Goal: Task Accomplishment & Management: Use online tool/utility

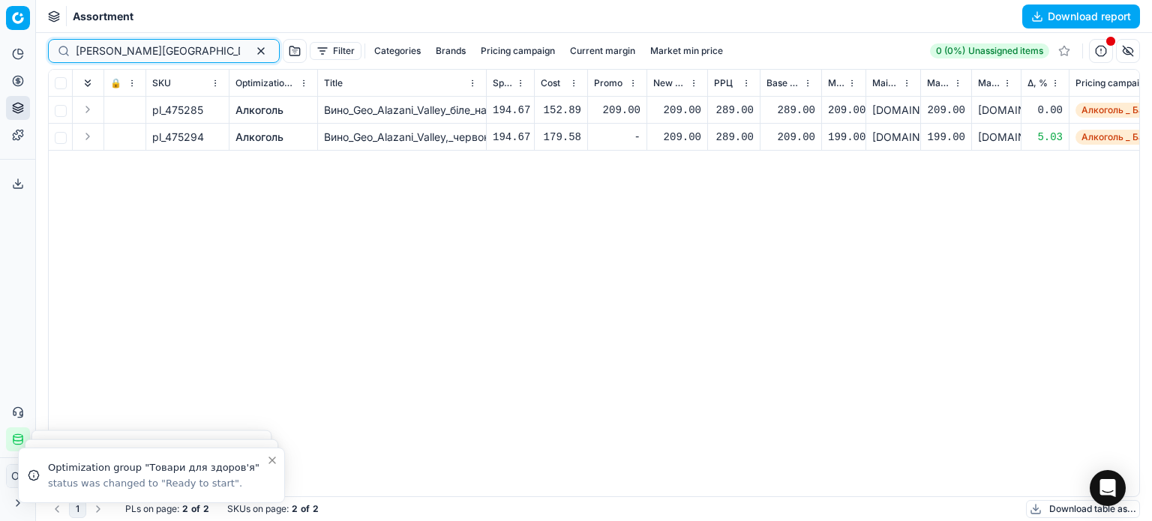
click at [252, 47] on button "button" at bounding box center [261, 51] width 18 height 18
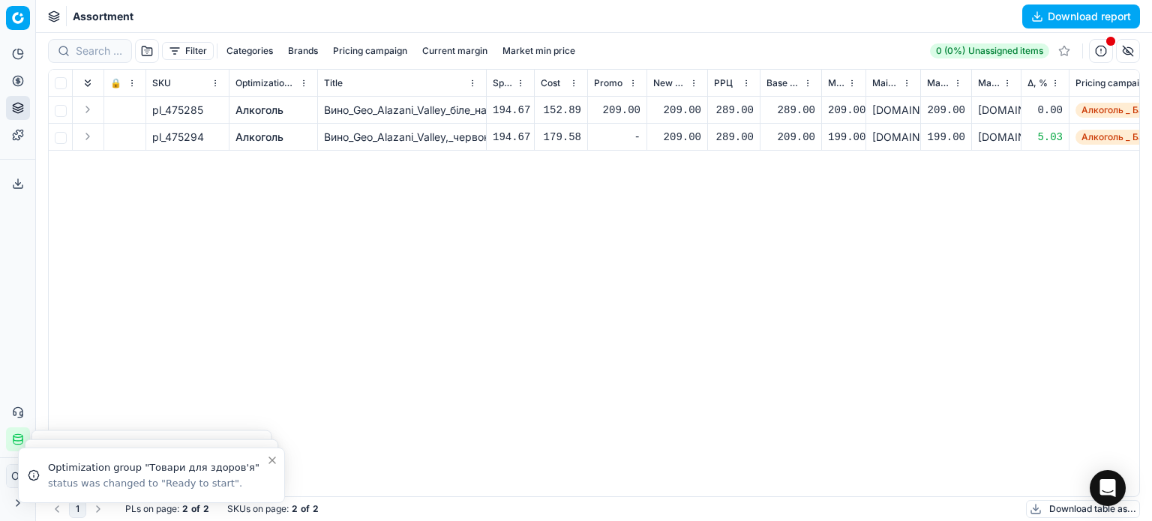
click at [236, 32] on div "Assortment Download report" at bounding box center [594, 16] width 1116 height 33
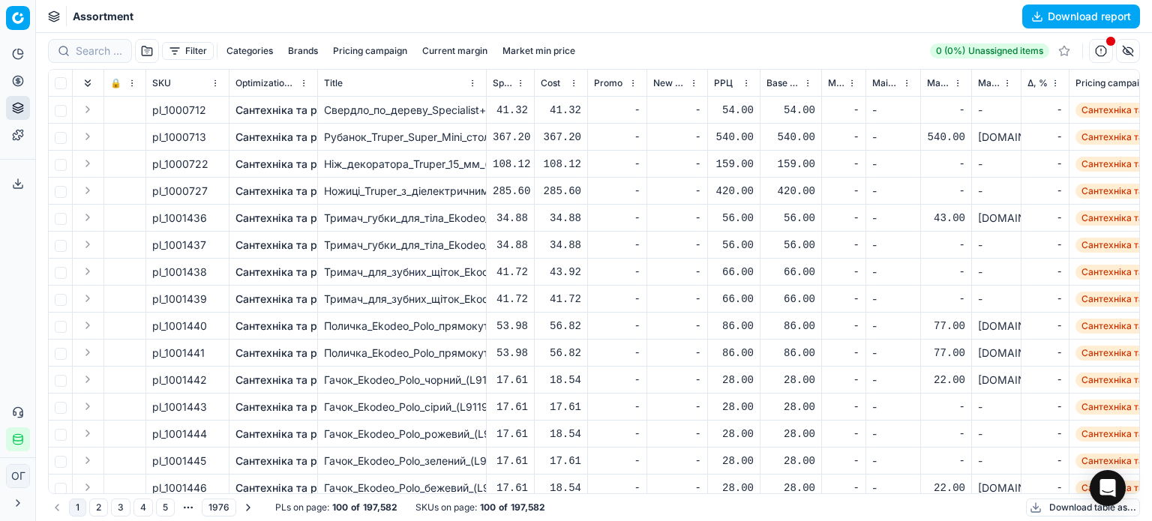
click at [189, 53] on button "Filter" at bounding box center [188, 51] width 52 height 18
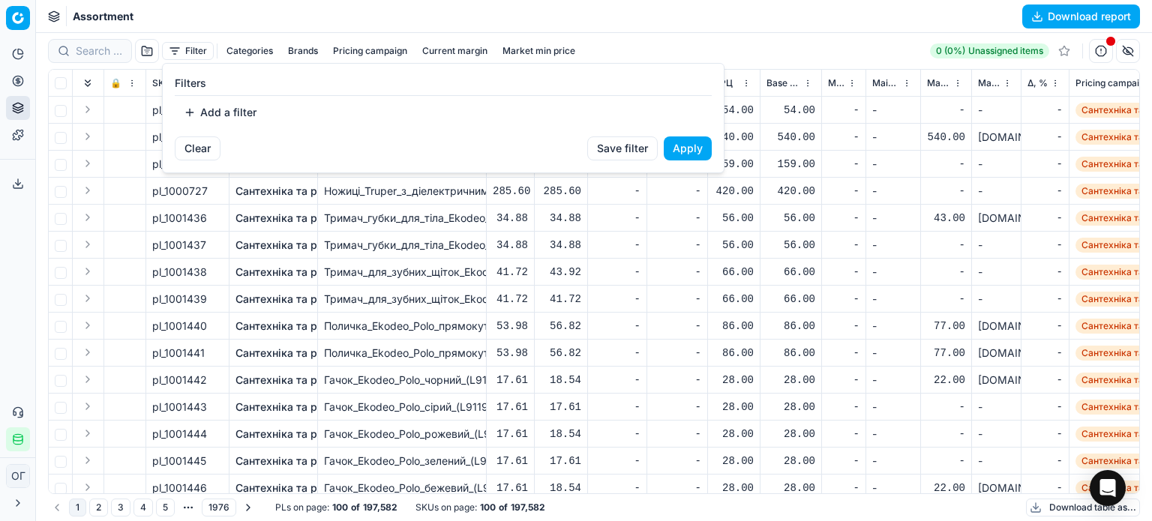
click at [213, 111] on button "Add a filter" at bounding box center [220, 113] width 91 height 24
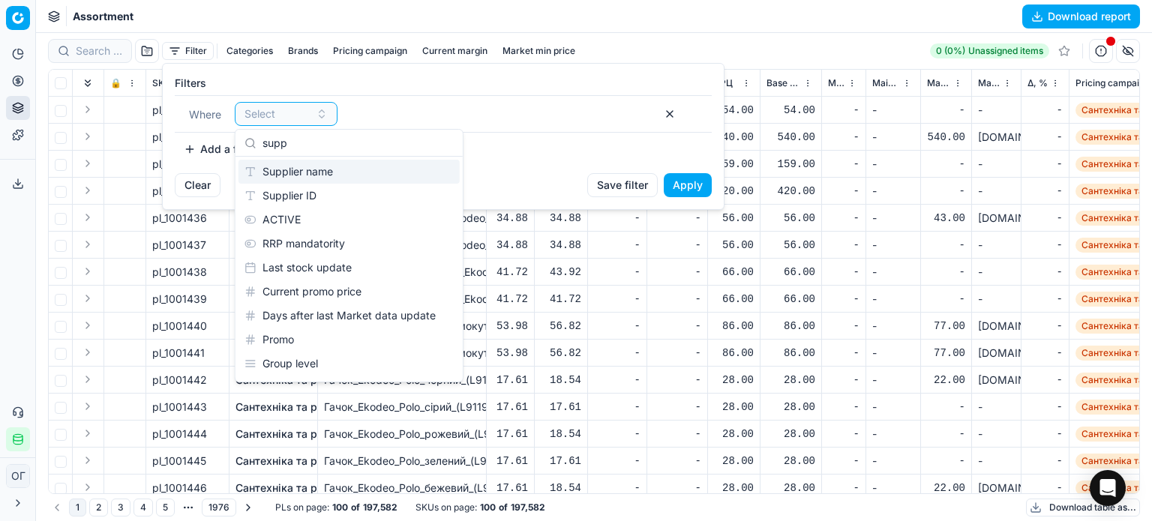
type input "supp"
click at [321, 176] on div "Supplier name" at bounding box center [349, 172] width 221 height 24
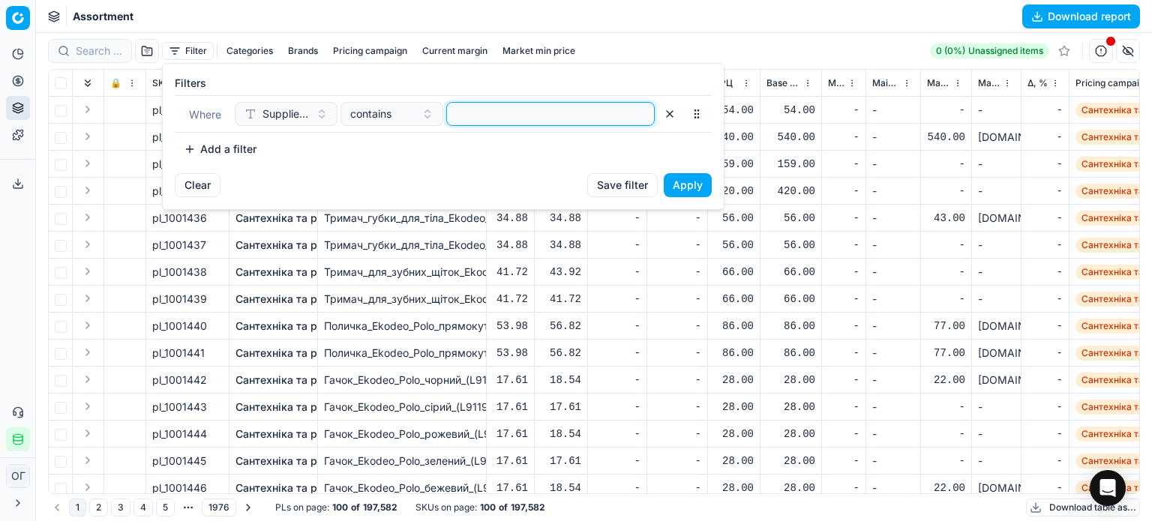
click at [492, 111] on input at bounding box center [550, 114] width 195 height 23
type input "c"
type input "старожук"
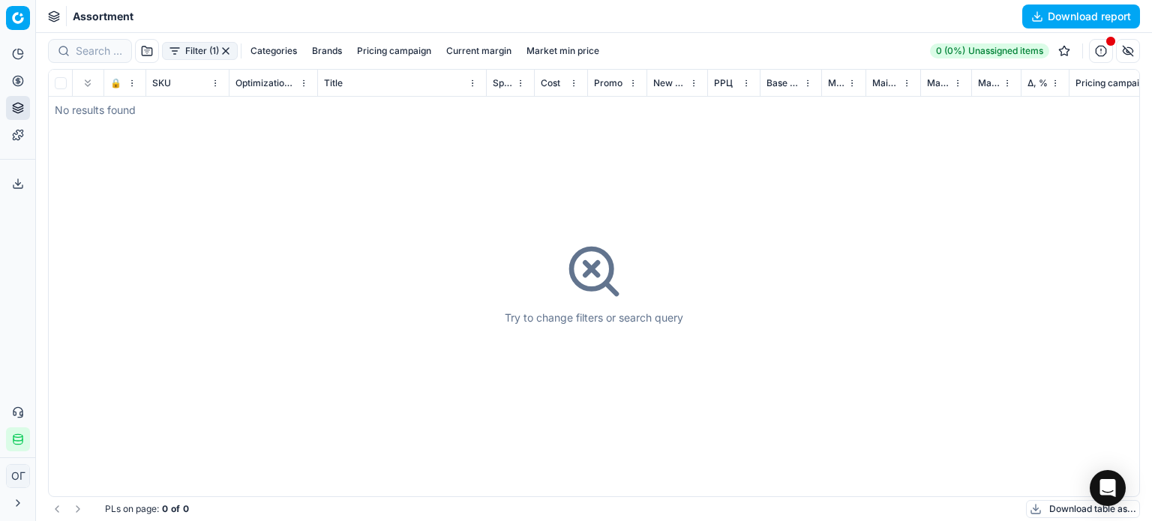
click at [205, 46] on button "Filter (1)" at bounding box center [200, 51] width 76 height 18
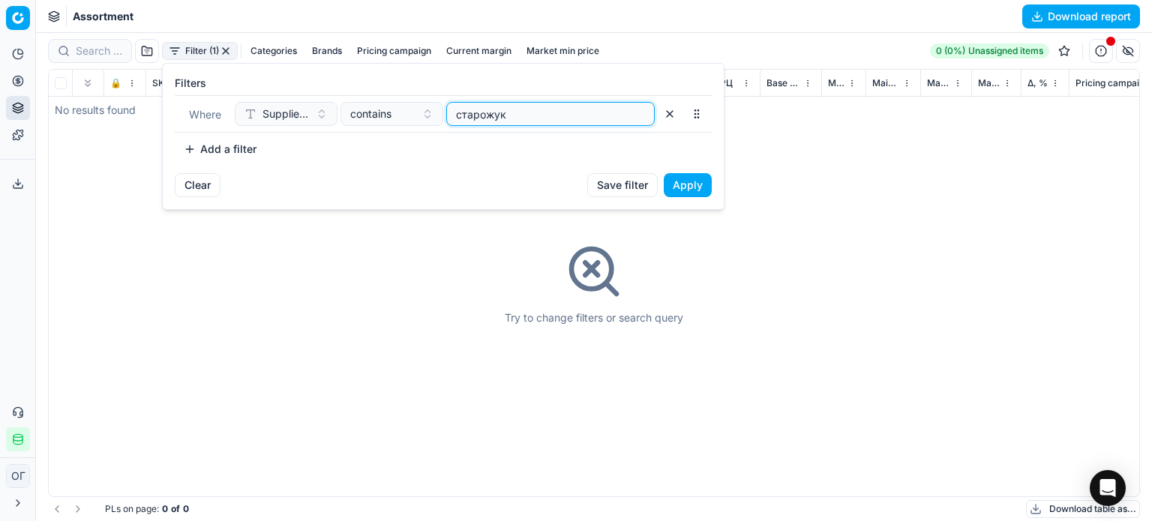
click at [473, 116] on input "старожук" at bounding box center [550, 114] width 195 height 23
type input "сторожук"
click at [700, 188] on button "Apply" at bounding box center [688, 185] width 48 height 24
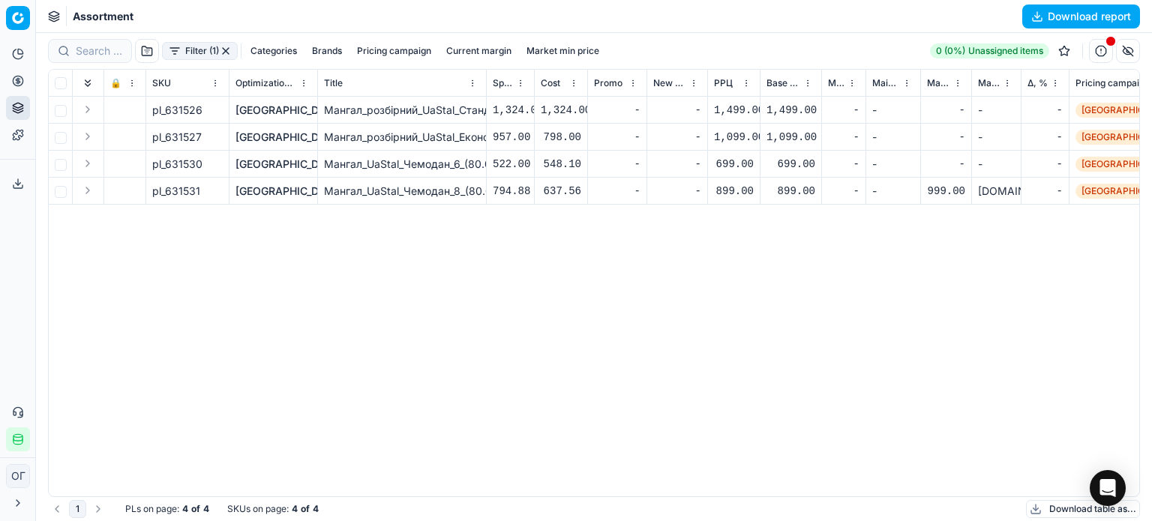
click at [258, 188] on link "[GEOGRAPHIC_DATA], [GEOGRAPHIC_DATA] і город" at bounding box center [365, 191] width 258 height 15
click at [290, 196] on link "[GEOGRAPHIC_DATA], [GEOGRAPHIC_DATA] і город" at bounding box center [365, 191] width 258 height 15
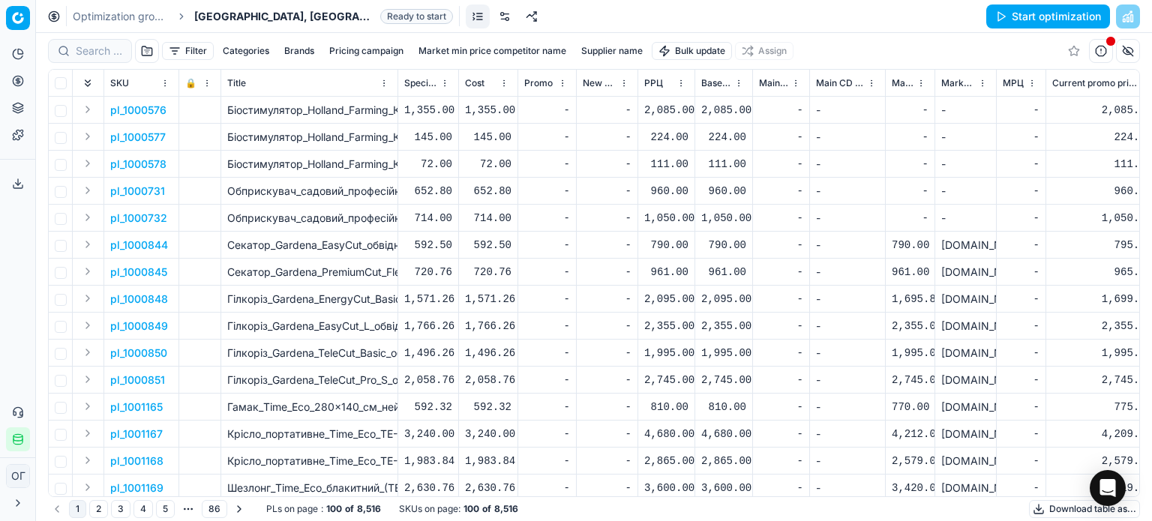
click at [493, 17] on link at bounding box center [505, 17] width 24 height 24
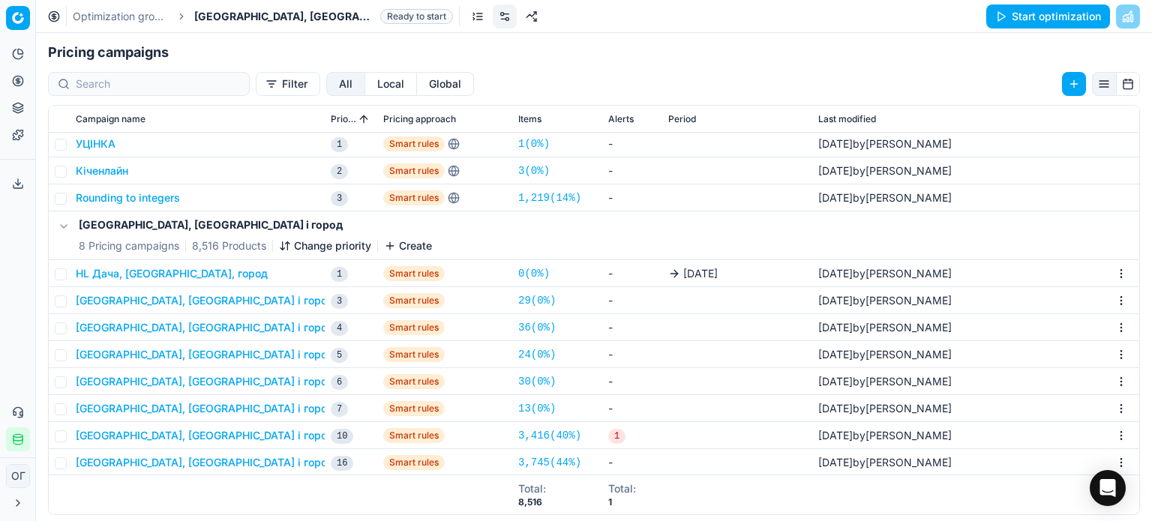
scroll to position [231, 0]
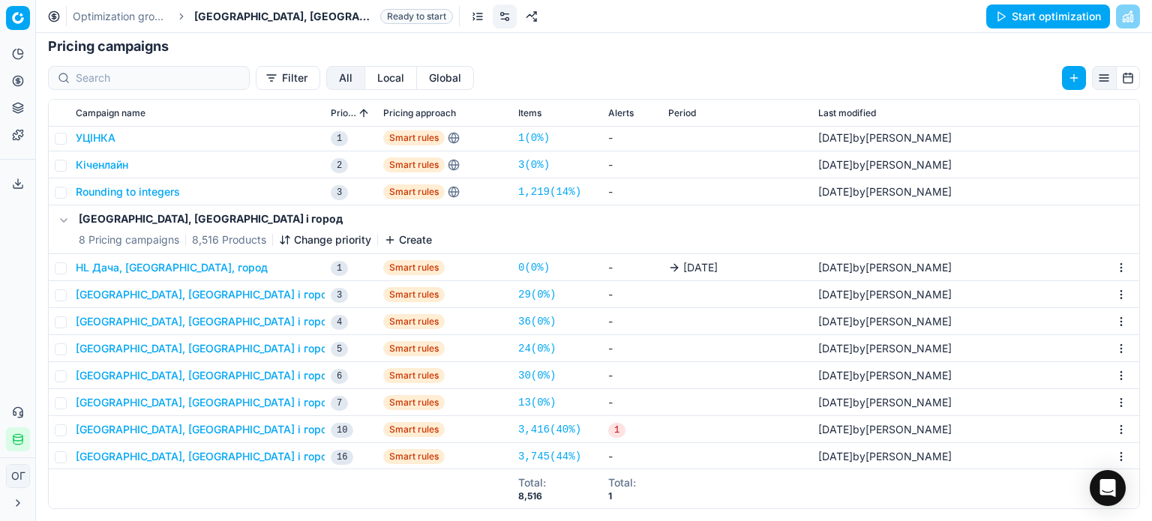
click at [203, 294] on button "Дача, сад і город _ Dead Stock" at bounding box center [239, 294] width 326 height 15
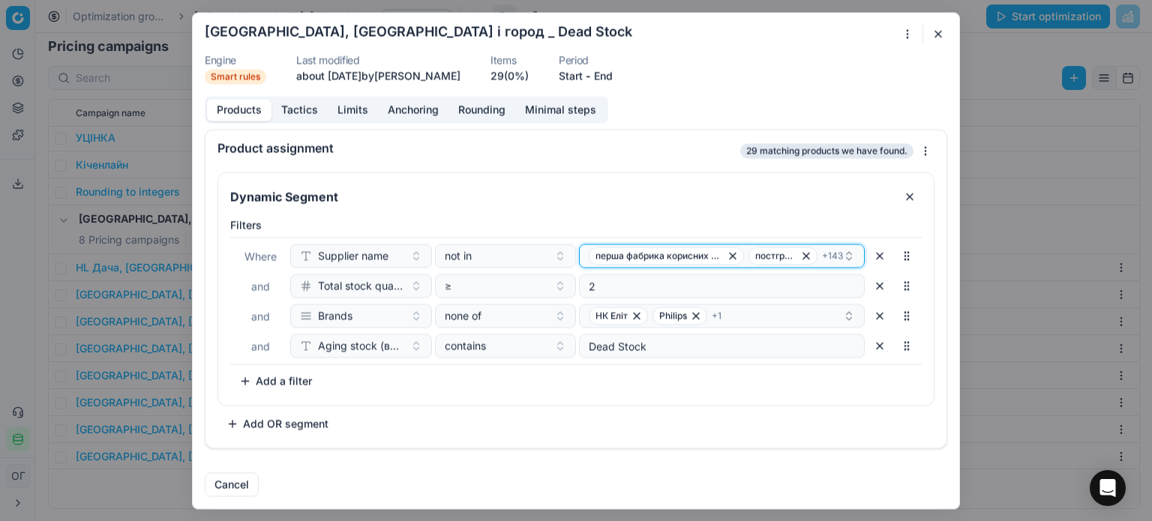
click at [582, 257] on button "перша фабрика корисних товарів тд тов постгрупп тов + 143" at bounding box center [722, 256] width 286 height 24
type input "сторожук тов"
click at [626, 310] on span "сторожук тов" at bounding box center [624, 312] width 71 height 15
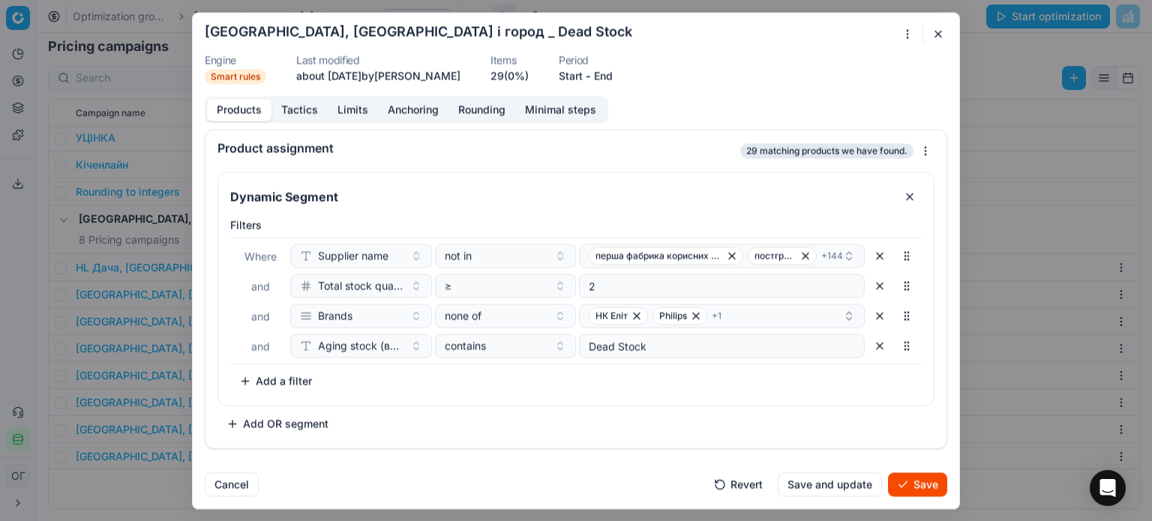
click at [646, 413] on div "Dynamic Segment Filters Where Supplier name not in перша фабрика корисних товар…" at bounding box center [576, 304] width 717 height 264
click at [936, 489] on button "Save" at bounding box center [917, 485] width 59 height 24
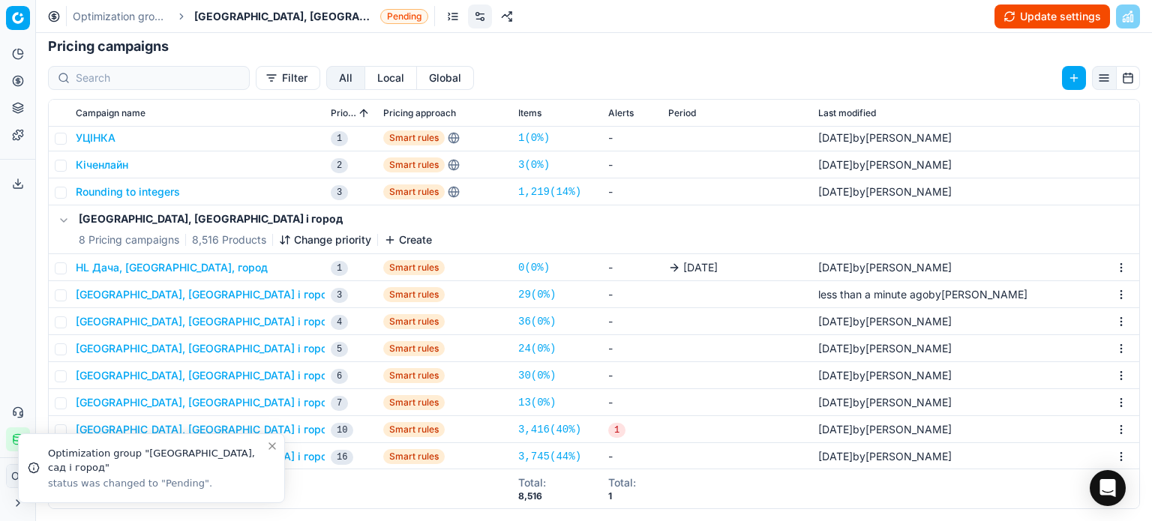
click at [172, 296] on button "Дача, сад і город _ Dead Stock" at bounding box center [239, 294] width 326 height 15
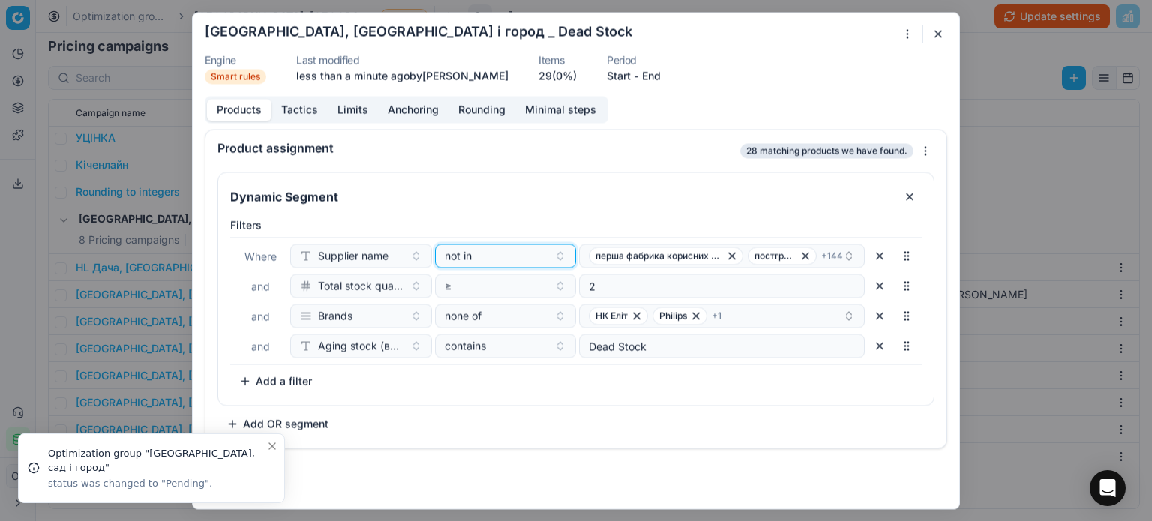
click at [485, 263] on button "not in" at bounding box center [506, 256] width 142 height 24
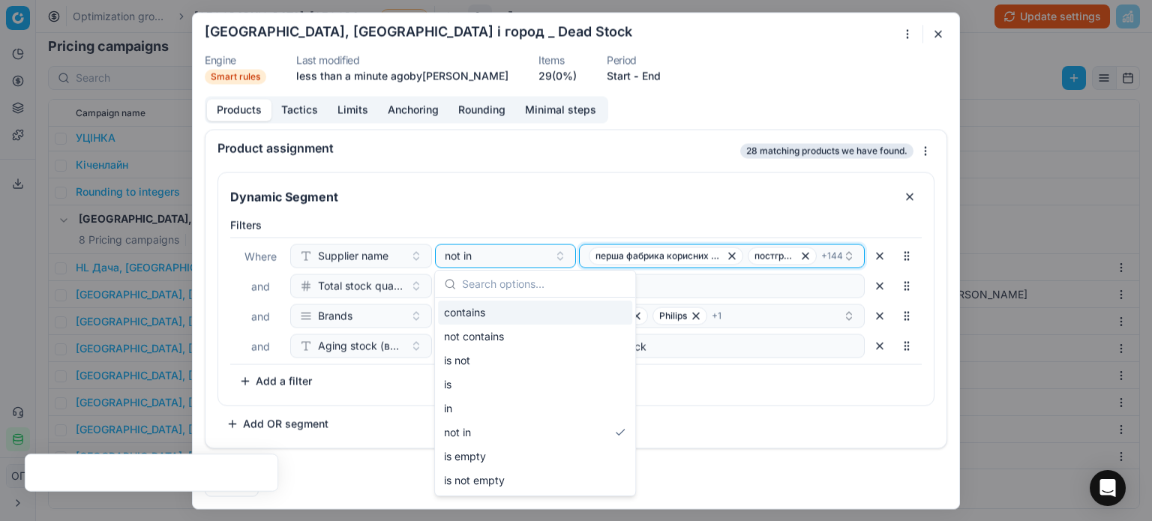
click at [582, 251] on button "перша фабрика корисних товарів тд тов постгрупп тов + 144" at bounding box center [722, 256] width 286 height 24
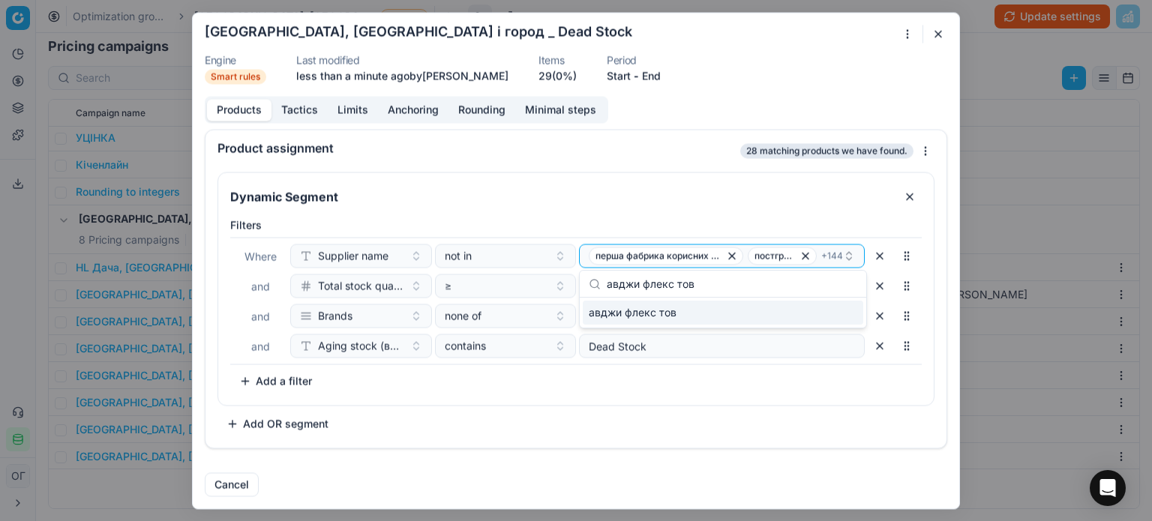
type input "авджи флекс тов"
click at [651, 308] on span "авджи флекс тов" at bounding box center [633, 312] width 88 height 15
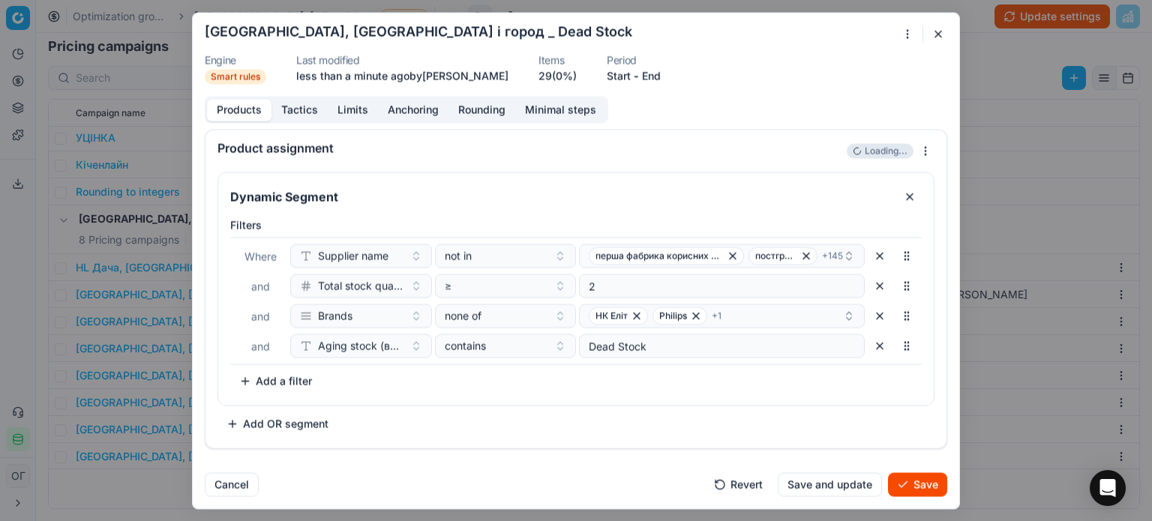
click at [921, 488] on button "Save" at bounding box center [917, 485] width 59 height 24
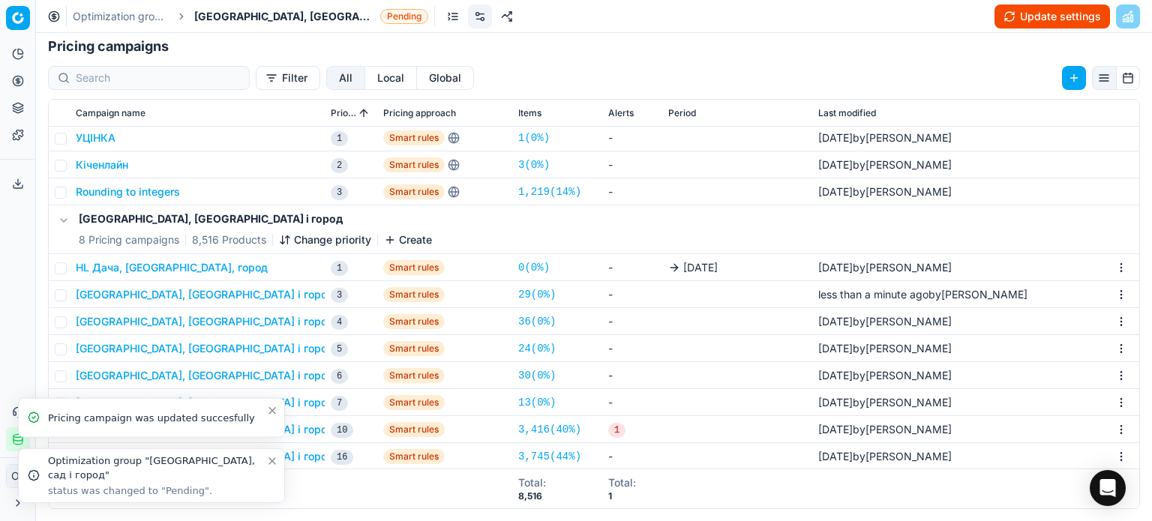
click at [272, 464] on icon "Close toast" at bounding box center [272, 461] width 12 height 12
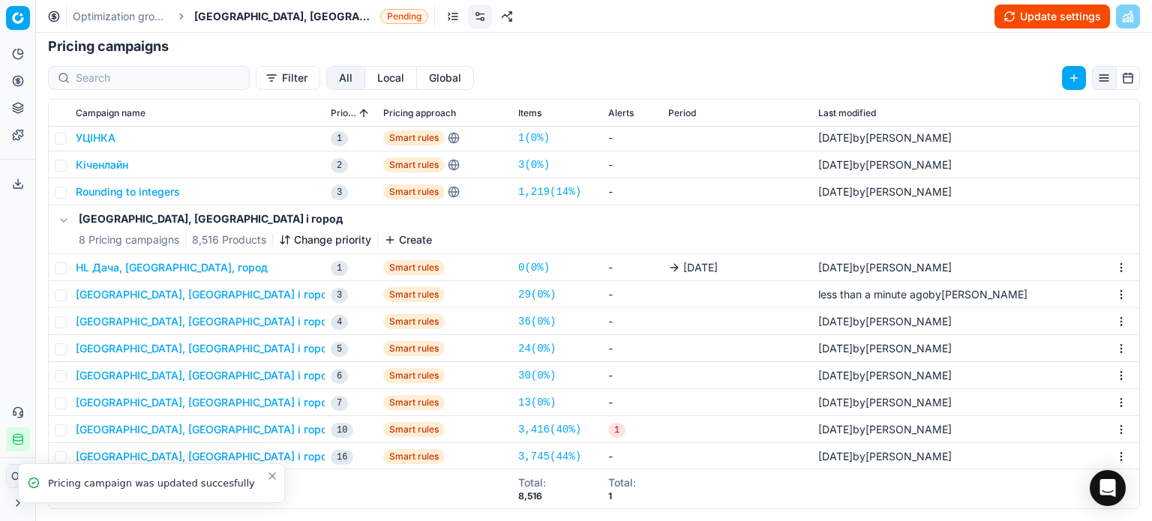
click at [274, 480] on icon "Close toast" at bounding box center [272, 476] width 12 height 12
click at [195, 402] on button "Дача, сад і город _ Aging/Old Stock" at bounding box center [290, 402] width 428 height 15
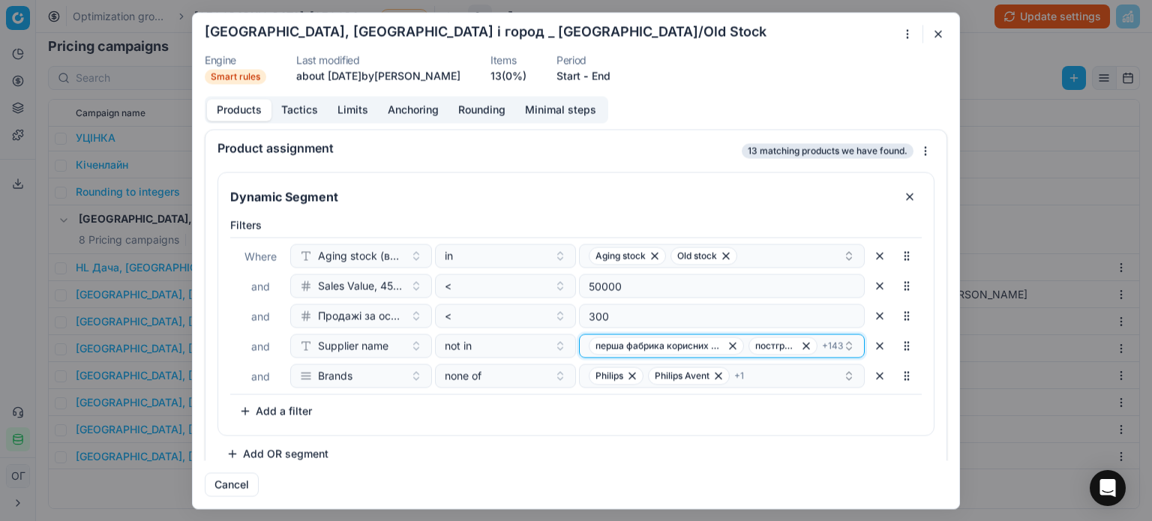
click at [579, 342] on button "перша фабрика корисних товарів тд тов постгрупп тов + 143" at bounding box center [722, 346] width 286 height 24
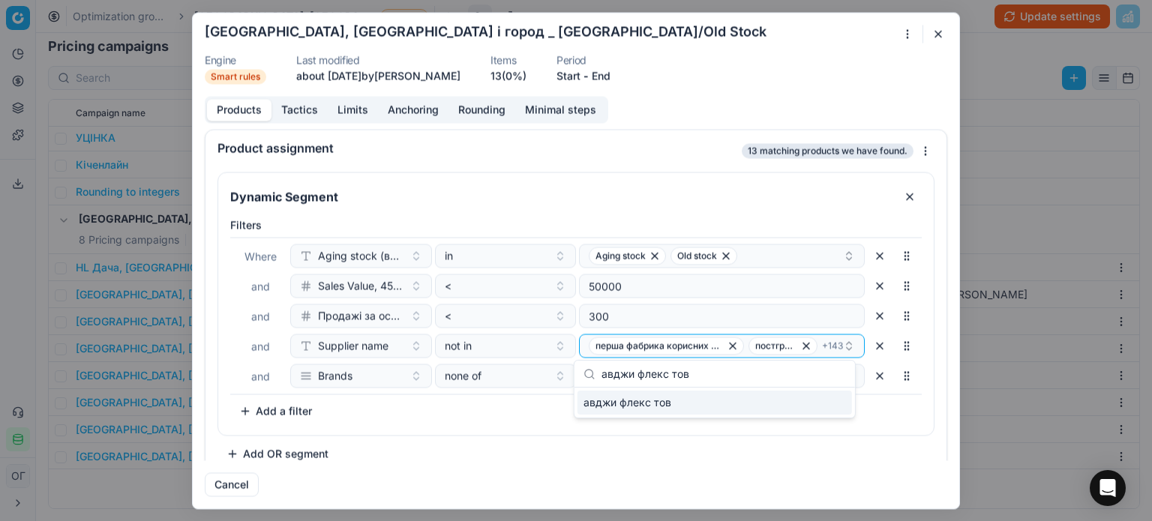
type input "авджи флекс тов"
click at [672, 407] on div "авджи флекс тов" at bounding box center [715, 403] width 275 height 24
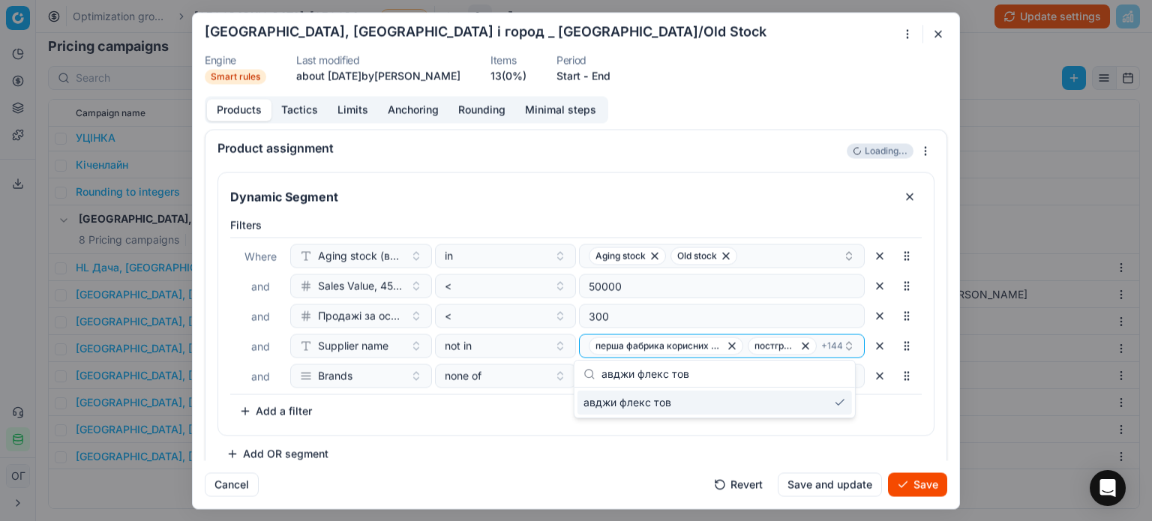
click at [936, 487] on button "Save" at bounding box center [917, 485] width 59 height 24
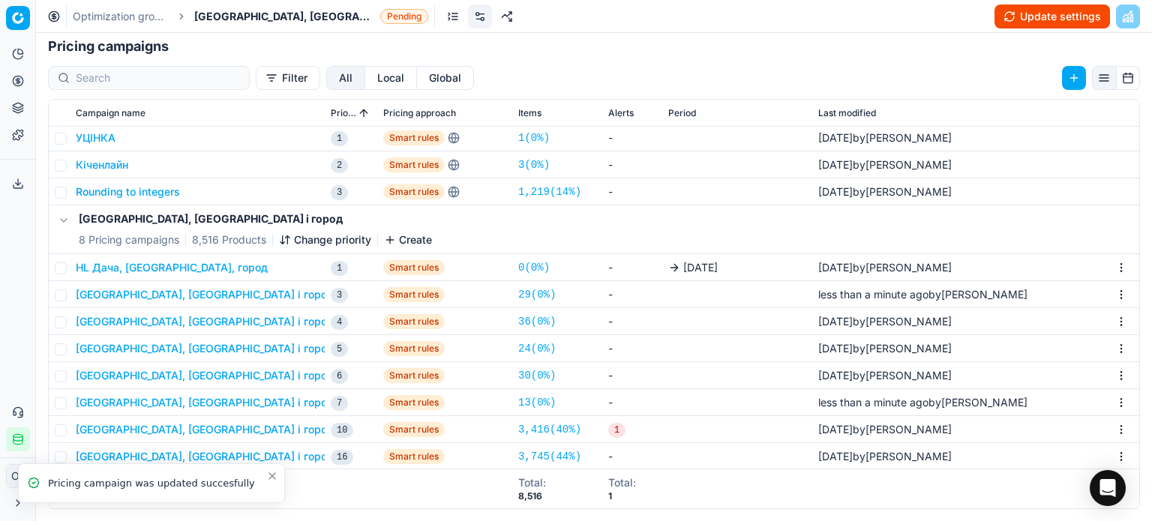
click at [272, 479] on icon "Close toast" at bounding box center [272, 476] width 12 height 12
click at [231, 401] on button "Дача, сад і город _ Aging/Old Stock" at bounding box center [290, 402] width 428 height 15
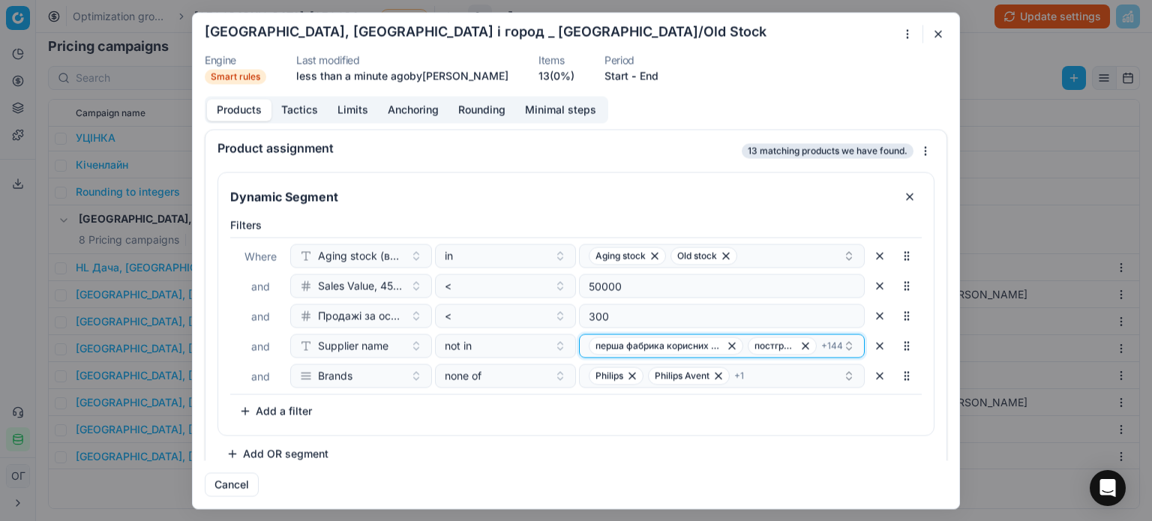
click at [579, 350] on button "перша фабрика корисних товарів тд тов постгрупп тов + 144" at bounding box center [722, 346] width 286 height 24
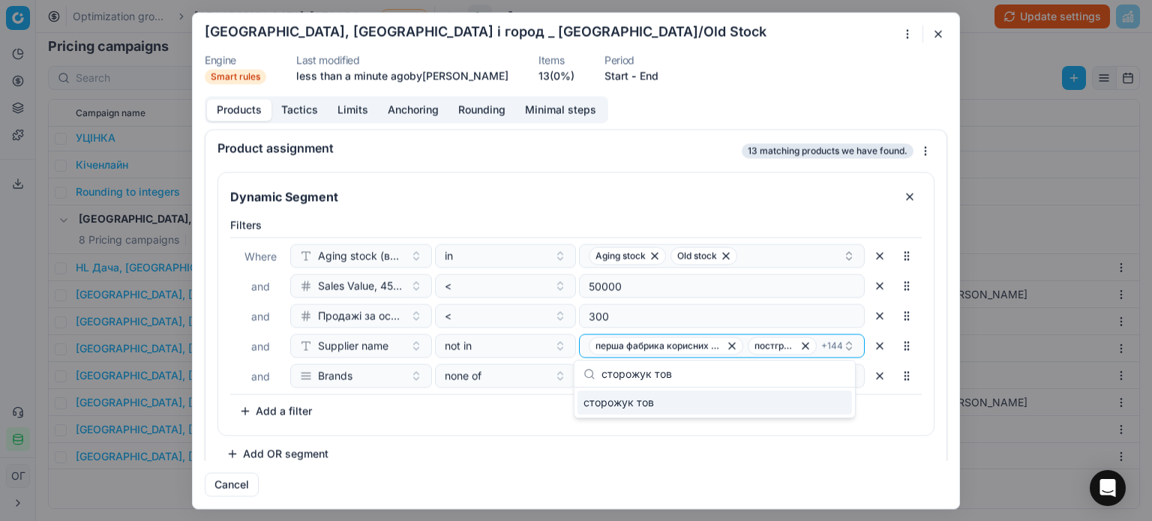
type input "сторожук тов"
click at [641, 397] on span "сторожук тов" at bounding box center [619, 402] width 71 height 15
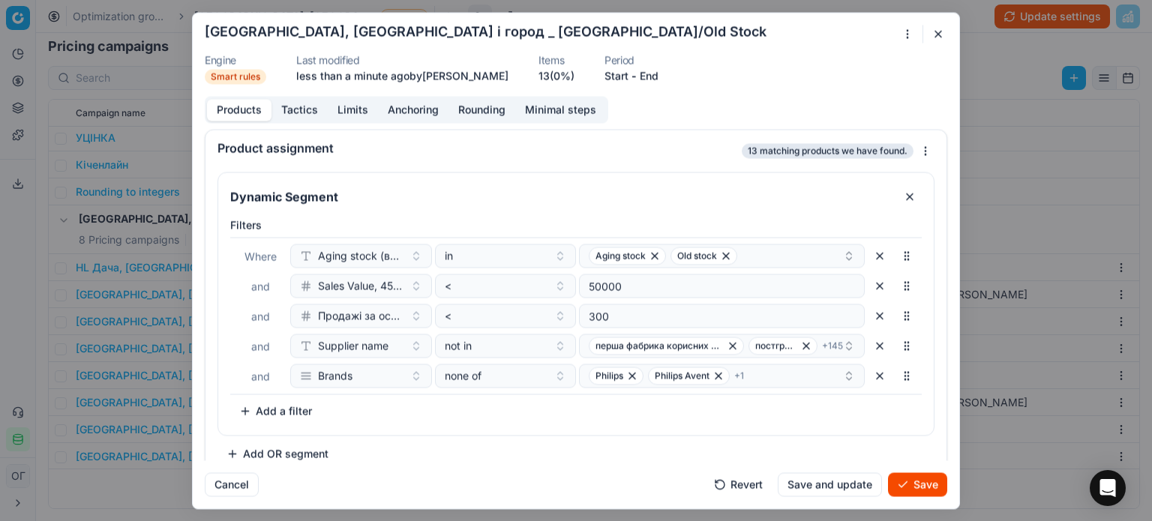
click at [489, 417] on div "Filters Where Aging stock (викл. дні без продажів) in Aging stock Old stock and…" at bounding box center [576, 321] width 692 height 206
click at [921, 482] on button "Save" at bounding box center [917, 485] width 59 height 24
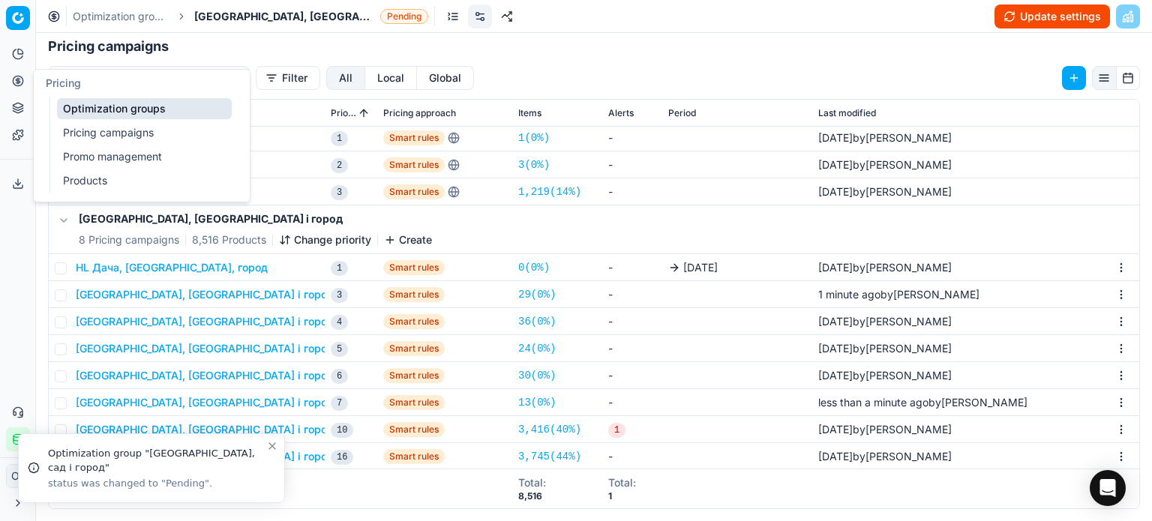
click at [72, 109] on link "Optimization groups" at bounding box center [144, 108] width 175 height 21
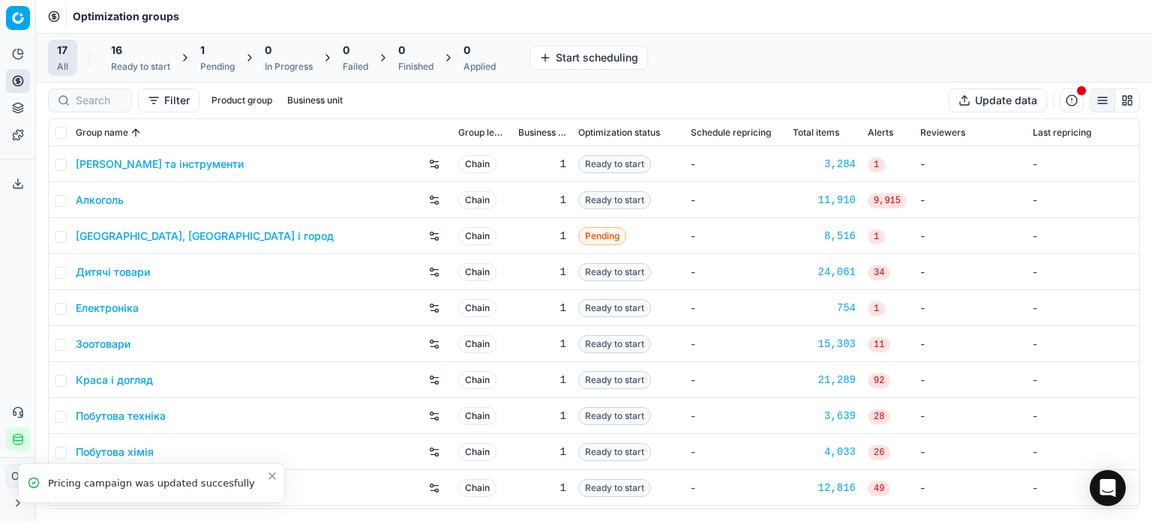
click at [218, 68] on div "Pending" at bounding box center [217, 67] width 35 height 12
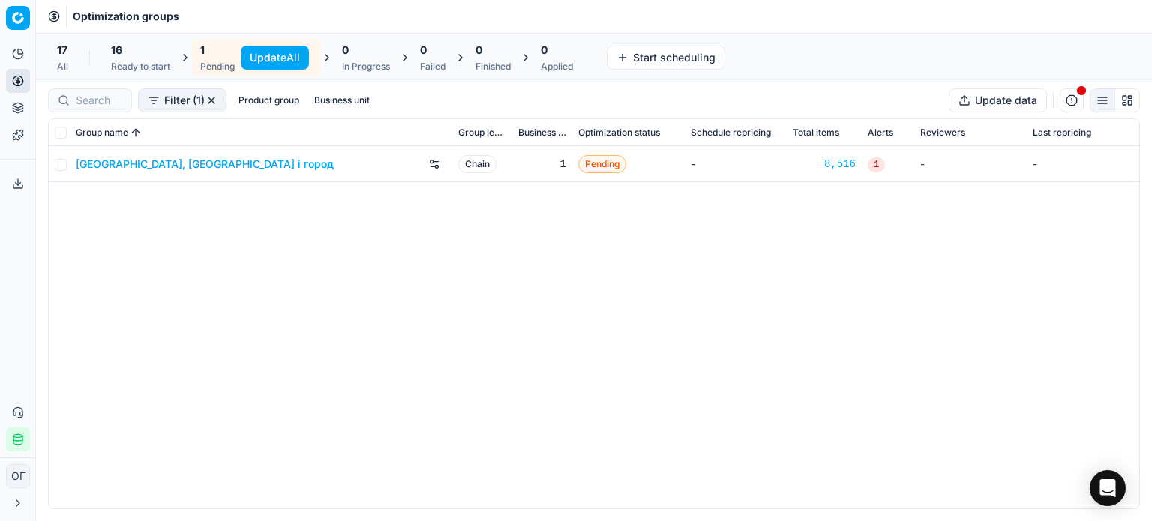
click at [269, 46] on button "Update All" at bounding box center [275, 58] width 68 height 24
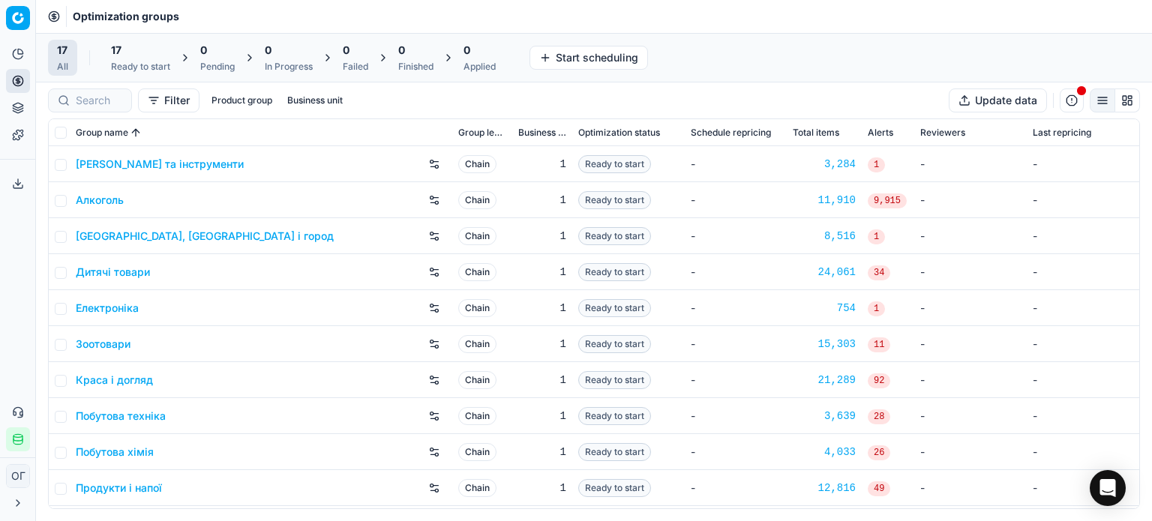
click at [132, 64] on div "Ready to start" at bounding box center [140, 67] width 59 height 12
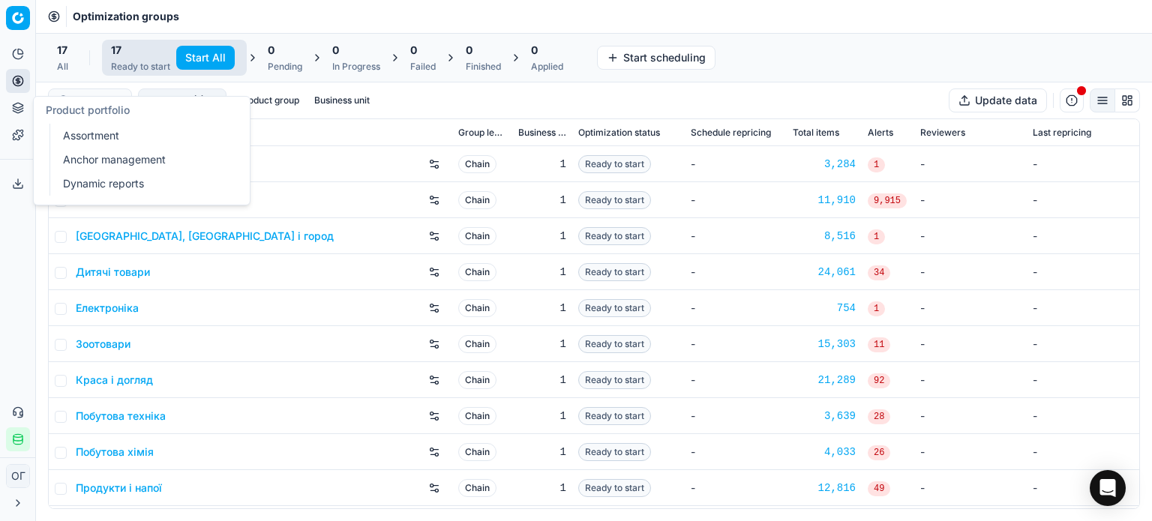
click at [13, 103] on icon at bounding box center [18, 108] width 12 height 12
click at [152, 139] on link "Assortment" at bounding box center [144, 135] width 175 height 21
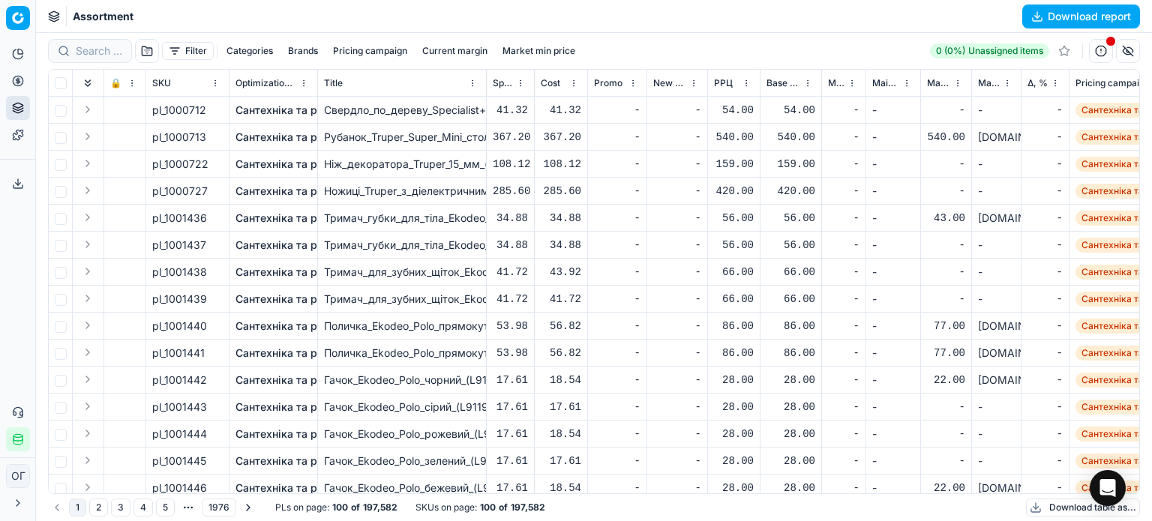
click at [195, 47] on button "Filter" at bounding box center [188, 51] width 52 height 18
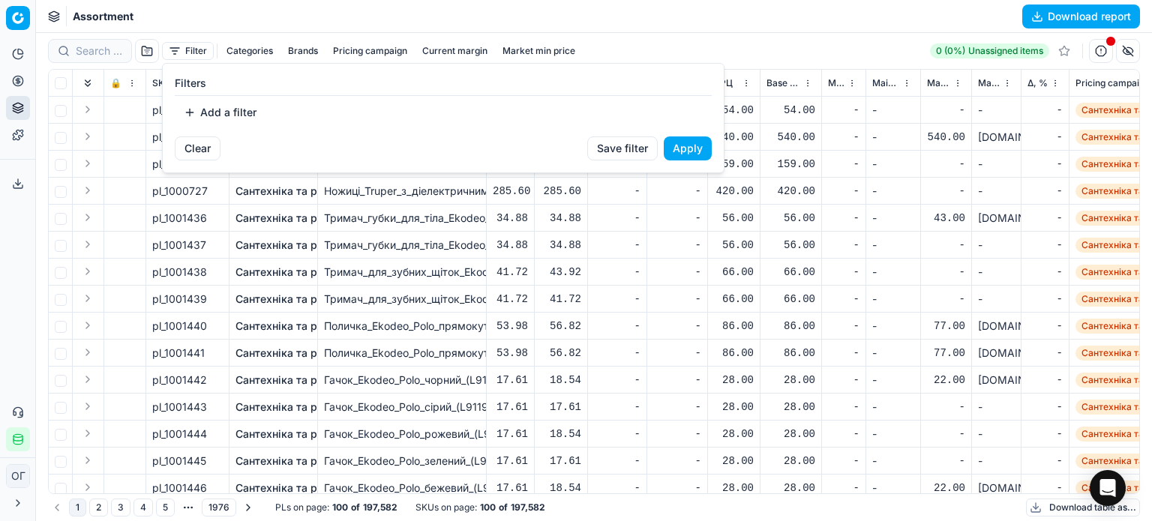
click at [230, 116] on button "Add a filter" at bounding box center [220, 113] width 91 height 24
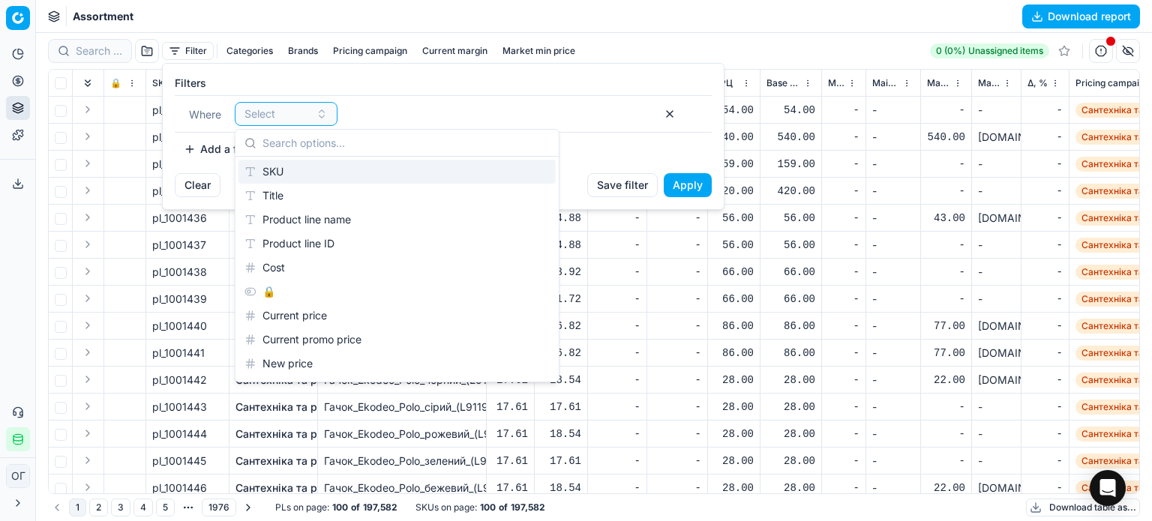
click at [288, 169] on div "SKU" at bounding box center [397, 172] width 317 height 24
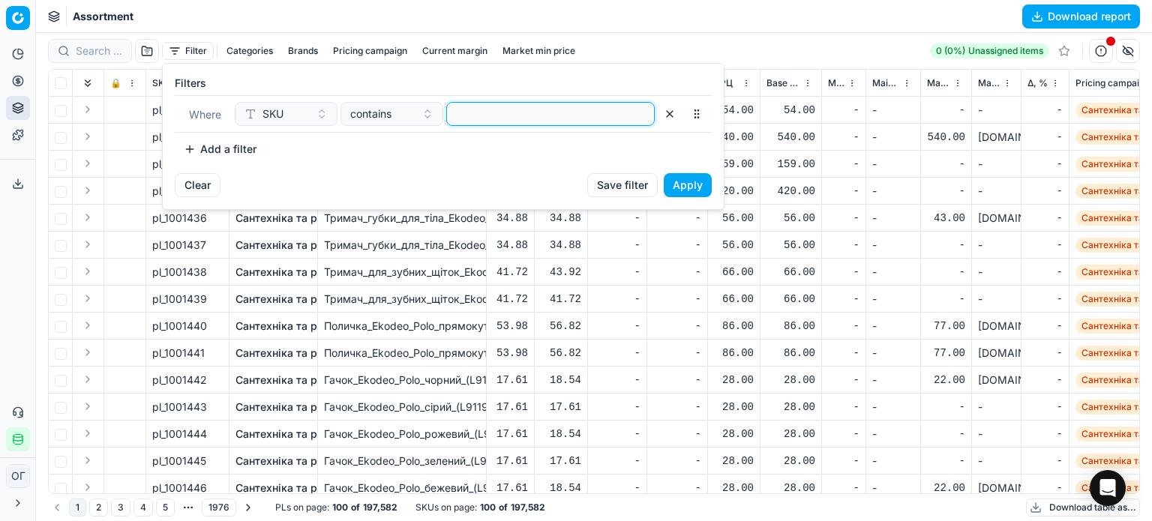
click at [456, 114] on input at bounding box center [550, 114] width 195 height 23
paste input "1049636,1049532,1049644,1049642,482422,559075,,928170,,627234,418835,850088,517…"
type input "1049636,1049532,1049644,1049642,482422,559075,,928170,,627234,418835,850088,517…"
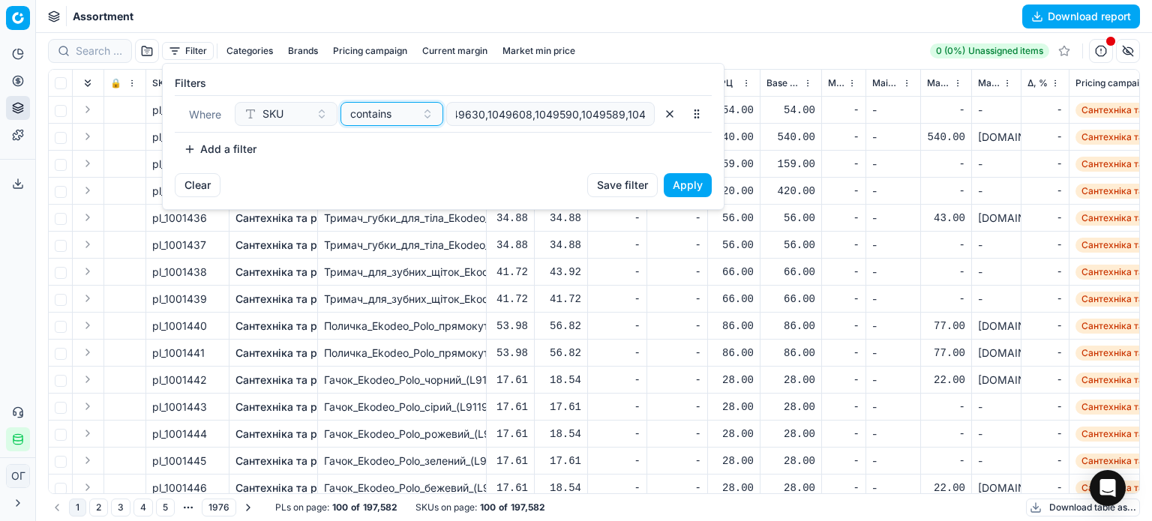
click at [372, 122] on button "contains" at bounding box center [392, 114] width 103 height 24
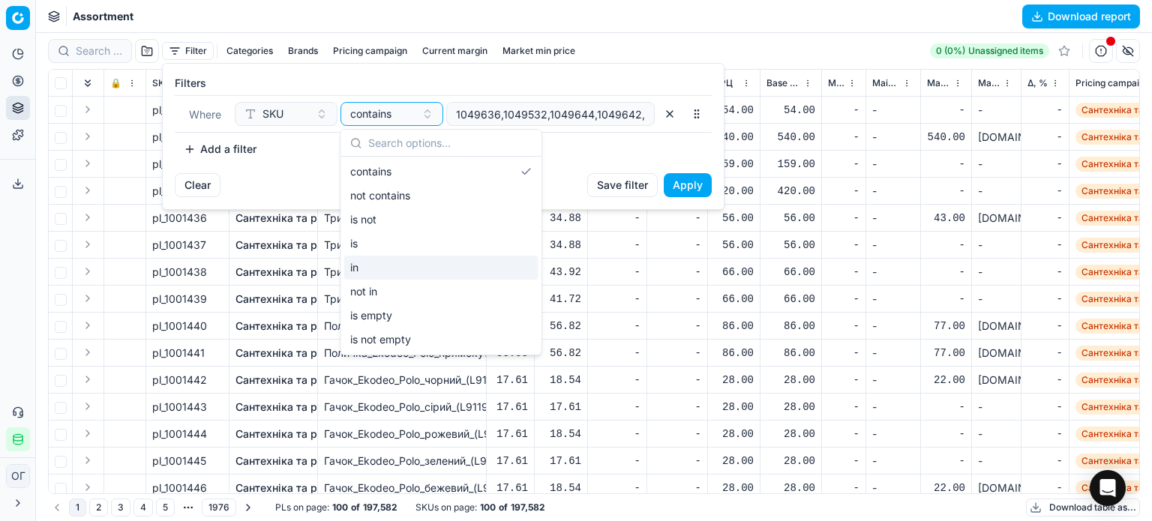
click at [405, 263] on div "in" at bounding box center [441, 268] width 194 height 24
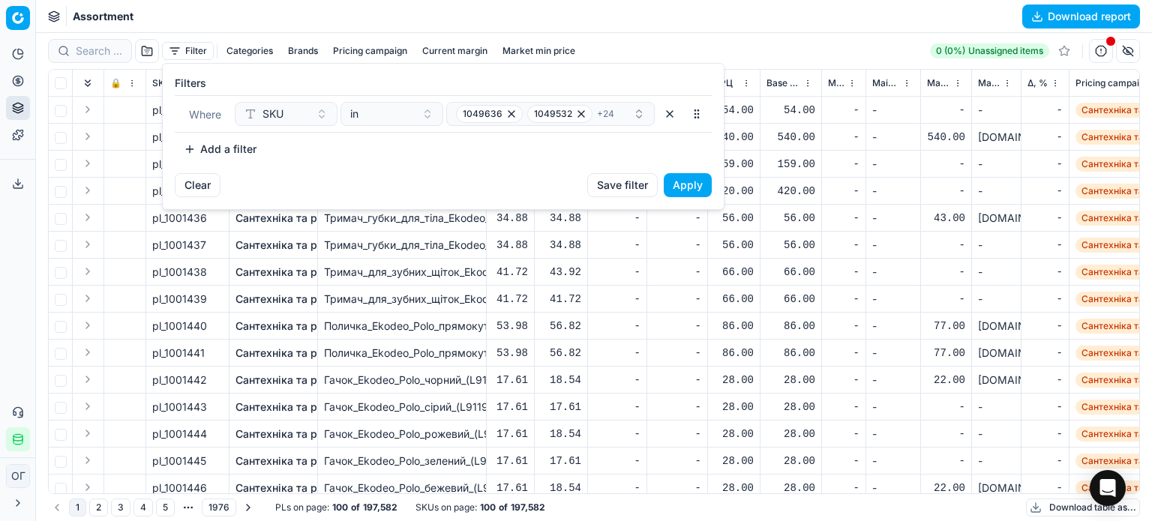
click at [693, 188] on button "Apply" at bounding box center [688, 185] width 48 height 24
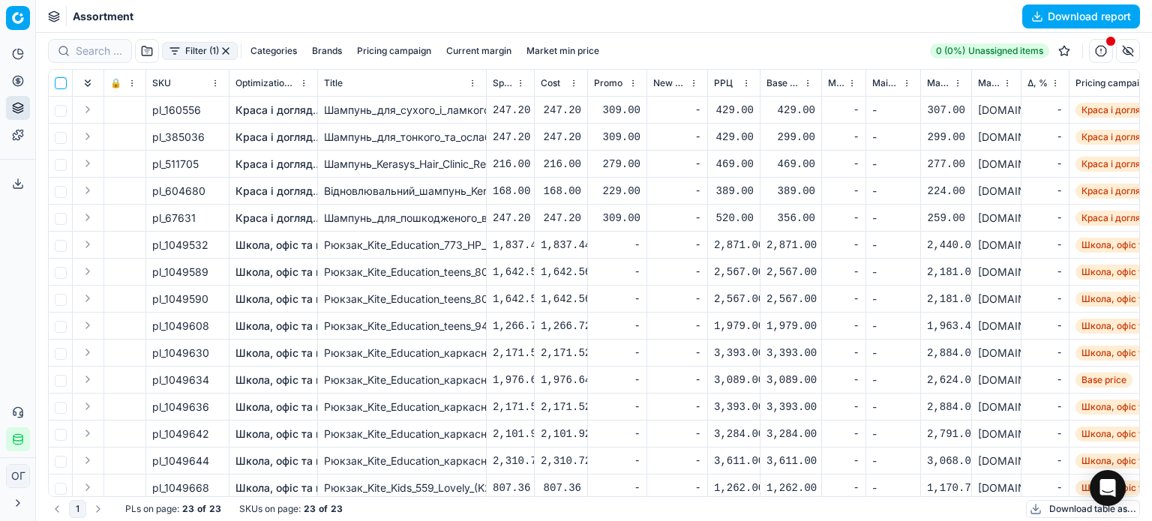
click at [60, 86] on input "checkbox" at bounding box center [61, 83] width 12 height 12
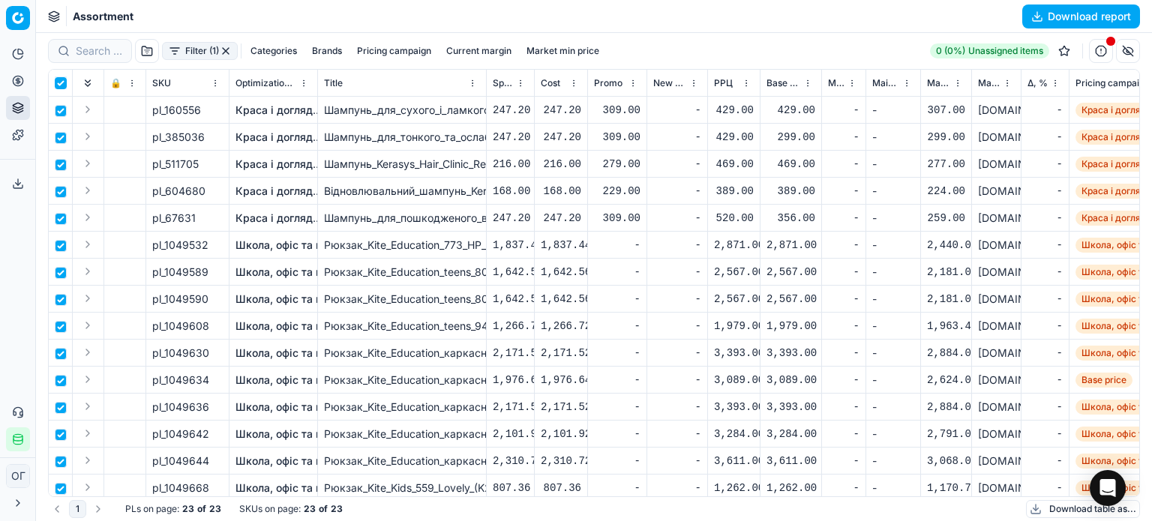
checkbox input "true"
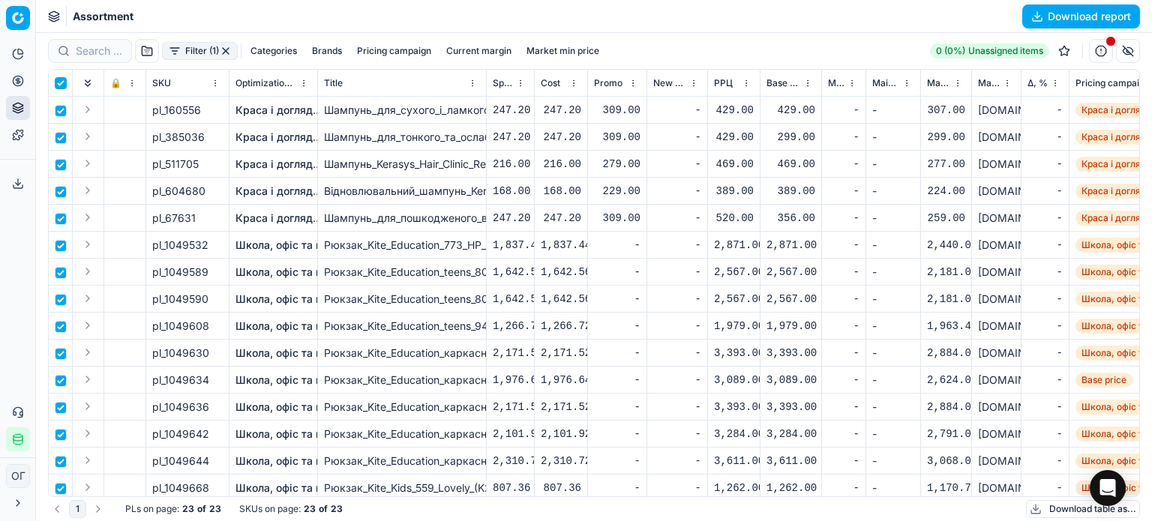
checkbox input "true"
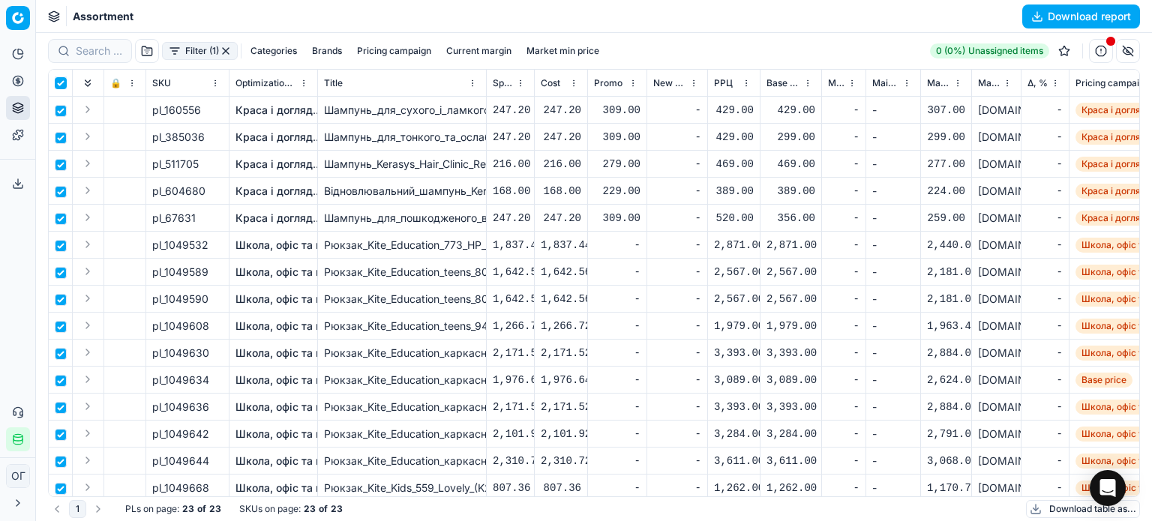
checkbox input "true"
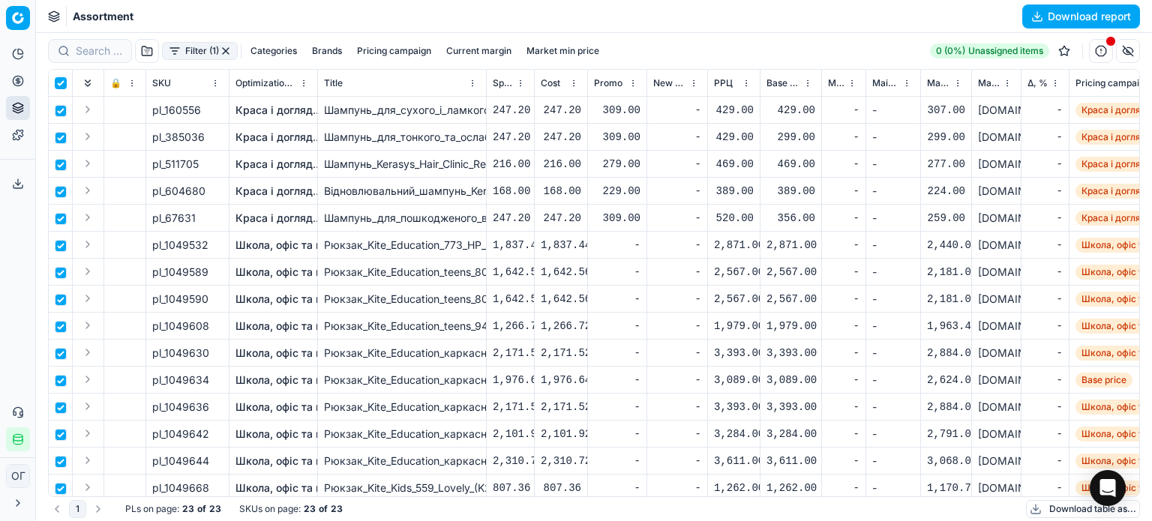
checkbox input "true"
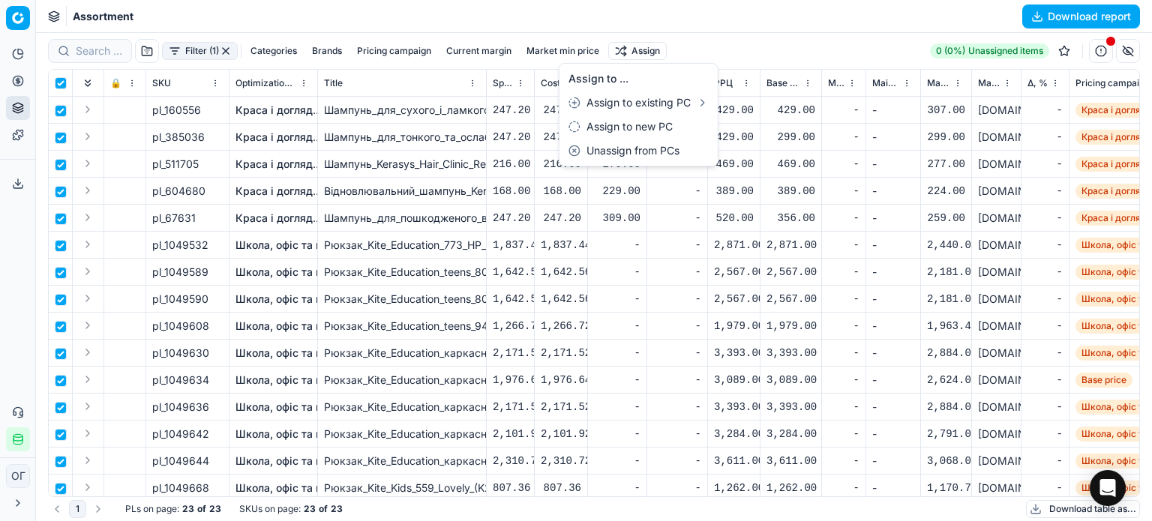
click at [637, 44] on html "Pricing platform Analytics Pricing Product portfolio Templates Export service 1…" at bounding box center [576, 260] width 1152 height 521
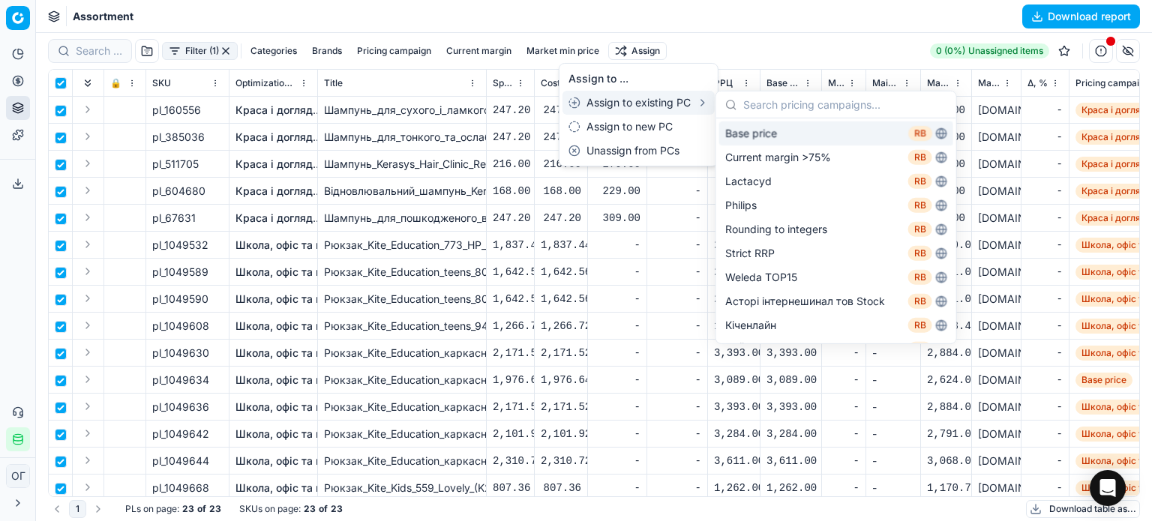
click at [730, 139] on div "Base price RB" at bounding box center [837, 134] width 234 height 24
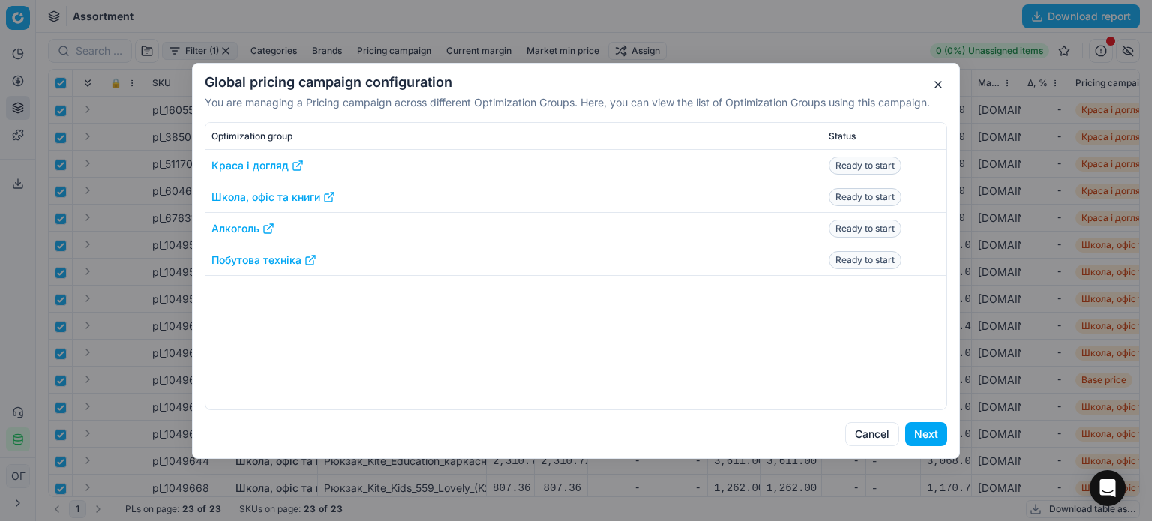
click at [925, 431] on button "Next" at bounding box center [927, 434] width 42 height 24
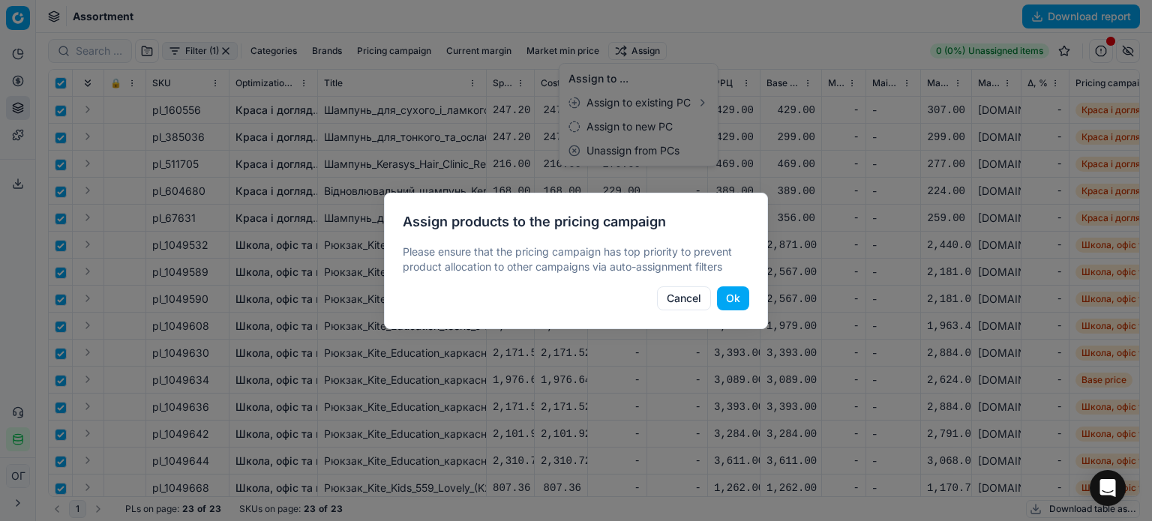
click at [737, 297] on button "Ok" at bounding box center [733, 299] width 32 height 24
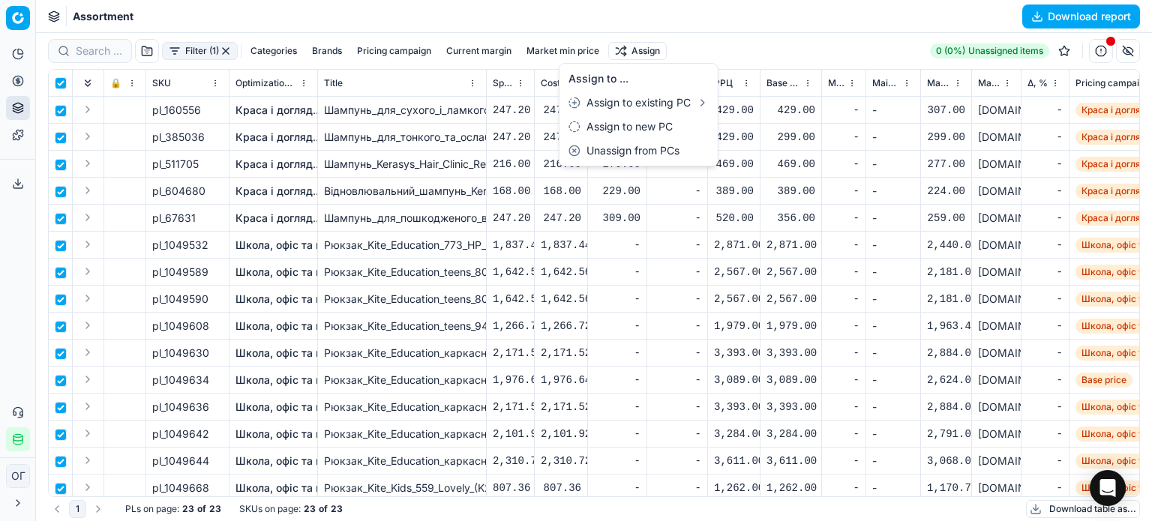
click at [18, 84] on html "Pricing platform Analytics Pricing Product portfolio Templates Export service 1…" at bounding box center [576, 260] width 1152 height 521
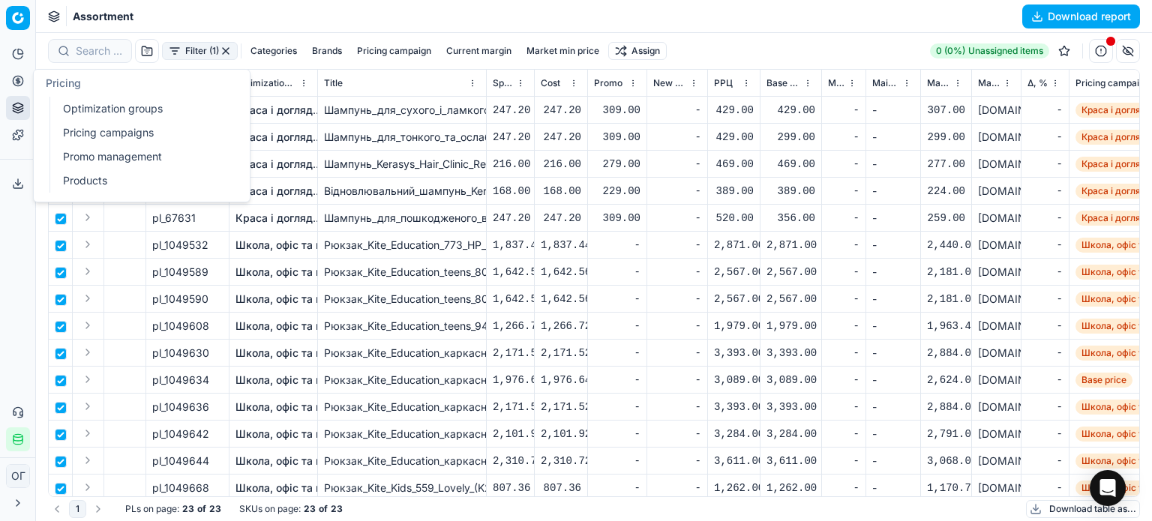
checkbox input "false"
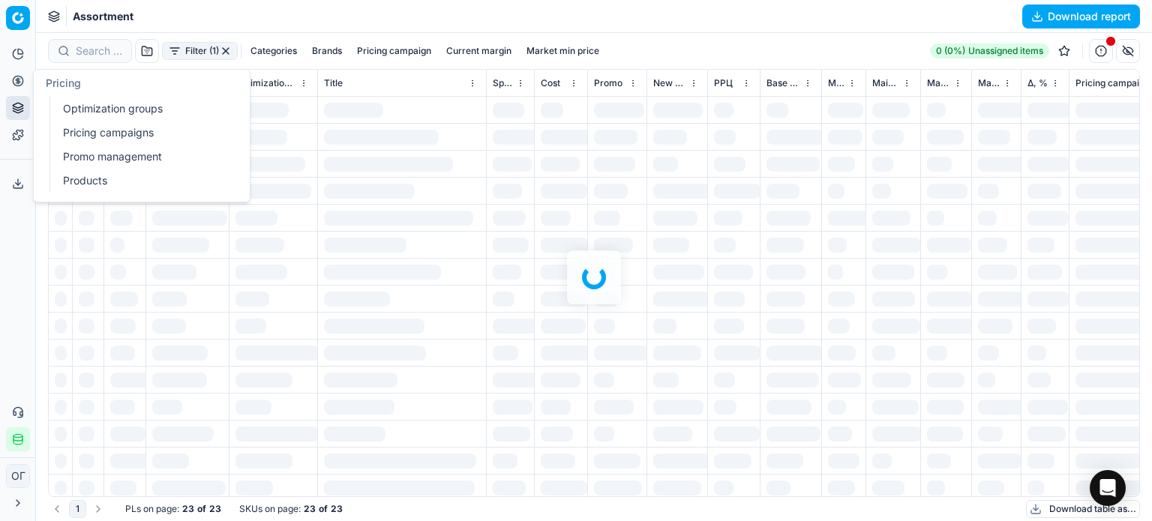
click at [89, 111] on link "Optimization groups" at bounding box center [144, 108] width 175 height 21
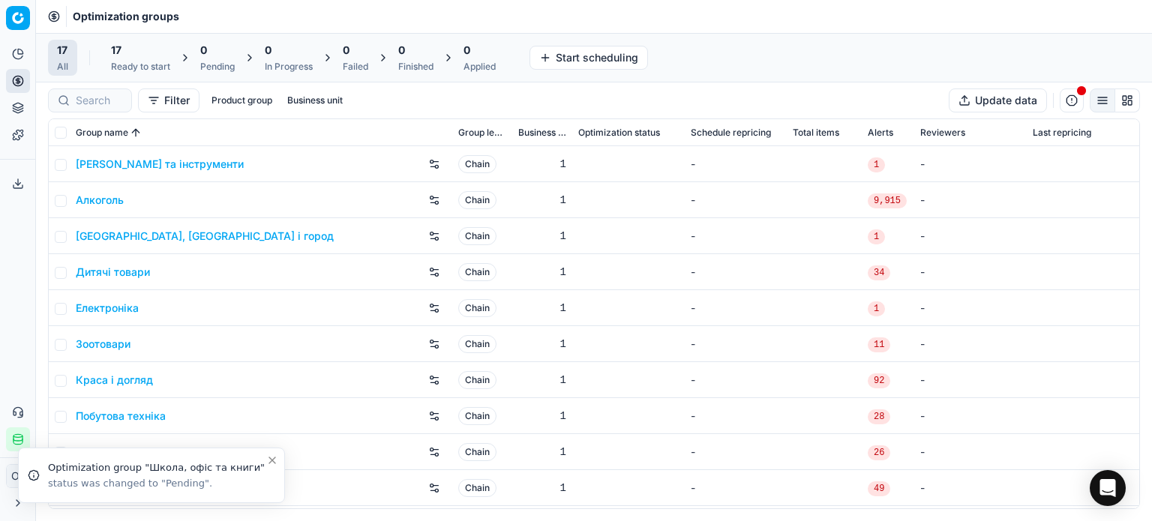
click at [145, 50] on div "17" at bounding box center [140, 50] width 59 height 15
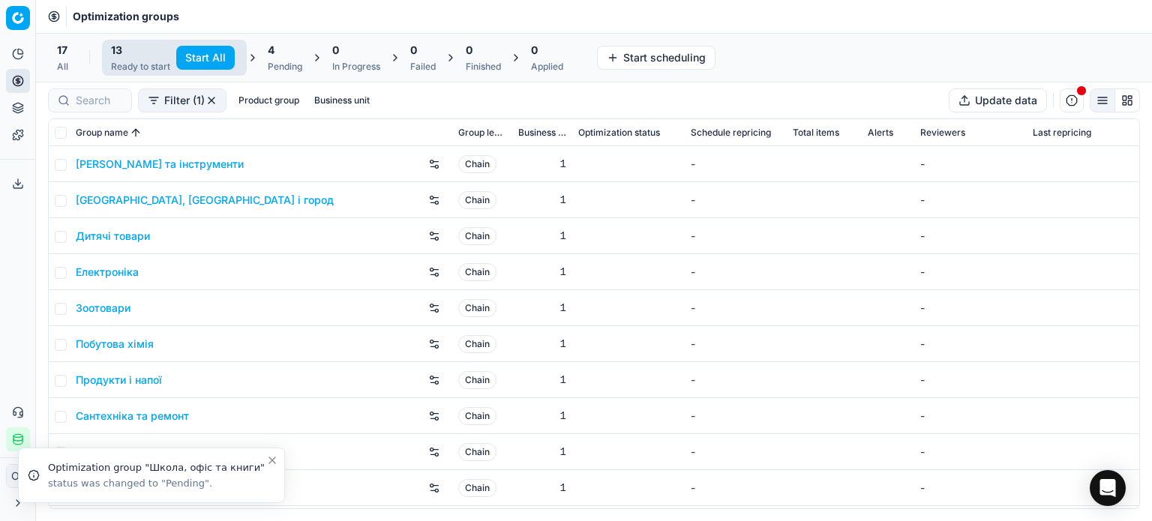
click at [221, 62] on button "Start All" at bounding box center [205, 58] width 59 height 24
click at [282, 47] on span "4" at bounding box center [278, 50] width 7 height 15
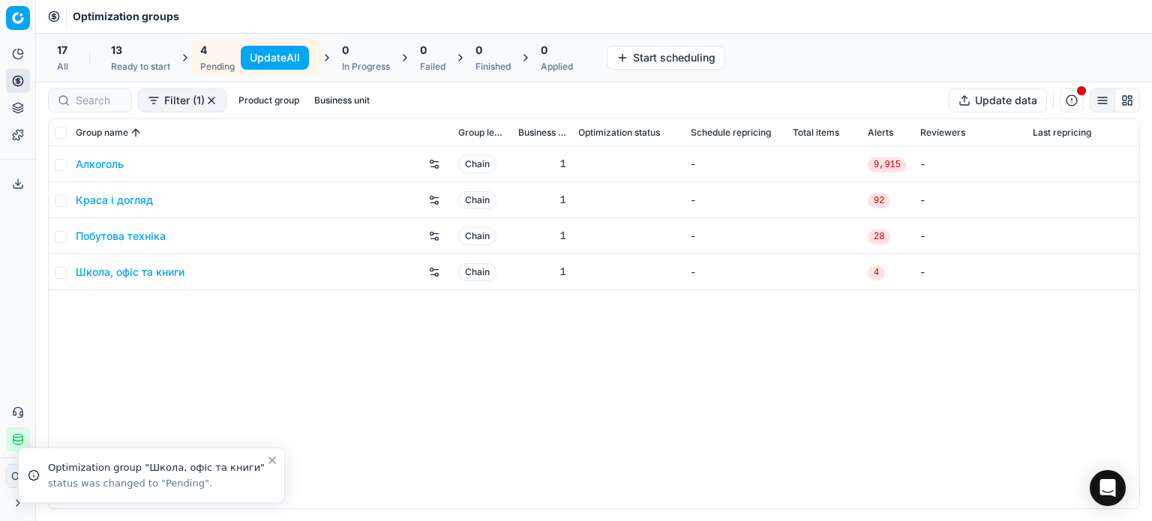
click at [272, 62] on button "Update All" at bounding box center [275, 58] width 68 height 24
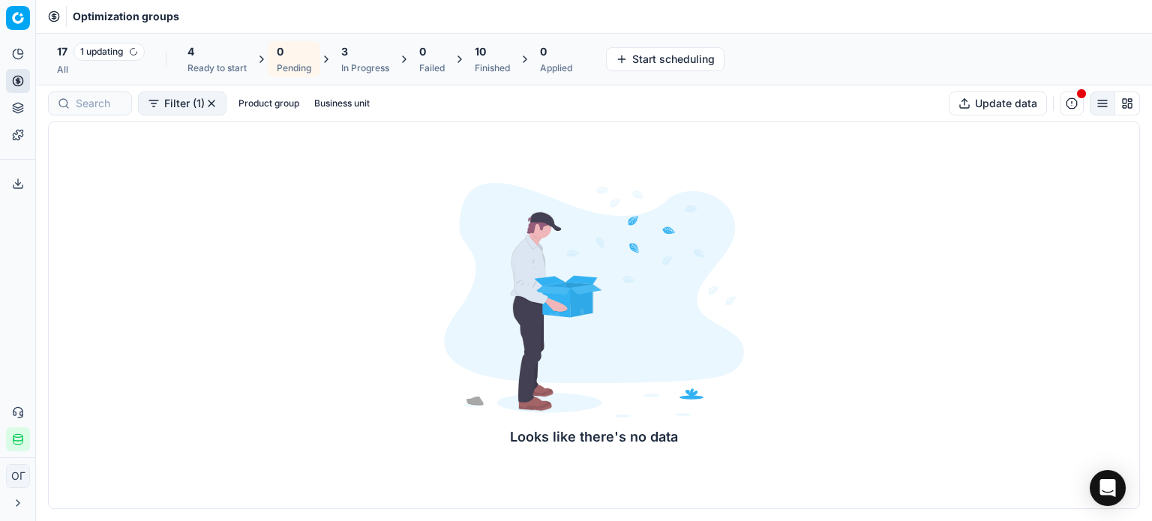
click at [230, 52] on div "4" at bounding box center [217, 51] width 59 height 15
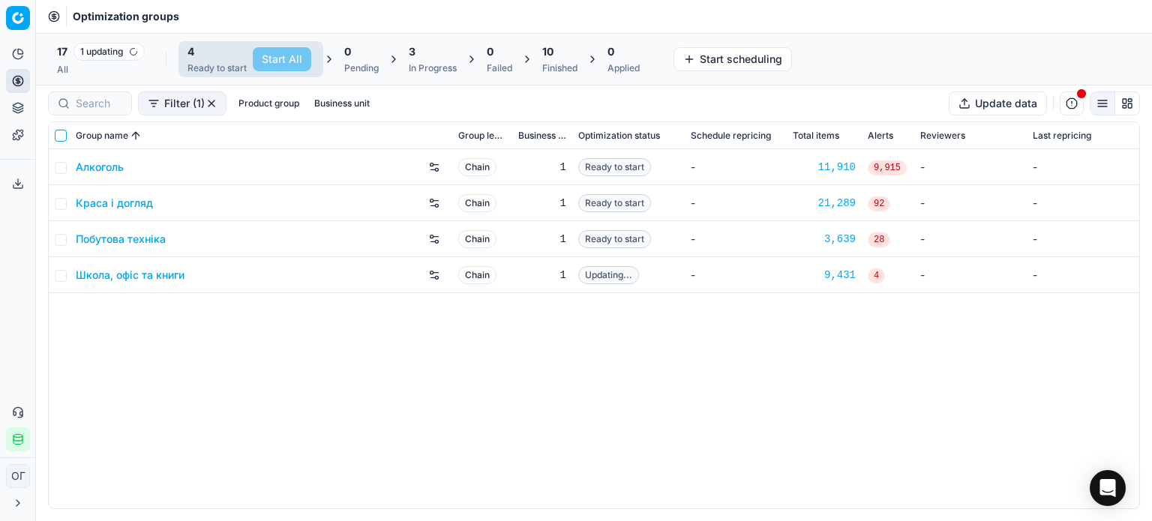
click at [56, 133] on input "checkbox" at bounding box center [61, 136] width 12 height 12
checkbox input "true"
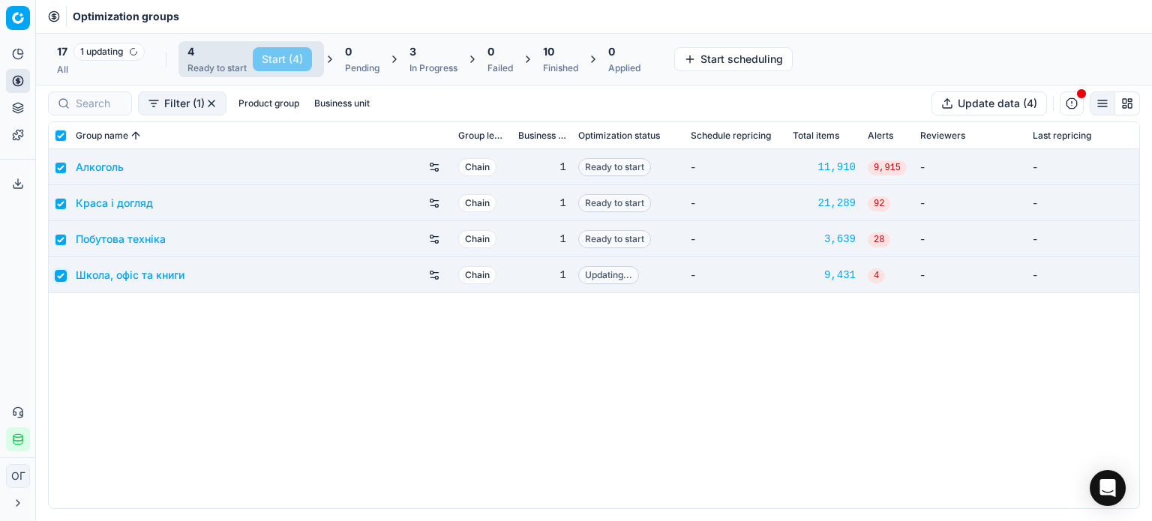
click at [65, 271] on input "checkbox" at bounding box center [61, 276] width 12 height 12
checkbox input "false"
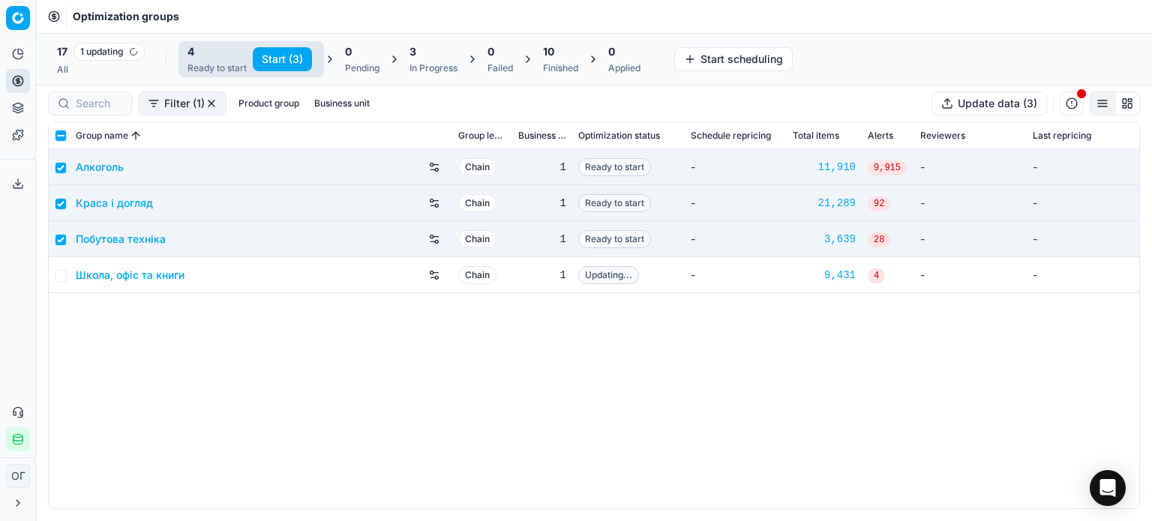
click at [295, 51] on button "Start (3)" at bounding box center [282, 59] width 59 height 24
checkbox input "false"
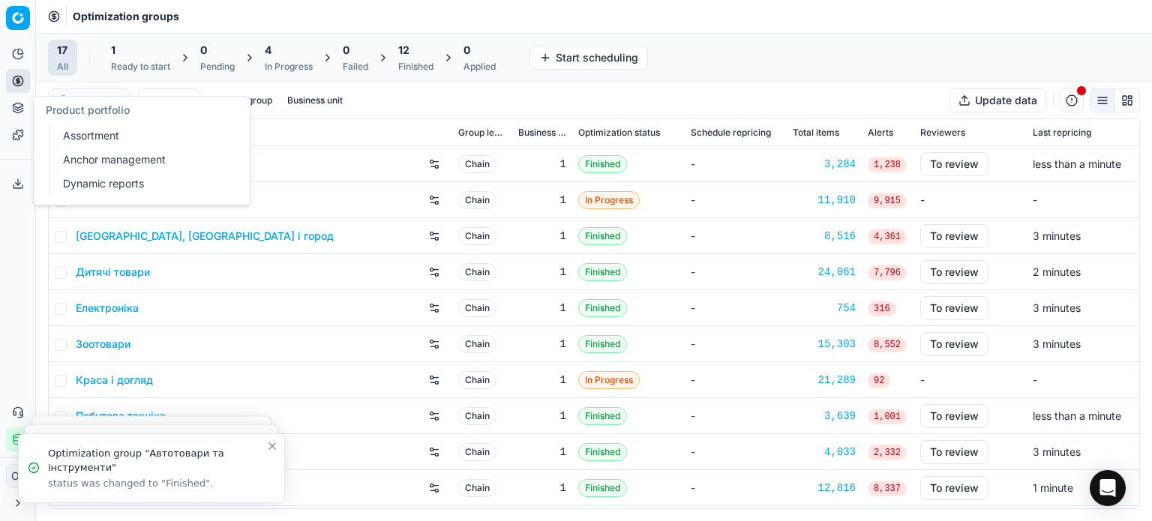
click at [12, 116] on button "Product portfolio" at bounding box center [18, 108] width 24 height 24
click at [66, 137] on link "Assortment" at bounding box center [144, 135] width 175 height 21
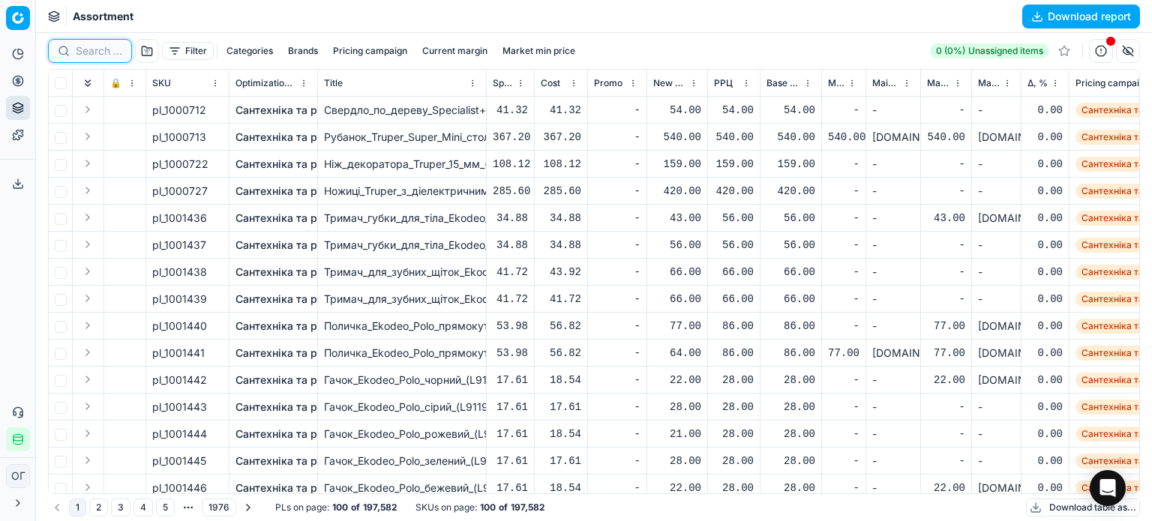
click at [84, 52] on input at bounding box center [99, 51] width 47 height 15
paste input "711367"
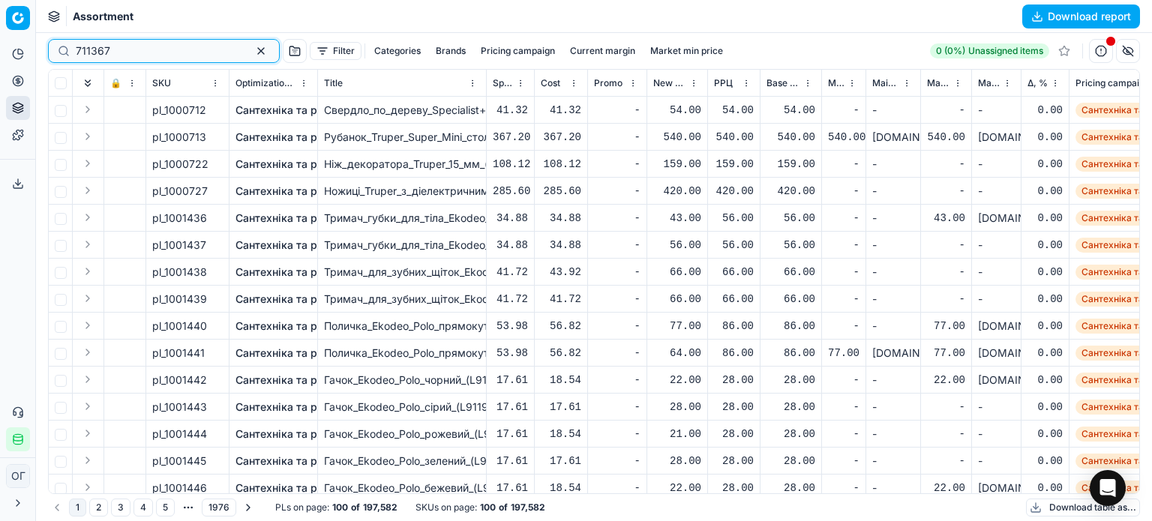
type input "711367"
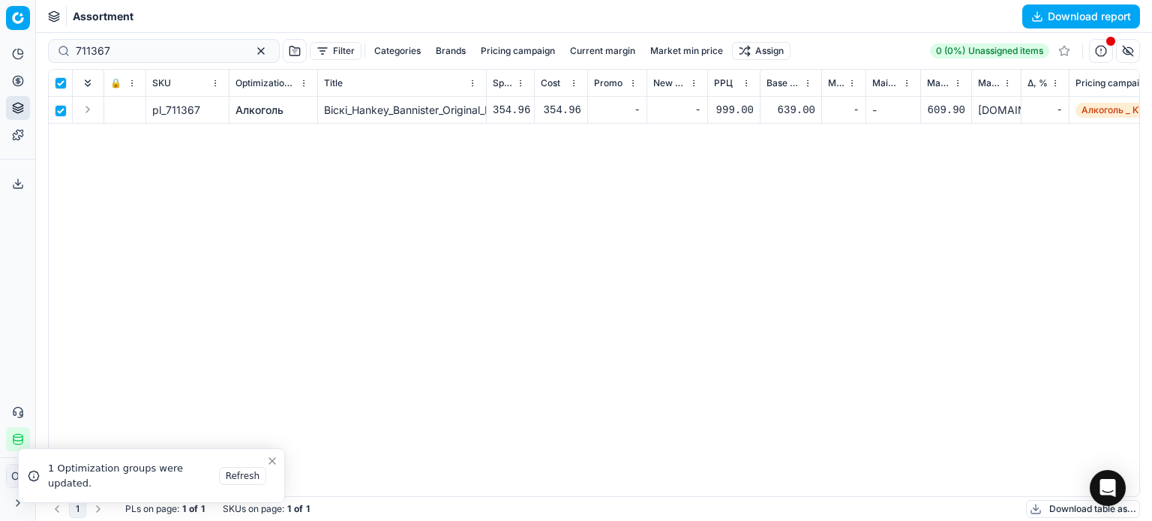
click at [738, 50] on html "Pricing platform Analytics Pricing Product portfolio Templates Export service 1…" at bounding box center [576, 260] width 1152 height 521
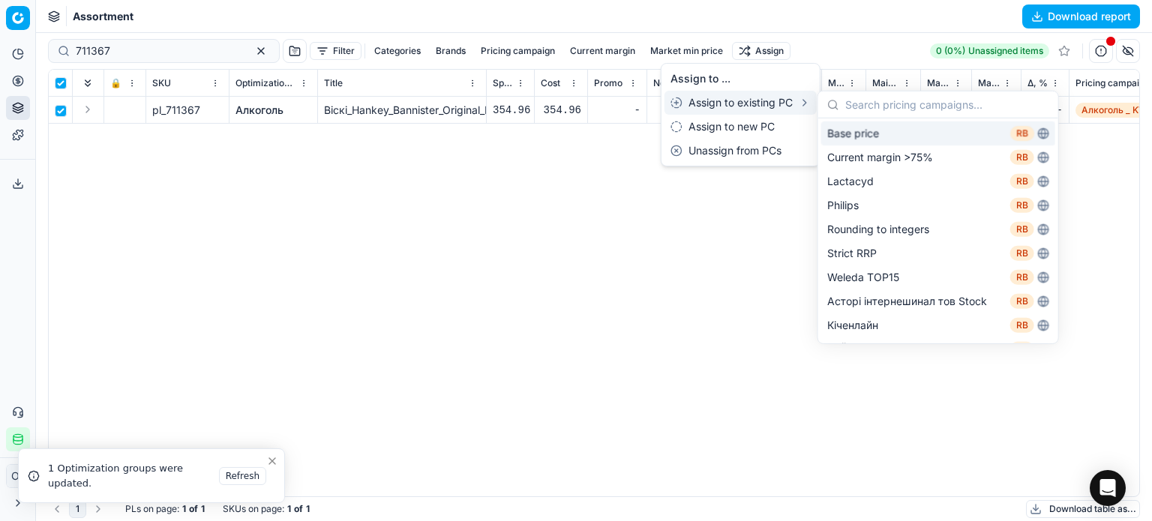
click at [842, 137] on div "Base price RB" at bounding box center [939, 134] width 234 height 24
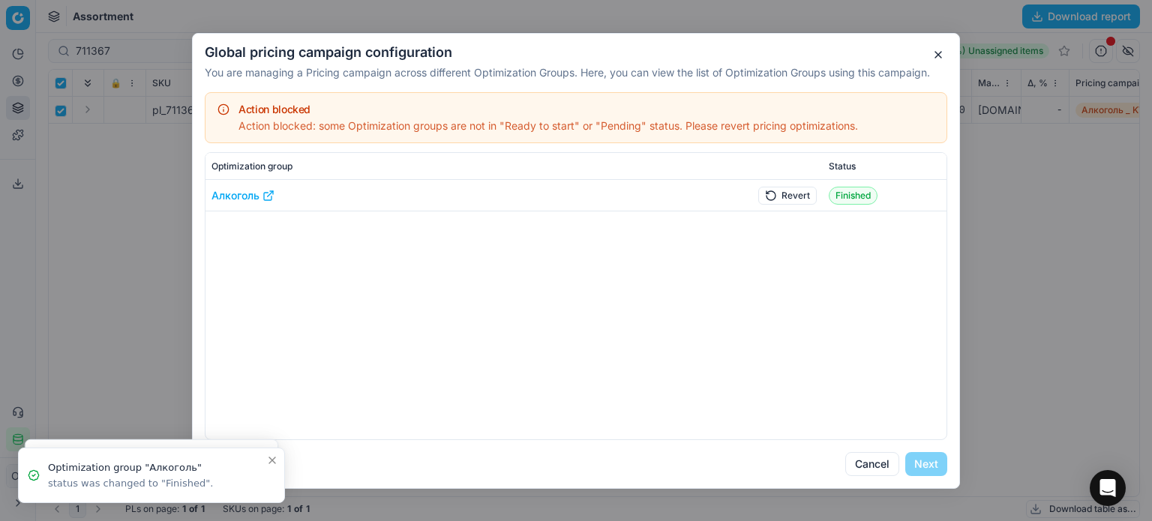
click at [777, 202] on button "Revert" at bounding box center [788, 195] width 59 height 18
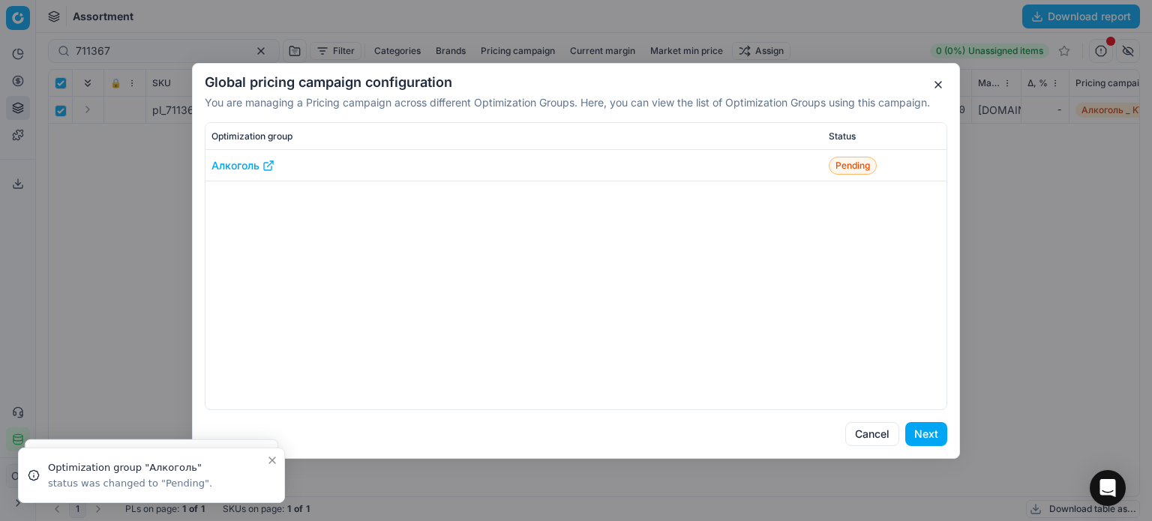
click at [916, 436] on button "Next" at bounding box center [927, 434] width 42 height 24
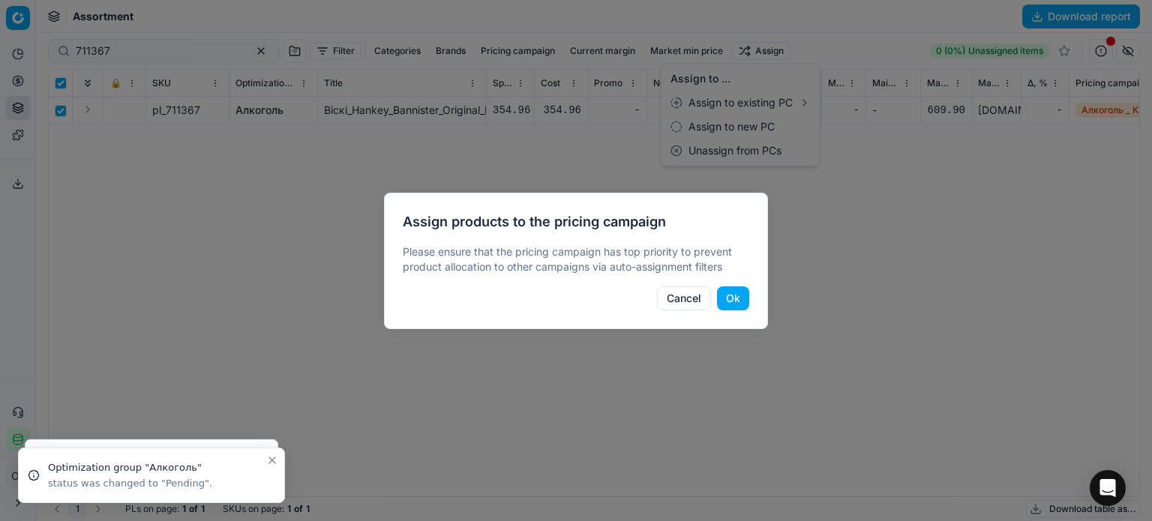
click at [725, 294] on button "Ok" at bounding box center [733, 299] width 32 height 24
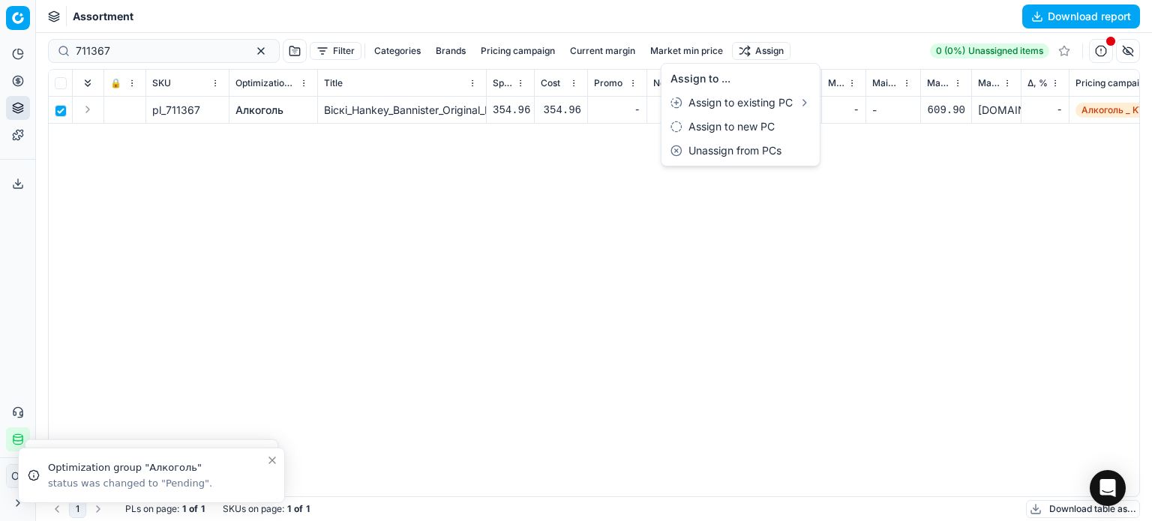
checkbox input "false"
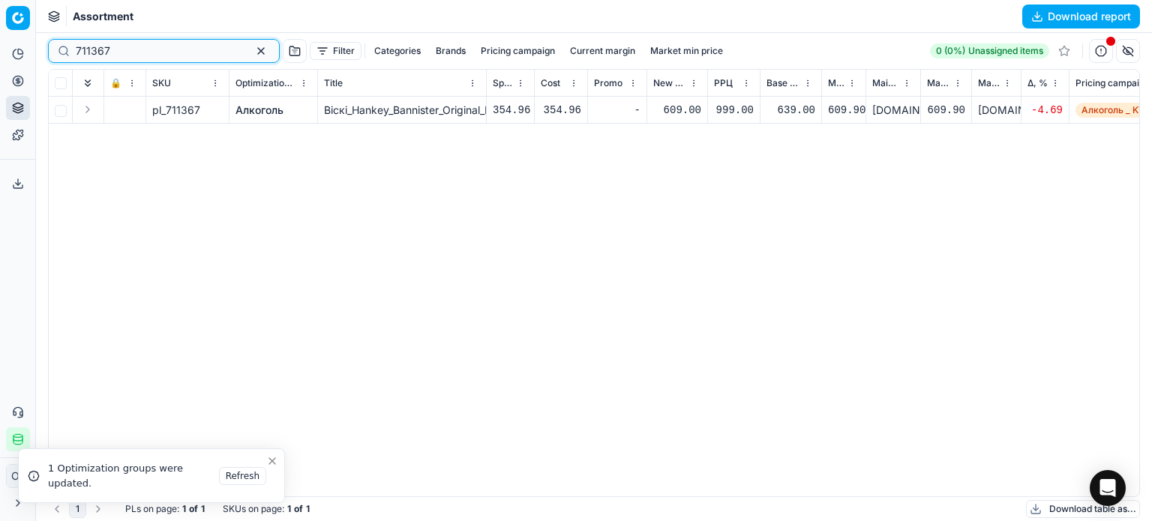
click at [252, 50] on button "button" at bounding box center [261, 51] width 18 height 18
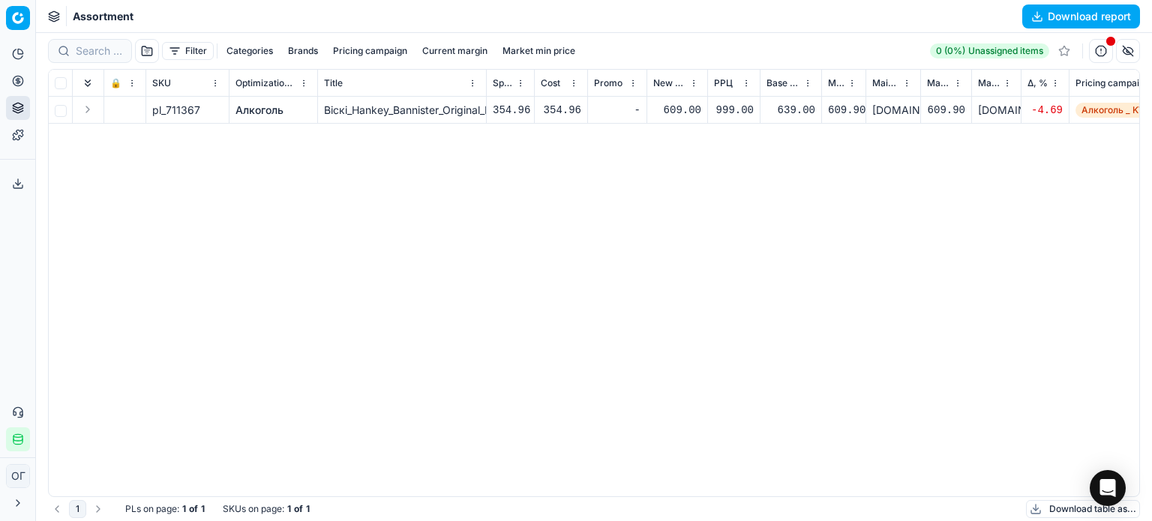
click at [167, 56] on button "Filter" at bounding box center [188, 51] width 52 height 18
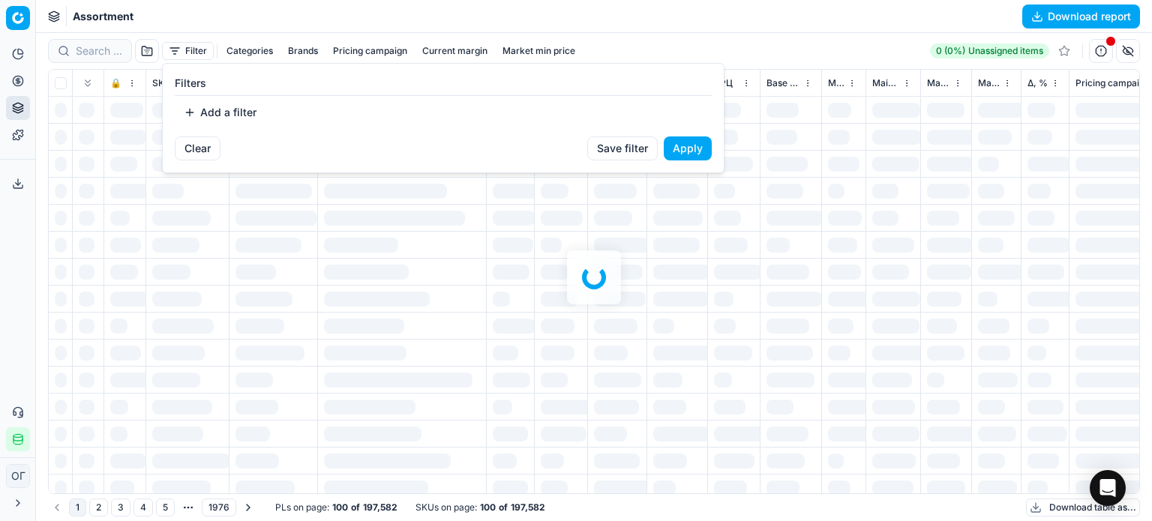
click at [209, 110] on button "Add a filter" at bounding box center [220, 113] width 91 height 24
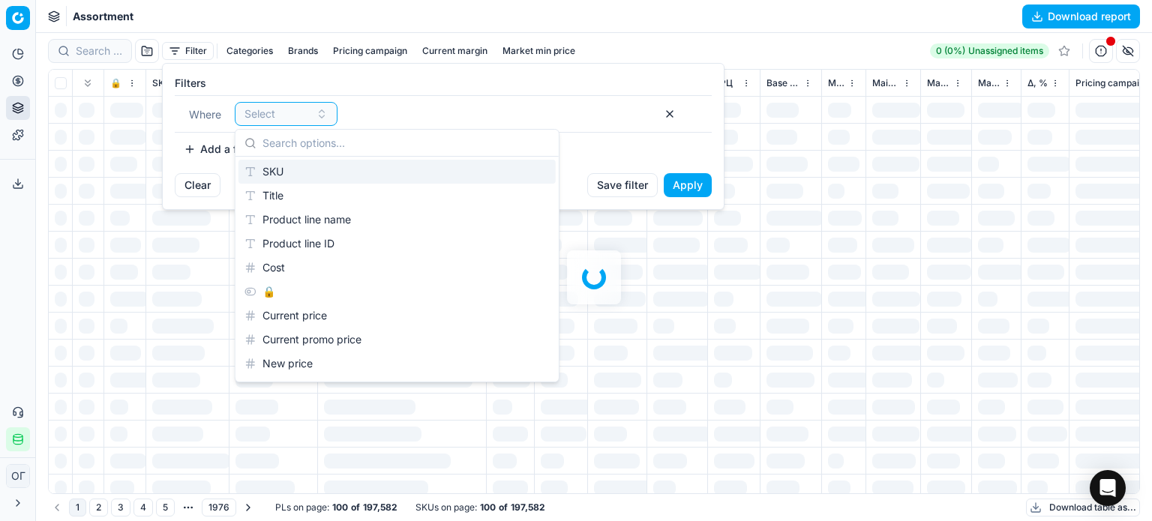
click at [264, 170] on div "SKU" at bounding box center [397, 172] width 317 height 24
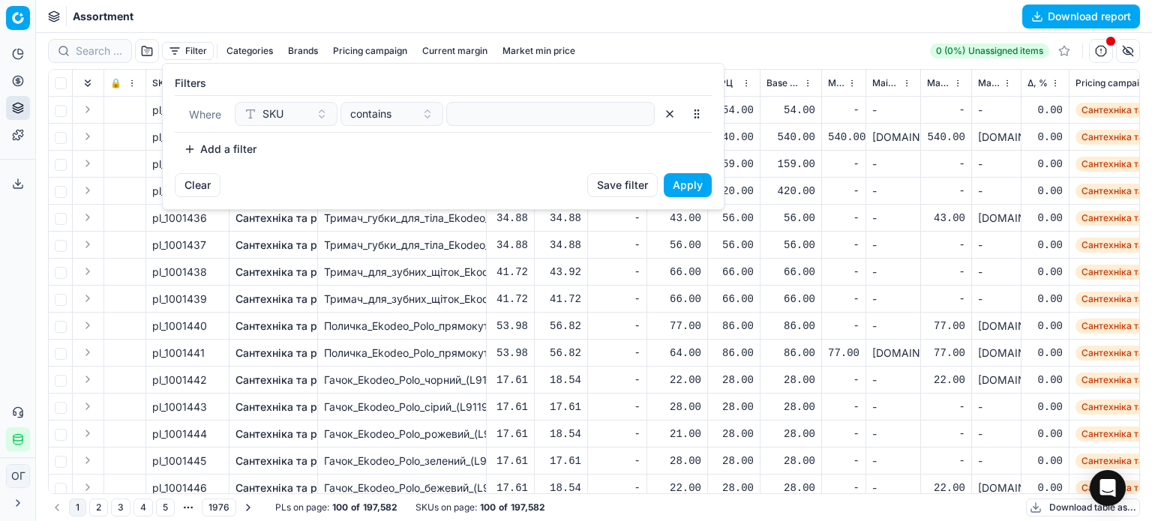
click at [492, 128] on div "Where SKU contains" at bounding box center [443, 114] width 537 height 38
click at [497, 117] on input at bounding box center [550, 114] width 195 height 23
click at [702, 182] on button "Apply" at bounding box center [688, 185] width 48 height 24
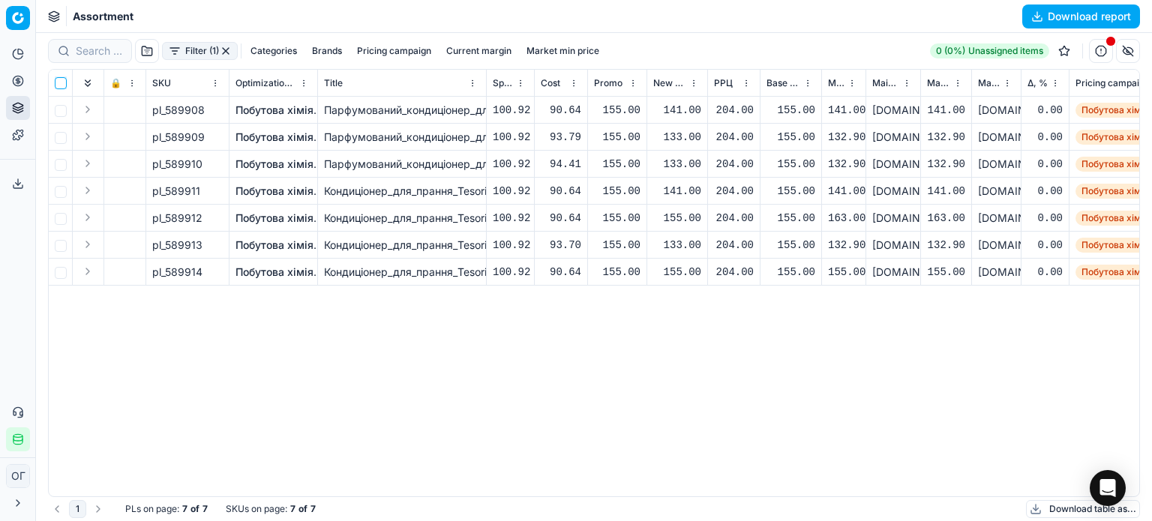
click at [63, 80] on input "checkbox" at bounding box center [61, 83] width 12 height 12
checkbox input "true"
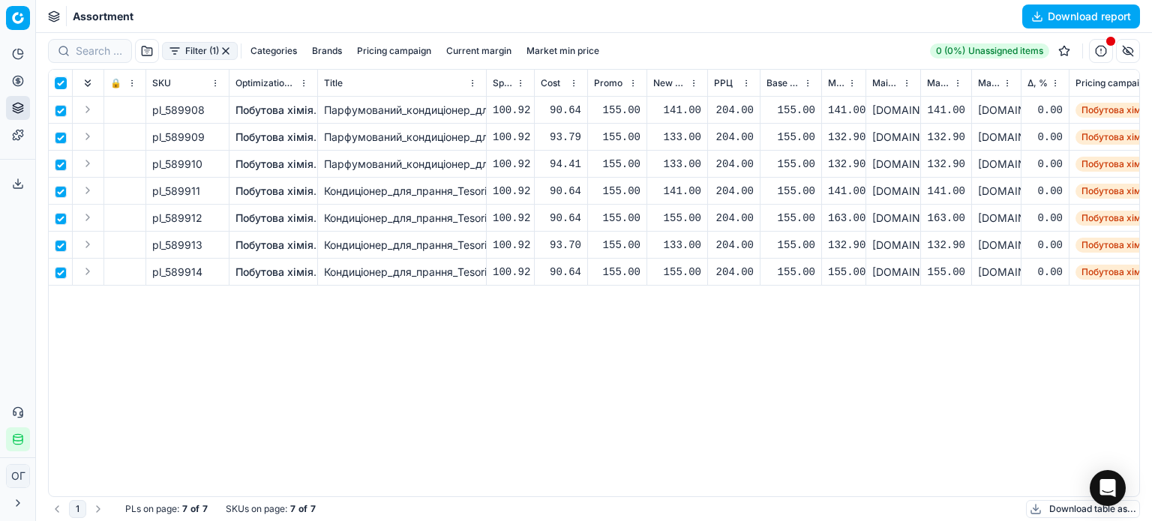
checkbox input "true"
click at [642, 41] on div "Filter (1) Categories Brands Pricing campaign Current margin Market min price A…" at bounding box center [357, 51] width 619 height 24
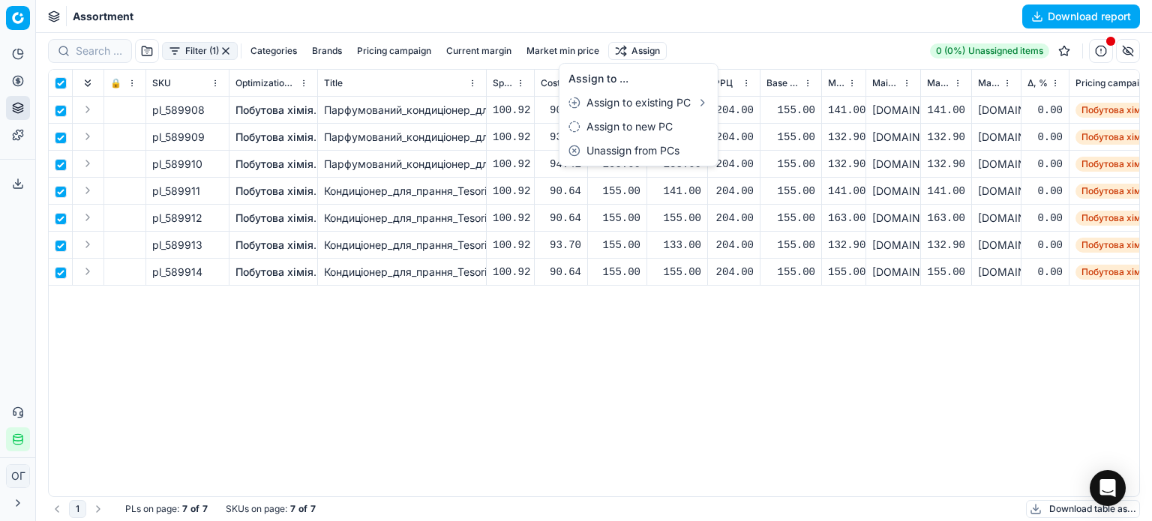
click at [643, 52] on html "Pricing platform Analytics Pricing Product portfolio Templates Export service 1…" at bounding box center [576, 260] width 1152 height 521
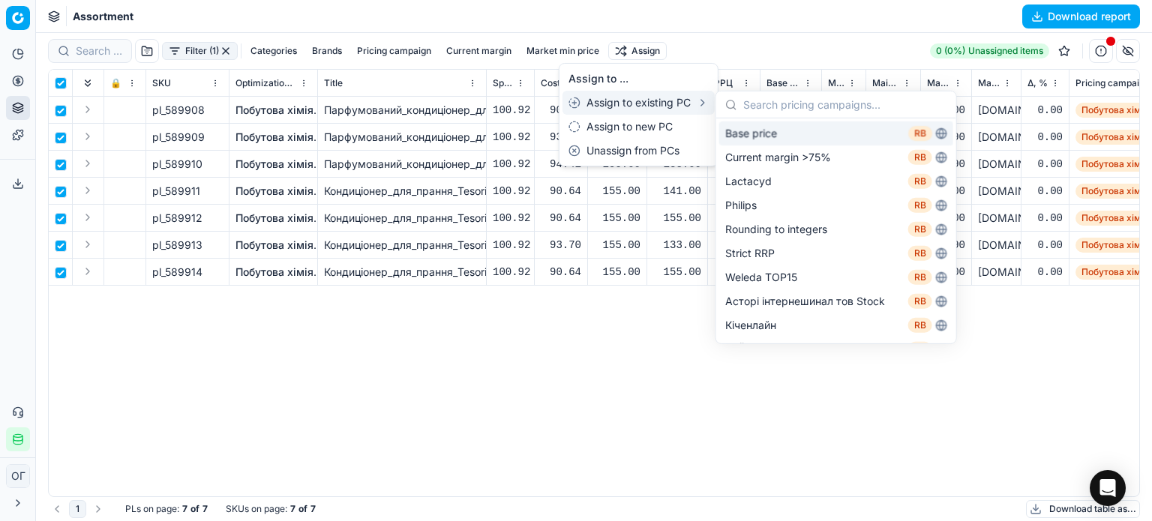
click at [822, 129] on div "Base price RB" at bounding box center [837, 134] width 234 height 24
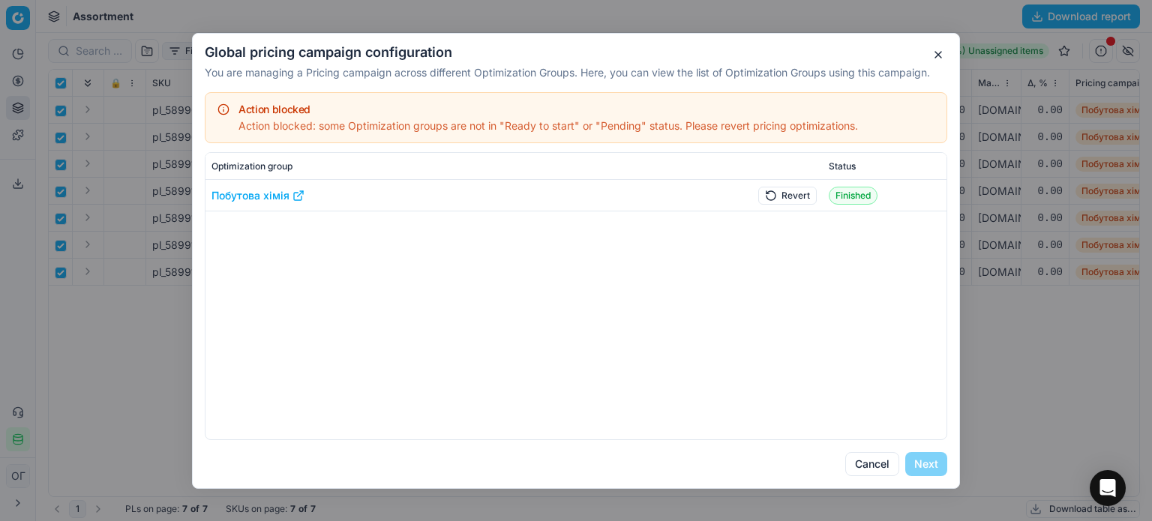
click at [784, 194] on button "Revert" at bounding box center [788, 195] width 59 height 18
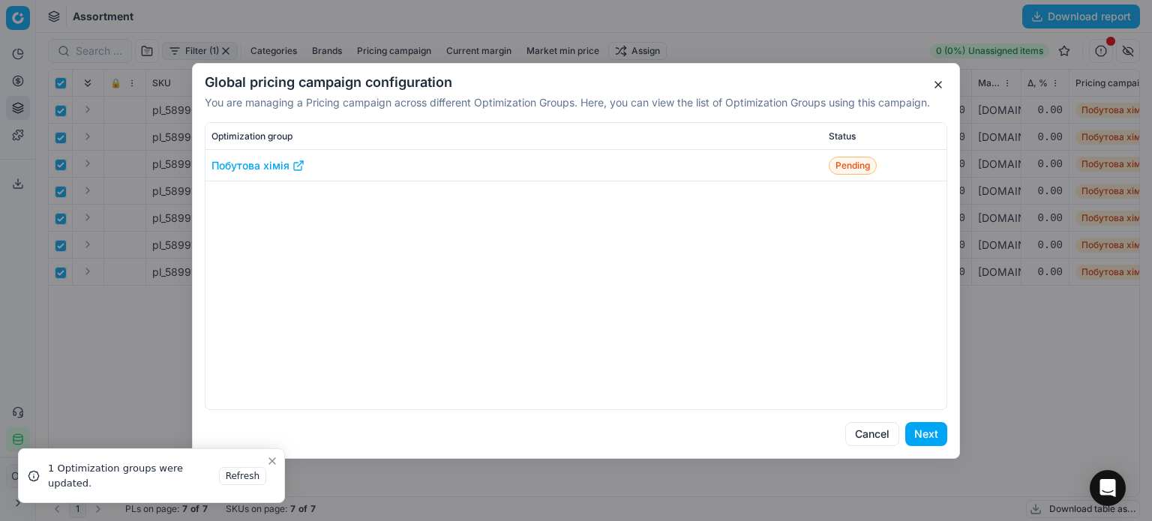
click at [929, 433] on button "Next" at bounding box center [927, 434] width 42 height 24
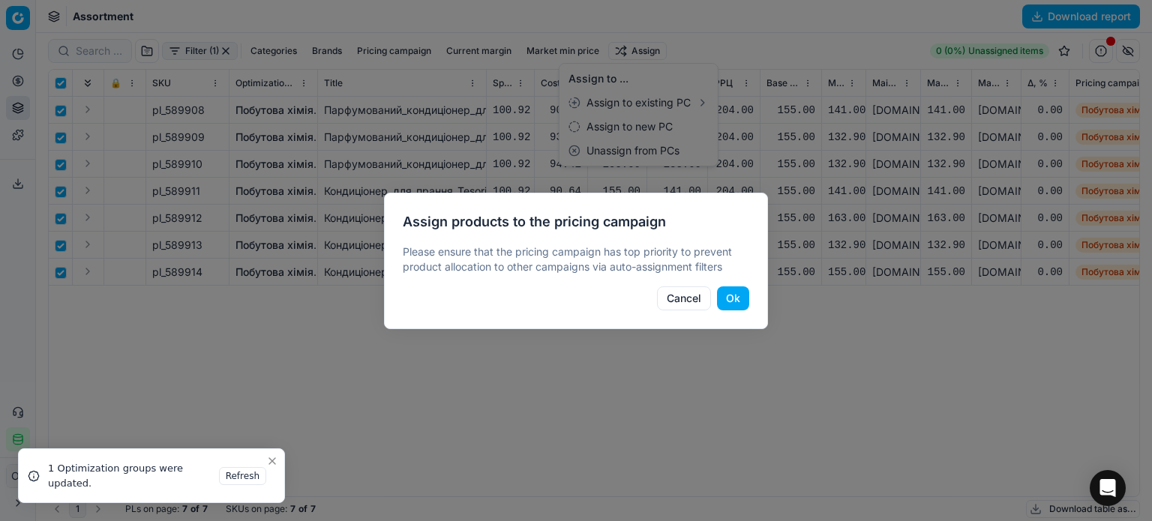
click at [726, 299] on button "Ok" at bounding box center [733, 299] width 32 height 24
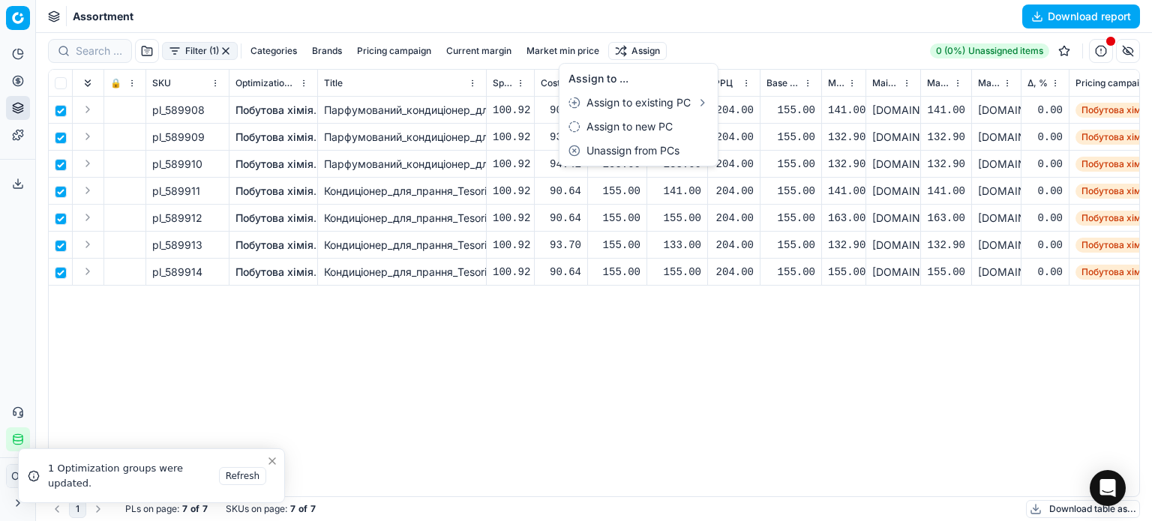
checkbox input "false"
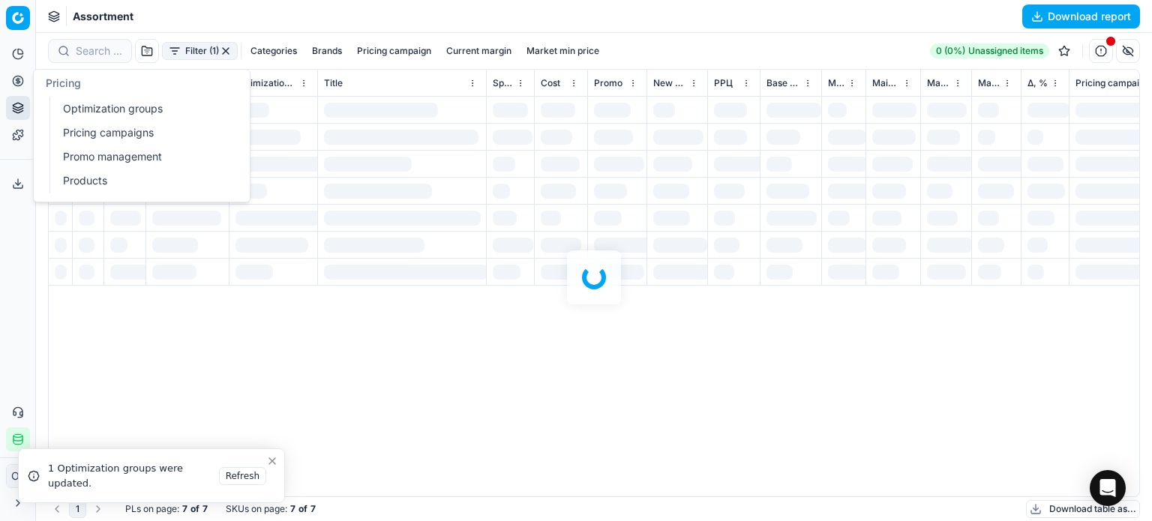
click at [15, 83] on icon at bounding box center [18, 81] width 12 height 12
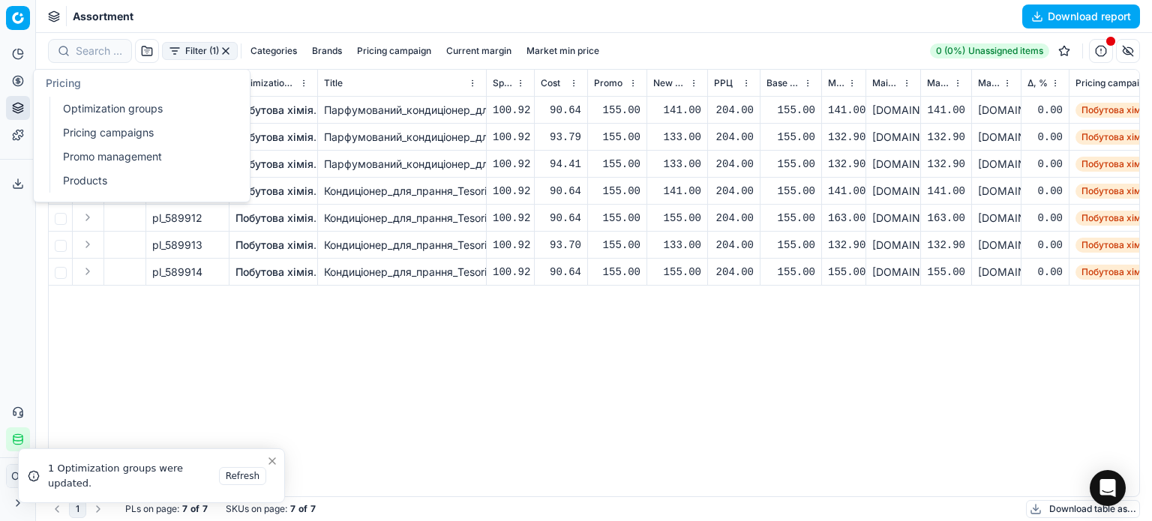
click at [78, 110] on link "Optimization groups" at bounding box center [144, 108] width 175 height 21
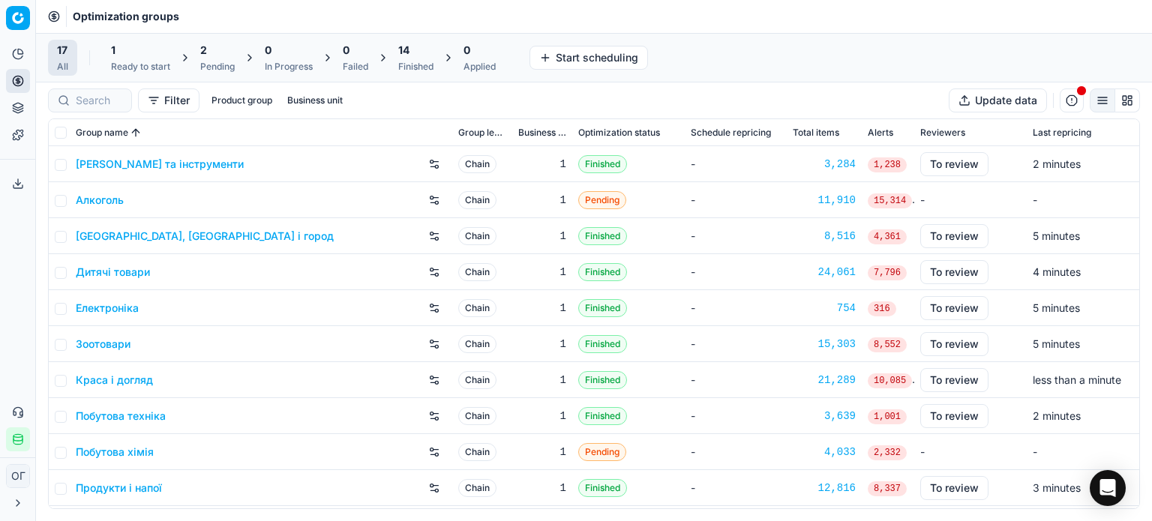
click at [151, 51] on div "1" at bounding box center [140, 50] width 59 height 15
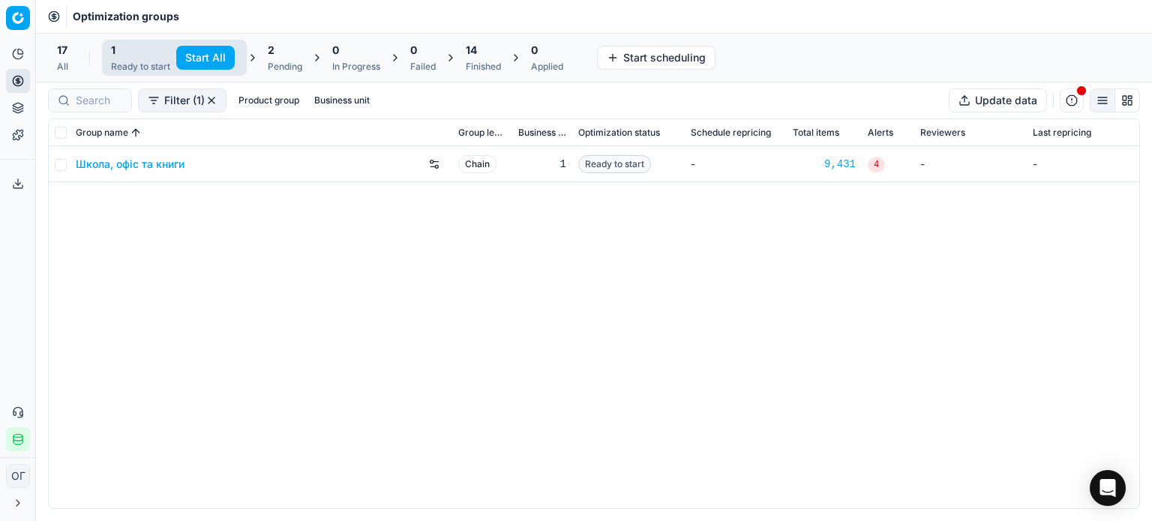
drag, startPoint x: 164, startPoint y: 50, endPoint x: 271, endPoint y: 56, distance: 106.7
click at [203, 50] on button "Start All" at bounding box center [205, 58] width 59 height 24
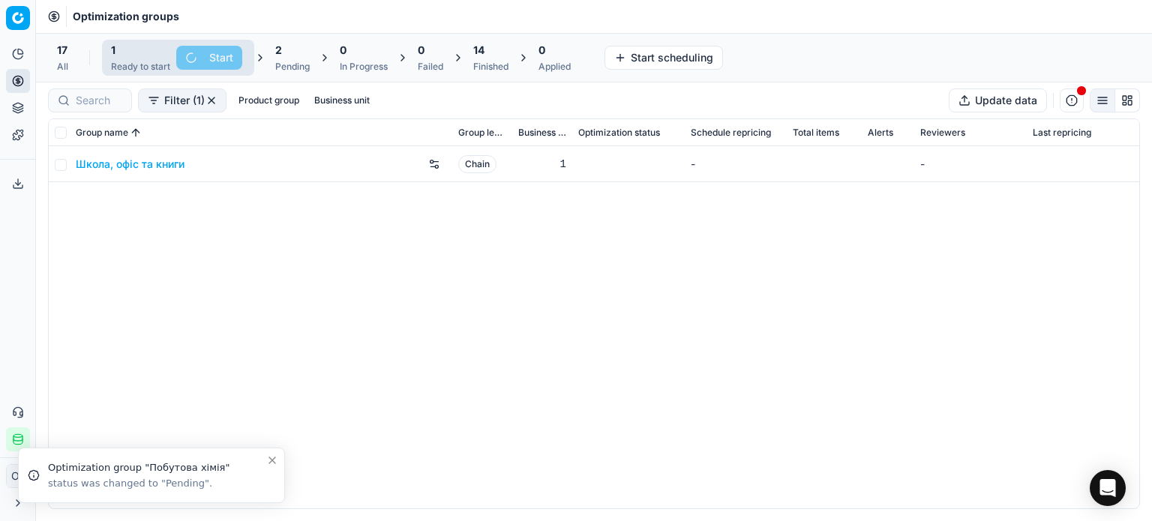
click at [292, 57] on div "2" at bounding box center [292, 50] width 35 height 15
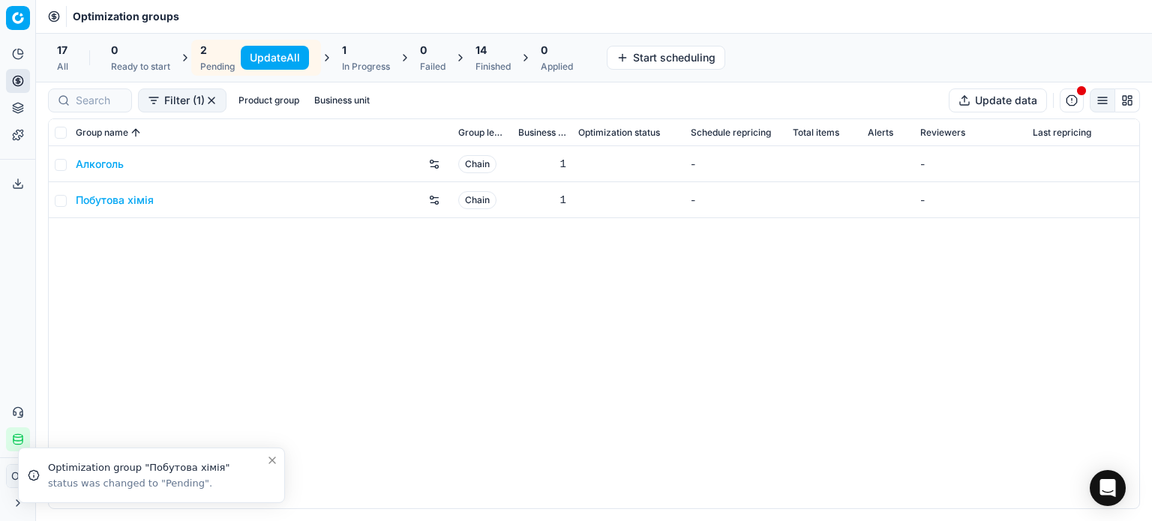
click at [264, 52] on button "Update All" at bounding box center [275, 58] width 68 height 24
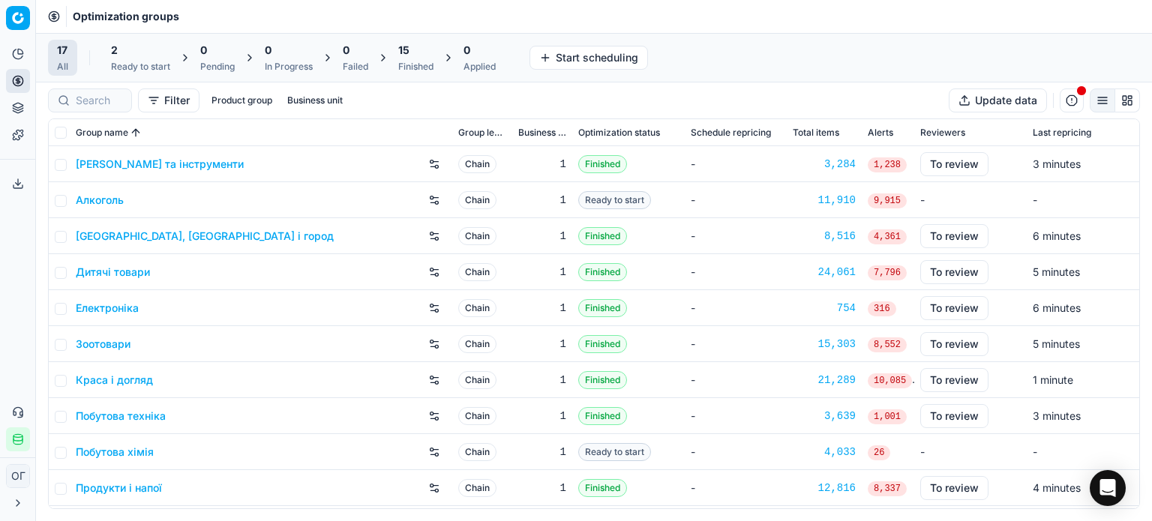
click at [136, 68] on div "Ready to start" at bounding box center [140, 67] width 59 height 12
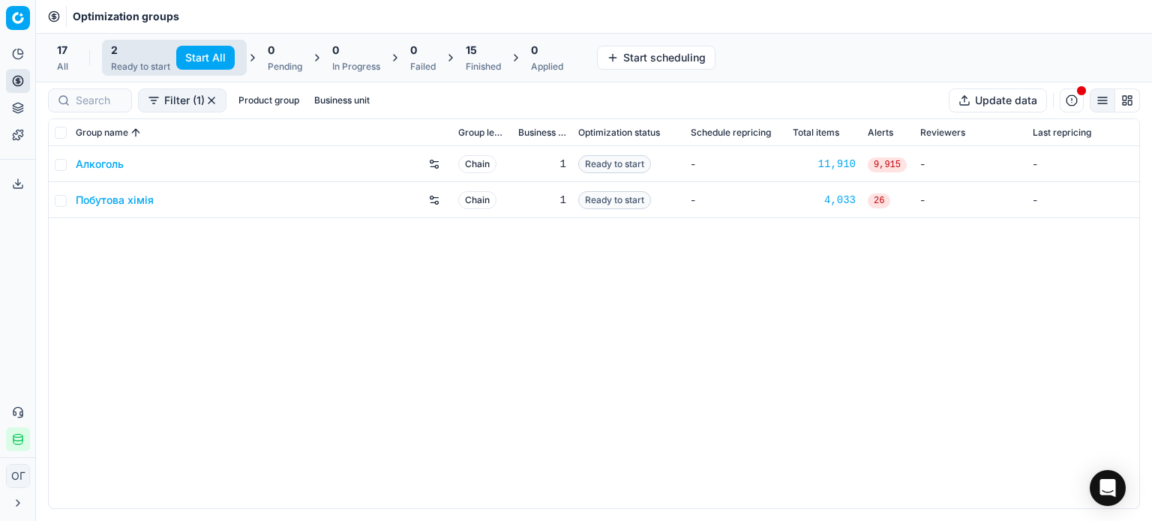
click at [194, 59] on button "Start All" at bounding box center [205, 58] width 59 height 24
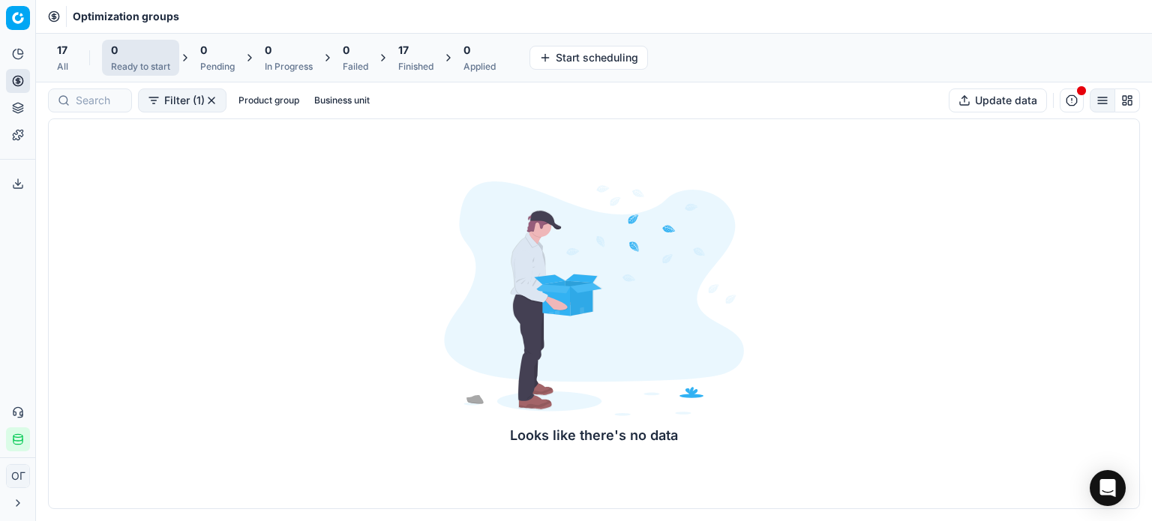
click at [411, 56] on div "17" at bounding box center [415, 50] width 35 height 15
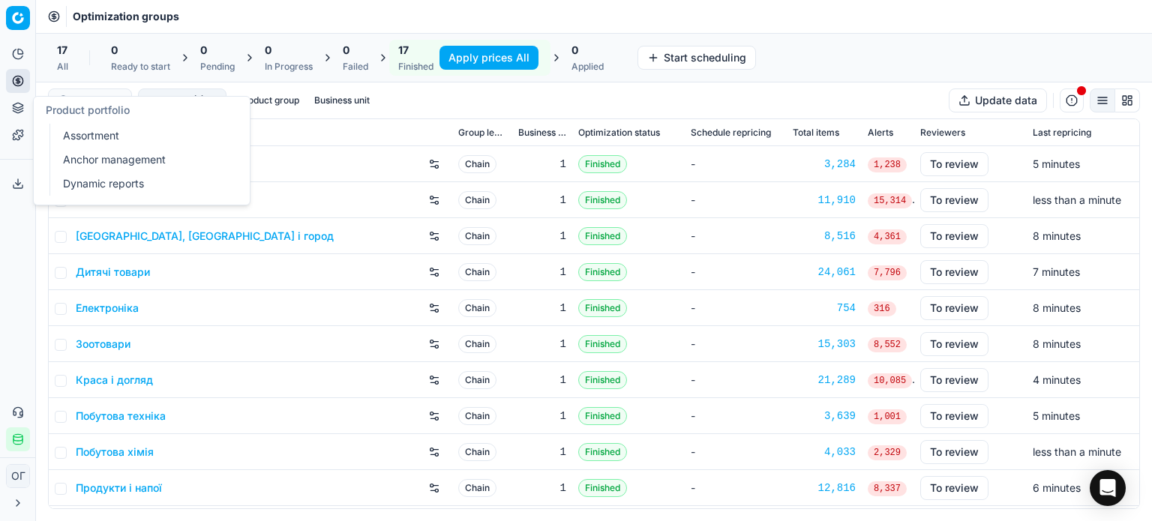
click at [16, 107] on icon at bounding box center [18, 105] width 10 height 5
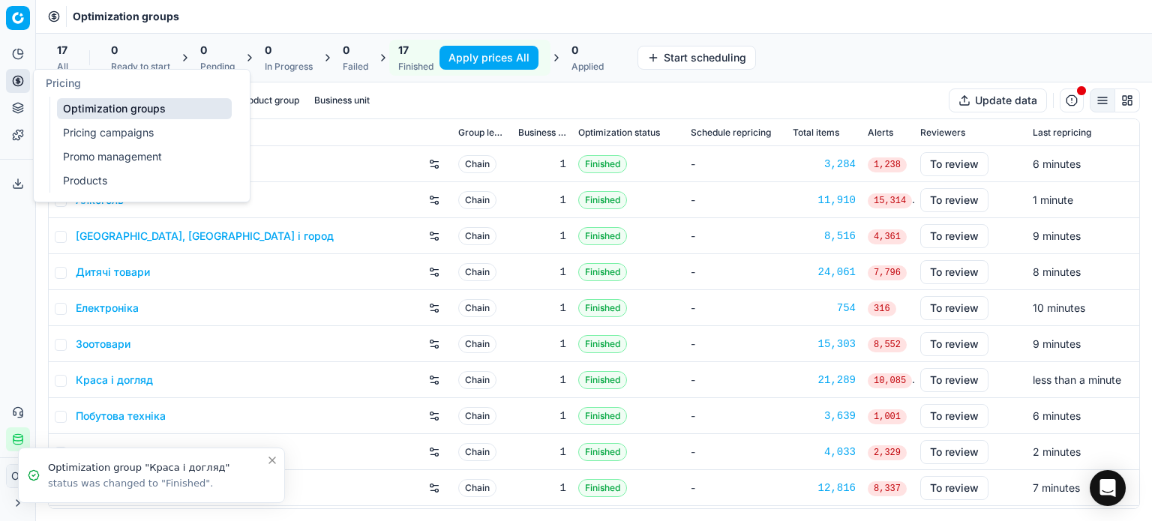
drag, startPoint x: 32, startPoint y: 105, endPoint x: 71, endPoint y: 141, distance: 53.1
click at [71, 141] on link "Pricing campaigns" at bounding box center [144, 132] width 175 height 21
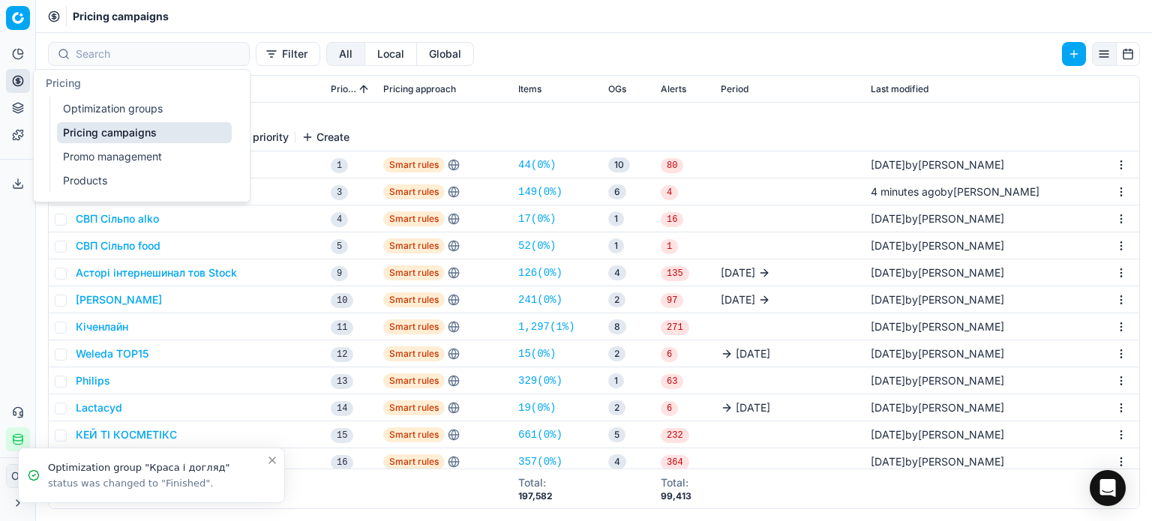
click at [17, 79] on icon at bounding box center [18, 81] width 4 height 4
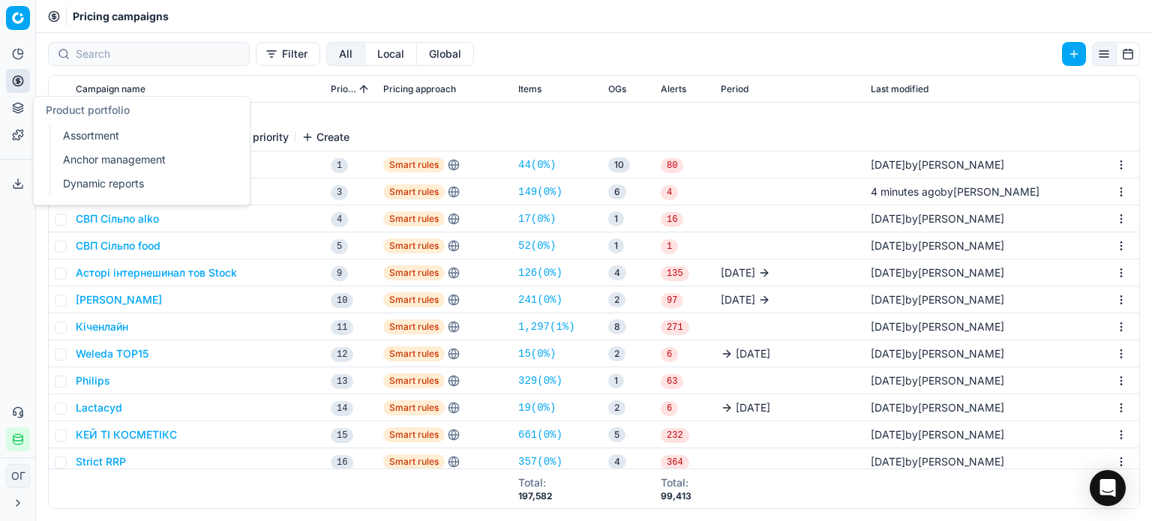
click at [65, 132] on link "Assortment" at bounding box center [144, 135] width 175 height 21
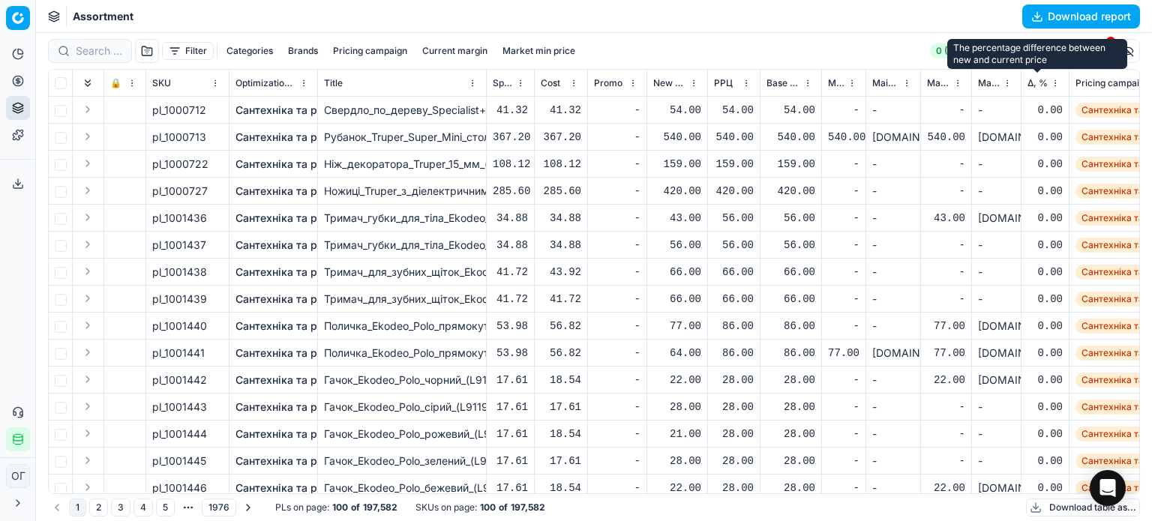
click at [1029, 83] on span "Δ, %" at bounding box center [1038, 83] width 20 height 12
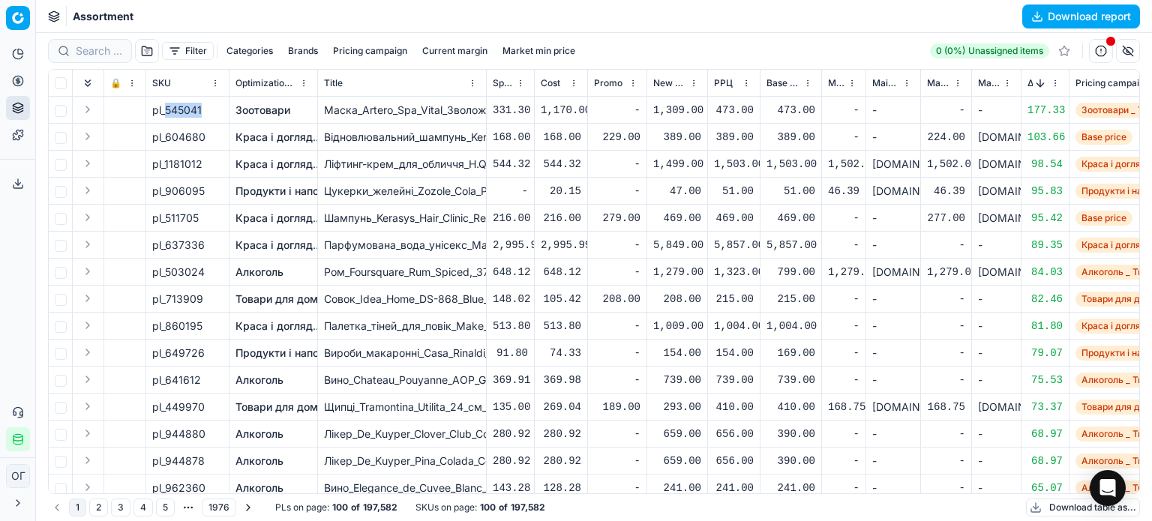
drag, startPoint x: 203, startPoint y: 111, endPoint x: 166, endPoint y: 112, distance: 37.5
click at [165, 113] on div "pl_545041" at bounding box center [187, 110] width 71 height 15
copy span "545041"
click at [675, 113] on div "1,309.00" at bounding box center [677, 110] width 48 height 15
click at [1035, 80] on button "Sorted by Δ, % descending" at bounding box center [1040, 83] width 15 height 15
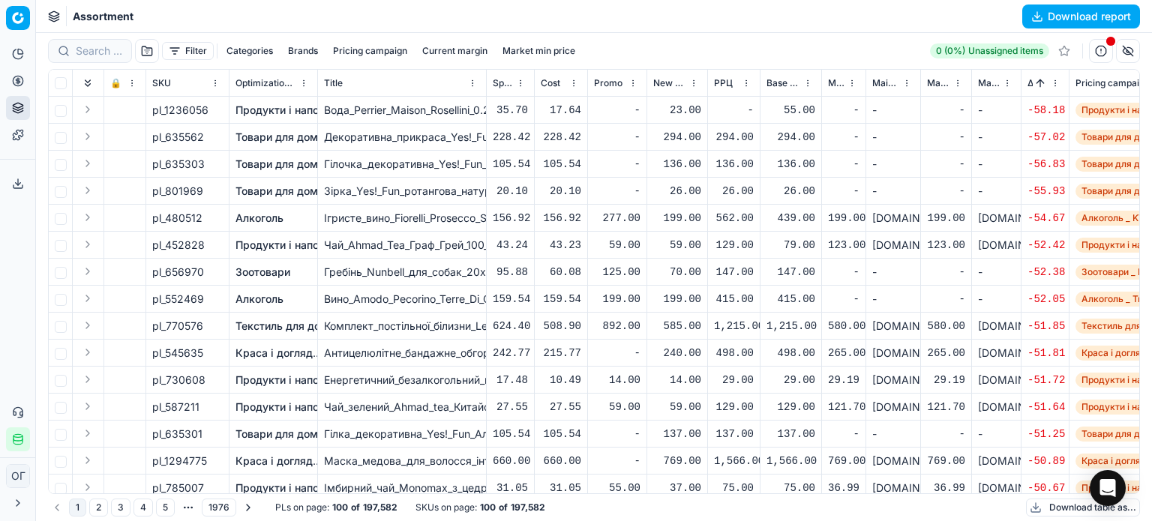
drag, startPoint x: 207, startPoint y: 107, endPoint x: 170, endPoint y: 108, distance: 37.5
click at [170, 108] on div "pl_1236056" at bounding box center [187, 110] width 71 height 15
drag, startPoint x: 166, startPoint y: 109, endPoint x: 206, endPoint y: 112, distance: 40.6
click at [206, 112] on span "pl_1236056" at bounding box center [180, 110] width 56 height 15
copy span "1236056"
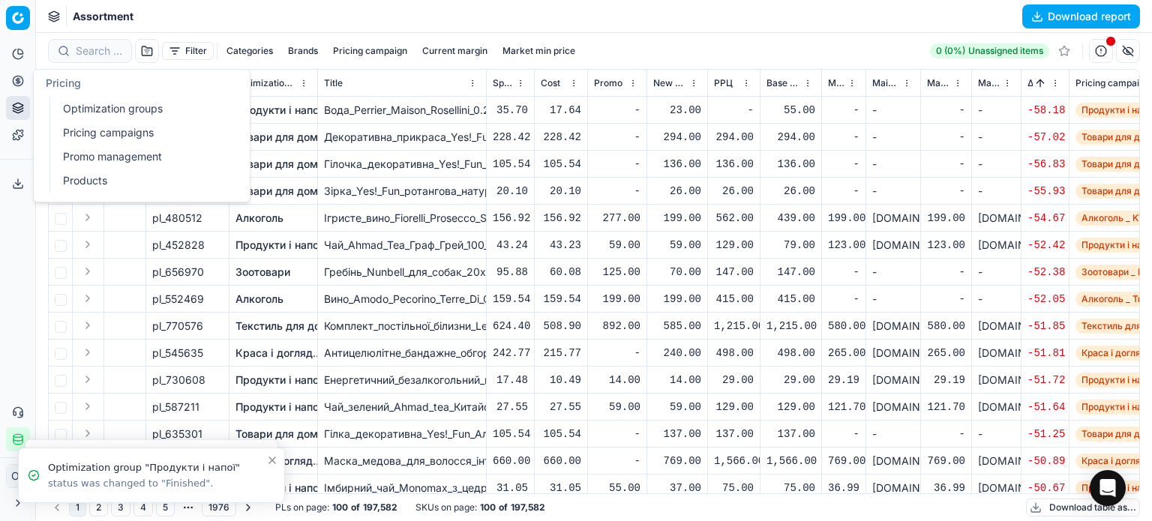
click at [111, 114] on link "Optimization groups" at bounding box center [144, 108] width 175 height 21
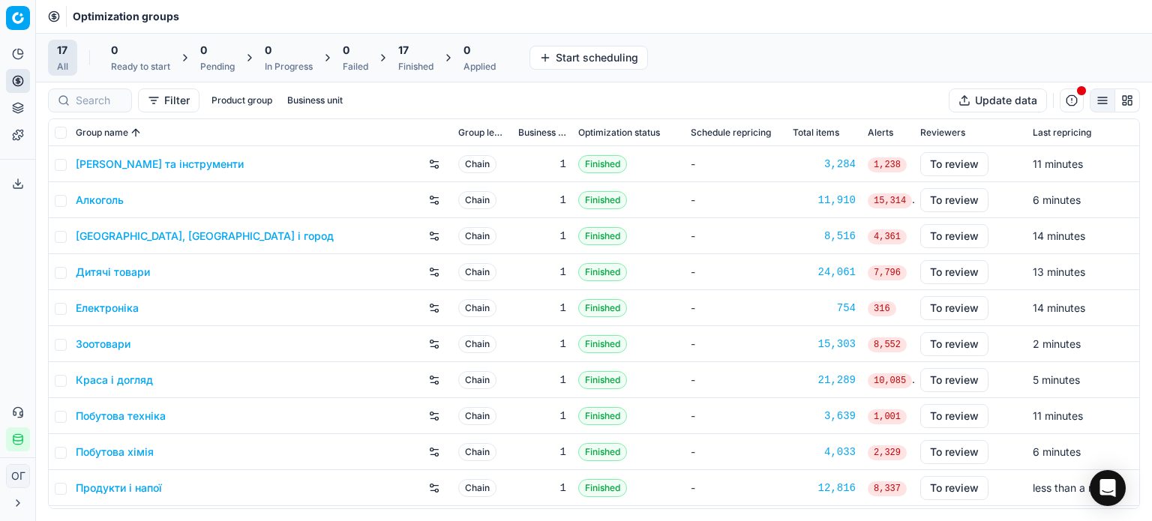
click at [118, 491] on link "Продукти і напої" at bounding box center [119, 488] width 86 height 15
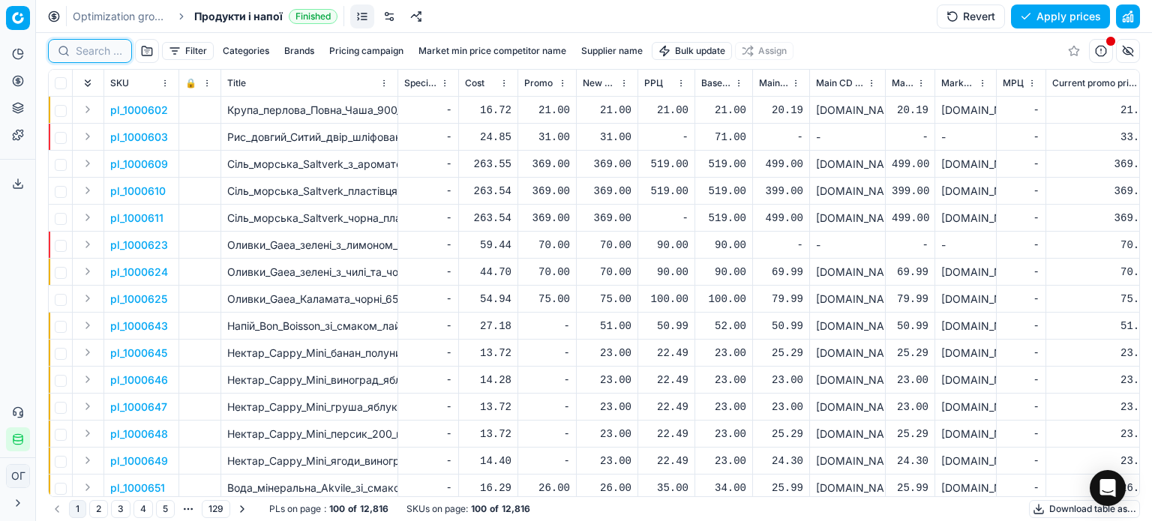
click at [90, 48] on input at bounding box center [99, 51] width 47 height 15
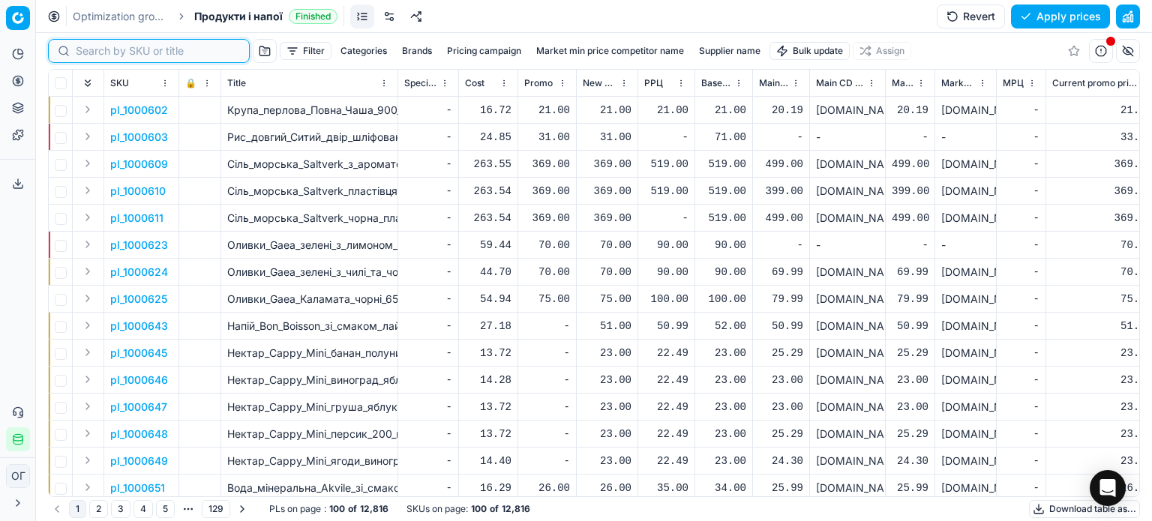
paste input "586988"
type input "586988"
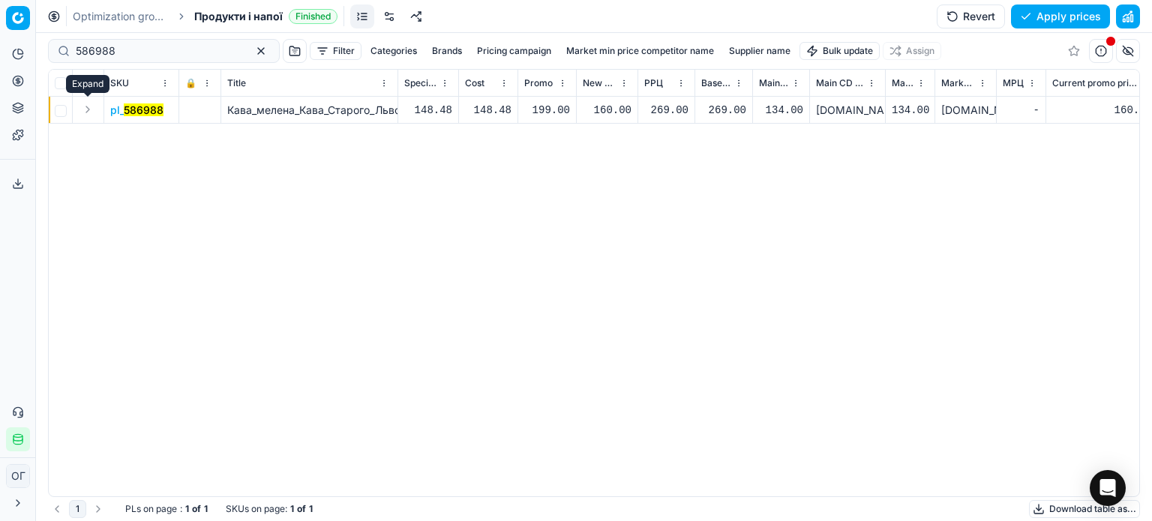
click at [92, 107] on button "Expand" at bounding box center [88, 110] width 18 height 18
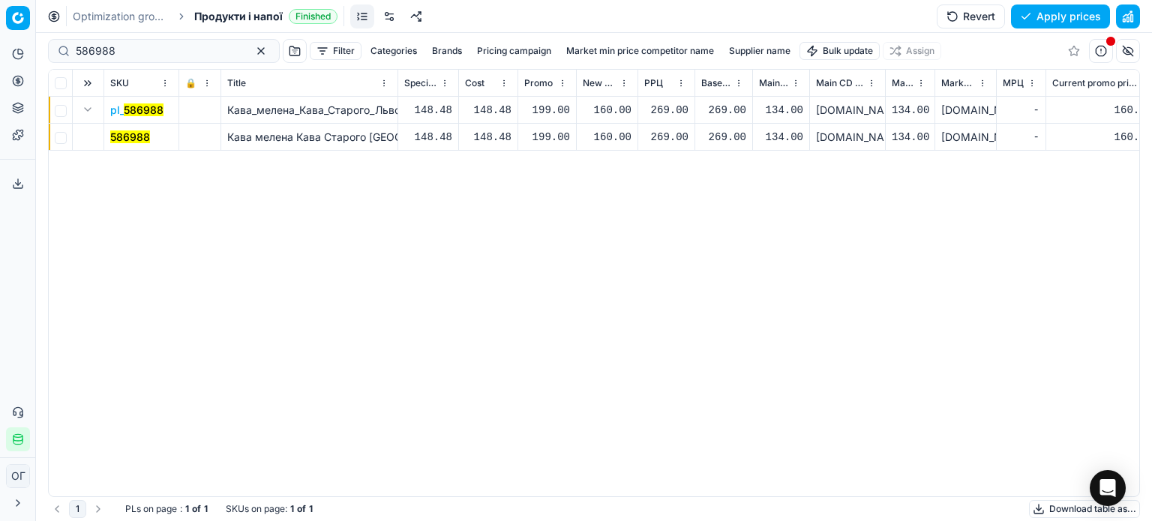
click at [127, 141] on mark "586988" at bounding box center [130, 137] width 40 height 13
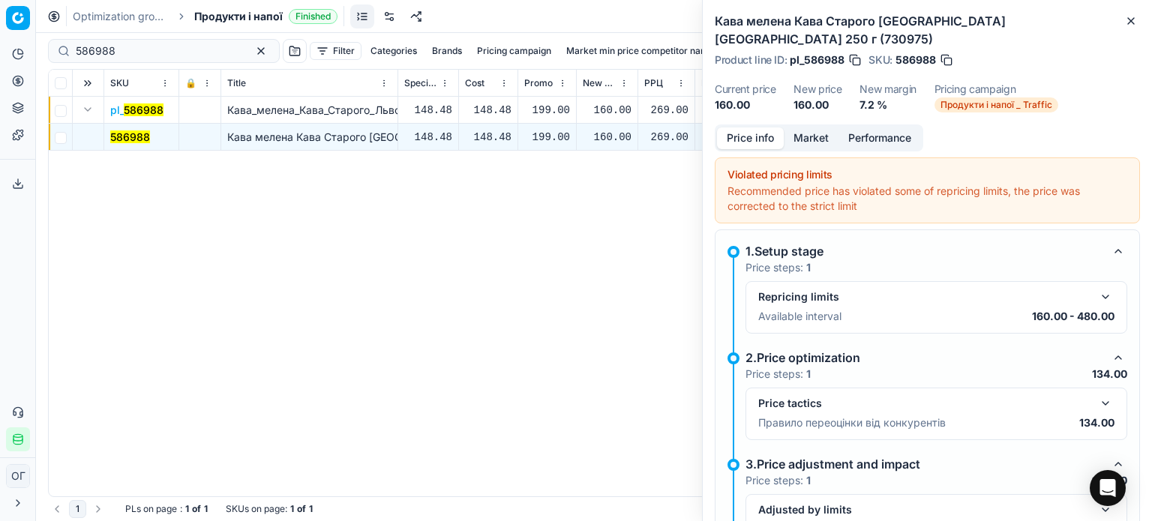
click at [822, 128] on button "Market" at bounding box center [811, 139] width 55 height 22
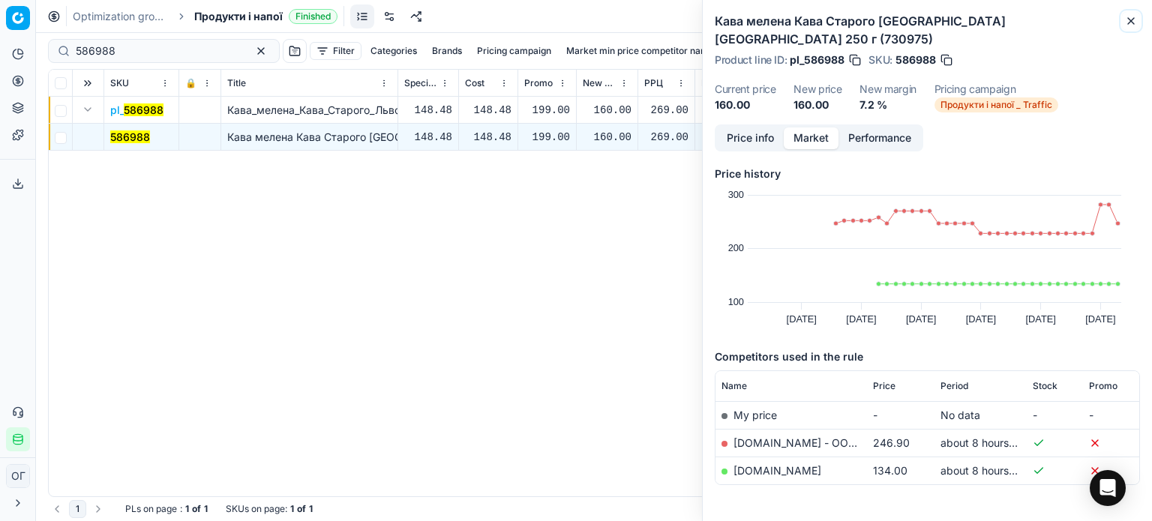
click at [1132, 23] on icon "button" at bounding box center [1131, 21] width 6 height 6
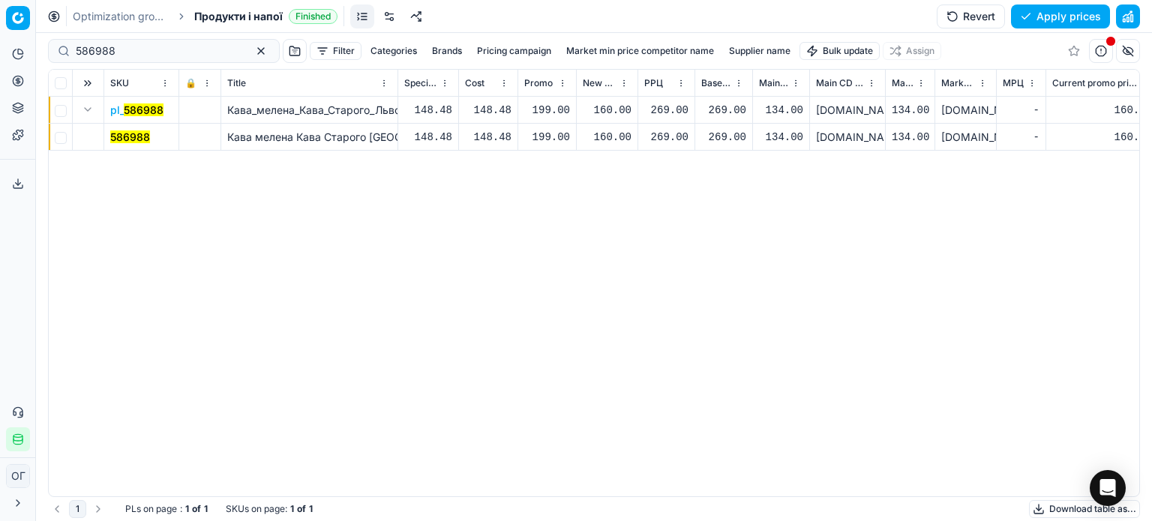
click at [620, 134] on div "160.00" at bounding box center [607, 137] width 49 height 15
type input "199.00"
drag, startPoint x: 1049, startPoint y: 20, endPoint x: 999, endPoint y: 29, distance: 51.1
click at [1048, 20] on button "Save and apply" at bounding box center [1054, 17] width 113 height 24
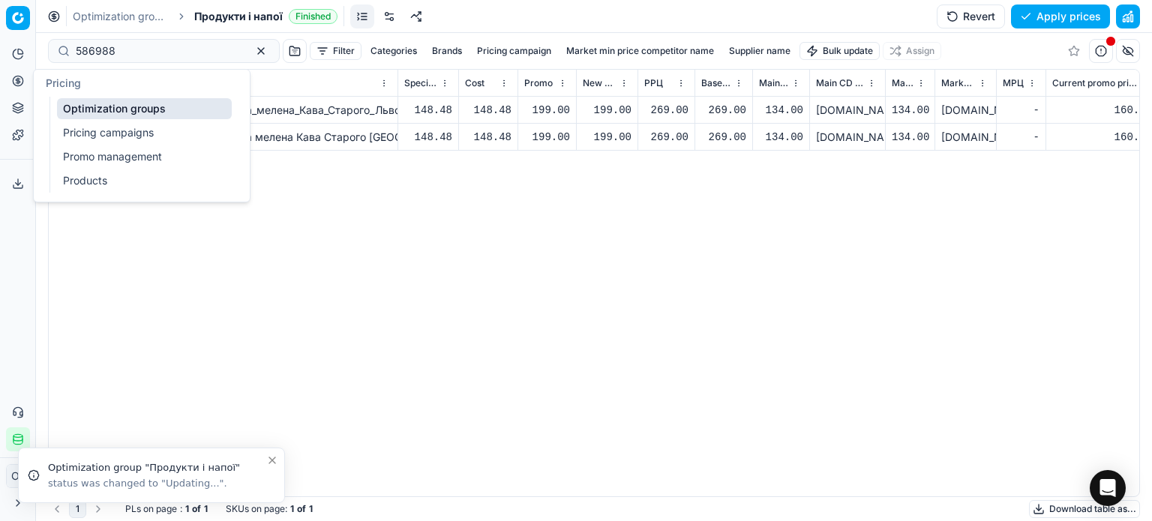
click at [75, 111] on link "Optimization groups" at bounding box center [144, 108] width 175 height 21
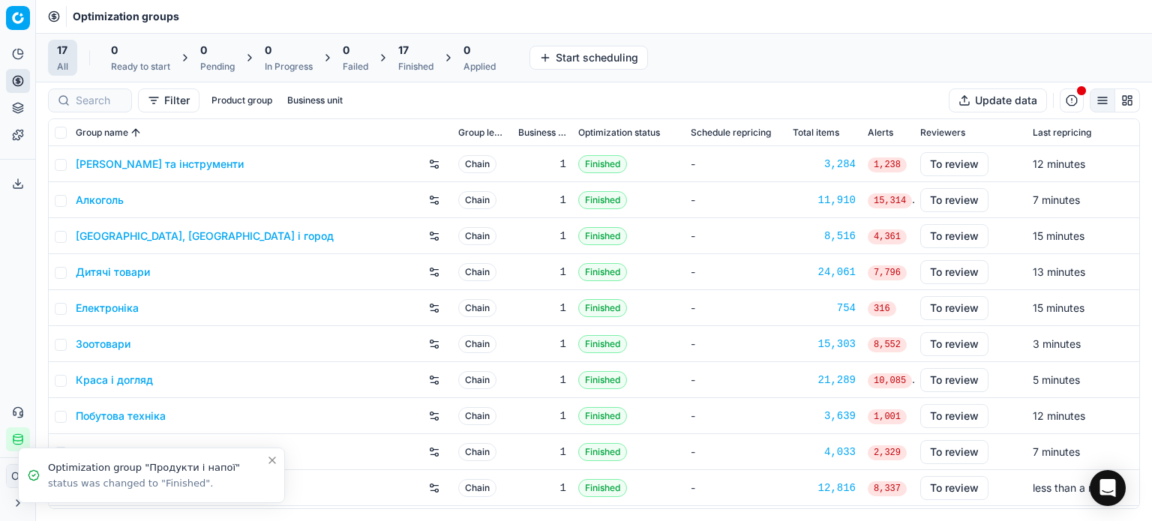
click at [417, 54] on div "17" at bounding box center [415, 50] width 35 height 15
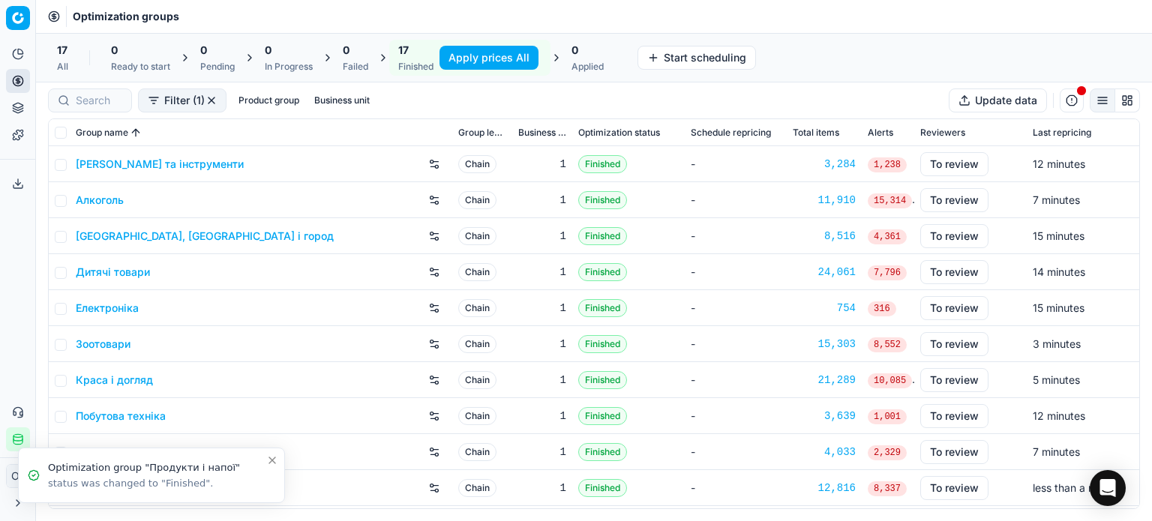
click at [454, 62] on button "Apply prices All" at bounding box center [489, 58] width 99 height 24
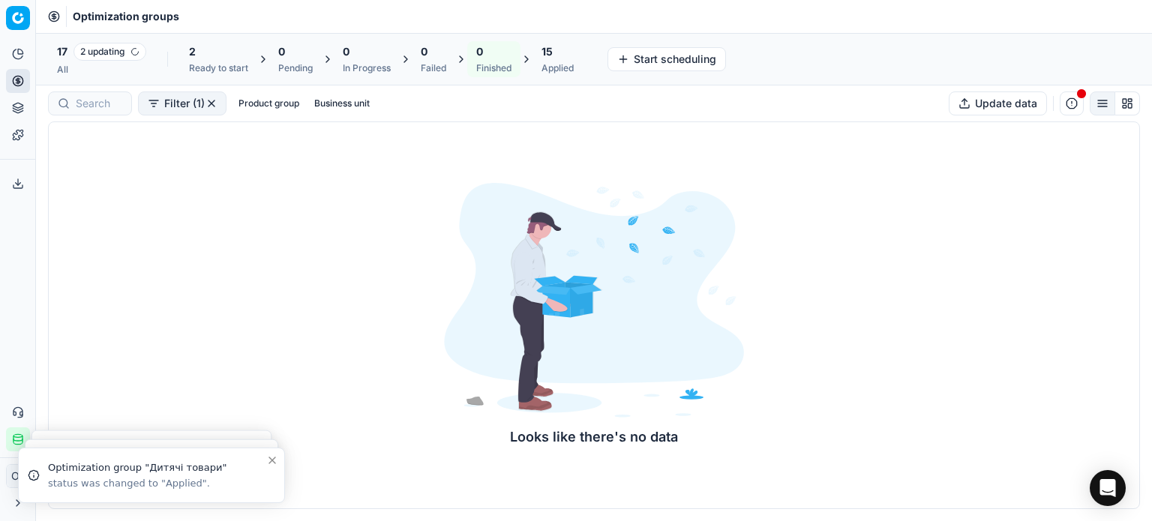
click at [548, 62] on div "Applied" at bounding box center [558, 68] width 32 height 12
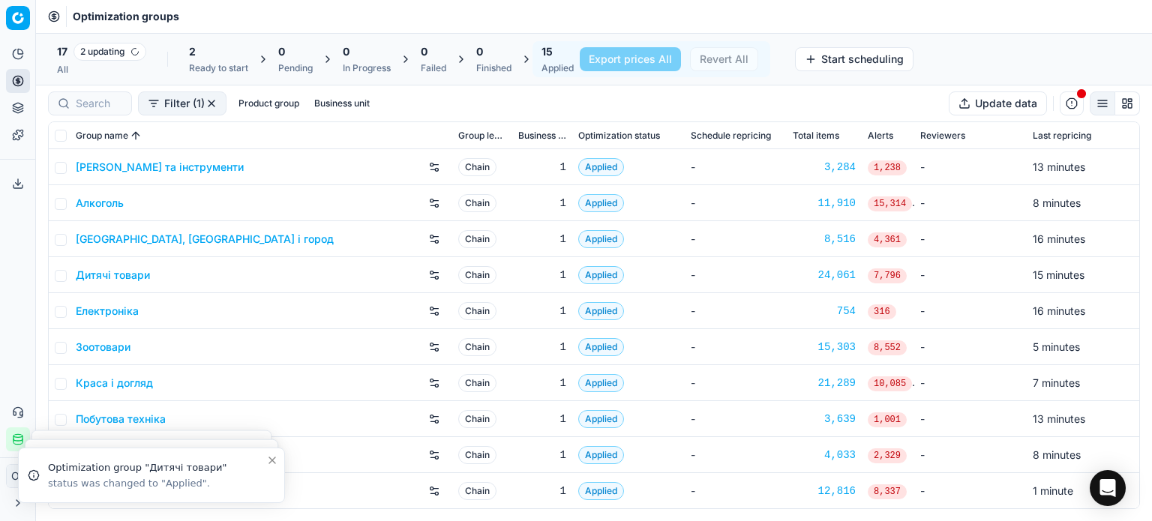
click at [96, 208] on link "Алкоголь" at bounding box center [100, 203] width 48 height 15
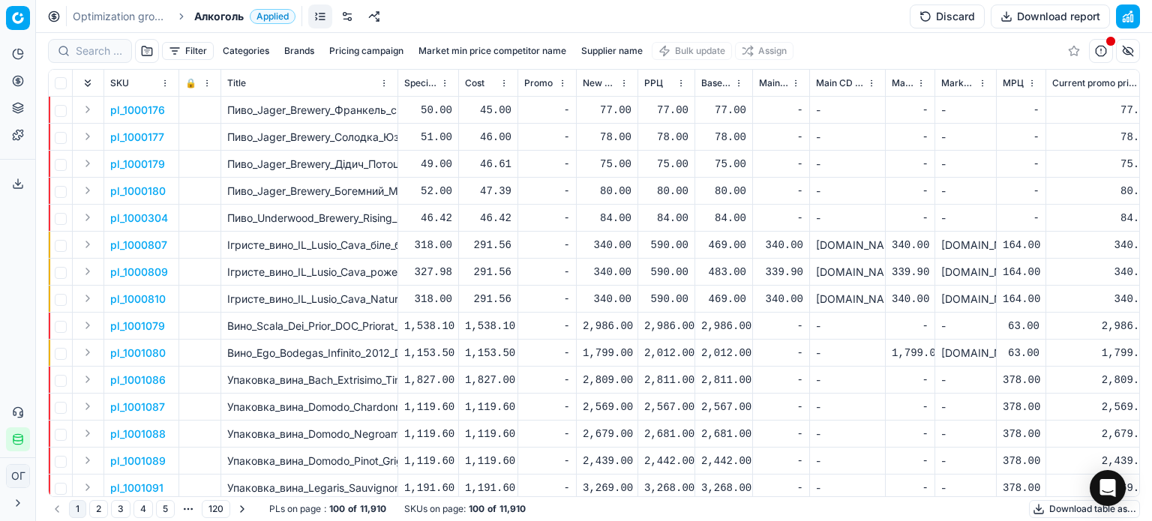
click at [939, 17] on button "Discard" at bounding box center [947, 17] width 75 height 24
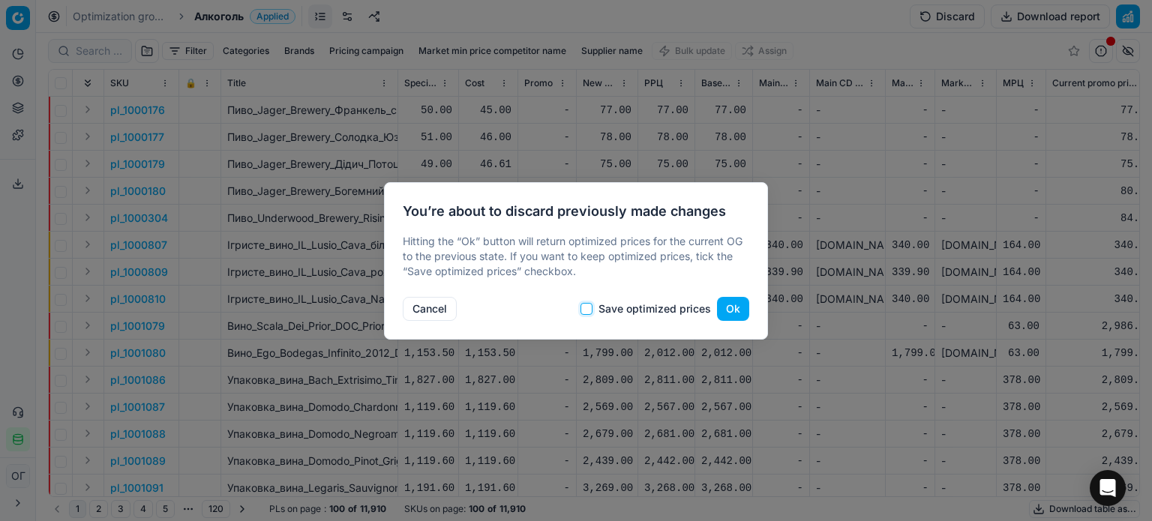
click at [590, 308] on input "Save optimized prices" at bounding box center [587, 309] width 12 height 12
checkbox input "true"
click at [737, 305] on button "Ok" at bounding box center [733, 309] width 32 height 24
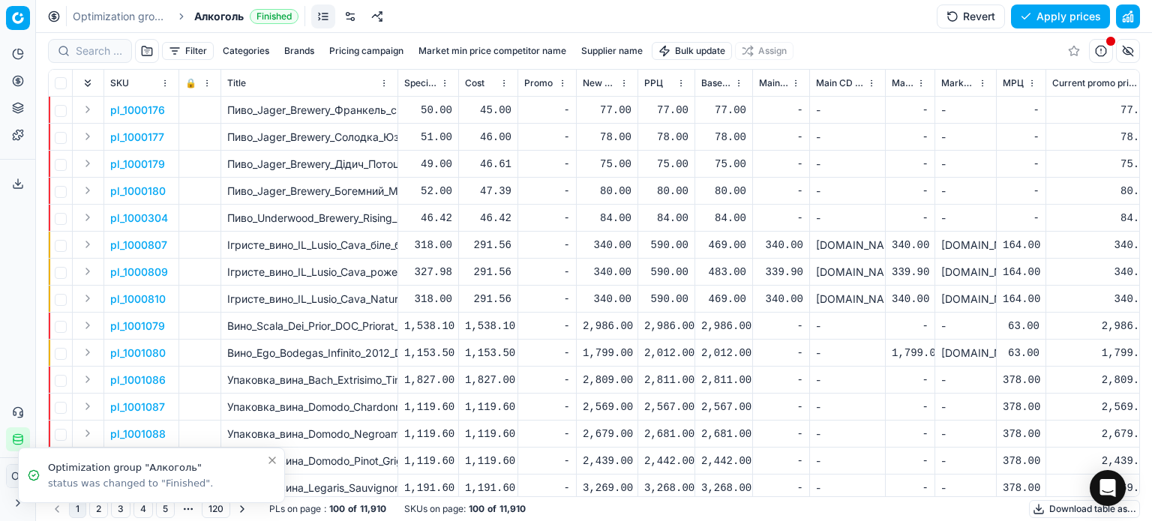
click at [678, 51] on html "Pricing platform Analytics Pricing Product portfolio Templates Export service 1…" at bounding box center [576, 260] width 1152 height 521
click at [689, 122] on div "Import from file" at bounding box center [693, 127] width 105 height 24
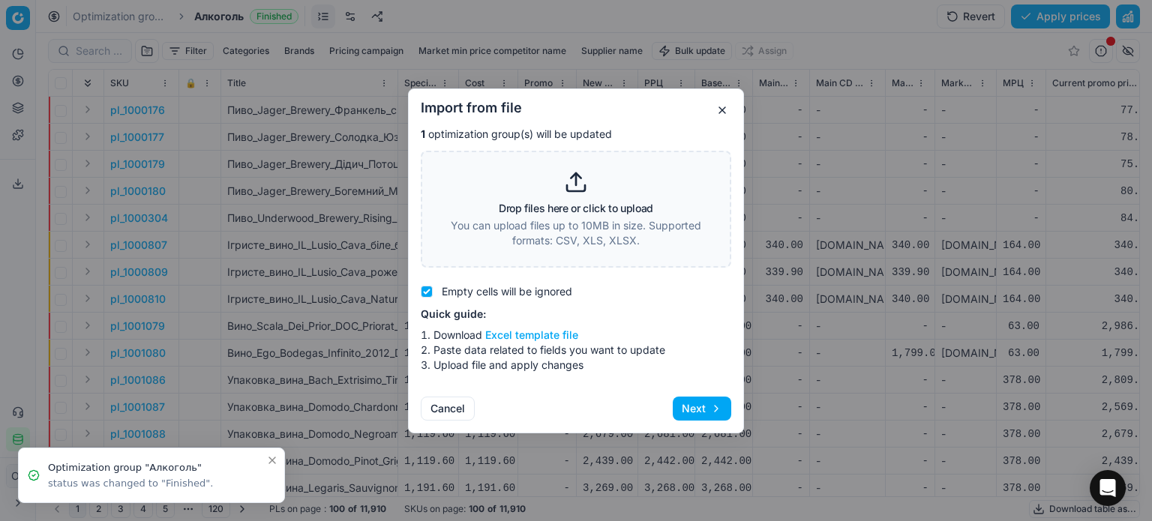
click at [561, 334] on button "Excel template file" at bounding box center [531, 335] width 93 height 15
click at [650, 218] on p "You can upload files up to 10MB in size. Supported formats: CSV, XLS, XLSX." at bounding box center [576, 233] width 272 height 30
type input "C:\fakepath\import_template - 2025-08-27T105847.854.xlsx"
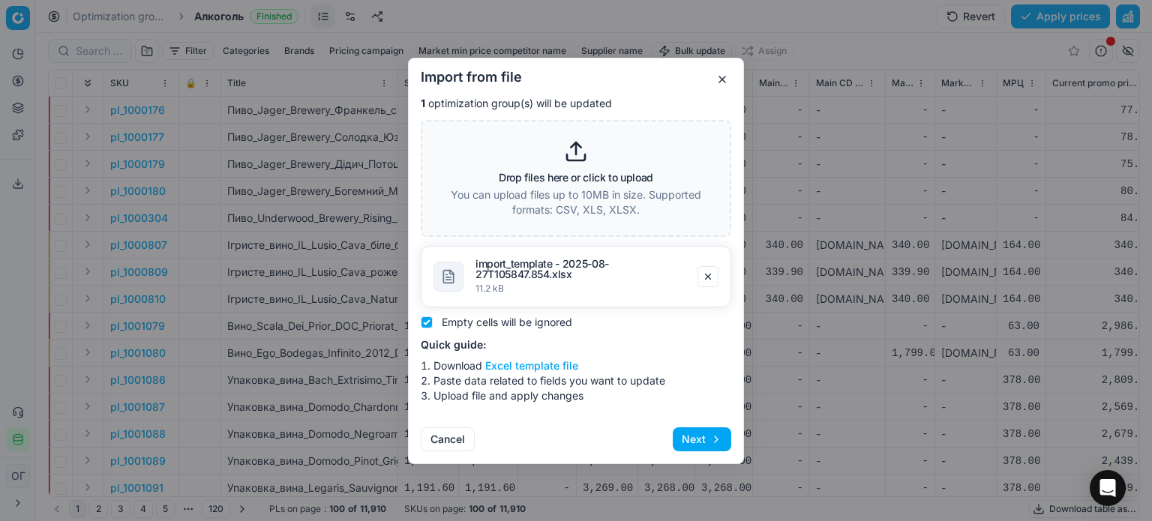
click at [708, 434] on button "Next" at bounding box center [702, 440] width 59 height 24
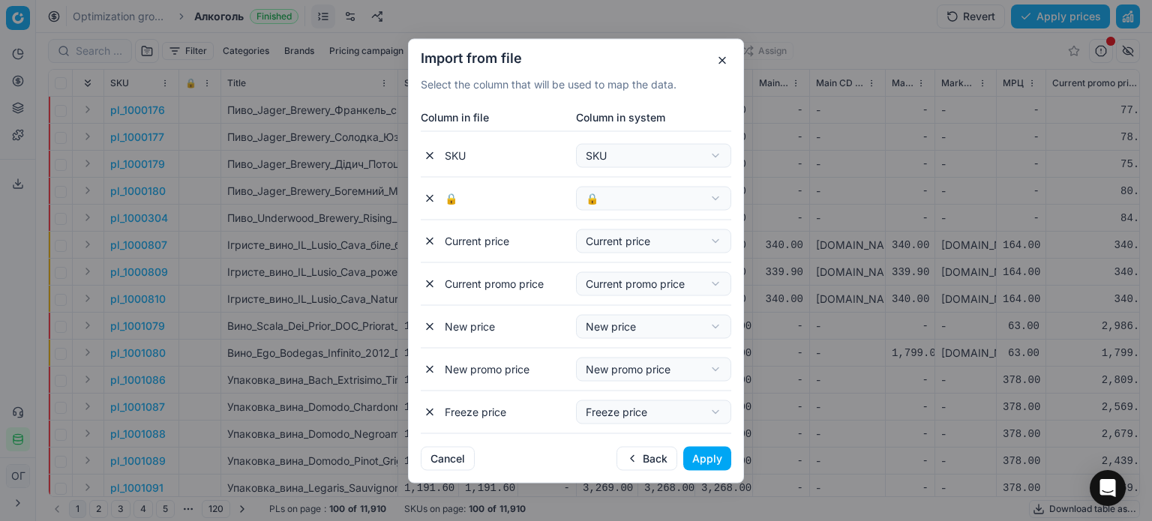
click at [699, 464] on button "Apply" at bounding box center [708, 458] width 48 height 24
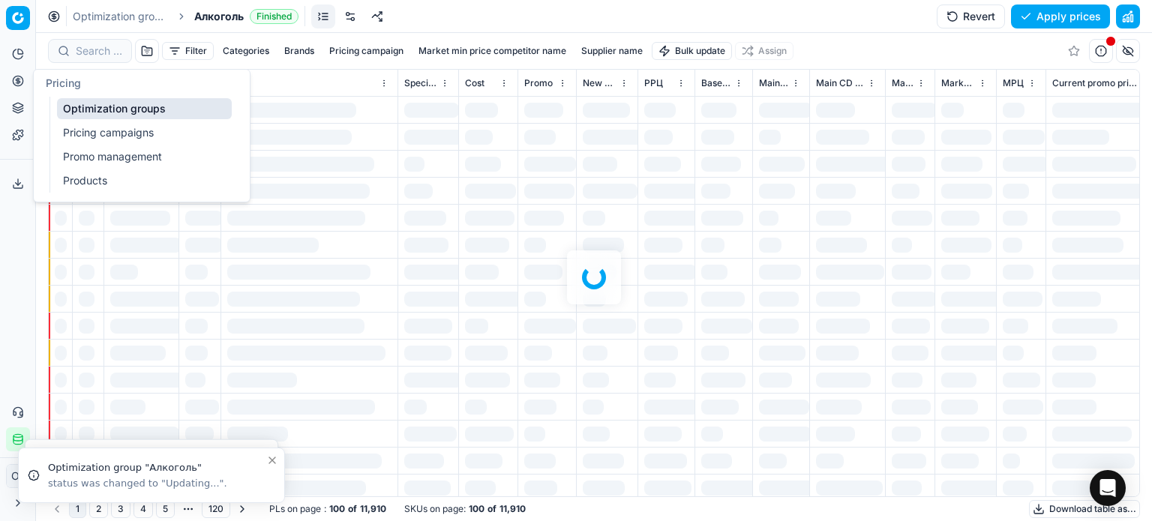
click at [21, 76] on icon at bounding box center [18, 81] width 12 height 12
click at [104, 103] on link "Optimization groups" at bounding box center [144, 108] width 175 height 21
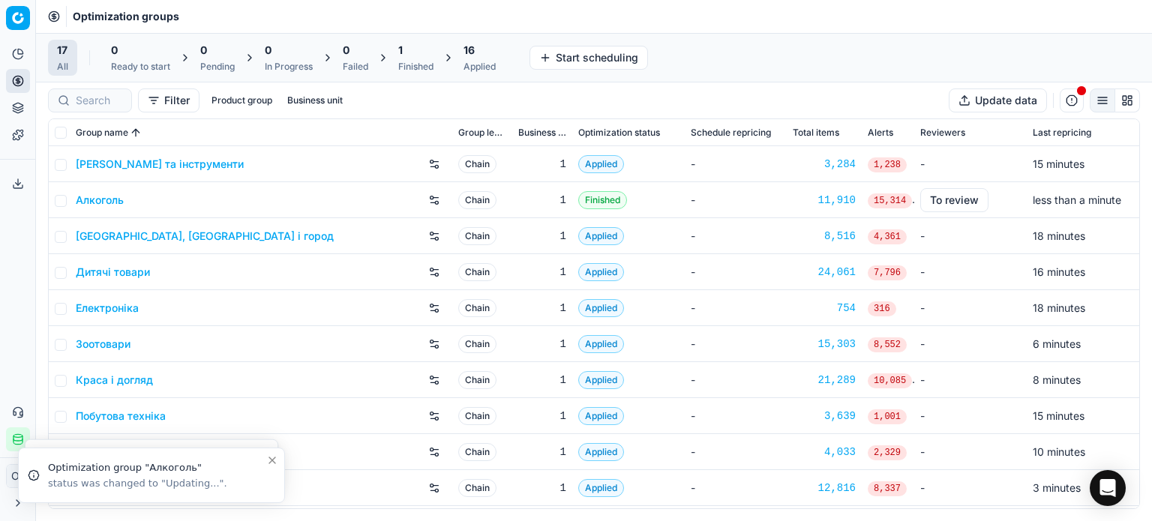
click at [493, 65] on div "Applied" at bounding box center [480, 67] width 32 height 12
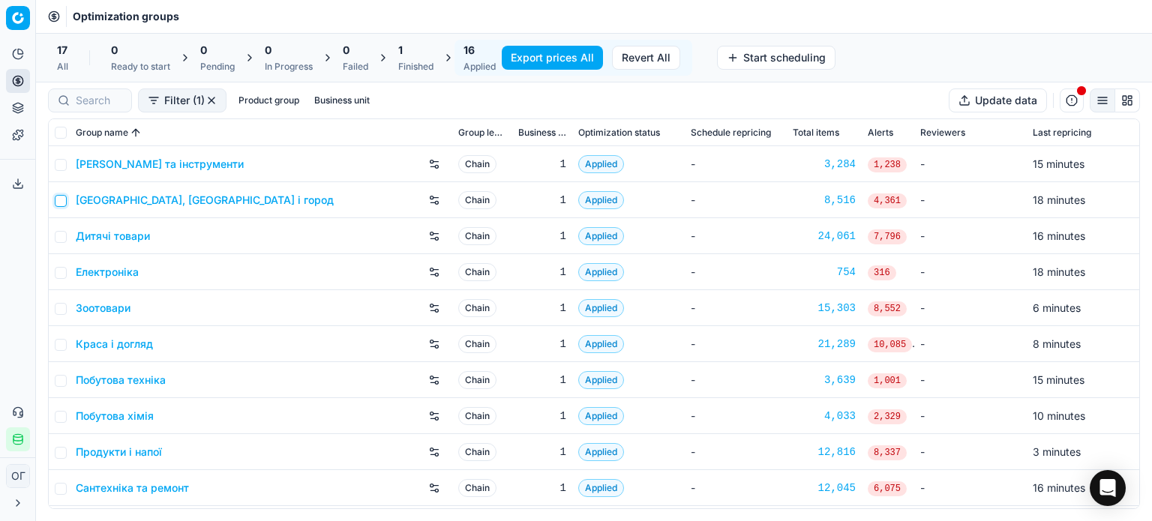
click at [59, 204] on input "checkbox" at bounding box center [61, 201] width 12 height 12
checkbox input "true"
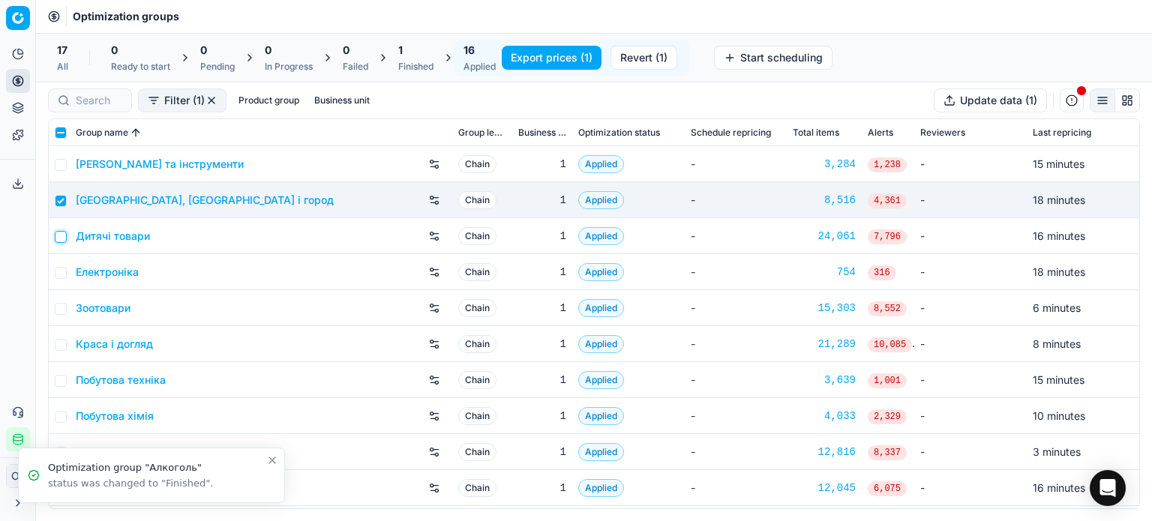
click at [63, 232] on input "checkbox" at bounding box center [61, 237] width 12 height 12
checkbox input "true"
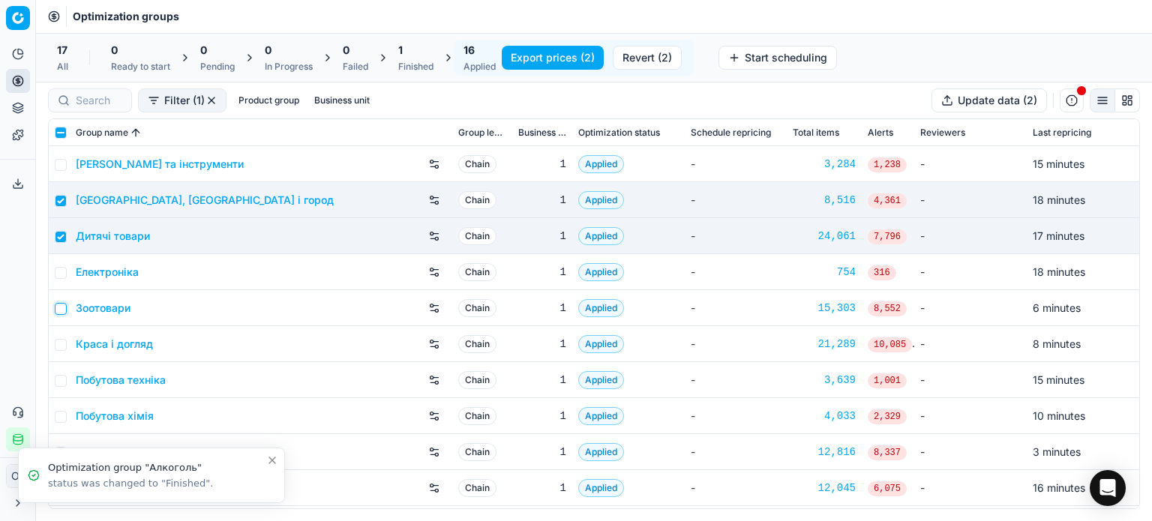
click at [60, 303] on input "checkbox" at bounding box center [61, 309] width 12 height 12
checkbox input "true"
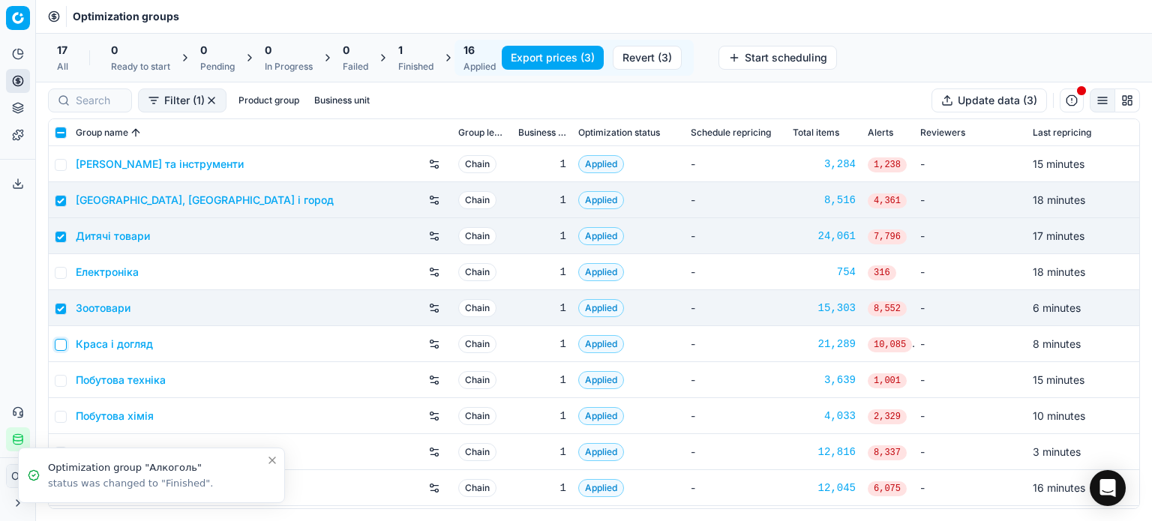
click at [56, 347] on input "checkbox" at bounding box center [61, 345] width 12 height 12
checkbox input "true"
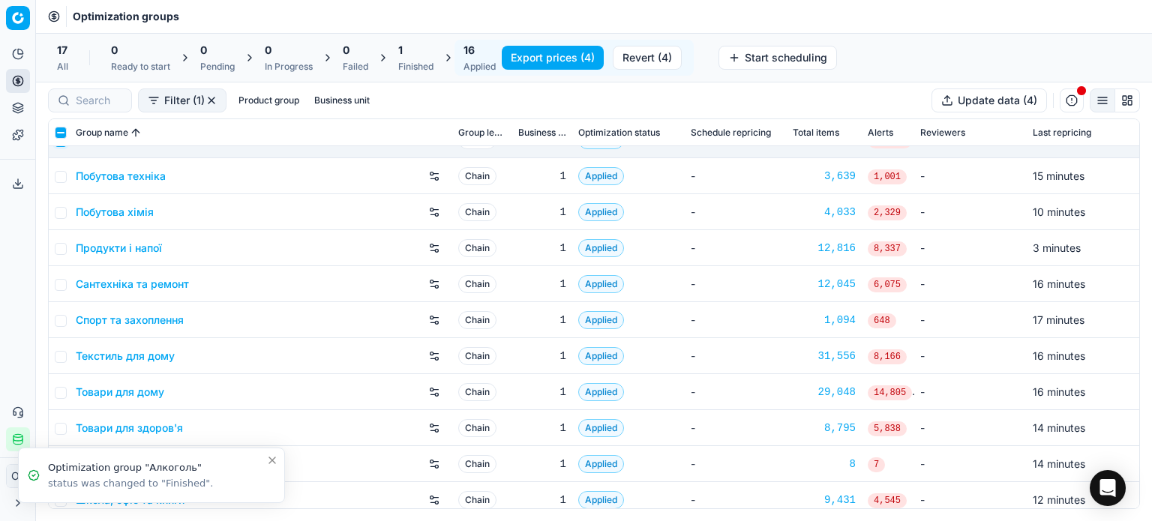
scroll to position [213, 0]
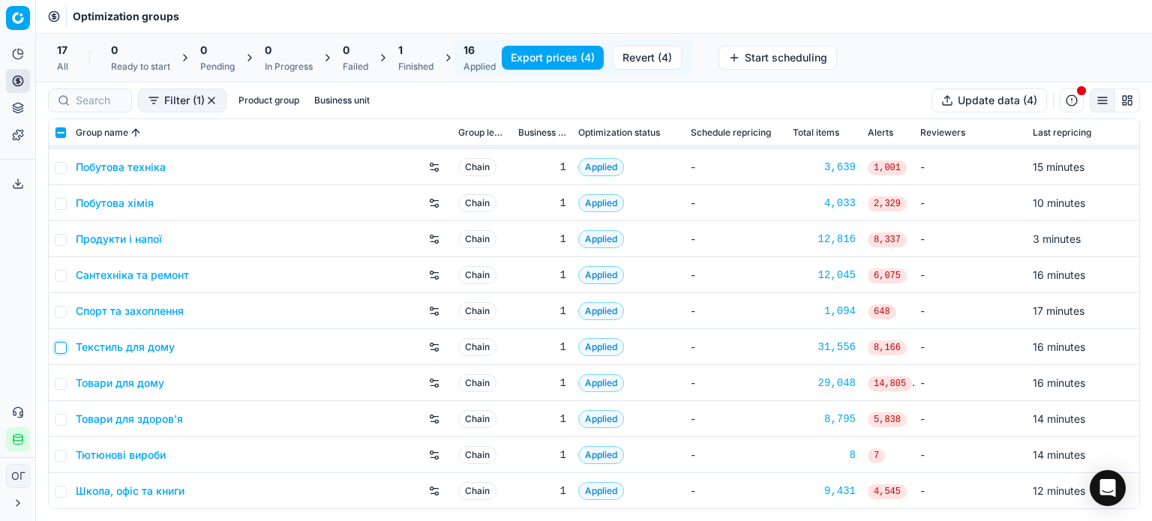
click at [60, 343] on input "checkbox" at bounding box center [61, 348] width 12 height 12
checkbox input "true"
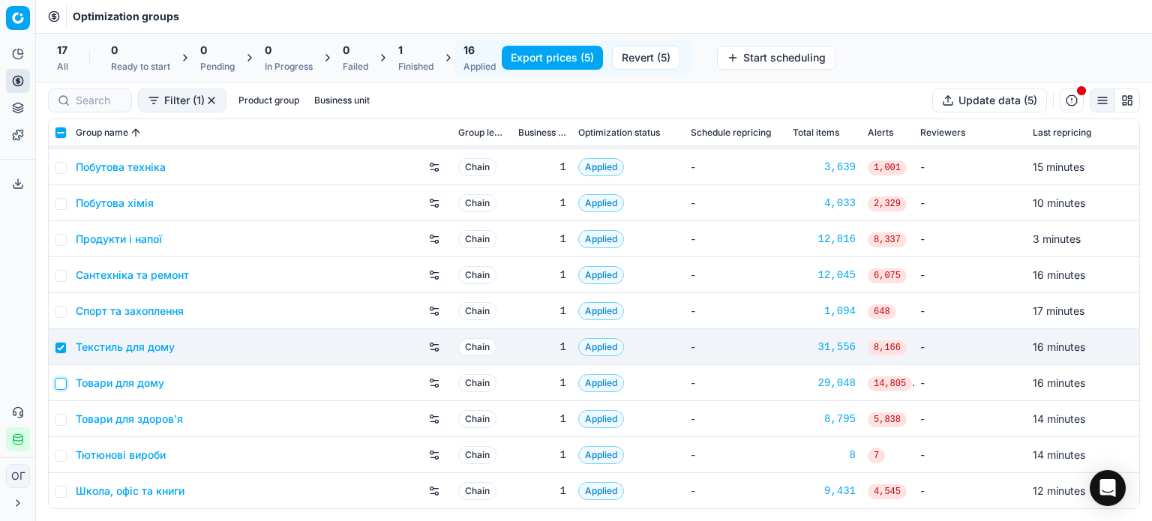
click at [55, 378] on input "checkbox" at bounding box center [61, 384] width 12 height 12
checkbox input "true"
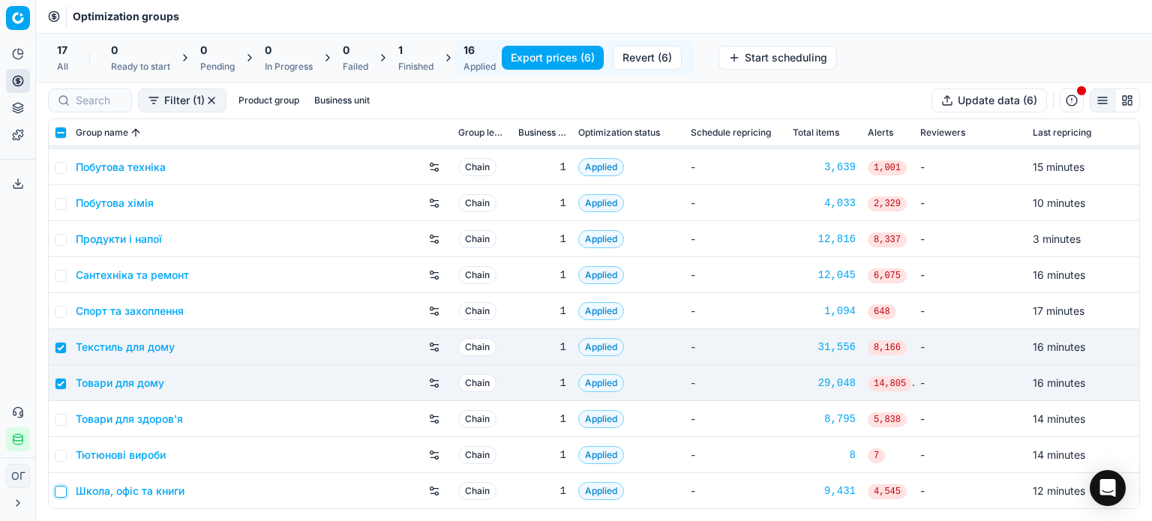
click at [60, 494] on input "checkbox" at bounding box center [61, 492] width 12 height 12
checkbox input "true"
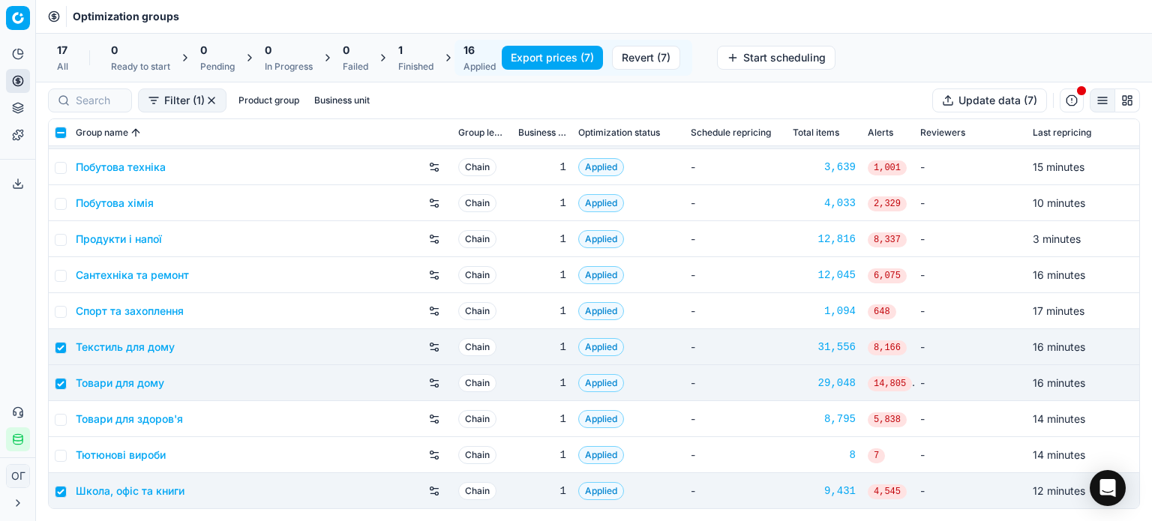
click at [639, 59] on button "Revert (7)" at bounding box center [646, 58] width 68 height 24
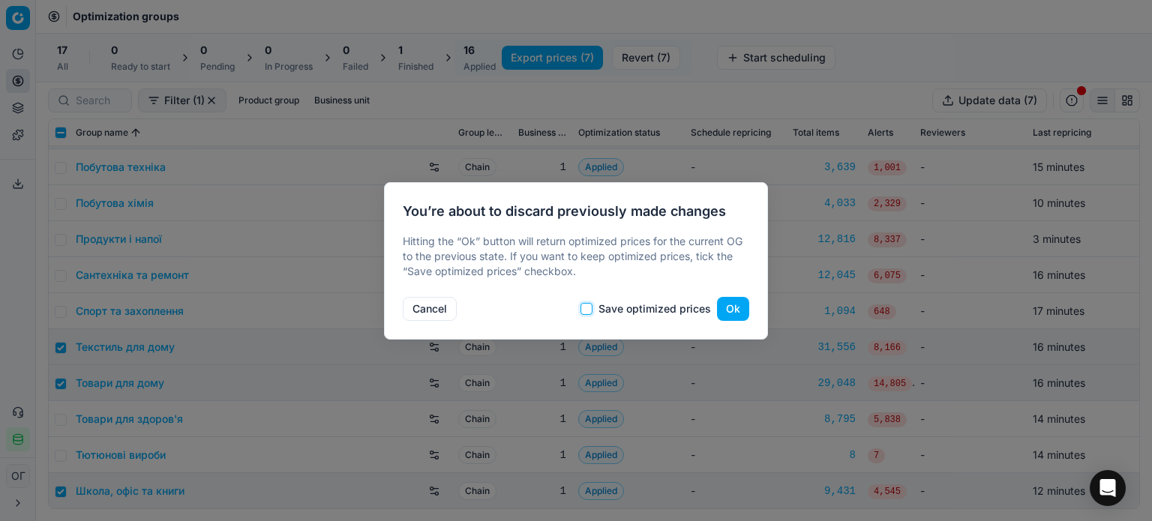
click at [593, 308] on input "Save optimized prices" at bounding box center [587, 309] width 12 height 12
checkbox input "true"
click at [726, 305] on button "Ok" at bounding box center [733, 309] width 32 height 24
checkbox input "false"
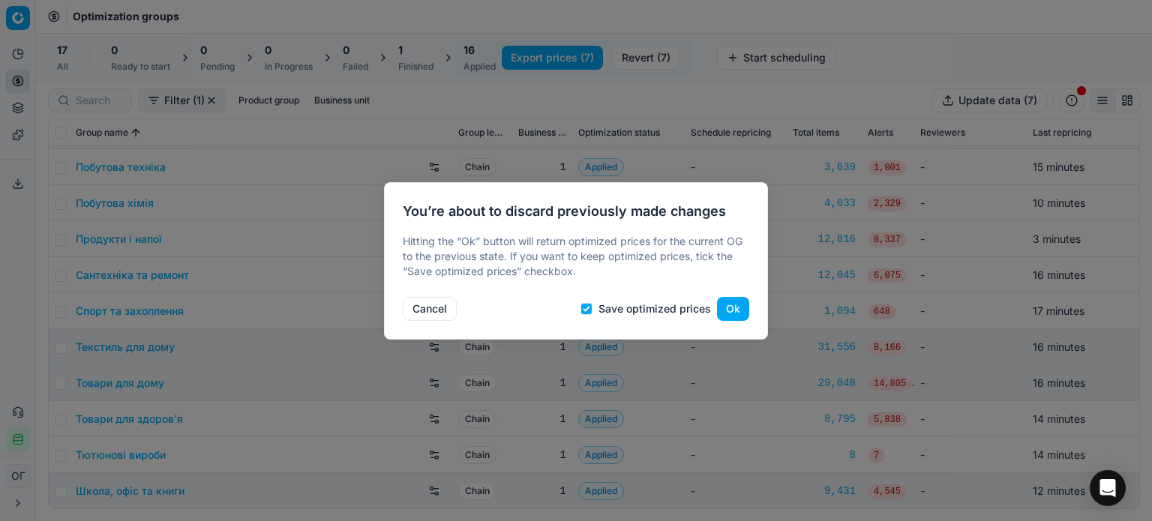
checkbox input "false"
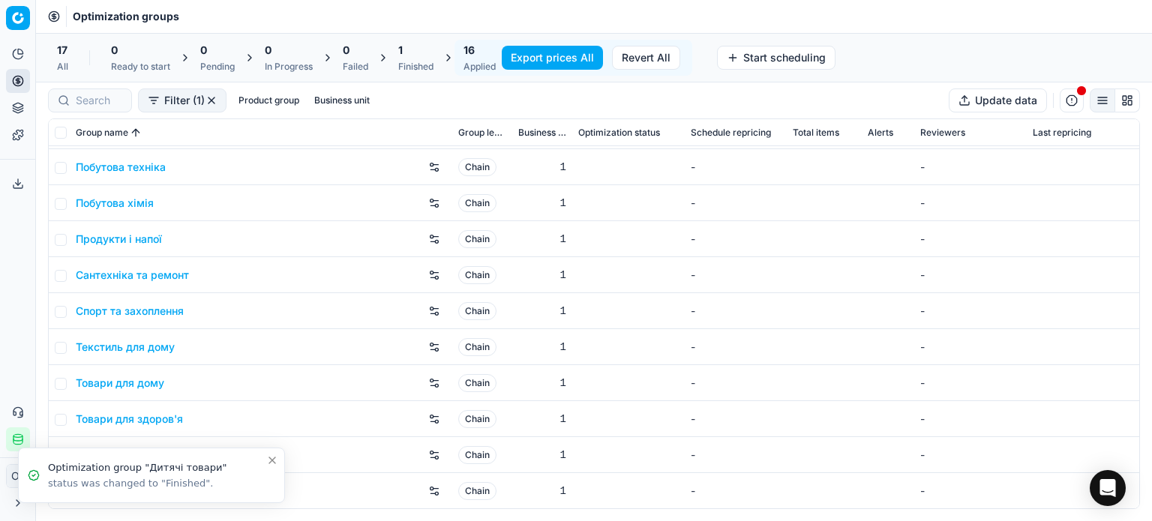
click at [434, 62] on div "Finished" at bounding box center [415, 67] width 35 height 12
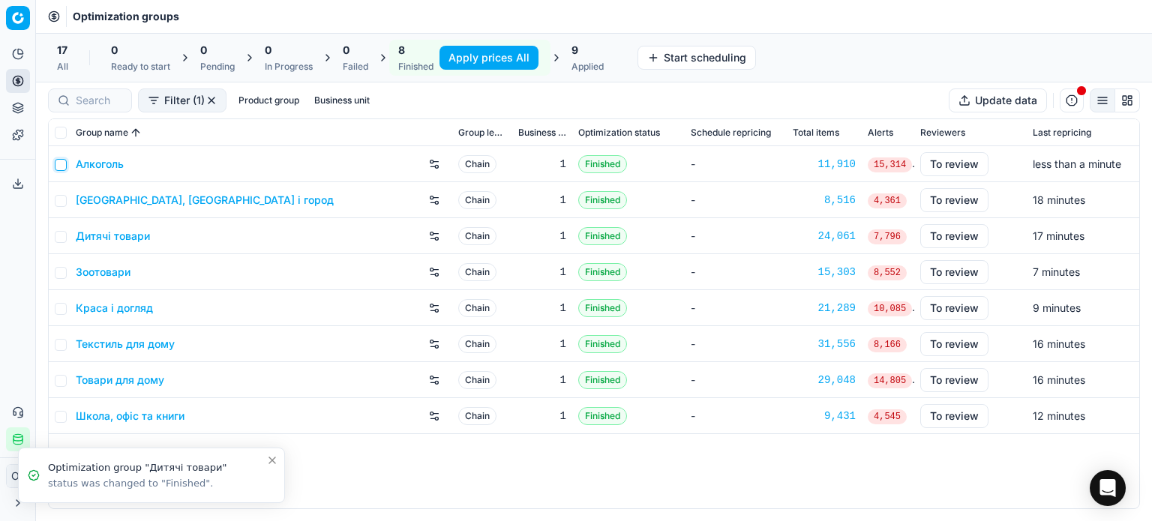
click at [62, 164] on input "checkbox" at bounding box center [61, 165] width 12 height 12
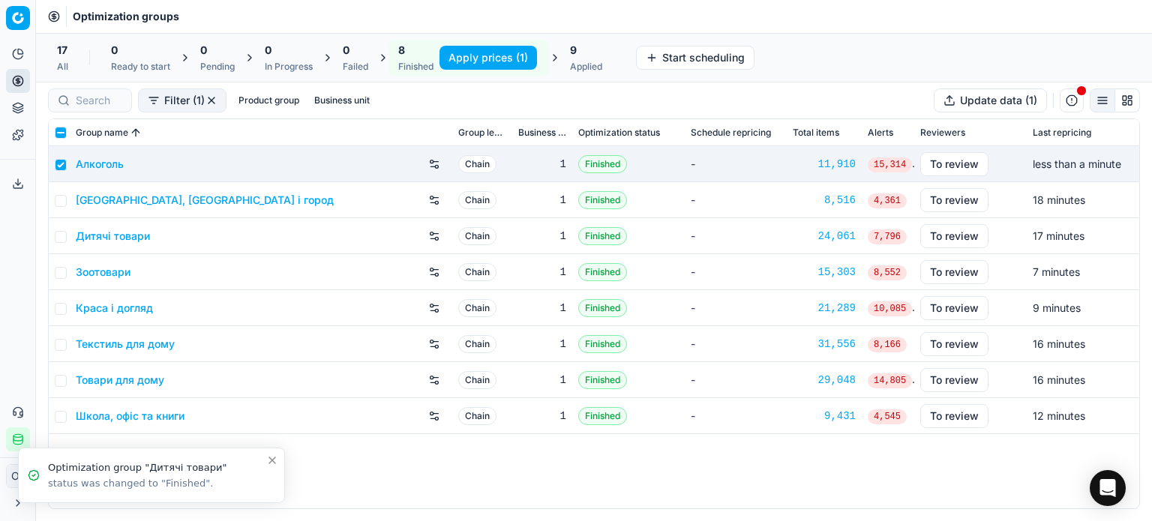
click at [473, 51] on button "Apply prices (1)" at bounding box center [489, 58] width 98 height 24
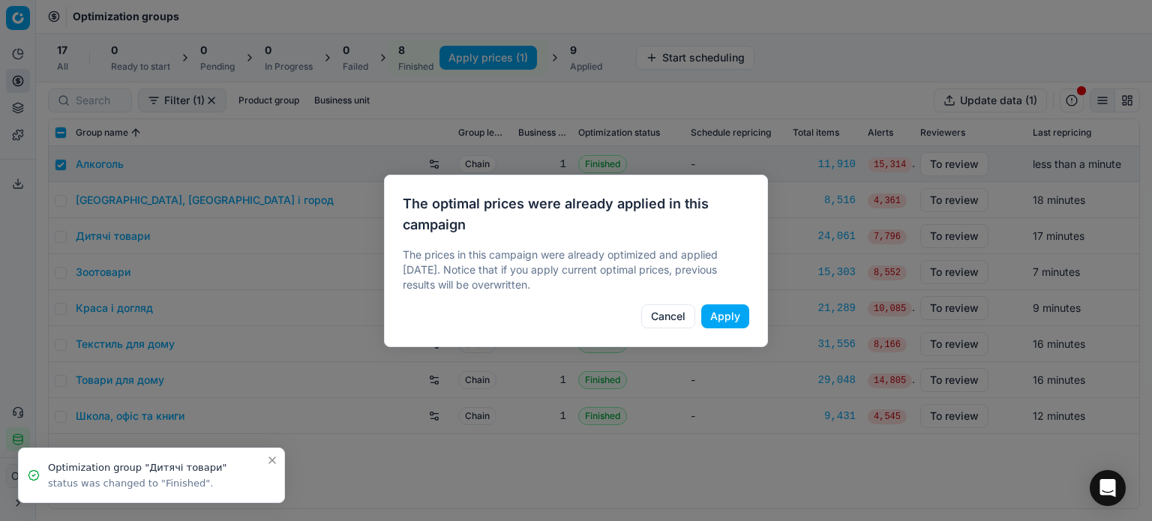
click at [735, 314] on button "Apply" at bounding box center [726, 317] width 48 height 24
checkbox input "false"
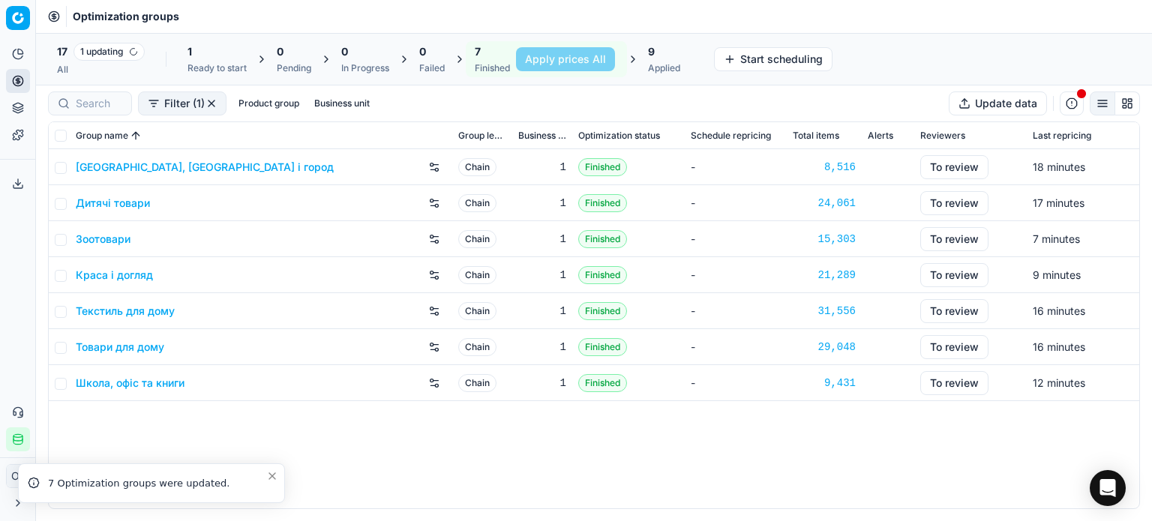
click at [124, 172] on link "[GEOGRAPHIC_DATA], [GEOGRAPHIC_DATA] і город" at bounding box center [205, 167] width 258 height 15
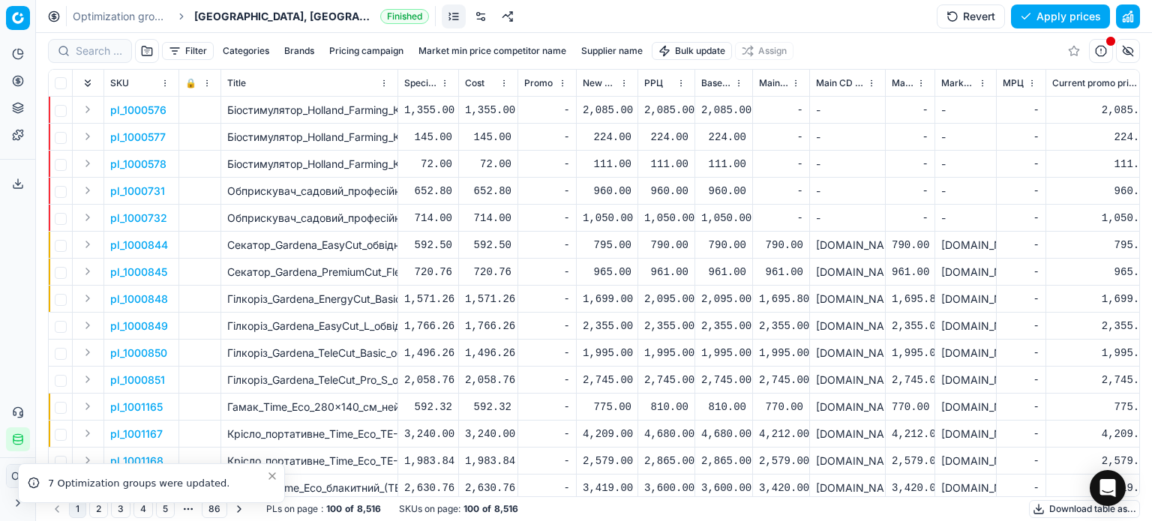
click at [692, 47] on html "Pricing platform Analytics Pricing Product portfolio Templates Export service 1…" at bounding box center [576, 260] width 1152 height 521
click at [687, 131] on div "Import from file" at bounding box center [693, 127] width 105 height 24
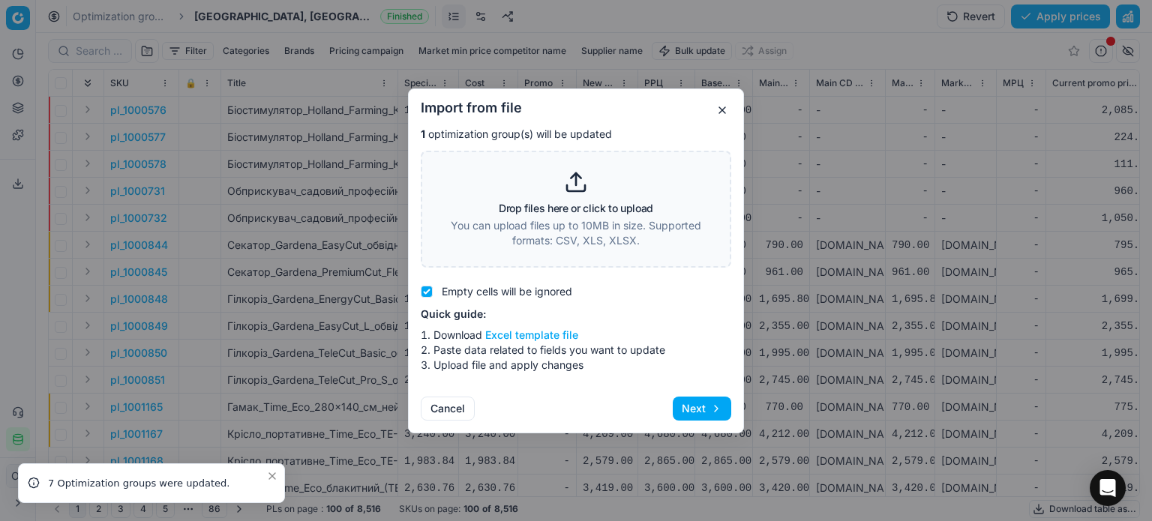
click at [610, 191] on div "Drop files here or click to upload You can upload files up to 10MB in size. Sup…" at bounding box center [576, 209] width 272 height 78
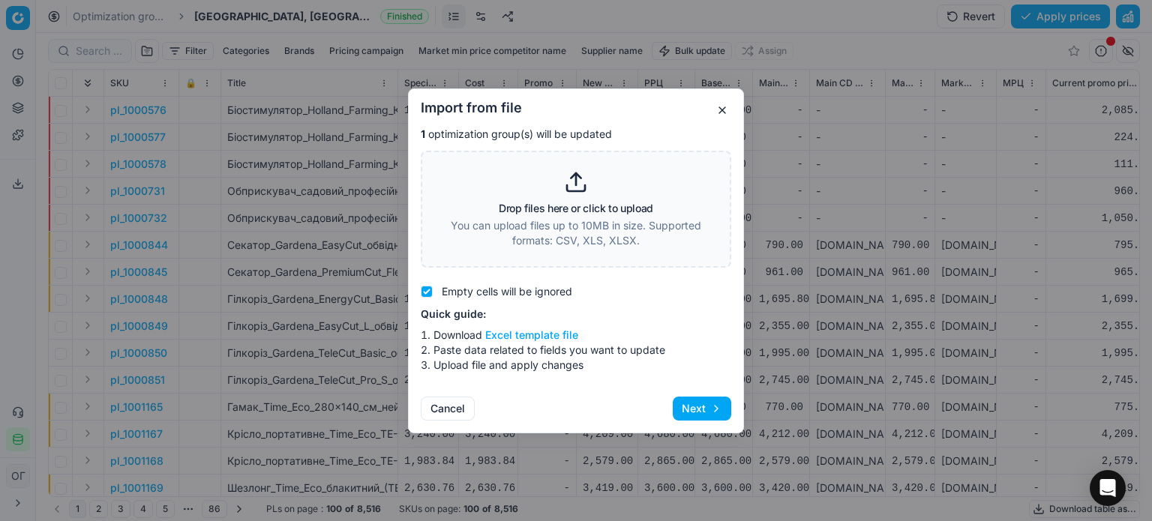
type input "C:\fakepath\import_template - 2025-08-27T105847.854.xlsx"
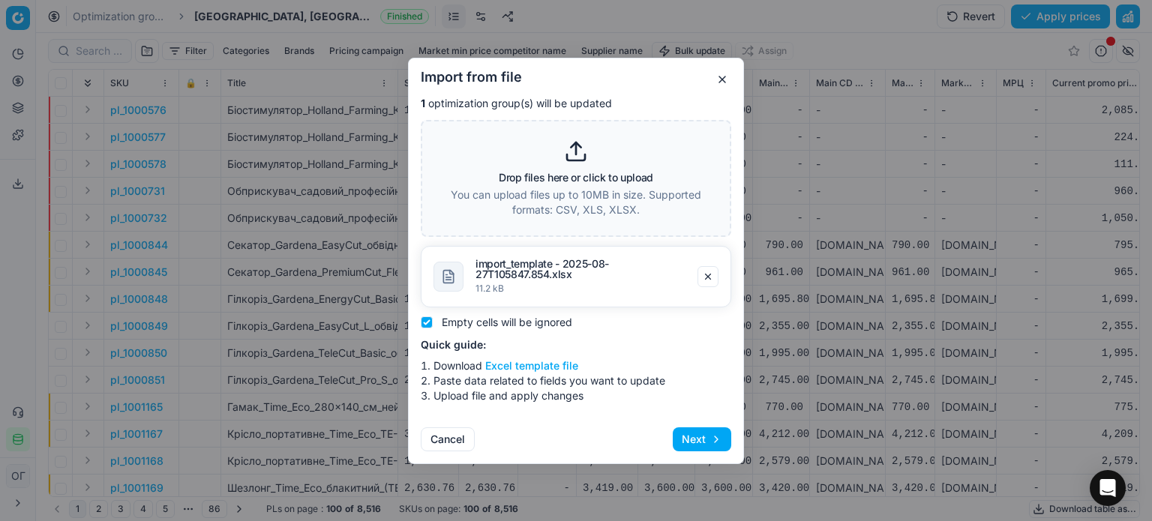
click at [712, 437] on button "Next" at bounding box center [702, 440] width 59 height 24
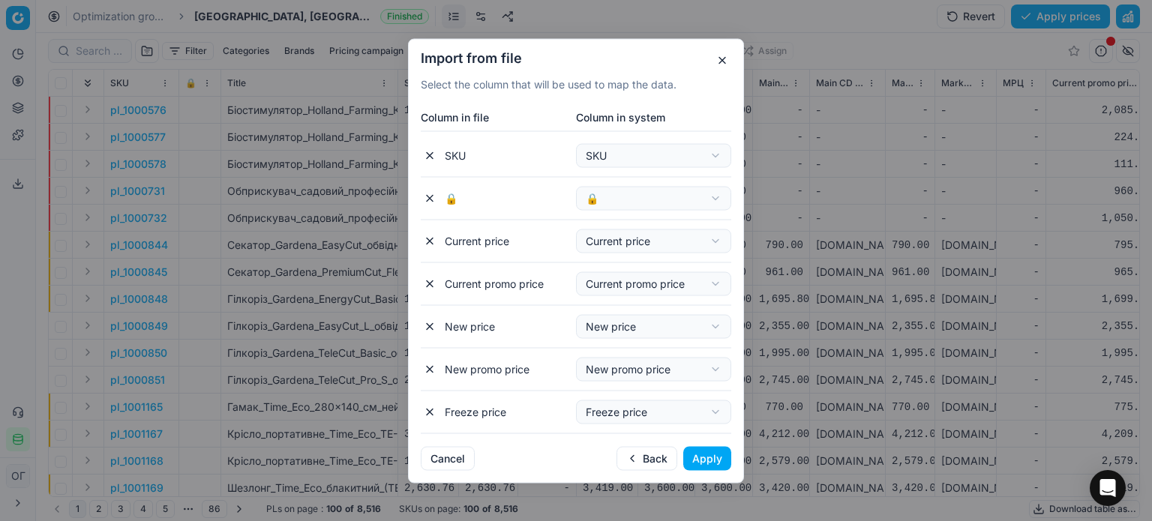
click at [714, 449] on button "Apply" at bounding box center [708, 458] width 48 height 24
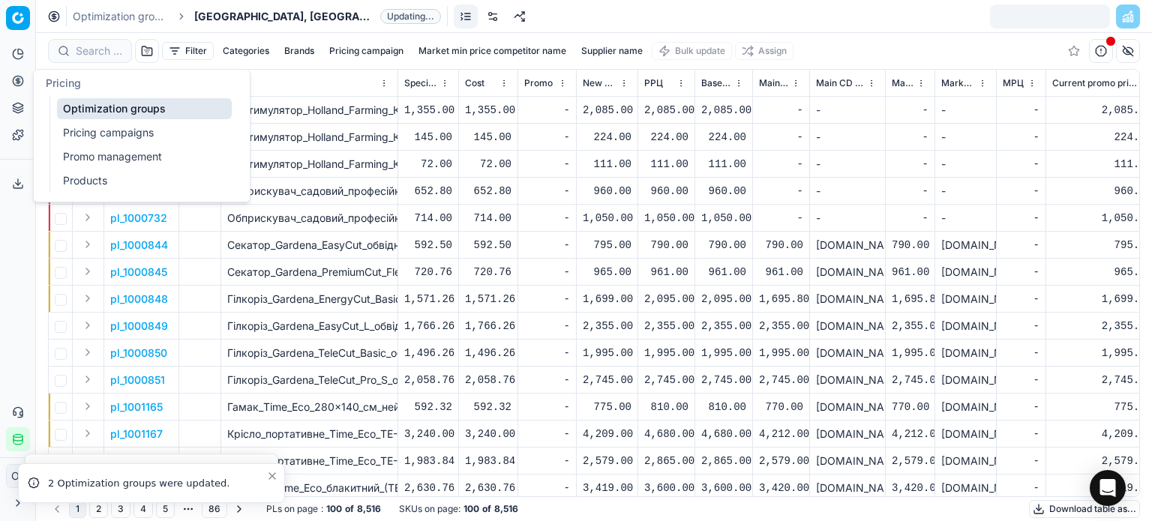
click at [79, 101] on link "Optimization groups" at bounding box center [144, 108] width 175 height 21
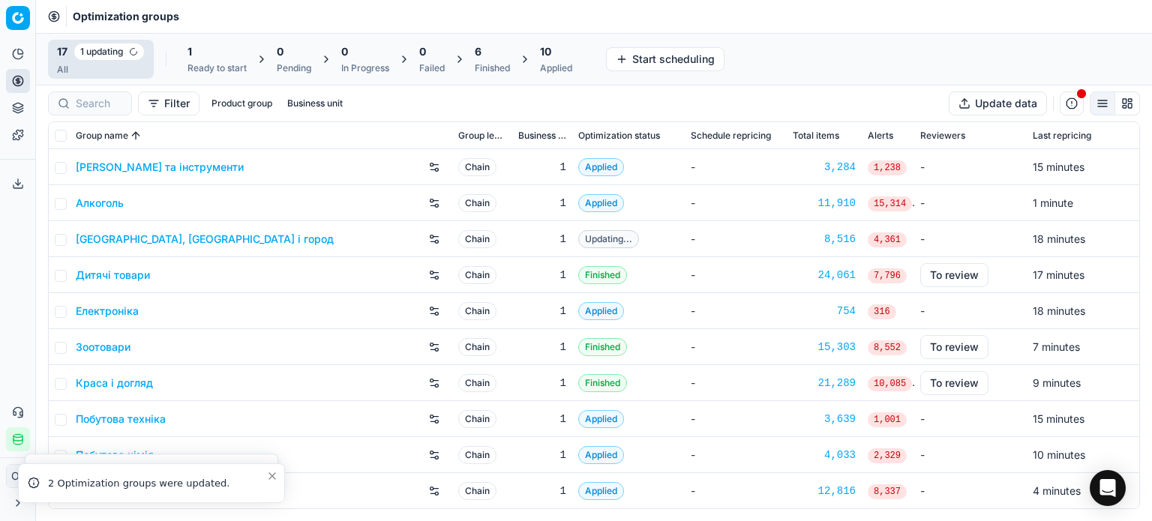
click at [495, 50] on div "6" at bounding box center [492, 51] width 35 height 15
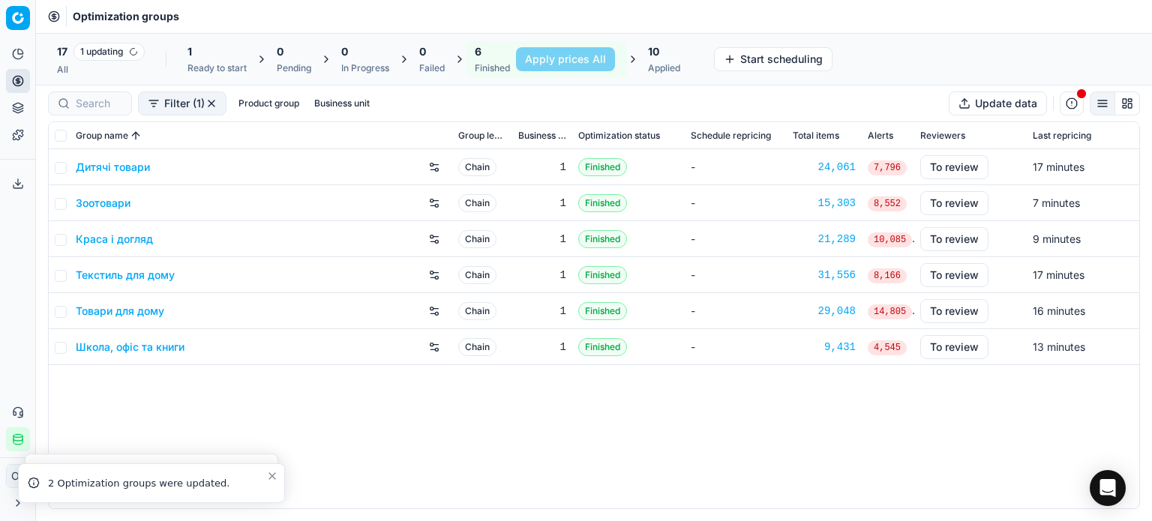
click at [122, 170] on link "Дитячі товари" at bounding box center [113, 167] width 74 height 15
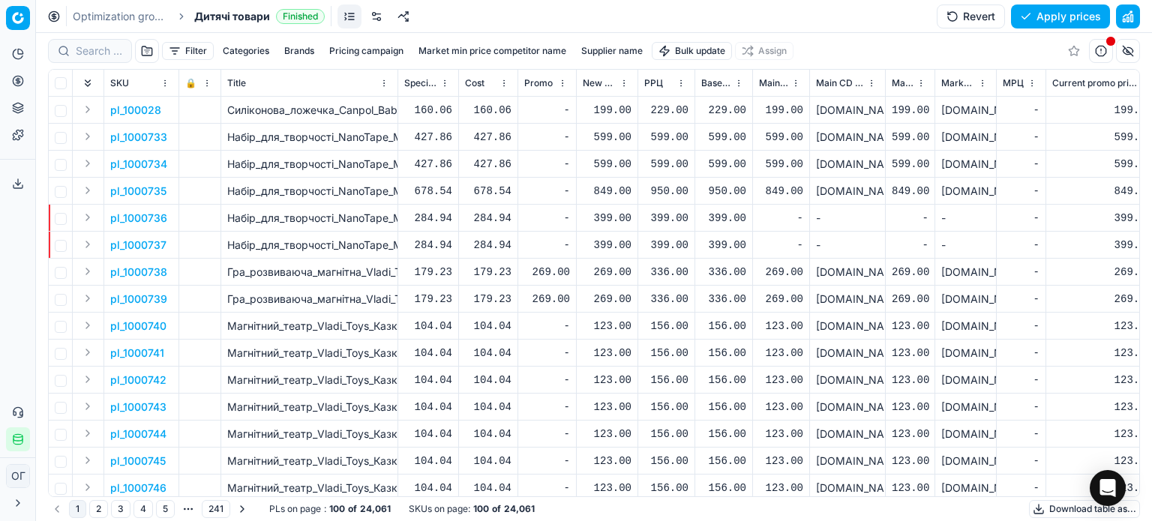
click at [711, 51] on html "Pricing platform Analytics Pricing Product portfolio Templates Export service 1…" at bounding box center [576, 260] width 1152 height 521
click at [717, 126] on div "Import from file" at bounding box center [693, 127] width 105 height 24
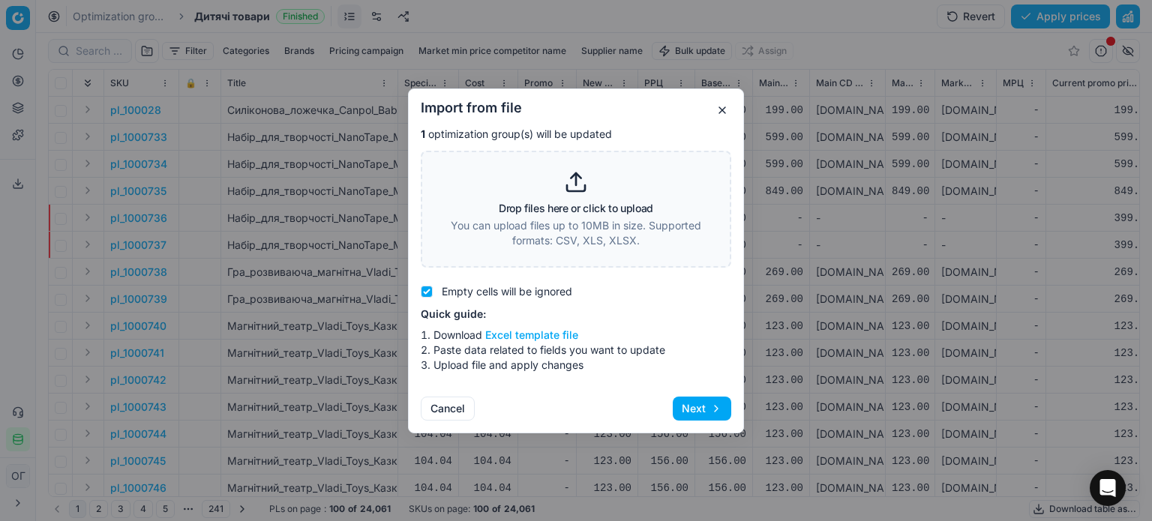
click at [551, 214] on h3 "Drop files here or click to upload" at bounding box center [576, 208] width 155 height 11
type input "C:\fakepath\import_template - 2025-08-27T105847.854.xlsx"
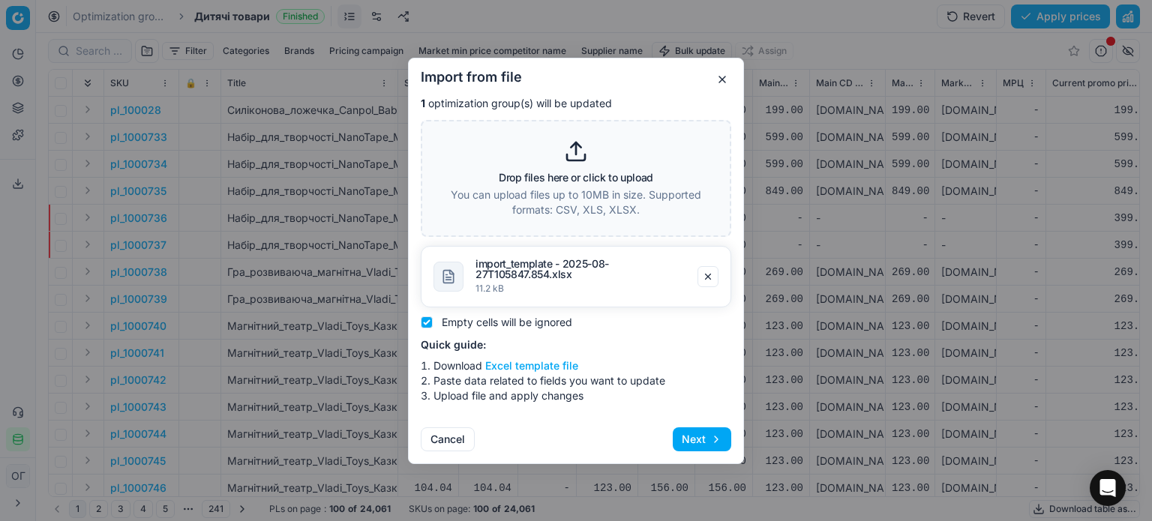
click at [678, 434] on button "Next" at bounding box center [702, 440] width 59 height 24
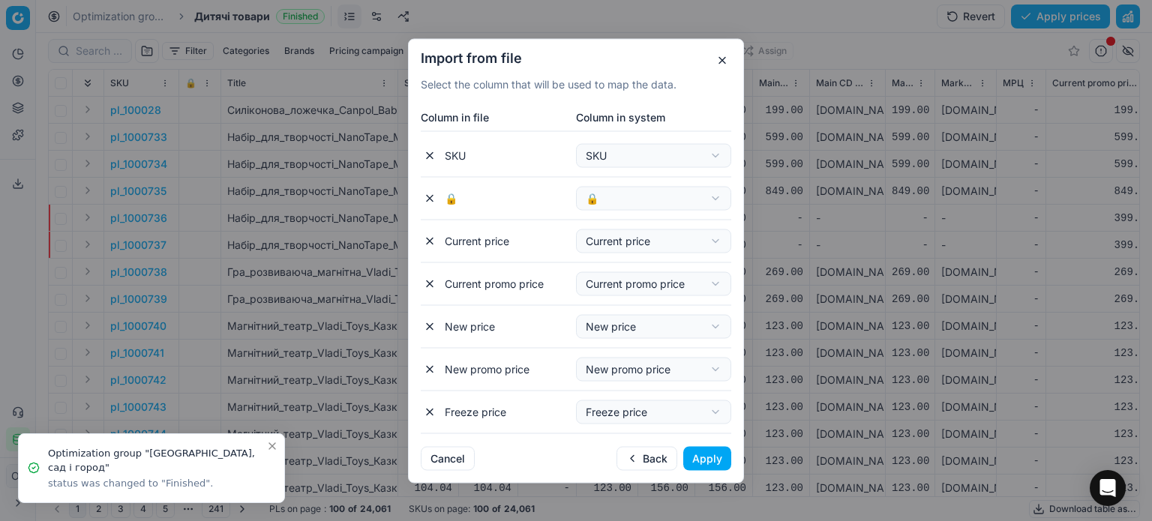
click at [700, 453] on button "Apply" at bounding box center [708, 458] width 48 height 24
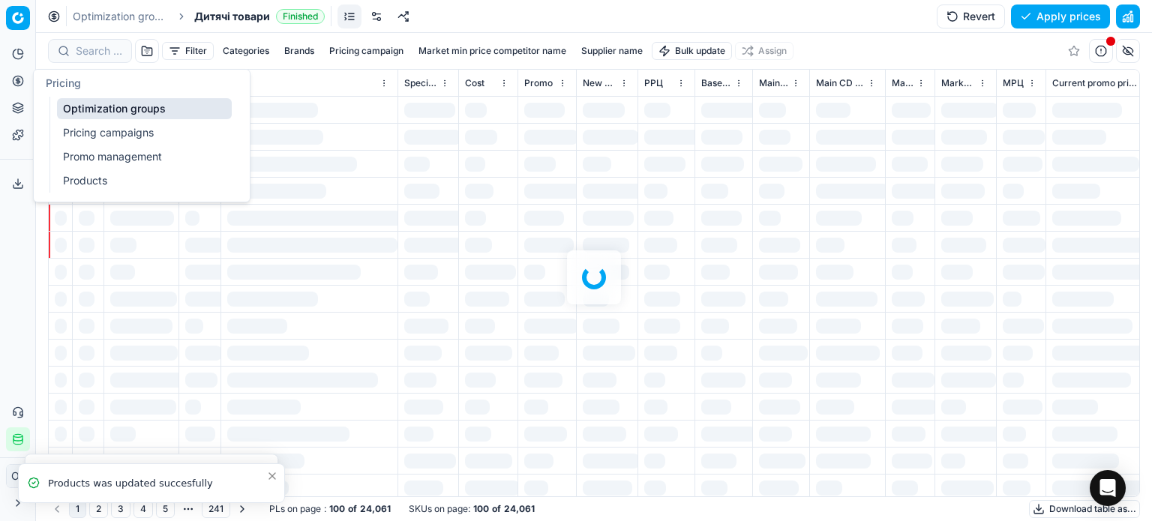
click at [67, 103] on link "Optimization groups" at bounding box center [144, 108] width 175 height 21
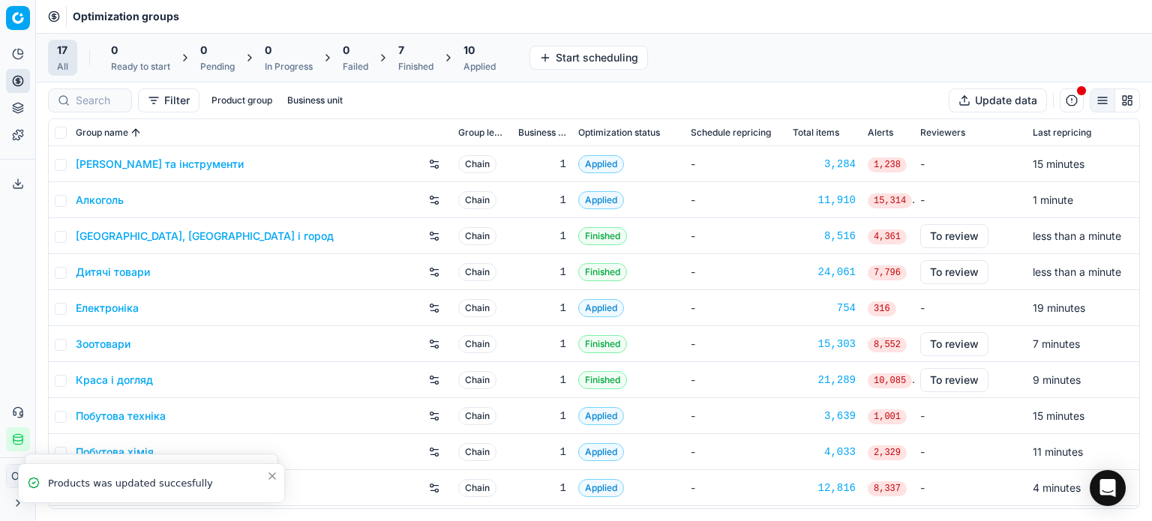
click at [510, 59] on div "17 All 0 Ready to start 0 Pending 0 In Progress 0 Failed 7 Finished 10 Applied …" at bounding box center [348, 58] width 600 height 36
click at [404, 61] on div "Finished" at bounding box center [415, 67] width 35 height 12
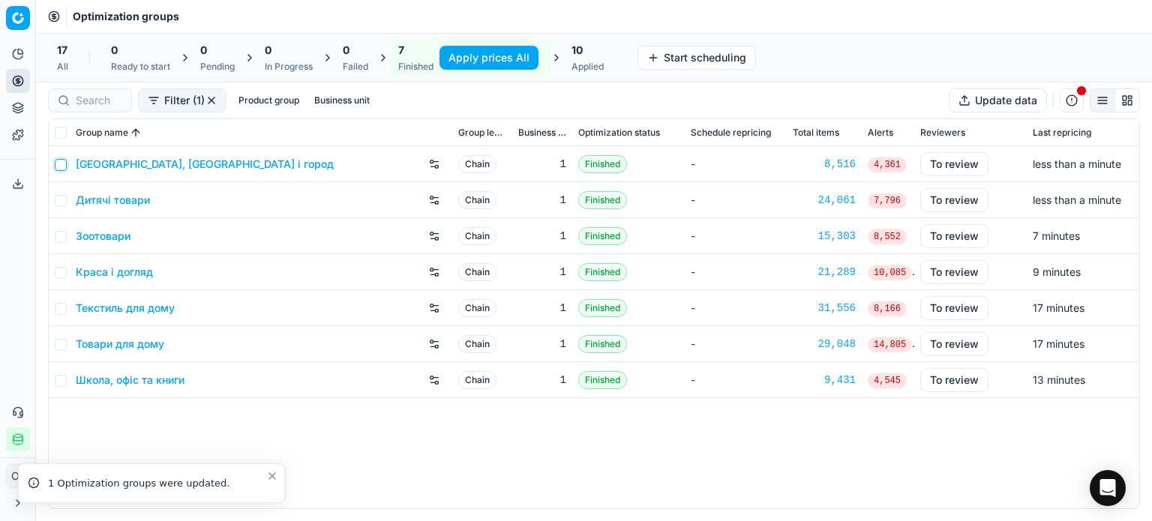
click at [57, 167] on input "checkbox" at bounding box center [61, 165] width 12 height 12
checkbox input "true"
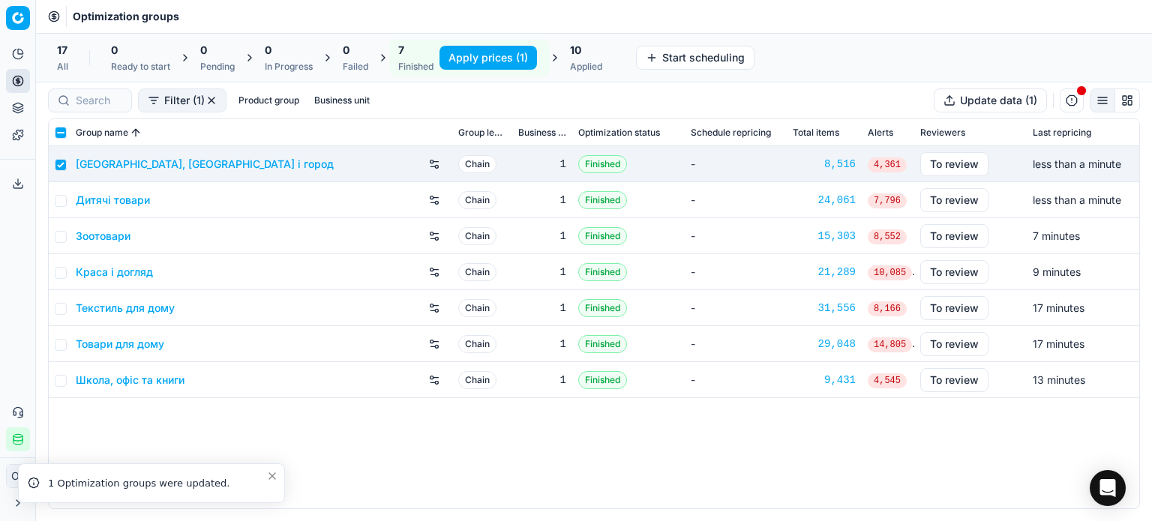
click at [59, 191] on td at bounding box center [59, 200] width 21 height 36
click at [59, 201] on input "checkbox" at bounding box center [61, 201] width 12 height 12
checkbox input "true"
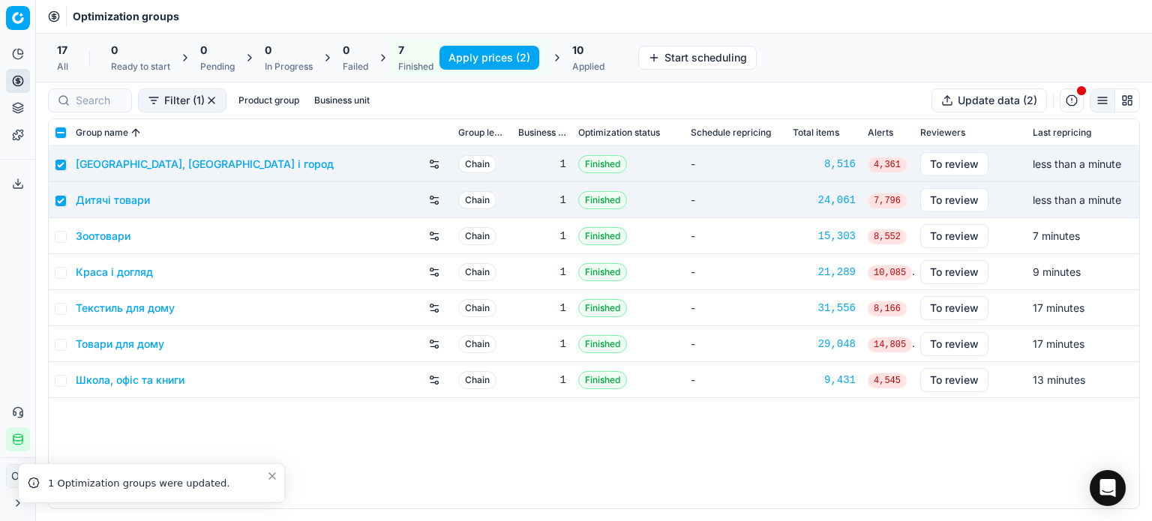
click at [498, 56] on button "Apply prices (2)" at bounding box center [490, 58] width 100 height 24
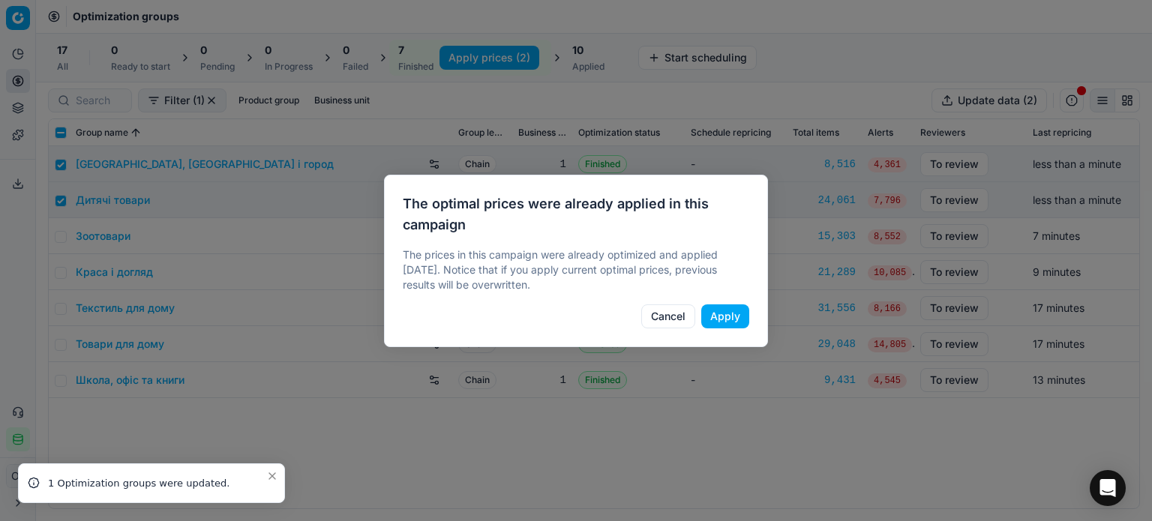
click at [726, 314] on button "Apply" at bounding box center [726, 317] width 48 height 24
checkbox input "false"
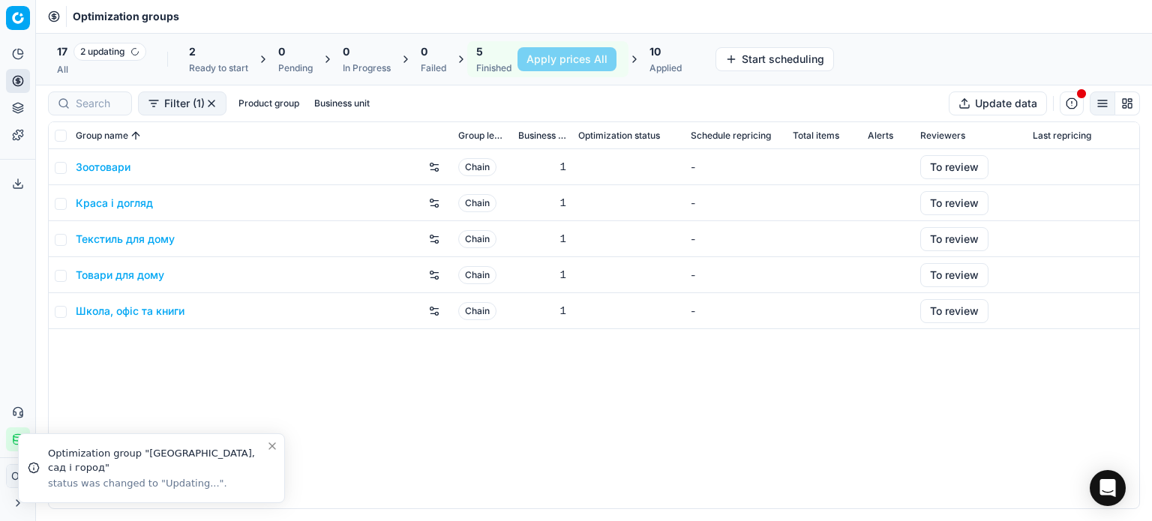
click at [120, 173] on link "Зоотовари" at bounding box center [103, 167] width 55 height 15
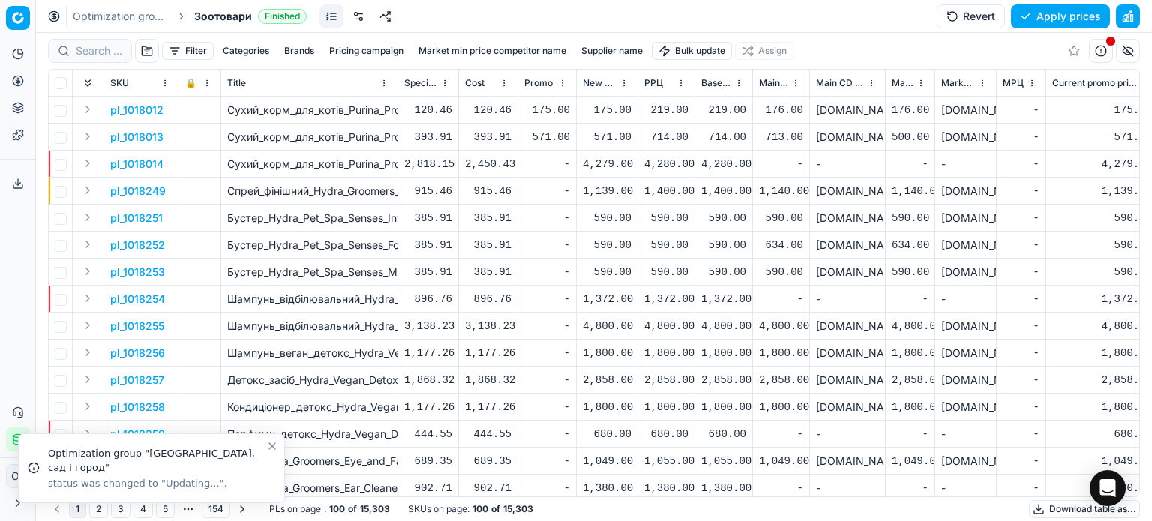
click at [711, 53] on html "Pricing platform Analytics Pricing Product portfolio Templates Export service 1…" at bounding box center [576, 260] width 1152 height 521
click at [717, 128] on div "Import from file" at bounding box center [693, 127] width 105 height 24
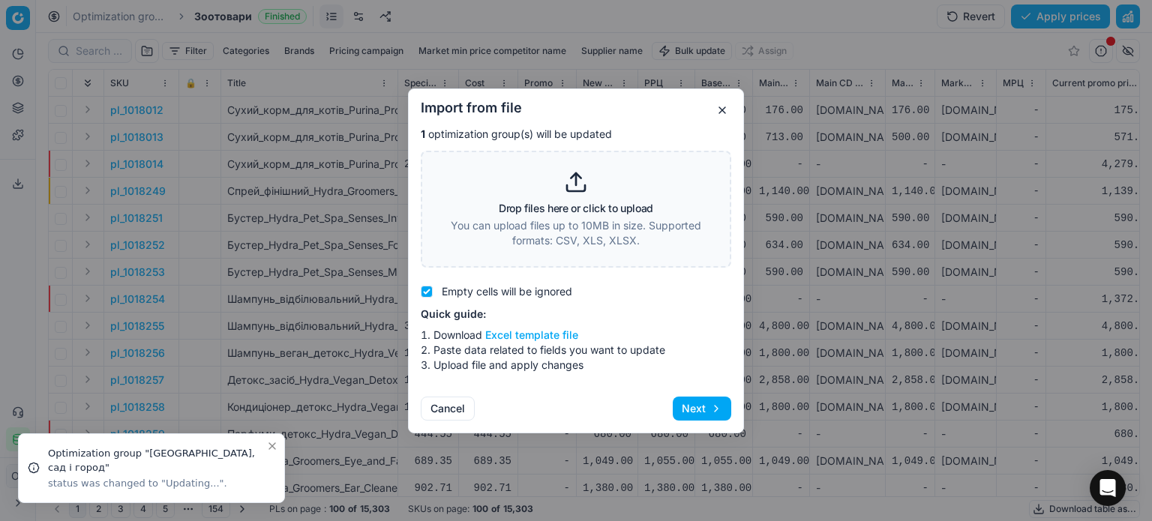
click at [572, 196] on div "Drop files here or click to upload You can upload files up to 10MB in size. Sup…" at bounding box center [576, 209] width 272 height 78
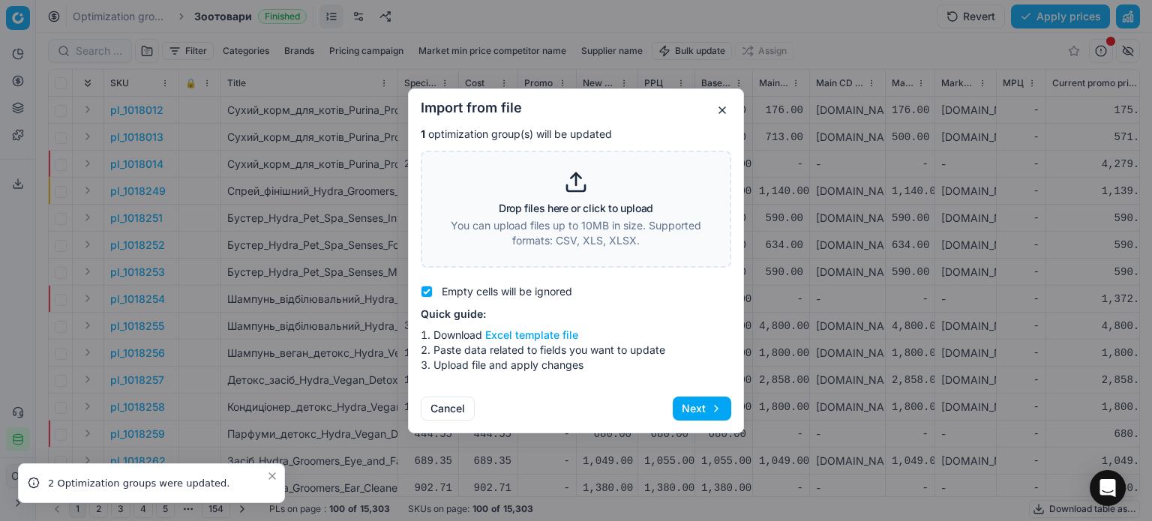
type input "C:\fakepath\import_template - 2025-08-27T105847.854.xlsx"
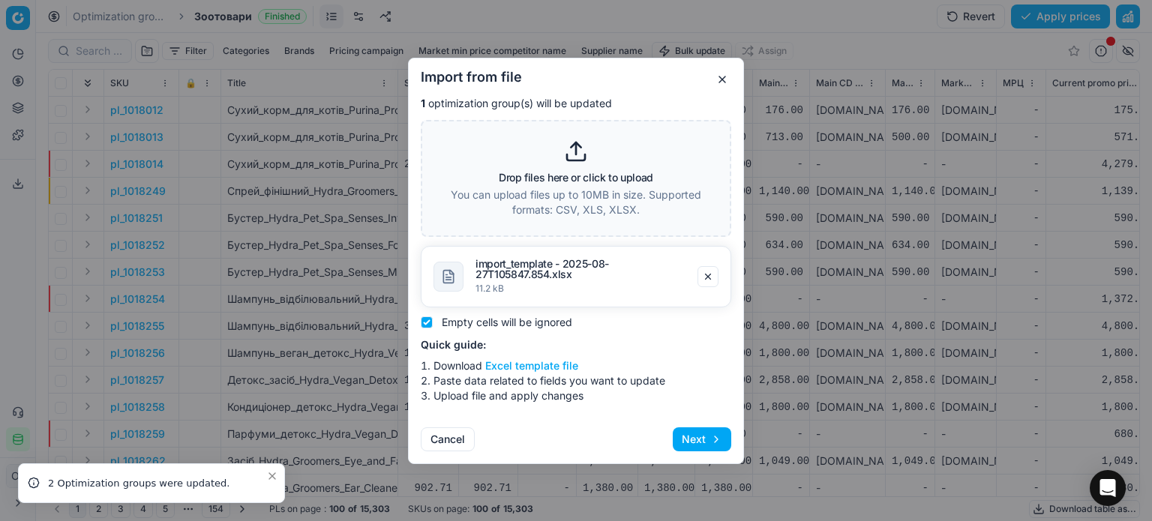
click at [706, 436] on button "Next" at bounding box center [702, 440] width 59 height 24
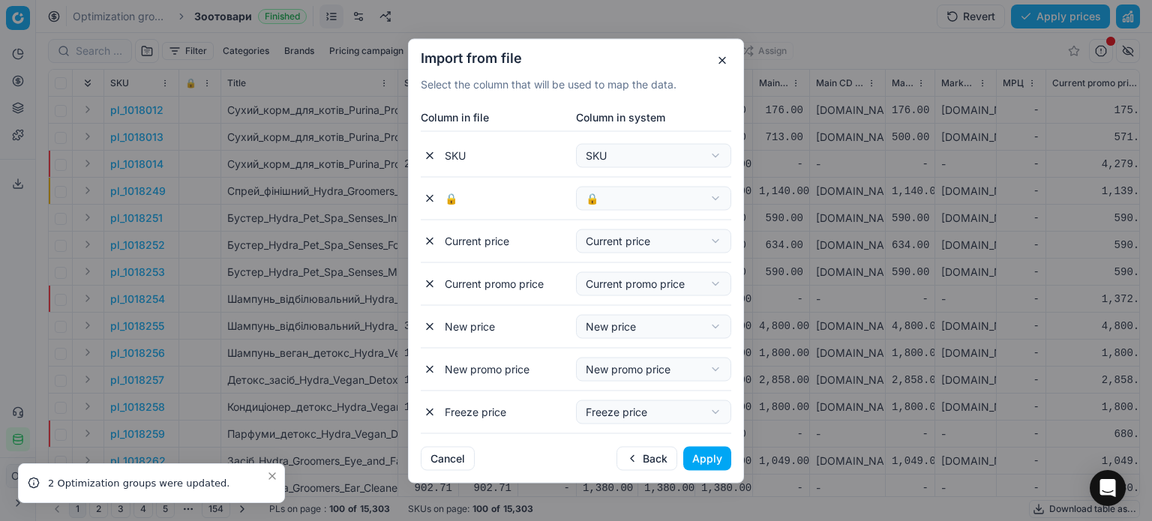
click at [720, 464] on button "Apply" at bounding box center [708, 458] width 48 height 24
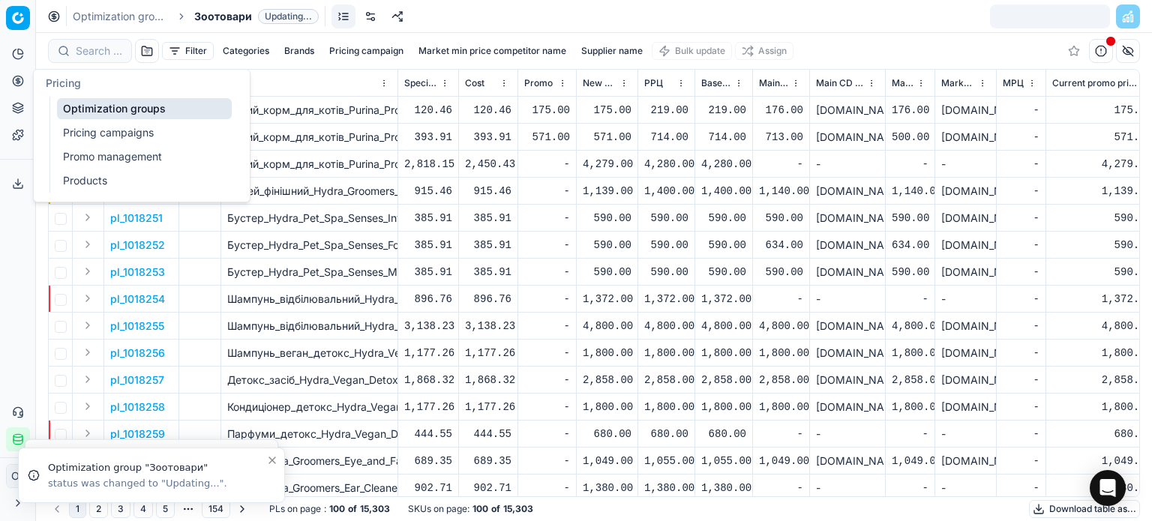
click at [67, 109] on link "Optimization groups" at bounding box center [144, 108] width 175 height 21
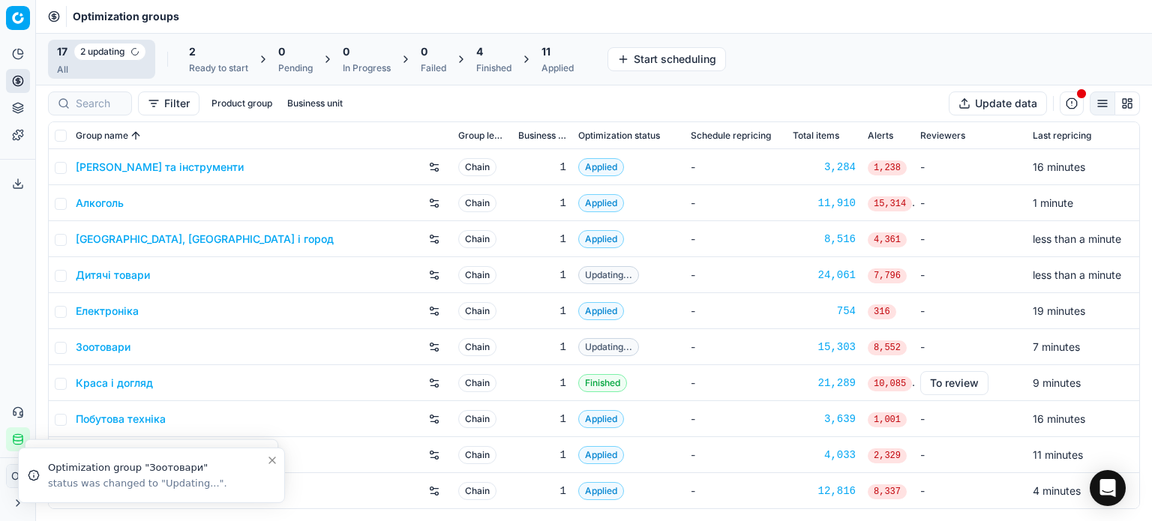
click at [481, 57] on span "4" at bounding box center [479, 51] width 7 height 15
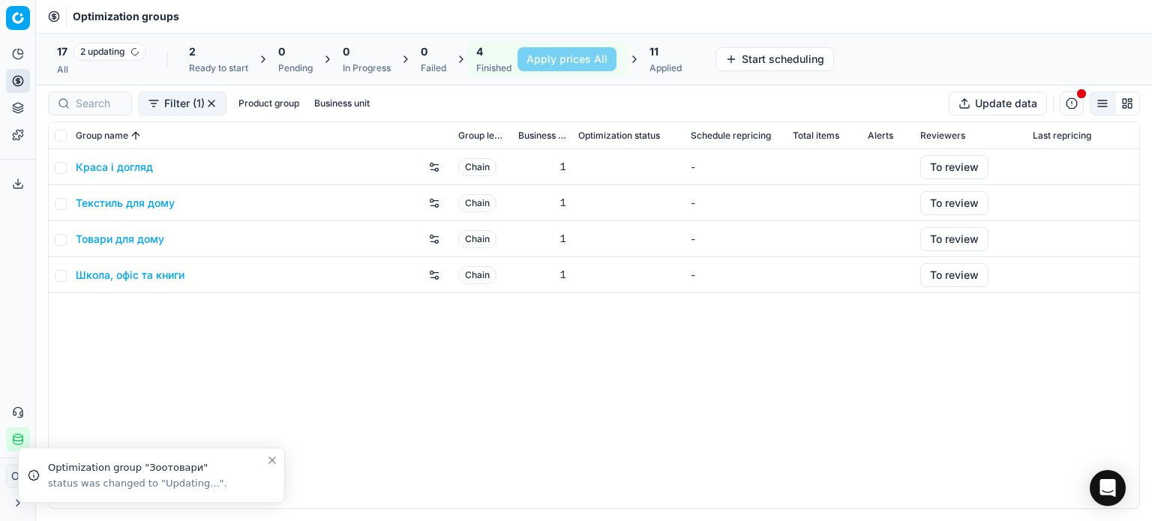
click at [116, 167] on link "Краса і догляд" at bounding box center [114, 167] width 77 height 15
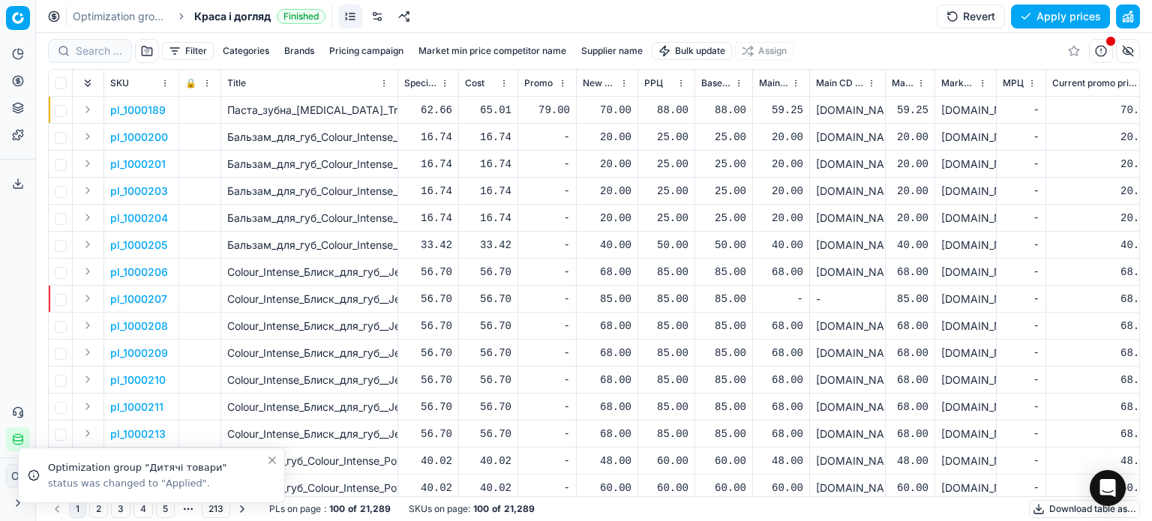
click at [677, 47] on html "Pricing platform Analytics Pricing Product portfolio Templates Export service 1…" at bounding box center [576, 260] width 1152 height 521
click at [699, 122] on div "Import from file" at bounding box center [693, 127] width 105 height 24
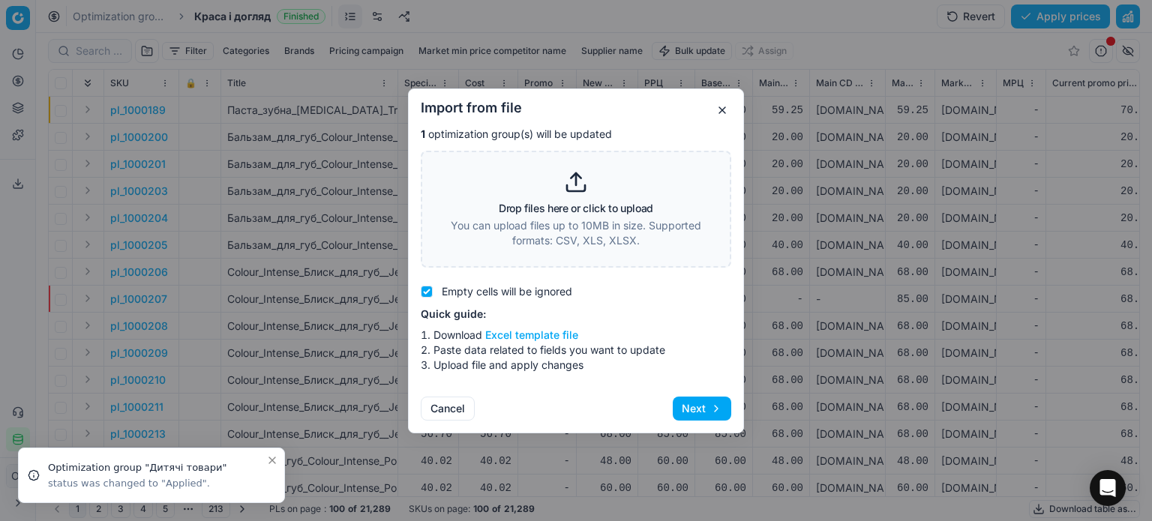
click at [569, 199] on div "Drop files here or click to upload You can upload files up to 10MB in size. Sup…" at bounding box center [576, 209] width 272 height 78
type input "C:\fakepath\import_template - 2025-08-27T105847.854.xlsx"
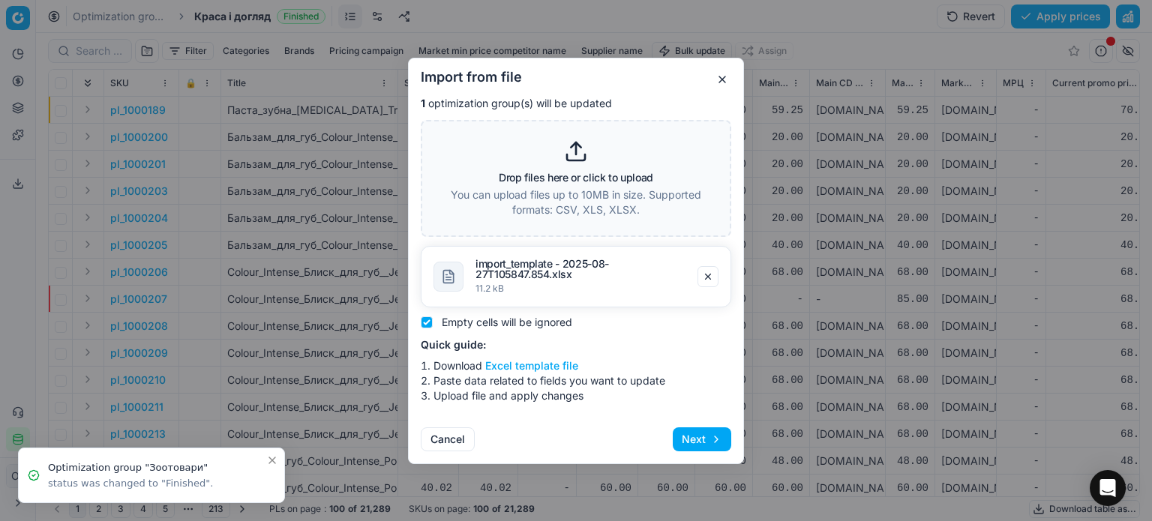
click at [704, 436] on button "Next" at bounding box center [702, 440] width 59 height 24
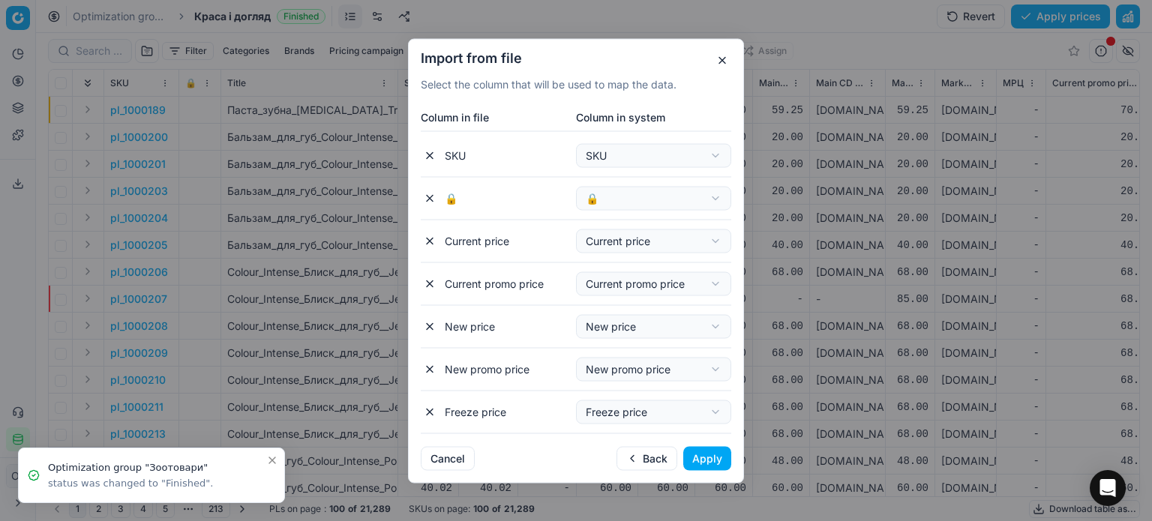
click at [710, 456] on button "Apply" at bounding box center [708, 458] width 48 height 24
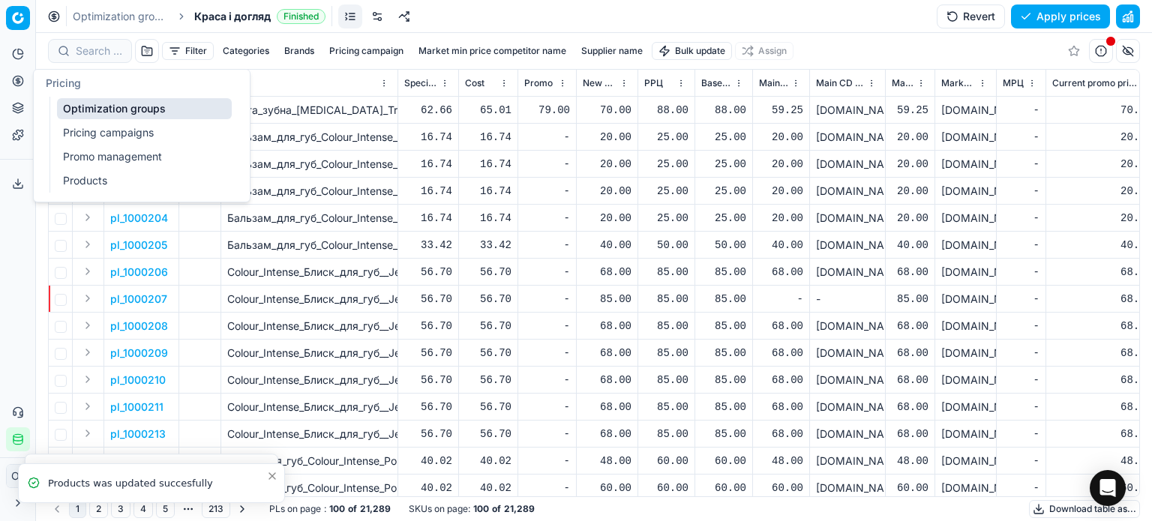
click at [99, 107] on link "Optimization groups" at bounding box center [144, 108] width 175 height 21
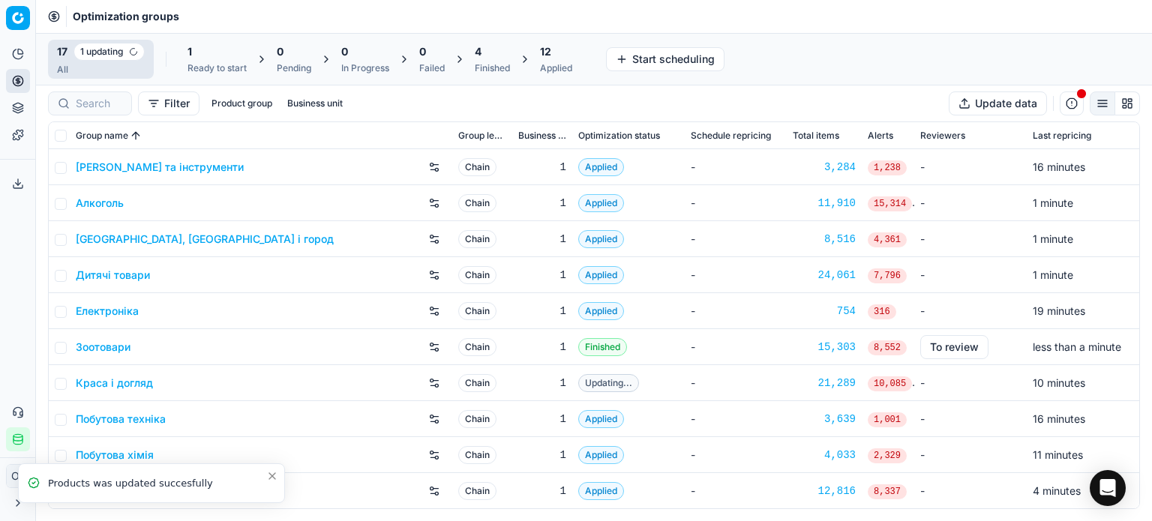
click at [485, 62] on div "Finished" at bounding box center [492, 68] width 35 height 12
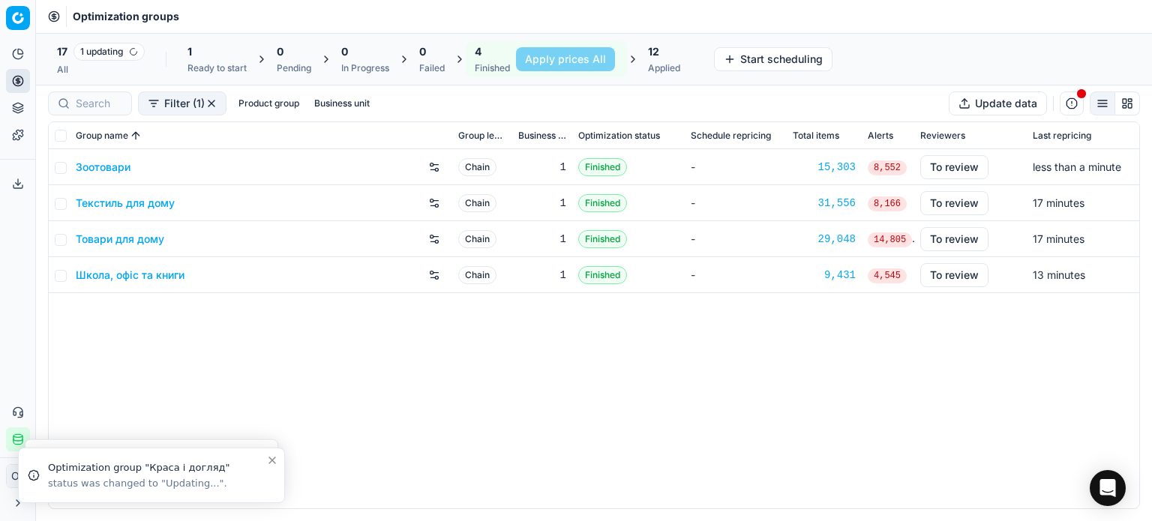
click at [102, 206] on link "Текстиль для дому" at bounding box center [125, 203] width 99 height 15
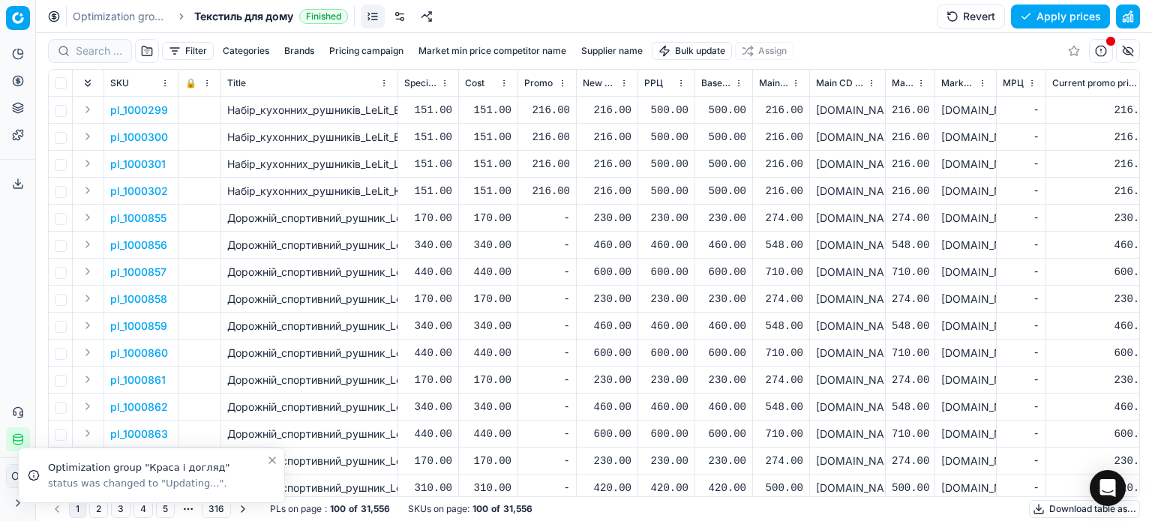
click at [661, 50] on html "Pricing platform Analytics Pricing Product portfolio Templates Export service 1…" at bounding box center [576, 260] width 1152 height 521
click at [701, 121] on div "Import from file" at bounding box center [693, 127] width 105 height 24
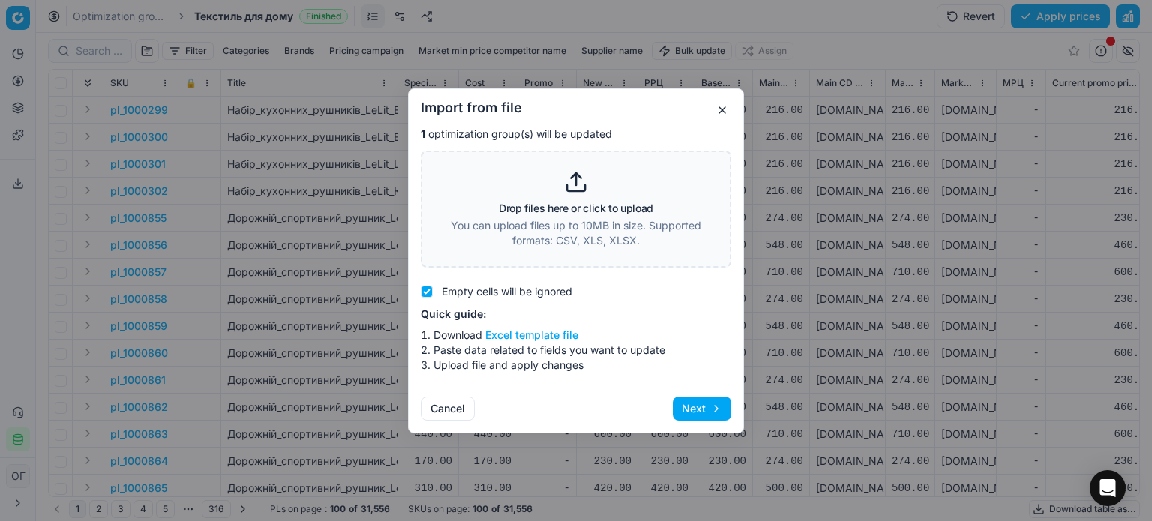
click at [578, 185] on icon at bounding box center [576, 182] width 24 height 24
type input "C:\fakepath\import_template - 2025-08-27T105847.854.xlsx"
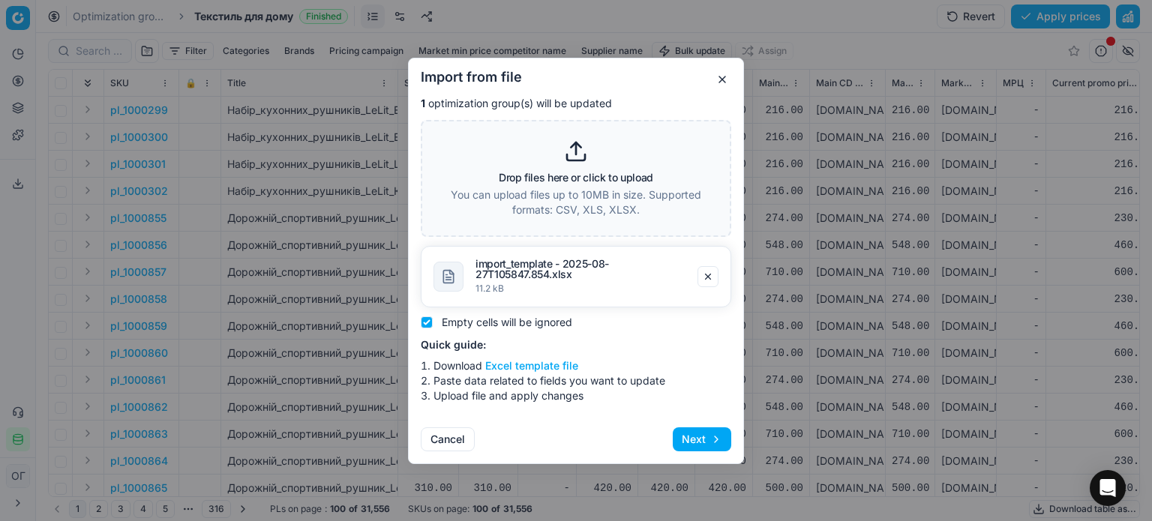
click at [697, 441] on button "Next" at bounding box center [702, 440] width 59 height 24
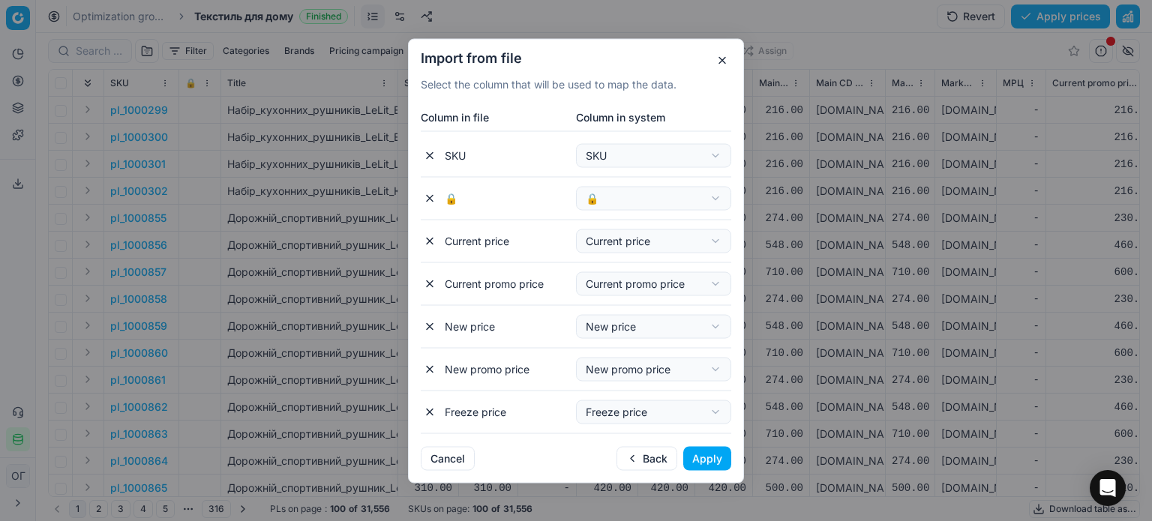
click at [703, 458] on button "Apply" at bounding box center [708, 458] width 48 height 24
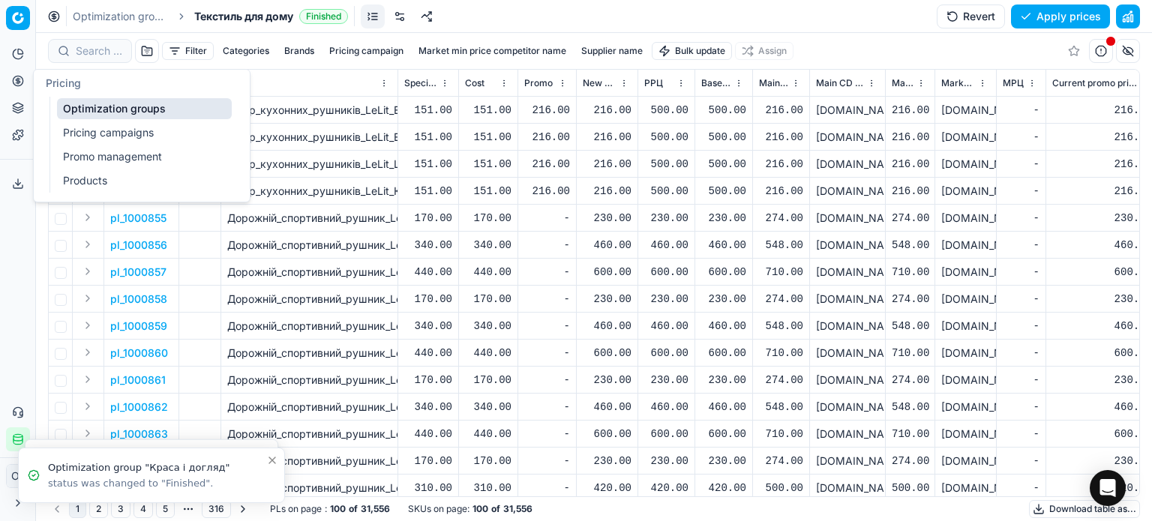
click at [84, 107] on link "Optimization groups" at bounding box center [144, 108] width 175 height 21
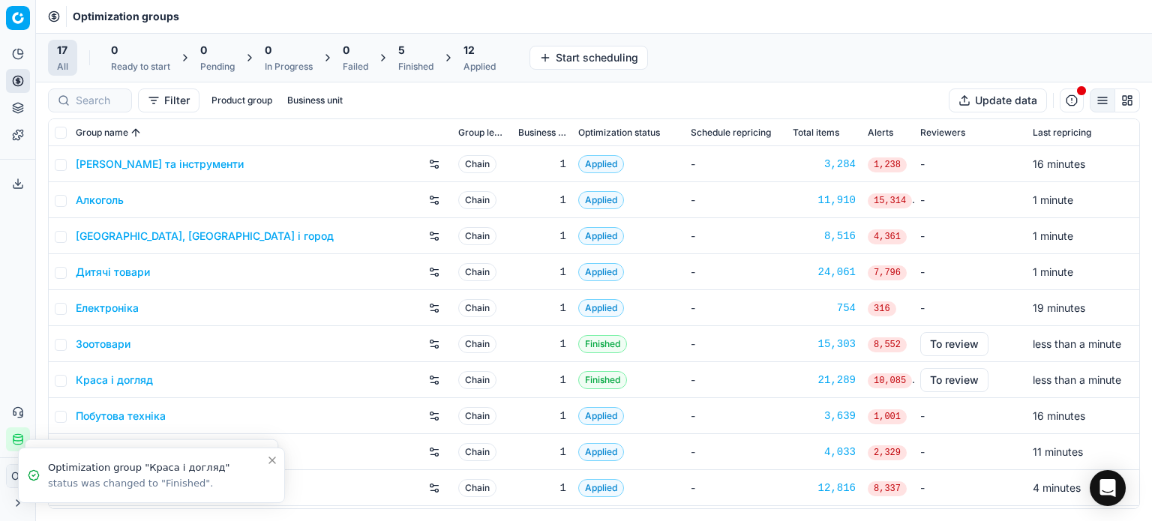
click at [426, 66] on div "Finished" at bounding box center [415, 67] width 35 height 12
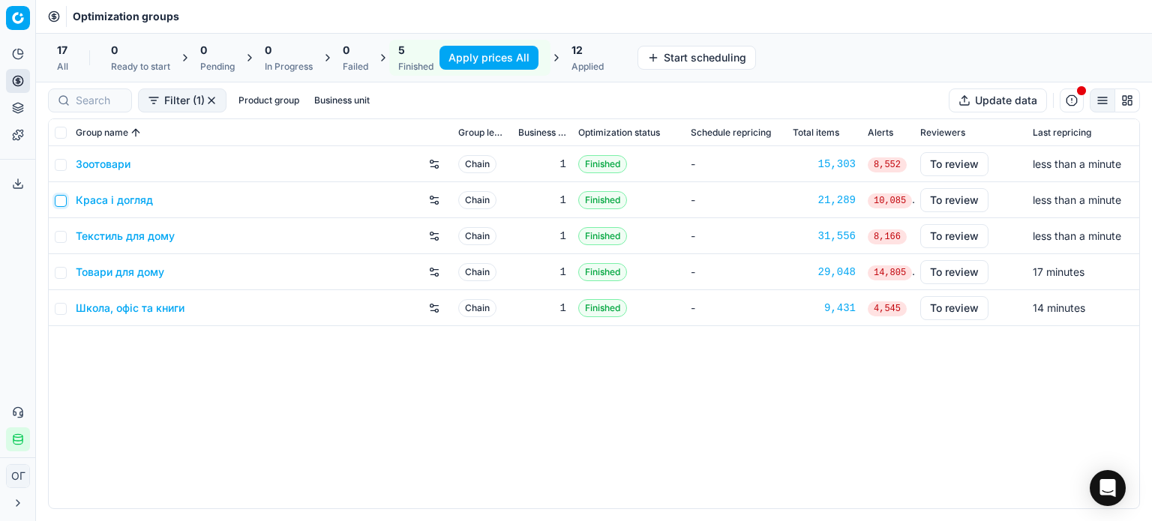
click at [59, 200] on input "checkbox" at bounding box center [61, 201] width 12 height 12
checkbox input "true"
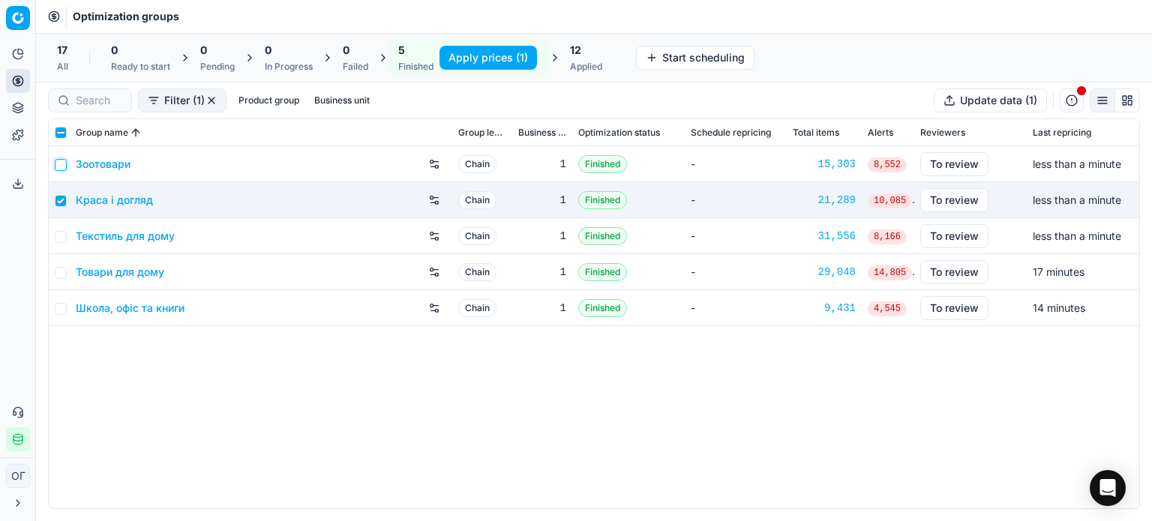
click at [59, 167] on input "checkbox" at bounding box center [61, 165] width 12 height 12
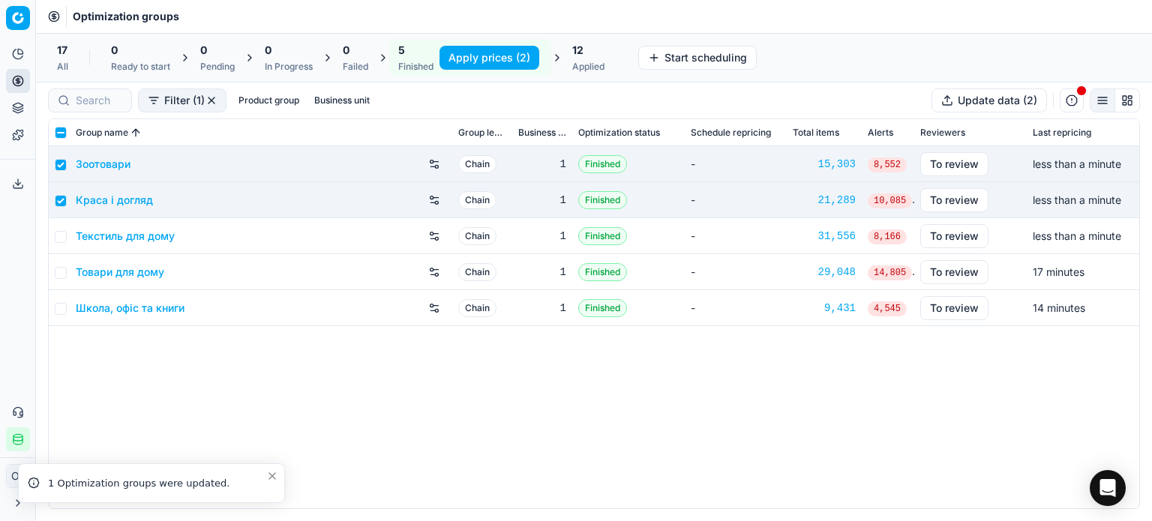
click at [501, 51] on button "Apply prices (2)" at bounding box center [490, 58] width 100 height 24
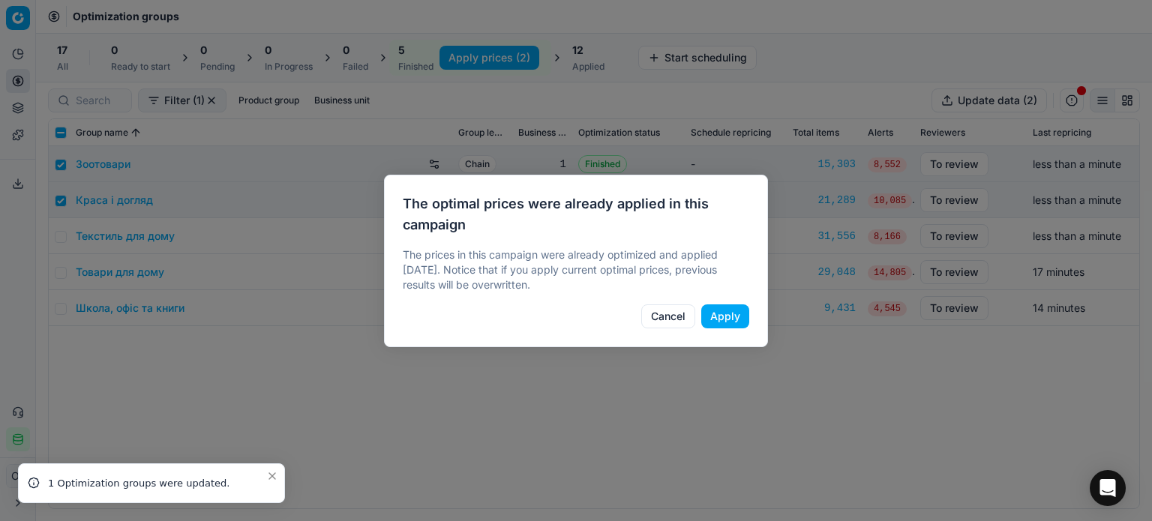
click at [732, 320] on button "Apply" at bounding box center [726, 317] width 48 height 24
checkbox input "false"
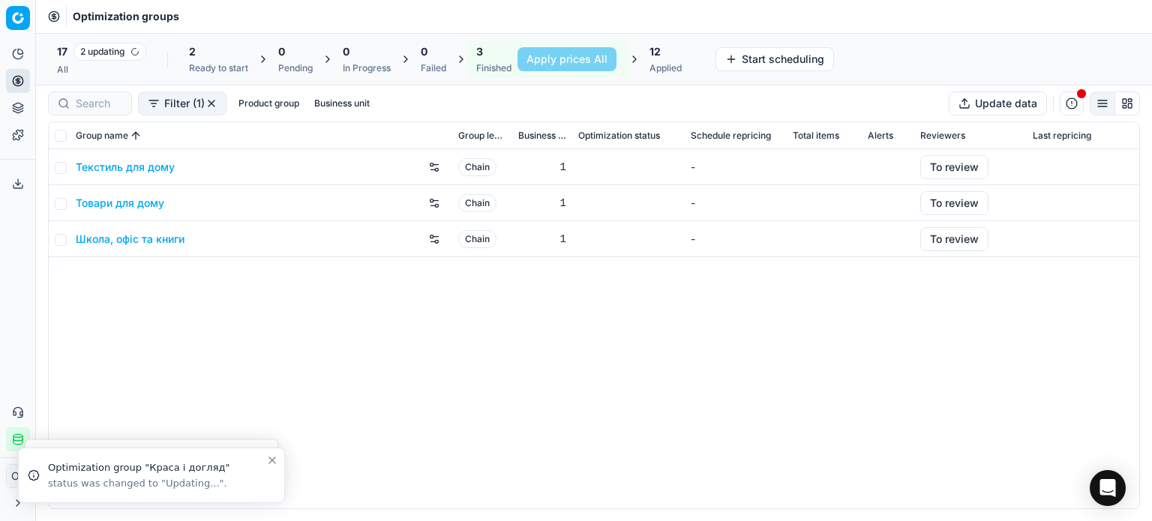
click at [138, 175] on div "Текстиль для дому" at bounding box center [261, 167] width 371 height 24
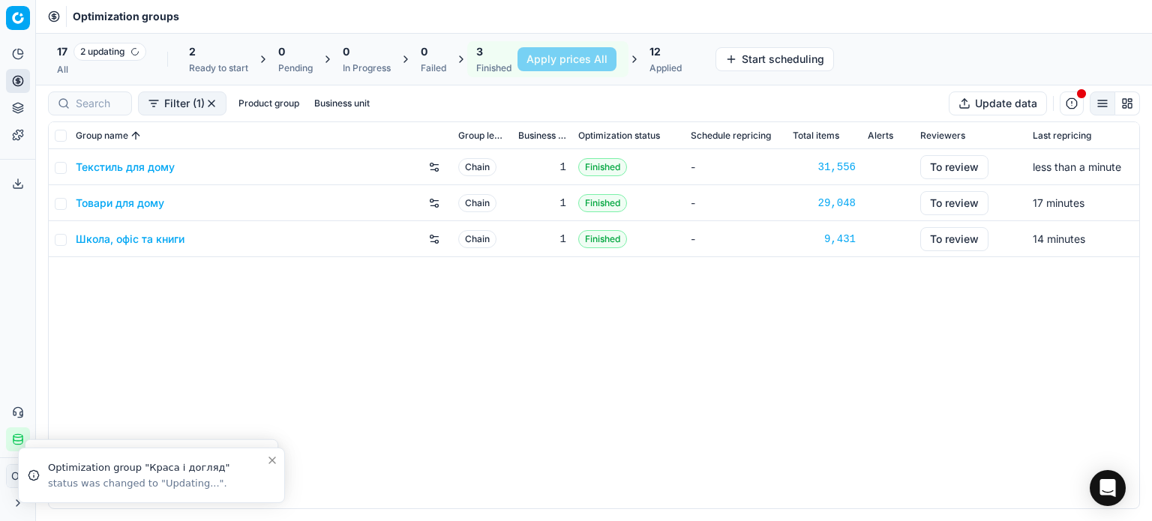
click at [141, 170] on link "Текстиль для дому" at bounding box center [125, 167] width 99 height 15
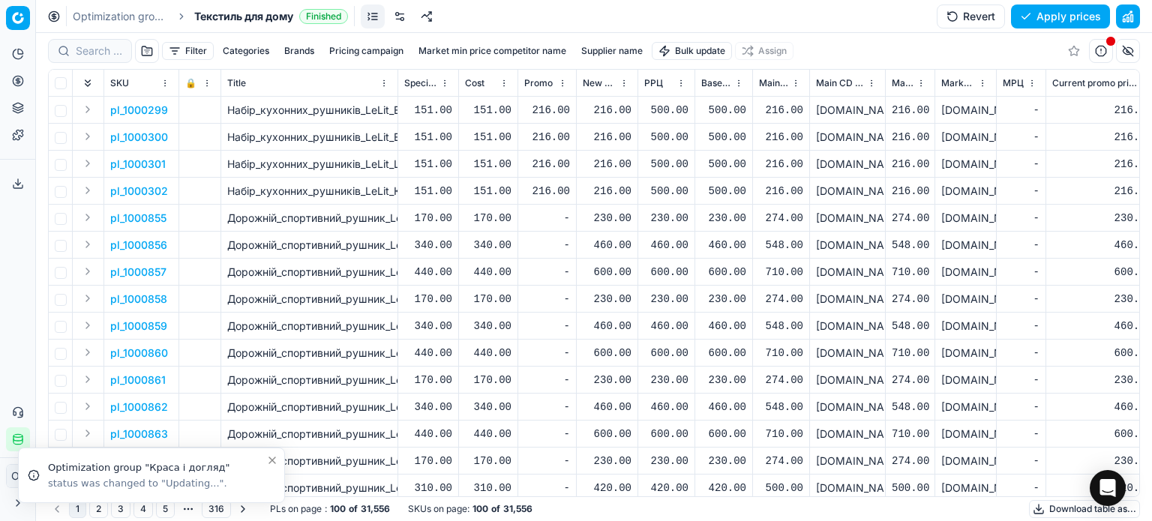
click at [678, 50] on html "Pricing platform Analytics Pricing Product portfolio Templates Export service 1…" at bounding box center [576, 260] width 1152 height 521
click at [690, 122] on div "Import from file" at bounding box center [693, 127] width 105 height 24
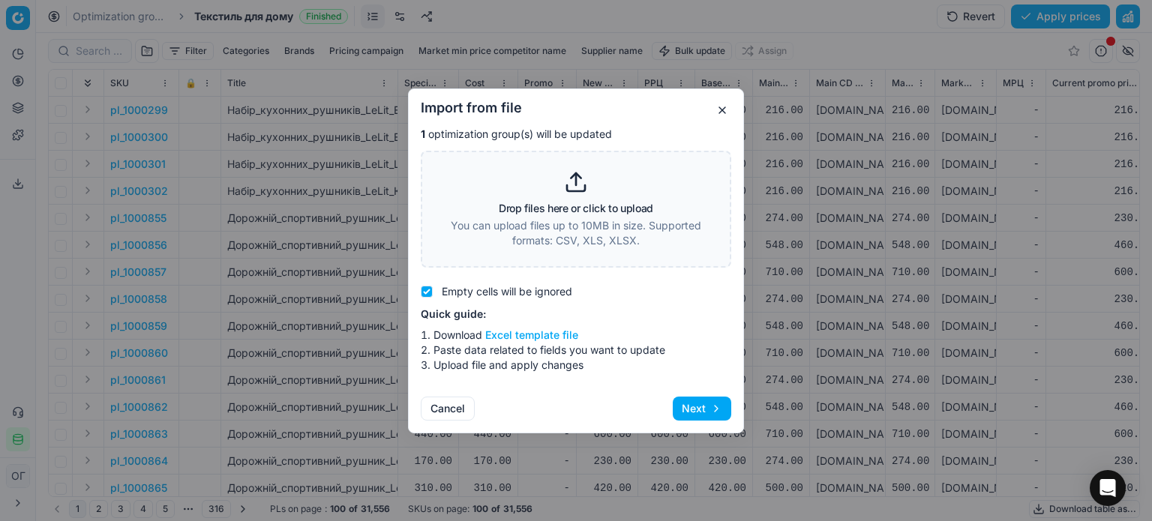
click at [546, 229] on p "You can upload files up to 10MB in size. Supported formats: CSV, XLS, XLSX." at bounding box center [576, 233] width 272 height 30
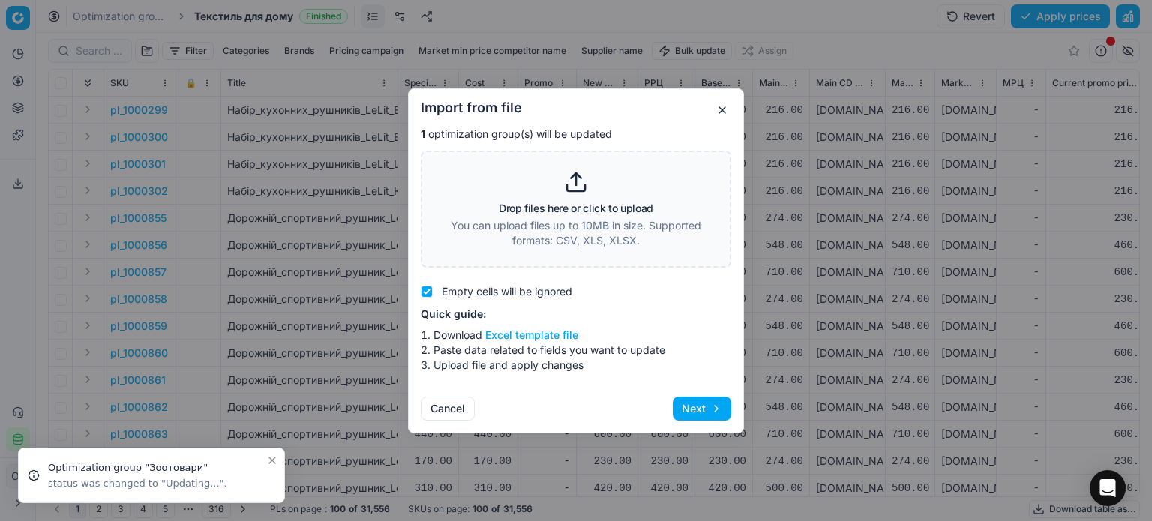
type input "C:\fakepath\import_template - 2025-08-27T105847.854.xlsx"
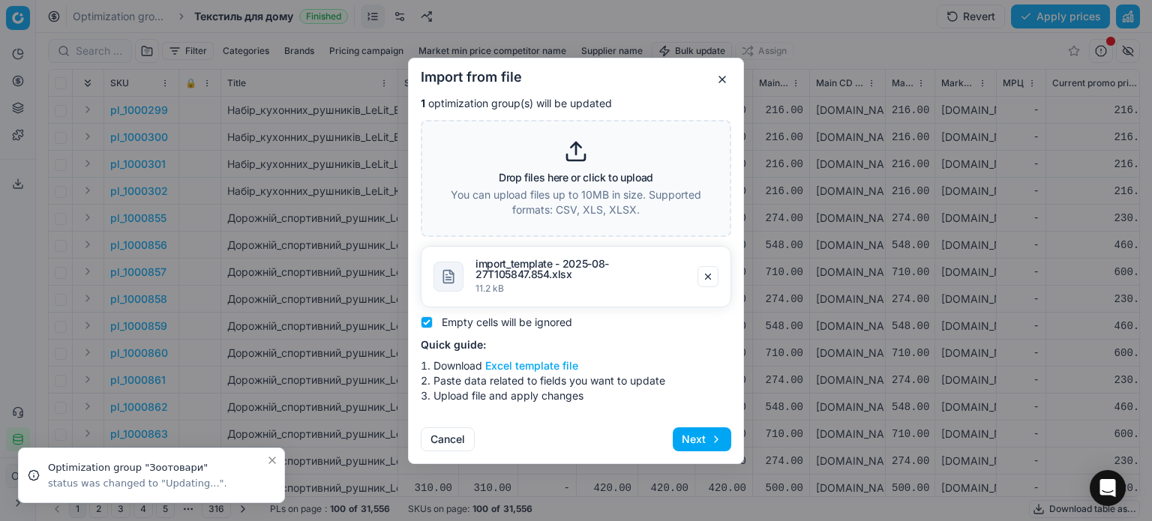
click at [714, 441] on button "Next" at bounding box center [702, 440] width 59 height 24
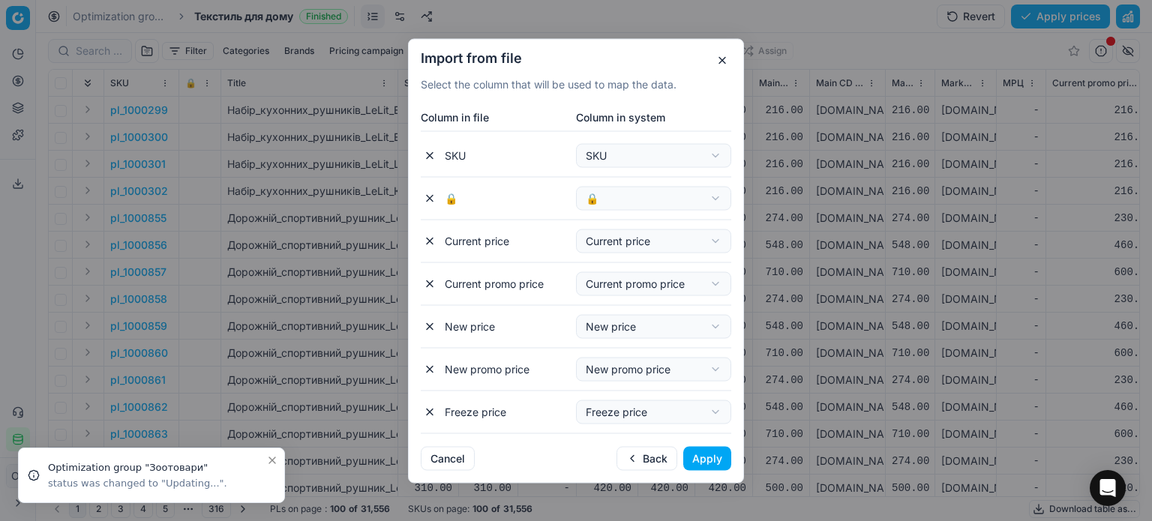
click at [713, 458] on button "Apply" at bounding box center [708, 458] width 48 height 24
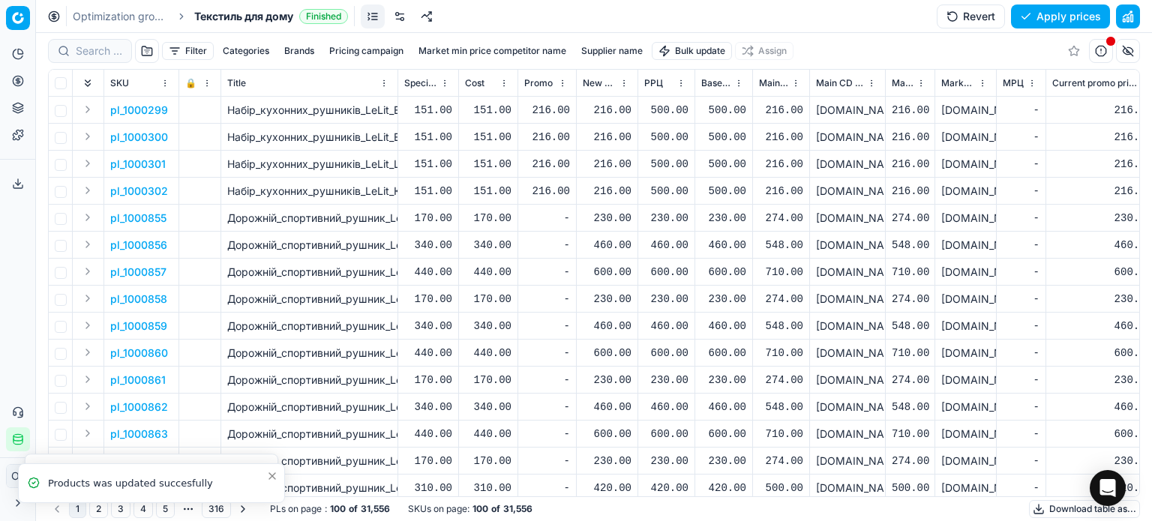
click at [14, 83] on circle at bounding box center [18, 81] width 10 height 10
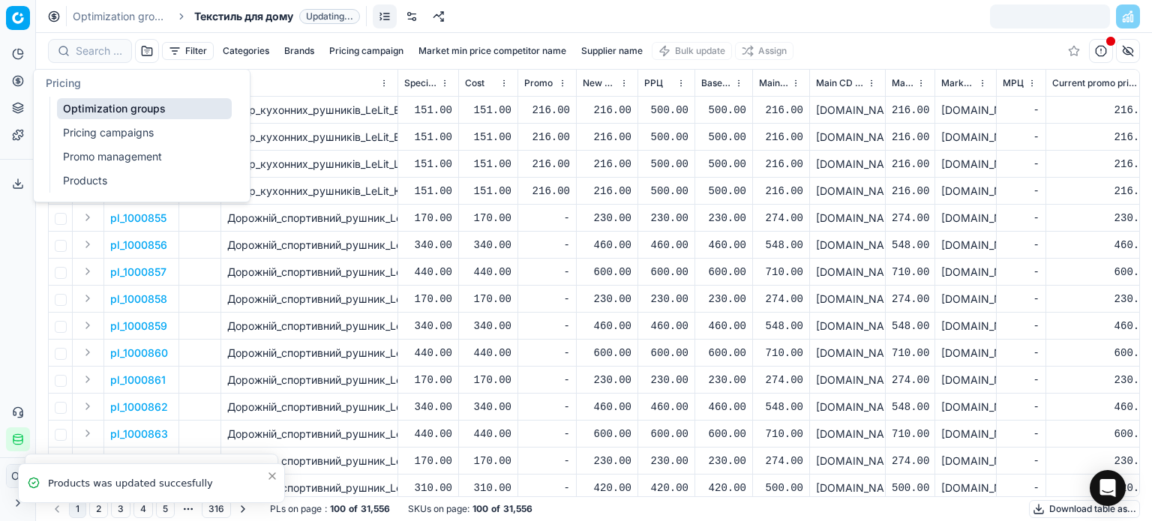
click at [85, 116] on link "Optimization groups" at bounding box center [144, 108] width 175 height 21
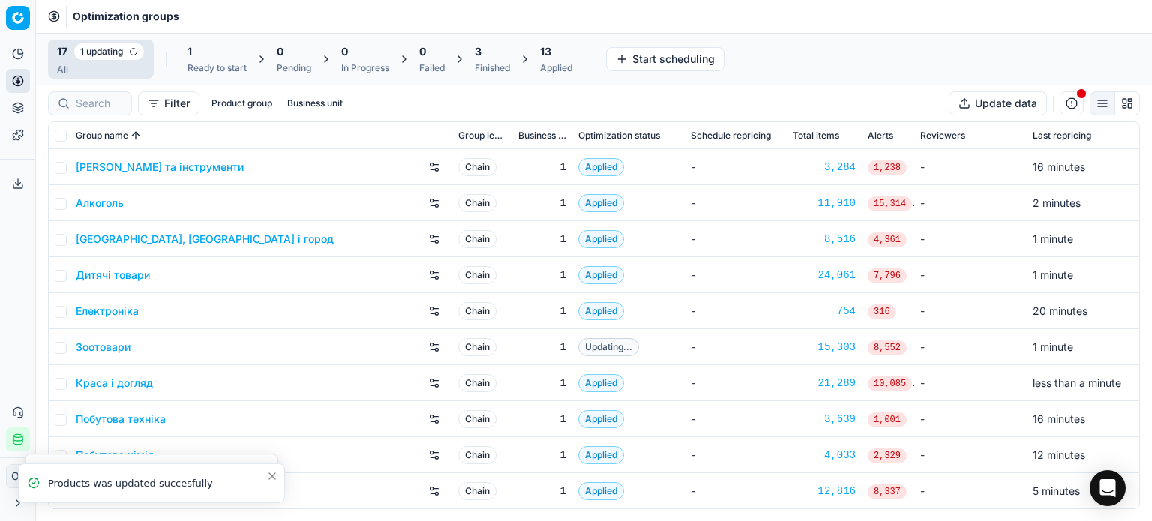
click at [482, 59] on div "3 Finished" at bounding box center [492, 59] width 35 height 30
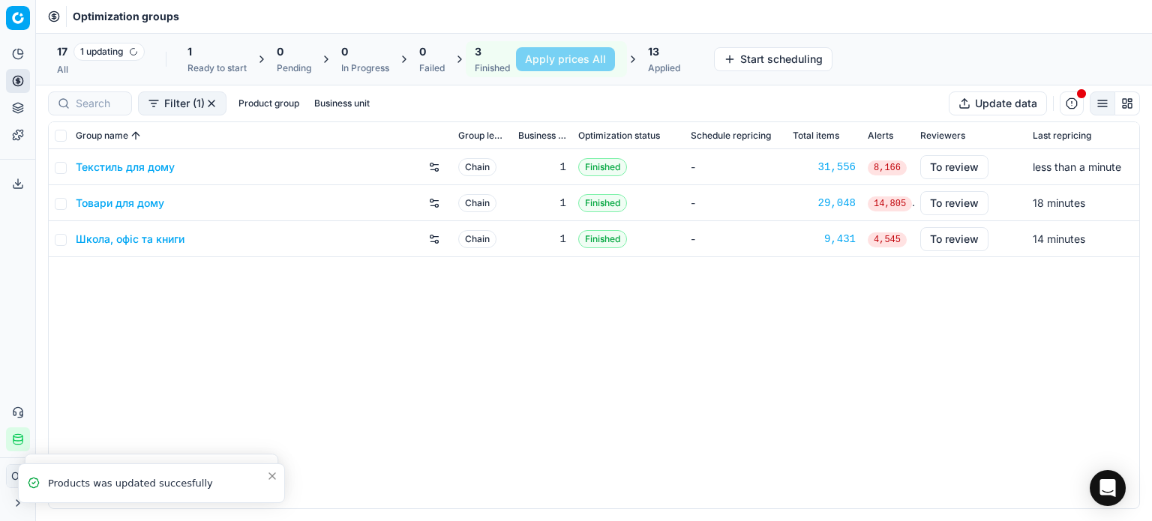
click at [119, 198] on link "Товари для дому" at bounding box center [120, 203] width 89 height 15
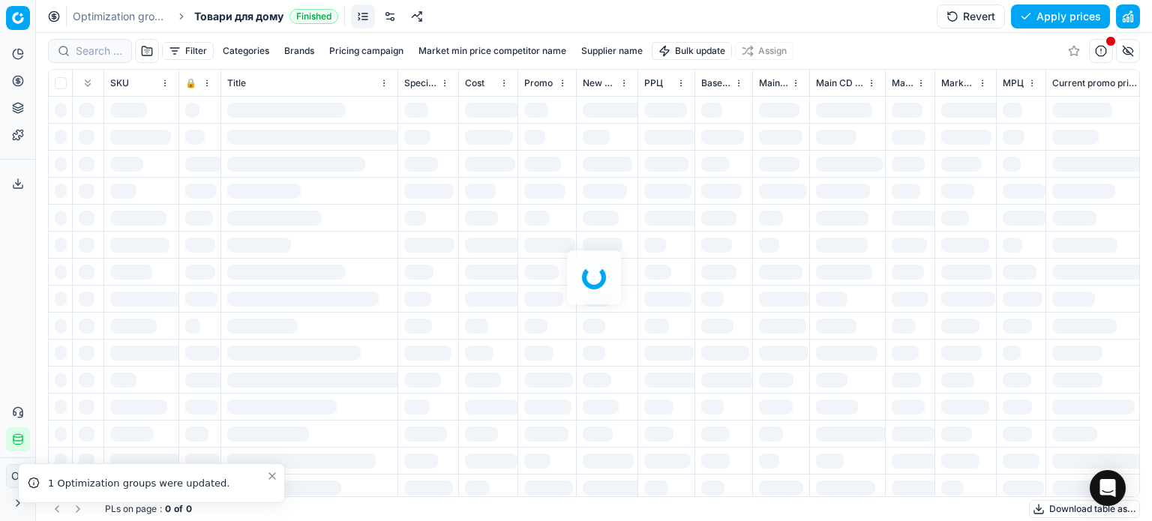
click at [670, 53] on html "Pricing platform Analytics Pricing Product portfolio Templates Export service 1…" at bounding box center [576, 260] width 1152 height 521
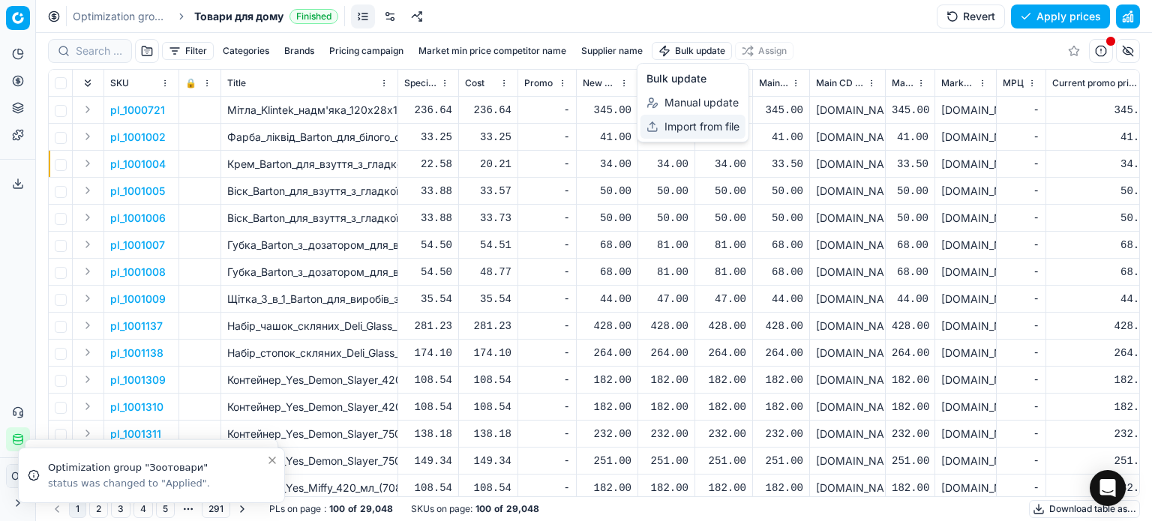
click at [685, 120] on div "Import from file" at bounding box center [693, 127] width 105 height 24
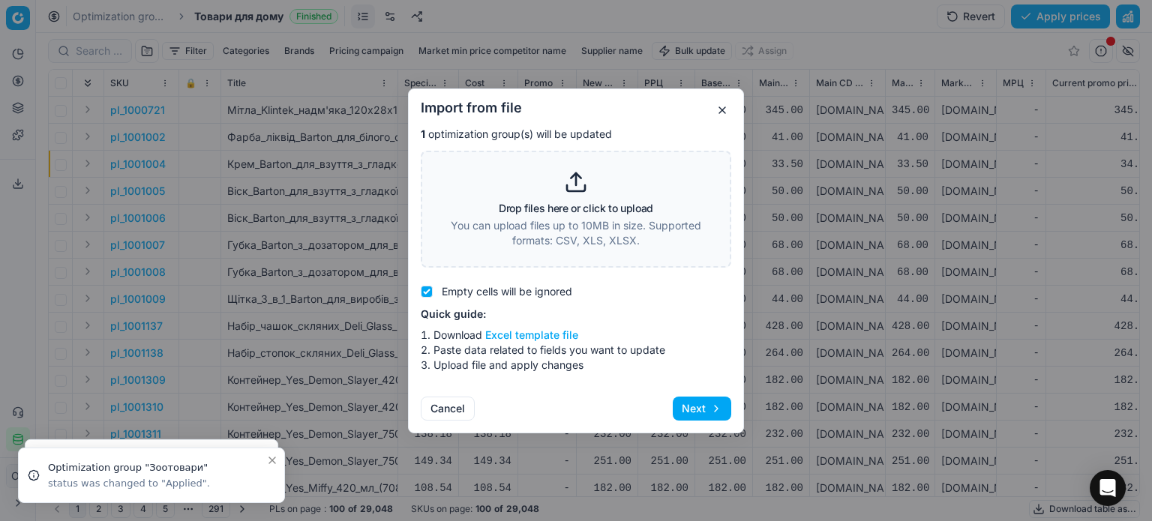
click at [601, 191] on div "Drop files here or click to upload You can upload files up to 10MB in size. Sup…" at bounding box center [576, 209] width 272 height 78
type input "C:\fakepath\import_template - 2025-08-27T105847.854.xlsx"
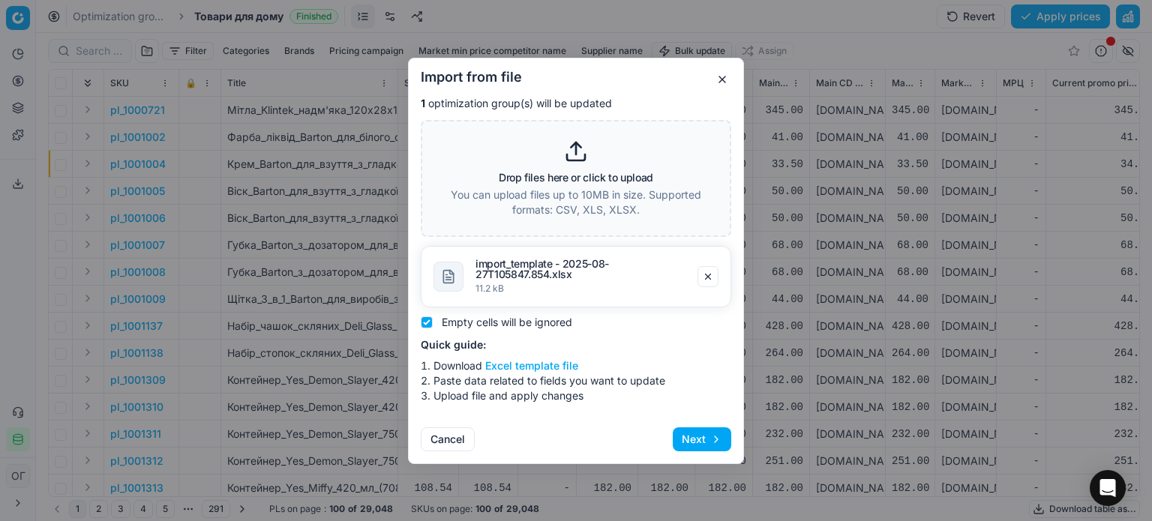
click at [701, 425] on div "Import from file 1 optimization group(s) will be updated Drop files here or cli…" at bounding box center [576, 261] width 336 height 407
click at [704, 428] on button "Next" at bounding box center [702, 440] width 59 height 24
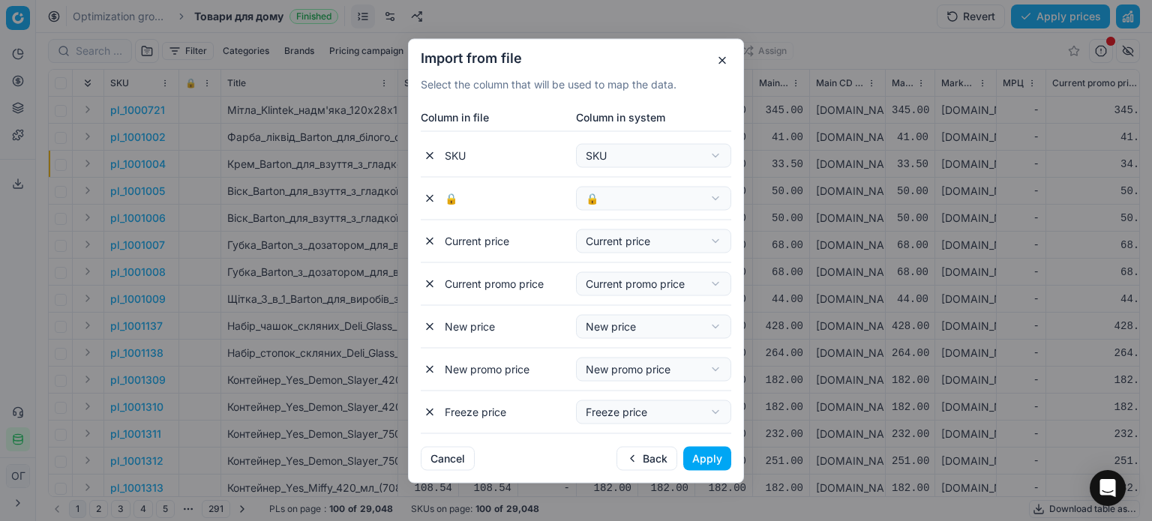
drag, startPoint x: 721, startPoint y: 454, endPoint x: 730, endPoint y: 460, distance: 10.8
click at [720, 454] on button "Apply" at bounding box center [708, 458] width 48 height 24
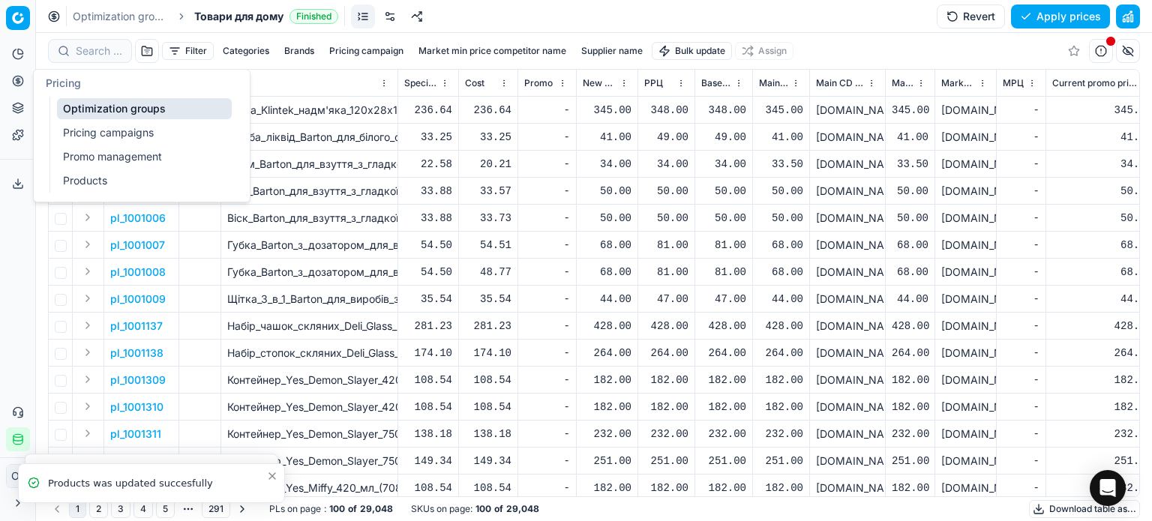
click at [17, 83] on icon at bounding box center [18, 81] width 12 height 12
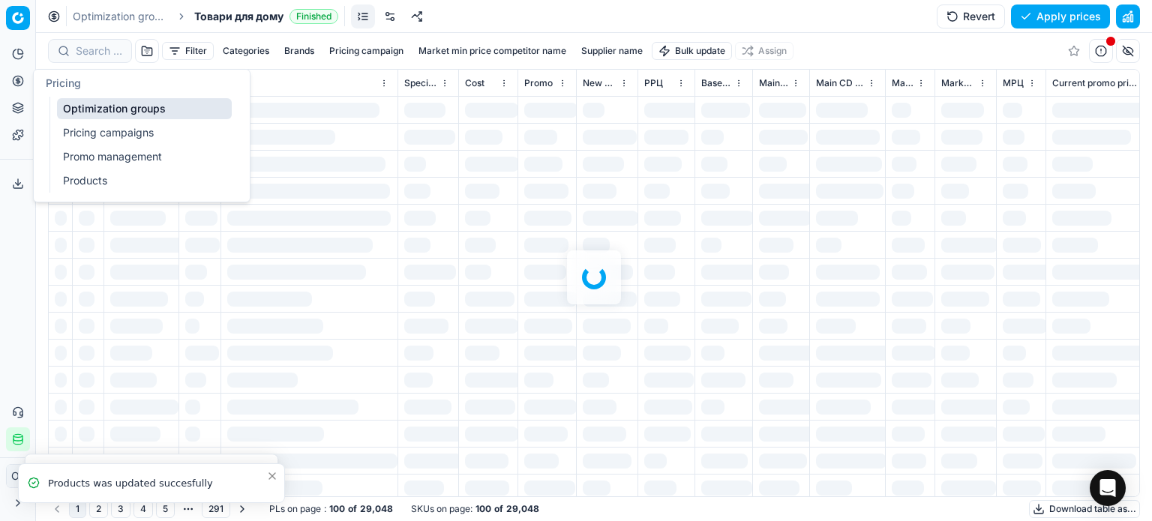
click at [66, 105] on link "Optimization groups" at bounding box center [144, 108] width 175 height 21
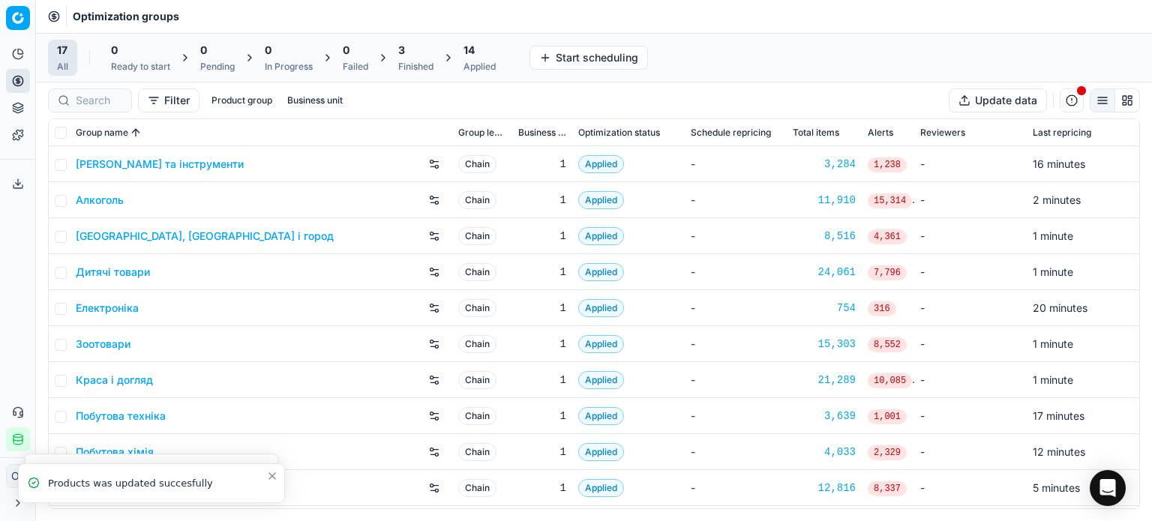
click at [496, 59] on div "14 Applied" at bounding box center [480, 58] width 32 height 30
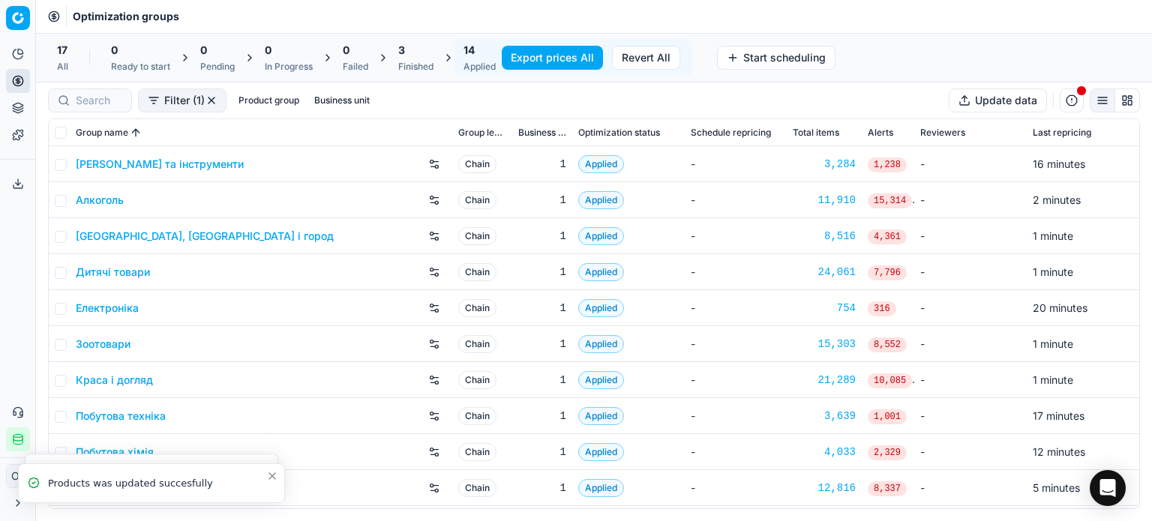
click at [416, 65] on div "Finished" at bounding box center [415, 67] width 35 height 12
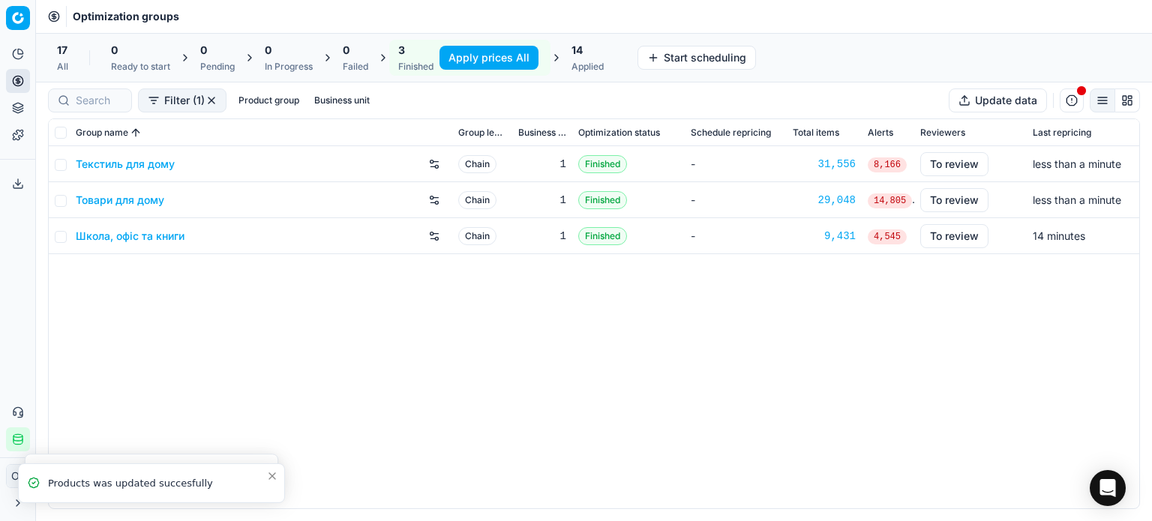
click at [141, 233] on link "Школа, офіс та книги" at bounding box center [130, 236] width 109 height 15
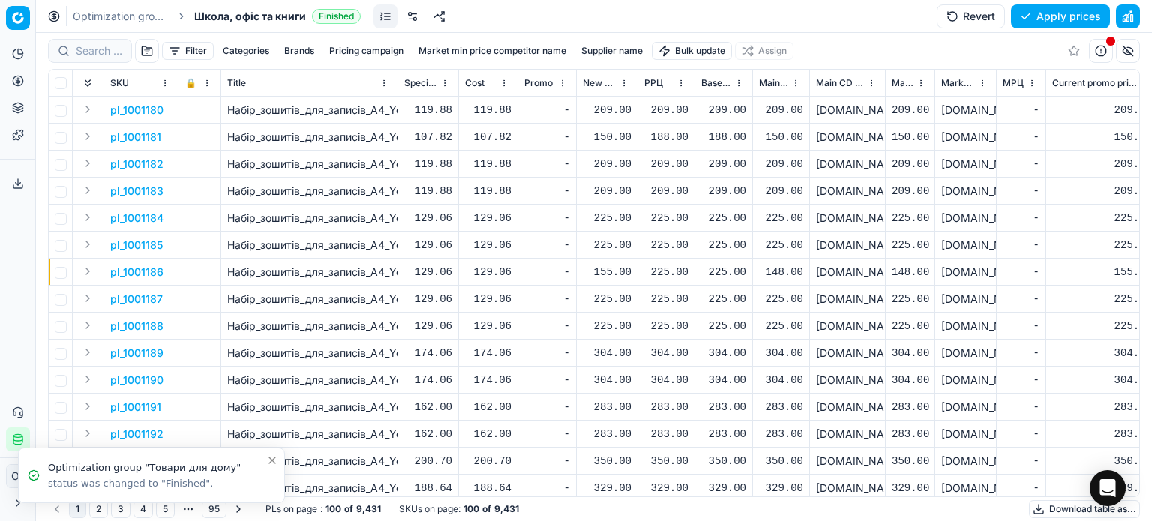
click at [704, 47] on html "Pricing platform Analytics Pricing Product portfolio Templates Export service 1…" at bounding box center [576, 260] width 1152 height 521
click at [702, 131] on div "Import from file" at bounding box center [693, 127] width 105 height 24
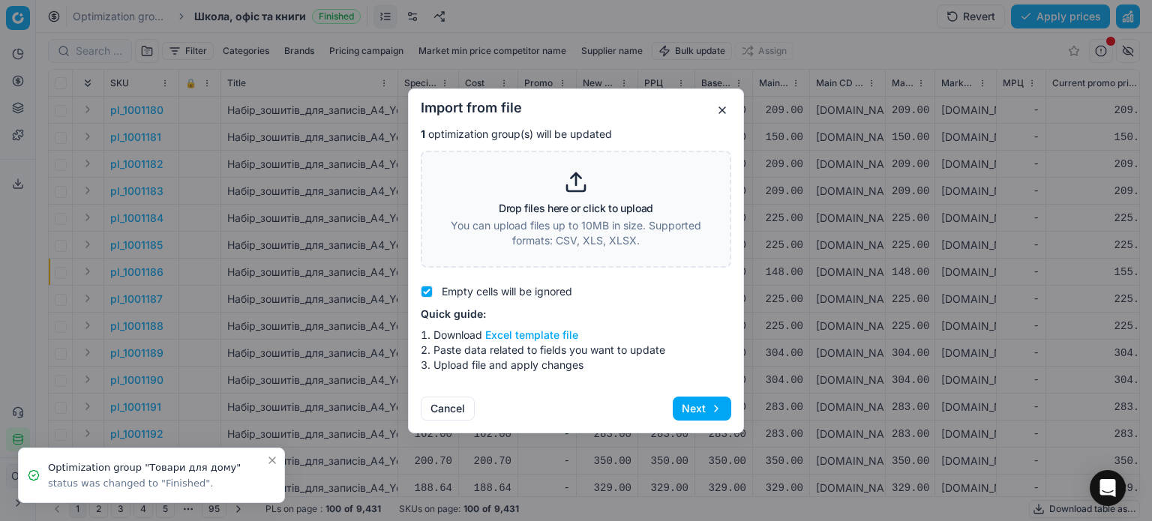
click at [513, 200] on div "Drop files here or click to upload You can upload files up to 10MB in size. Sup…" at bounding box center [576, 209] width 272 height 78
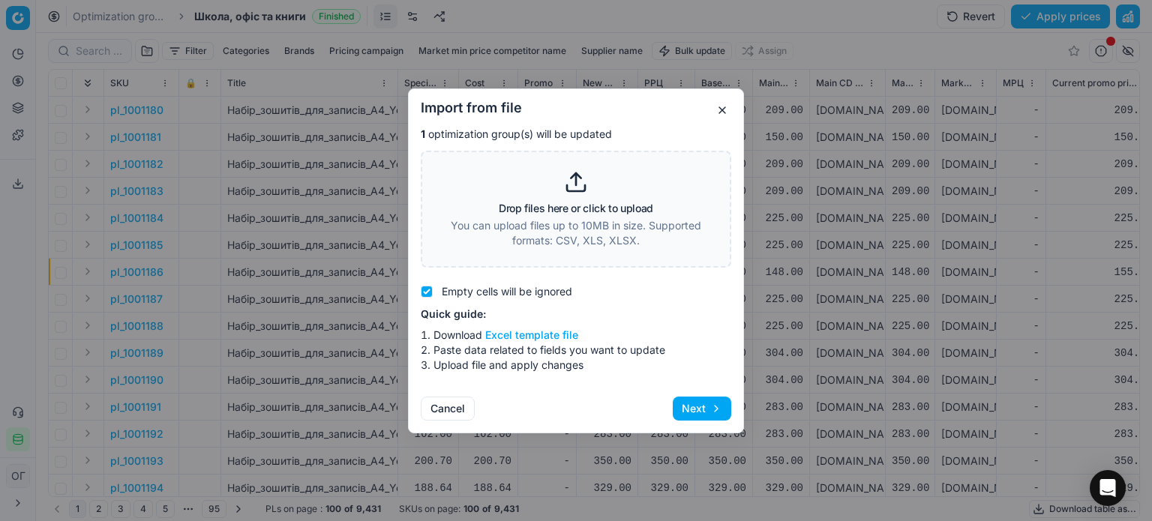
type input "C:\fakepath\import_template - 2025-08-27T105847.854.xlsx"
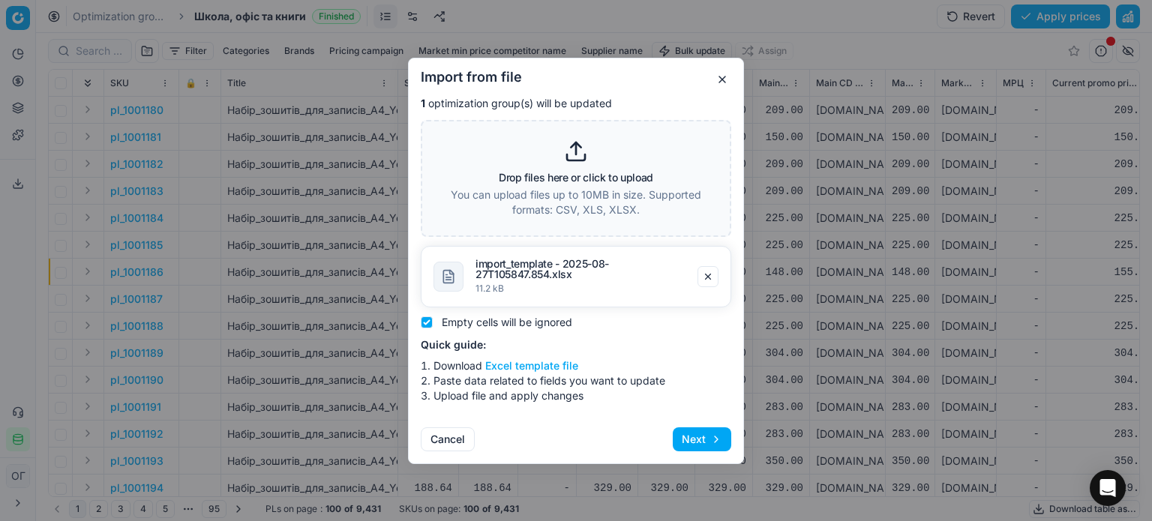
click at [681, 443] on button "Next" at bounding box center [702, 440] width 59 height 24
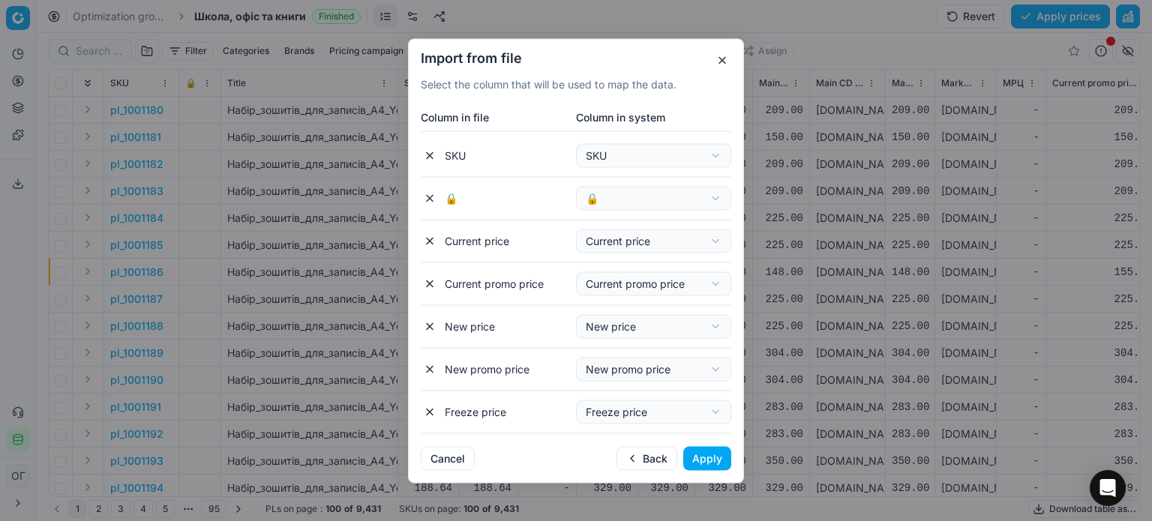
click at [708, 458] on button "Apply" at bounding box center [708, 458] width 48 height 24
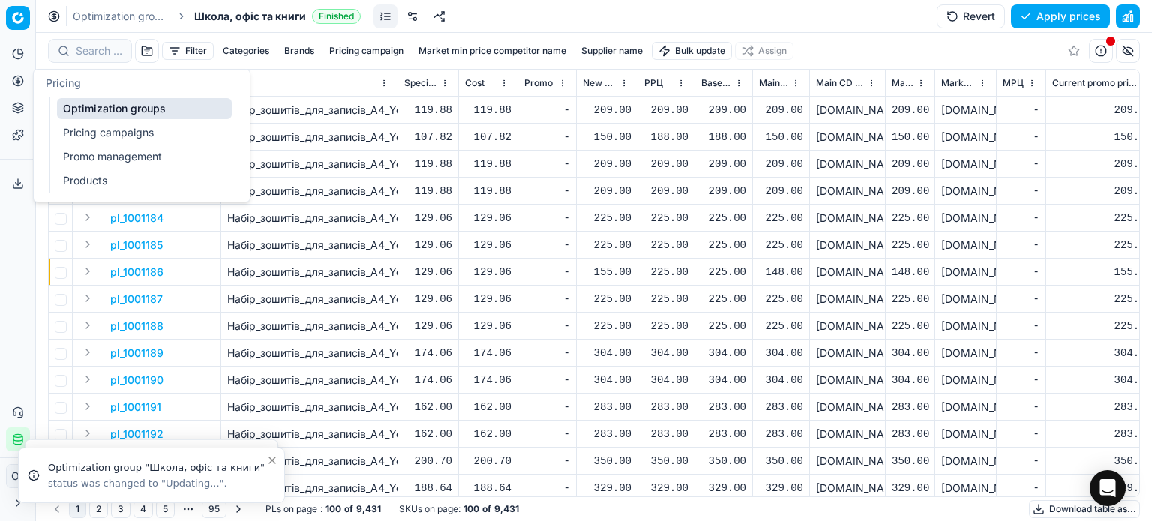
click at [83, 110] on link "Optimization groups" at bounding box center [144, 108] width 175 height 21
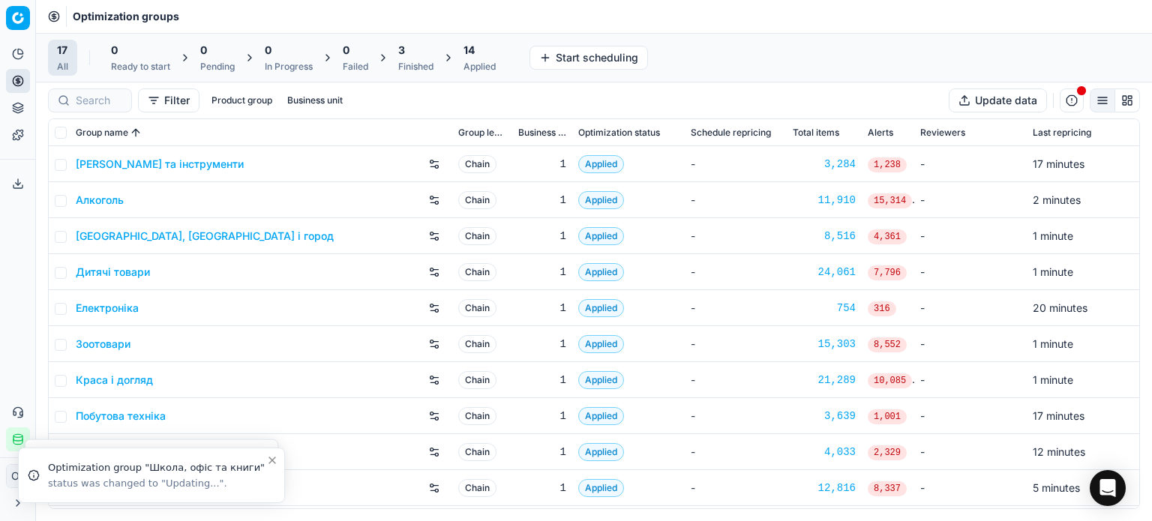
click at [425, 45] on div "3" at bounding box center [415, 50] width 35 height 15
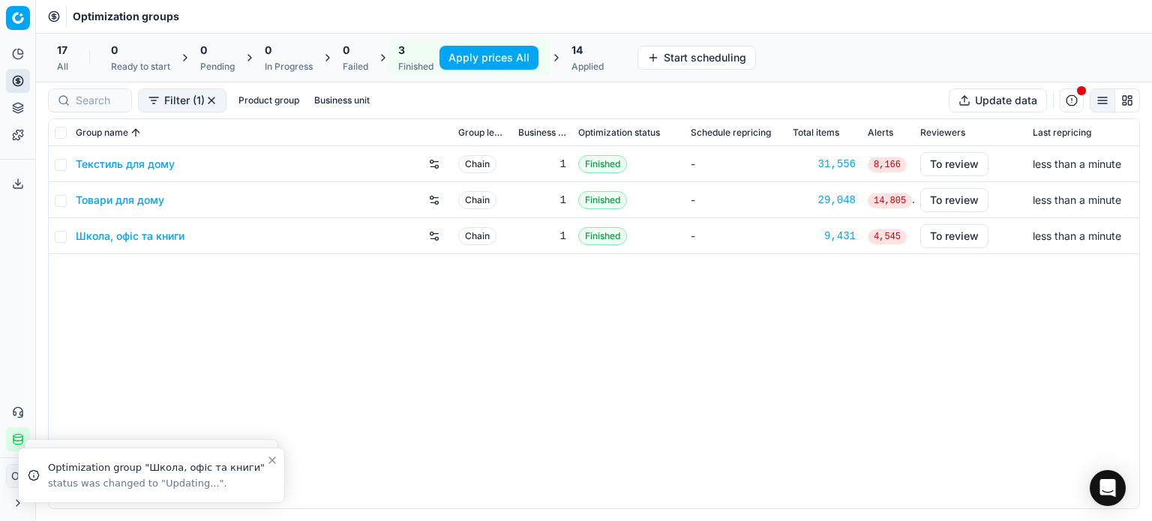
click at [493, 58] on button "Apply prices All" at bounding box center [489, 58] width 99 height 24
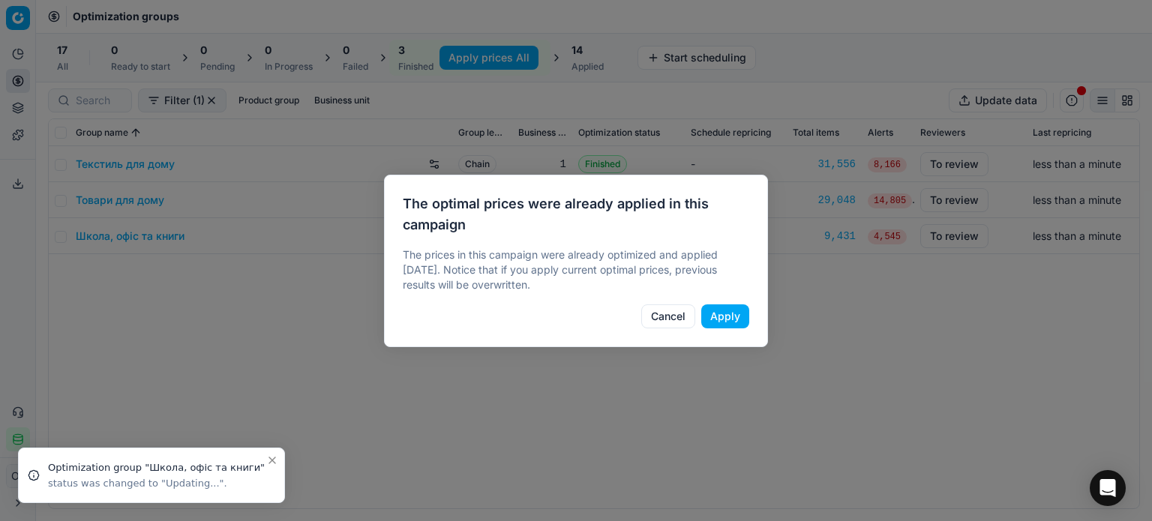
click at [728, 319] on button "Apply" at bounding box center [726, 317] width 48 height 24
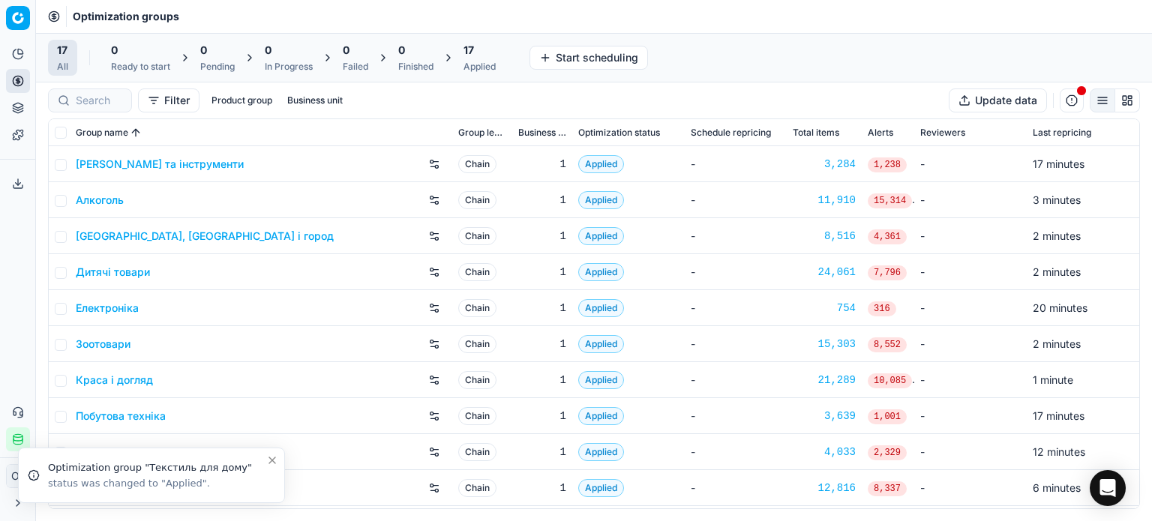
click at [488, 61] on div "Applied" at bounding box center [480, 67] width 32 height 12
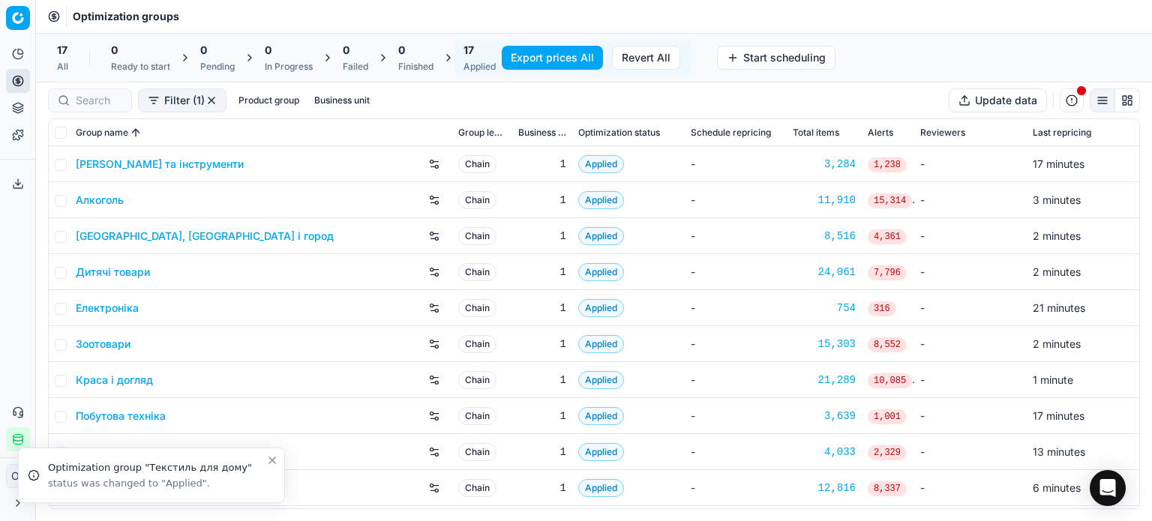
click at [531, 59] on button "Export prices All" at bounding box center [552, 58] width 101 height 24
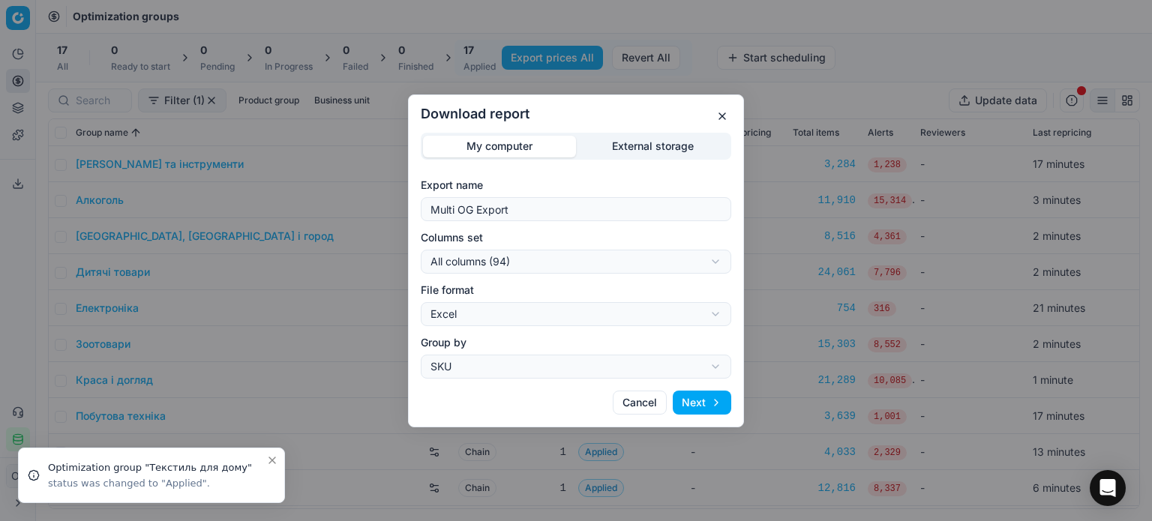
click at [628, 150] on div "Download report My computer External storage Export name Multi OG Export Column…" at bounding box center [576, 260] width 1152 height 521
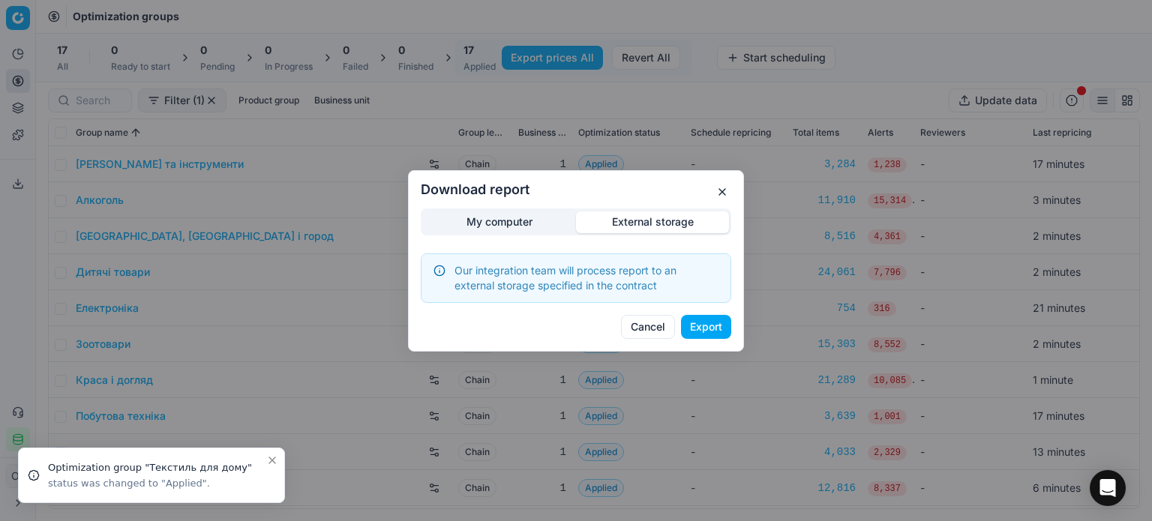
click at [702, 329] on button "Export" at bounding box center [706, 327] width 50 height 24
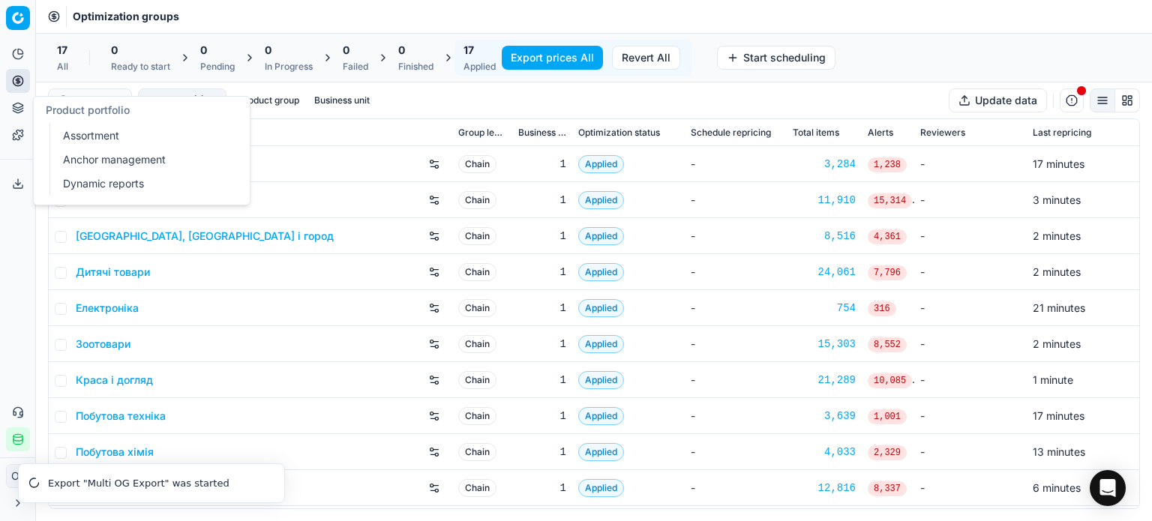
click at [77, 131] on link "Assortment" at bounding box center [144, 135] width 175 height 21
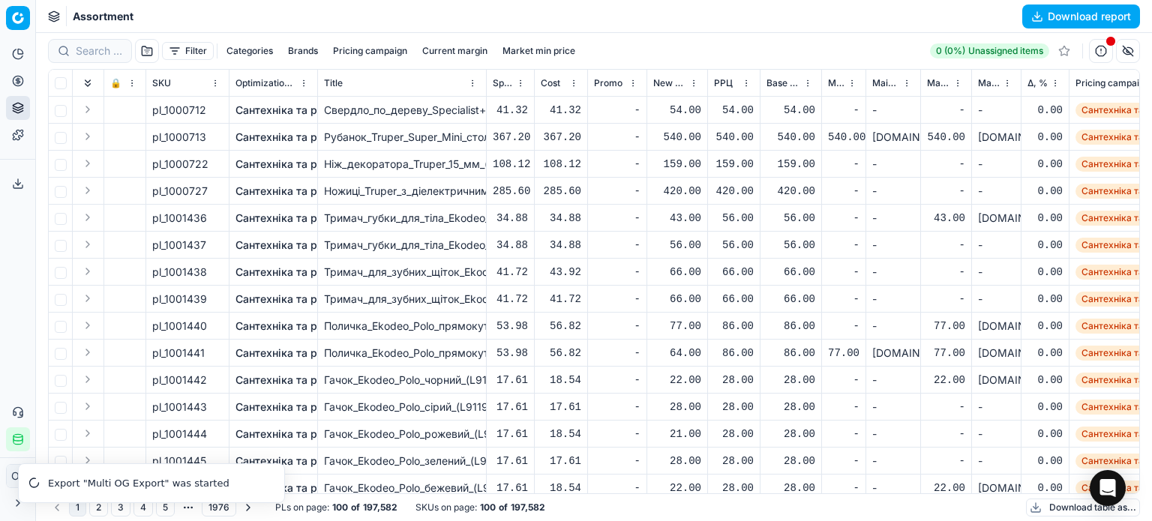
click at [1056, 509] on button "Download table as..." at bounding box center [1083, 508] width 114 height 18
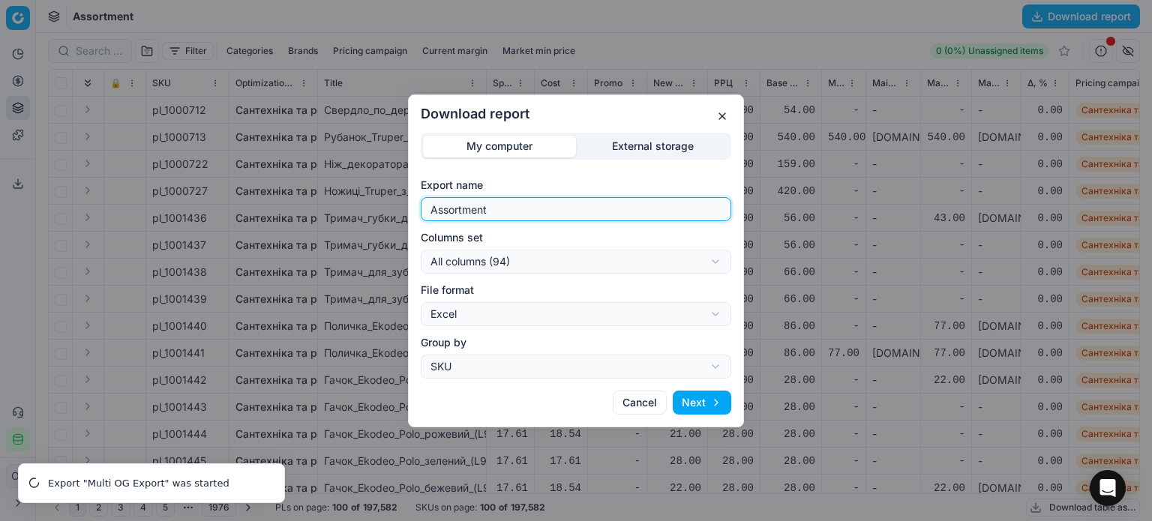
click at [594, 208] on input "Assortment" at bounding box center [576, 209] width 297 height 23
type input "Assortment 27.08 Р"
click at [592, 264] on div "Download report My computer External storage Export name Assortment 27.08 Р Col…" at bounding box center [576, 260] width 1152 height 521
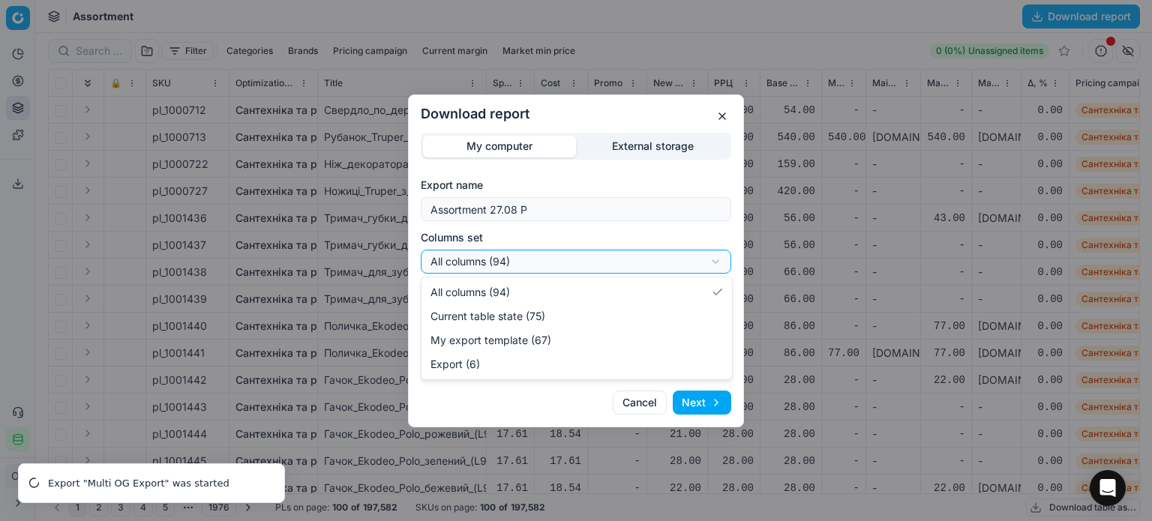
select select "table"
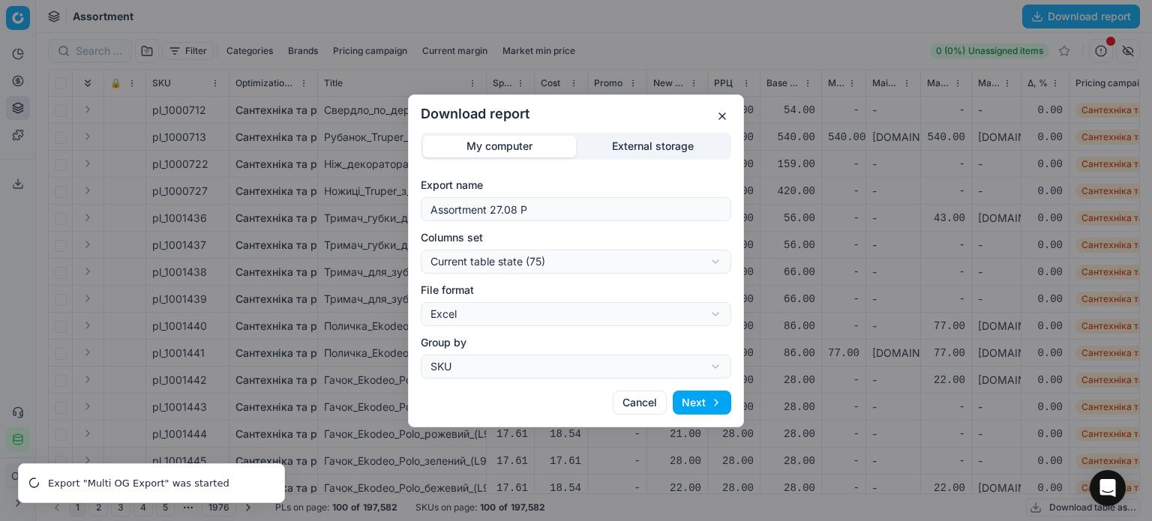
click at [700, 410] on button "Next" at bounding box center [702, 403] width 59 height 24
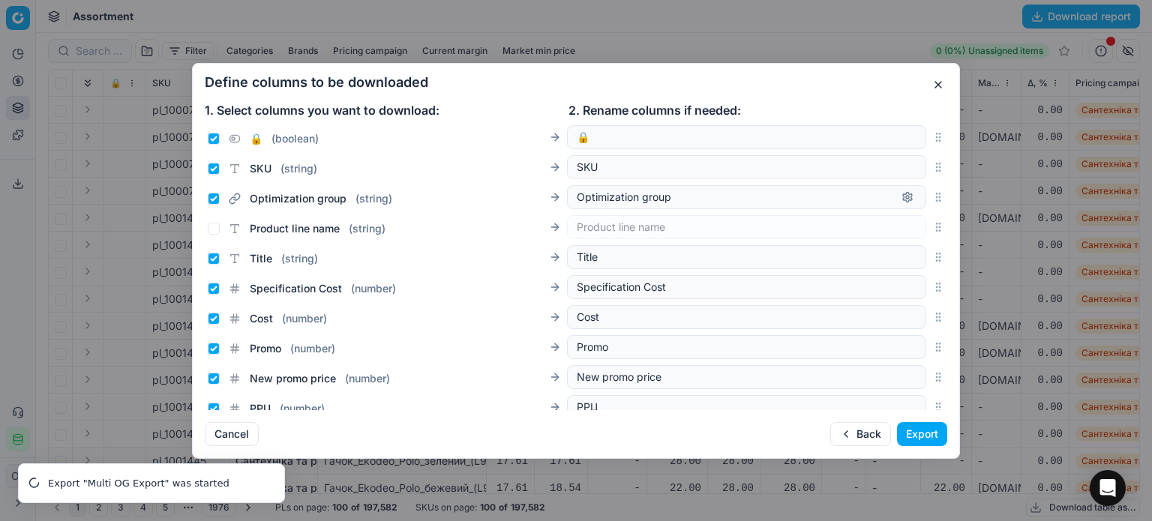
click at [935, 432] on button "Export" at bounding box center [922, 434] width 50 height 24
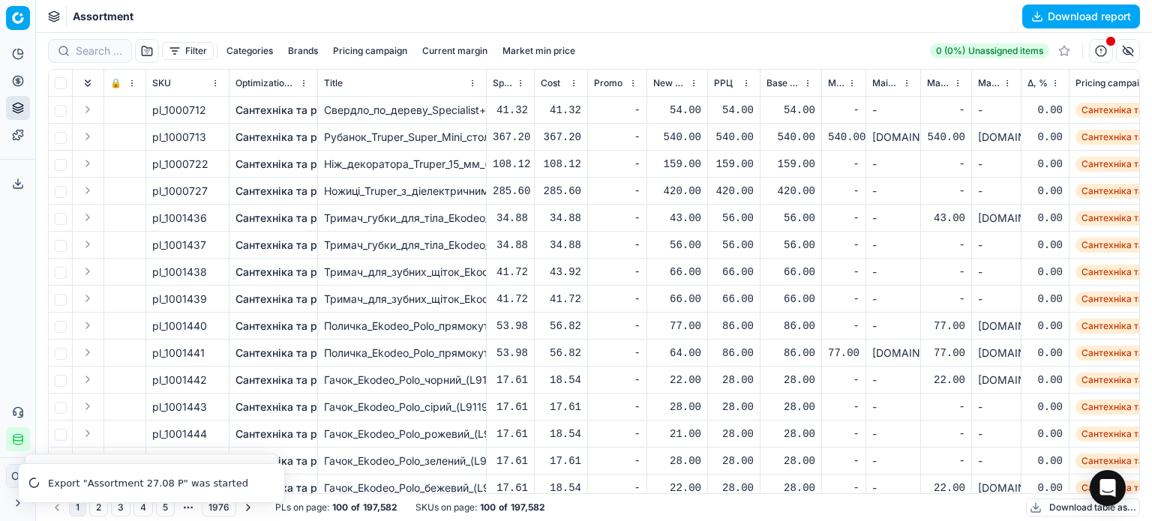
click at [6, 176] on button "Export service" at bounding box center [18, 184] width 24 height 24
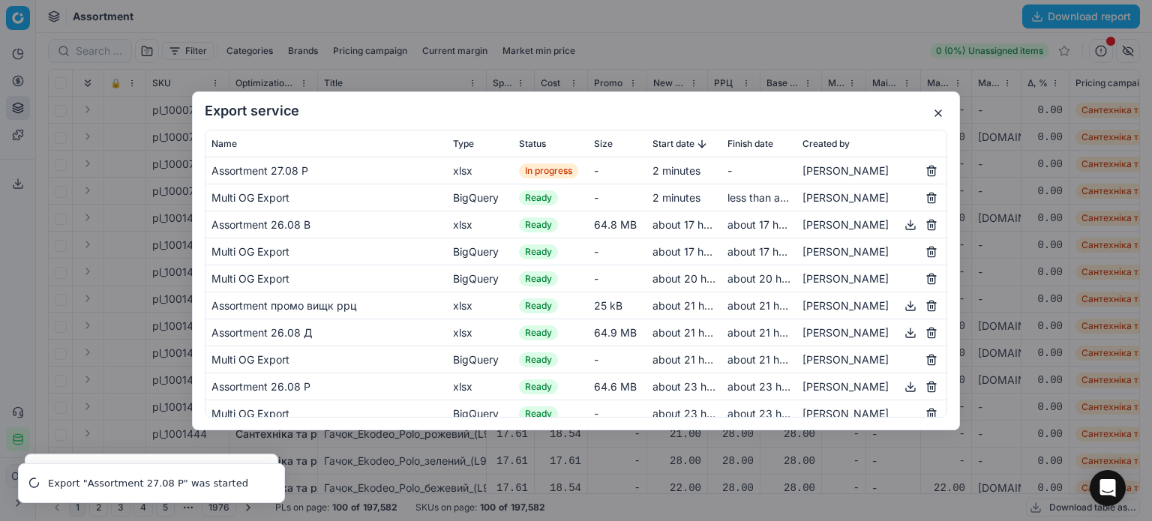
click at [941, 114] on button "button" at bounding box center [939, 113] width 18 height 18
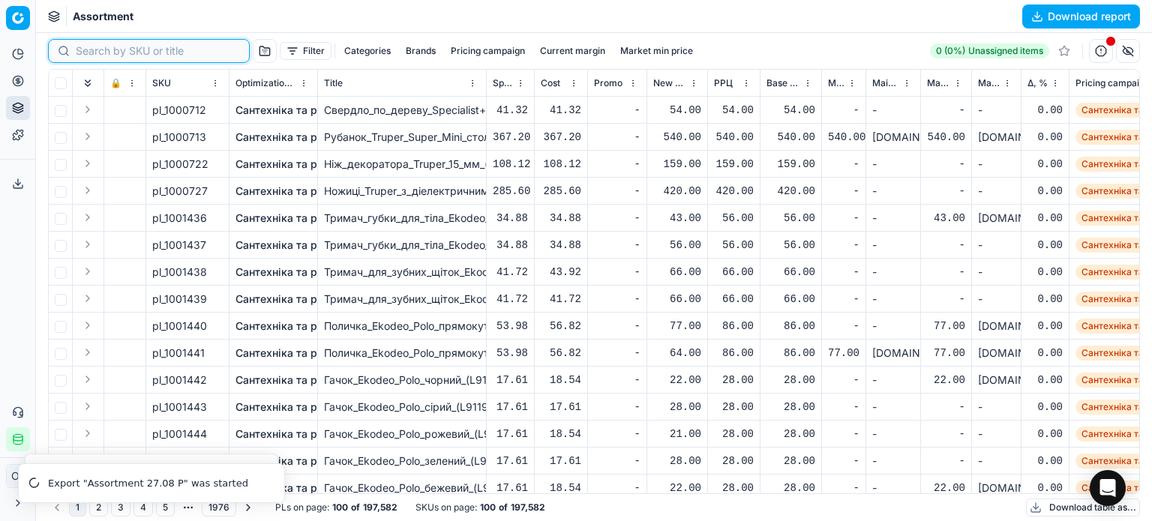
click at [98, 53] on input at bounding box center [158, 51] width 164 height 15
paste input "1200743"
type input "1200743"
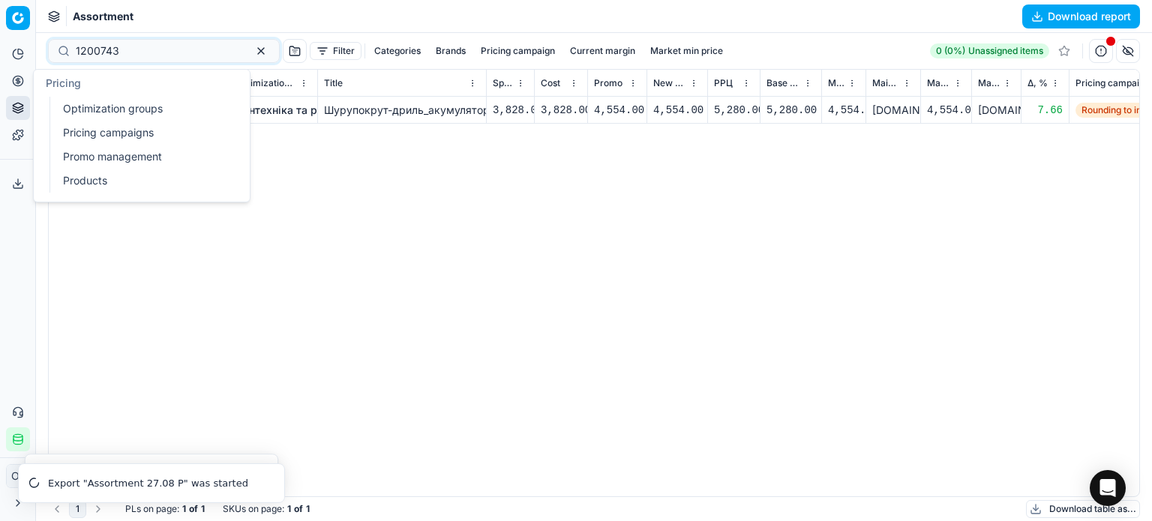
click at [73, 107] on link "Optimization groups" at bounding box center [144, 108] width 175 height 21
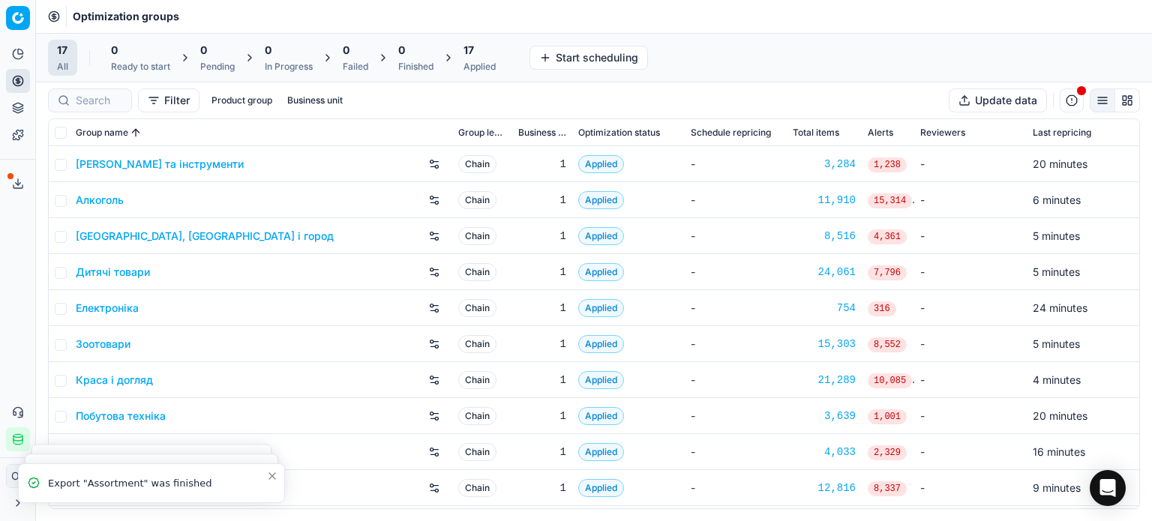
click at [22, 179] on icon at bounding box center [18, 184] width 12 height 12
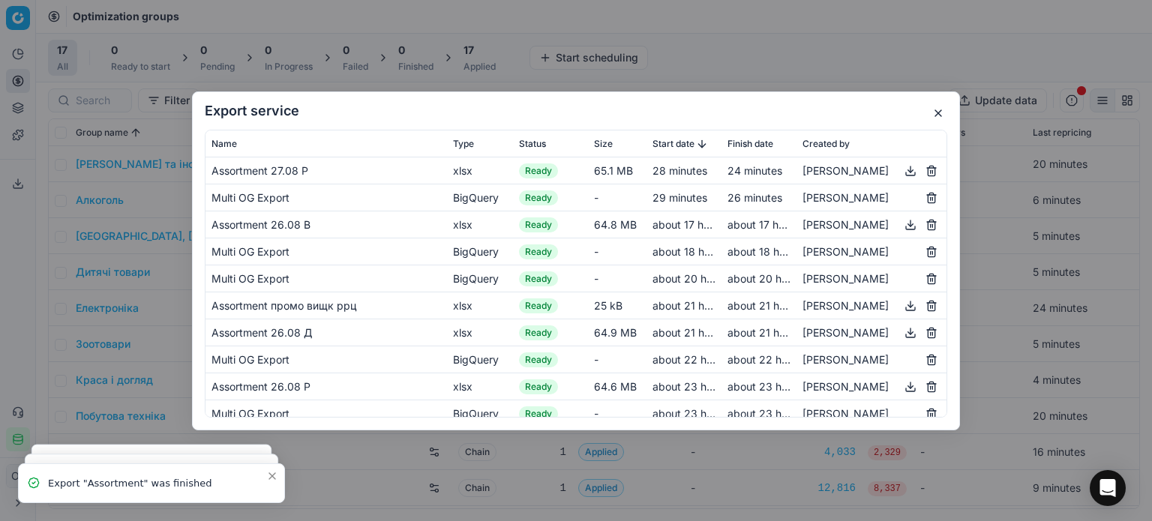
click at [902, 173] on button "button" at bounding box center [911, 170] width 18 height 18
click at [939, 118] on button "button" at bounding box center [939, 113] width 18 height 18
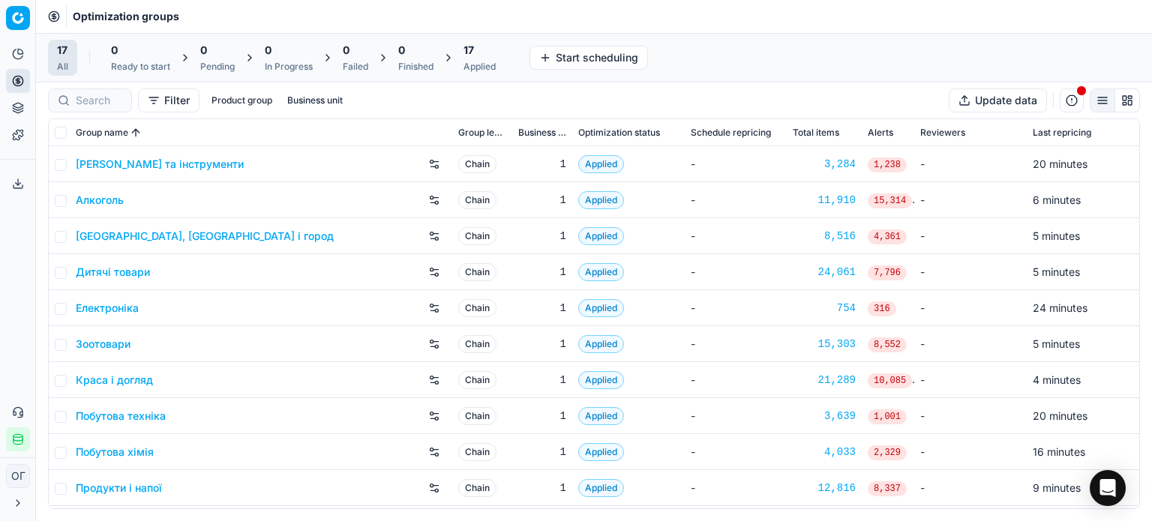
click at [744, 26] on div "Optimization groups" at bounding box center [594, 16] width 1116 height 33
click at [58, 203] on input "checkbox" at bounding box center [61, 201] width 12 height 12
checkbox input "true"
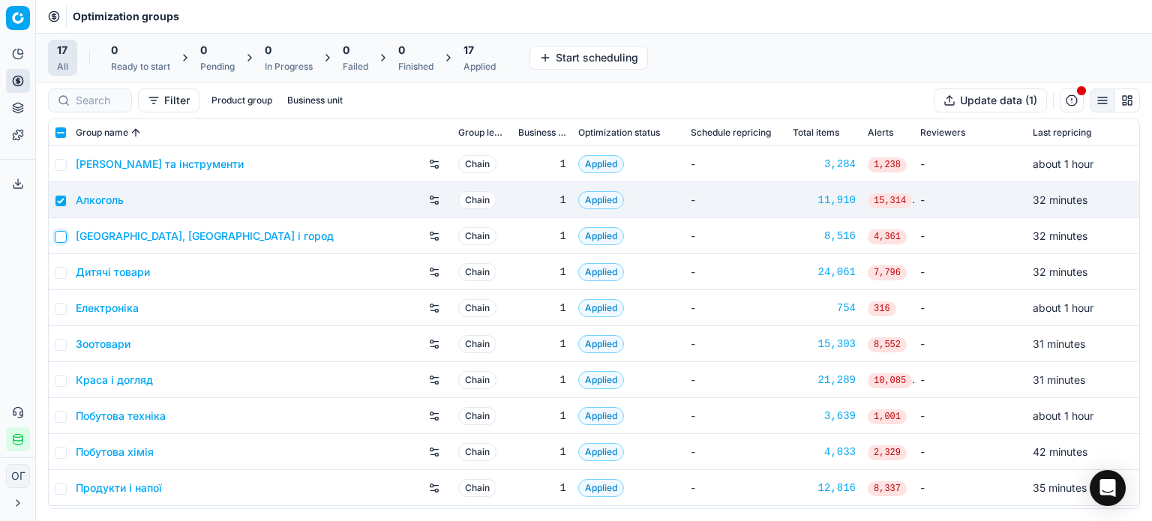
click at [59, 239] on input "checkbox" at bounding box center [61, 237] width 12 height 12
checkbox input "true"
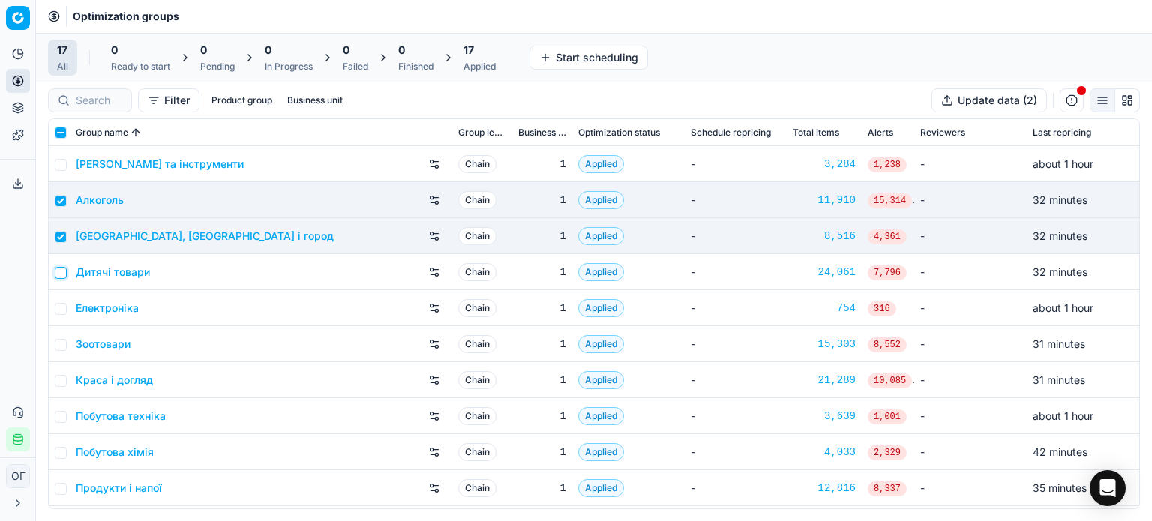
click at [63, 269] on input "checkbox" at bounding box center [61, 273] width 12 height 12
checkbox input "true"
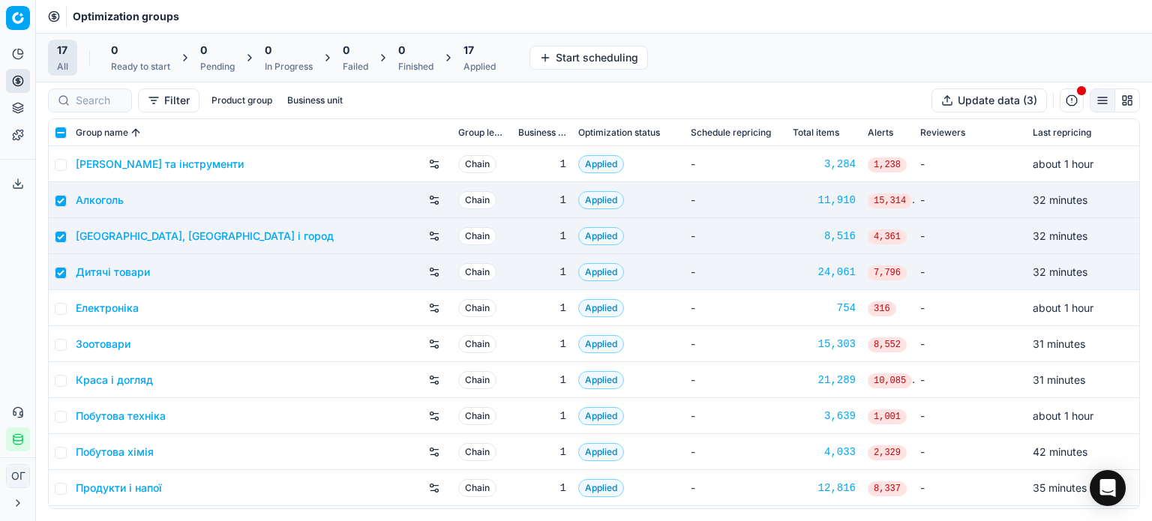
click at [488, 53] on div "17" at bounding box center [480, 50] width 32 height 15
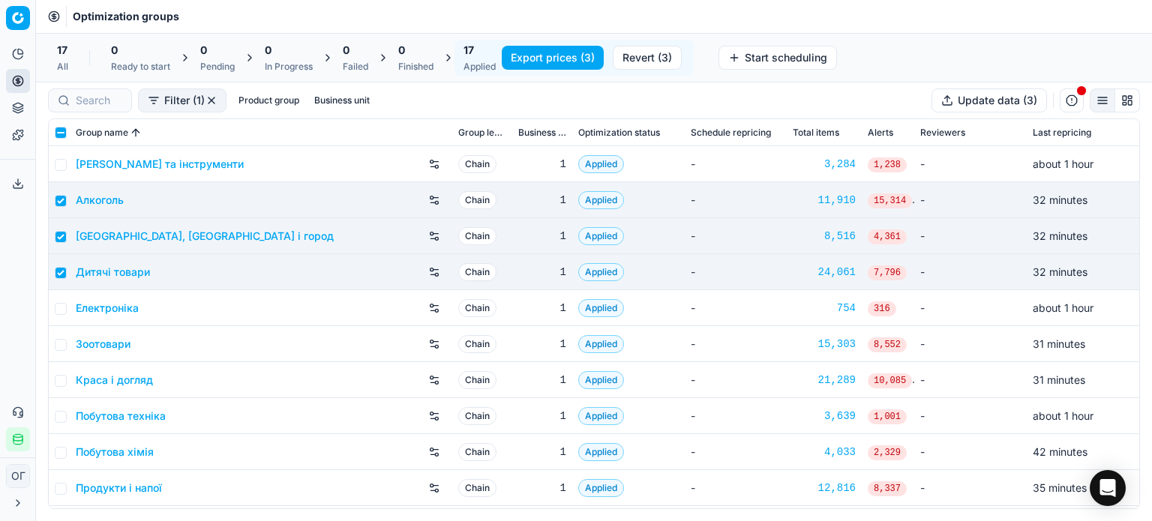
click at [628, 47] on button "Revert (3)" at bounding box center [647, 58] width 69 height 24
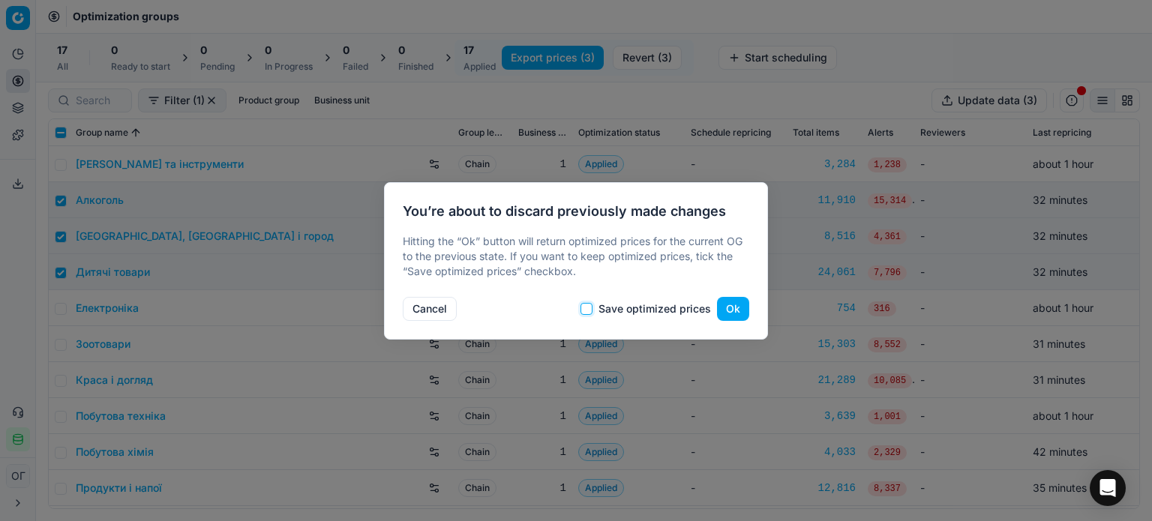
click at [588, 312] on input "Save optimized prices" at bounding box center [587, 309] width 12 height 12
checkbox input "true"
click at [732, 317] on button "Ok" at bounding box center [733, 309] width 32 height 24
checkbox input "false"
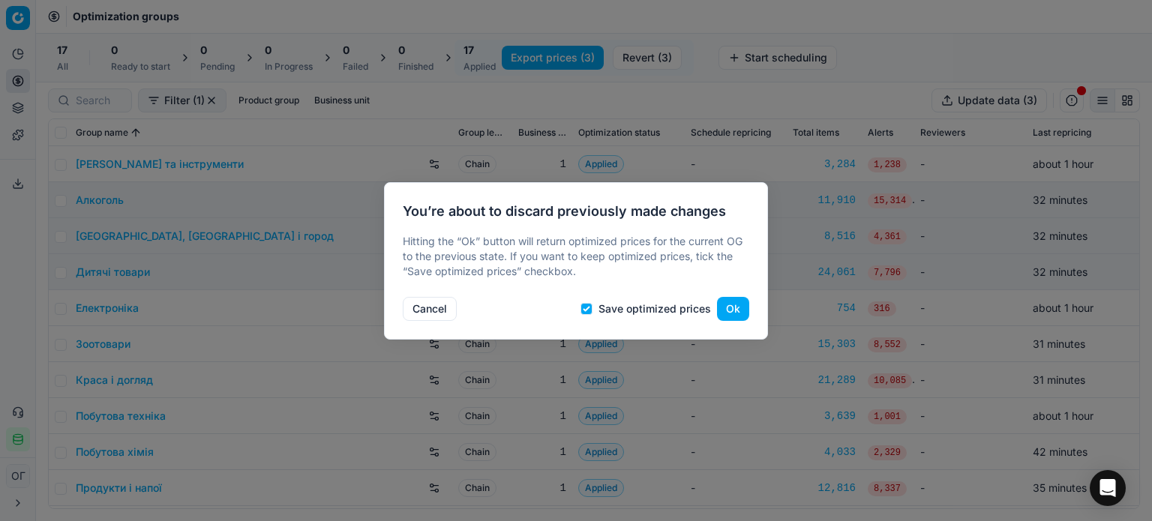
checkbox input "false"
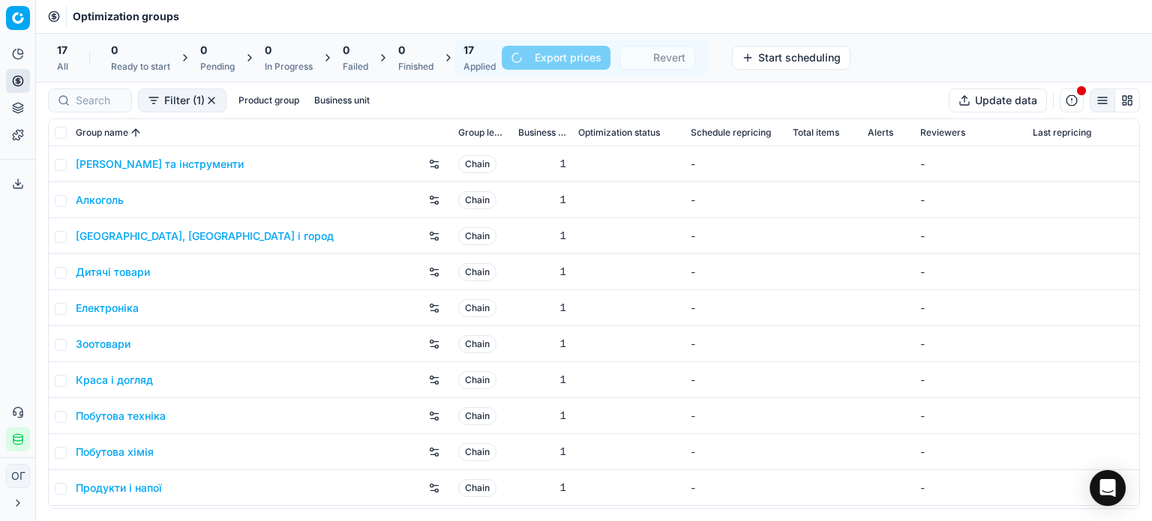
click at [413, 56] on div "0" at bounding box center [415, 50] width 35 height 15
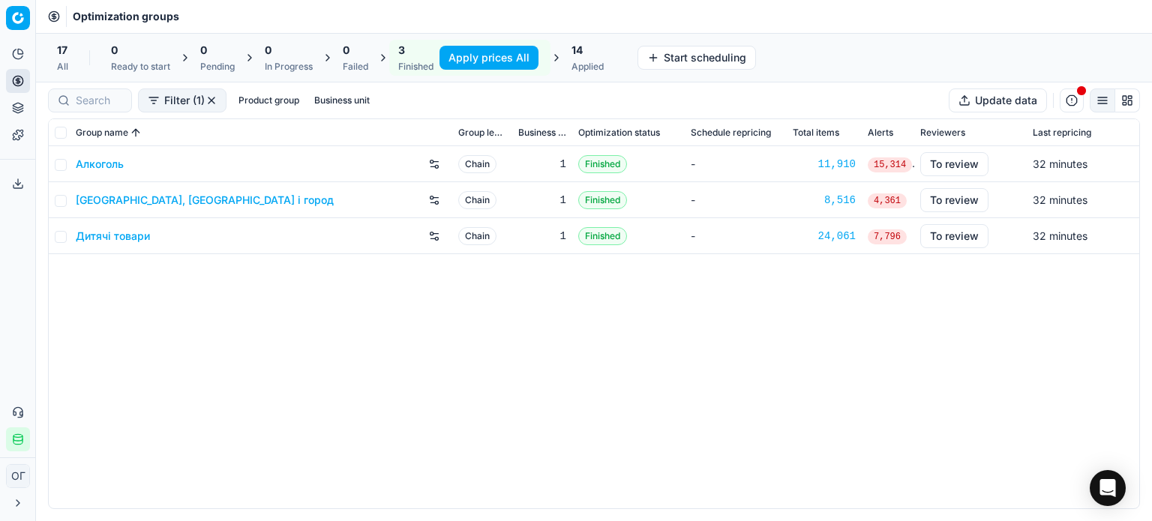
click at [102, 160] on link "Алкоголь" at bounding box center [100, 164] width 48 height 15
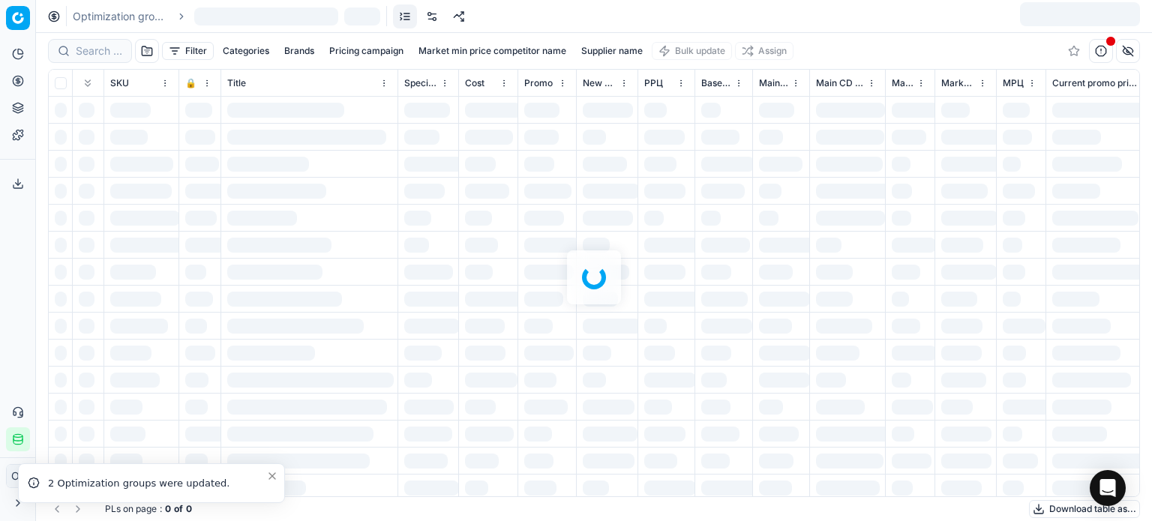
click at [435, 22] on link at bounding box center [432, 17] width 24 height 24
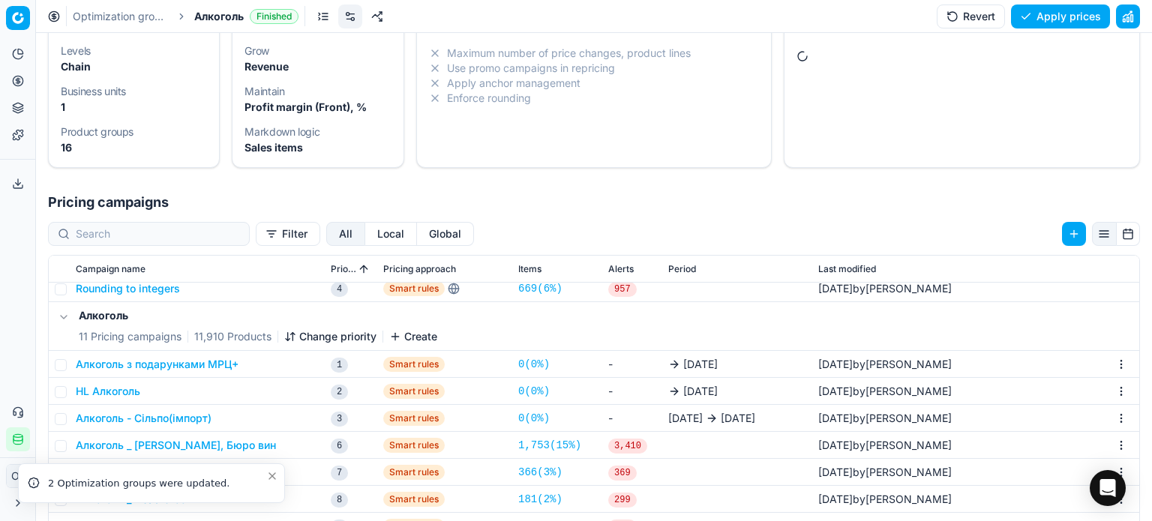
scroll to position [159, 0]
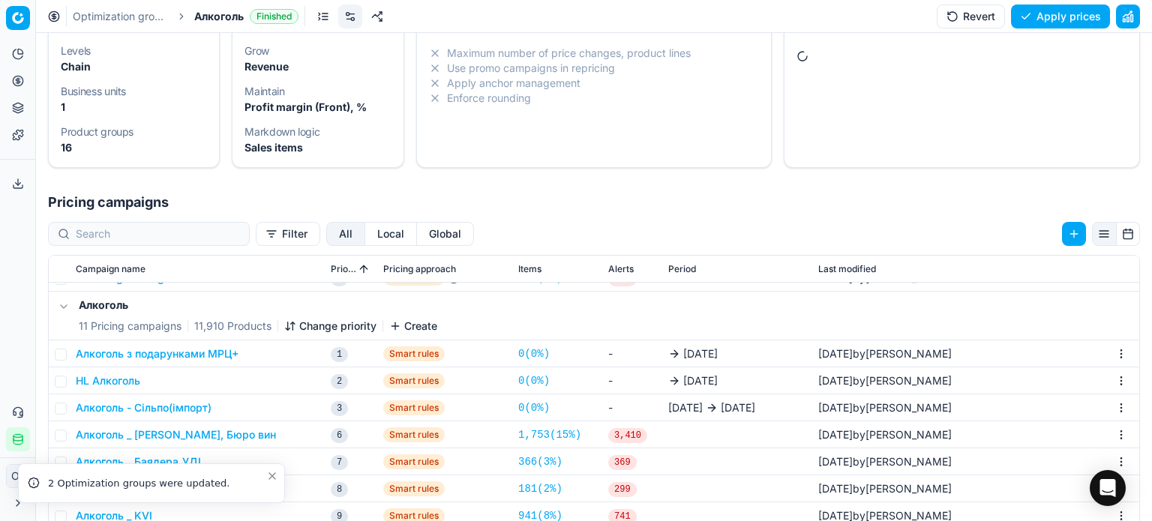
click at [115, 381] on button "HL Алкоголь" at bounding box center [108, 381] width 65 height 15
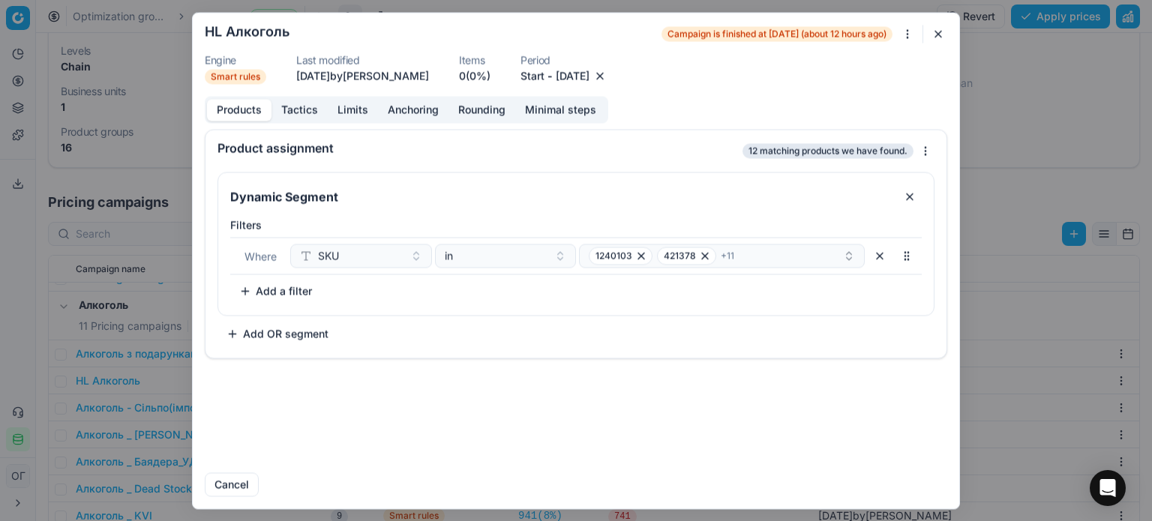
click at [590, 73] on button "[DATE]" at bounding box center [573, 75] width 34 height 15
click at [681, 104] on button "Go to the Next Month" at bounding box center [676, 106] width 21 height 21
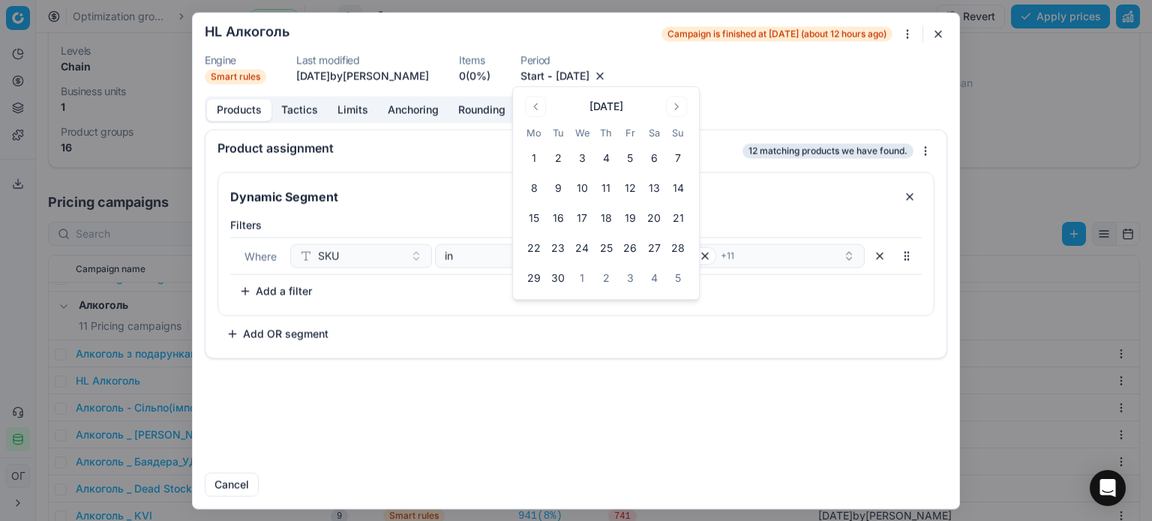
click at [560, 154] on button "2" at bounding box center [558, 158] width 24 height 24
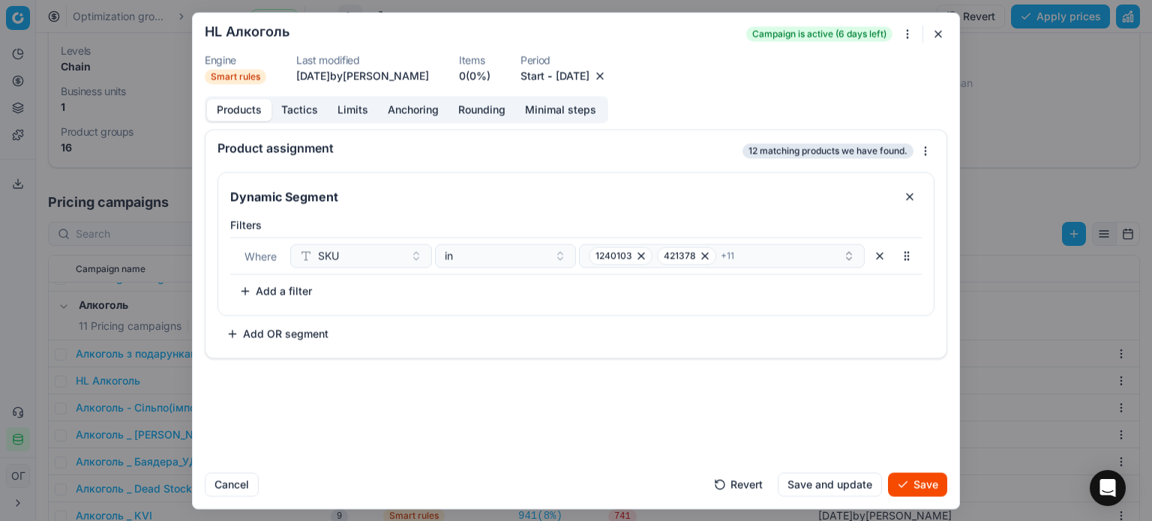
click at [590, 74] on button "9/2/2025" at bounding box center [573, 75] width 34 height 15
click at [678, 110] on button "Go to the Next Month" at bounding box center [672, 106] width 21 height 21
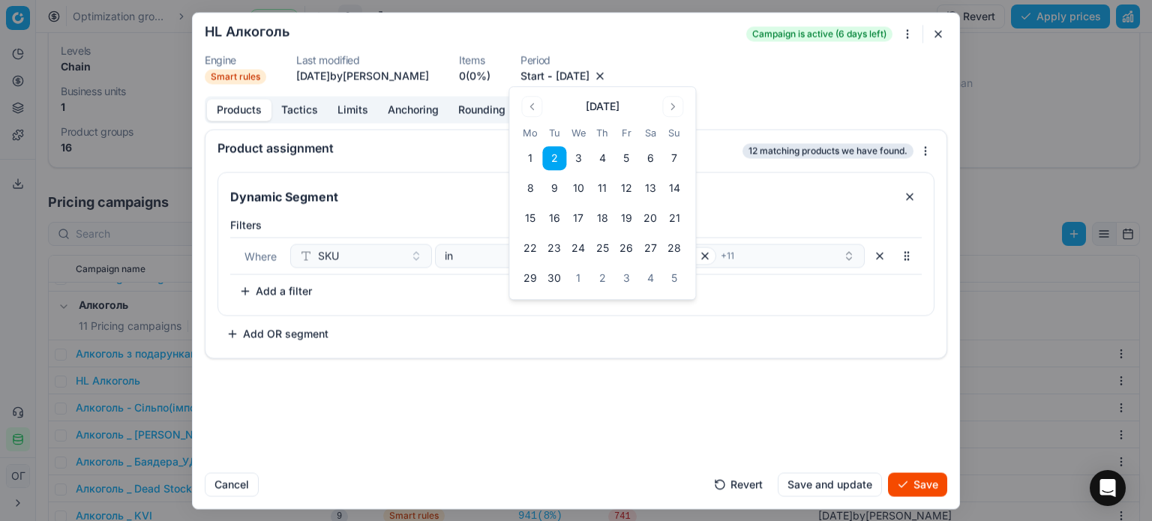
click at [553, 185] on button "9" at bounding box center [554, 188] width 24 height 24
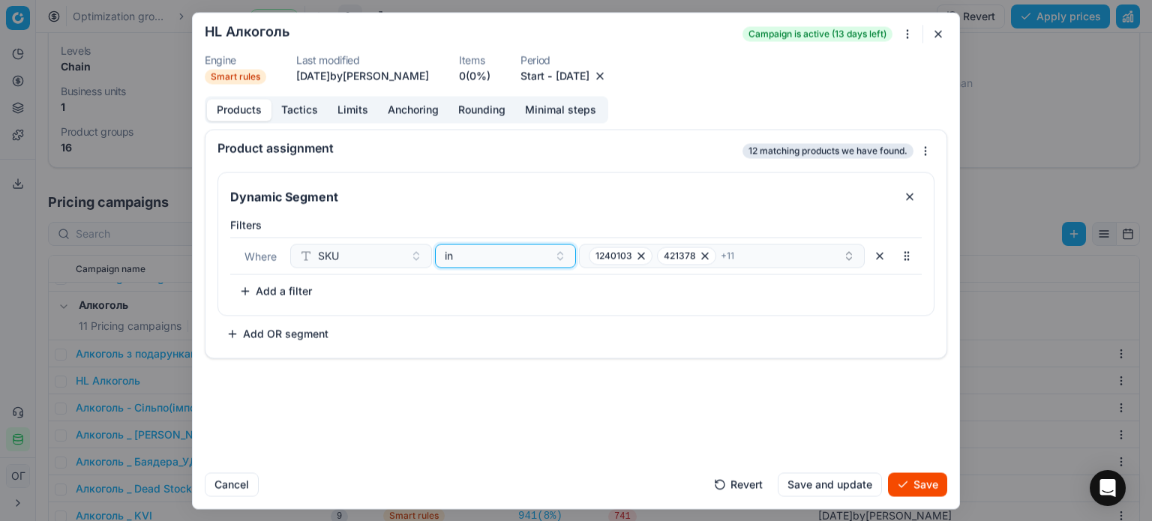
click at [523, 252] on div "in" at bounding box center [497, 255] width 104 height 15
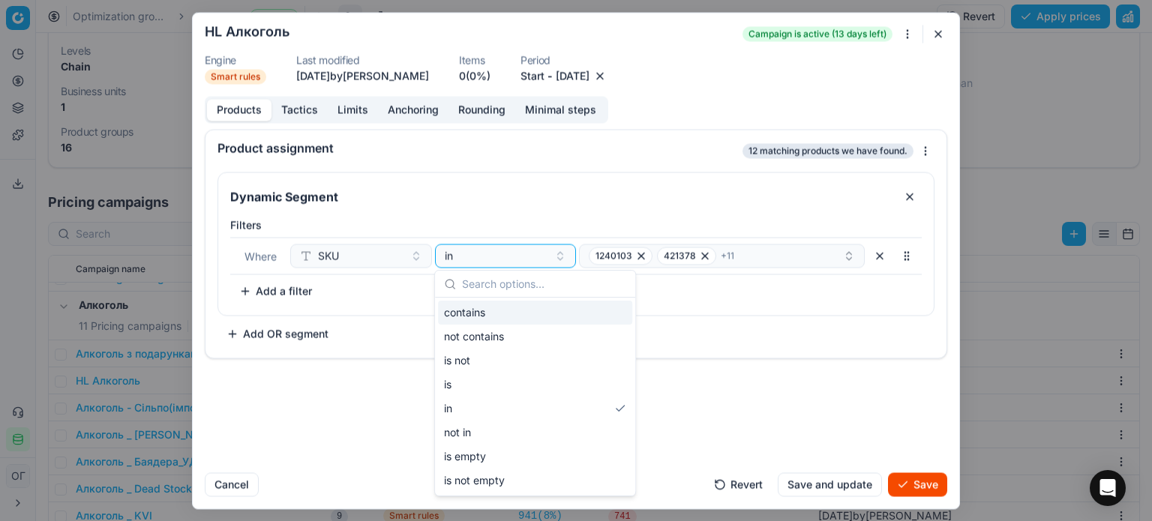
click at [481, 320] on div "contains" at bounding box center [535, 313] width 194 height 24
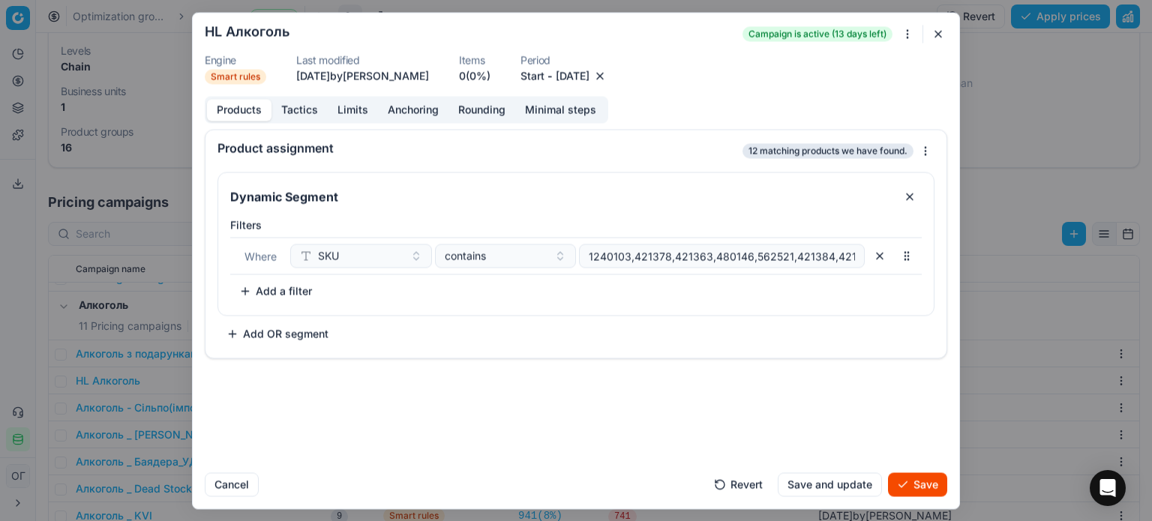
scroll to position [0, 252]
click at [876, 257] on button "button" at bounding box center [880, 256] width 24 height 24
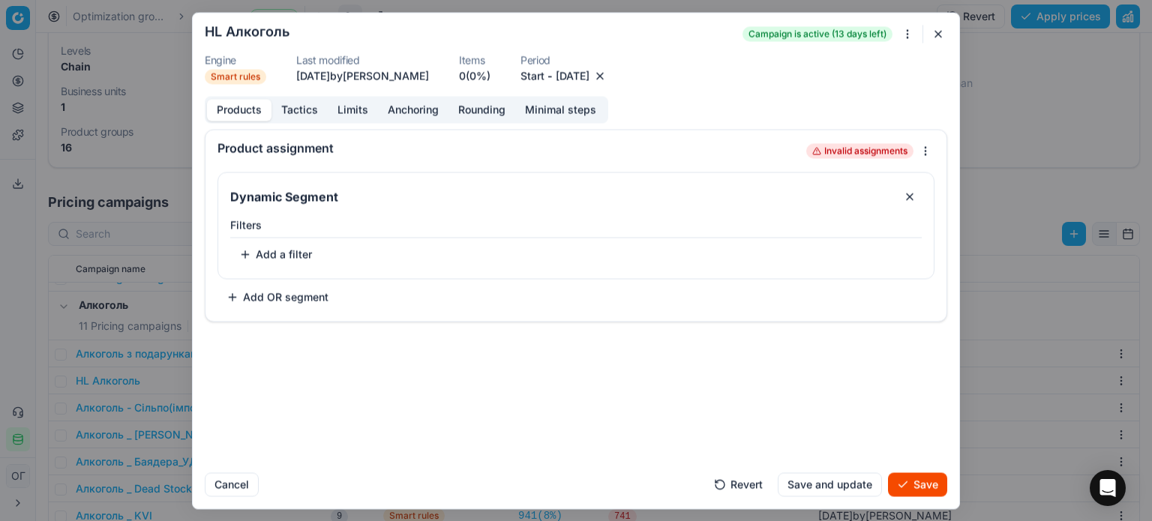
click at [271, 253] on button "Add a filter" at bounding box center [275, 254] width 91 height 24
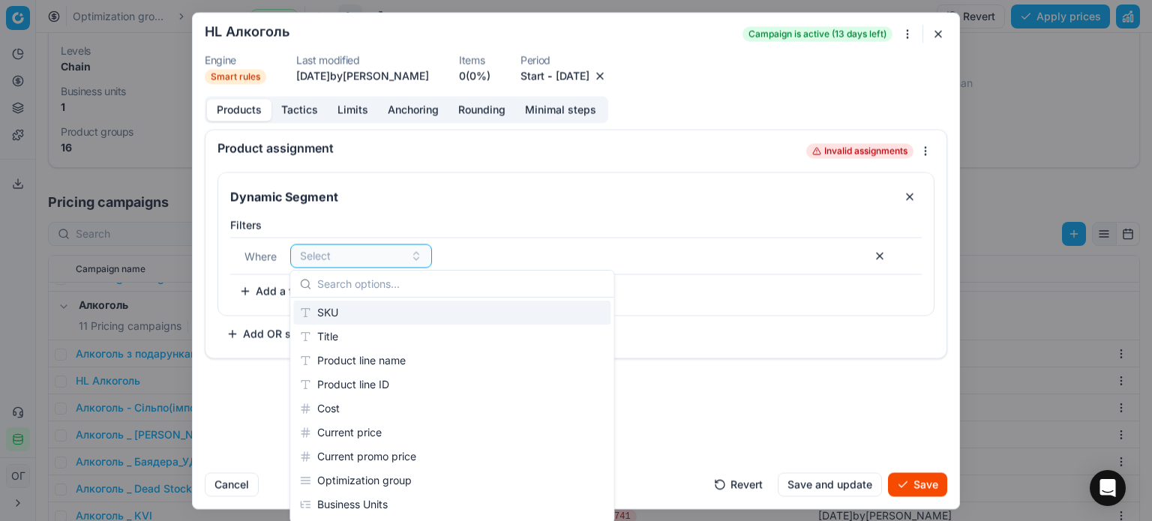
click at [336, 310] on div "SKU" at bounding box center [451, 313] width 317 height 24
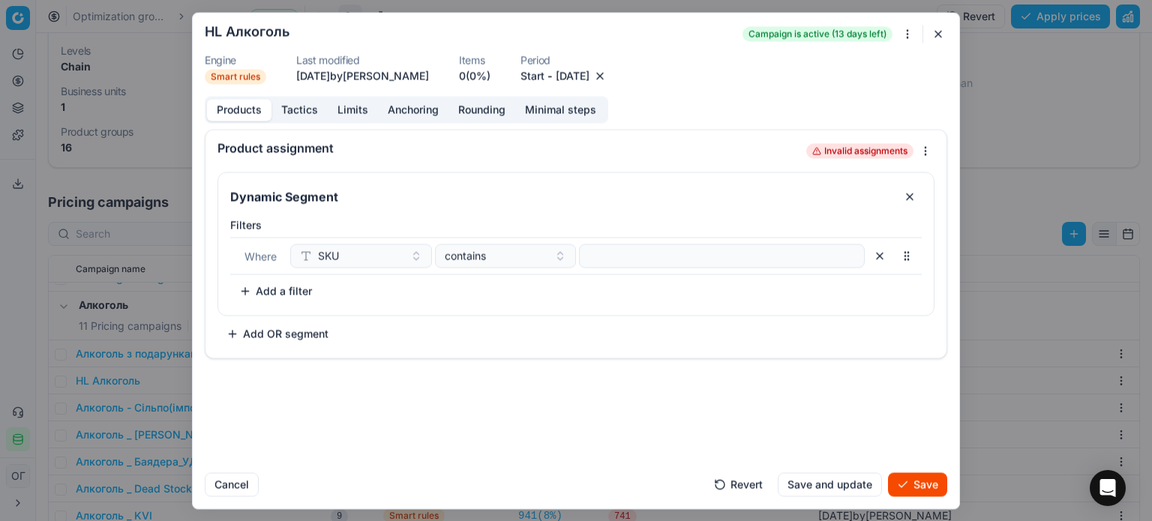
click at [593, 269] on div "Where SKU contains" at bounding box center [576, 256] width 692 height 38
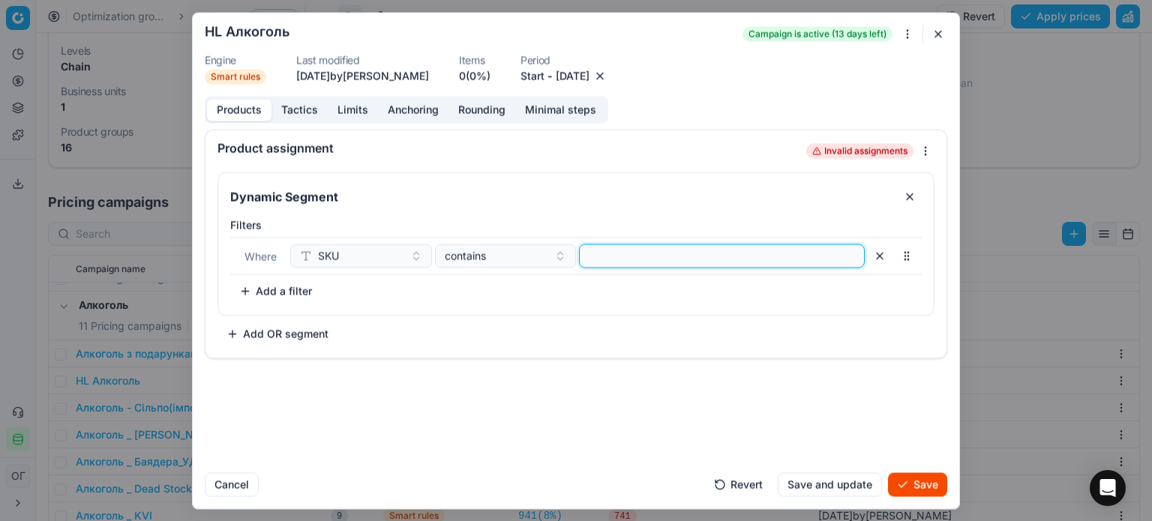
click at [597, 260] on input at bounding box center [722, 256] width 272 height 23
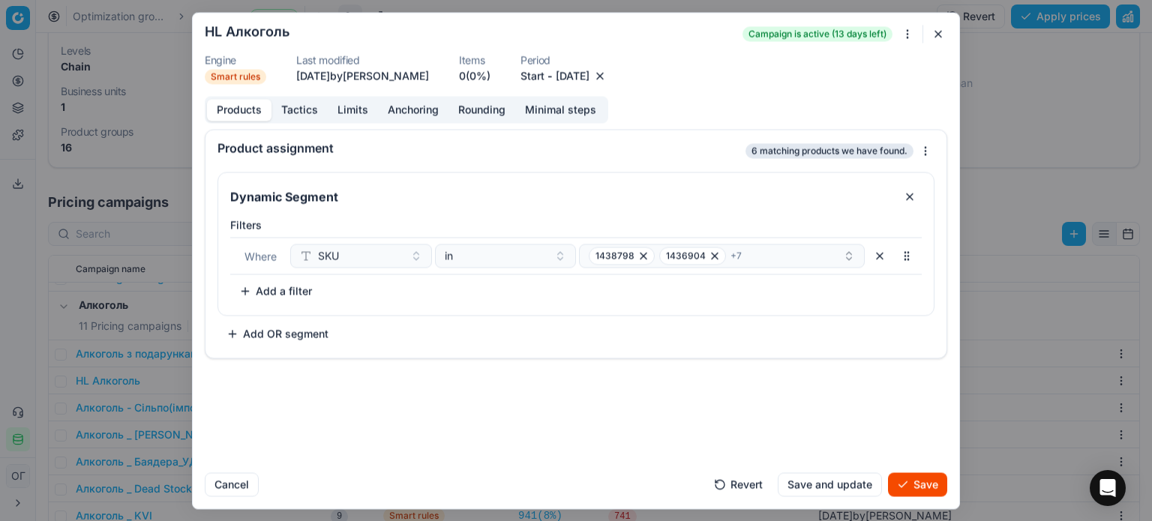
click at [936, 485] on button "Save" at bounding box center [917, 485] width 59 height 24
click at [926, 482] on button "Save" at bounding box center [917, 485] width 59 height 24
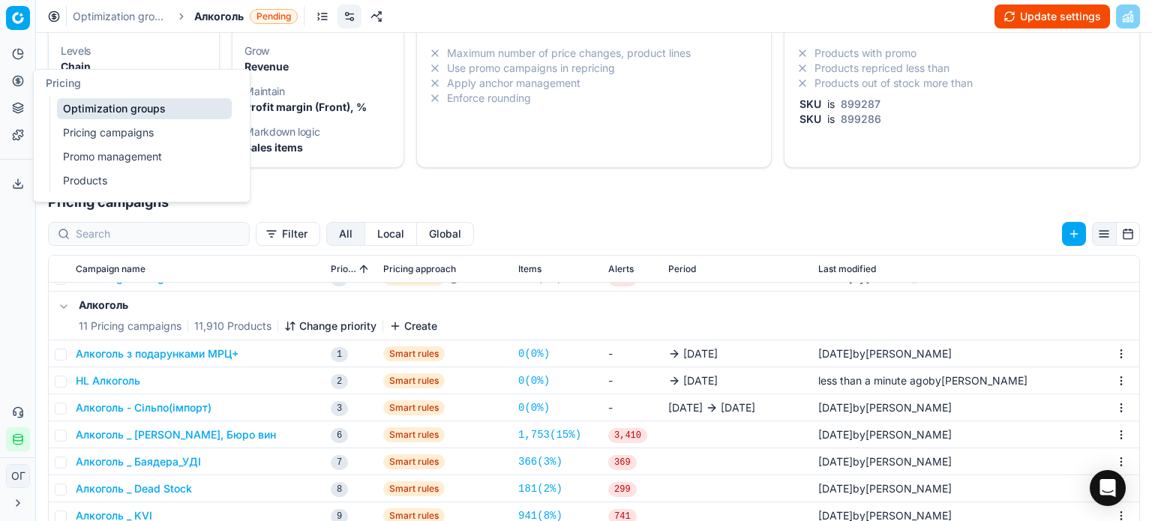
click at [97, 113] on link "Optimization groups" at bounding box center [144, 108] width 175 height 21
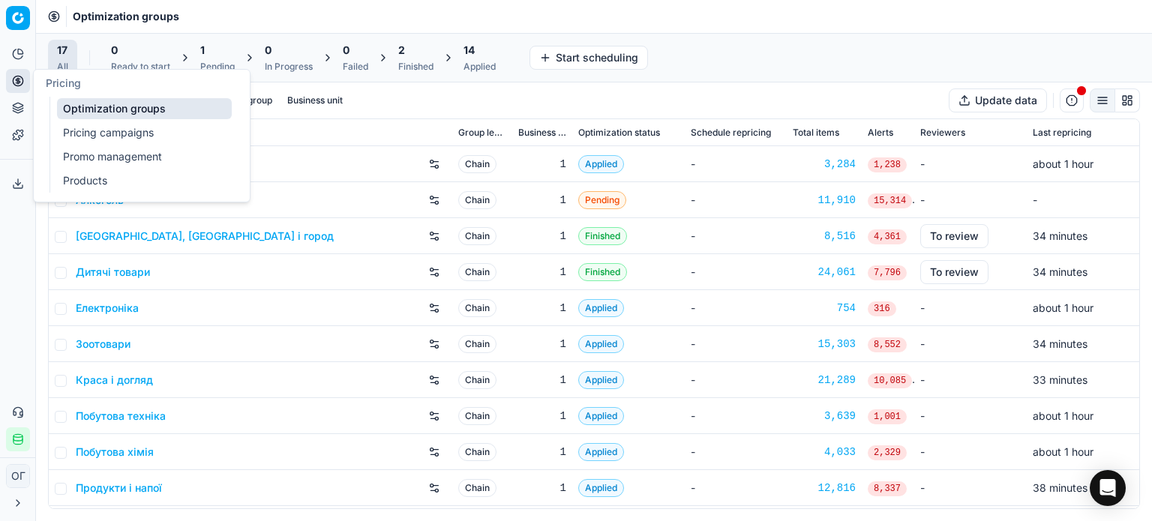
click at [206, 57] on div "1" at bounding box center [217, 50] width 35 height 15
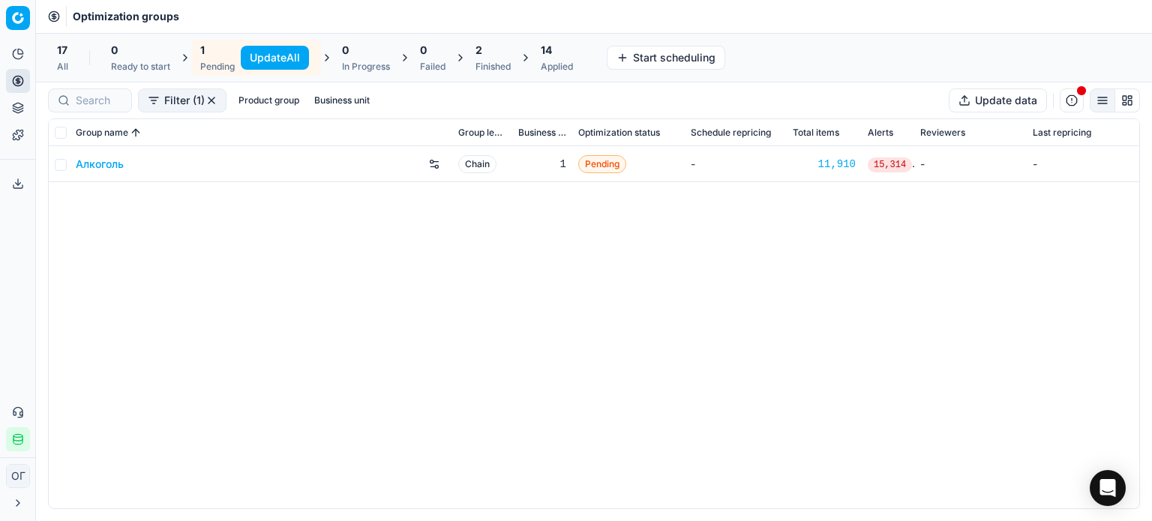
click at [305, 53] on button "Update All" at bounding box center [275, 58] width 68 height 24
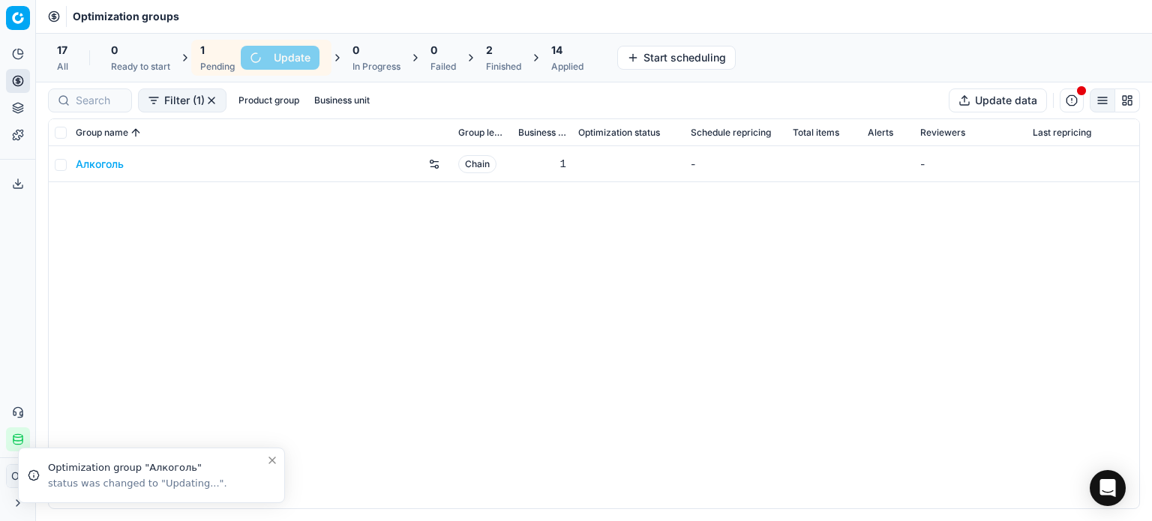
click at [500, 56] on div "2" at bounding box center [503, 50] width 35 height 15
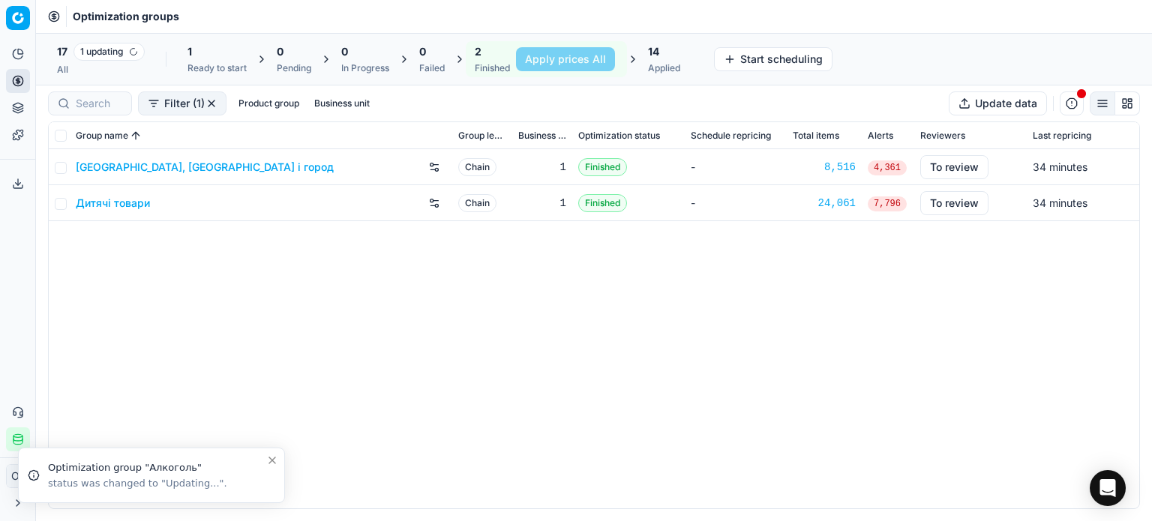
click at [131, 209] on link "Дитячі товари" at bounding box center [113, 203] width 74 height 15
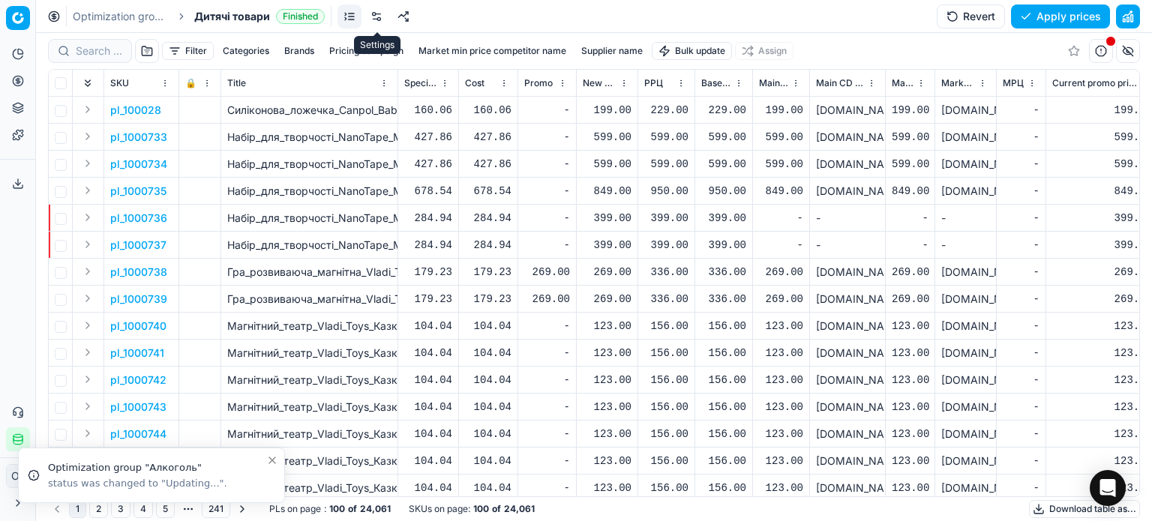
click at [372, 21] on link at bounding box center [377, 17] width 24 height 24
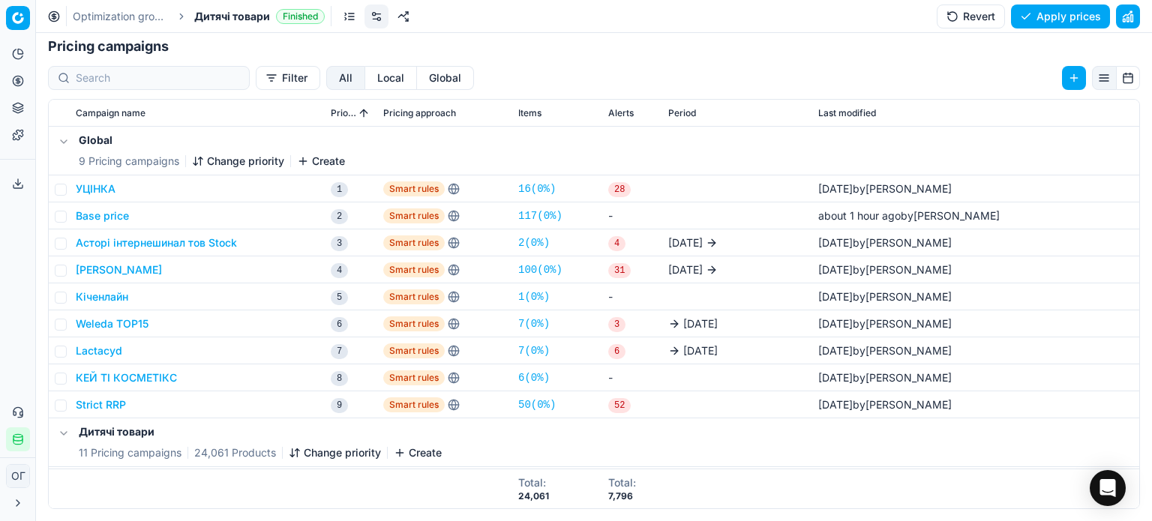
scroll to position [225, 0]
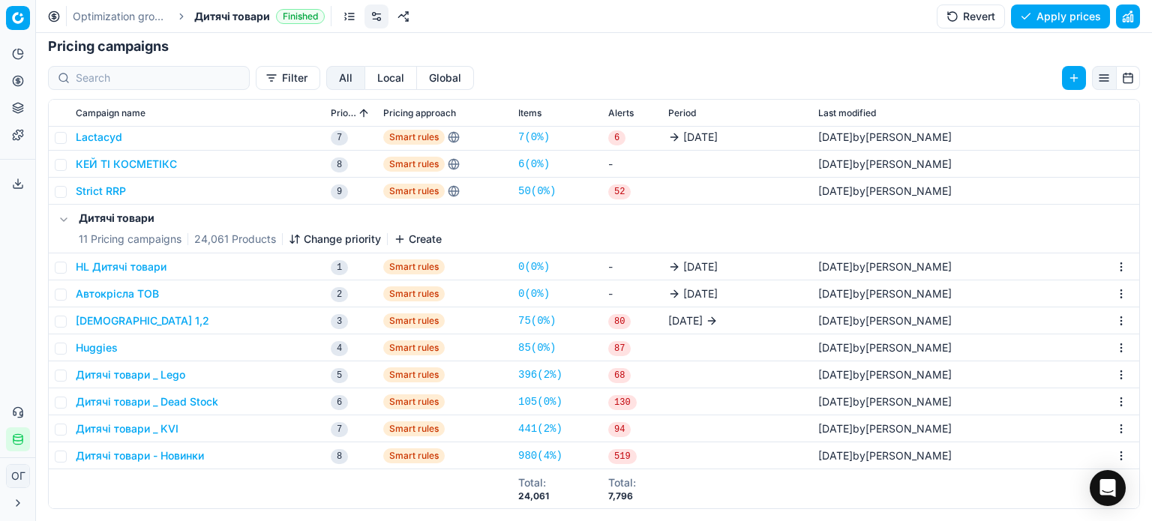
click at [108, 269] on button "HL Дитячі товари" at bounding box center [121, 267] width 91 height 15
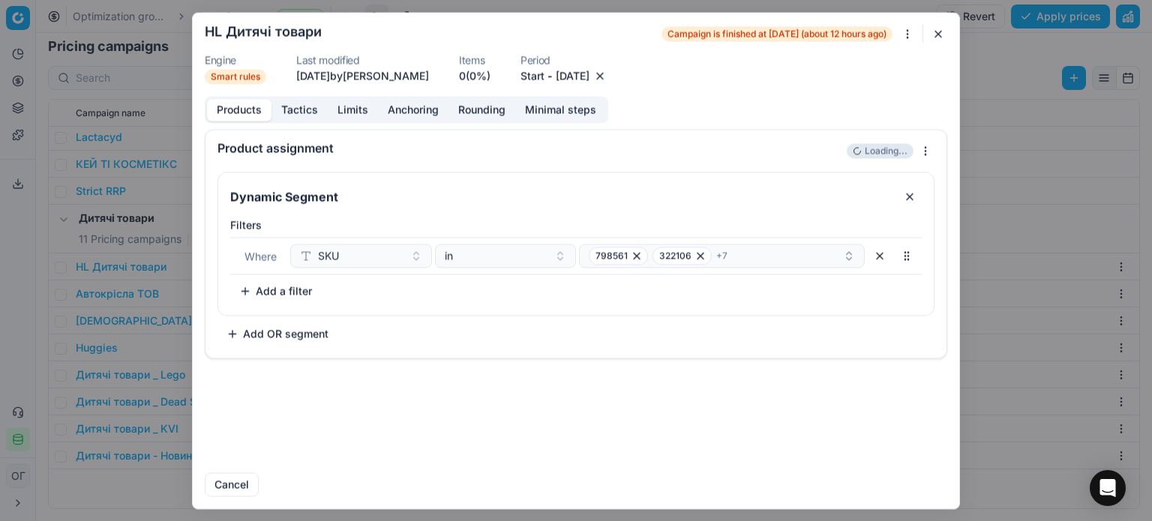
click at [590, 78] on button "[DATE]" at bounding box center [573, 75] width 34 height 15
click at [679, 104] on button "Go to the Next Month" at bounding box center [675, 106] width 21 height 21
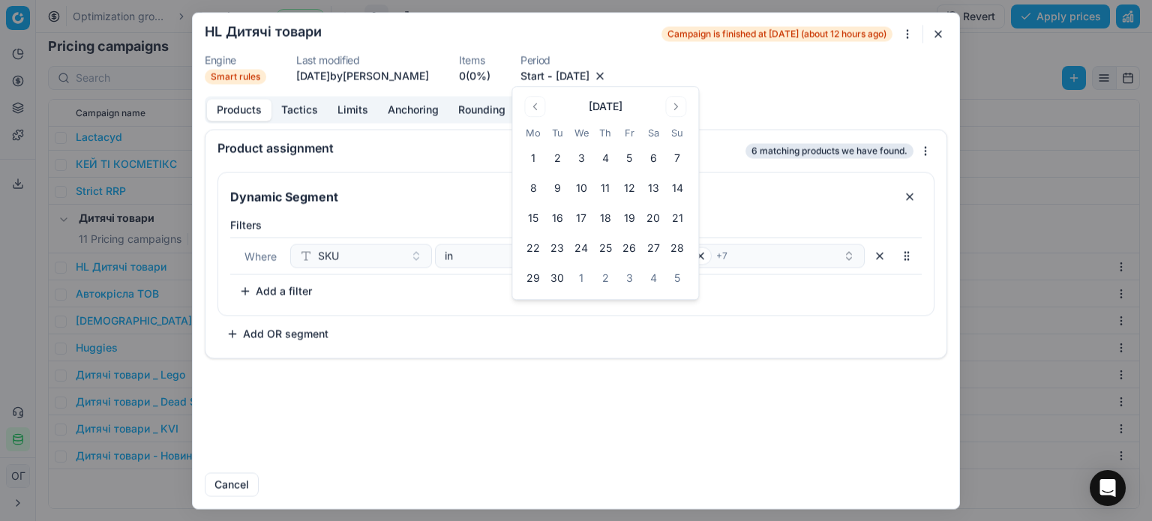
click at [557, 188] on button "9" at bounding box center [557, 188] width 24 height 24
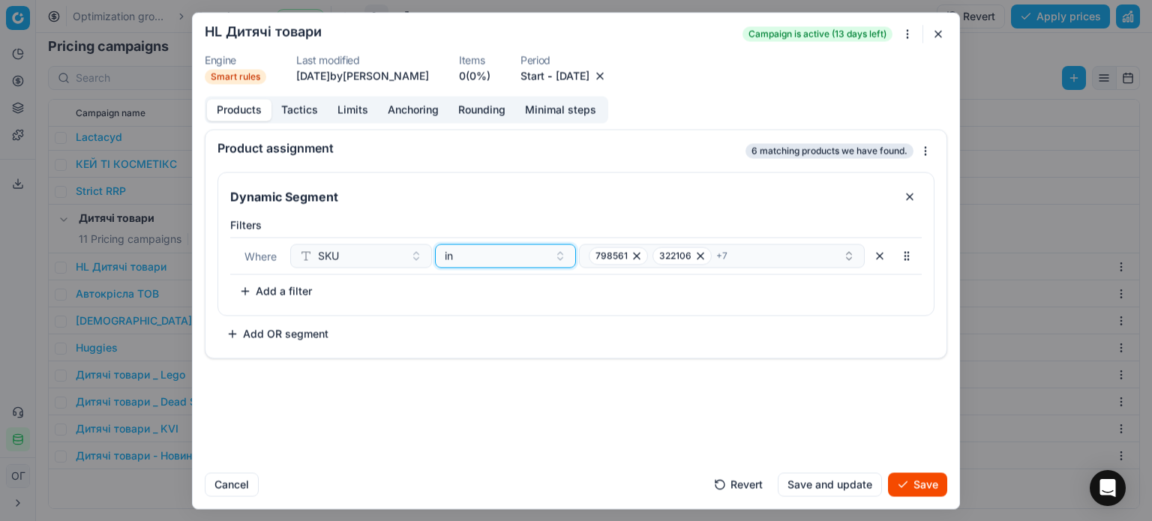
click at [510, 261] on div "in" at bounding box center [497, 255] width 104 height 15
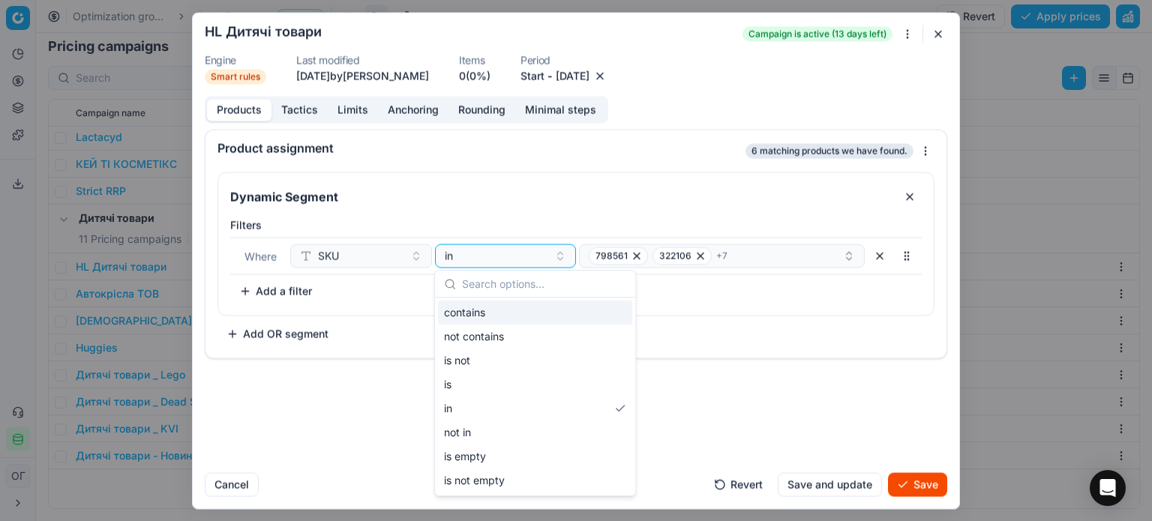
click at [484, 311] on div "contains" at bounding box center [535, 313] width 194 height 24
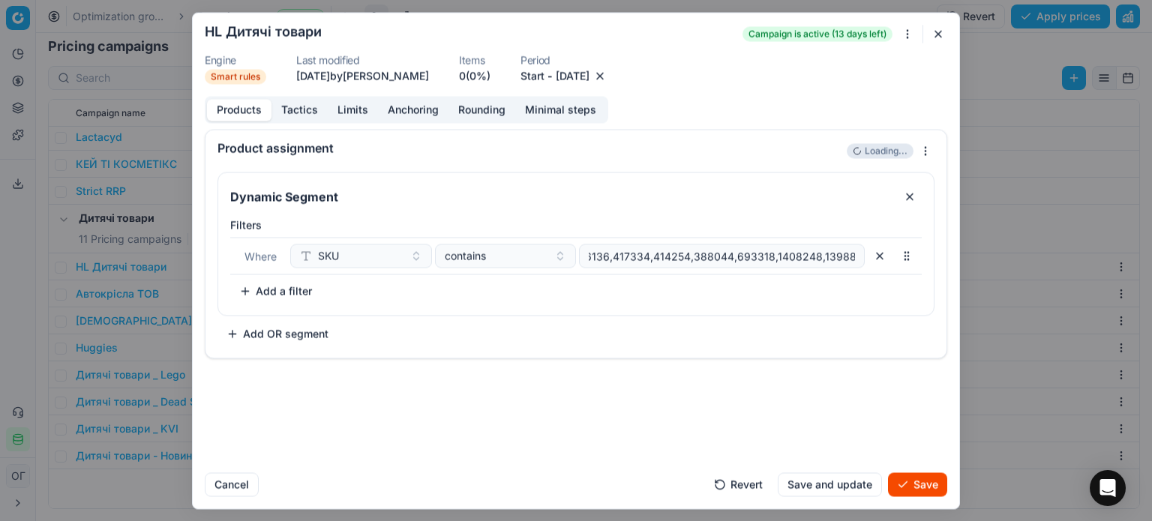
scroll to position [0, 0]
drag, startPoint x: 857, startPoint y: 254, endPoint x: 473, endPoint y: 257, distance: 383.4
click at [473, 257] on div "SKU contains 798561,322106,146136,417334,414254,388044,693318,1408248,1398885" at bounding box center [577, 256] width 575 height 24
click at [931, 485] on button "Save" at bounding box center [917, 485] width 59 height 24
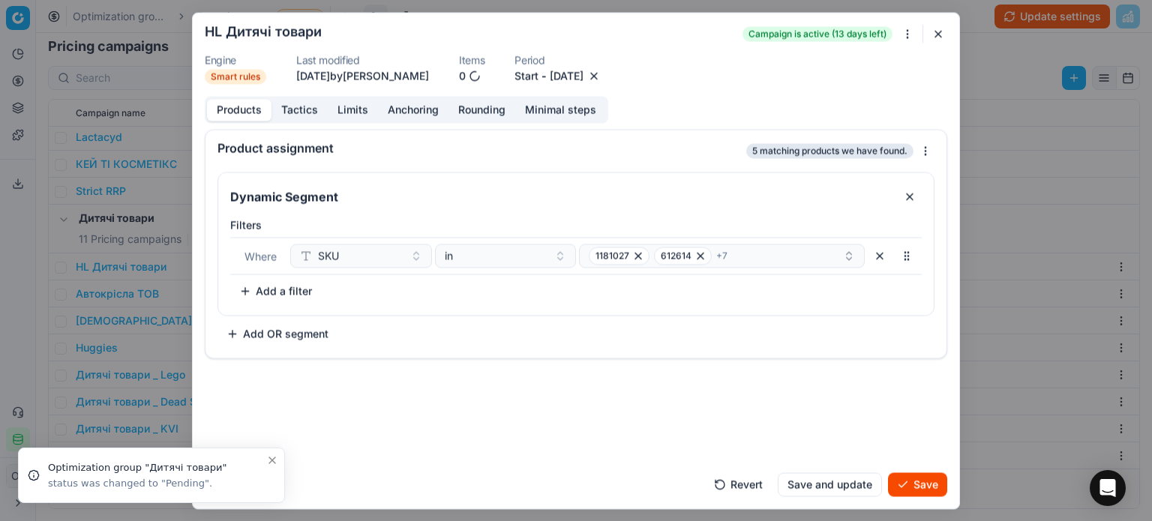
click at [918, 488] on button "Save" at bounding box center [917, 485] width 59 height 24
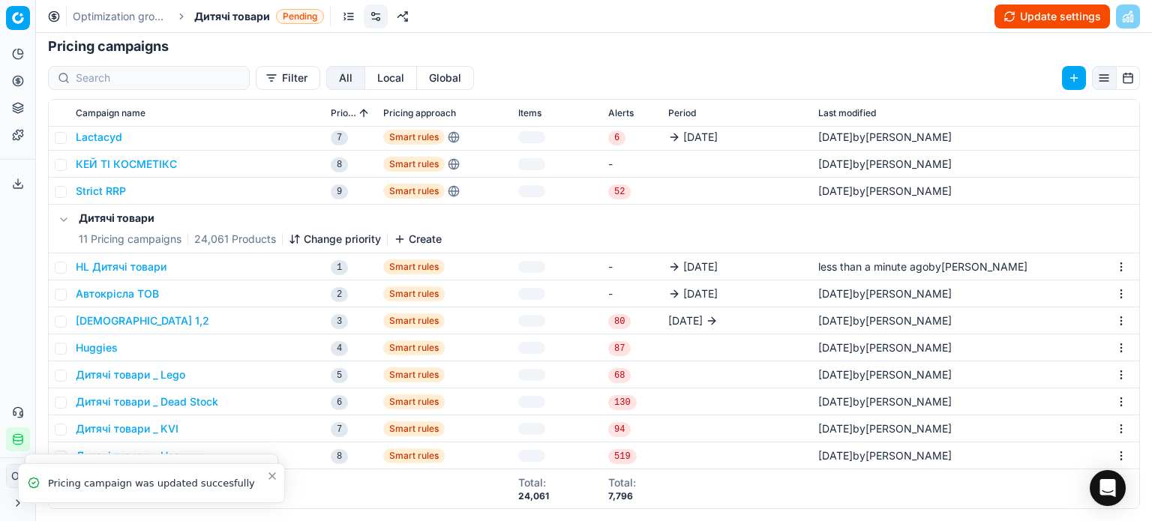
click at [1029, 15] on button "Update settings" at bounding box center [1053, 17] width 116 height 24
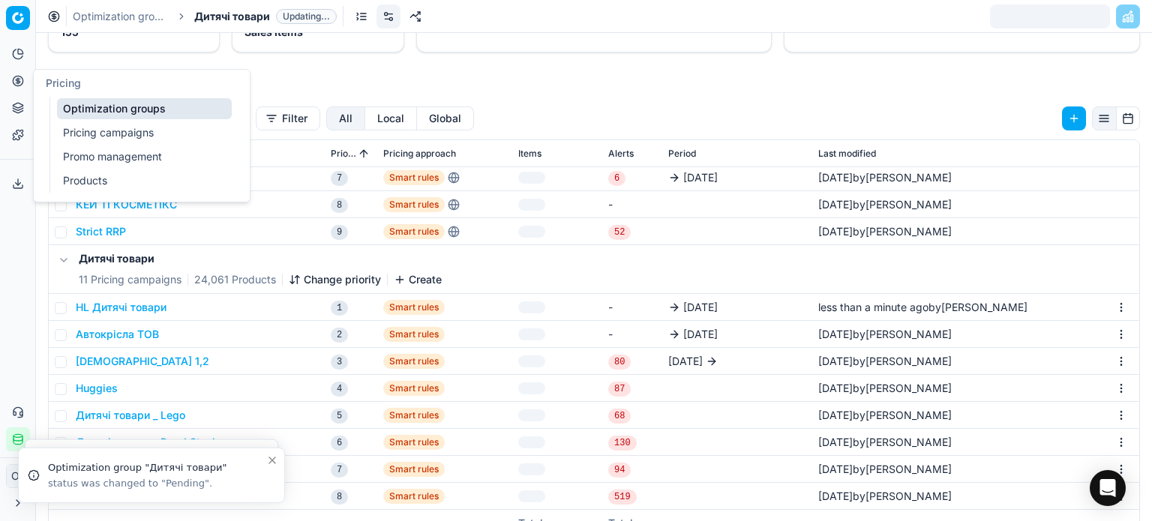
click at [83, 110] on link "Optimization groups" at bounding box center [144, 108] width 175 height 21
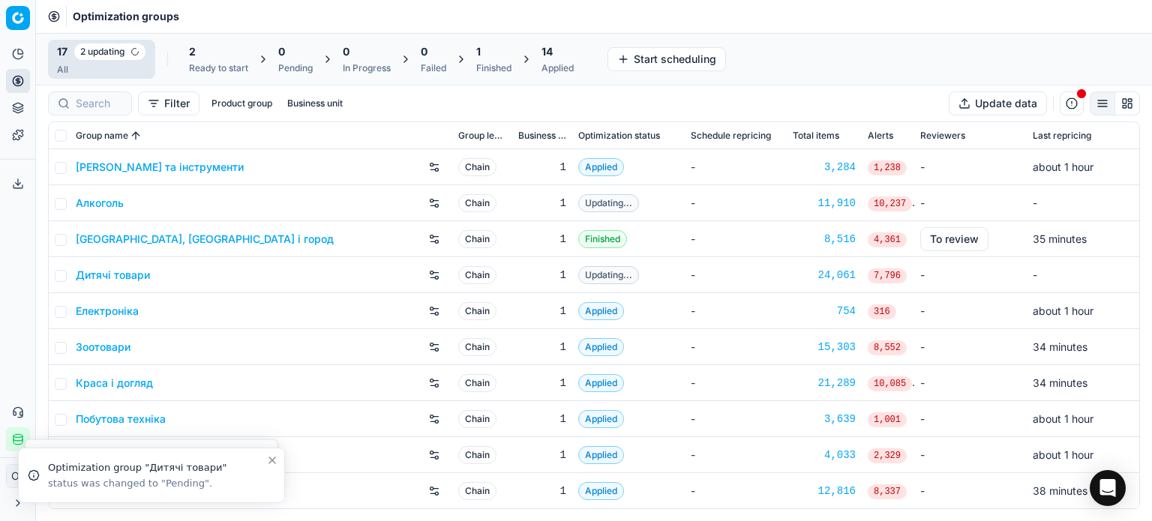
click at [489, 53] on div "1" at bounding box center [493, 51] width 35 height 15
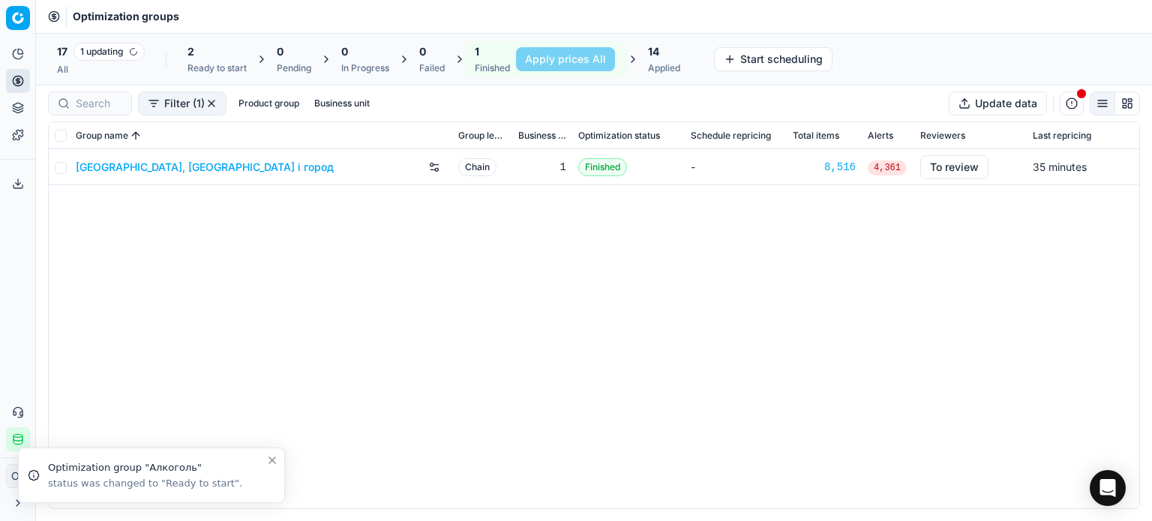
click at [121, 174] on div "[GEOGRAPHIC_DATA], [GEOGRAPHIC_DATA] і город" at bounding box center [261, 167] width 371 height 24
click at [123, 170] on link "[GEOGRAPHIC_DATA], [GEOGRAPHIC_DATA] і город" at bounding box center [205, 167] width 258 height 15
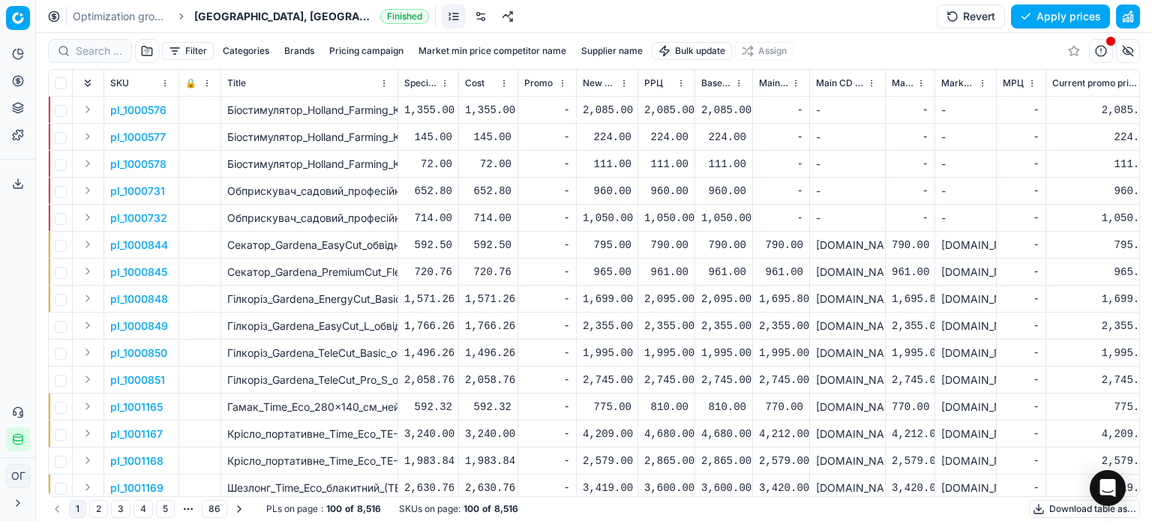
click at [469, 22] on link at bounding box center [481, 17] width 24 height 24
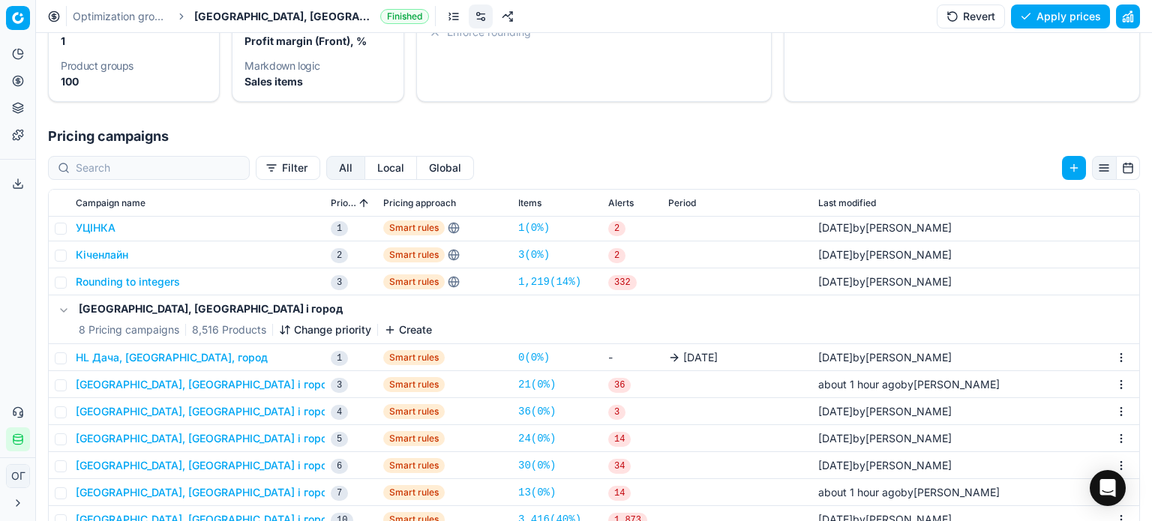
scroll to position [150, 0]
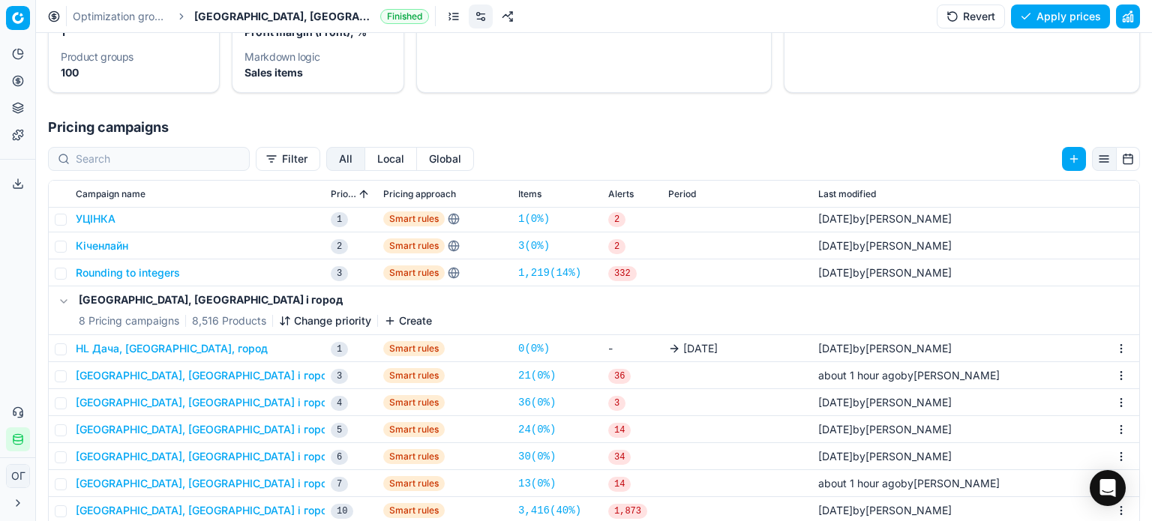
click at [150, 343] on button "HL Дача, садa, город" at bounding box center [172, 348] width 192 height 15
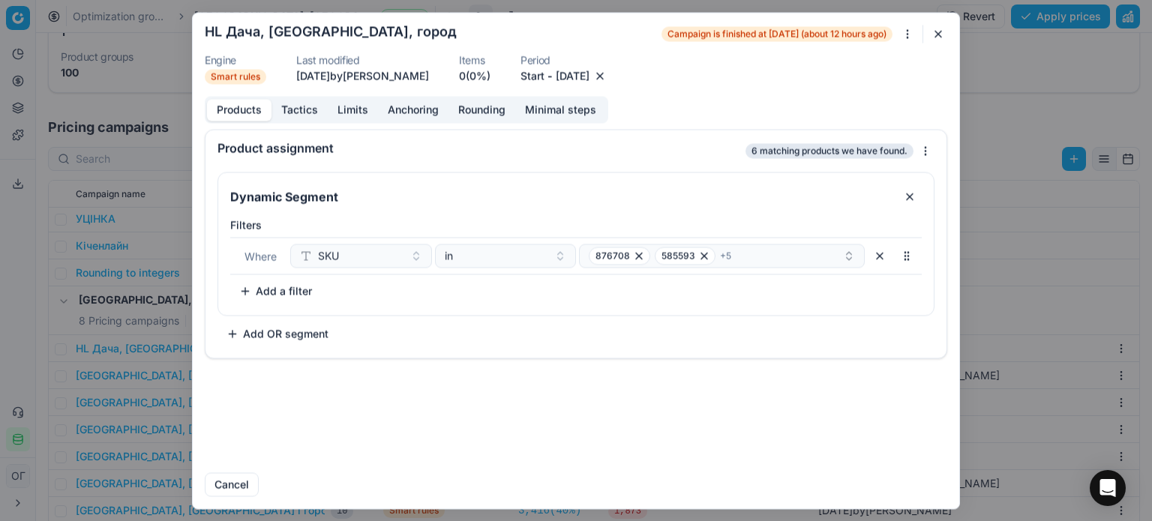
click at [590, 74] on button "[DATE]" at bounding box center [573, 75] width 34 height 15
click at [710, 104] on button "Go to the Next Month" at bounding box center [704, 106] width 21 height 21
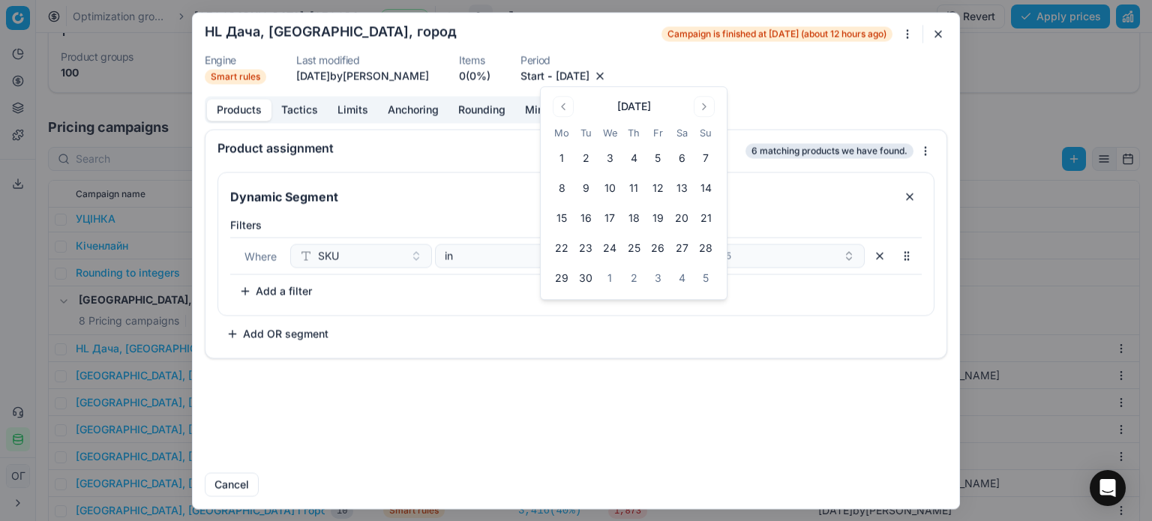
click at [581, 186] on button "9" at bounding box center [586, 188] width 24 height 24
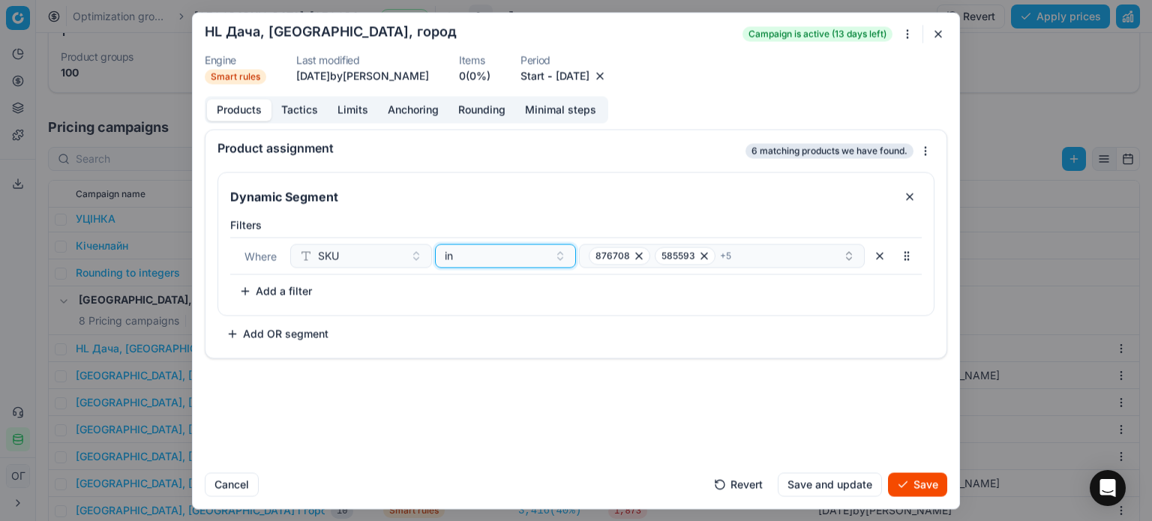
click at [497, 266] on button "in" at bounding box center [506, 256] width 142 height 24
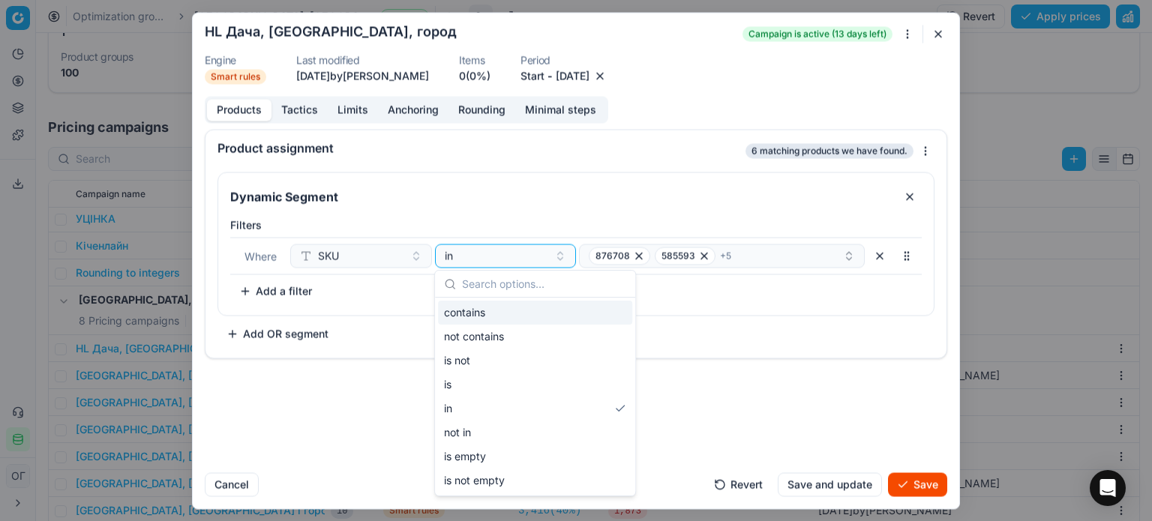
click at [476, 305] on div "contains" at bounding box center [535, 313] width 194 height 24
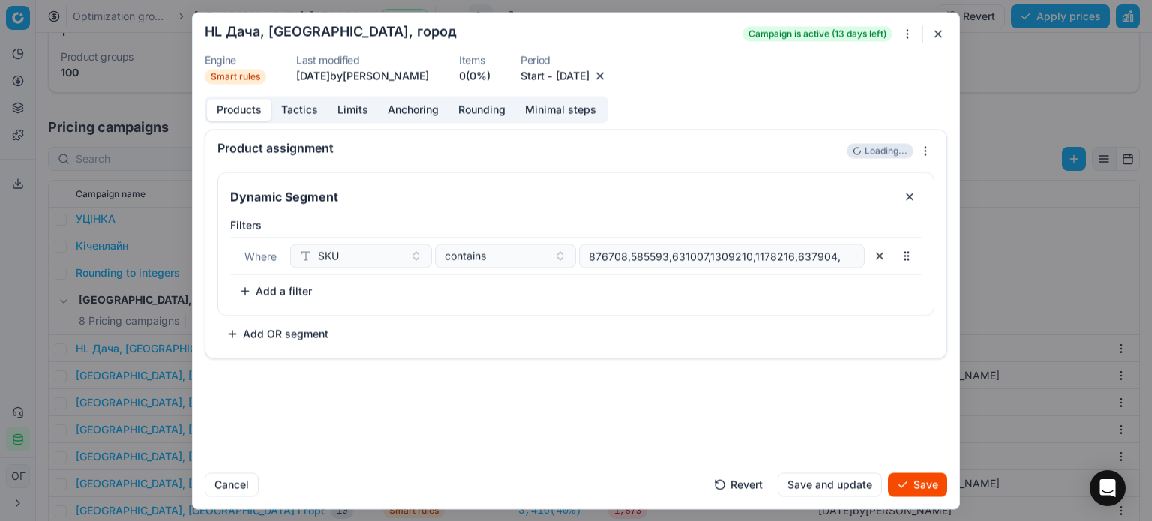
drag, startPoint x: 843, startPoint y: 254, endPoint x: 510, endPoint y: 278, distance: 333.2
click at [507, 278] on div "Filters Where SKU contains 876708,585593,631007,1309210,1178216,637904, To pick…" at bounding box center [576, 261] width 692 height 86
click at [928, 489] on button "Save" at bounding box center [917, 485] width 59 height 24
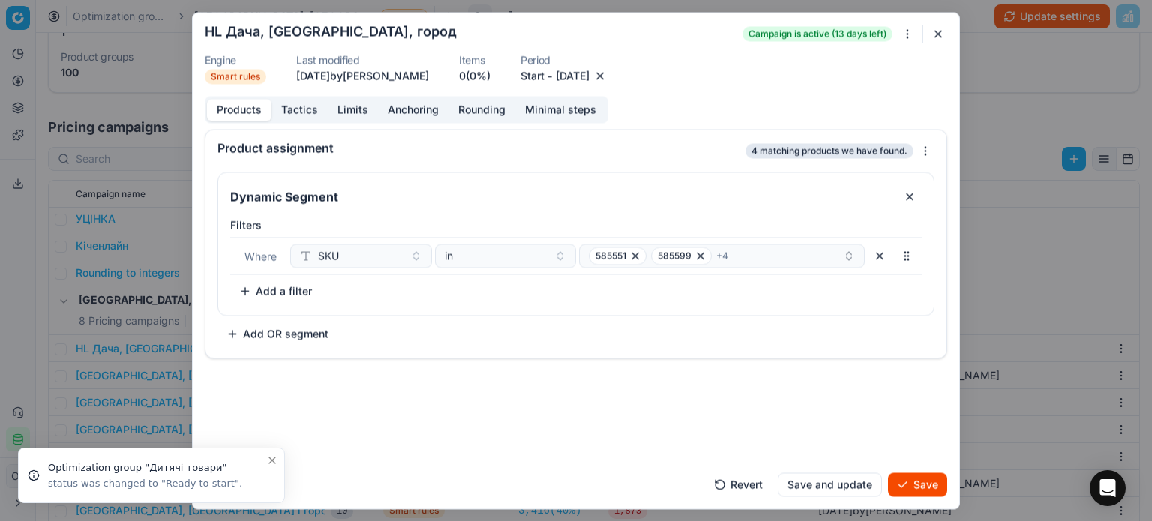
click at [930, 485] on button "Save" at bounding box center [917, 485] width 59 height 24
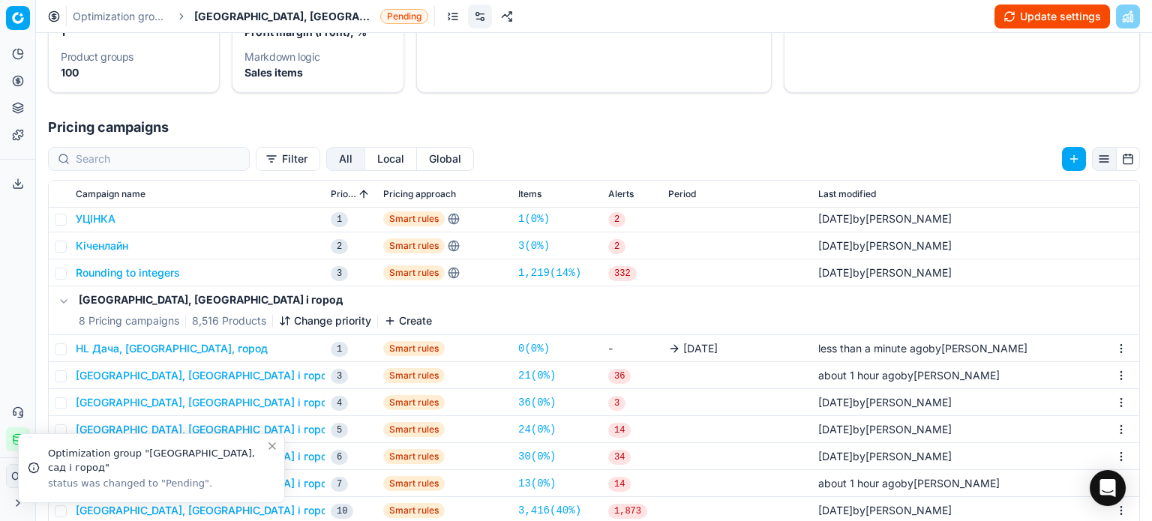
click at [15, 80] on icon at bounding box center [18, 81] width 12 height 12
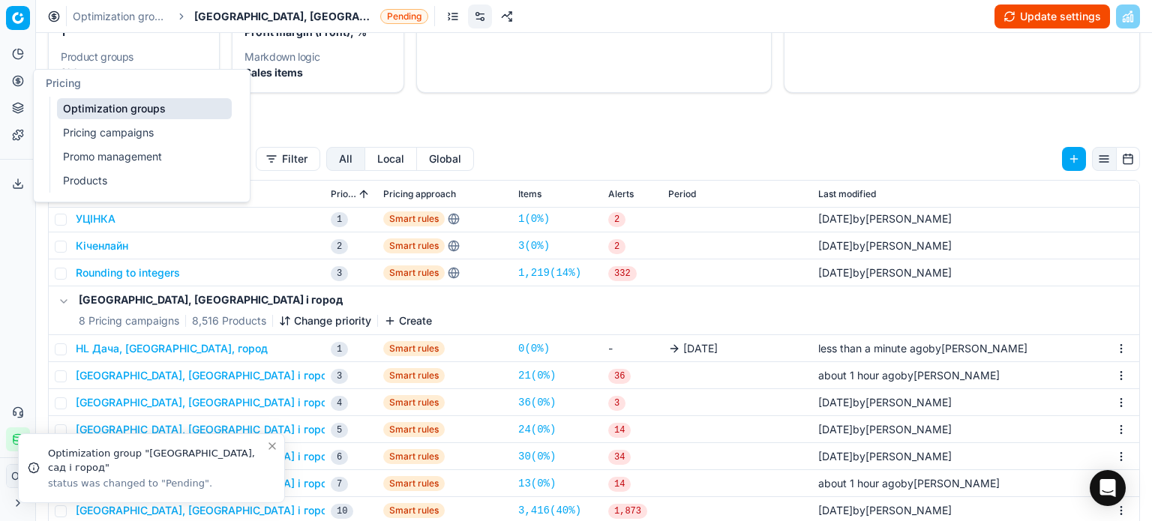
click at [109, 114] on link "Optimization groups" at bounding box center [144, 108] width 175 height 21
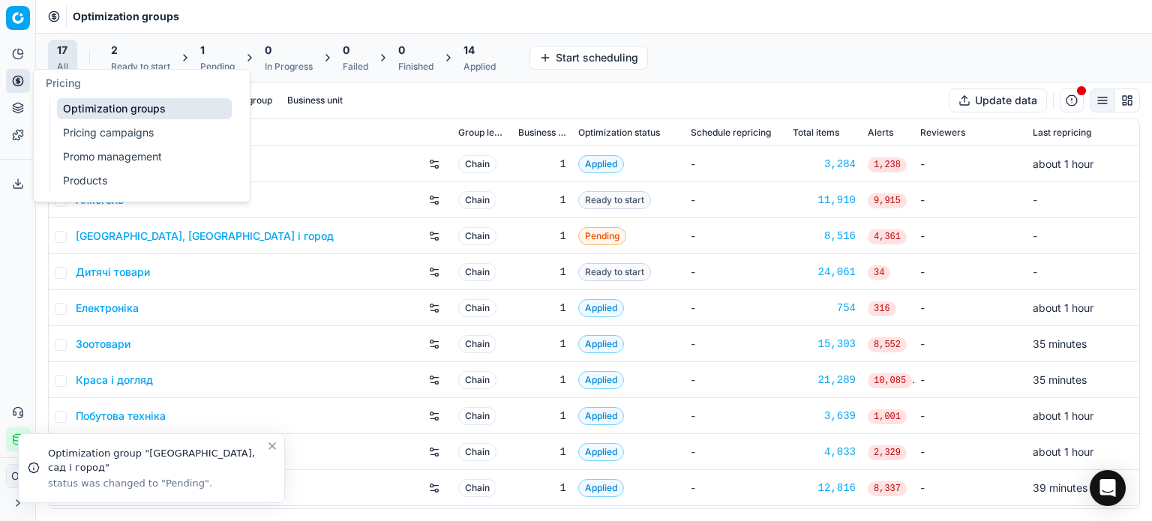
click at [144, 59] on div "2 Ready to start" at bounding box center [140, 58] width 59 height 30
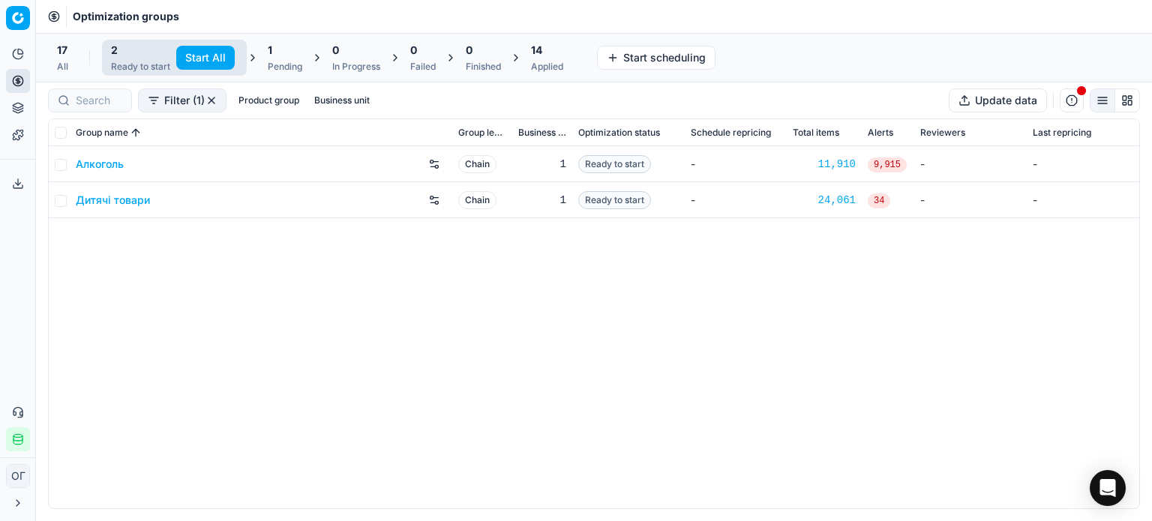
click at [197, 54] on button "Start All" at bounding box center [205, 58] width 59 height 24
click at [278, 47] on span "1" at bounding box center [277, 50] width 5 height 15
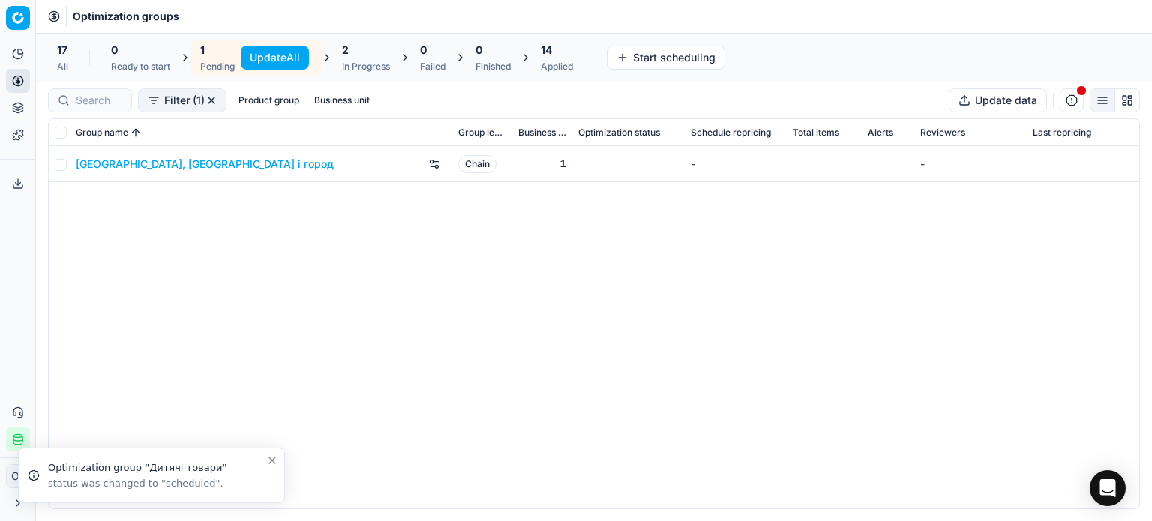
click at [276, 57] on button "Update All" at bounding box center [275, 58] width 68 height 24
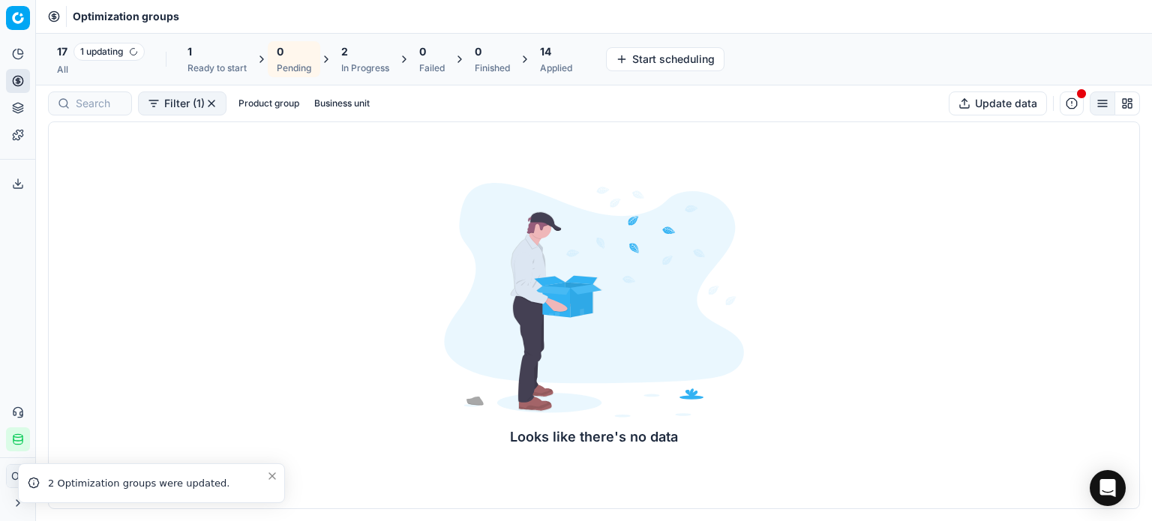
click at [562, 59] on div "14 Applied" at bounding box center [556, 59] width 32 height 30
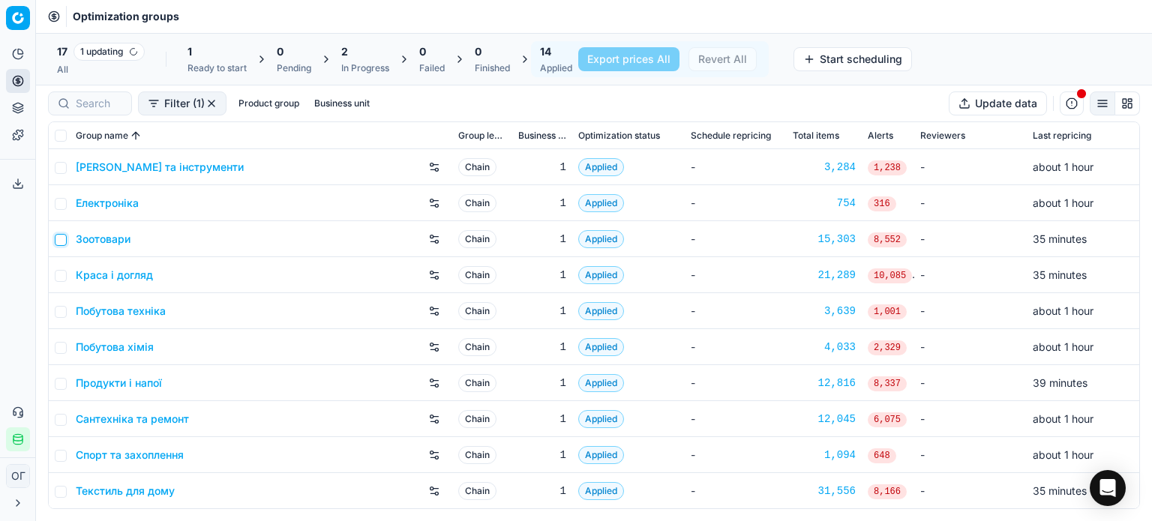
click at [61, 242] on input "checkbox" at bounding box center [61, 240] width 12 height 12
checkbox input "true"
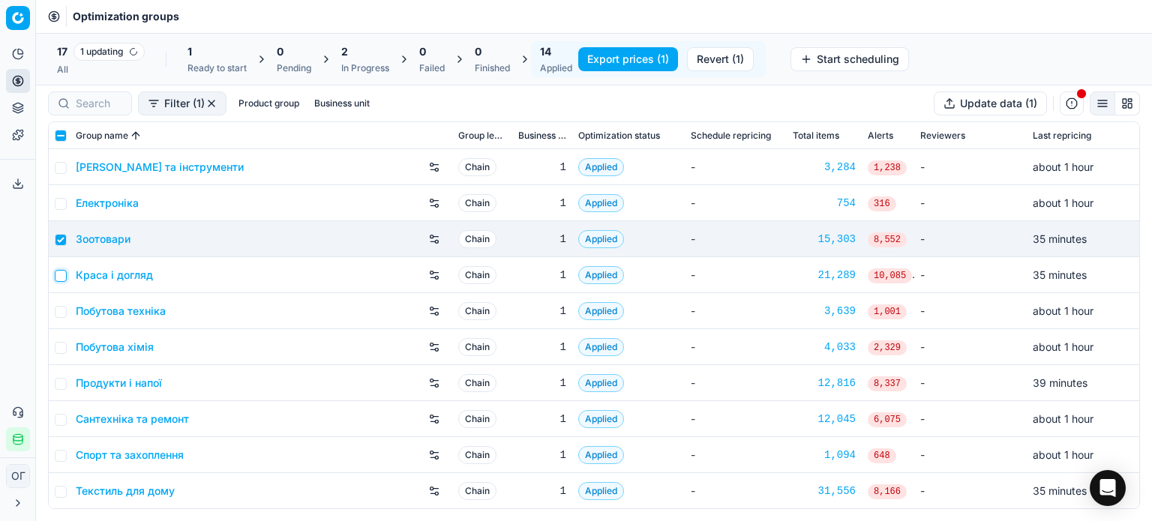
click at [60, 275] on input "checkbox" at bounding box center [61, 276] width 12 height 12
checkbox input "true"
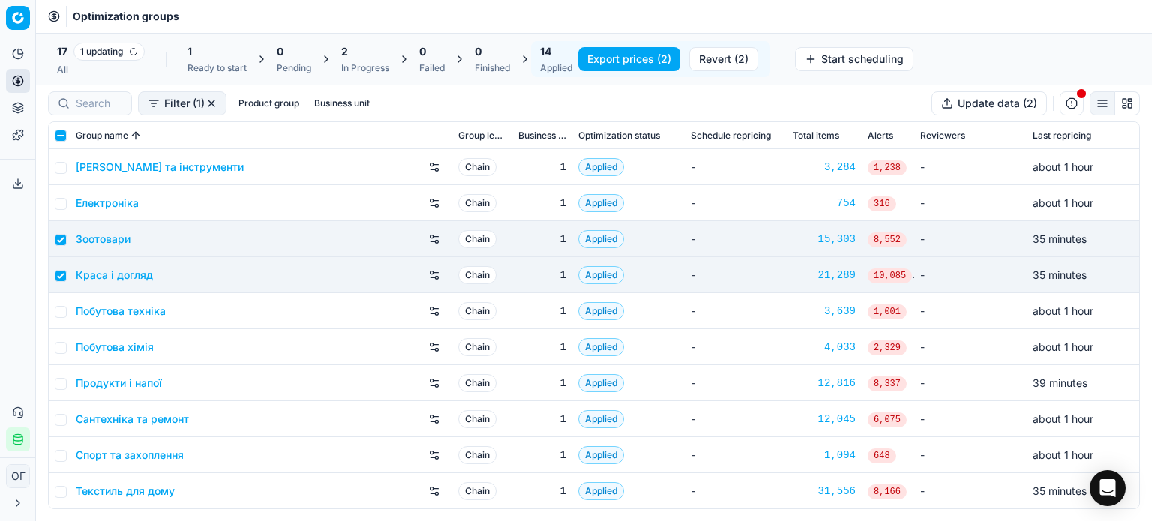
click at [729, 55] on button "Revert (2)" at bounding box center [724, 59] width 69 height 24
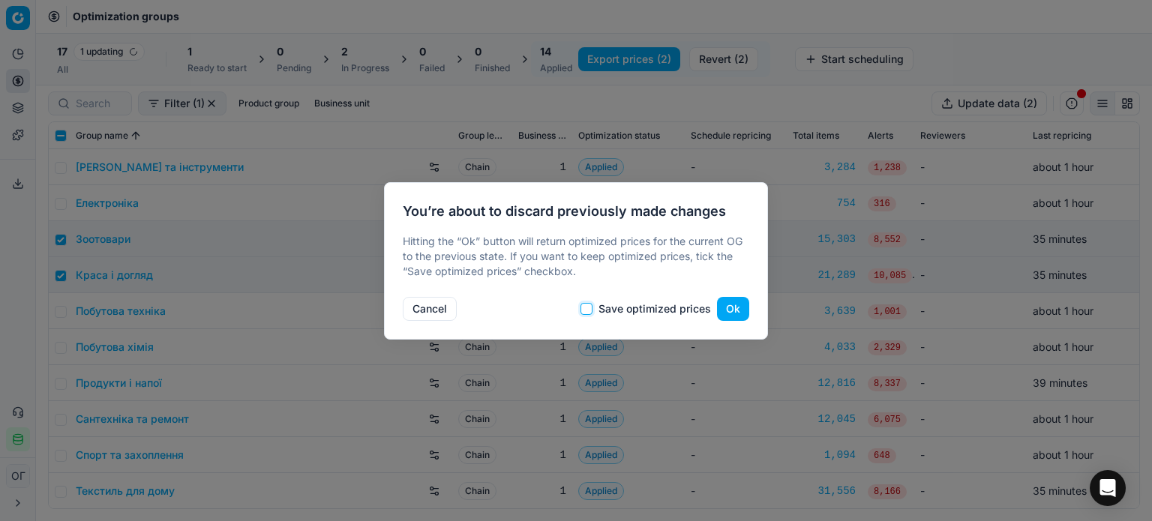
click at [591, 308] on input "Save optimized prices" at bounding box center [587, 309] width 12 height 12
checkbox input "true"
drag, startPoint x: 705, startPoint y: 308, endPoint x: 718, endPoint y: 308, distance: 12.8
click at [706, 308] on label "Save optimized prices" at bounding box center [655, 309] width 113 height 11
click at [726, 308] on button "Ok" at bounding box center [733, 309] width 32 height 24
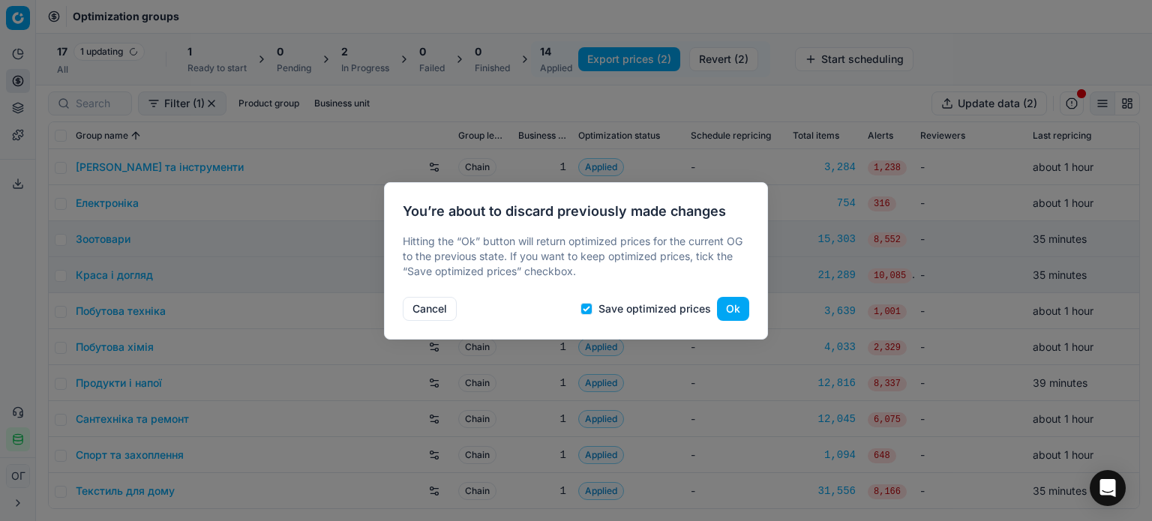
checkbox input "false"
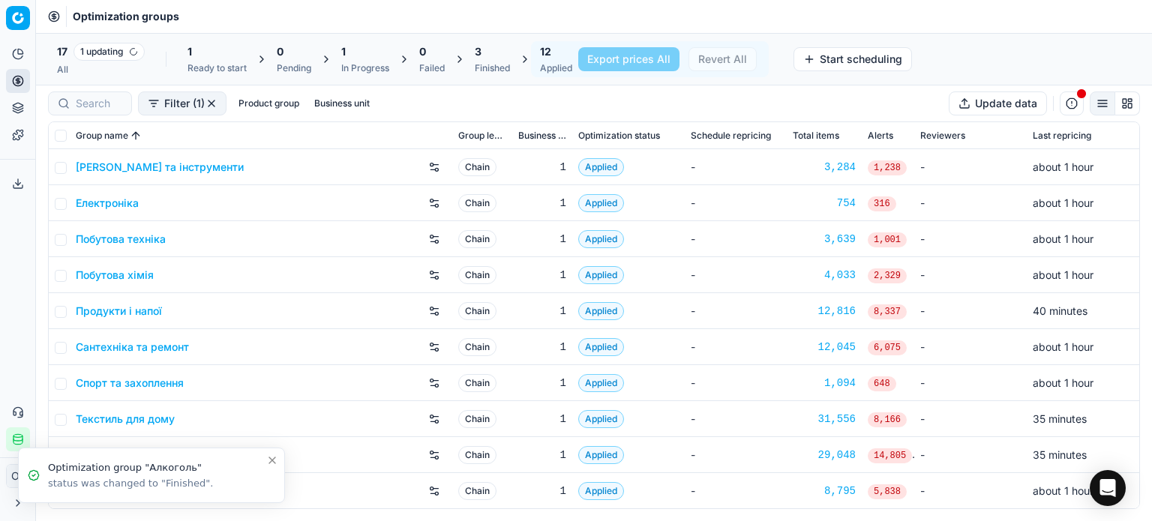
click at [494, 65] on div "Finished" at bounding box center [492, 68] width 35 height 12
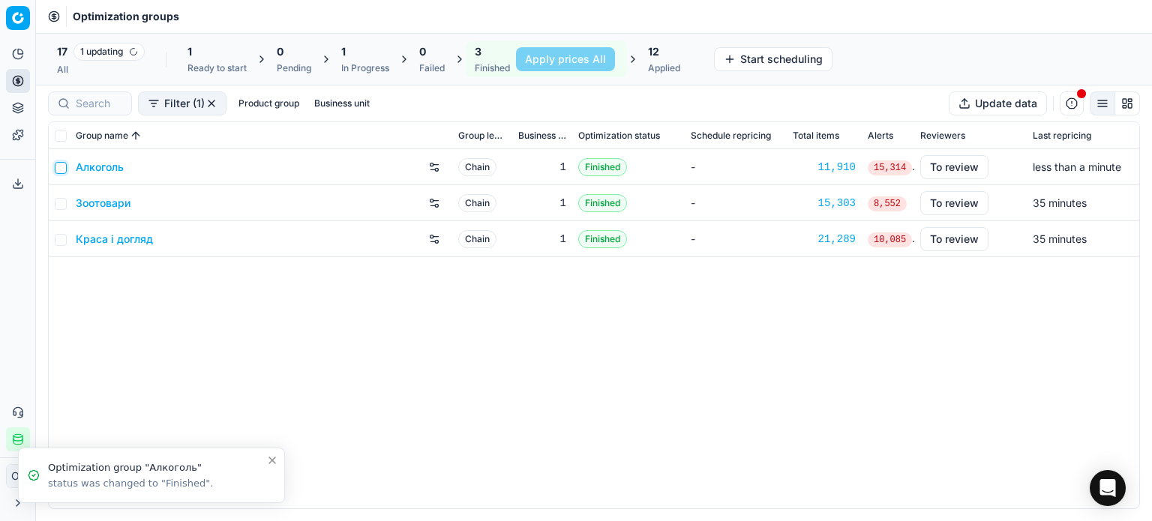
click at [65, 165] on input "checkbox" at bounding box center [61, 168] width 12 height 12
checkbox input "true"
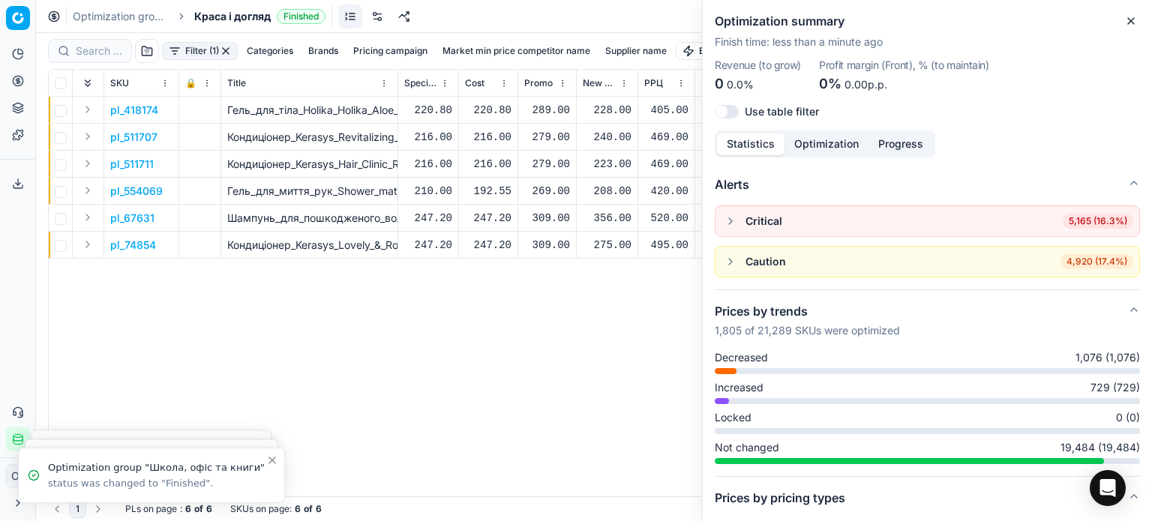
click at [612, 110] on div "228.00" at bounding box center [607, 110] width 49 height 15
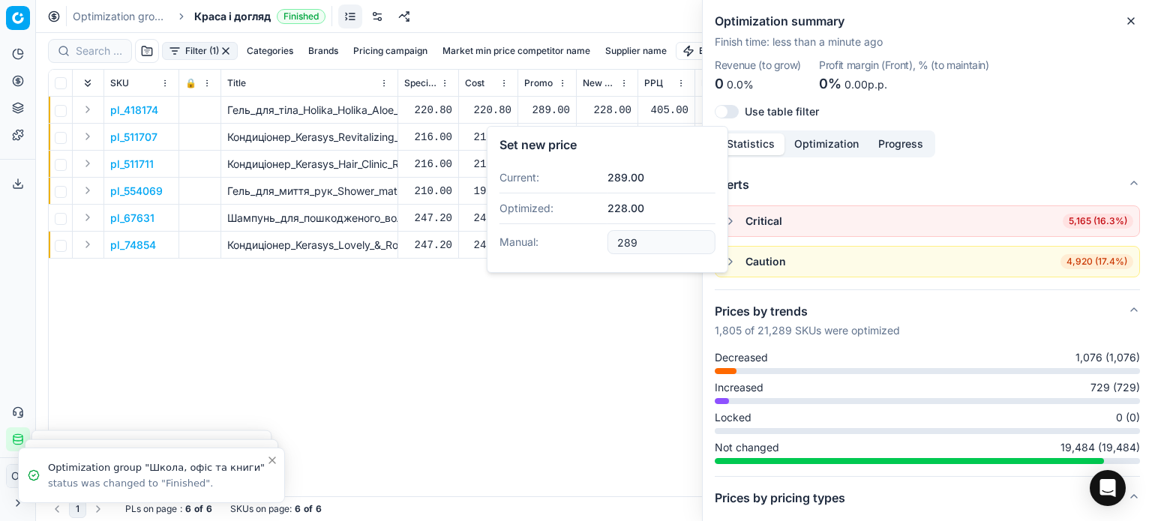
type input "289.00"
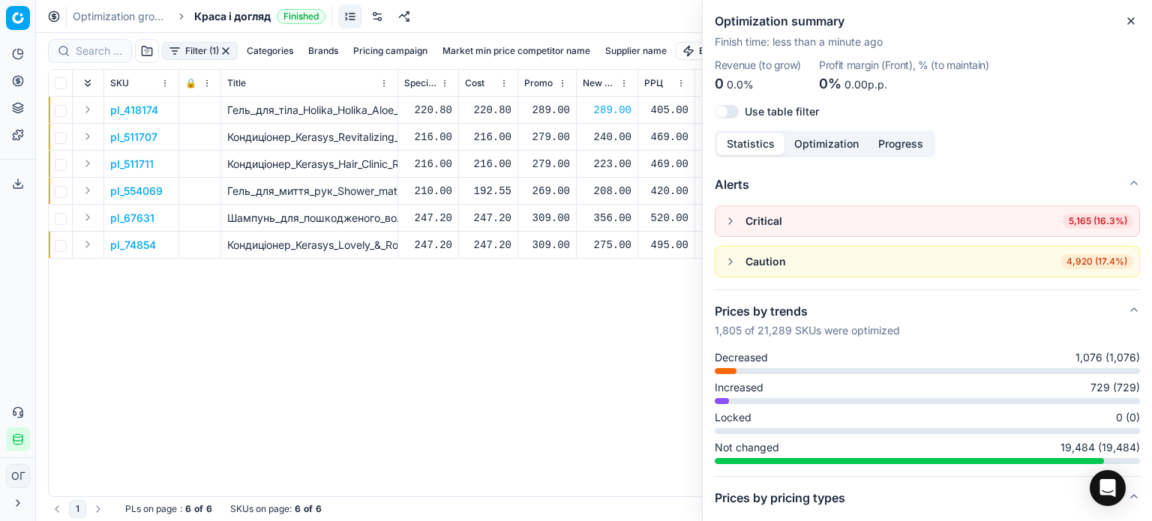
click at [620, 137] on div "240.00" at bounding box center [607, 137] width 49 height 15
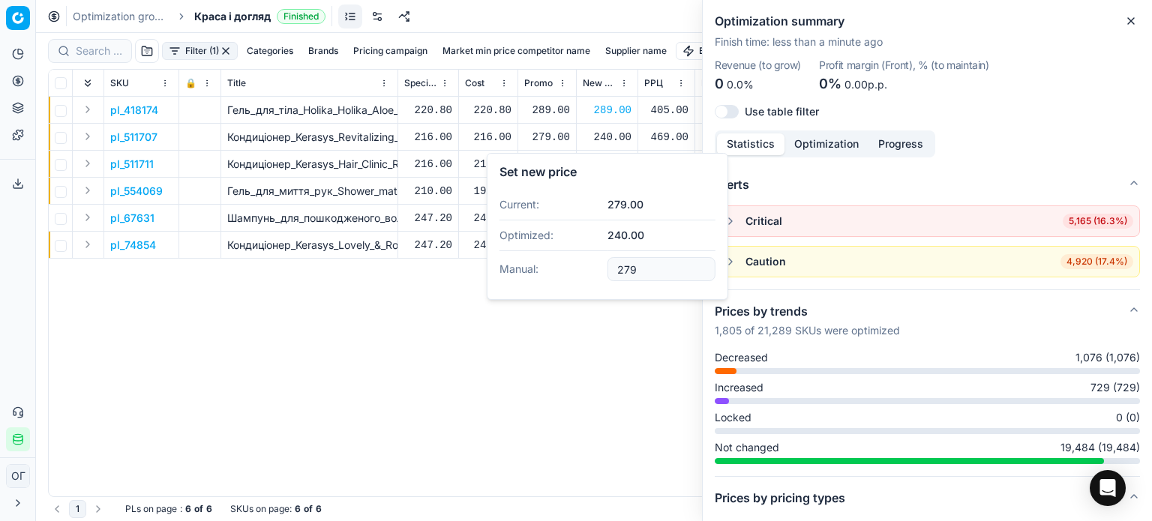
type input "279.00"
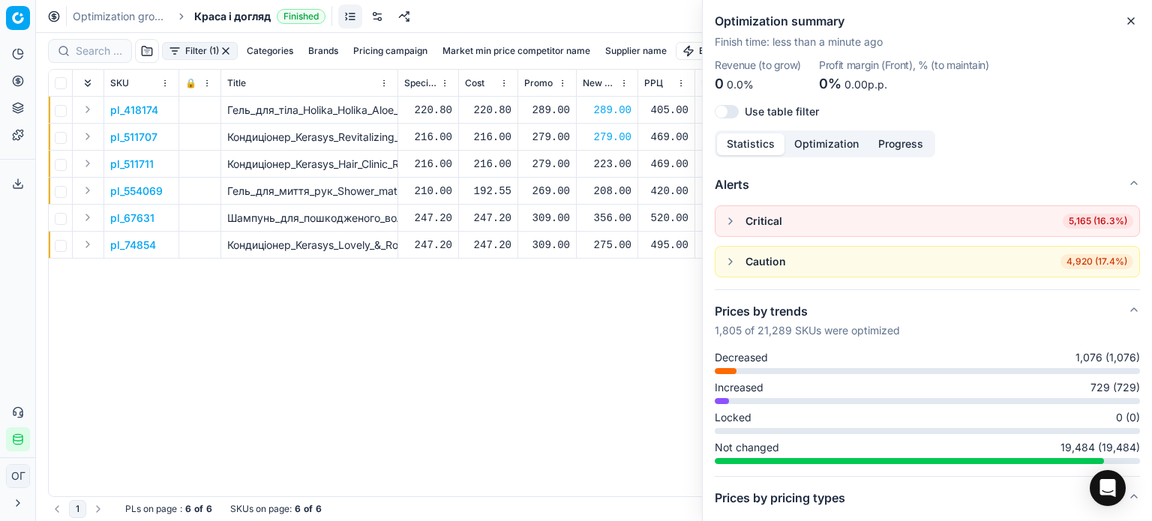
click at [614, 164] on div "223.00" at bounding box center [607, 164] width 49 height 15
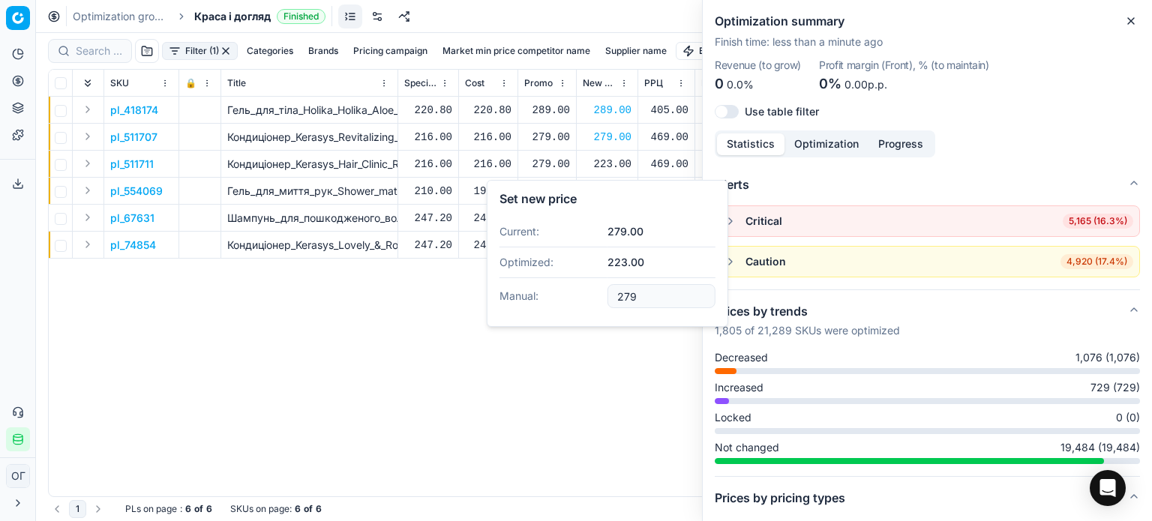
type input "279.00"
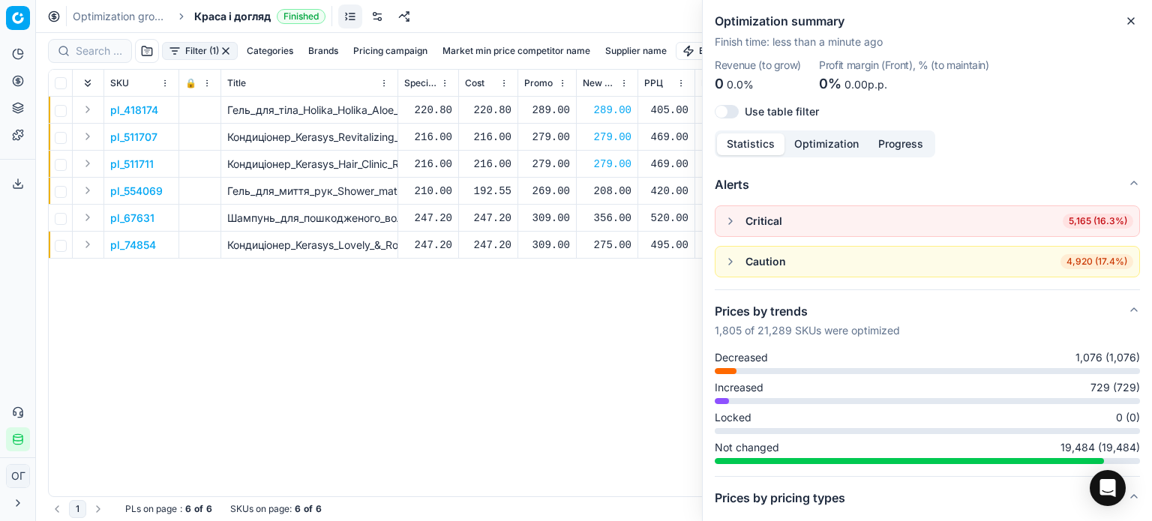
click at [612, 189] on div "208.00" at bounding box center [607, 191] width 49 height 15
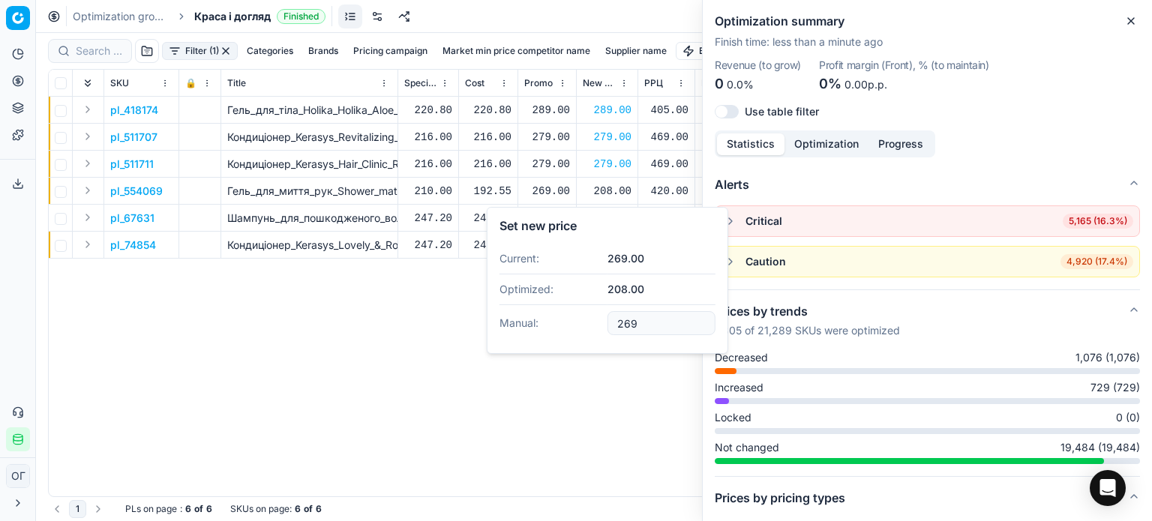
type input "269.00"
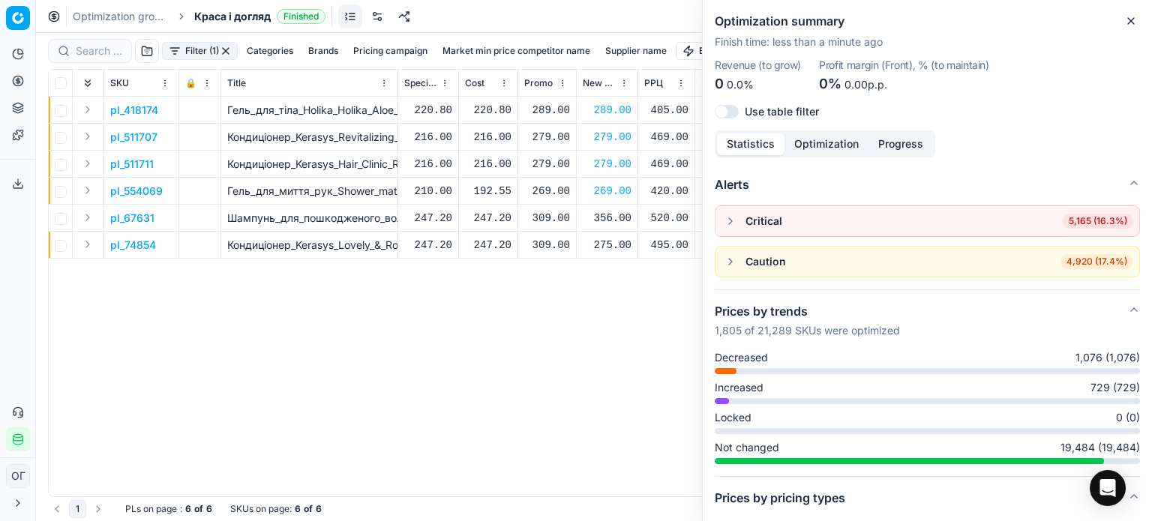
click at [615, 215] on div "356.00" at bounding box center [607, 218] width 49 height 15
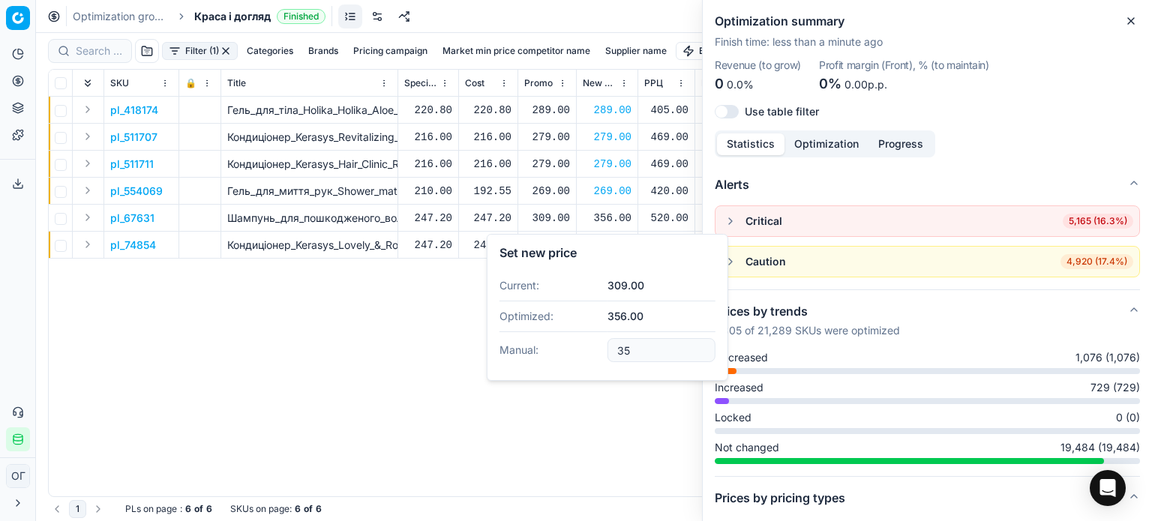
type input "3"
type input "309.00"
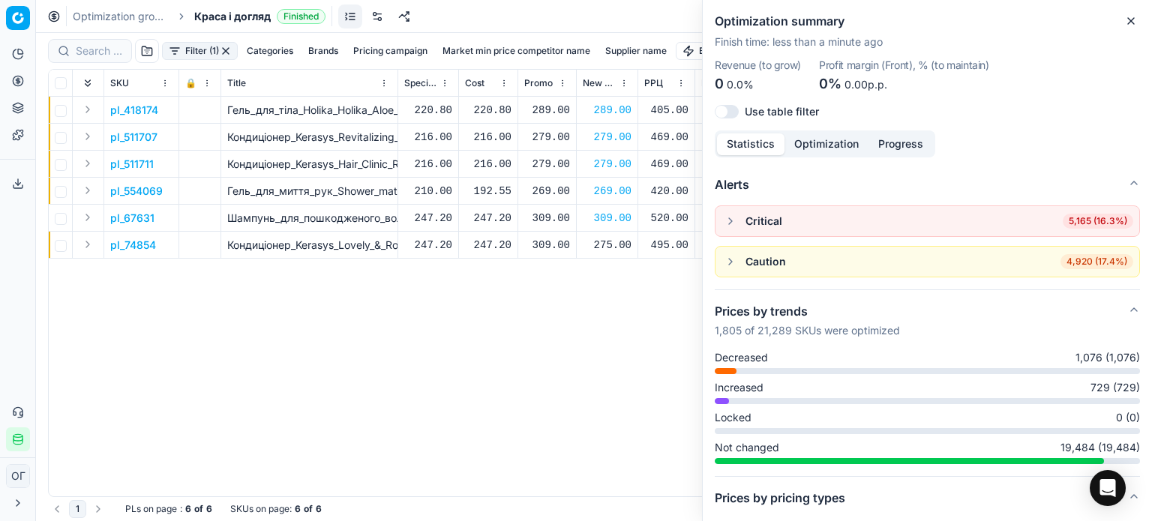
click at [615, 246] on div "275.00" at bounding box center [607, 245] width 49 height 15
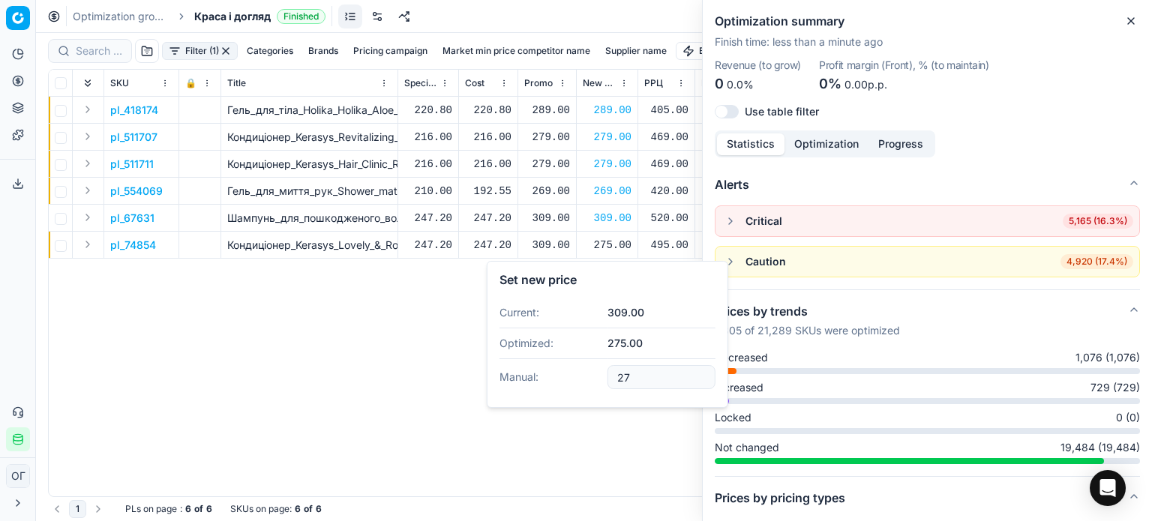
type input "2"
type input "309.00"
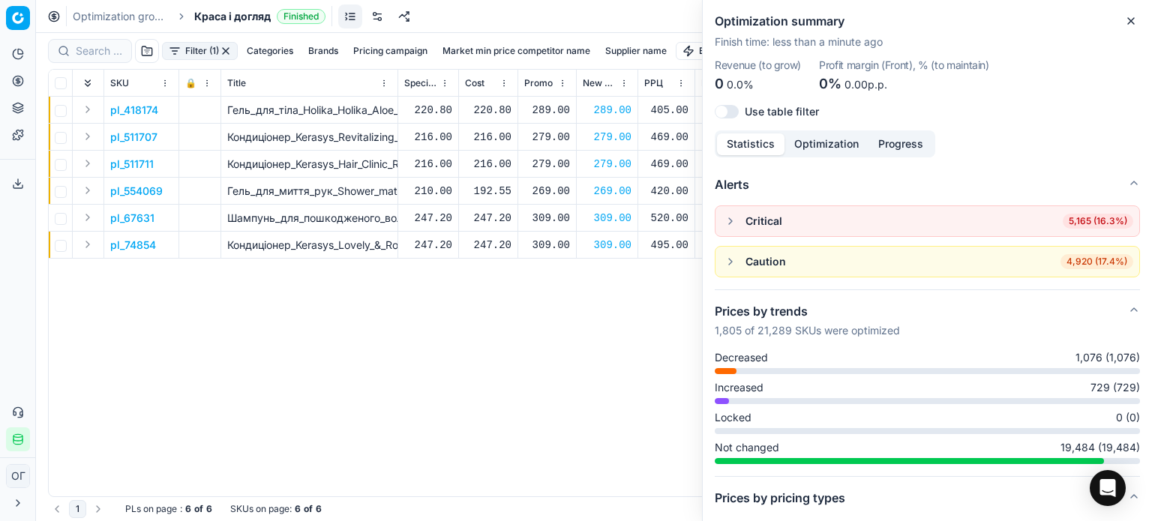
click at [603, 209] on div "309.00" at bounding box center [607, 218] width 49 height 26
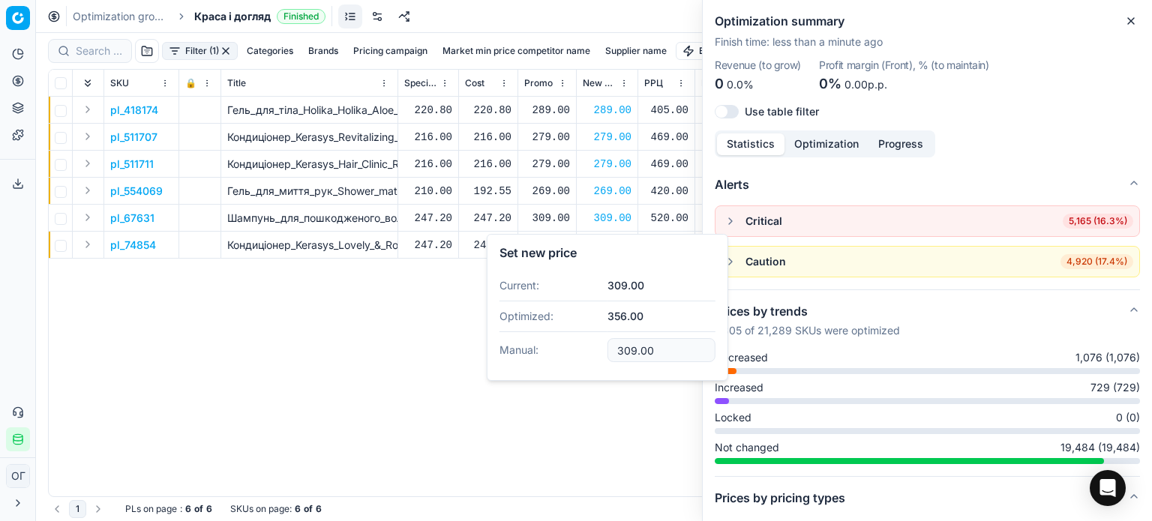
click at [326, 357] on div "pl_418174 Гель_для_тіла_Holika_Holika_Aloe_99%_soothing_gel_універсальний_250_м…" at bounding box center [594, 297] width 1091 height 400
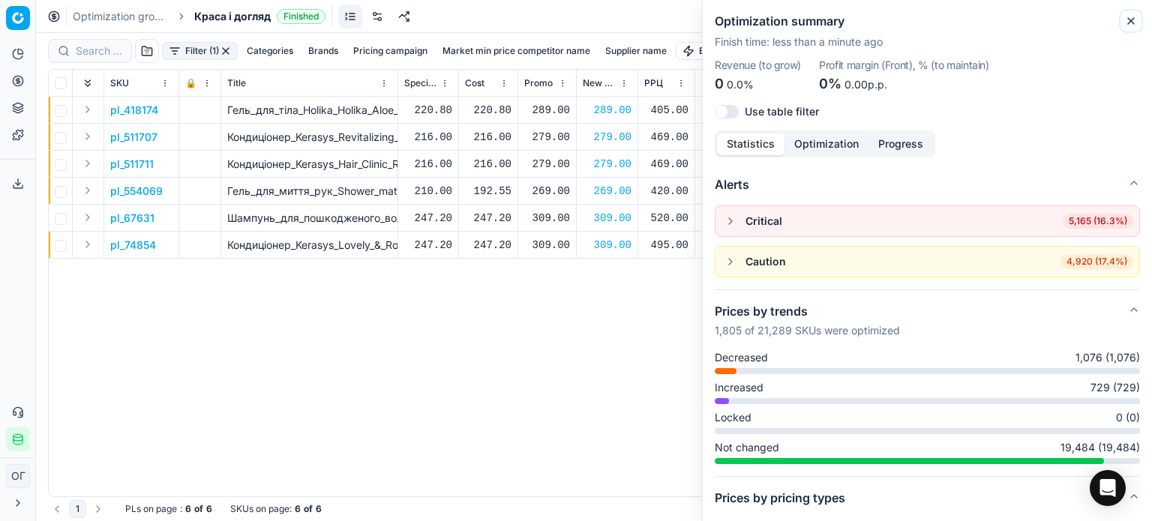
click at [1134, 19] on icon "button" at bounding box center [1131, 21] width 6 height 6
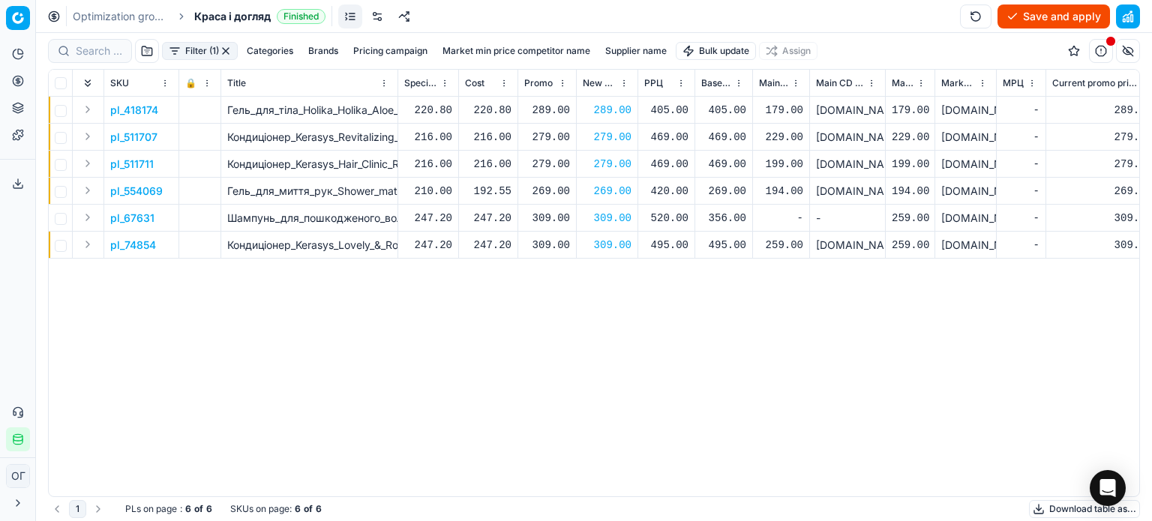
scroll to position [0, 5]
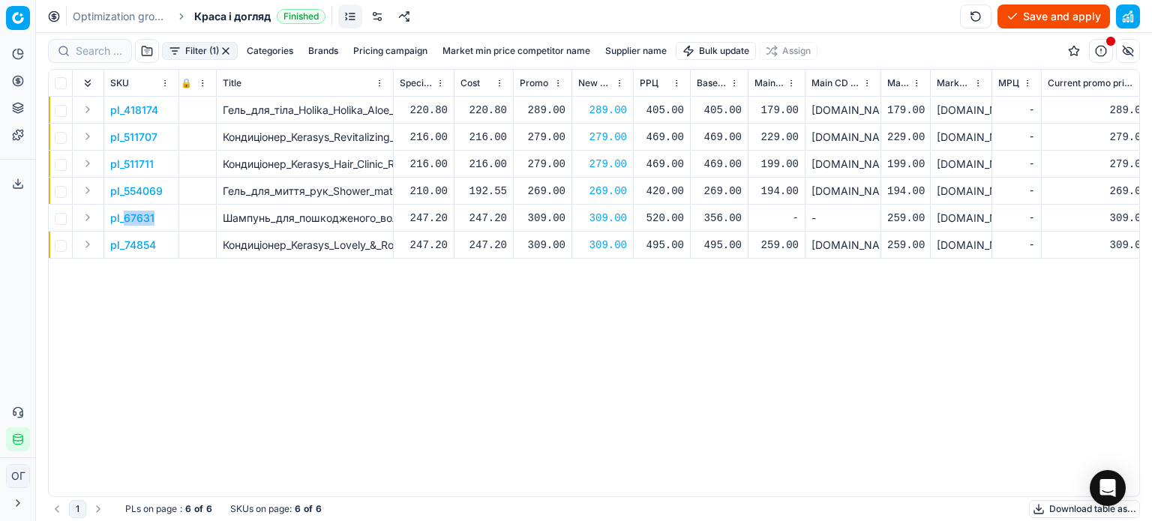
drag, startPoint x: 157, startPoint y: 221, endPoint x: 126, endPoint y: 221, distance: 30.8
click at [126, 221] on td "pl_67631" at bounding box center [141, 218] width 75 height 27
copy p "67631"
click at [599, 221] on div "309.00" at bounding box center [602, 218] width 49 height 15
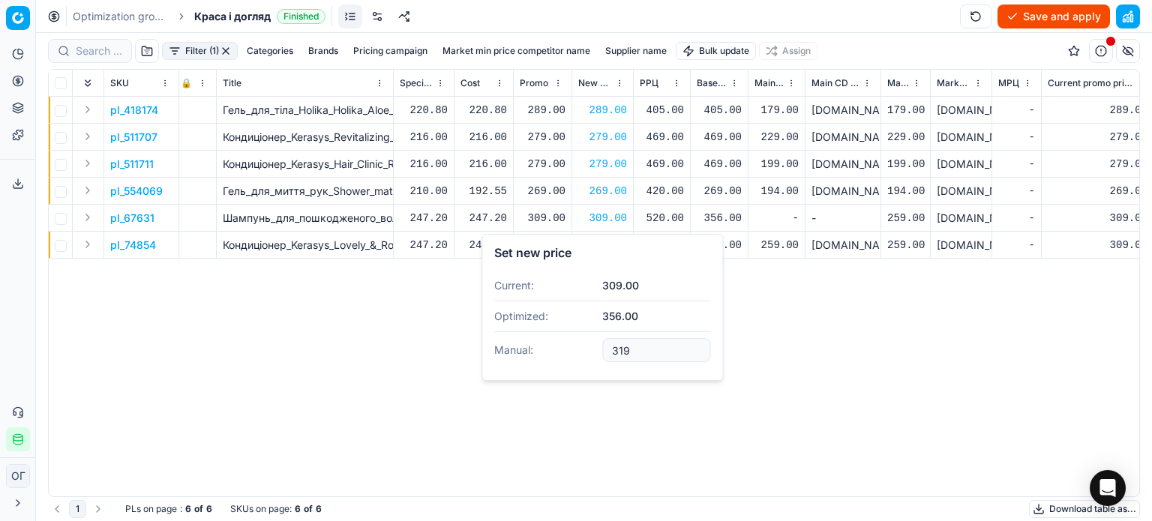
type input "319.00"
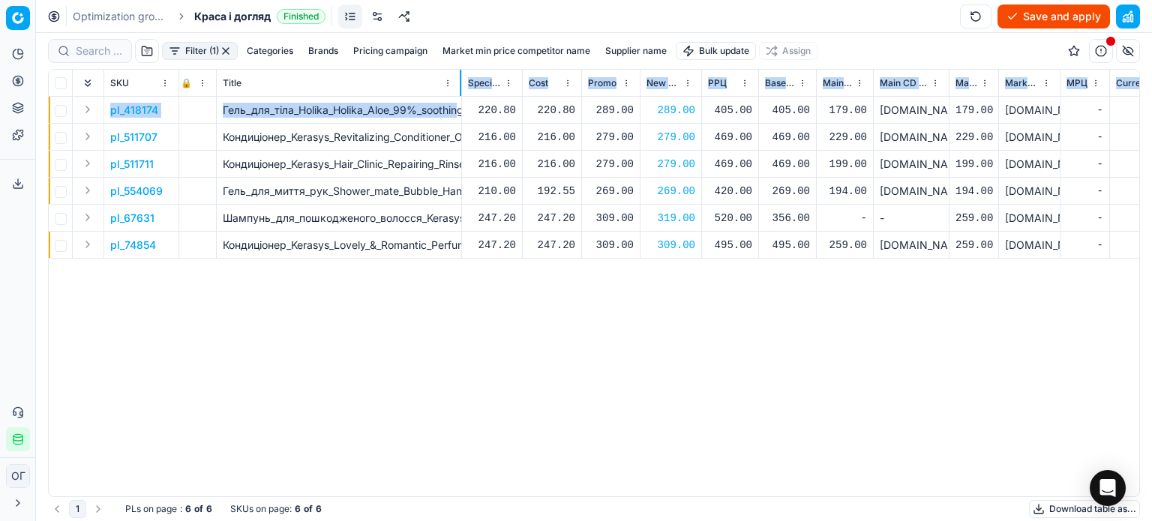
drag, startPoint x: 392, startPoint y: 81, endPoint x: 441, endPoint y: 143, distance: 79.1
click at [443, 118] on div "SKU 🔒 Title Specification Cost Cost Promo New promo price РРЦ Base price Main C…" at bounding box center [594, 283] width 1091 height 427
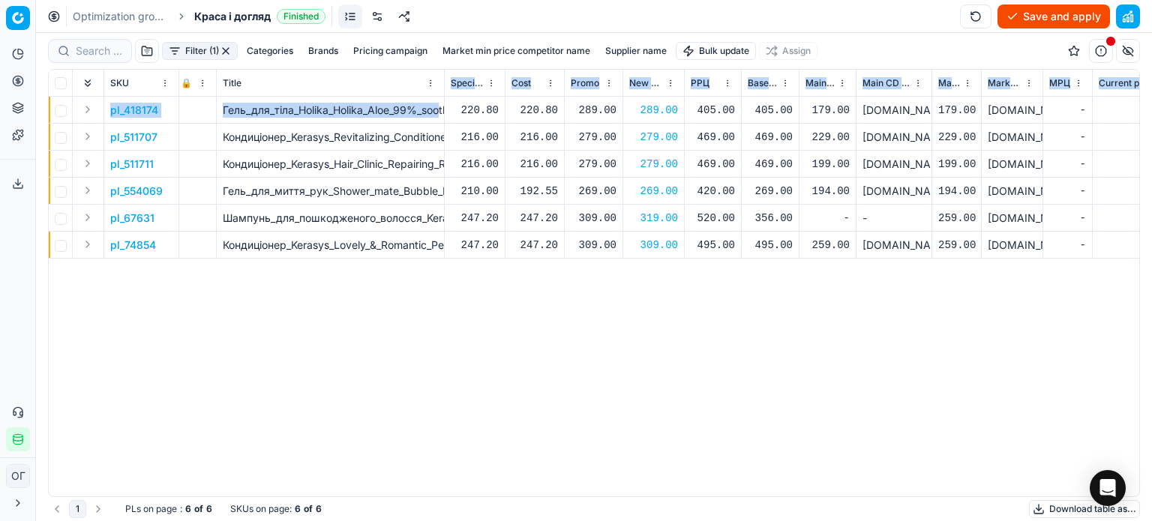
click at [488, 352] on div "pl_418174 Гель_для_тіла_Holika_Holika_Aloe_99%_soothing_gel_універсальний_250_м…" at bounding box center [589, 297] width 1091 height 400
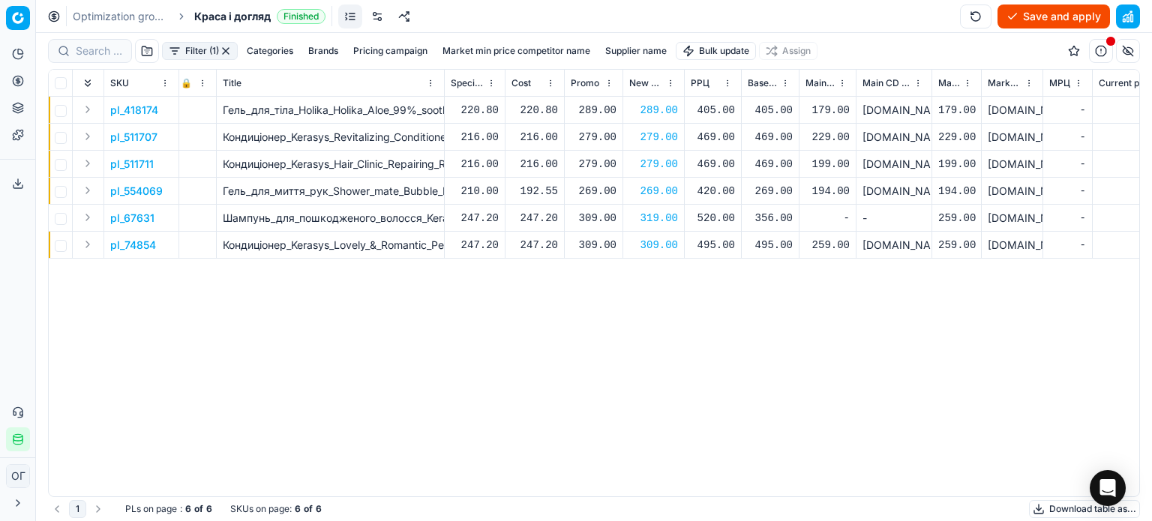
click at [1026, 19] on button "Save and apply" at bounding box center [1054, 17] width 113 height 24
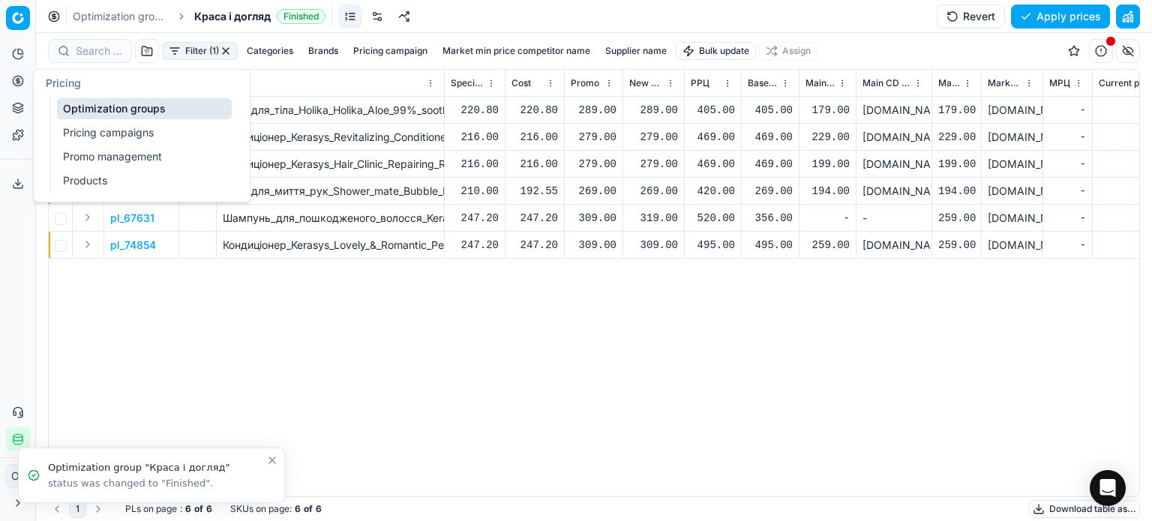
click at [14, 89] on button "Pricing" at bounding box center [18, 81] width 24 height 24
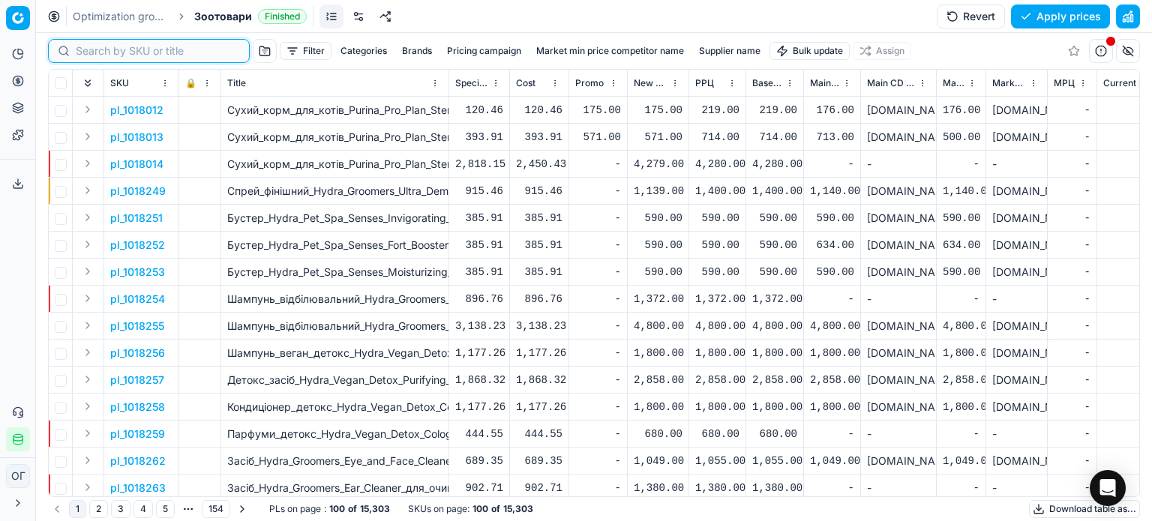
click at [95, 53] on input at bounding box center [158, 51] width 164 height 15
paste input "545041"
type input "545041"
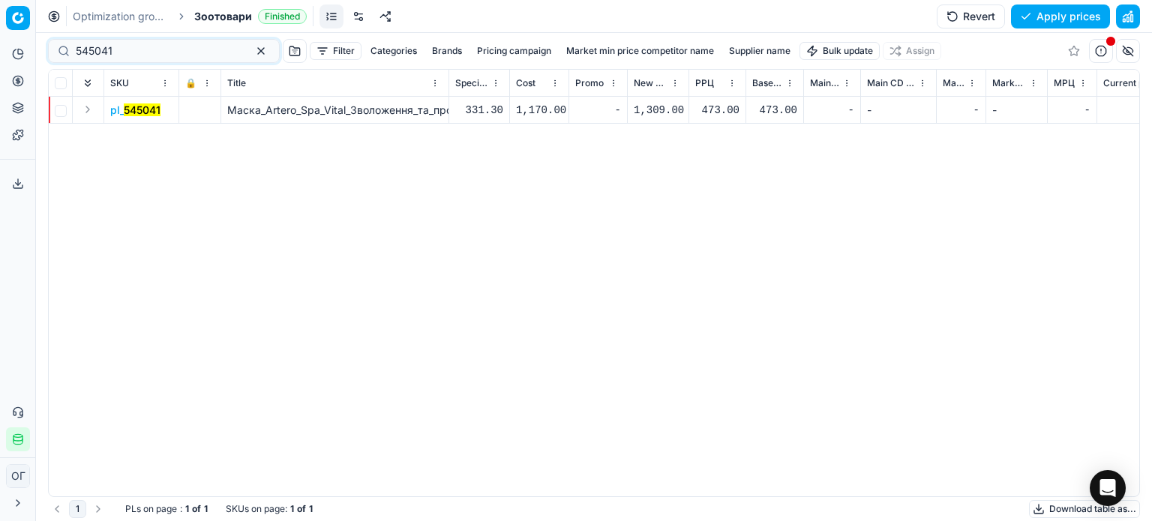
click at [644, 110] on div "1,309.00" at bounding box center [658, 110] width 49 height 15
type input "1"
type input "473.00"
click at [1056, 11] on button "Save and apply" at bounding box center [1054, 17] width 113 height 24
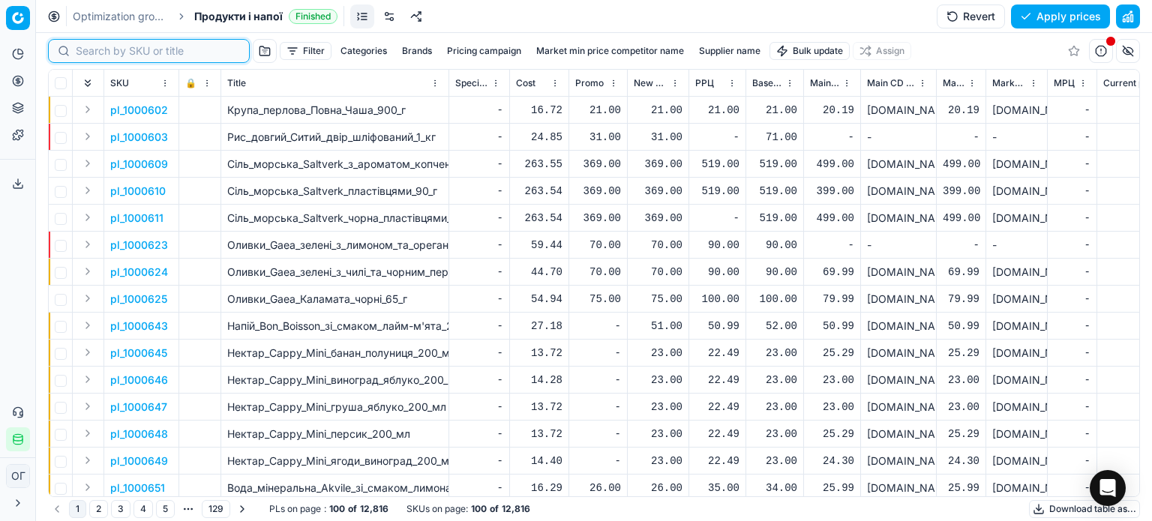
click at [97, 56] on input at bounding box center [158, 51] width 164 height 15
paste input "1236056"
type input "1236056"
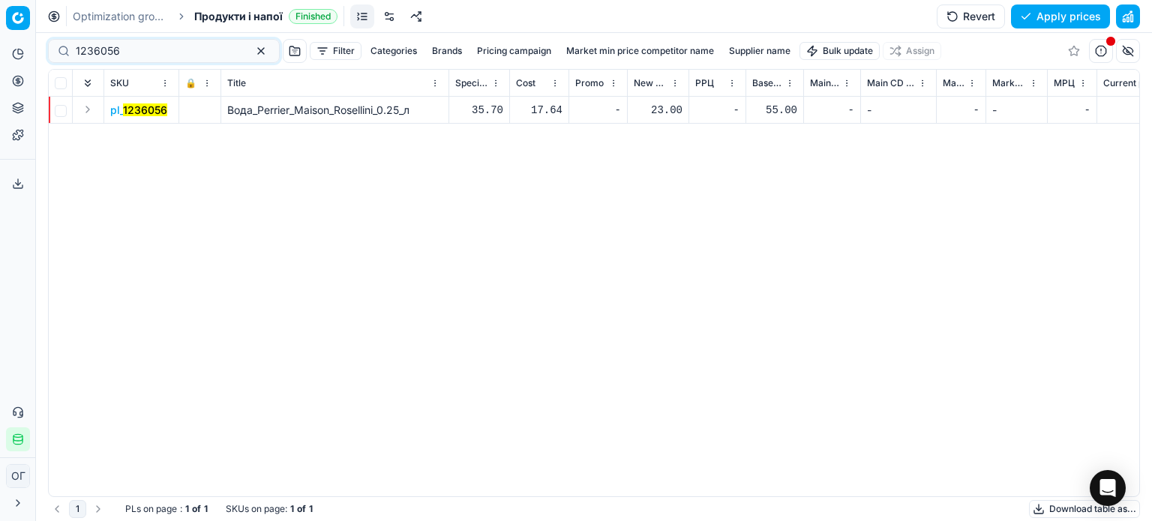
click at [87, 110] on button "Expand" at bounding box center [88, 110] width 18 height 18
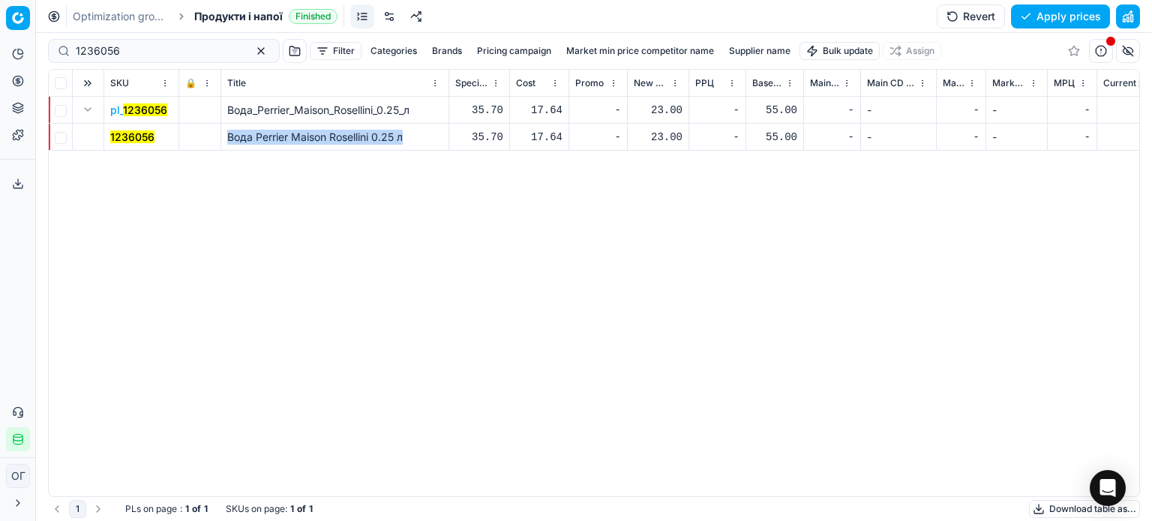
drag, startPoint x: 425, startPoint y: 137, endPoint x: 225, endPoint y: 143, distance: 199.7
click at [225, 143] on td "Вода Perrier Maison Rosellini 0.25 л" at bounding box center [335, 137] width 228 height 27
copy span "Вода Perrier Maison Rosellini 0.25 л"
click at [668, 112] on div "23.00" at bounding box center [658, 110] width 49 height 15
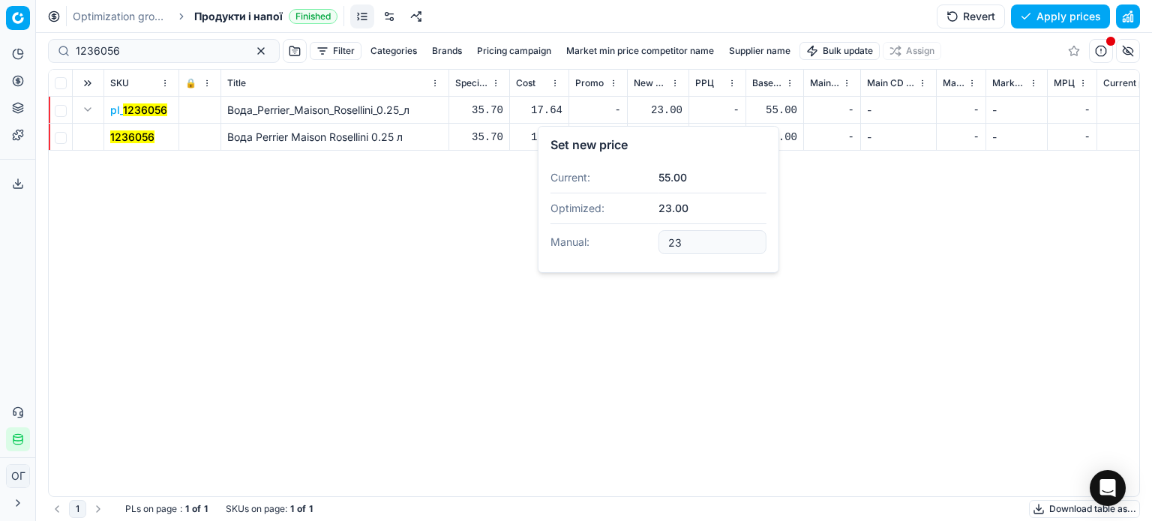
type input "2"
type input "49.00"
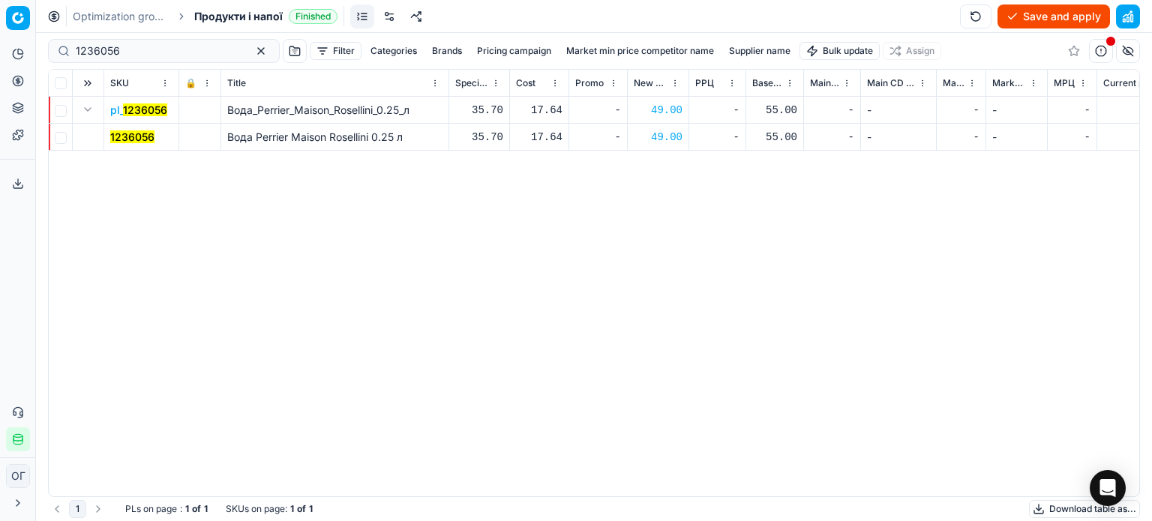
click at [1034, 17] on button "Save and apply" at bounding box center [1054, 17] width 113 height 24
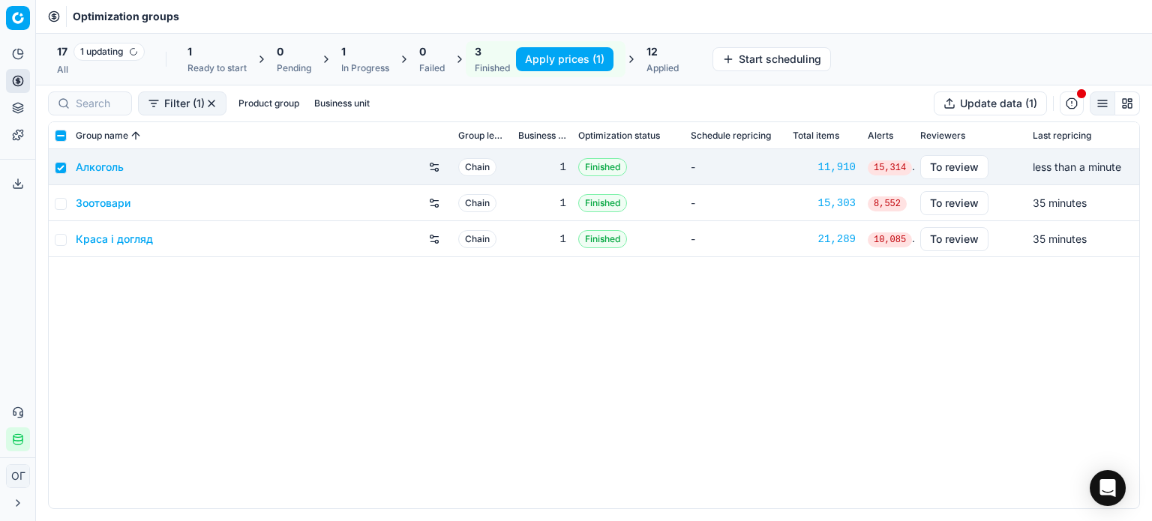
click at [546, 59] on button "Apply prices (1)" at bounding box center [565, 59] width 98 height 24
checkbox input "false"
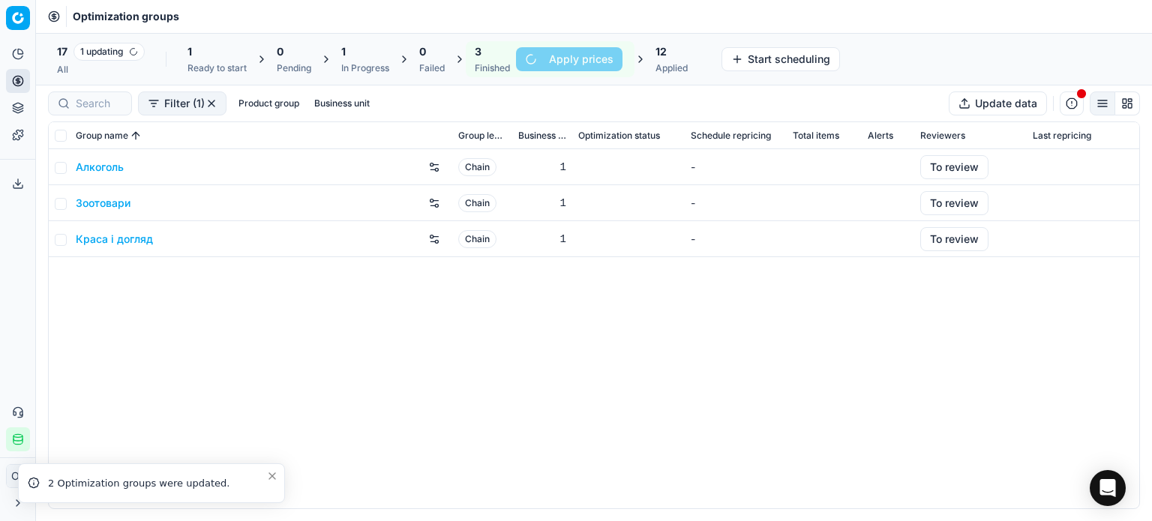
click at [91, 203] on link "Зоотовари" at bounding box center [103, 203] width 55 height 15
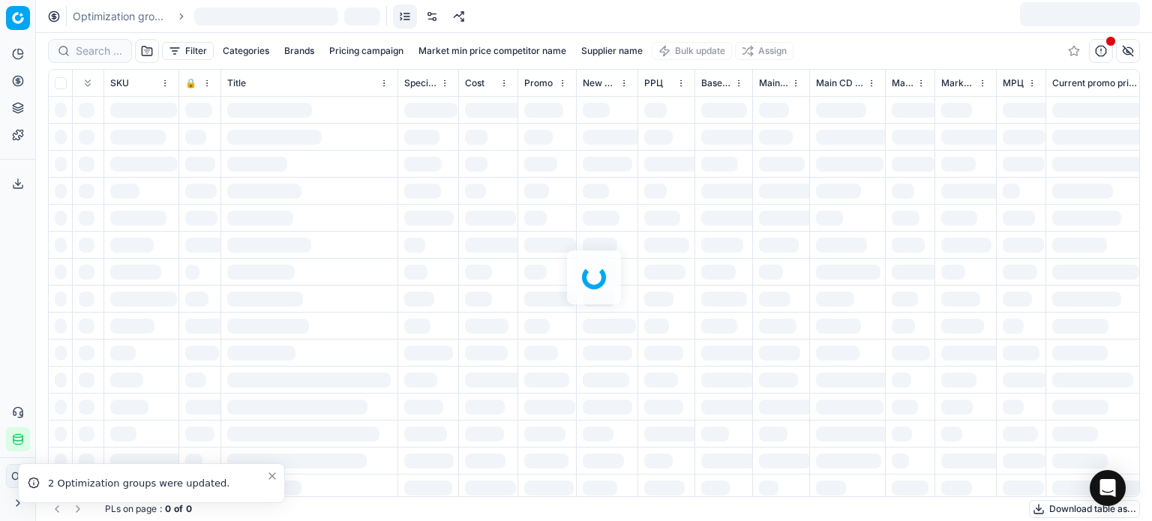
click at [423, 20] on link at bounding box center [432, 17] width 24 height 24
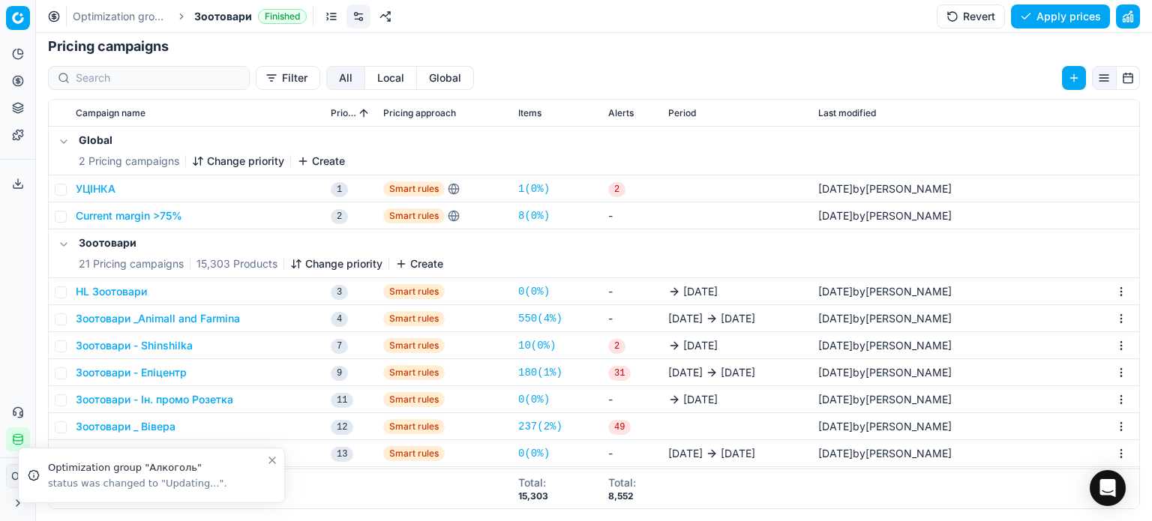
click at [110, 293] on button "HL Зоотовари" at bounding box center [111, 291] width 71 height 15
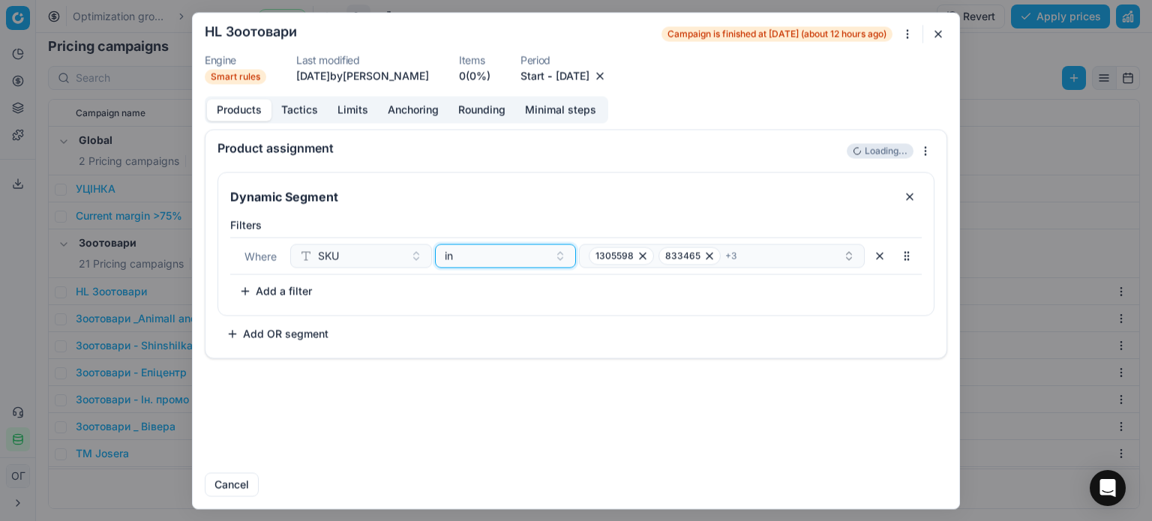
click at [510, 263] on button "in" at bounding box center [506, 256] width 142 height 24
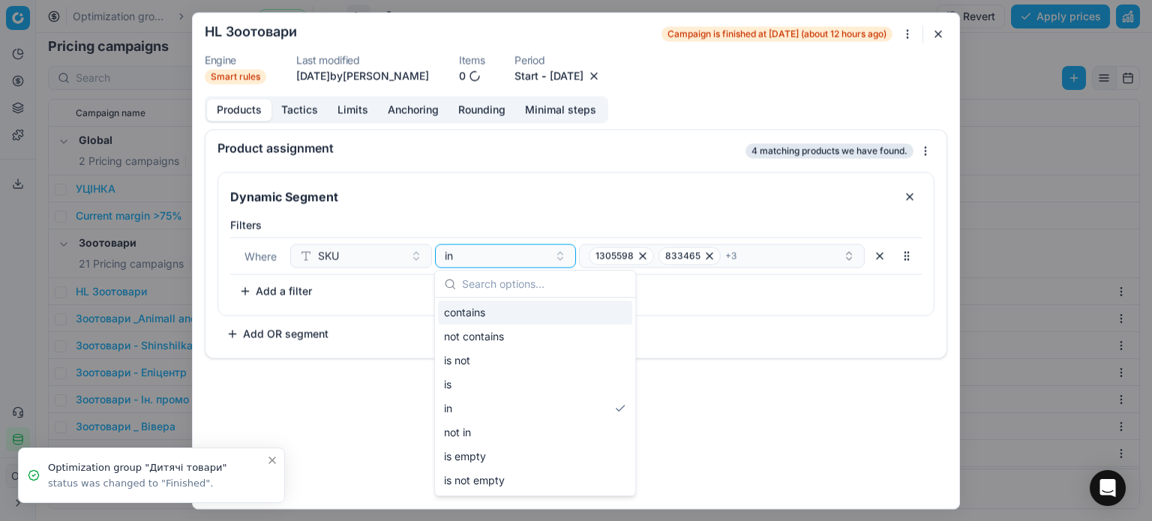
click at [496, 317] on div "contains" at bounding box center [535, 313] width 194 height 24
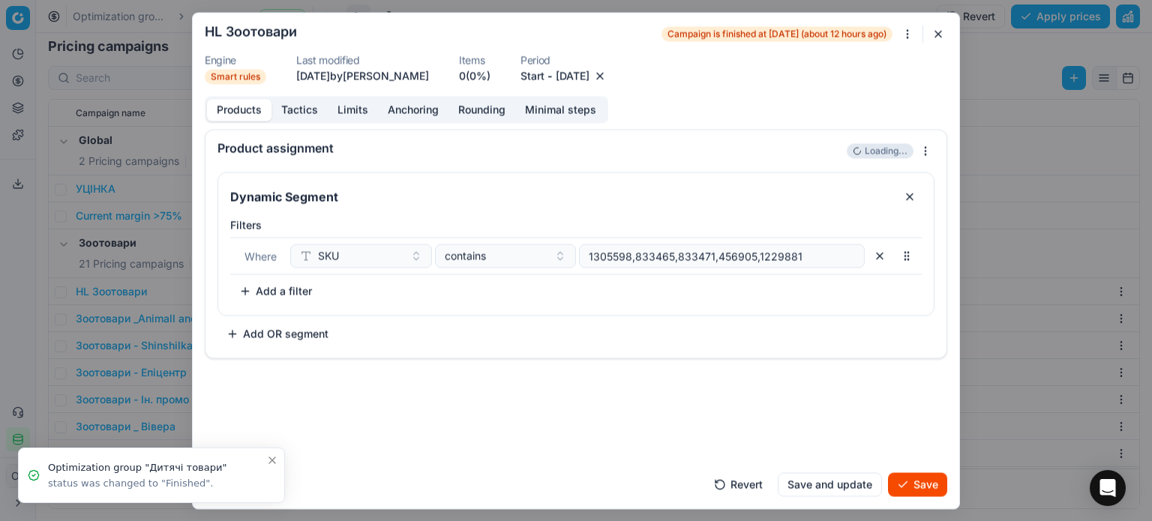
drag, startPoint x: 811, startPoint y: 256, endPoint x: 455, endPoint y: 272, distance: 356.0
click at [455, 272] on div "Where SKU contains 1305598,833465,833471,456905,1229881" at bounding box center [576, 256] width 692 height 38
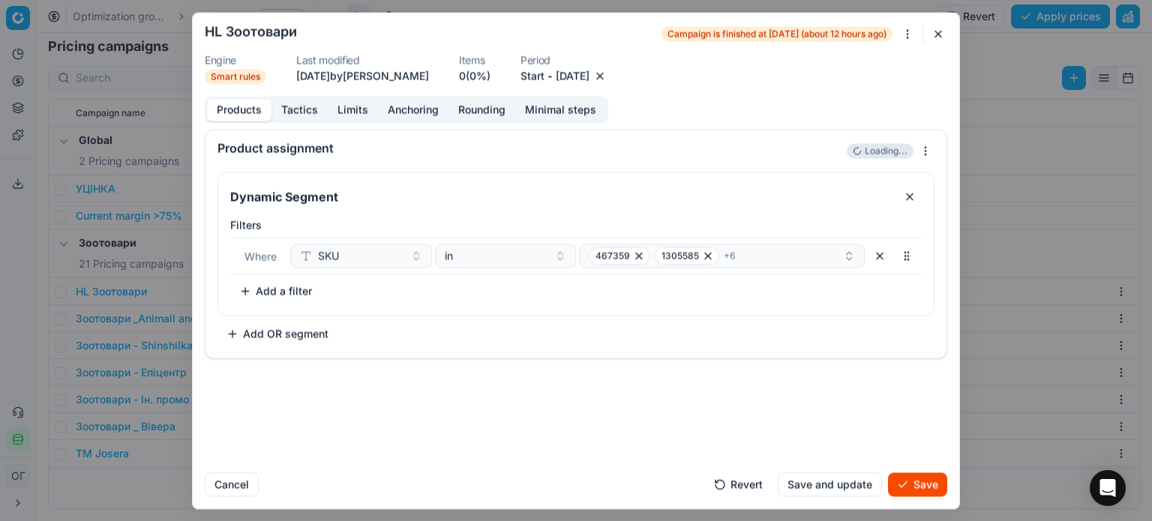
click at [923, 491] on button "Save" at bounding box center [917, 485] width 59 height 24
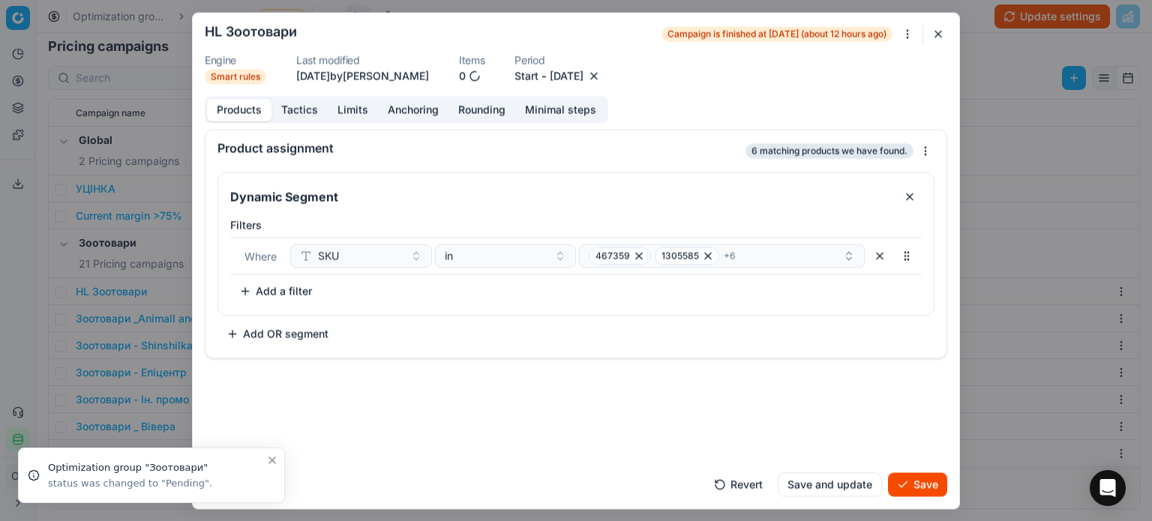
click at [936, 485] on button "Save" at bounding box center [917, 485] width 59 height 24
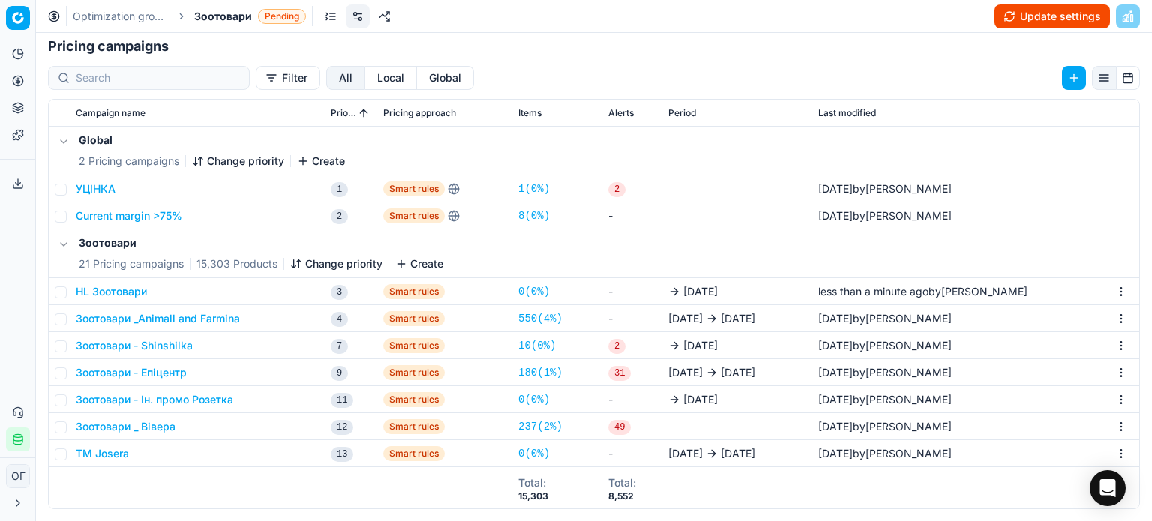
click at [1035, 13] on button "Update settings" at bounding box center [1053, 17] width 116 height 24
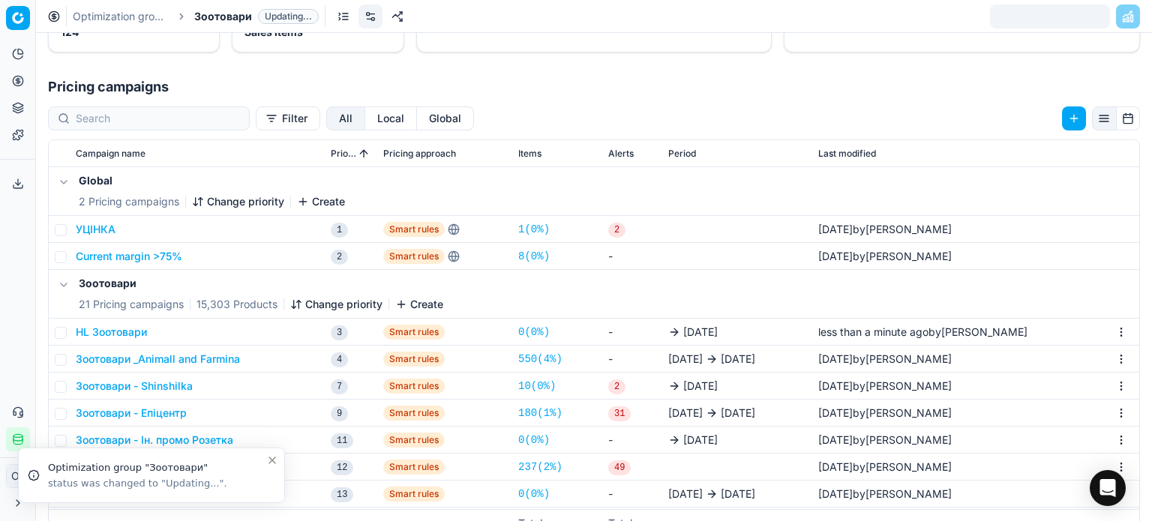
click at [143, 331] on button "HL Зоотовари" at bounding box center [111, 332] width 71 height 15
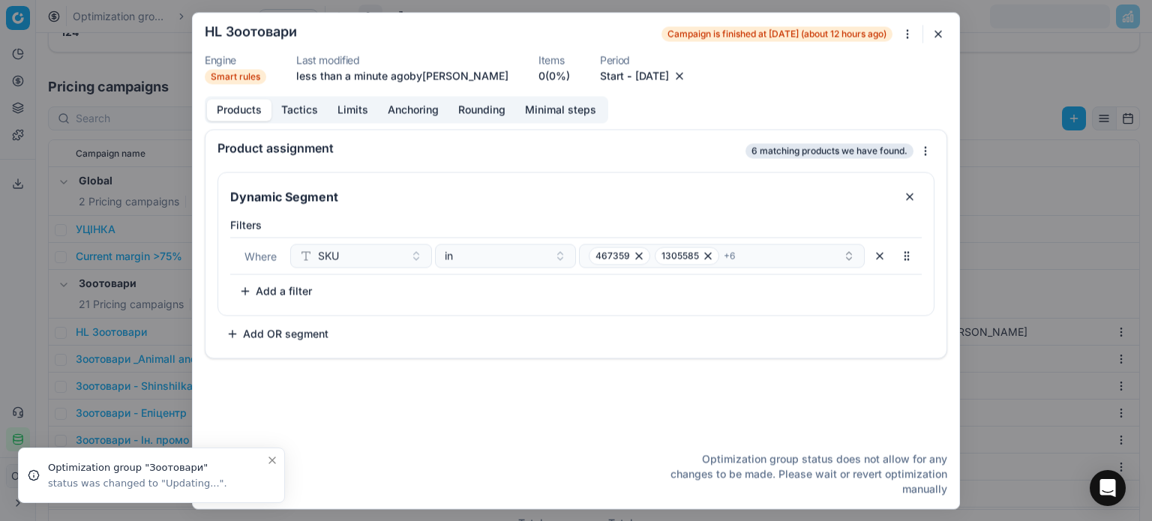
click at [659, 71] on button "[DATE]" at bounding box center [652, 75] width 34 height 15
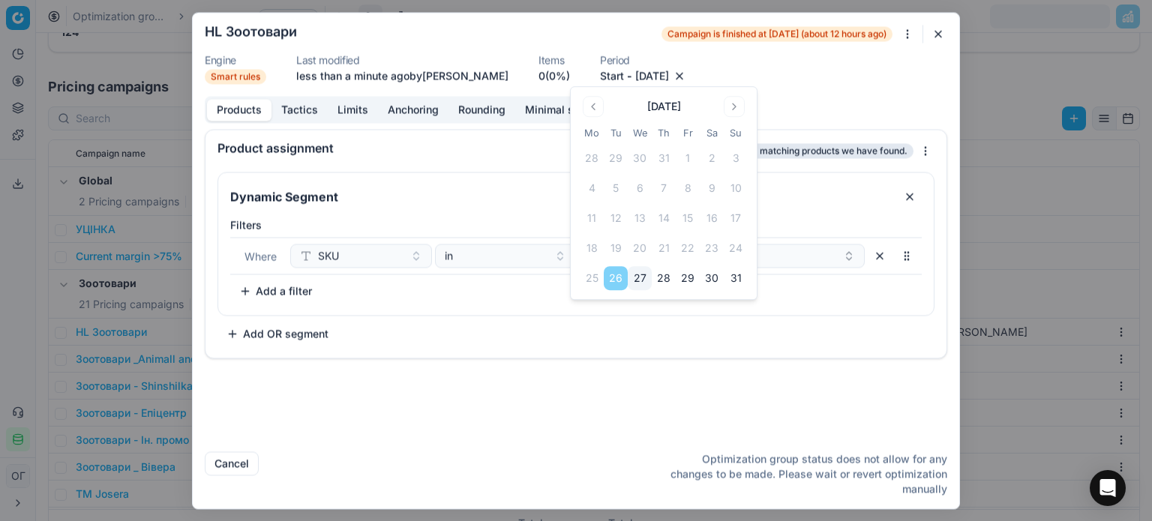
click at [737, 101] on button "Go to the Next Month" at bounding box center [734, 106] width 21 height 21
click at [617, 190] on button "9" at bounding box center [616, 188] width 24 height 24
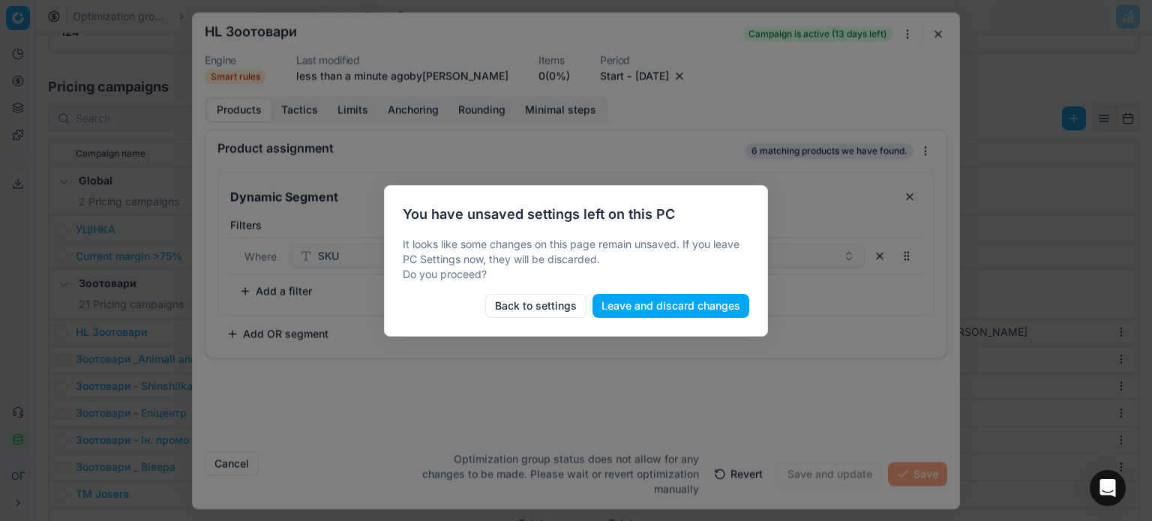
click at [1, 78] on body "Pricing platform Analytics Pricing Product portfolio Templates Export service 1…" at bounding box center [576, 260] width 1152 height 521
click at [646, 311] on button "Leave and discard changes" at bounding box center [671, 306] width 157 height 24
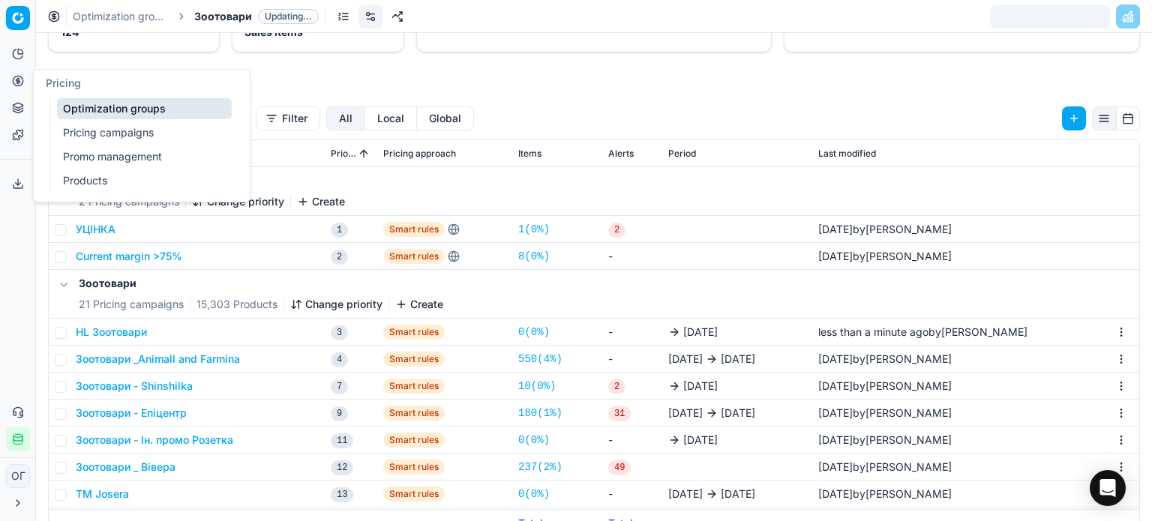
click at [107, 104] on link "Optimization groups" at bounding box center [144, 108] width 175 height 21
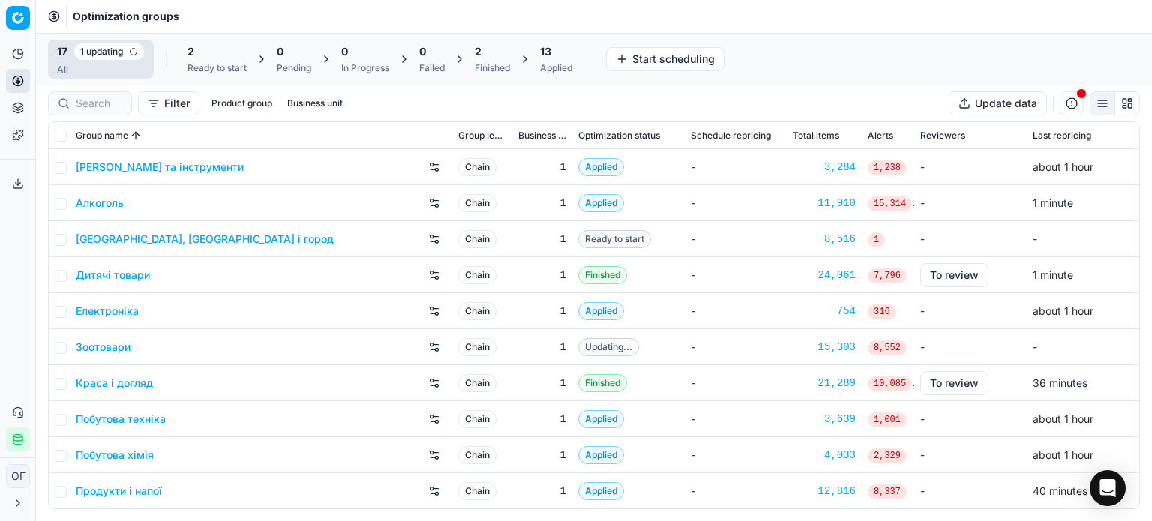
click at [195, 43] on div "2 Ready to start" at bounding box center [217, 59] width 77 height 36
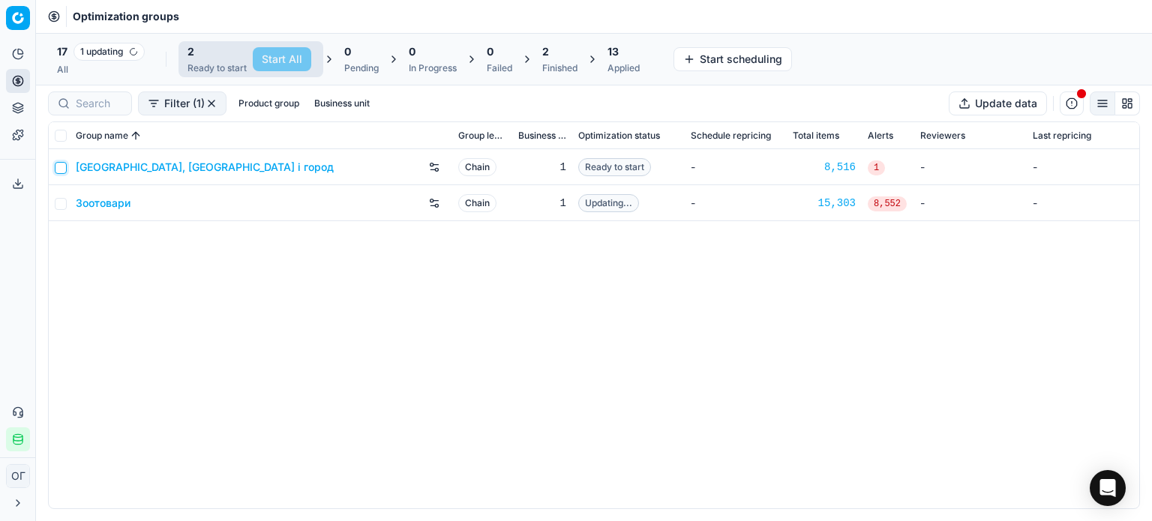
click at [59, 167] on input "checkbox" at bounding box center [61, 168] width 12 height 12
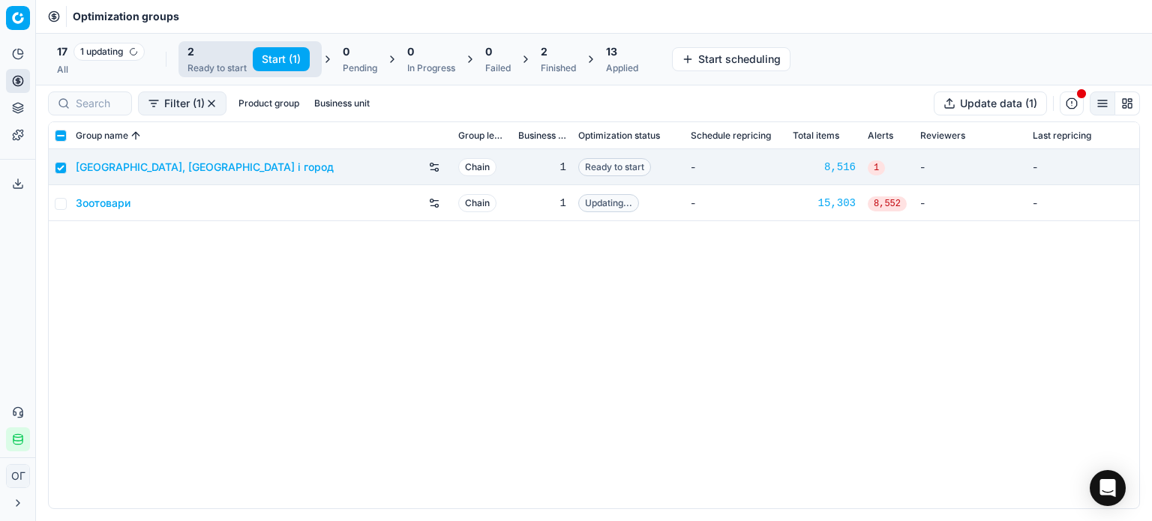
click at [287, 57] on button "Start (1)" at bounding box center [281, 59] width 57 height 24
checkbox input "false"
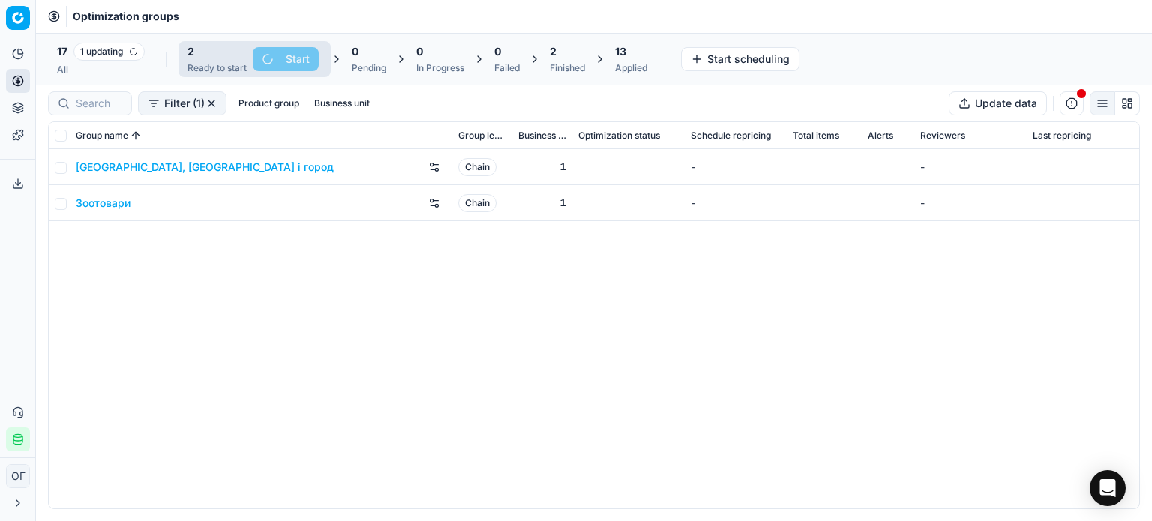
click at [551, 53] on span "2" at bounding box center [553, 51] width 7 height 15
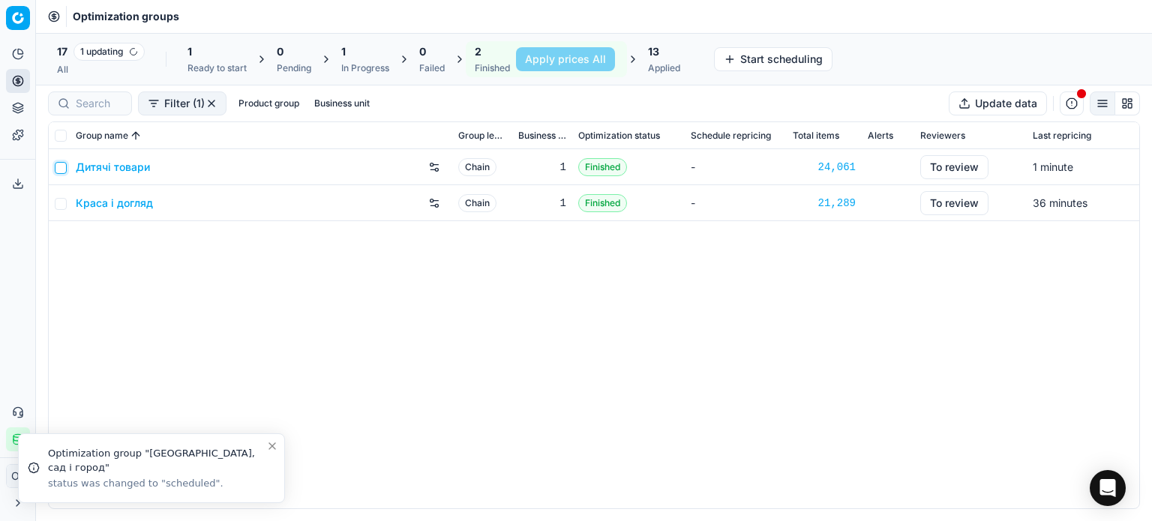
click at [62, 165] on input "checkbox" at bounding box center [61, 168] width 12 height 12
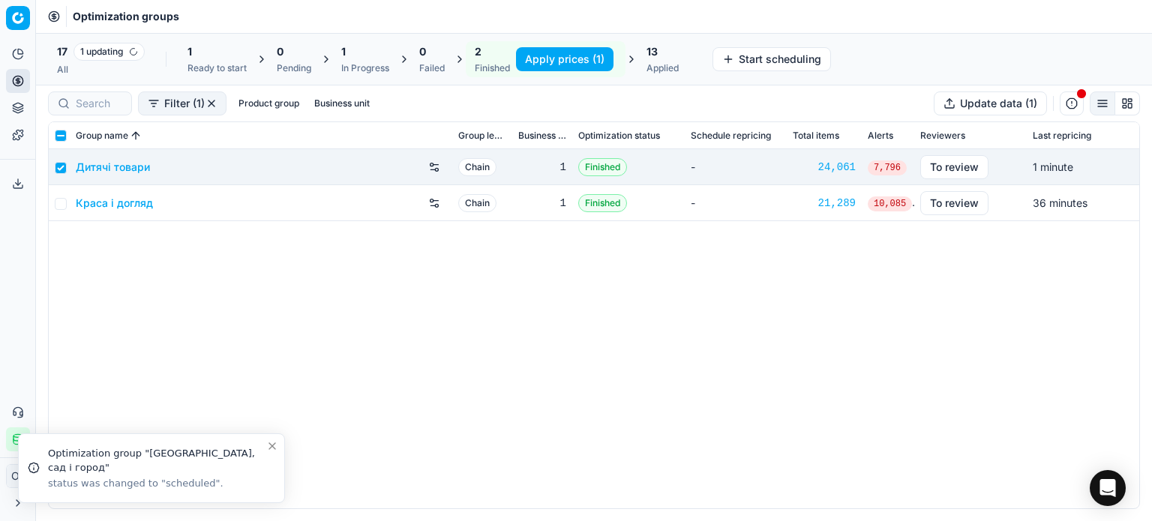
click at [554, 56] on button "Apply prices (1)" at bounding box center [565, 59] width 98 height 24
checkbox input "false"
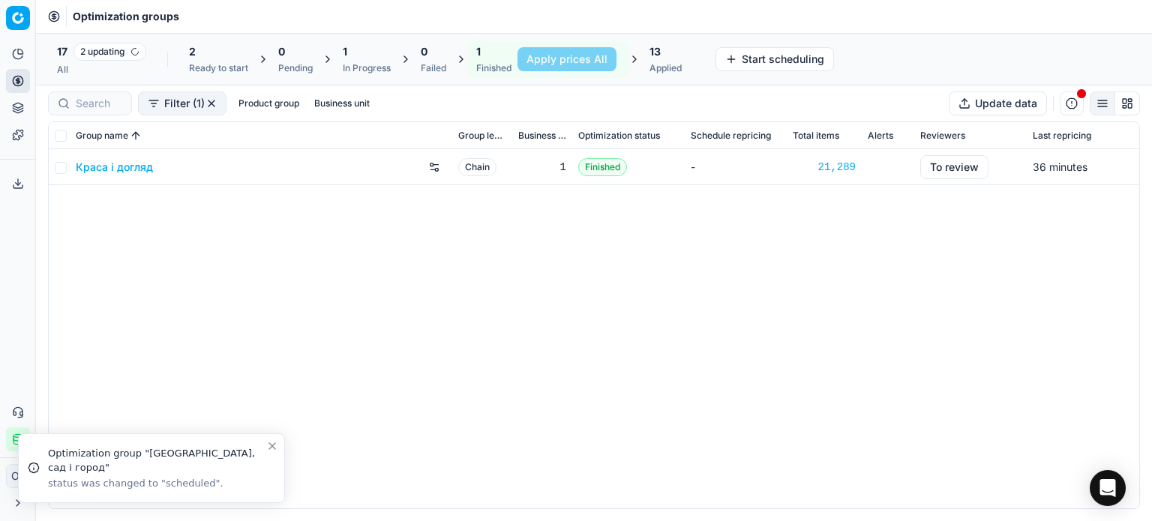
drag, startPoint x: 93, startPoint y: 200, endPoint x: 102, endPoint y: 205, distance: 10.1
click at [94, 200] on div "Краса і догляд Chain 1 Finished - 21,289 To review 36 minutes" at bounding box center [594, 328] width 1091 height 359
click at [117, 170] on link "Краса і догляд" at bounding box center [114, 167] width 77 height 15
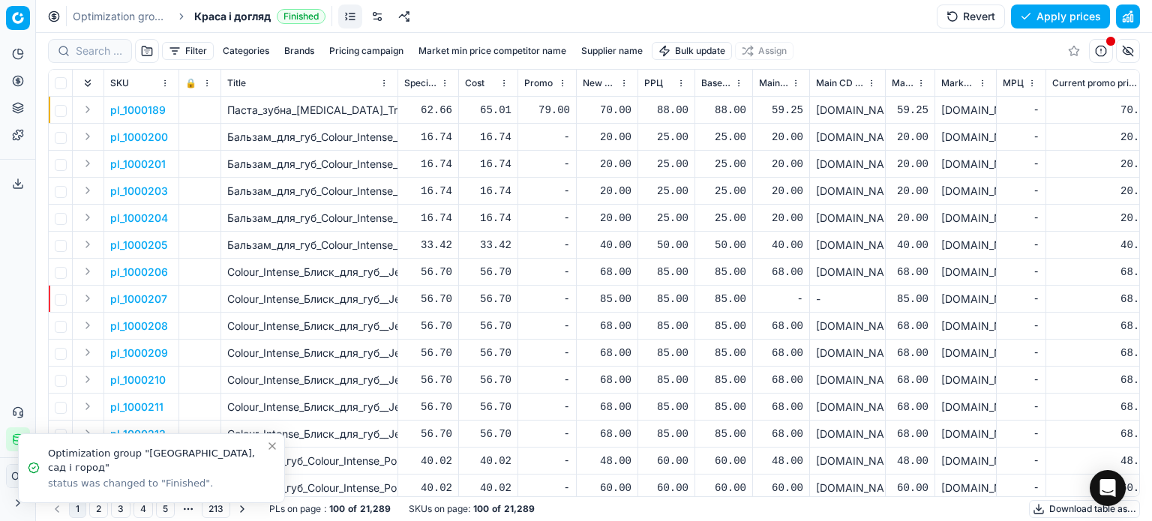
click at [375, 17] on link at bounding box center [377, 17] width 24 height 24
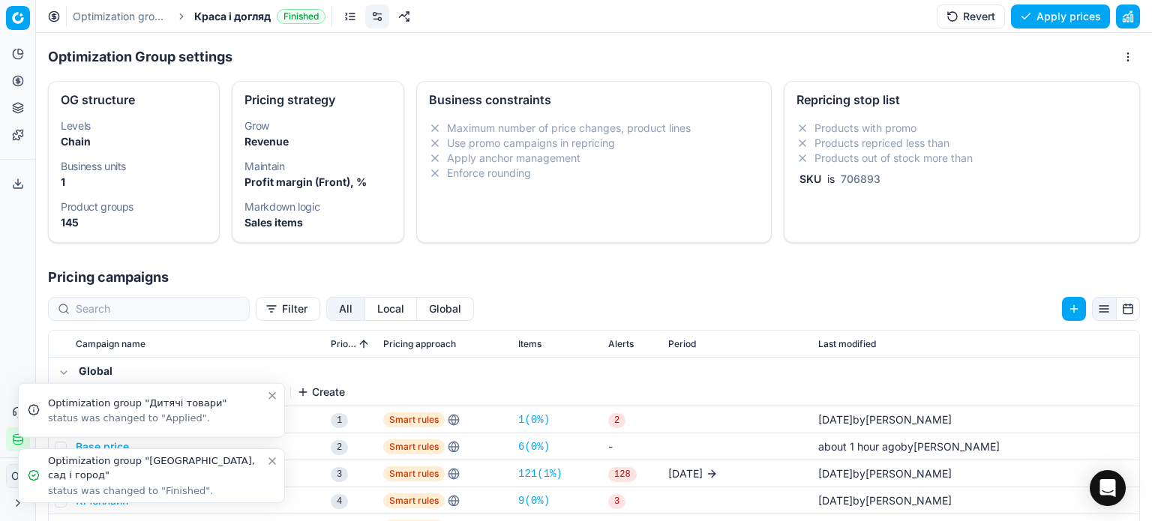
click at [271, 463] on icon "Close toast" at bounding box center [272, 461] width 6 height 6
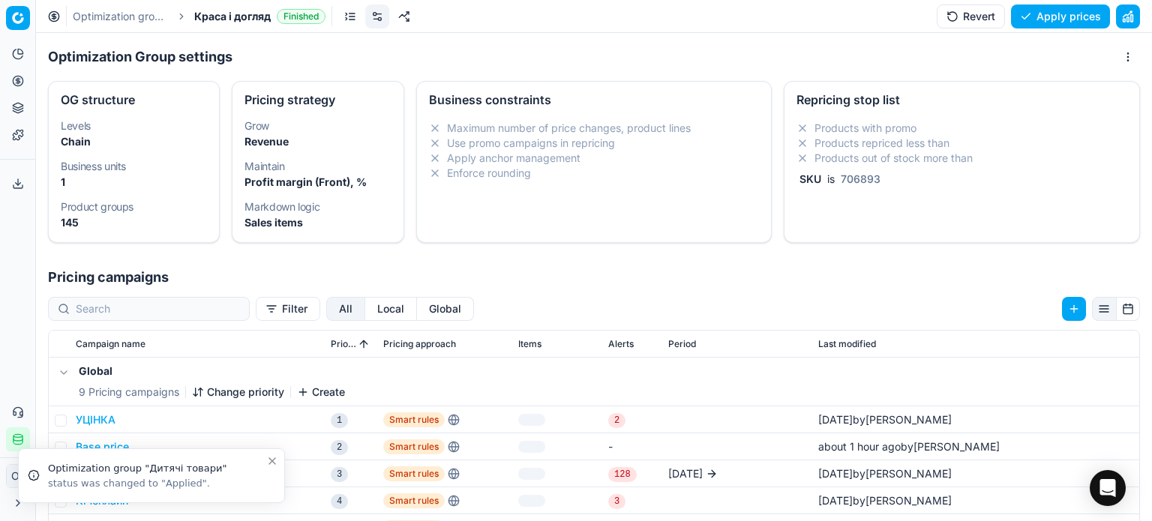
click at [273, 461] on icon "Close toast" at bounding box center [272, 461] width 12 height 12
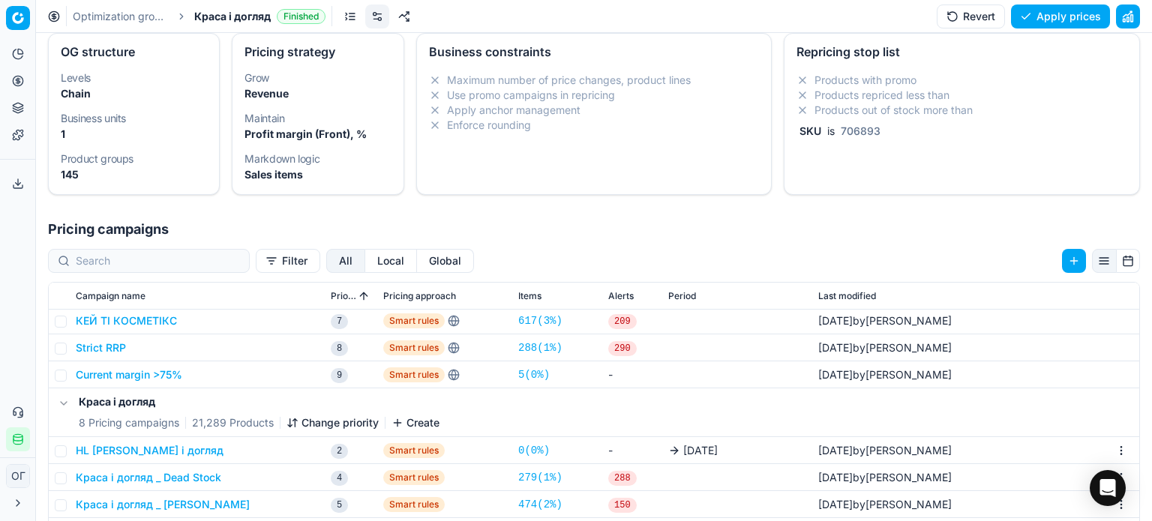
scroll to position [75, 0]
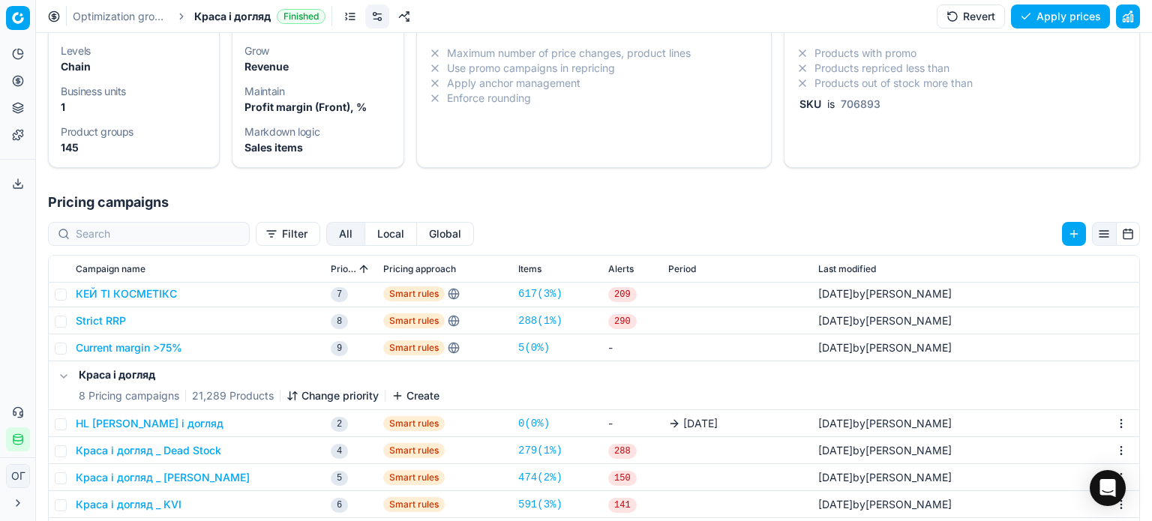
click at [126, 434] on td "HL [PERSON_NAME] і догляд" at bounding box center [197, 423] width 255 height 27
click at [129, 424] on button "HL [PERSON_NAME] і догляд" at bounding box center [150, 423] width 148 height 15
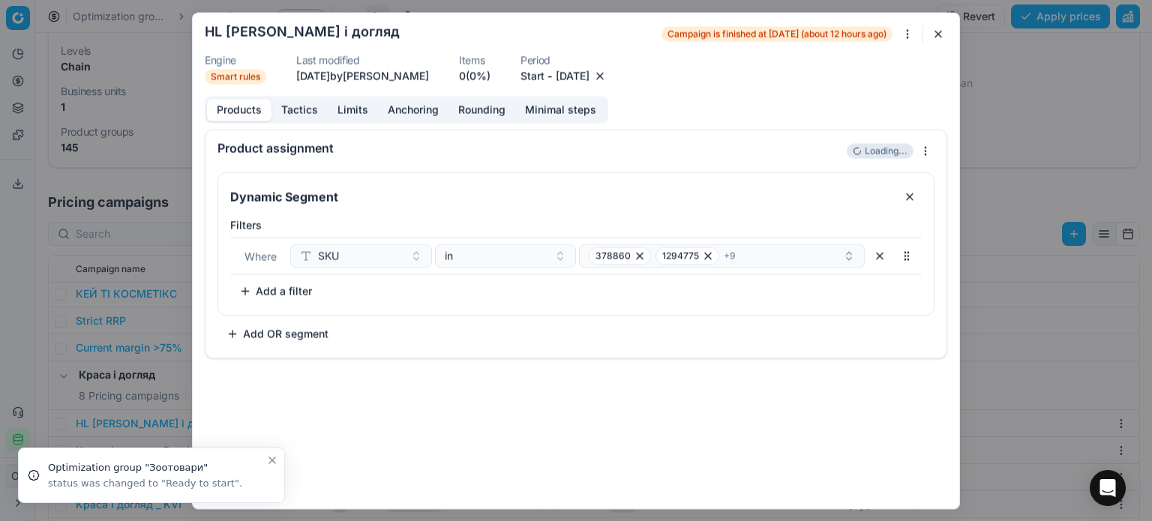
click at [590, 77] on button "[DATE]" at bounding box center [573, 75] width 34 height 15
click at [678, 108] on button "Go to the Next Month" at bounding box center [676, 106] width 21 height 21
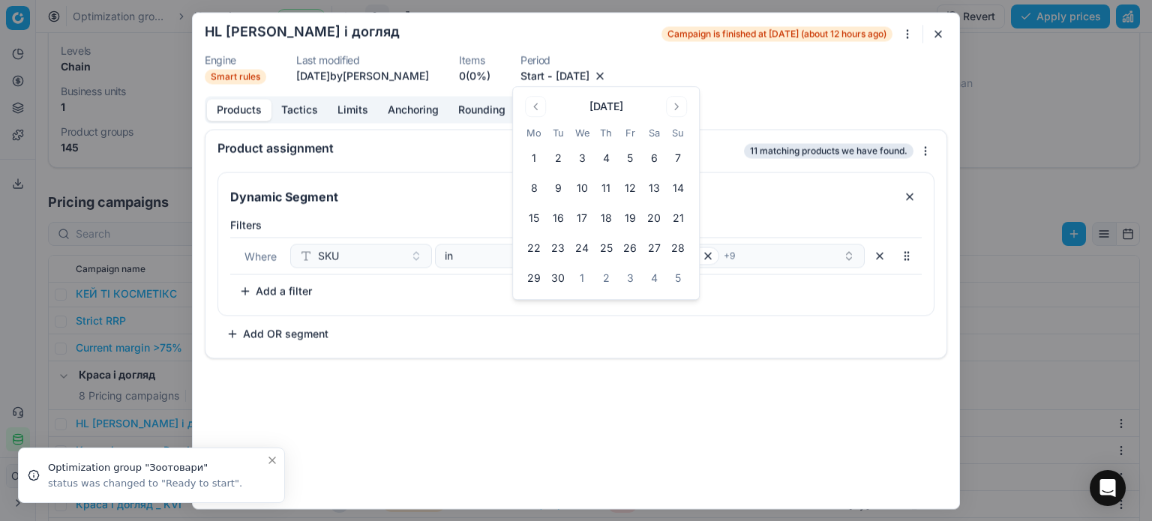
click at [560, 194] on button "9" at bounding box center [558, 188] width 24 height 24
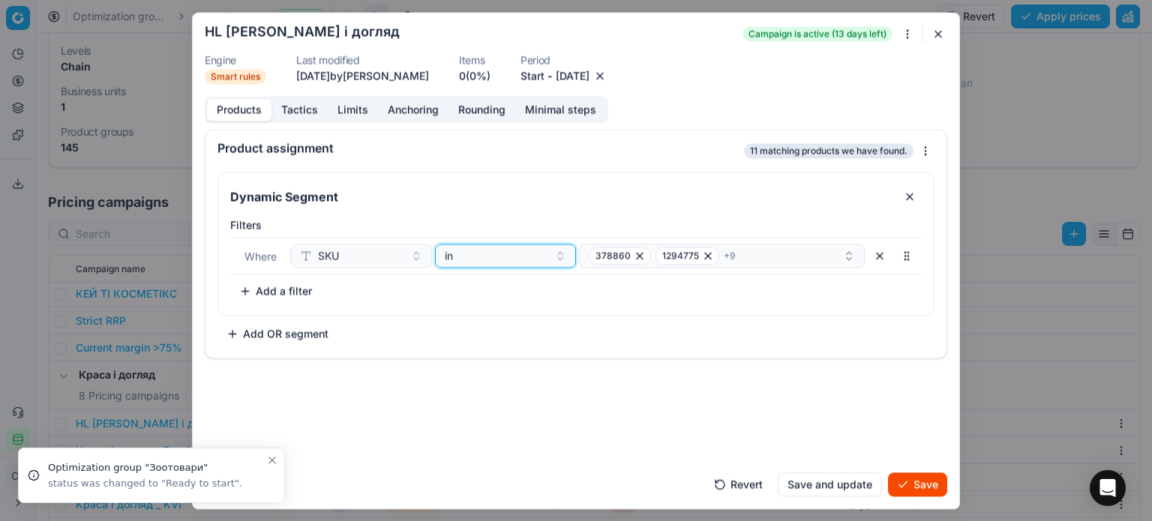
click at [483, 257] on div "in" at bounding box center [497, 255] width 104 height 15
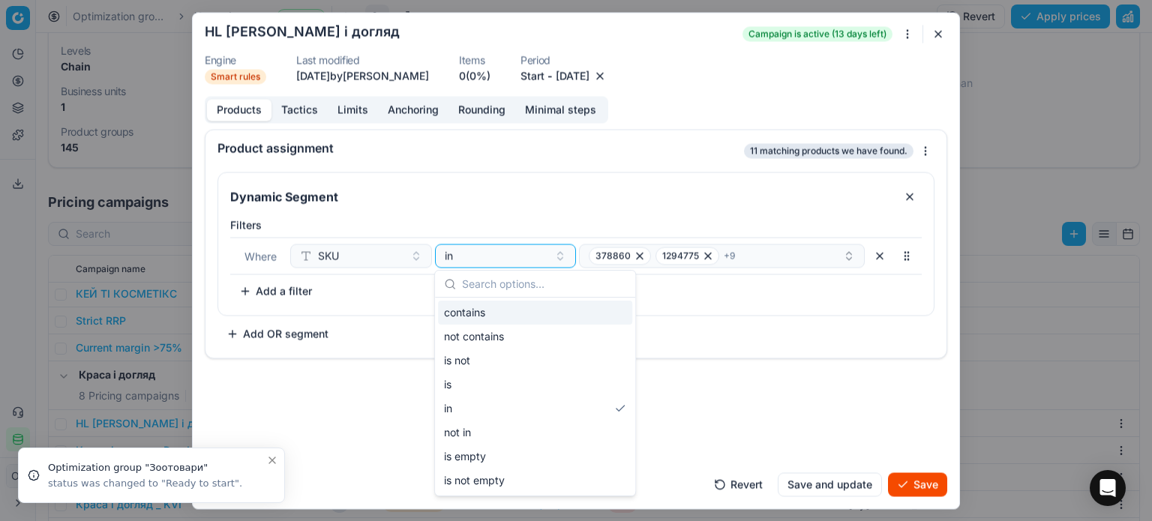
click at [494, 311] on div "contains" at bounding box center [535, 313] width 194 height 24
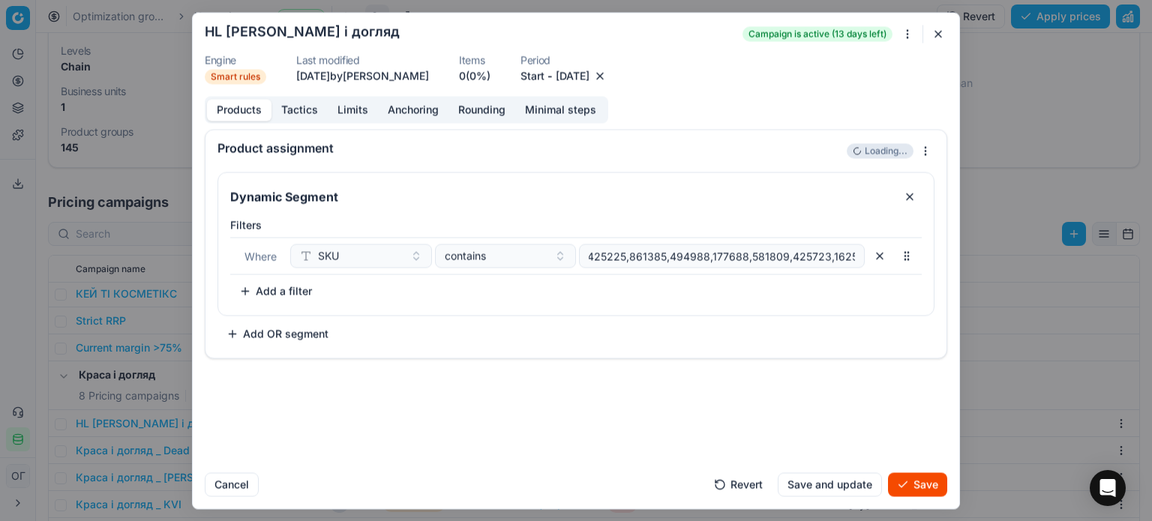
scroll to position [0, 0]
drag, startPoint x: 857, startPoint y: 254, endPoint x: 360, endPoint y: 251, distance: 496.7
click at [360, 251] on div "SKU contains 378860,1294775,789576,382188,425225,861385,494988,177688,581809,42…" at bounding box center [577, 256] width 575 height 24
click at [927, 482] on button "Save" at bounding box center [917, 485] width 59 height 24
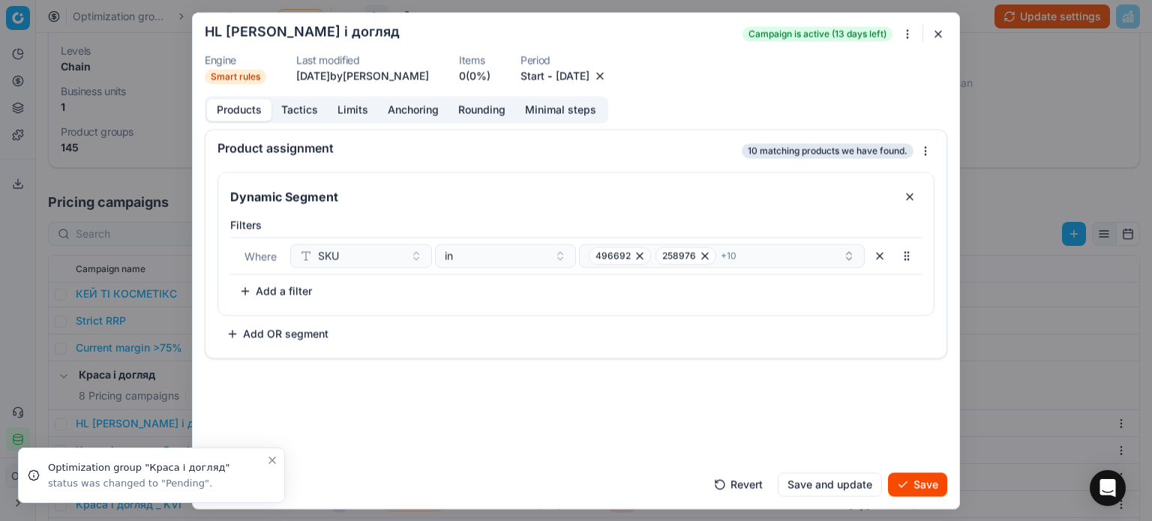
click at [928, 482] on button "Save" at bounding box center [917, 485] width 59 height 24
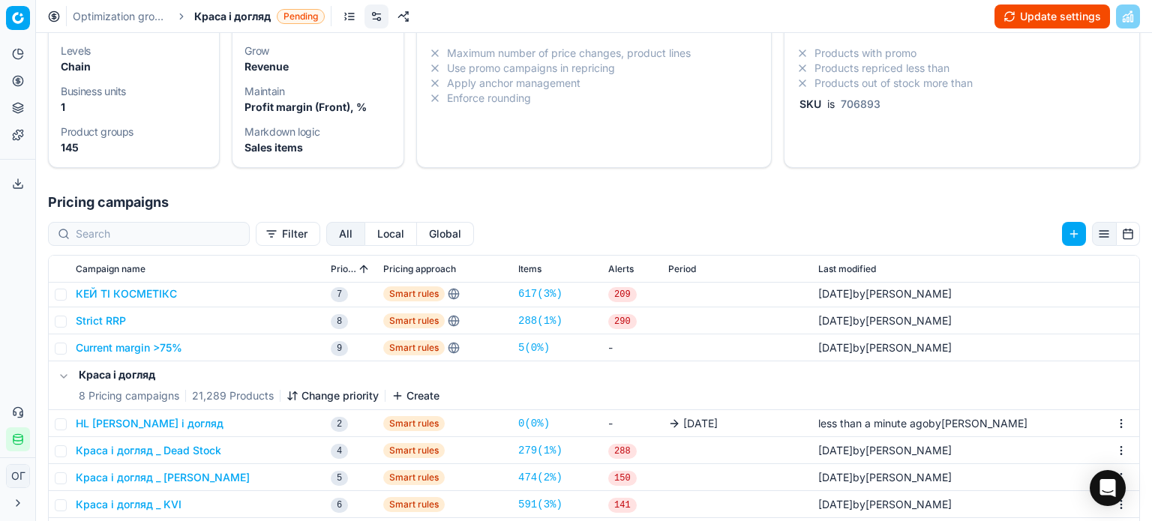
click at [1065, 14] on button "Update settings" at bounding box center [1053, 17] width 116 height 24
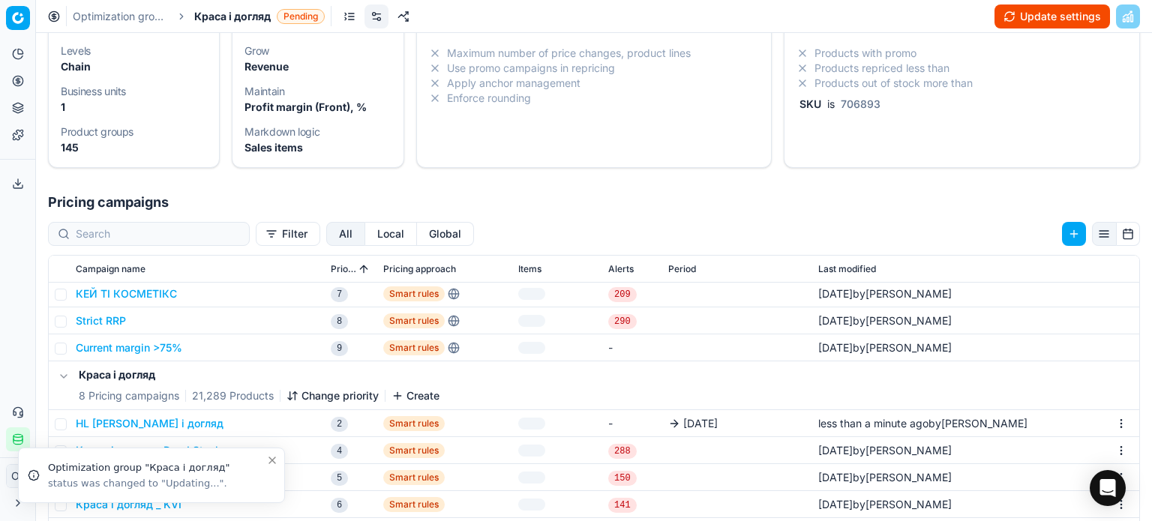
scroll to position [115, 0]
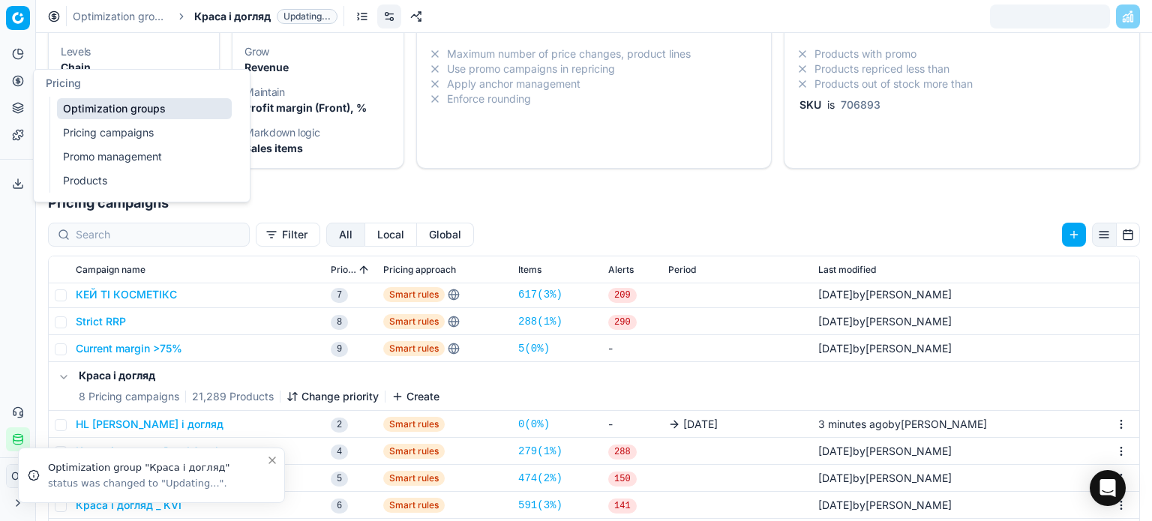
click at [6, 71] on button "Pricing" at bounding box center [18, 81] width 24 height 24
click at [73, 110] on link "Optimization groups" at bounding box center [144, 108] width 175 height 21
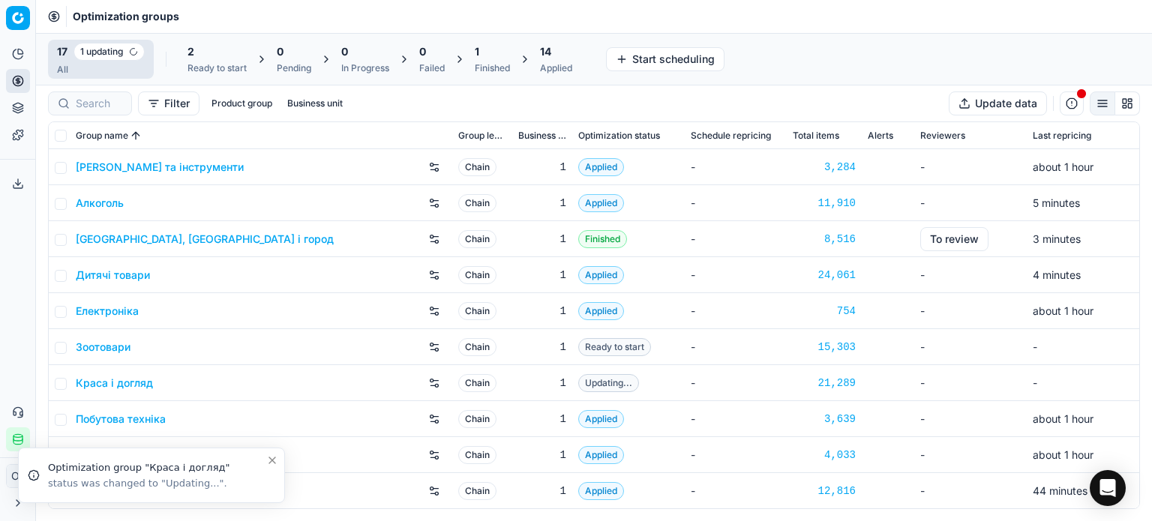
click at [212, 50] on div "2" at bounding box center [217, 51] width 59 height 15
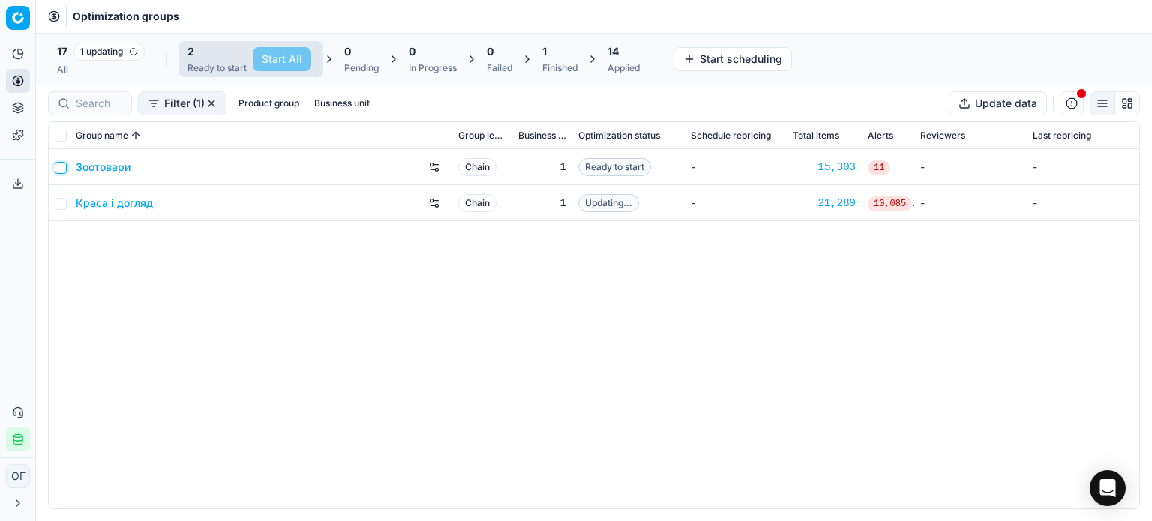
drag, startPoint x: 59, startPoint y: 164, endPoint x: 190, endPoint y: 143, distance: 132.3
click at [59, 164] on input "checkbox" at bounding box center [61, 168] width 12 height 12
checkbox input "true"
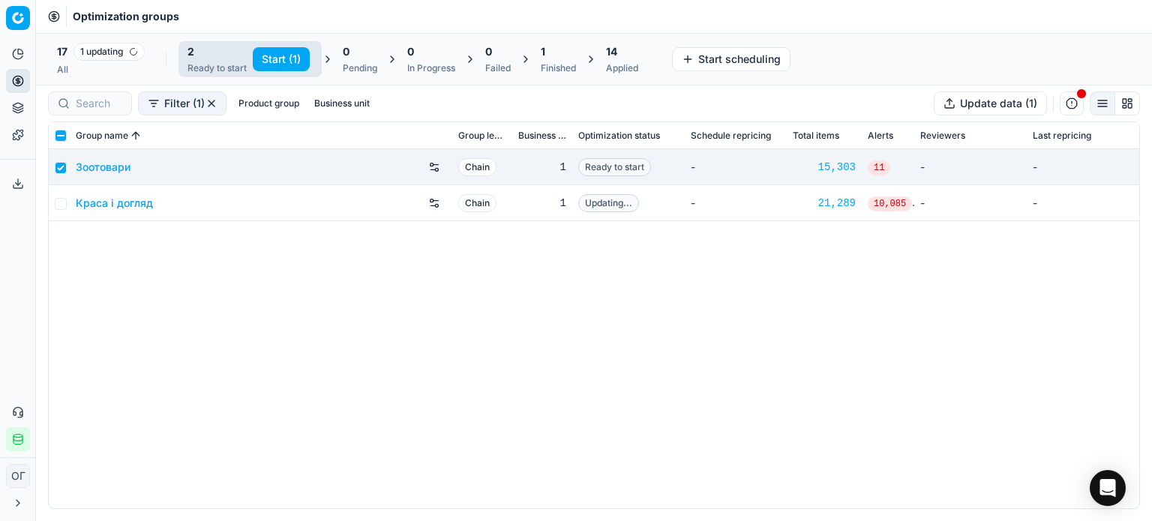
click at [116, 166] on link "Зоотовари" at bounding box center [103, 167] width 55 height 15
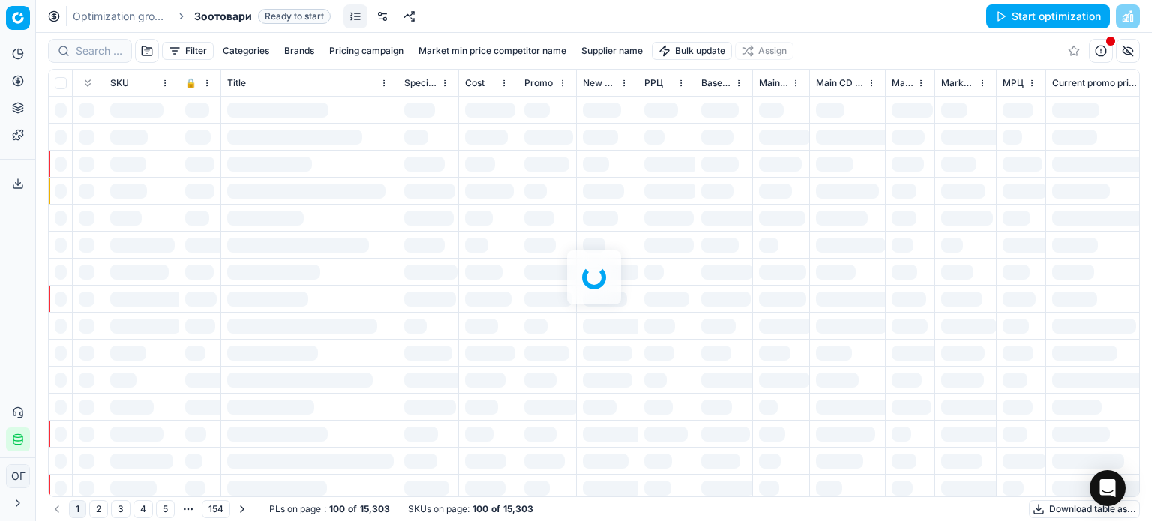
click at [380, 20] on link at bounding box center [383, 17] width 24 height 24
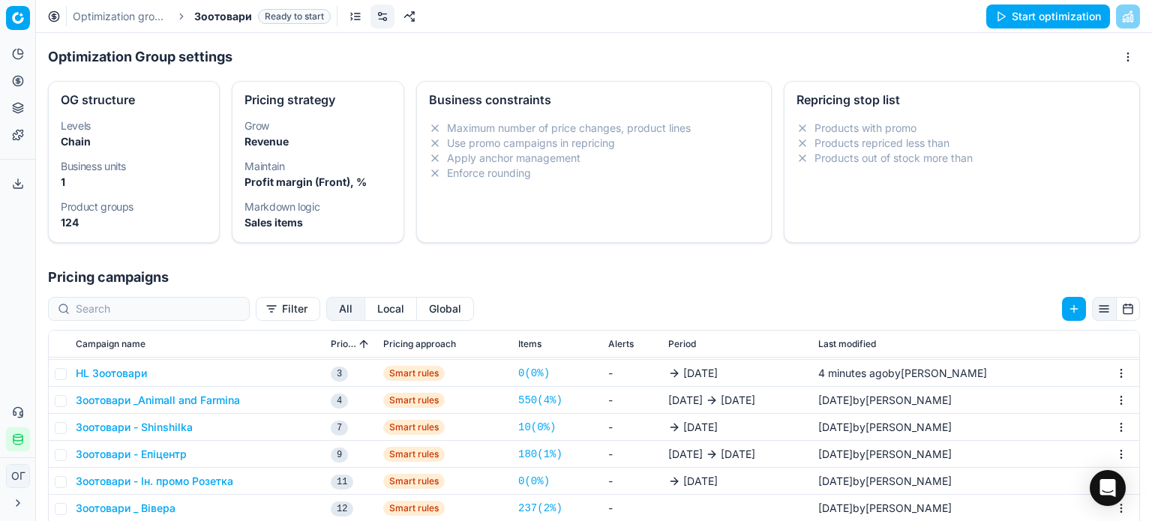
scroll to position [150, 0]
click at [129, 371] on button "HL Зоотовари" at bounding box center [111, 372] width 71 height 15
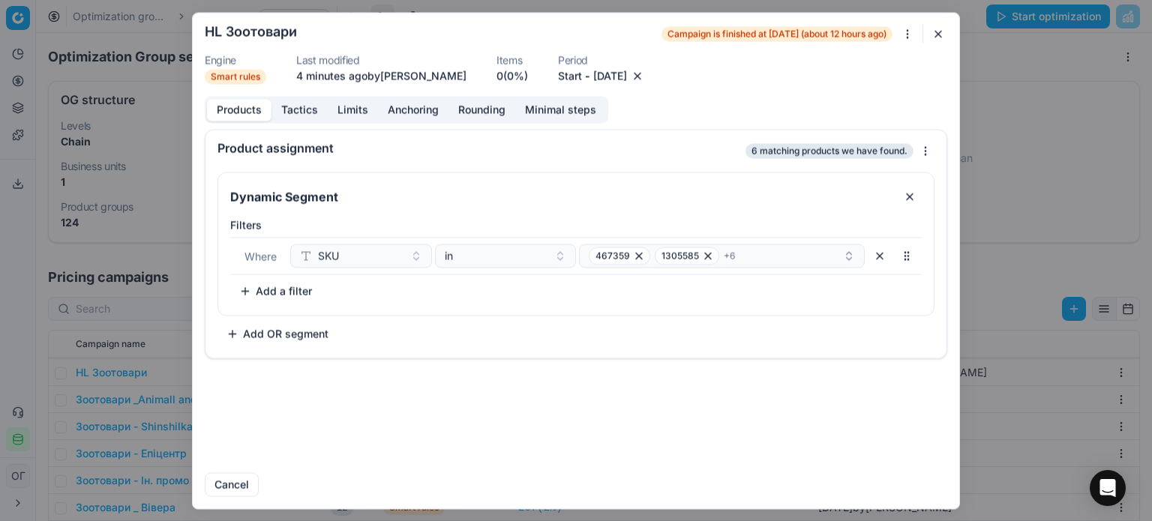
click at [616, 77] on button "[DATE]" at bounding box center [610, 75] width 34 height 15
click at [695, 109] on button "Go to the Next Month" at bounding box center [693, 106] width 21 height 21
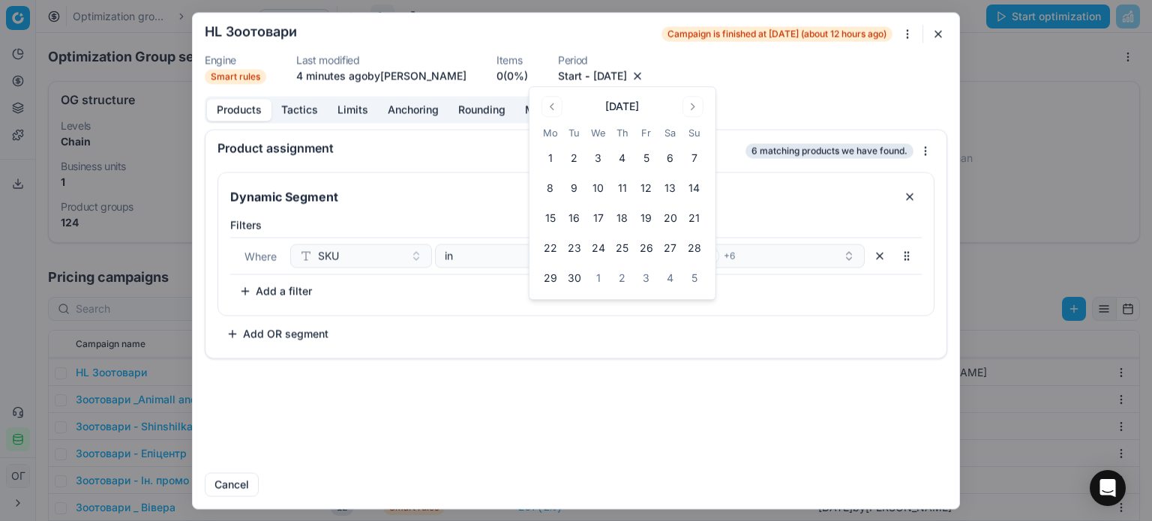
click at [573, 187] on button "9" at bounding box center [575, 188] width 24 height 24
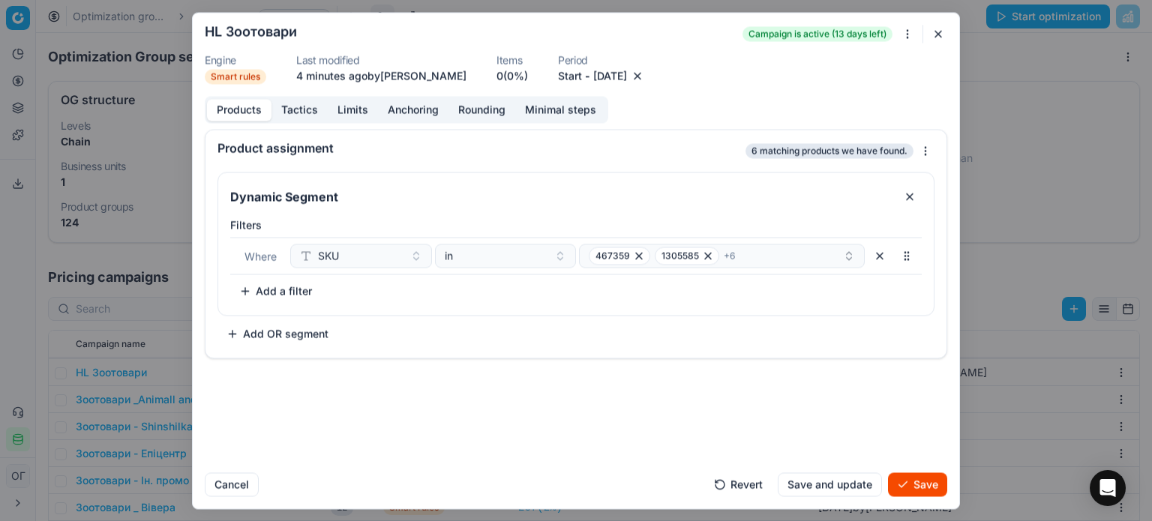
click at [926, 488] on button "Save" at bounding box center [917, 485] width 59 height 24
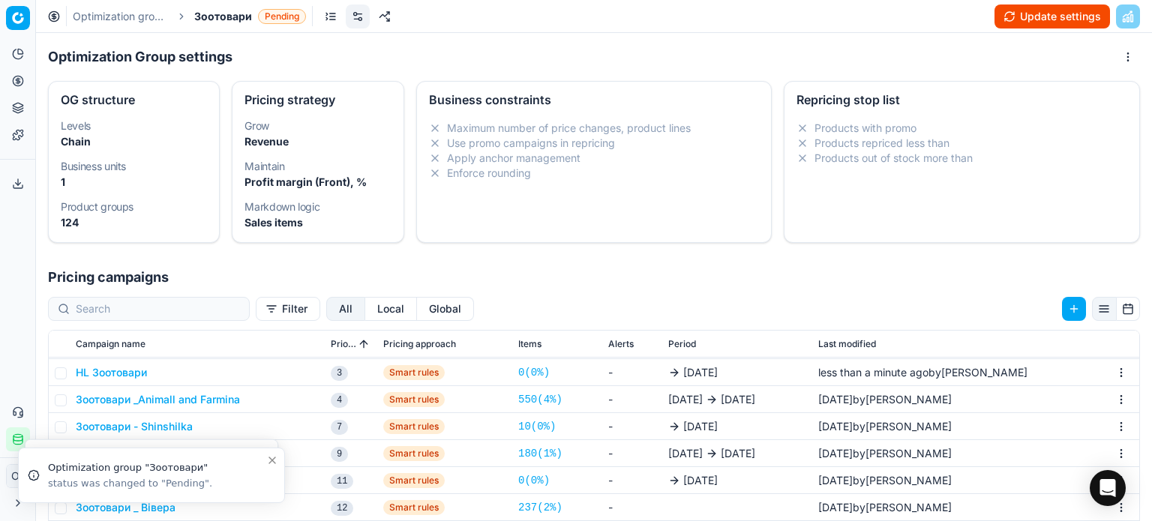
click at [1008, 16] on button "Update settings" at bounding box center [1053, 17] width 116 height 24
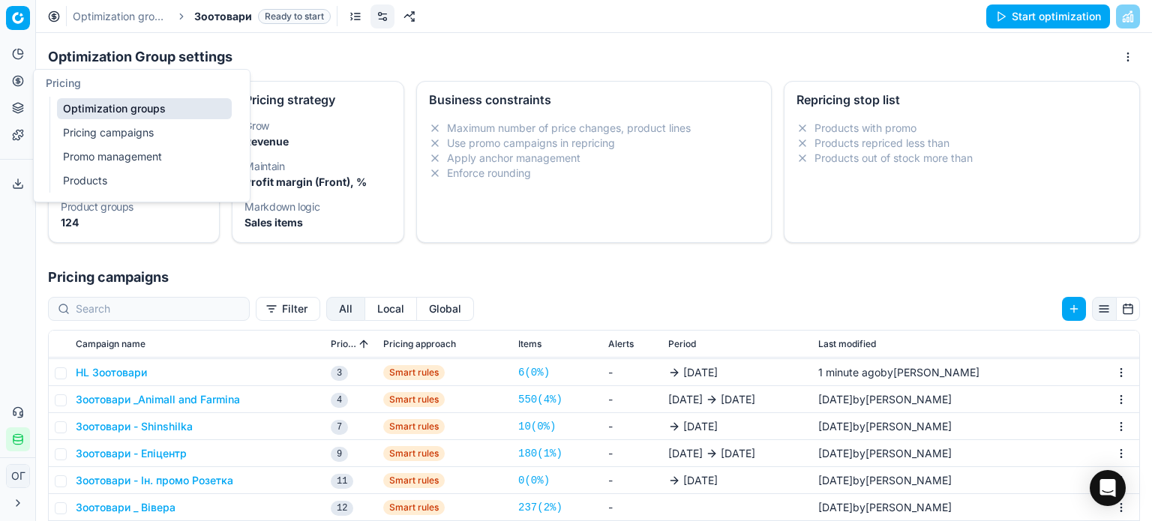
click at [86, 113] on link "Optimization groups" at bounding box center [144, 108] width 175 height 21
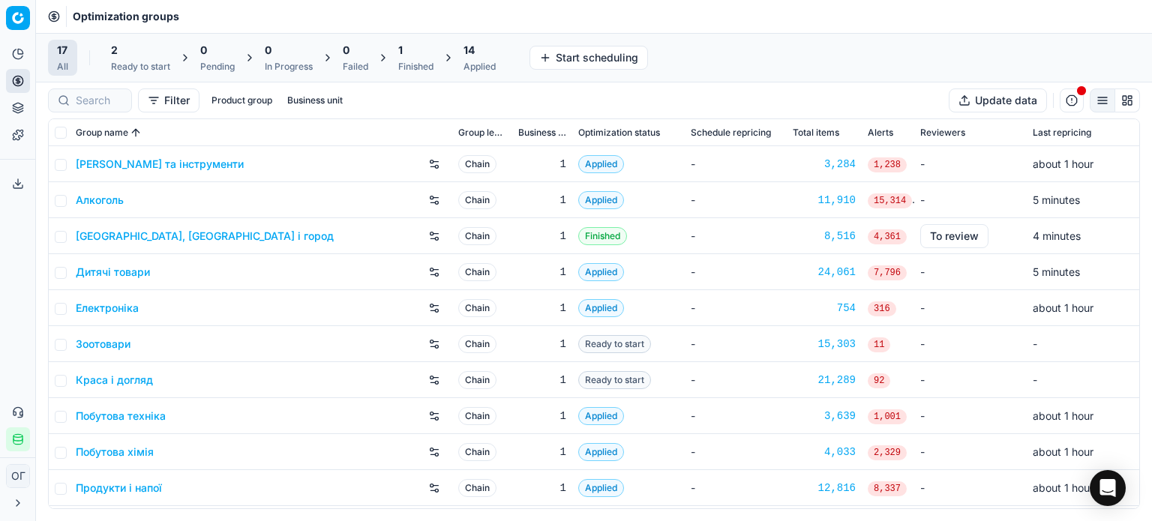
click at [149, 63] on div "Ready to start" at bounding box center [140, 67] width 59 height 12
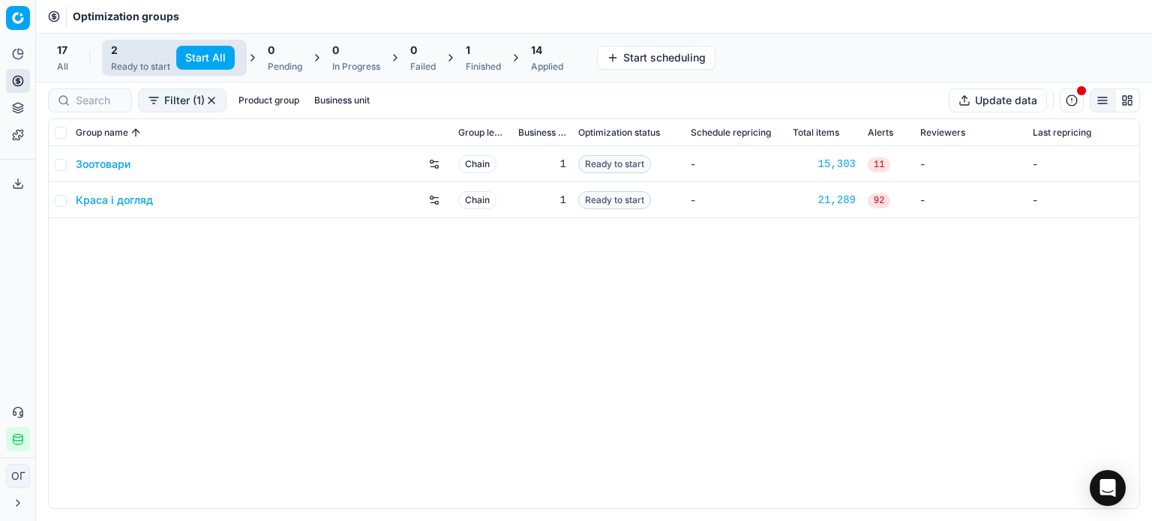
click at [188, 51] on button "Start All" at bounding box center [205, 58] width 59 height 24
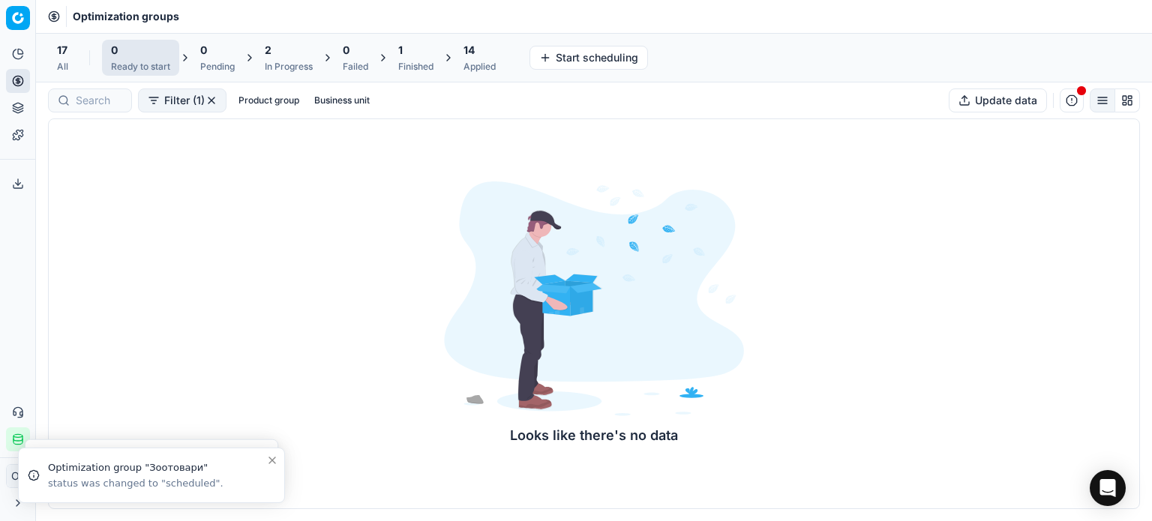
click at [491, 47] on div "14" at bounding box center [480, 50] width 32 height 15
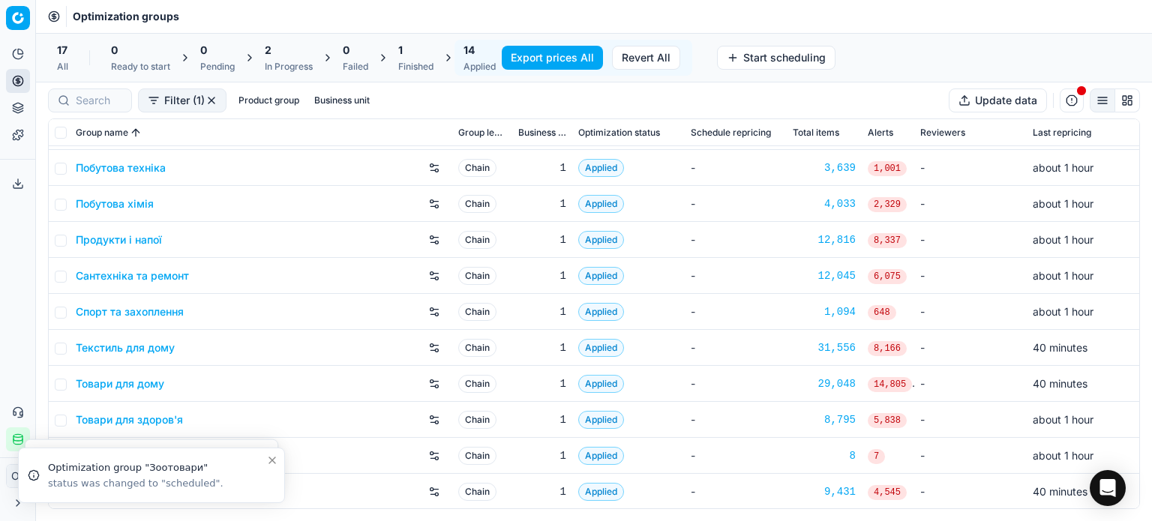
scroll to position [141, 0]
click at [274, 460] on icon "Close toast" at bounding box center [272, 461] width 12 height 12
click at [273, 462] on icon "Close toast" at bounding box center [272, 461] width 6 height 6
click at [64, 206] on input "checkbox" at bounding box center [61, 204] width 12 height 12
checkbox input "true"
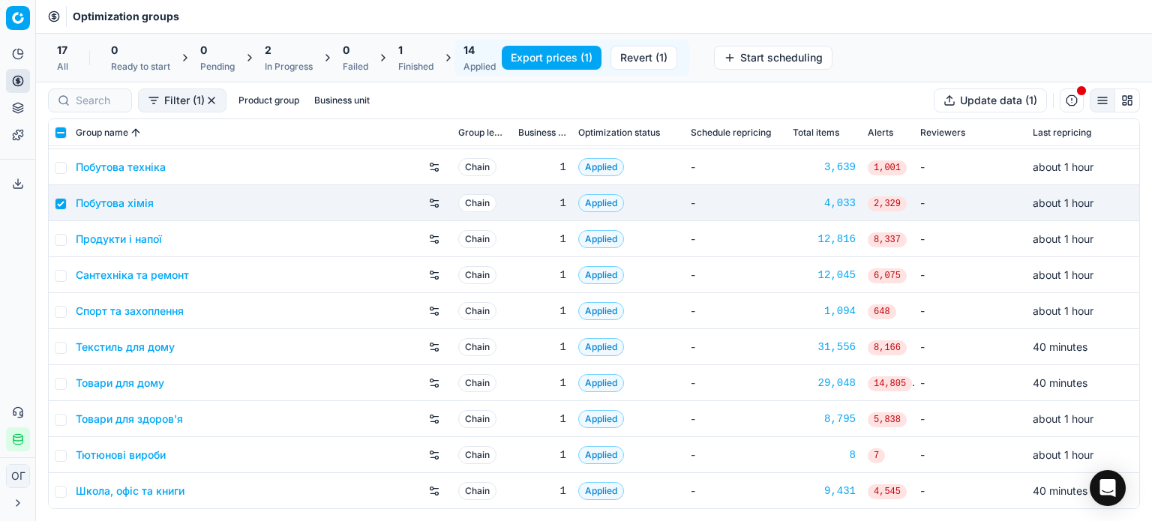
click at [654, 56] on button "Revert (1)" at bounding box center [644, 58] width 67 height 24
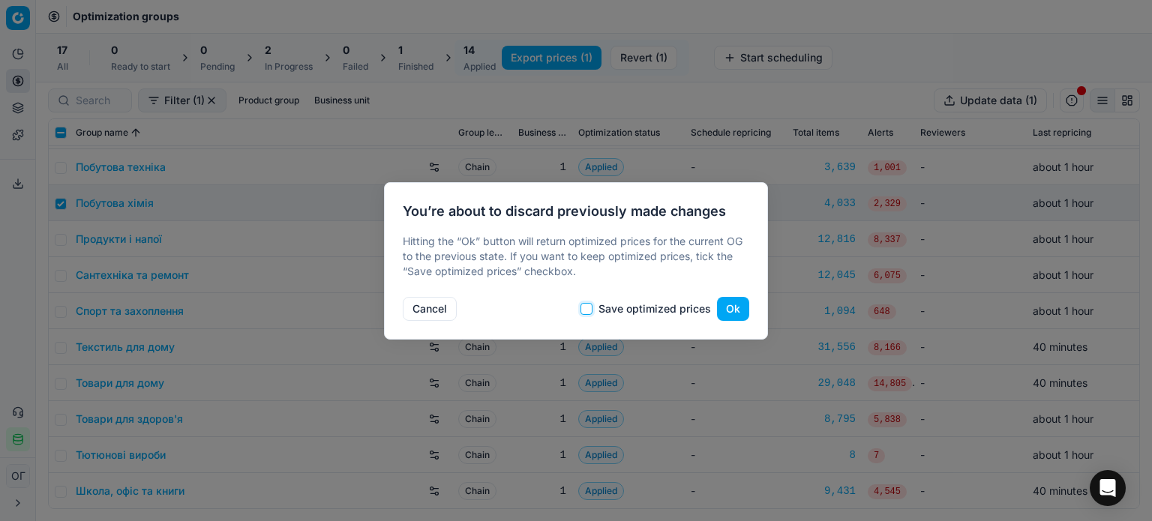
click at [585, 311] on input "Save optimized prices" at bounding box center [587, 309] width 12 height 12
checkbox input "true"
click at [741, 302] on button "Ok" at bounding box center [733, 309] width 32 height 24
checkbox input "false"
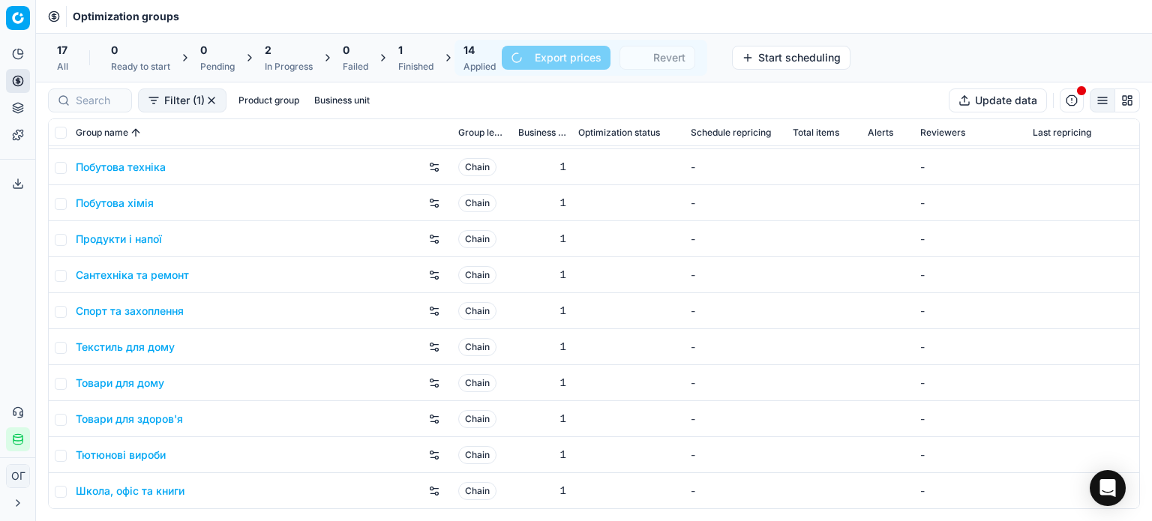
scroll to position [105, 0]
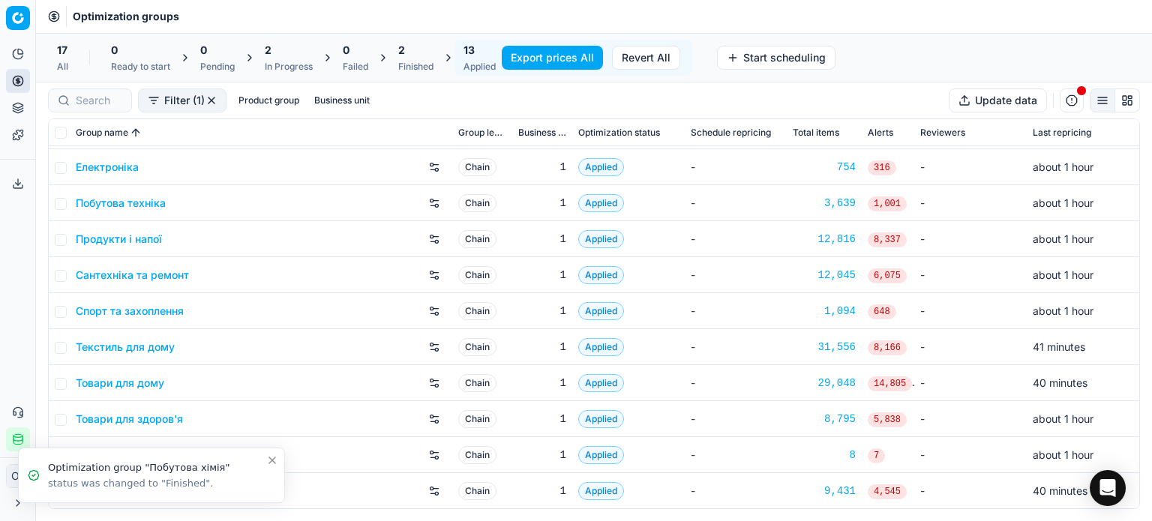
click at [416, 68] on div "Finished" at bounding box center [415, 67] width 35 height 12
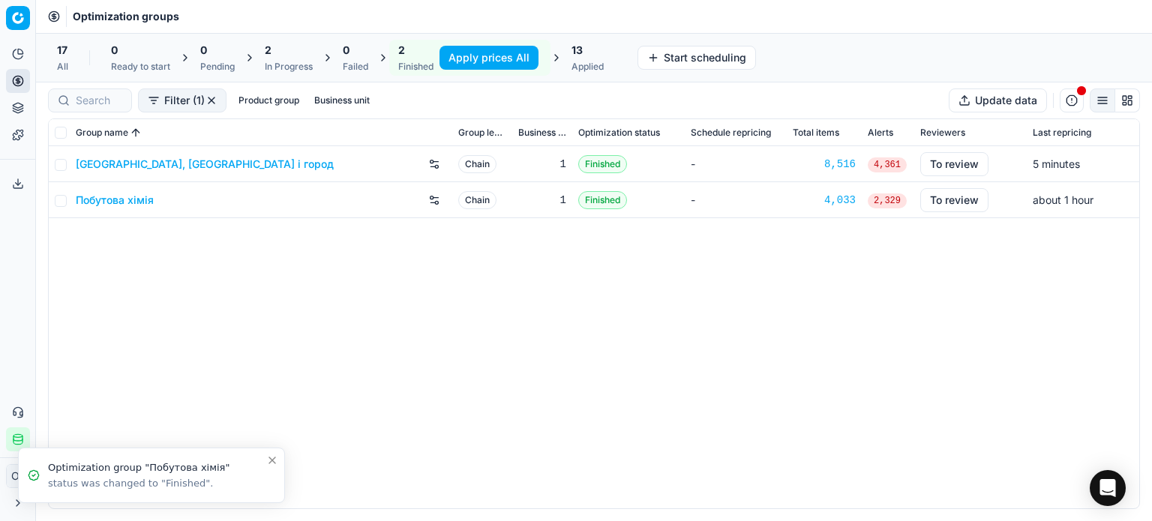
click at [109, 206] on link "Побутова хімія" at bounding box center [115, 200] width 78 height 15
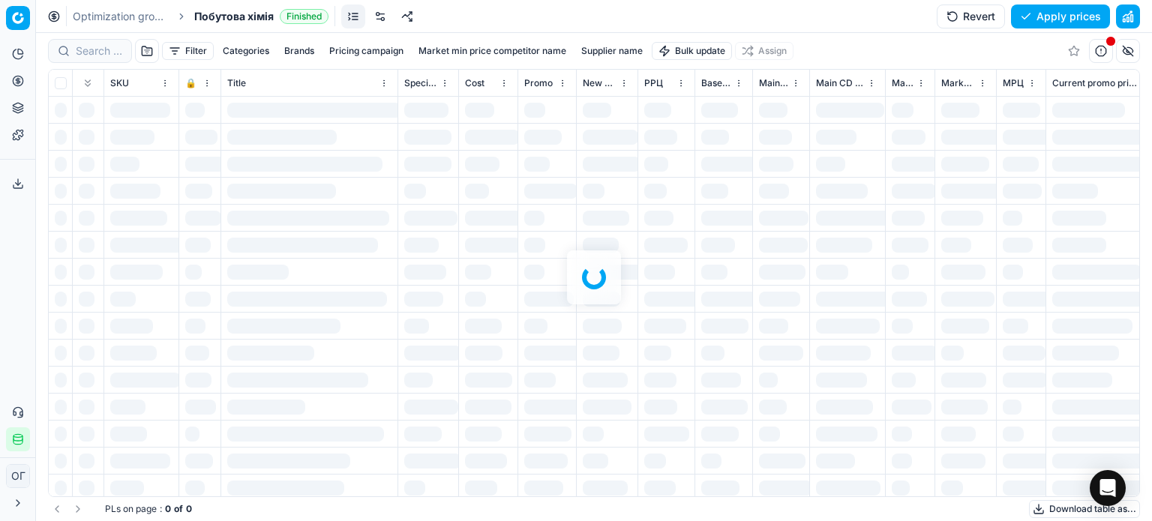
click at [432, 19] on div "Optimization groups Побутова хімія Finished Revert Apply prices" at bounding box center [594, 16] width 1116 height 33
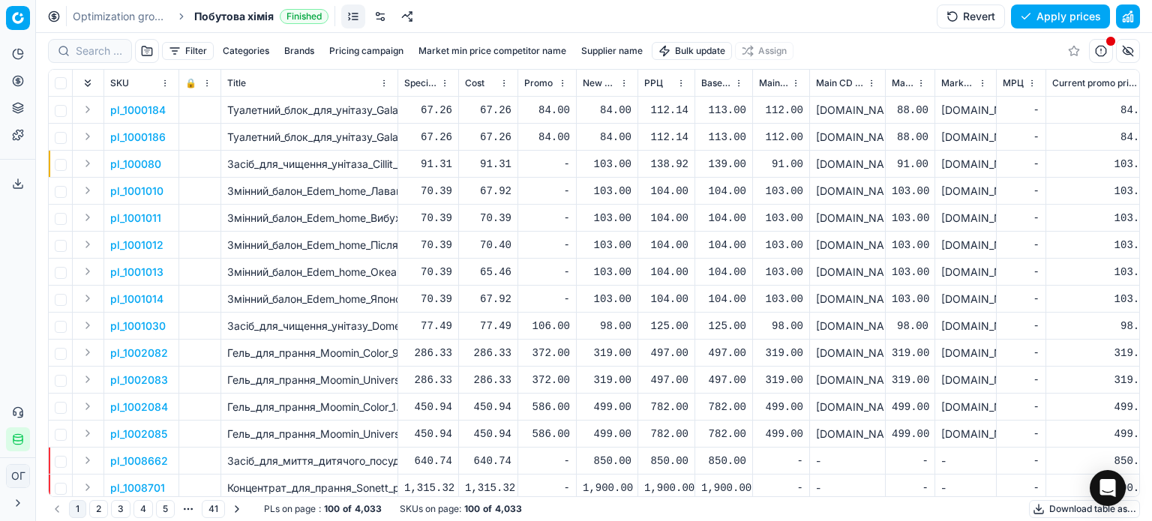
click at [377, 15] on link at bounding box center [380, 17] width 24 height 24
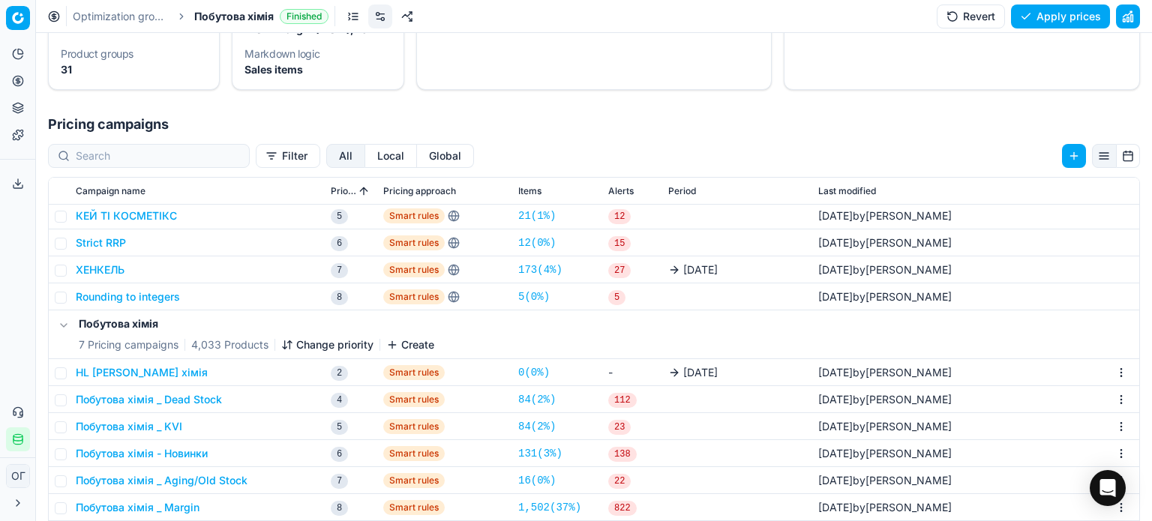
scroll to position [231, 0]
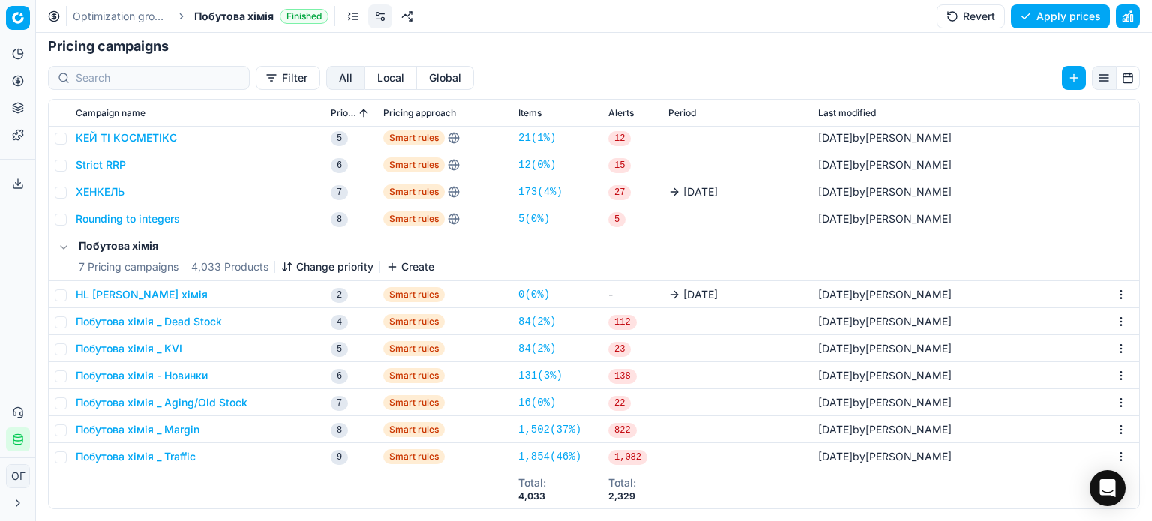
click at [165, 294] on button "HL [PERSON_NAME] хімія" at bounding box center [142, 294] width 132 height 15
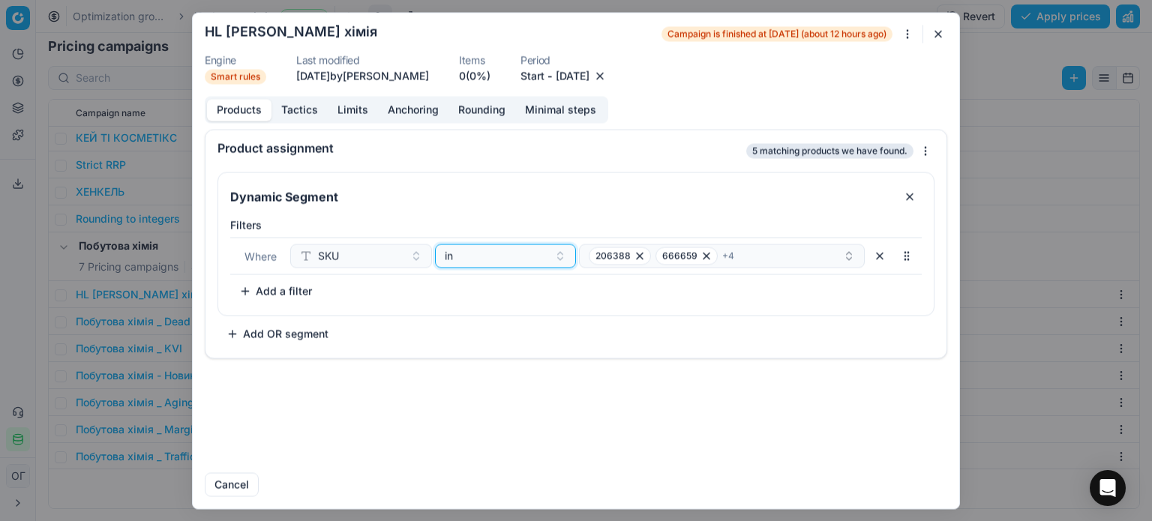
click at [548, 257] on div "in" at bounding box center [497, 255] width 104 height 15
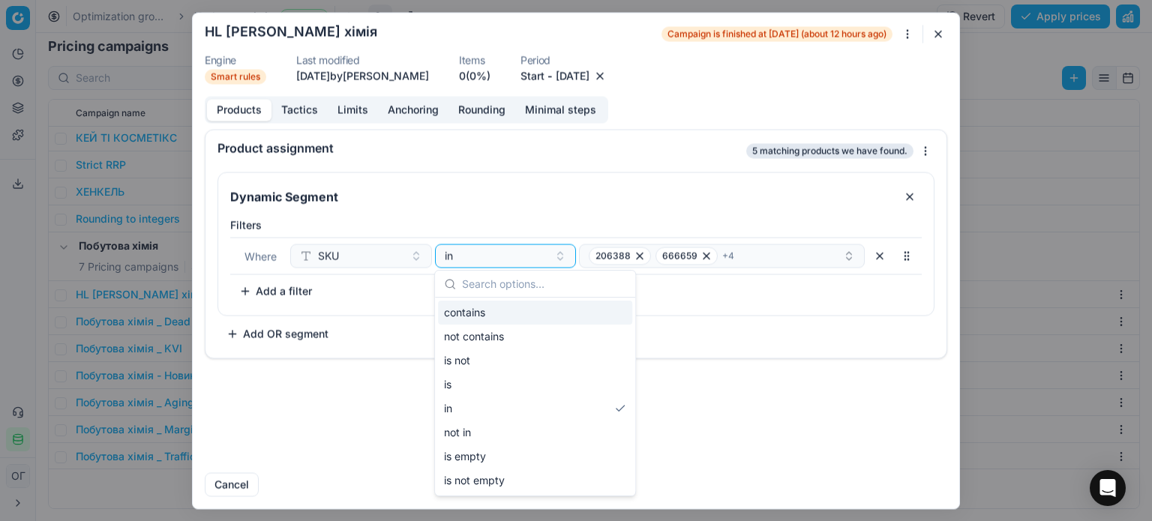
click at [494, 308] on div "contains" at bounding box center [535, 313] width 194 height 24
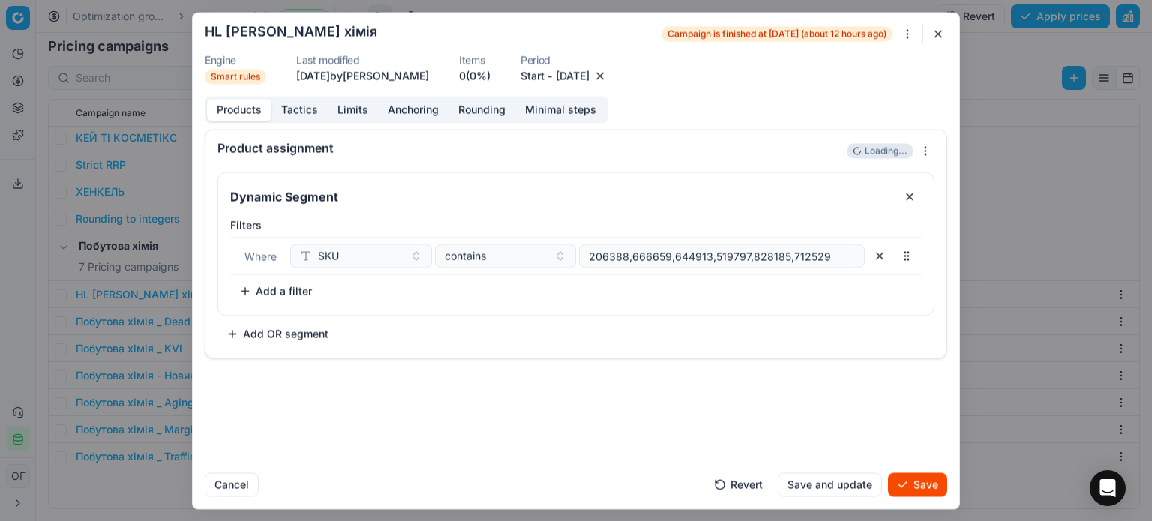
drag, startPoint x: 835, startPoint y: 257, endPoint x: 466, endPoint y: 261, distance: 369.2
click at [466, 261] on div "SKU contains 206388,666659,644913,519797,828185,712529" at bounding box center [577, 256] width 575 height 24
click at [590, 77] on button "[DATE]" at bounding box center [573, 75] width 34 height 15
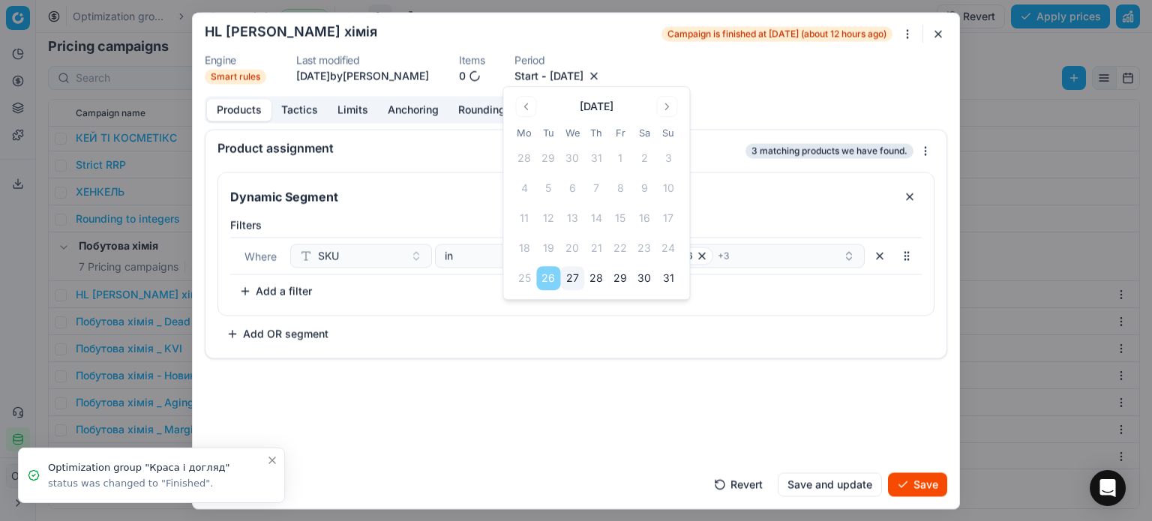
click at [663, 104] on button "Go to the Next Month" at bounding box center [666, 106] width 21 height 21
click at [562, 182] on button "9" at bounding box center [557, 188] width 24 height 24
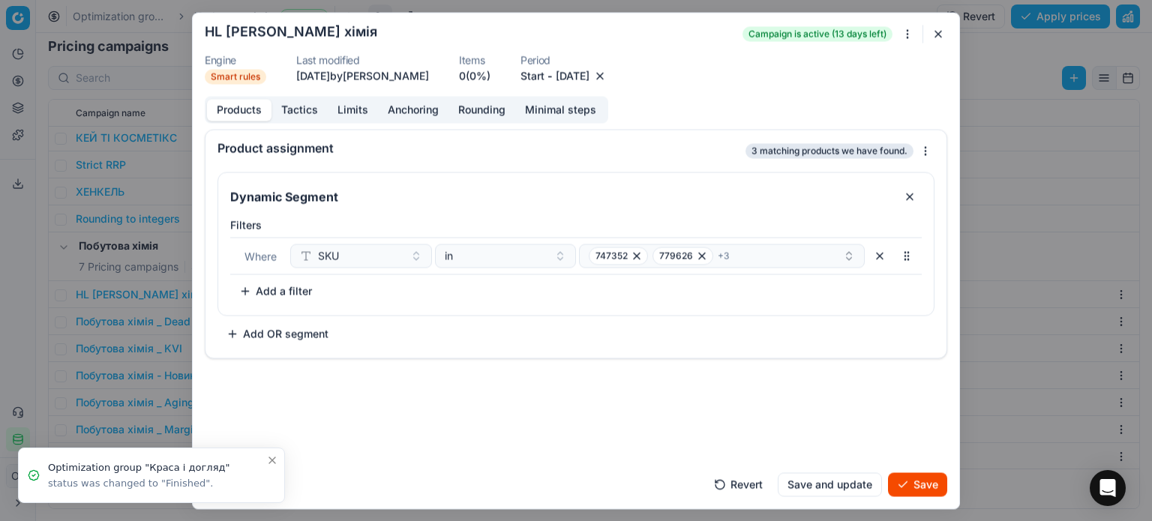
click at [603, 412] on div "Product assignment 3 matching products we have found. Dynamic Segment Filters W…" at bounding box center [576, 295] width 767 height 332
click at [917, 469] on div "Cancel Revert Save and update Save" at bounding box center [576, 479] width 743 height 36
click at [924, 482] on button "Save" at bounding box center [917, 485] width 59 height 24
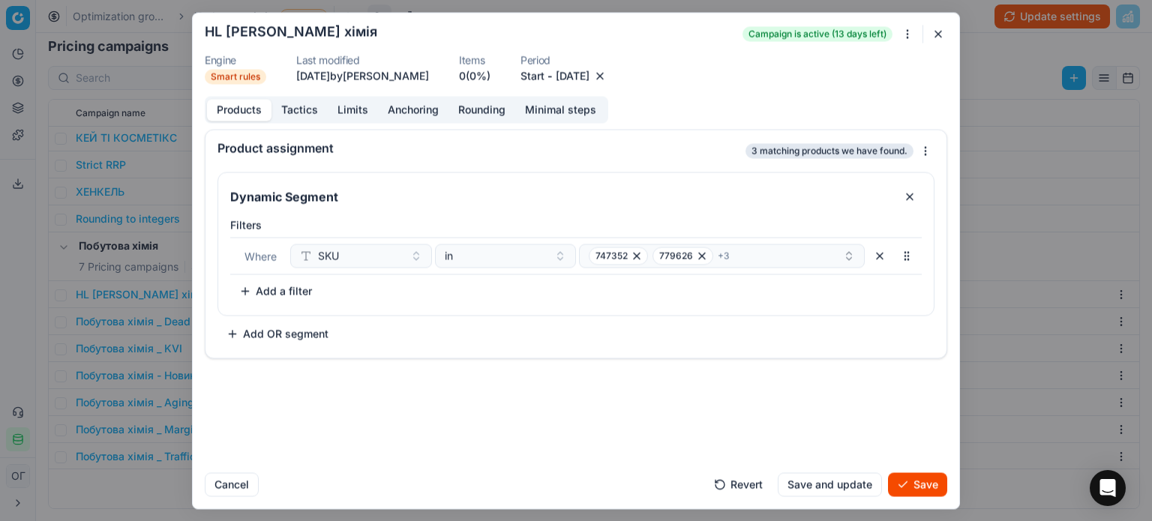
click at [924, 482] on button "Save" at bounding box center [917, 485] width 59 height 24
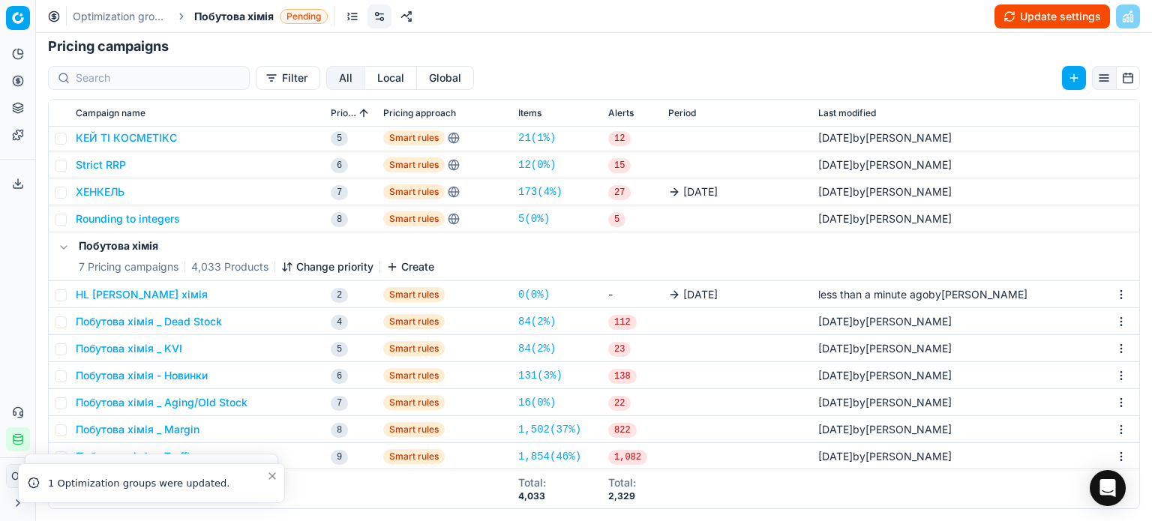
click at [1029, 23] on button "Update settings" at bounding box center [1053, 17] width 116 height 24
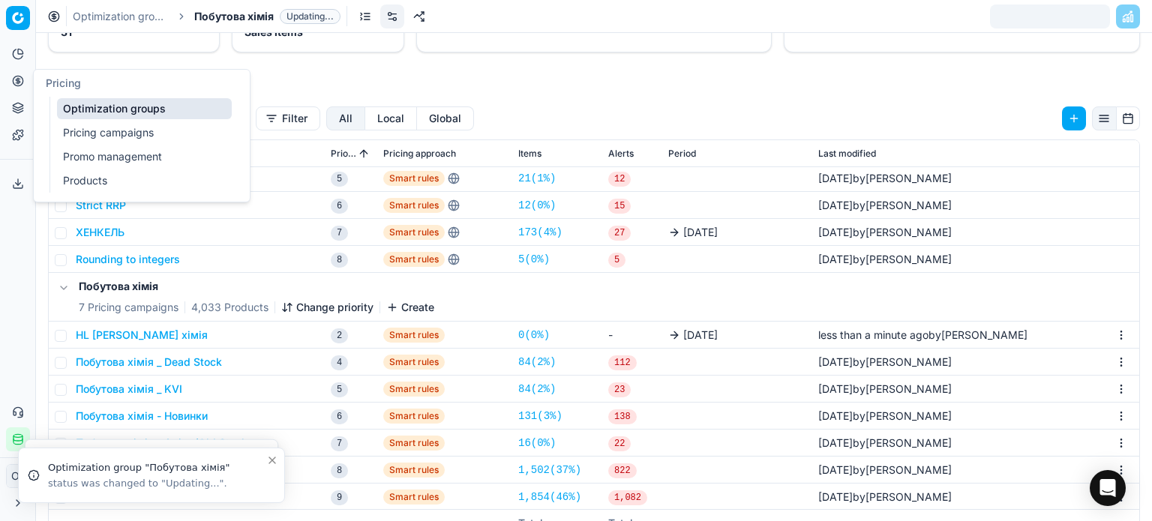
drag, startPoint x: 81, startPoint y: 106, endPoint x: 192, endPoint y: 112, distance: 111.2
click at [82, 106] on link "Optimization groups" at bounding box center [144, 108] width 175 height 21
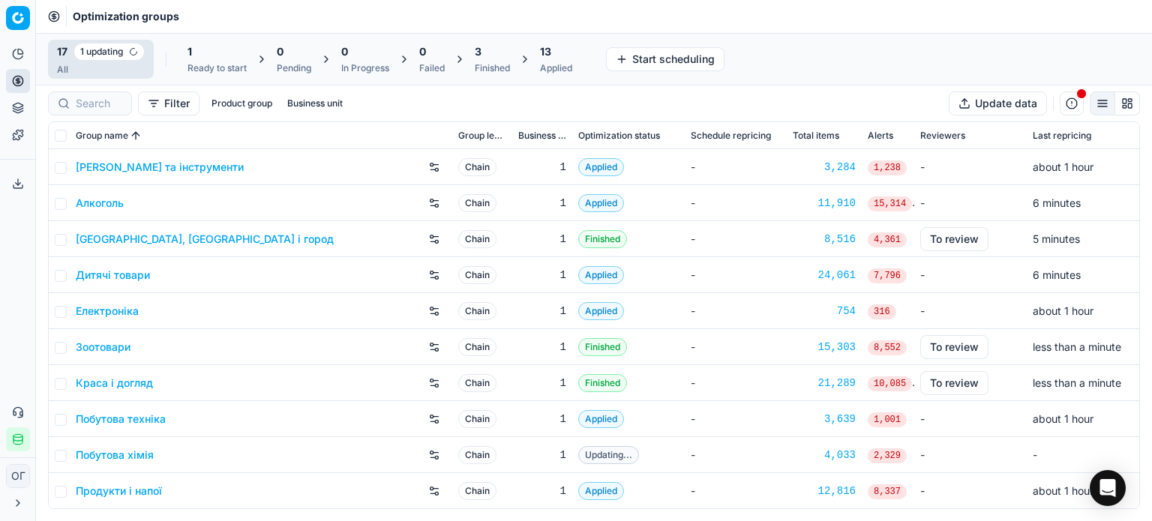
click at [560, 63] on div "Applied" at bounding box center [556, 68] width 32 height 12
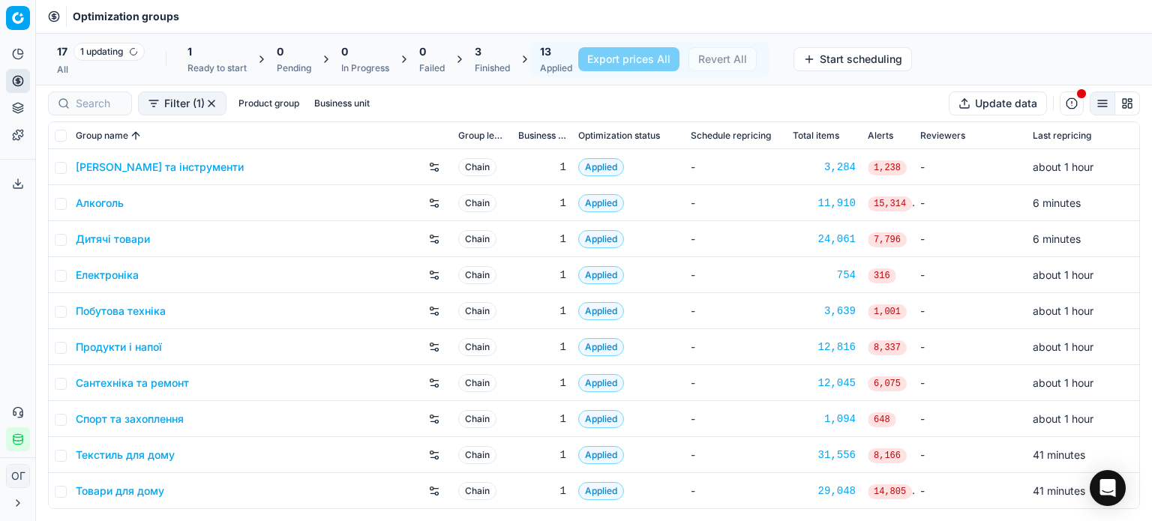
click at [486, 53] on div "3" at bounding box center [492, 51] width 35 height 15
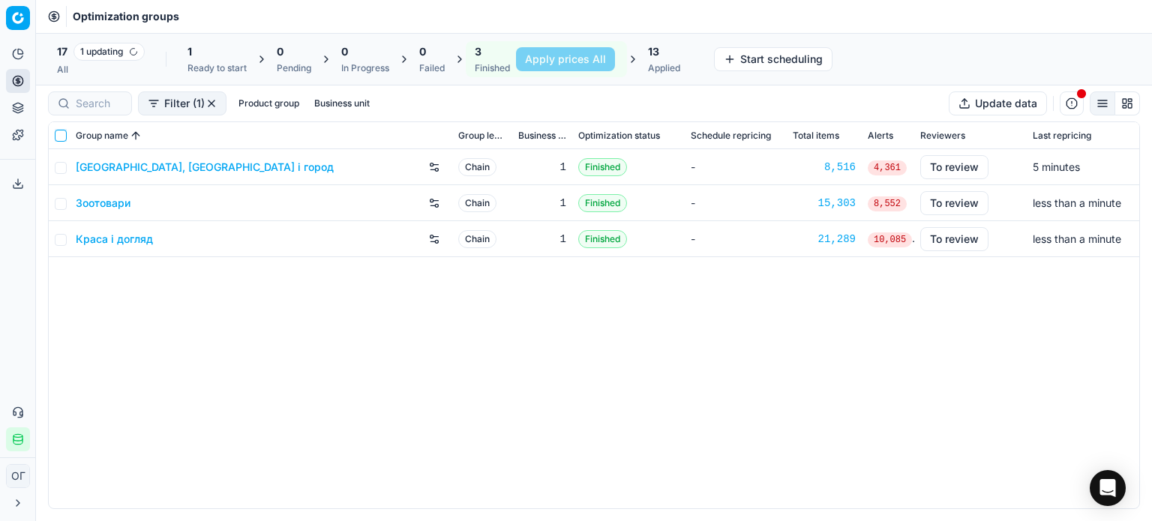
click at [57, 137] on input "checkbox" at bounding box center [61, 136] width 12 height 12
checkbox input "true"
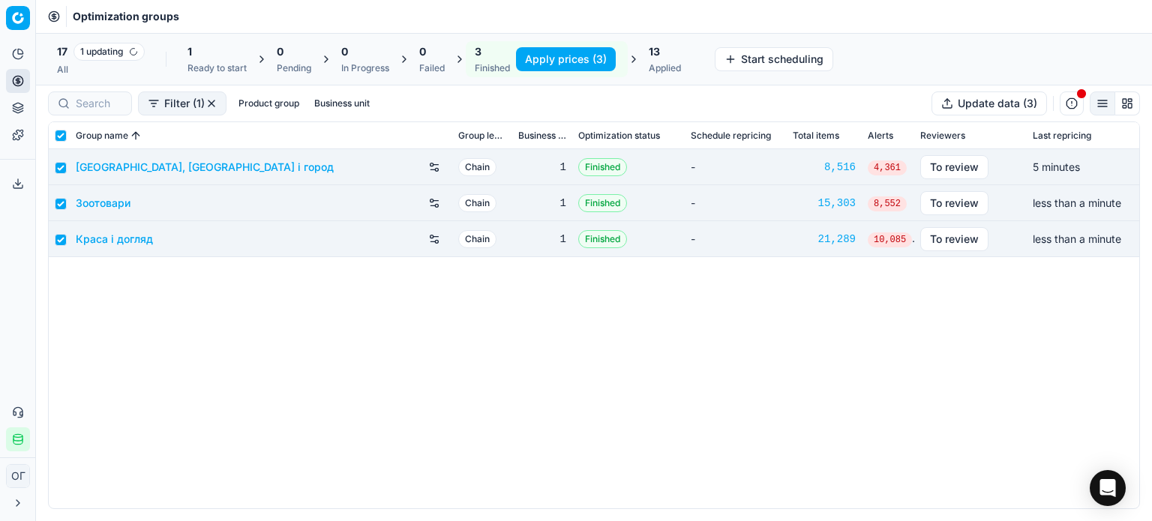
click at [546, 64] on button "Apply prices (3)" at bounding box center [566, 59] width 100 height 24
checkbox input "false"
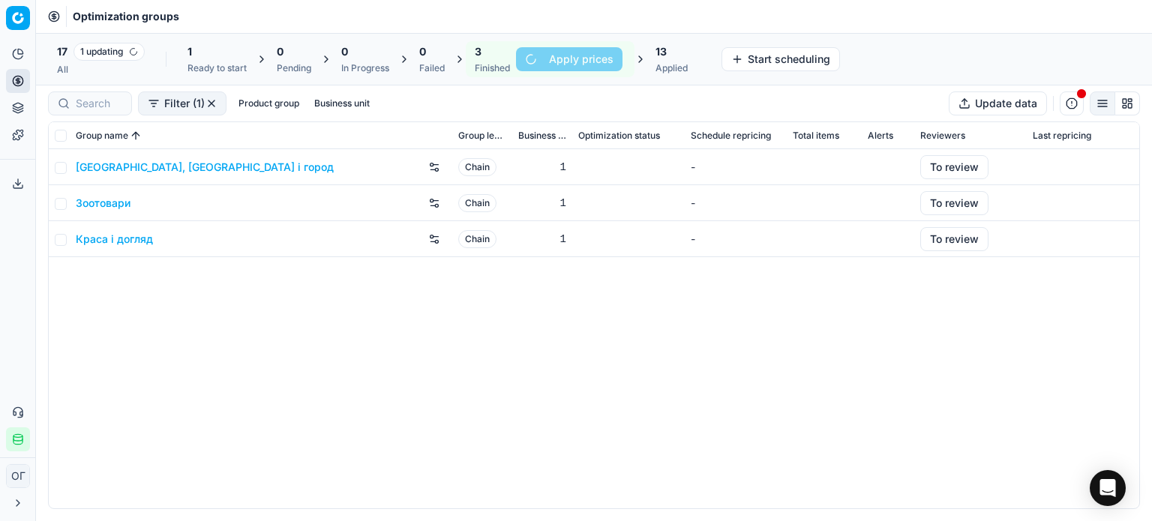
click at [686, 60] on div "13 Applied" at bounding box center [672, 59] width 32 height 30
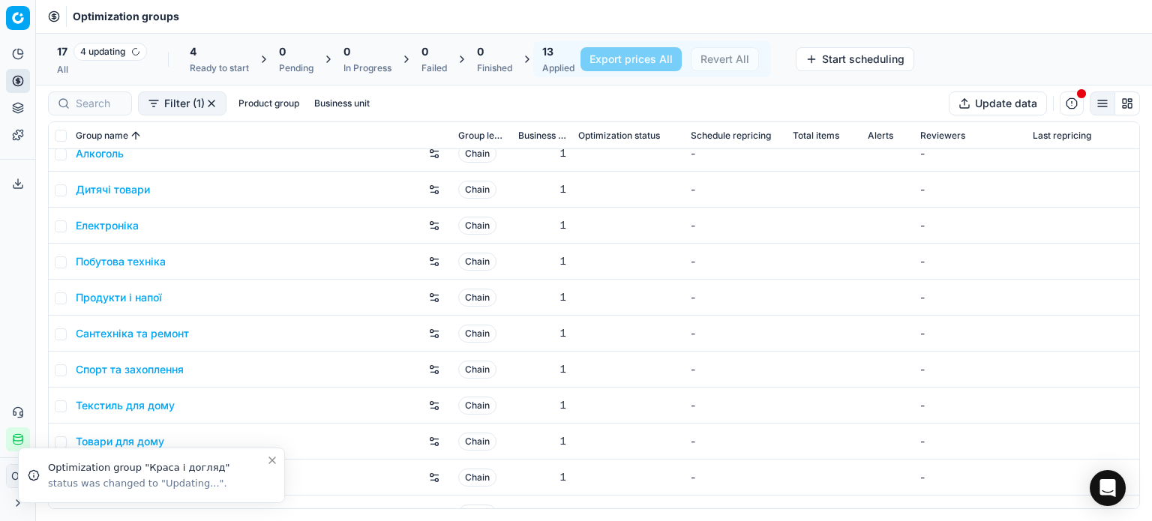
scroll to position [108, 0]
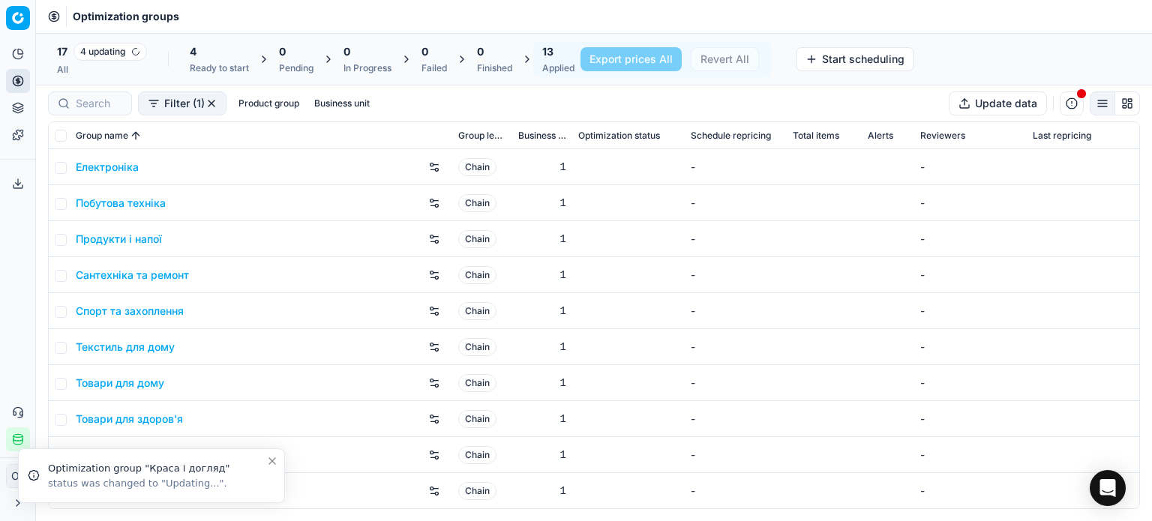
click at [276, 461] on icon "Close toast" at bounding box center [272, 461] width 12 height 12
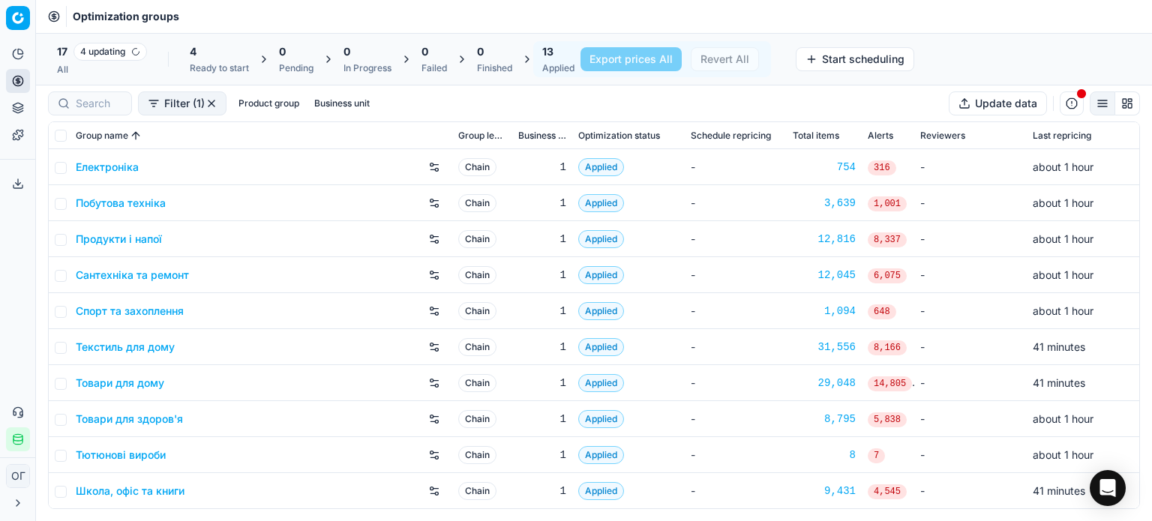
click at [149, 236] on link "Продукти і напої" at bounding box center [119, 239] width 86 height 15
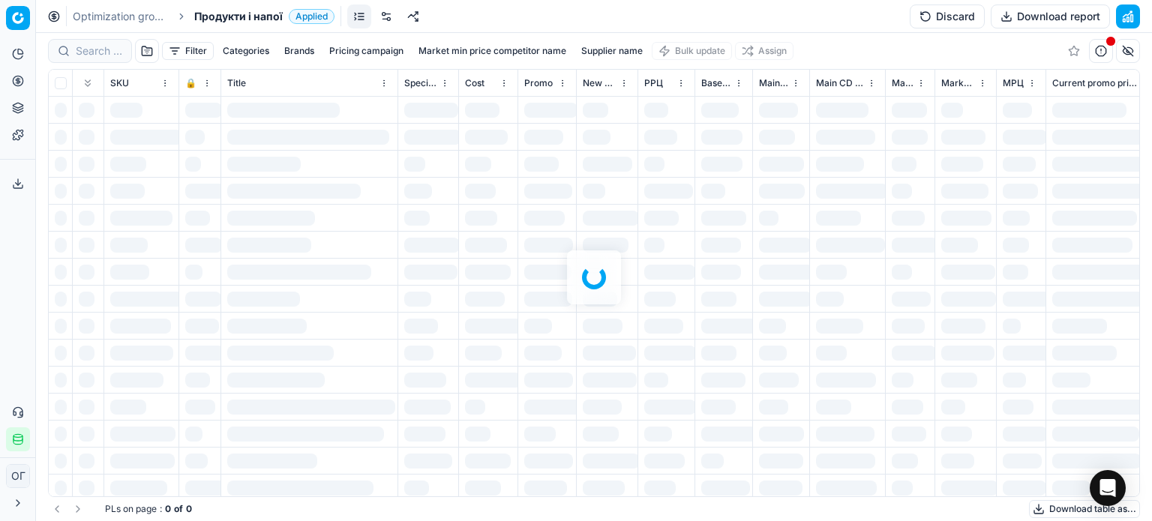
click at [388, 19] on link at bounding box center [386, 17] width 24 height 24
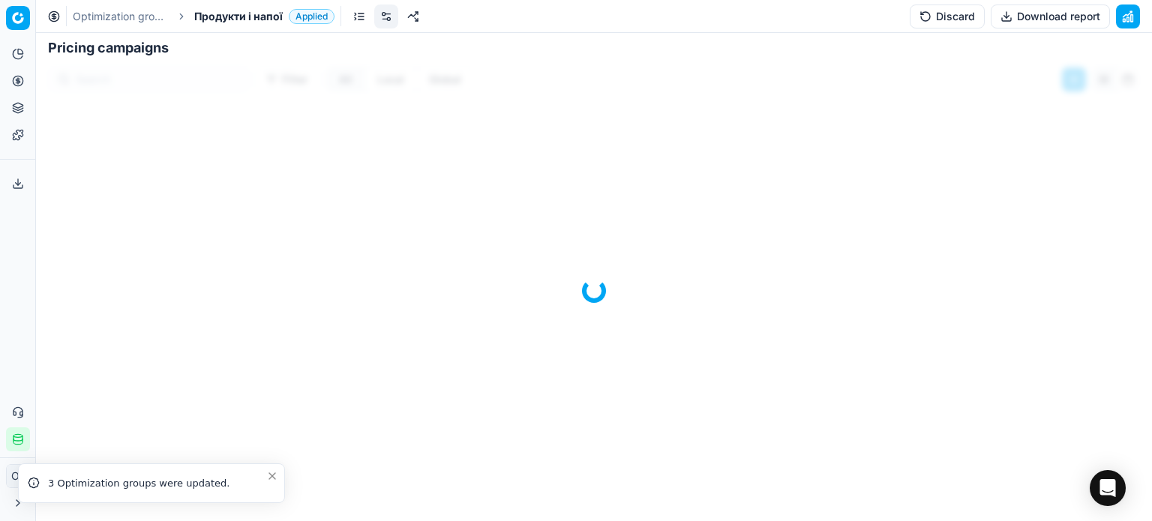
scroll to position [271, 0]
click at [270, 480] on icon "Close toast" at bounding box center [272, 476] width 12 height 12
click at [929, 14] on button "Discard" at bounding box center [947, 17] width 75 height 24
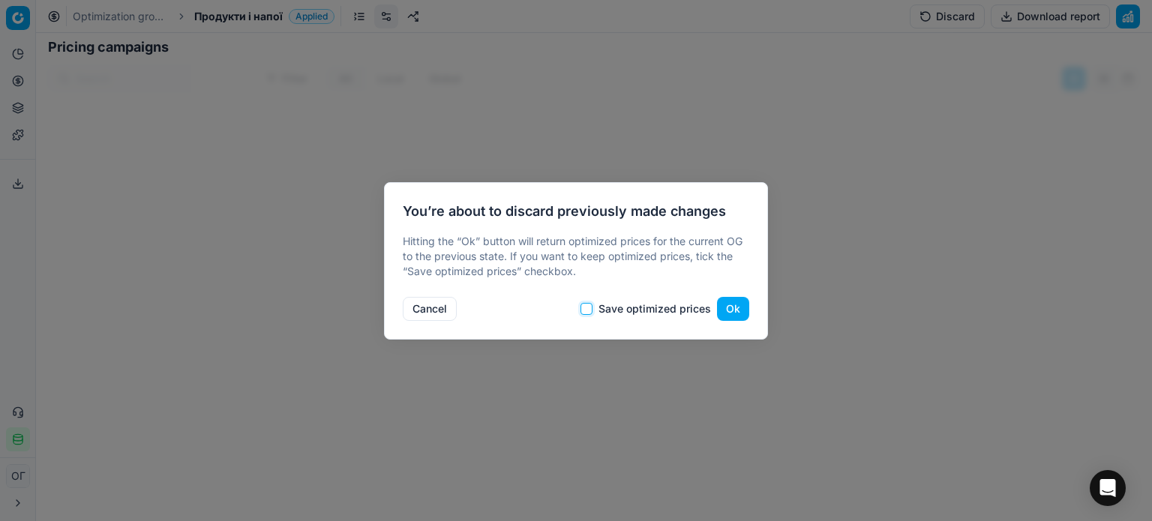
click at [591, 308] on input "Save optimized prices" at bounding box center [587, 309] width 12 height 12
checkbox input "true"
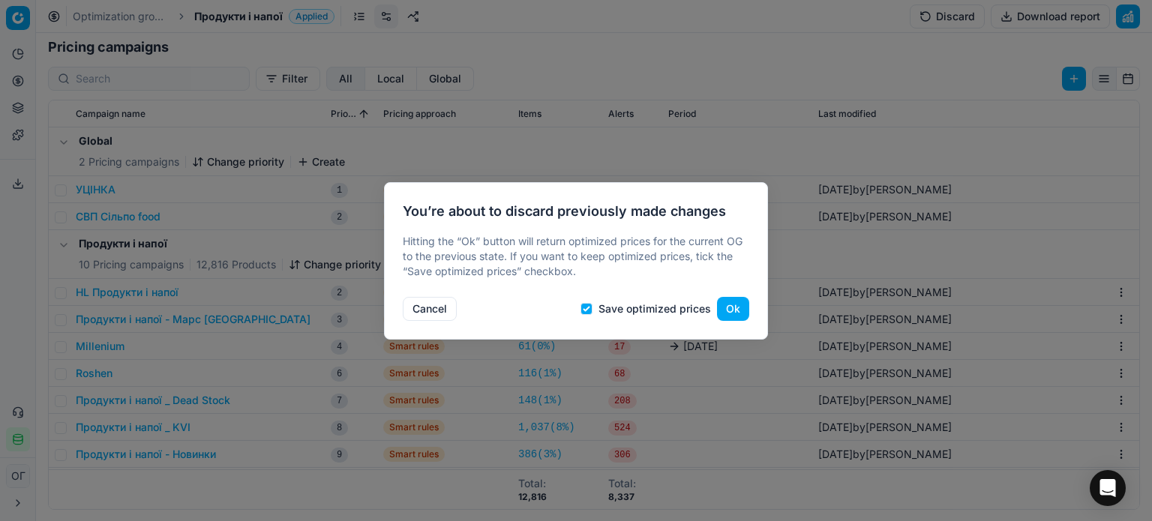
click at [742, 308] on button "Ok" at bounding box center [733, 309] width 32 height 24
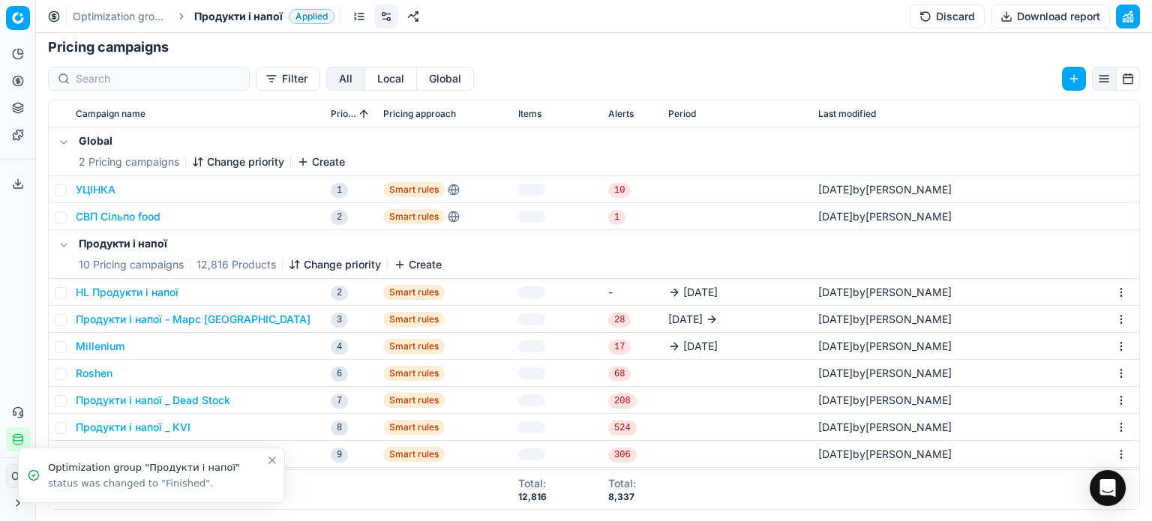
scroll to position [231, 0]
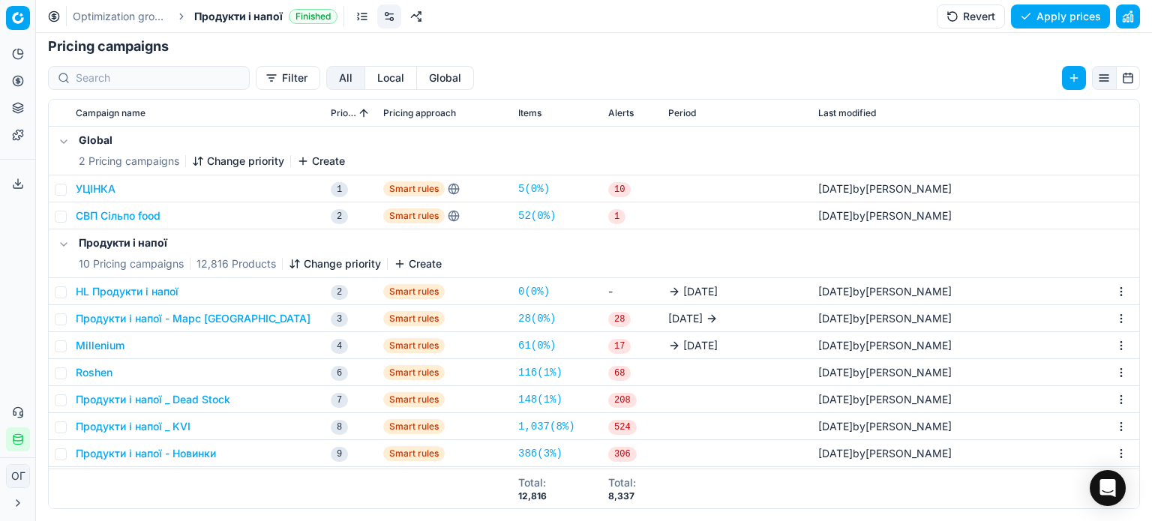
click at [147, 289] on button "HL Продукти і напої" at bounding box center [127, 291] width 103 height 15
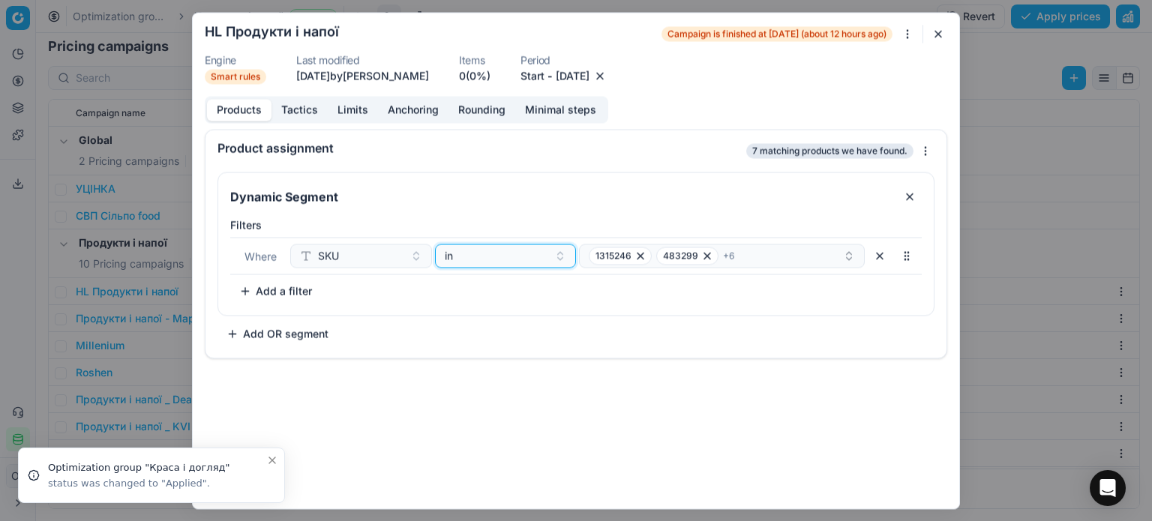
click at [488, 261] on div "in" at bounding box center [497, 255] width 104 height 15
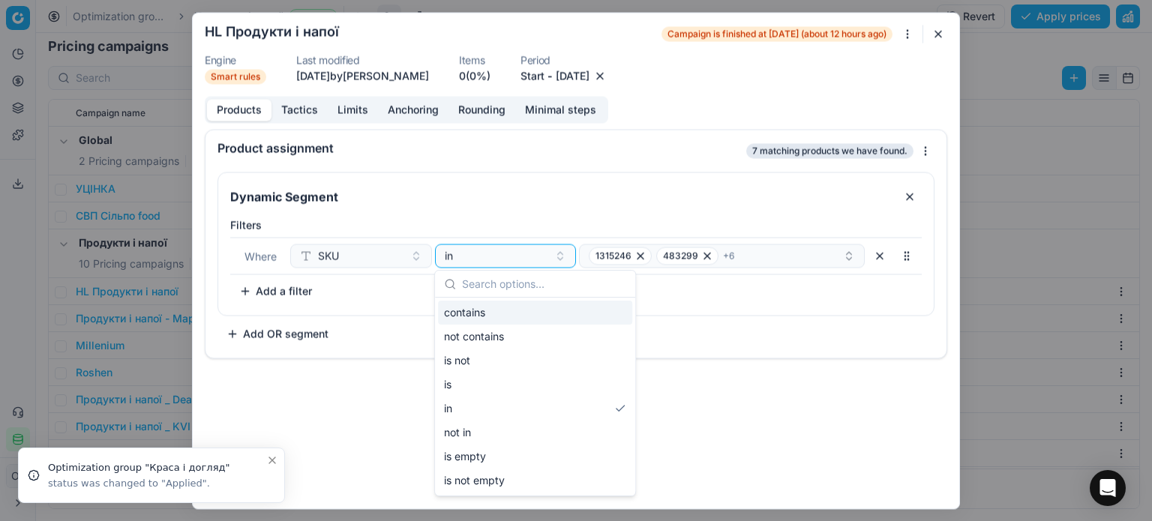
drag, startPoint x: 490, startPoint y: 313, endPoint x: 627, endPoint y: 307, distance: 137.4
click at [491, 313] on div "contains" at bounding box center [535, 313] width 194 height 24
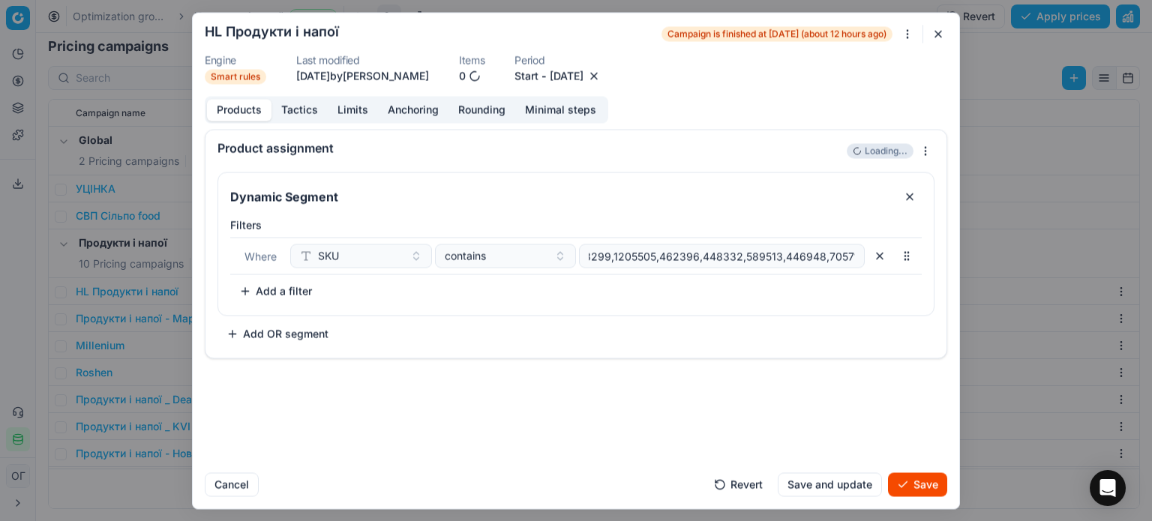
scroll to position [0, 0]
drag, startPoint x: 858, startPoint y: 257, endPoint x: 402, endPoint y: 257, distance: 455.4
click at [402, 257] on div "SKU contains 1315246,483299,1205505,462396,448332,589513,446948,705712" at bounding box center [577, 256] width 575 height 24
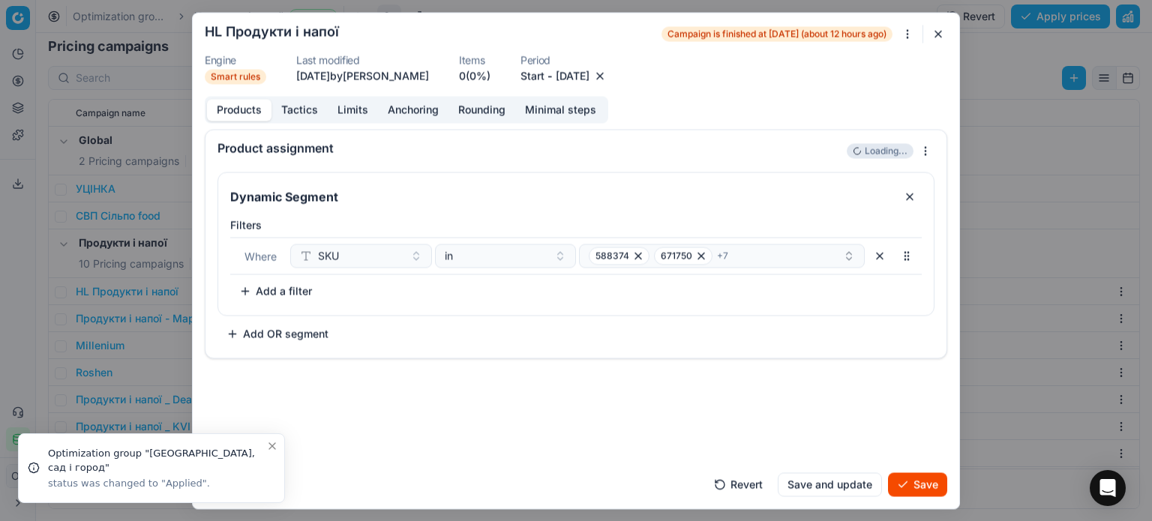
click at [590, 77] on button "[DATE]" at bounding box center [573, 75] width 34 height 15
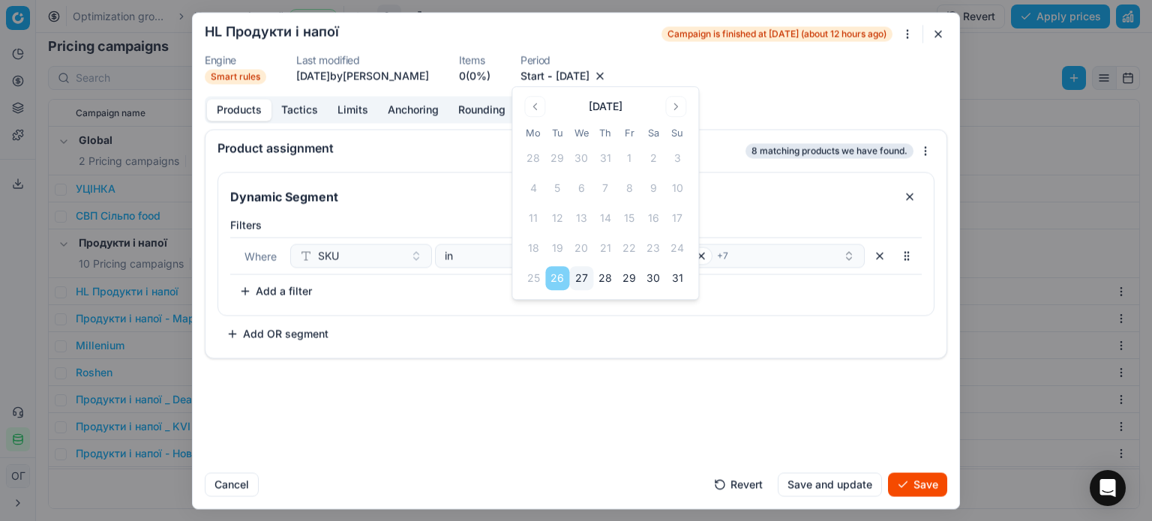
click at [668, 108] on button "Go to the Next Month" at bounding box center [675, 106] width 21 height 21
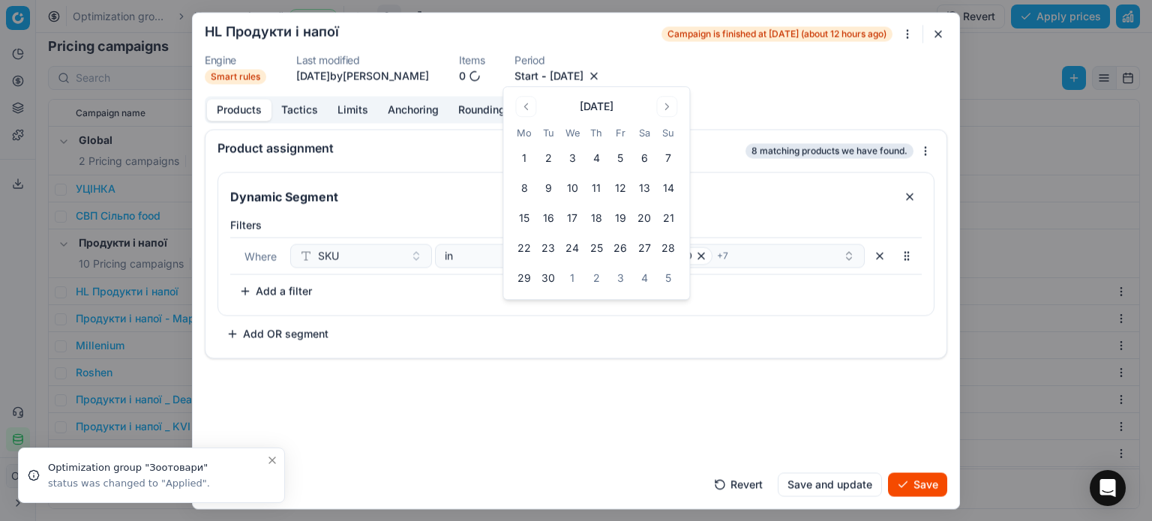
click at [558, 188] on button "9" at bounding box center [548, 188] width 24 height 24
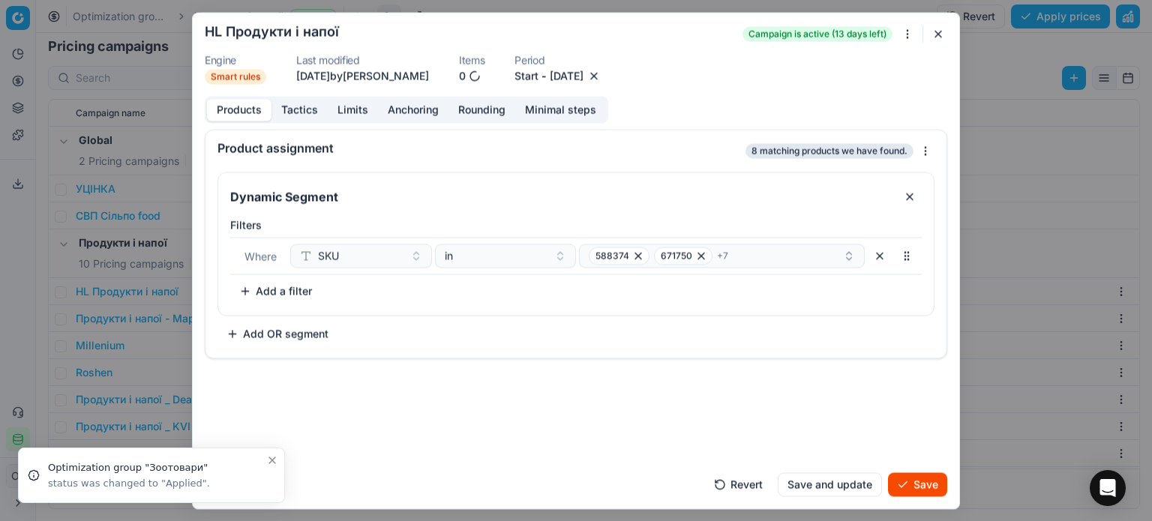
click at [933, 482] on button "Save" at bounding box center [917, 485] width 59 height 24
click at [908, 482] on button "Save" at bounding box center [917, 485] width 59 height 24
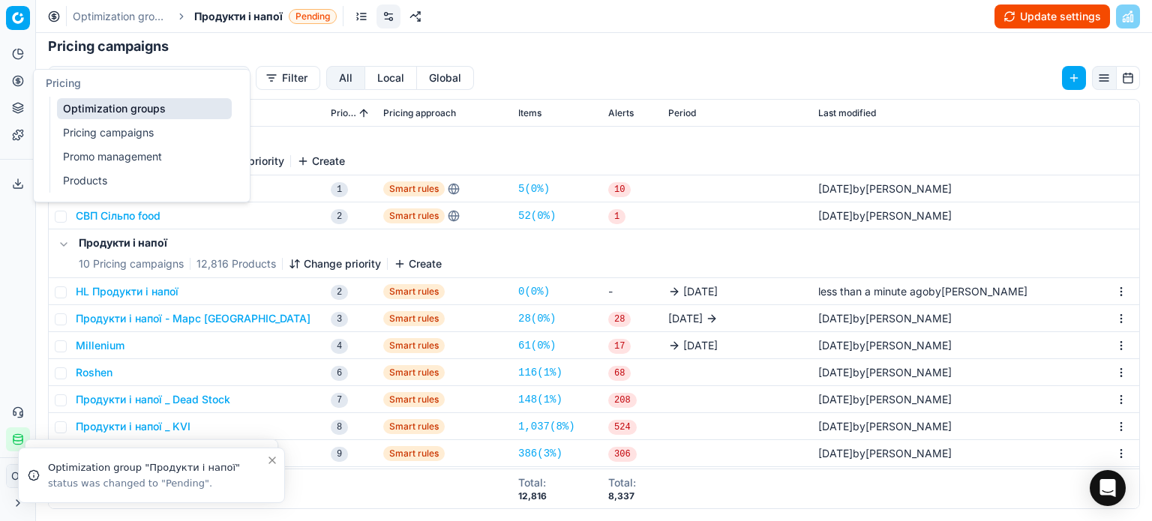
click at [90, 107] on link "Optimization groups" at bounding box center [144, 108] width 175 height 21
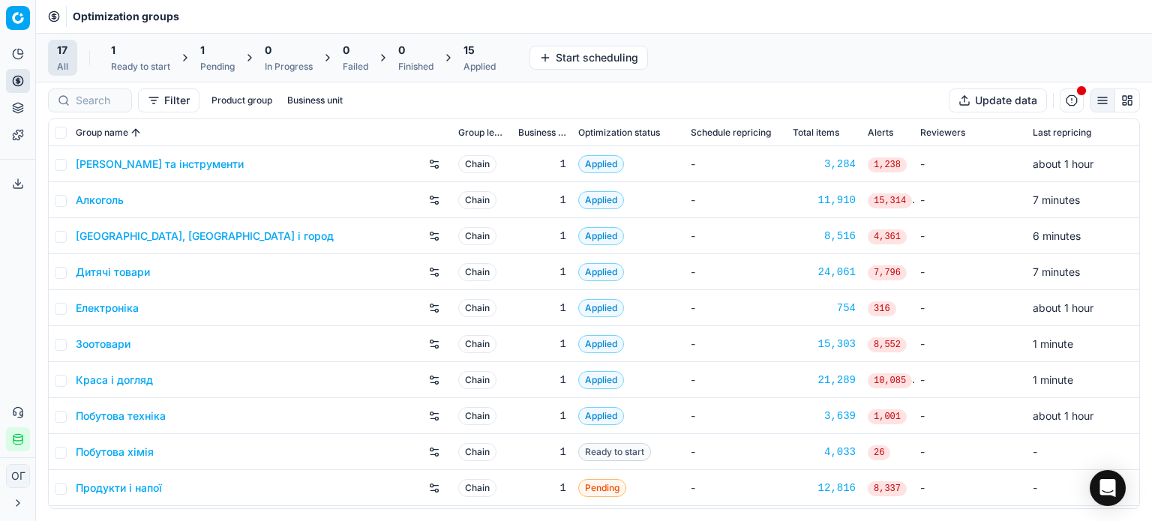
click at [138, 59] on div "1 Ready to start" at bounding box center [140, 58] width 59 height 30
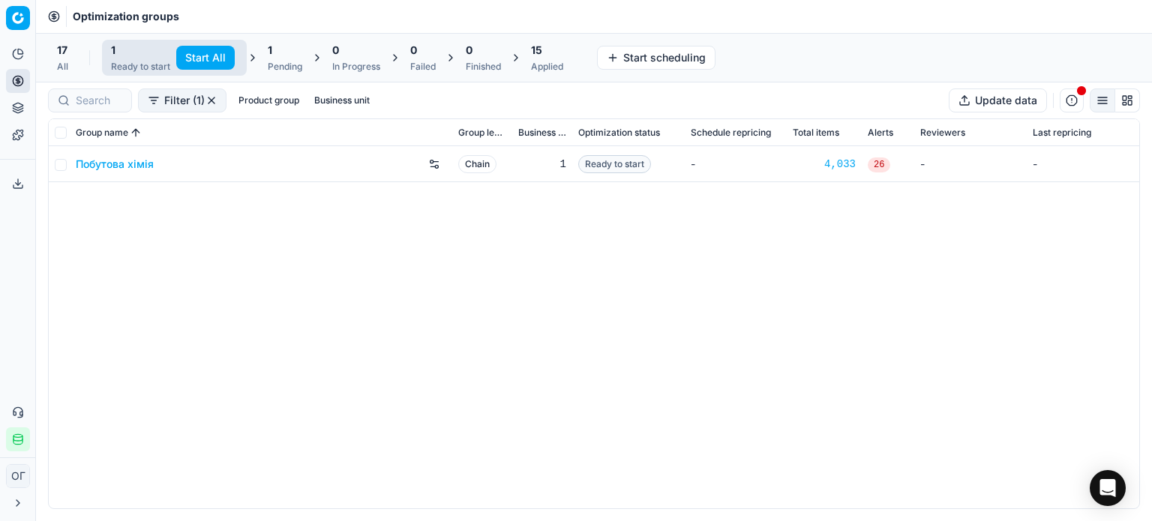
click at [198, 50] on button "Start All" at bounding box center [205, 58] width 59 height 24
click at [340, 53] on div "0" at bounding box center [364, 50] width 48 height 15
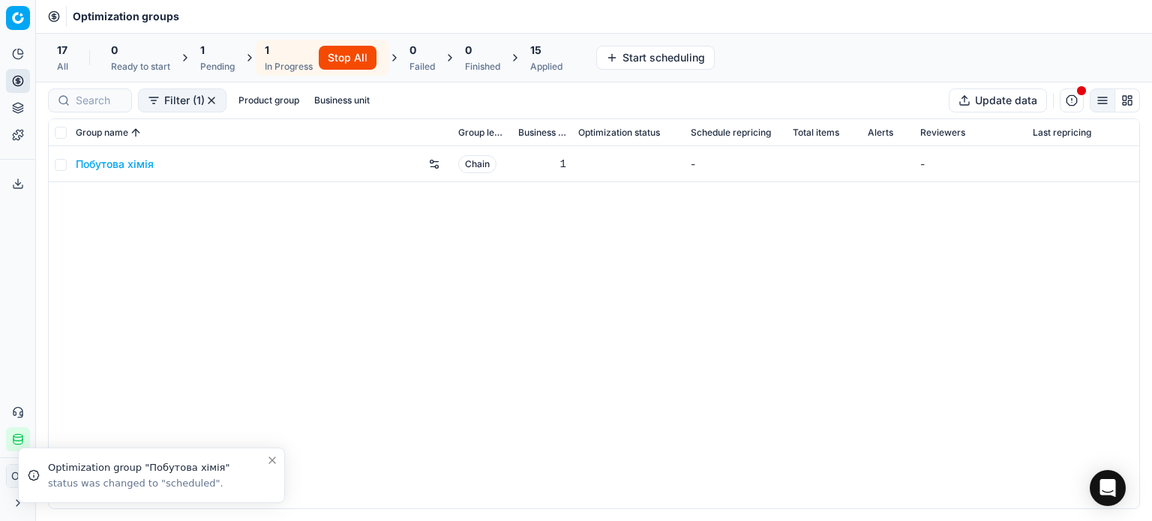
click at [220, 58] on div "1 Pending" at bounding box center [217, 58] width 35 height 30
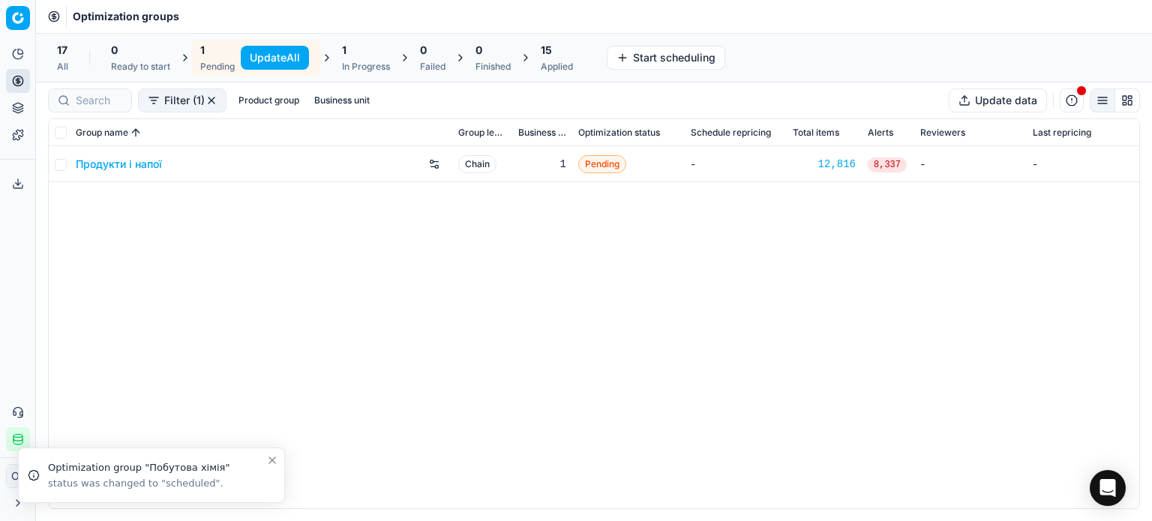
click at [253, 53] on button "Update All" at bounding box center [275, 58] width 68 height 24
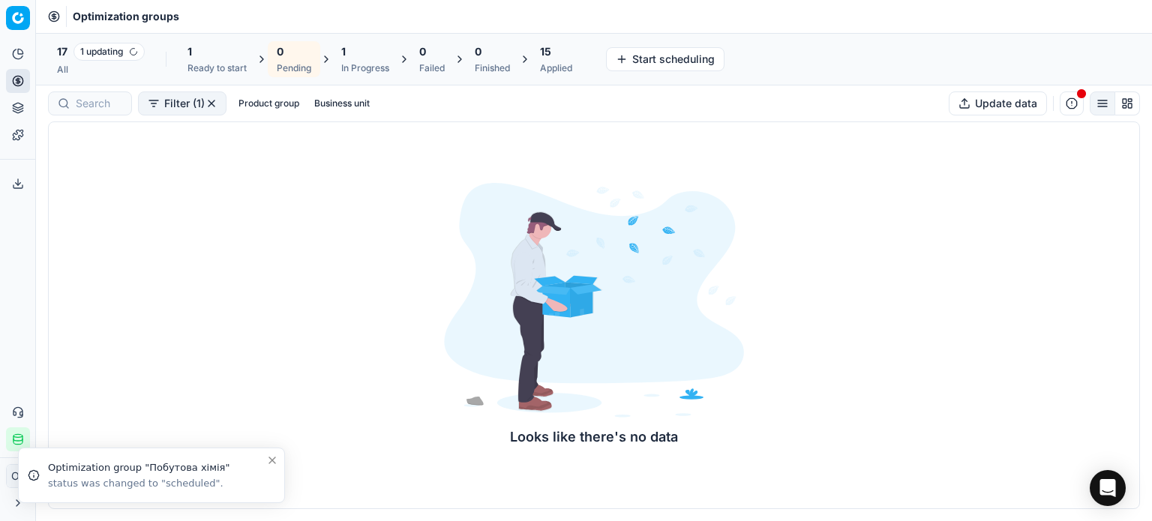
click at [266, 59] on icon at bounding box center [262, 59] width 12 height 12
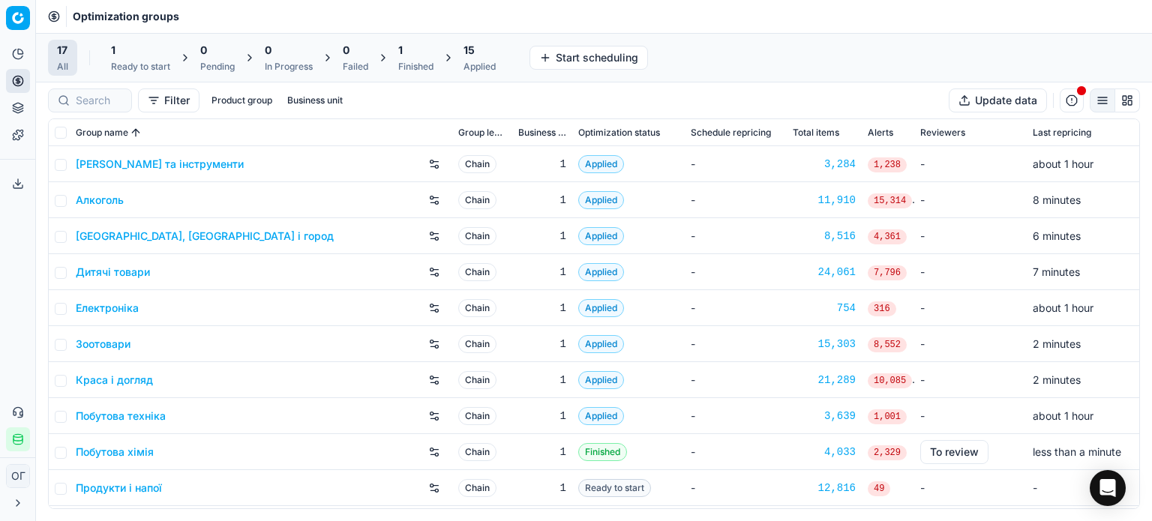
click at [146, 30] on div "Optimization groups" at bounding box center [594, 16] width 1116 height 33
click at [146, 46] on div "1" at bounding box center [140, 50] width 59 height 15
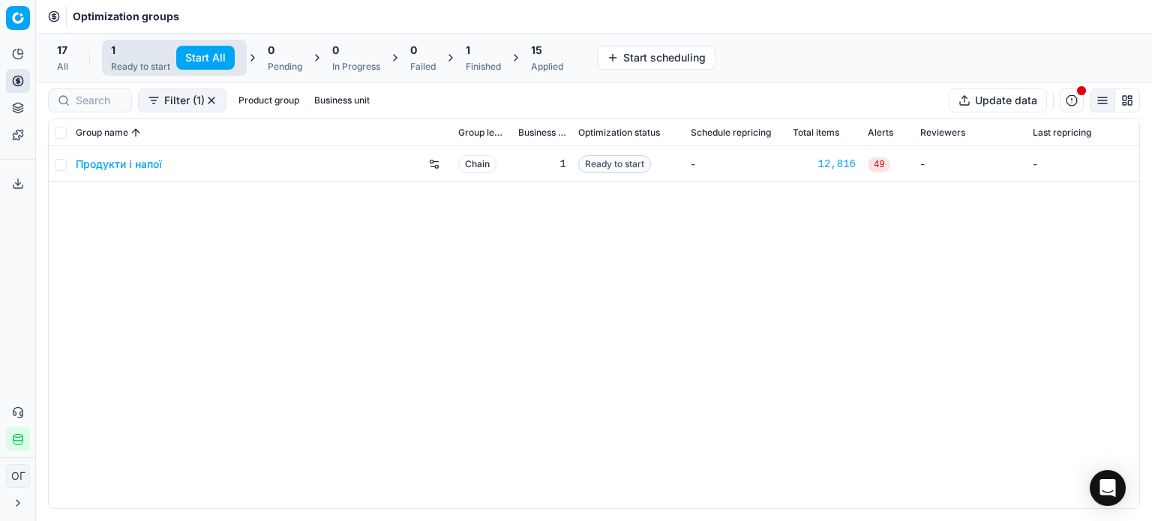
click at [188, 68] on button "Start All" at bounding box center [205, 58] width 59 height 24
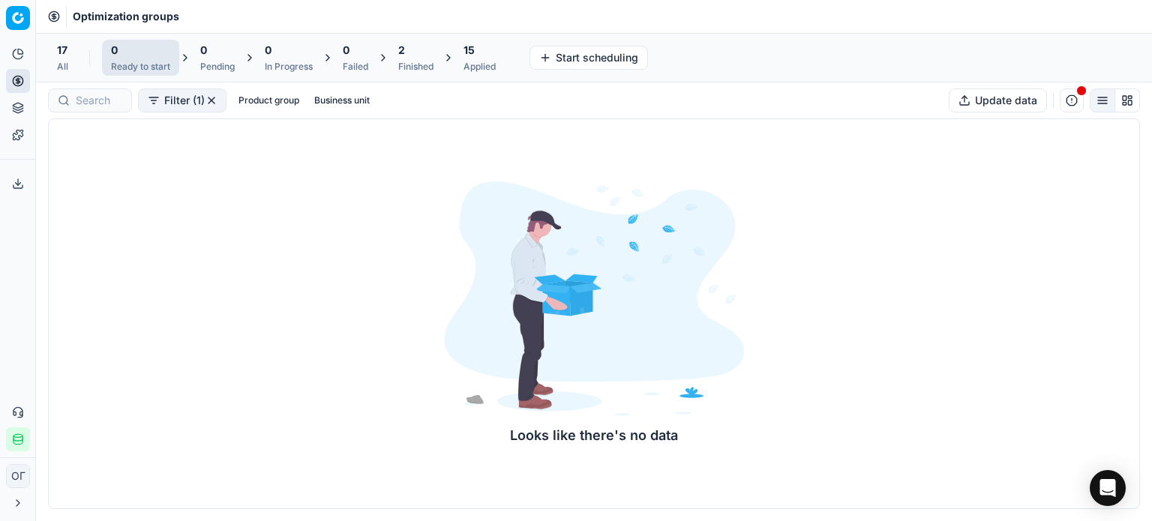
click at [425, 53] on div "2" at bounding box center [415, 50] width 35 height 15
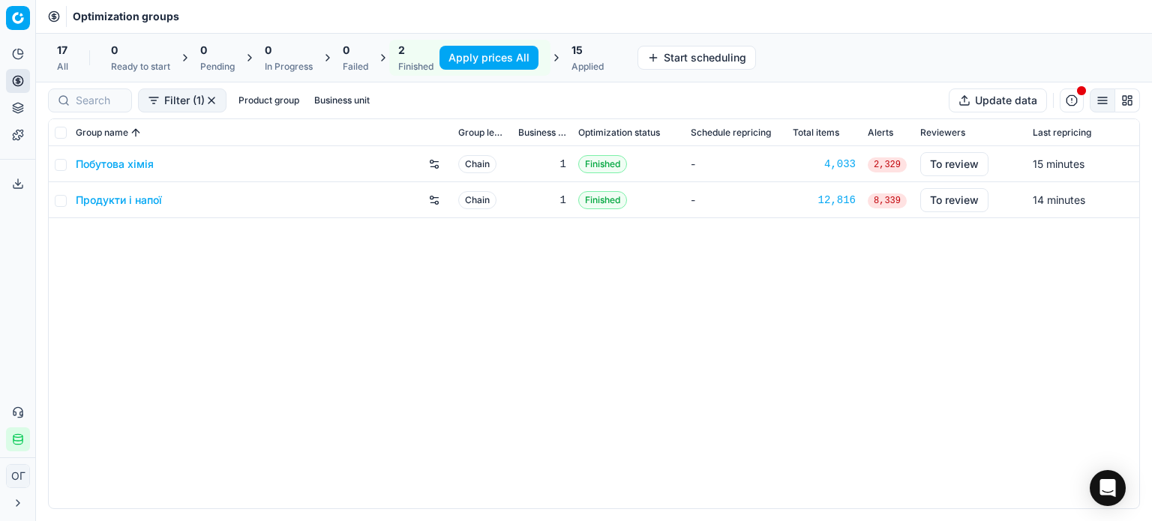
click at [467, 64] on button "Apply prices All" at bounding box center [489, 58] width 99 height 24
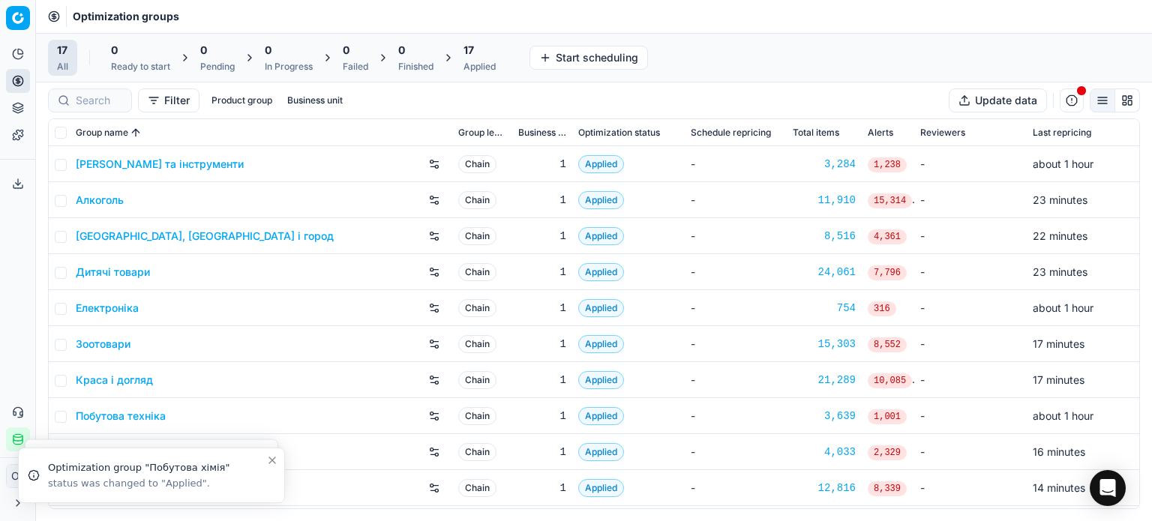
click at [14, 108] on icon at bounding box center [18, 109] width 10 height 2
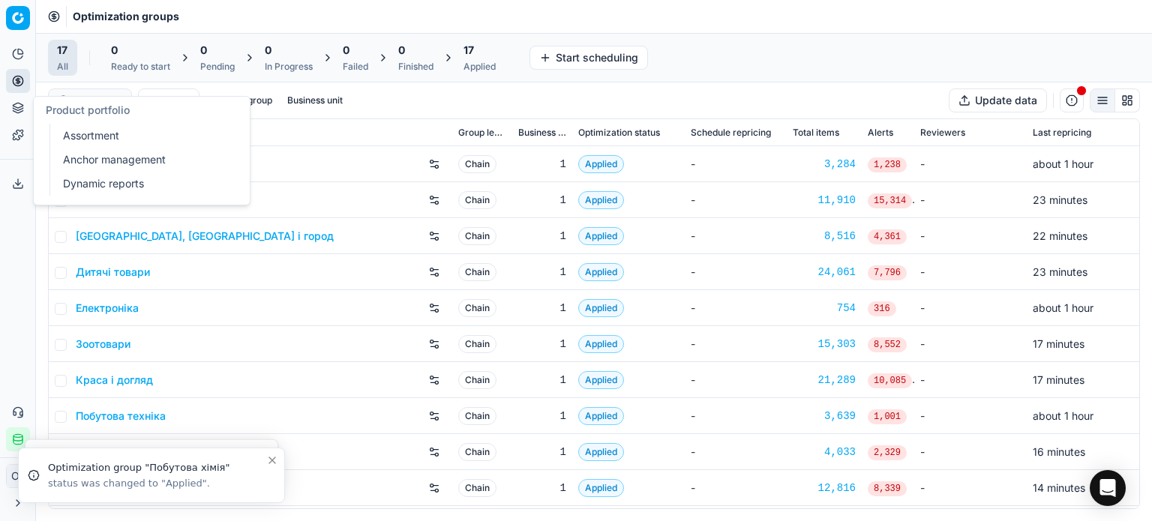
click at [63, 131] on link "Assortment" at bounding box center [144, 135] width 175 height 21
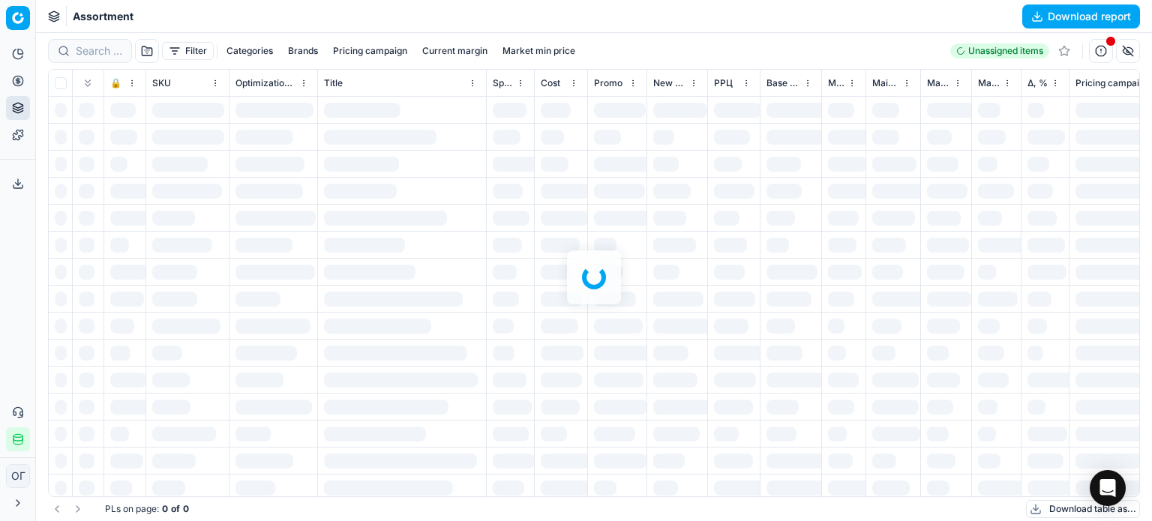
click at [182, 50] on div at bounding box center [594, 277] width 1116 height 488
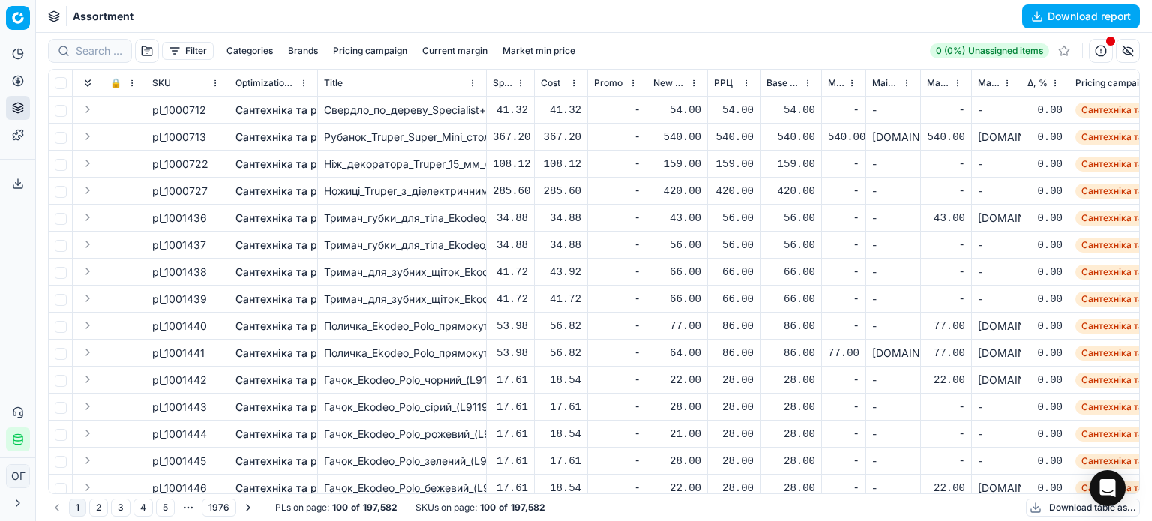
click at [191, 55] on button "Filter" at bounding box center [188, 51] width 52 height 18
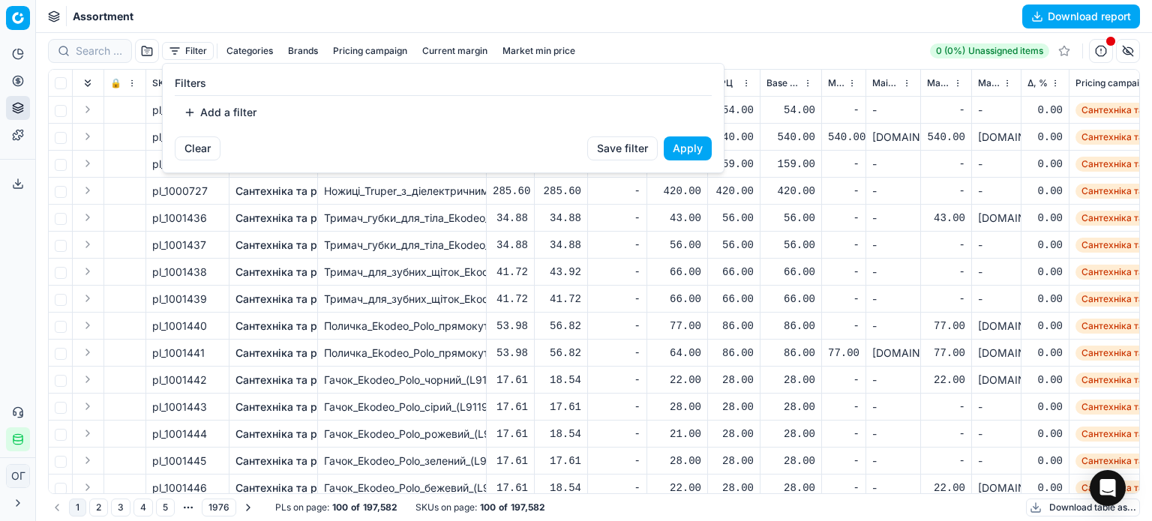
click at [222, 114] on button "Add a filter" at bounding box center [220, 113] width 91 height 24
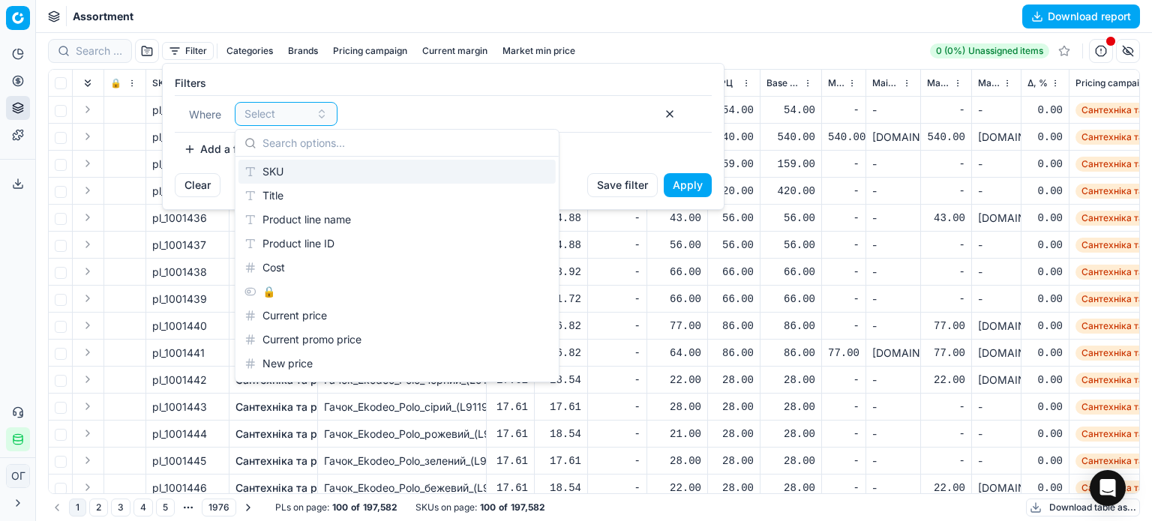
click at [293, 171] on div "SKU" at bounding box center [397, 172] width 317 height 24
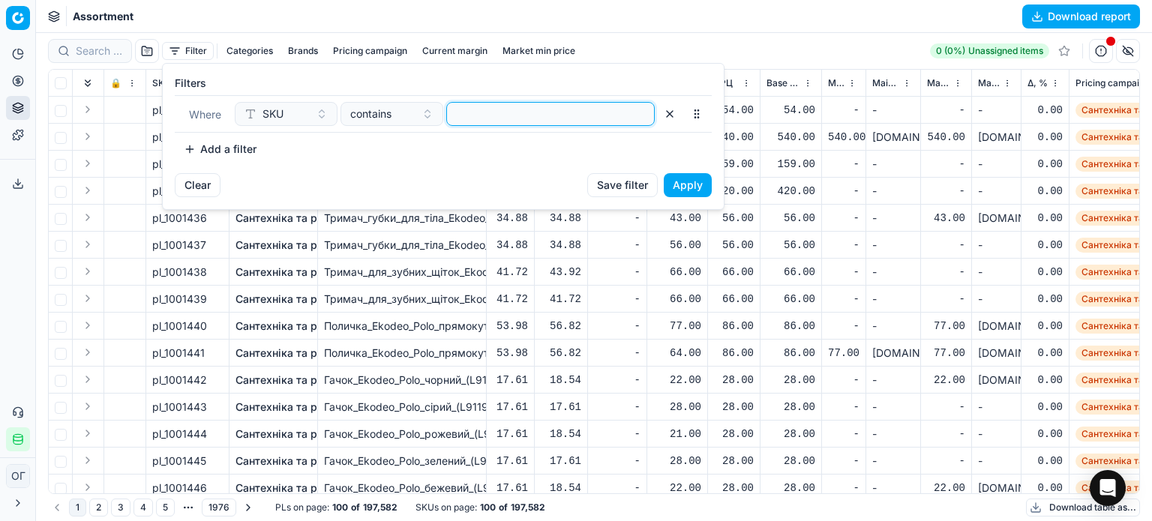
click at [521, 113] on input at bounding box center [550, 114] width 195 height 23
click at [595, 123] on button "511705 385036 + 3" at bounding box center [550, 114] width 209 height 24
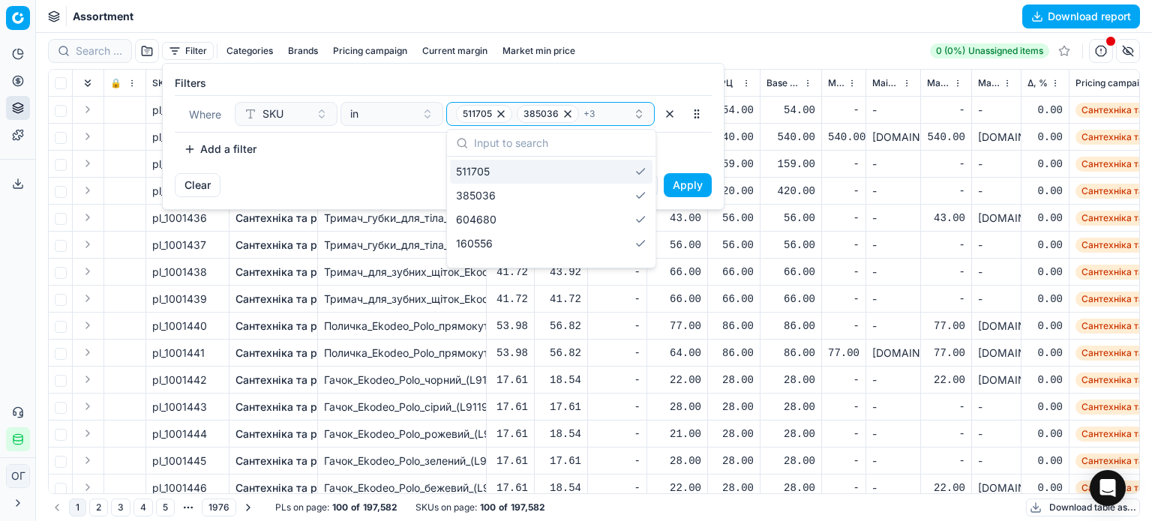
drag, startPoint x: 494, startPoint y: 172, endPoint x: 452, endPoint y: 176, distance: 42.2
click at [454, 176] on div "511705" at bounding box center [551, 172] width 203 height 24
click at [569, 117] on icon "button" at bounding box center [575, 114] width 12 height 12
click at [569, 116] on icon "button" at bounding box center [571, 114] width 12 height 12
click at [668, 32] on html "Pricing platform Analytics Pricing Product portfolio Templates Export service 1…" at bounding box center [576, 260] width 1152 height 521
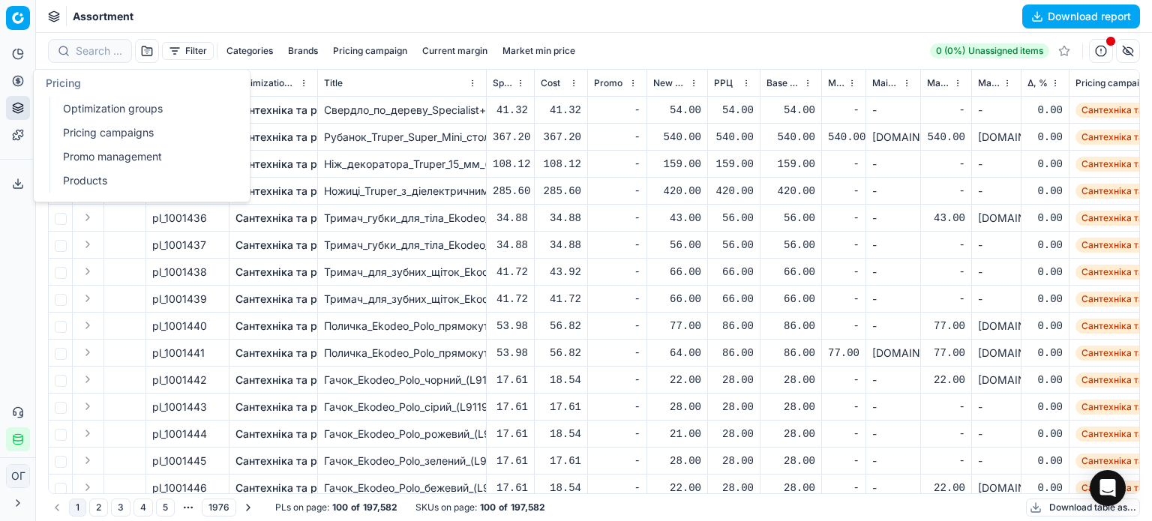
click at [12, 86] on icon at bounding box center [18, 81] width 12 height 12
click at [72, 106] on link "Optimization groups" at bounding box center [144, 108] width 175 height 21
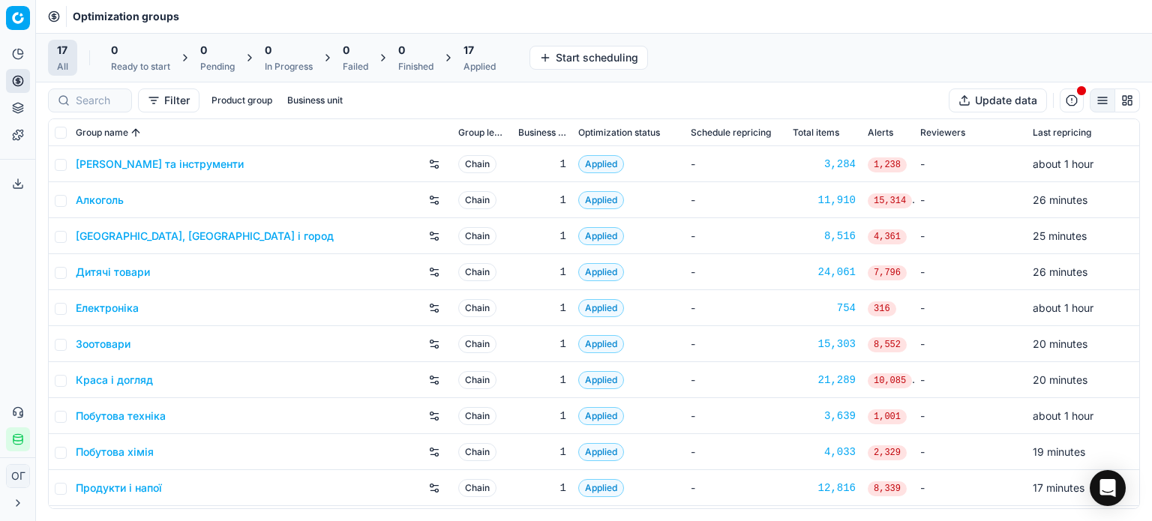
click at [112, 158] on link "[PERSON_NAME] та інструменти" at bounding box center [160, 164] width 168 height 15
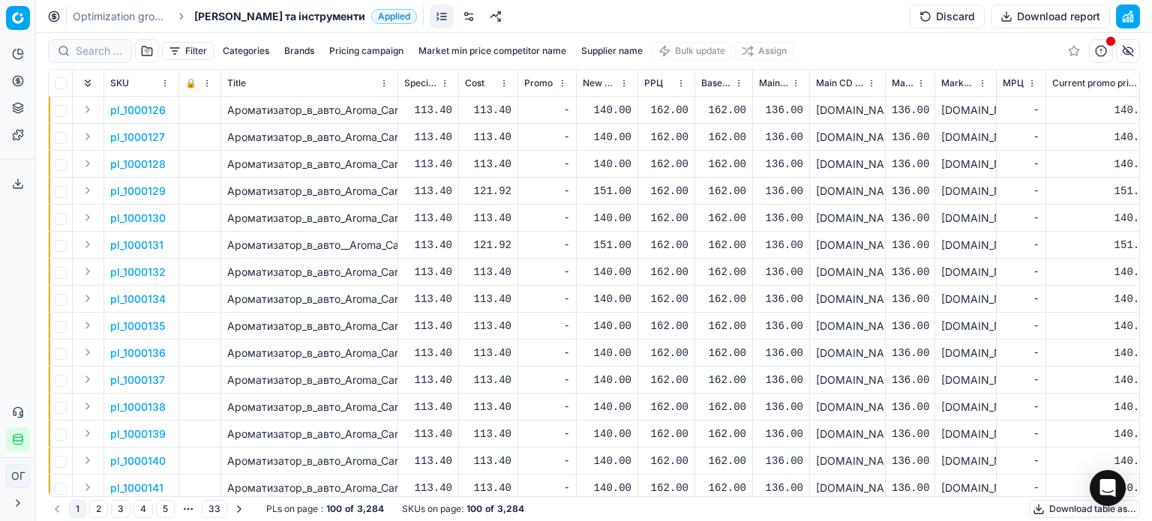
click at [951, 12] on button "Discard" at bounding box center [947, 17] width 75 height 24
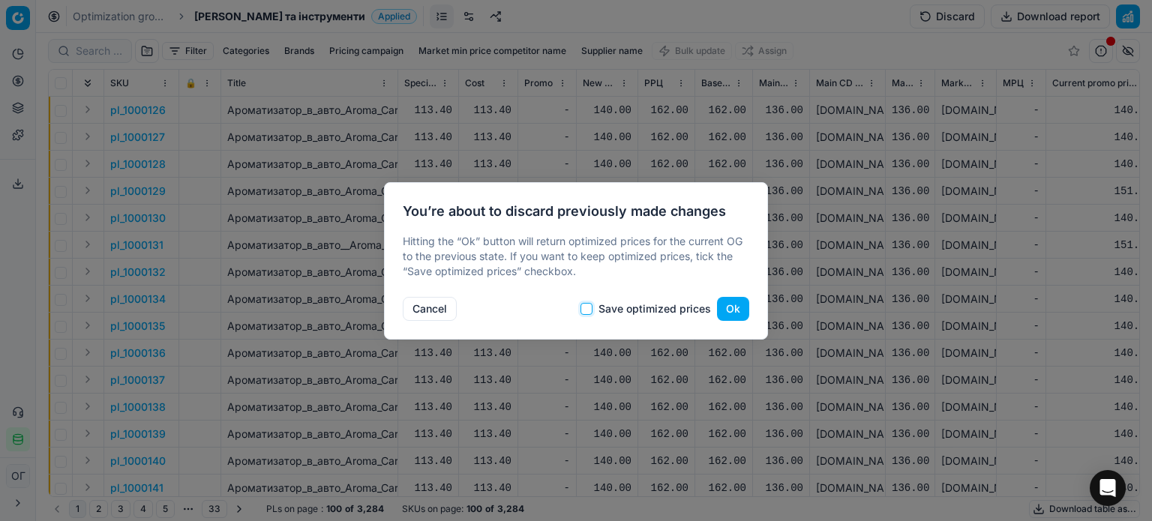
click at [588, 312] on input "Save optimized prices" at bounding box center [587, 309] width 12 height 12
checkbox input "true"
click at [721, 305] on button "Ok" at bounding box center [733, 309] width 32 height 24
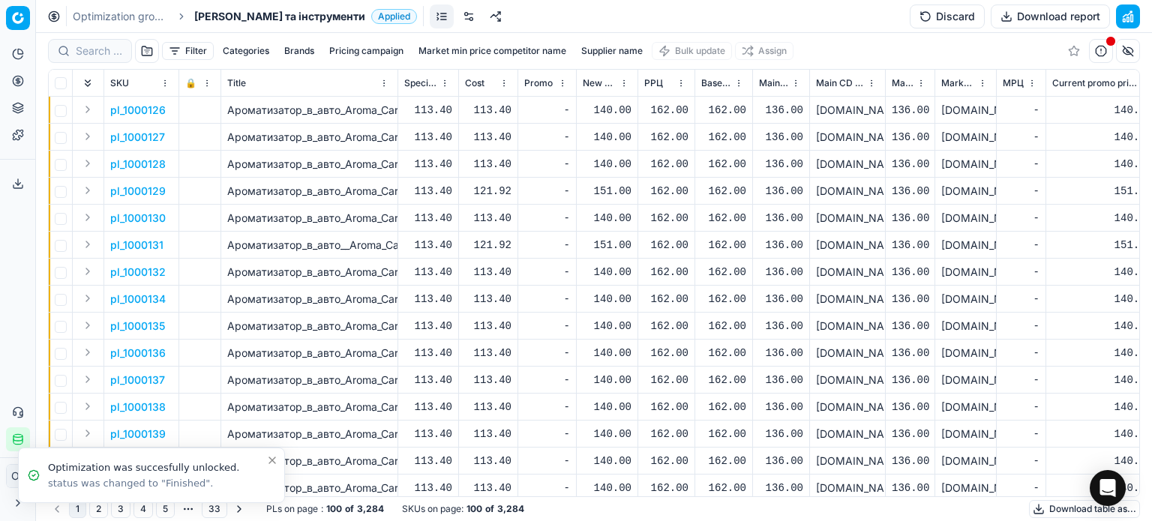
click at [457, 20] on link at bounding box center [469, 17] width 24 height 24
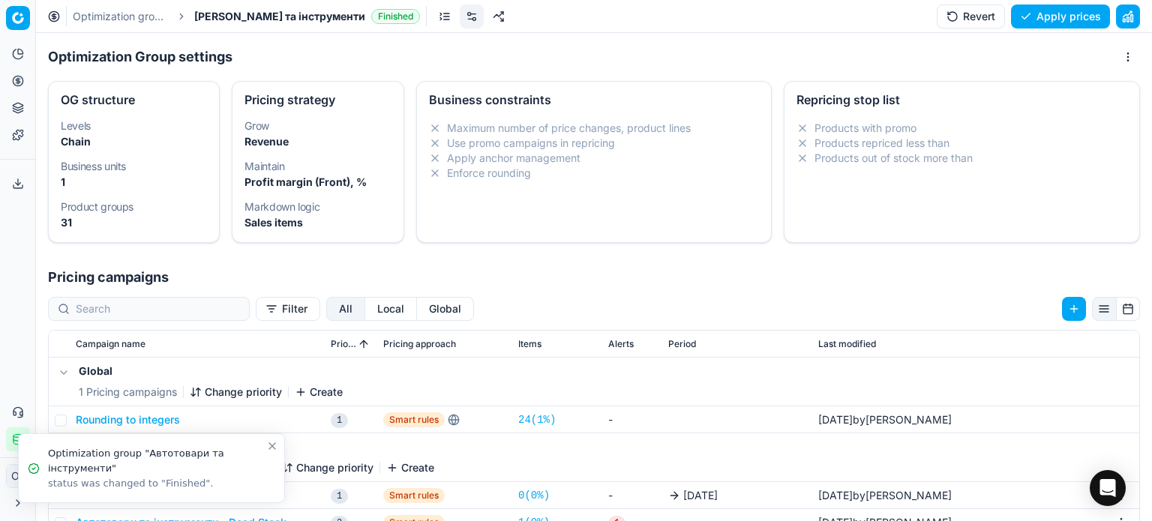
click at [269, 446] on icon "Close toast" at bounding box center [272, 446] width 12 height 12
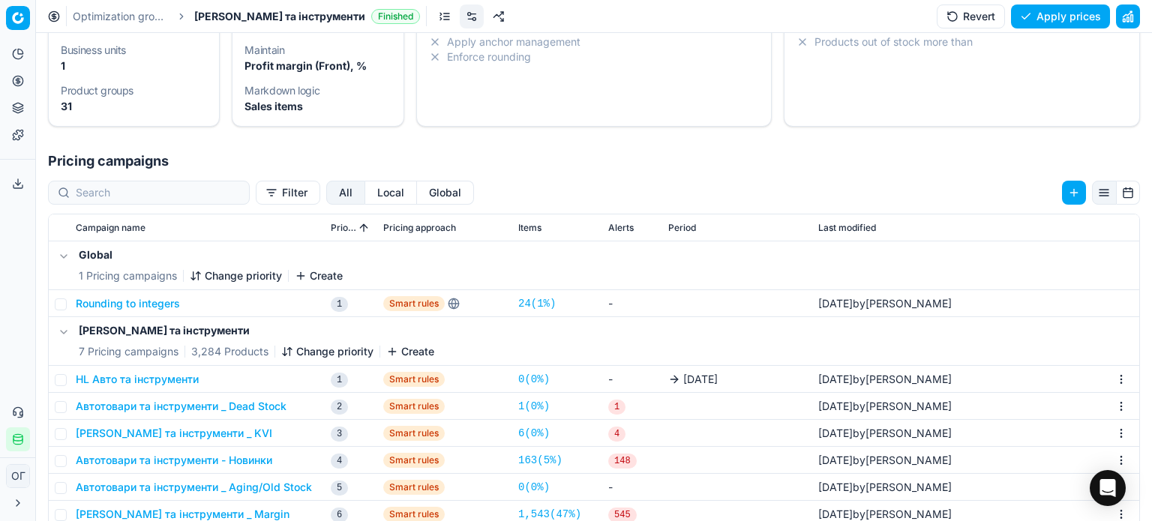
scroll to position [231, 0]
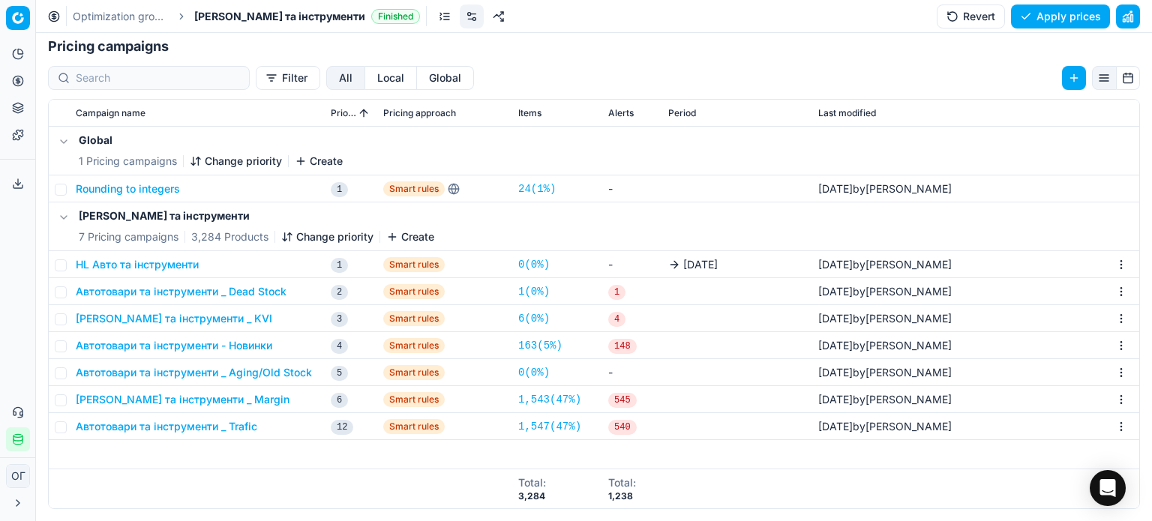
click at [172, 260] on button "HL Авто та інструменти" at bounding box center [137, 264] width 123 height 15
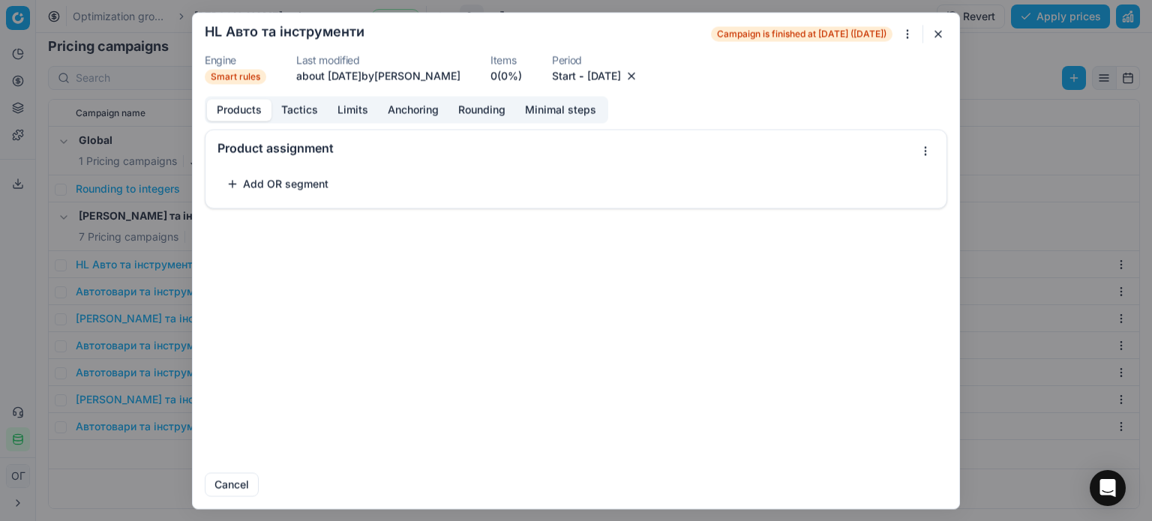
click at [621, 74] on button "[DATE]" at bounding box center [604, 75] width 34 height 15
click at [727, 279] on button "31" at bounding box center [725, 278] width 24 height 24
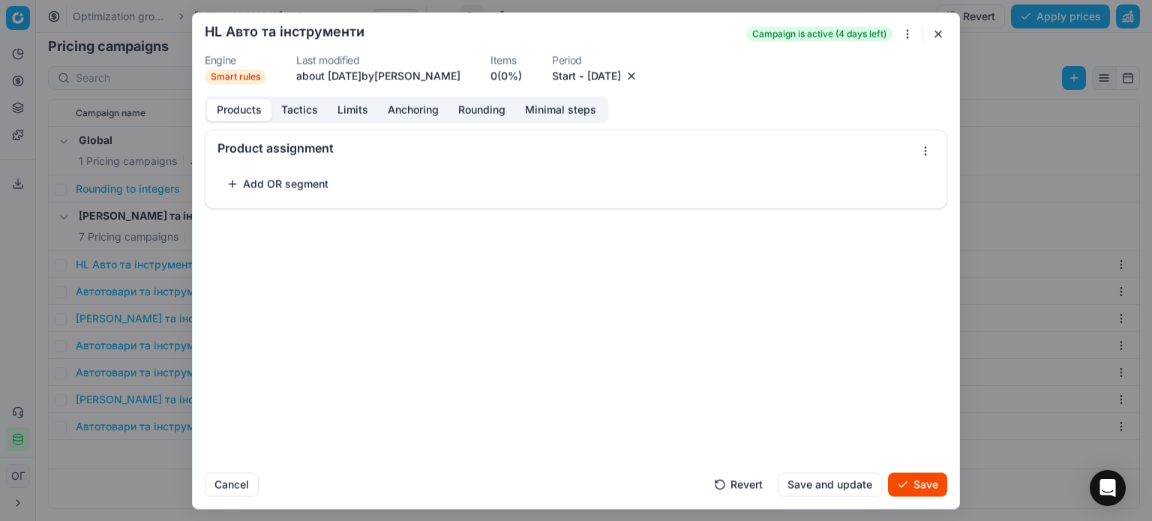
click at [298, 184] on button "Add OR segment" at bounding box center [278, 184] width 120 height 24
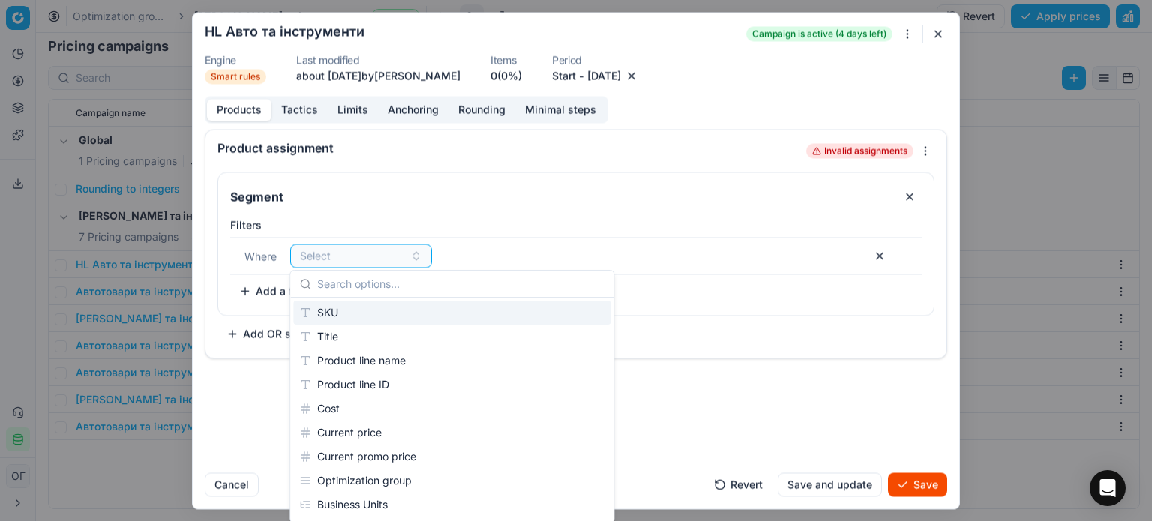
click at [940, 31] on button "button" at bounding box center [939, 34] width 18 height 18
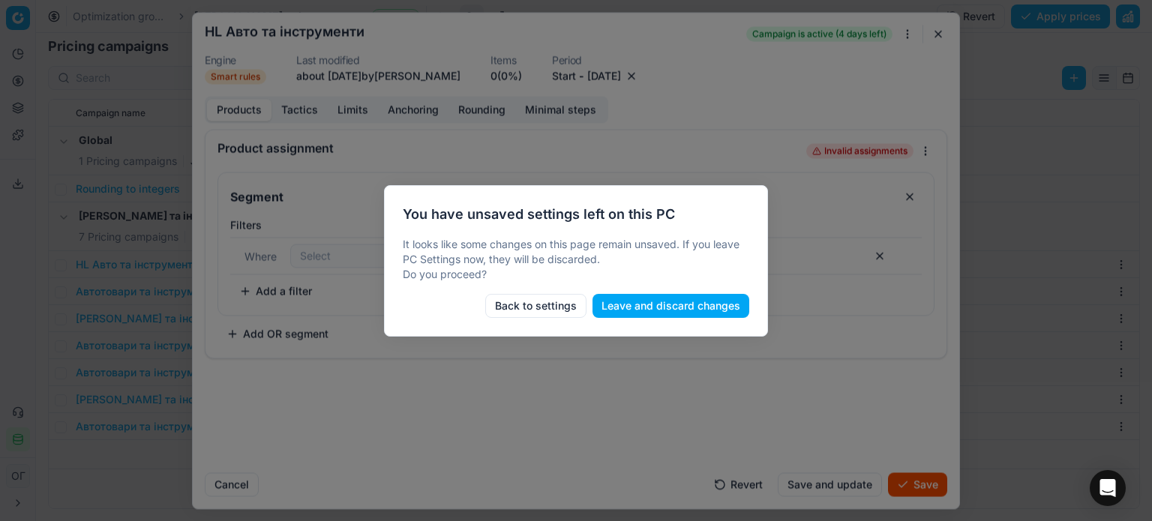
click at [668, 308] on button "Leave and discard changes" at bounding box center [671, 306] width 157 height 24
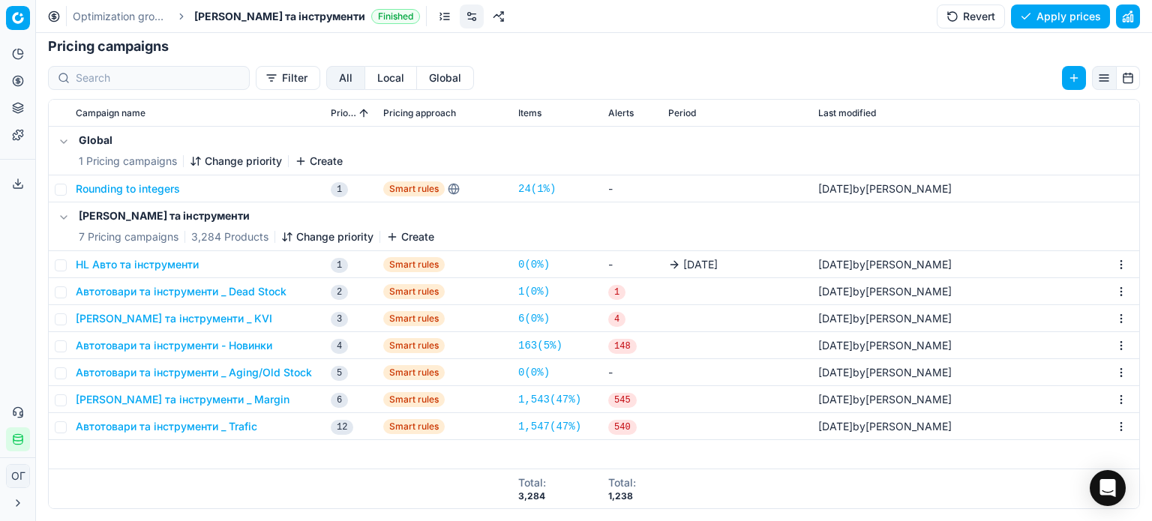
click at [197, 344] on button "Автотовари та інструменти - Новинки" at bounding box center [174, 345] width 197 height 15
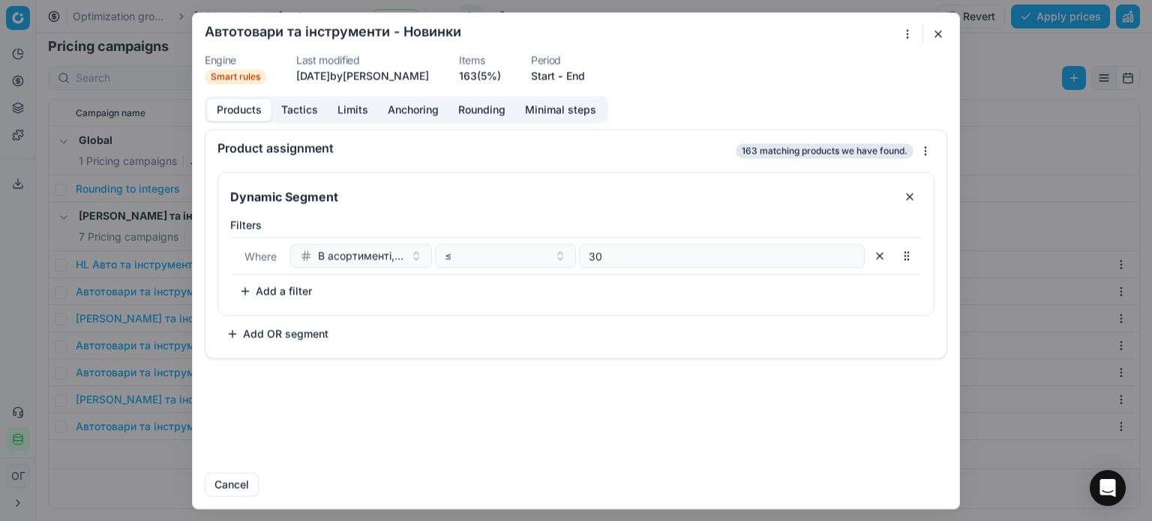
click at [938, 33] on button "button" at bounding box center [939, 34] width 18 height 18
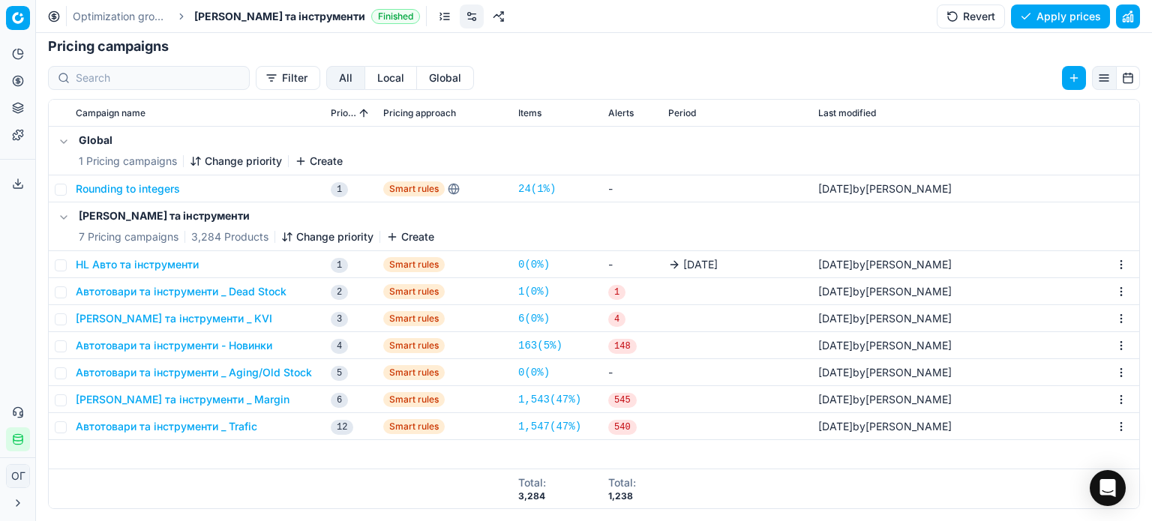
click at [234, 320] on button "[PERSON_NAME] та інструменти _ KVI" at bounding box center [174, 318] width 197 height 15
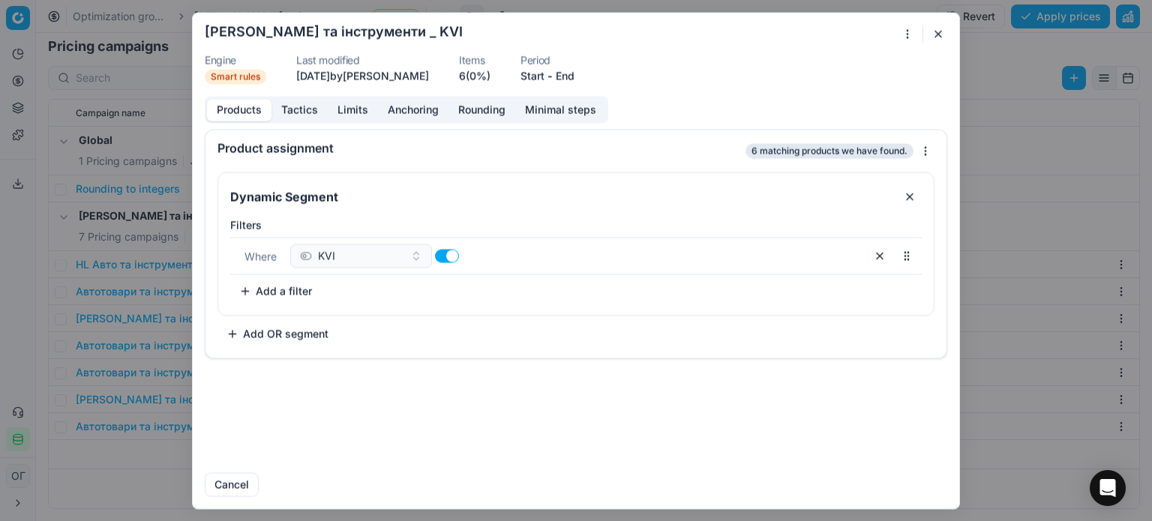
click at [942, 41] on button "button" at bounding box center [939, 34] width 18 height 18
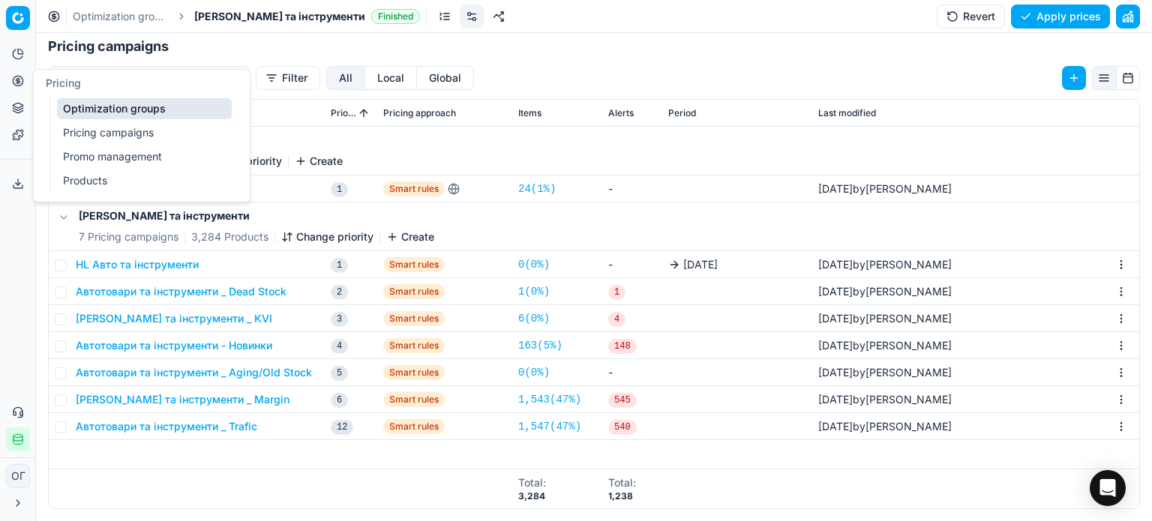
click at [97, 107] on link "Optimization groups" at bounding box center [144, 108] width 175 height 21
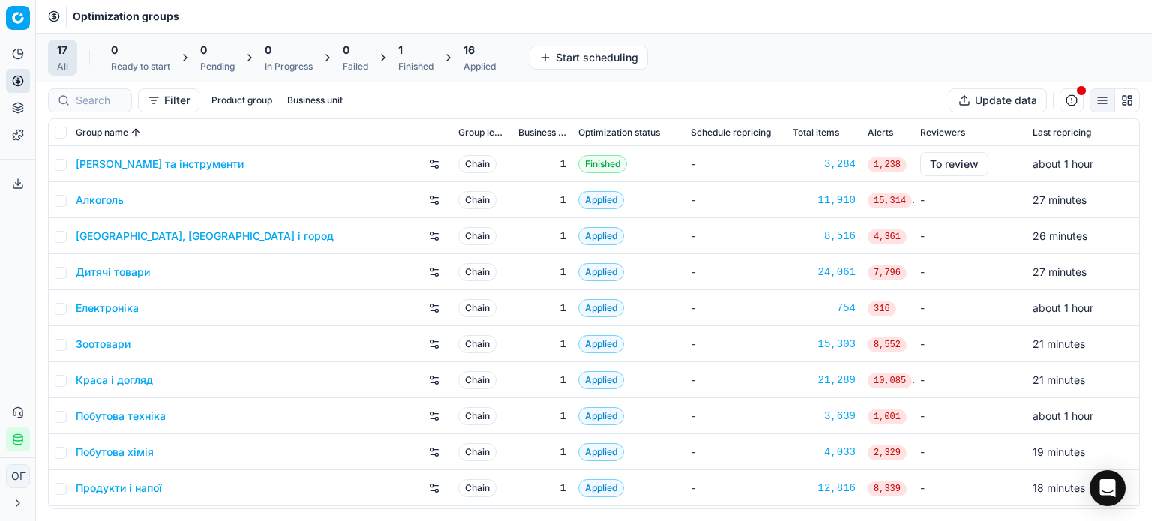
click at [478, 62] on div "Applied" at bounding box center [480, 67] width 32 height 12
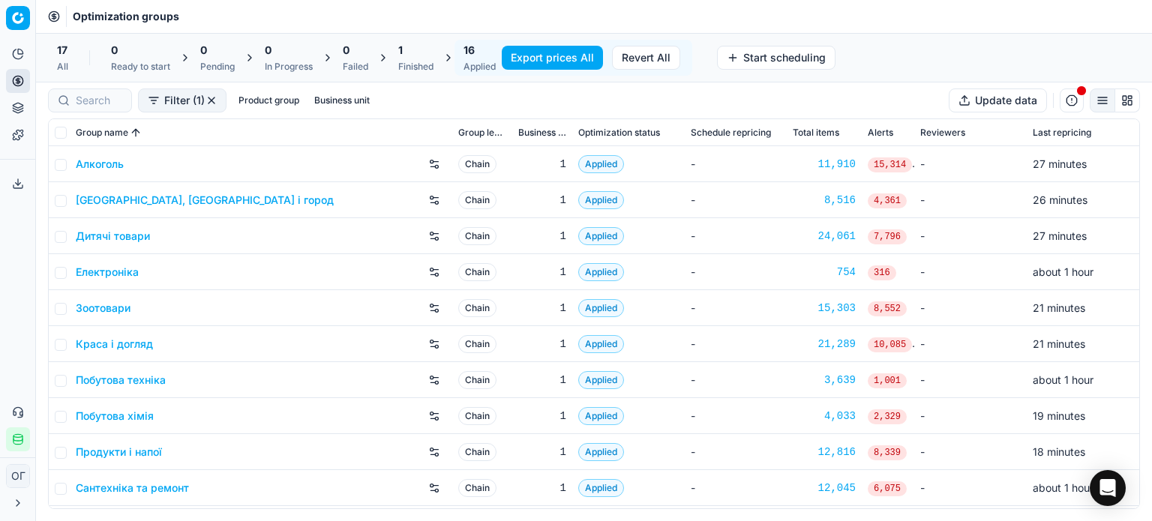
click at [110, 310] on link "Зоотовари" at bounding box center [103, 308] width 55 height 15
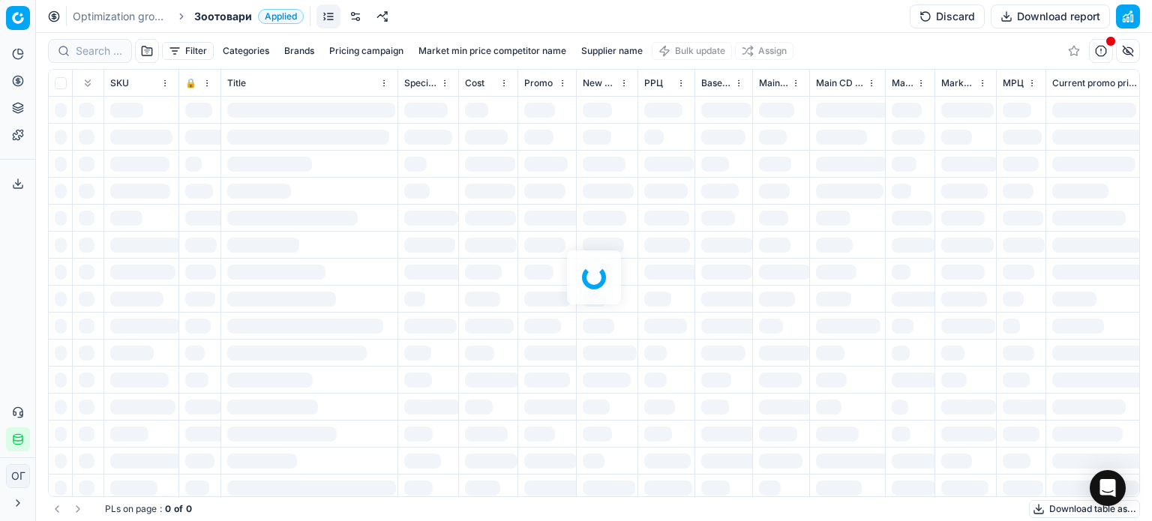
click at [363, 17] on link at bounding box center [356, 17] width 24 height 24
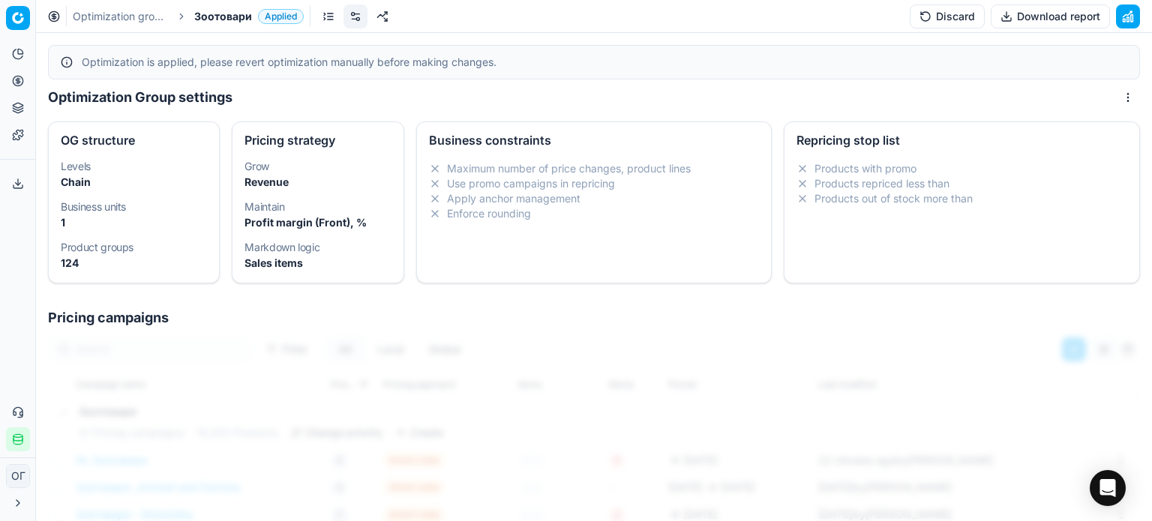
click at [944, 5] on button "Discard" at bounding box center [947, 17] width 75 height 24
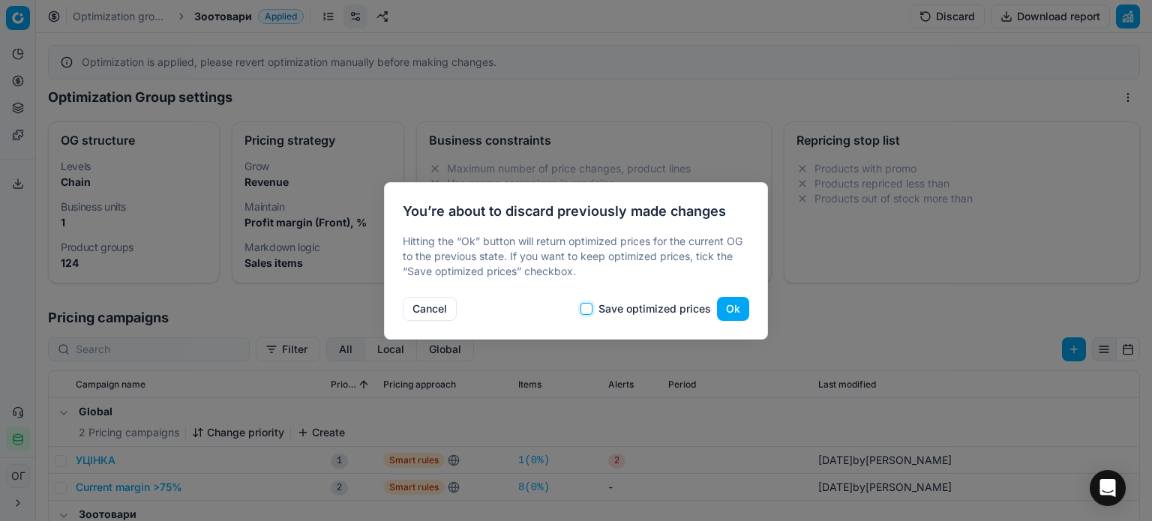
click at [591, 310] on input "Save optimized prices" at bounding box center [587, 309] width 12 height 12
checkbox input "true"
click at [725, 305] on button "Ok" at bounding box center [733, 309] width 32 height 24
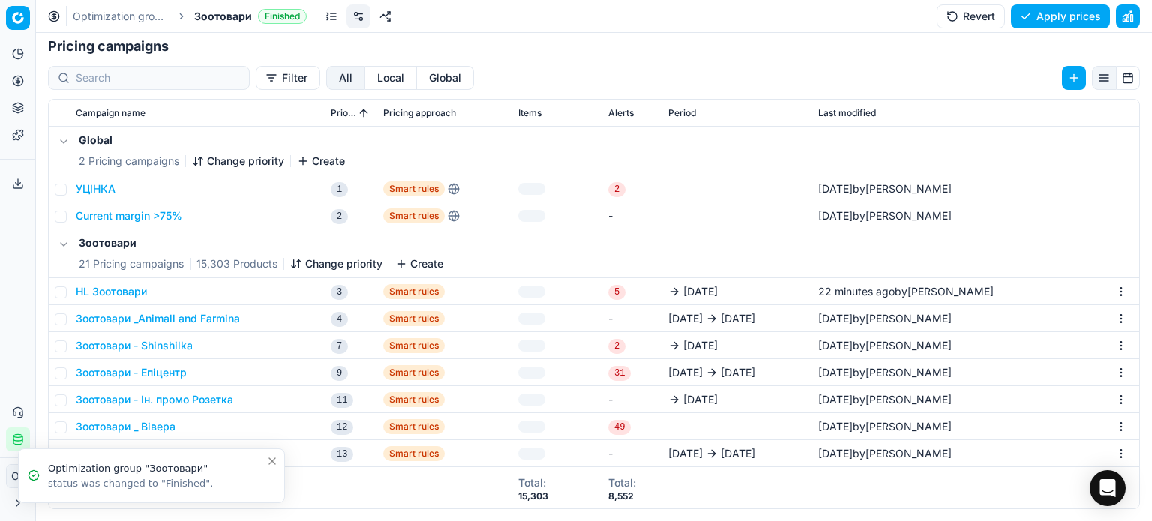
scroll to position [231, 0]
click at [275, 460] on icon "Close toast" at bounding box center [272, 461] width 12 height 12
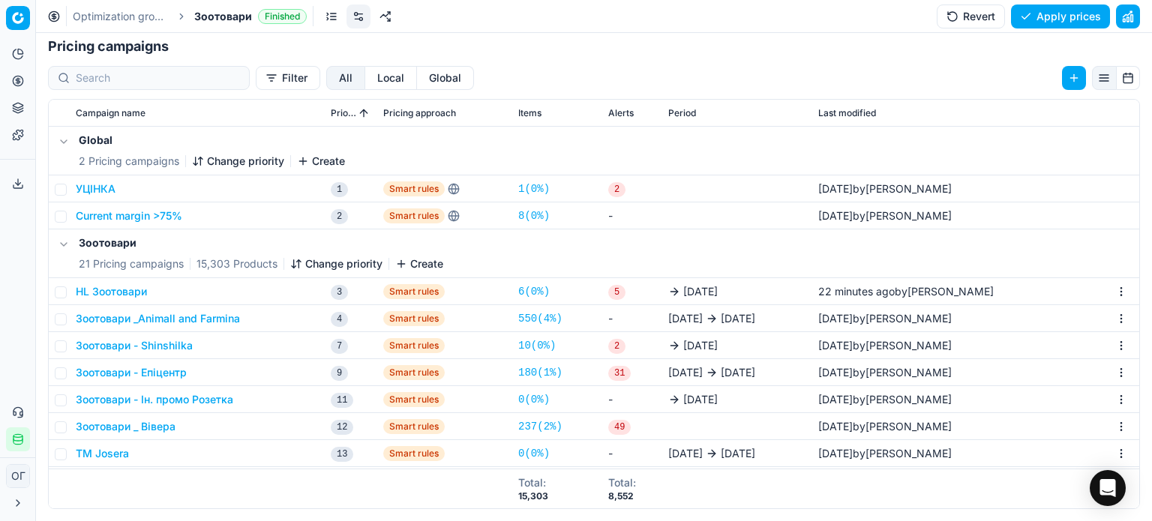
click at [128, 287] on button "HL Зоотовари" at bounding box center [111, 291] width 71 height 15
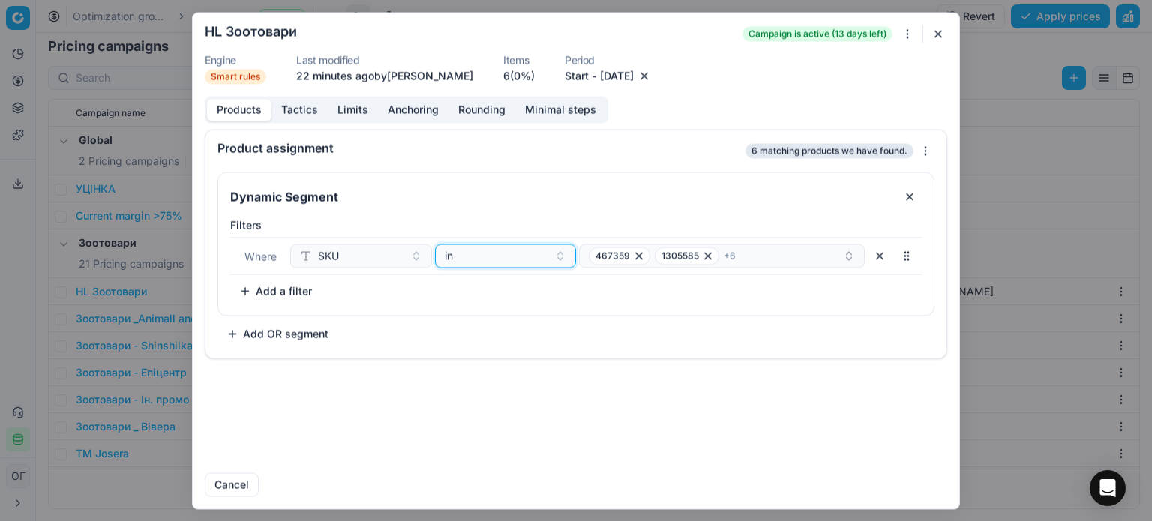
click at [478, 257] on div "in" at bounding box center [497, 255] width 104 height 15
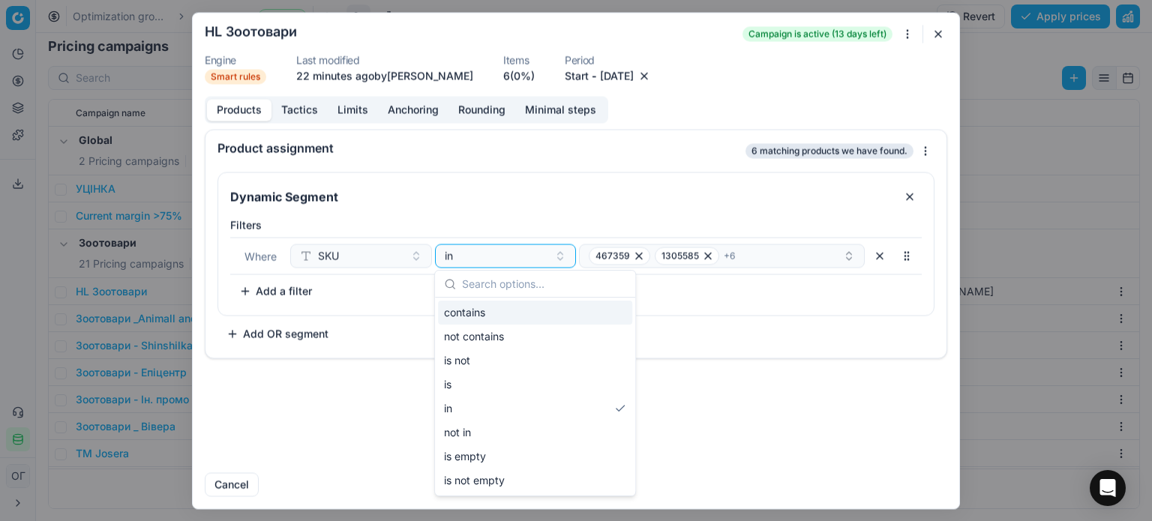
click at [486, 315] on div "contains" at bounding box center [535, 313] width 194 height 24
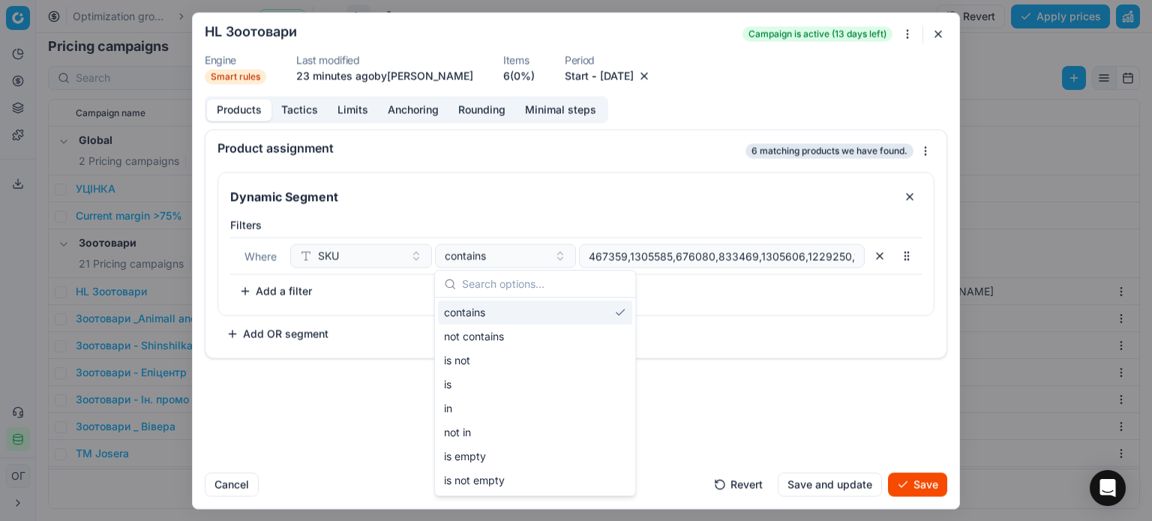
scroll to position [0, 35]
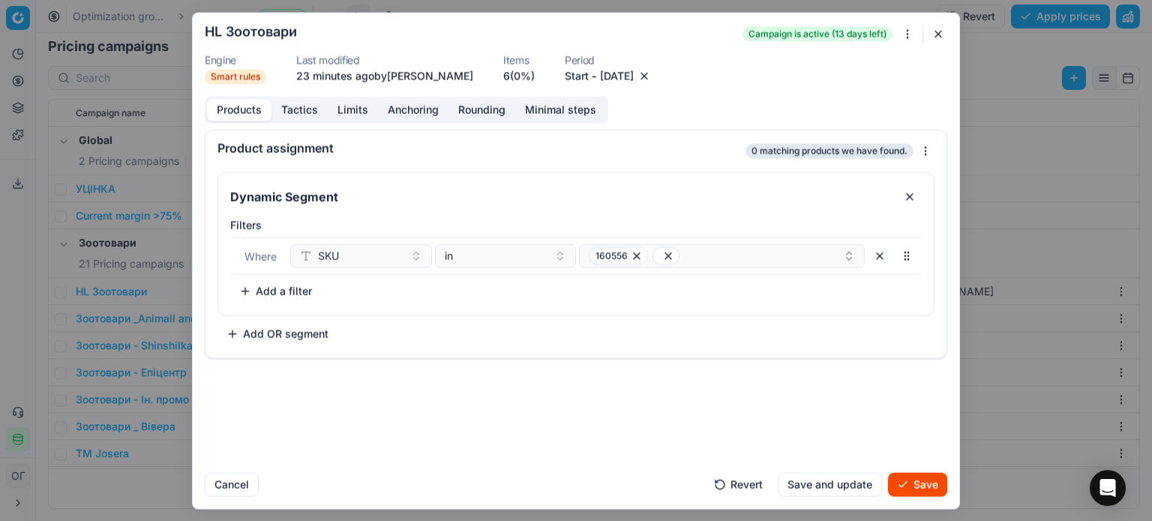
click at [885, 257] on button "button" at bounding box center [880, 256] width 24 height 24
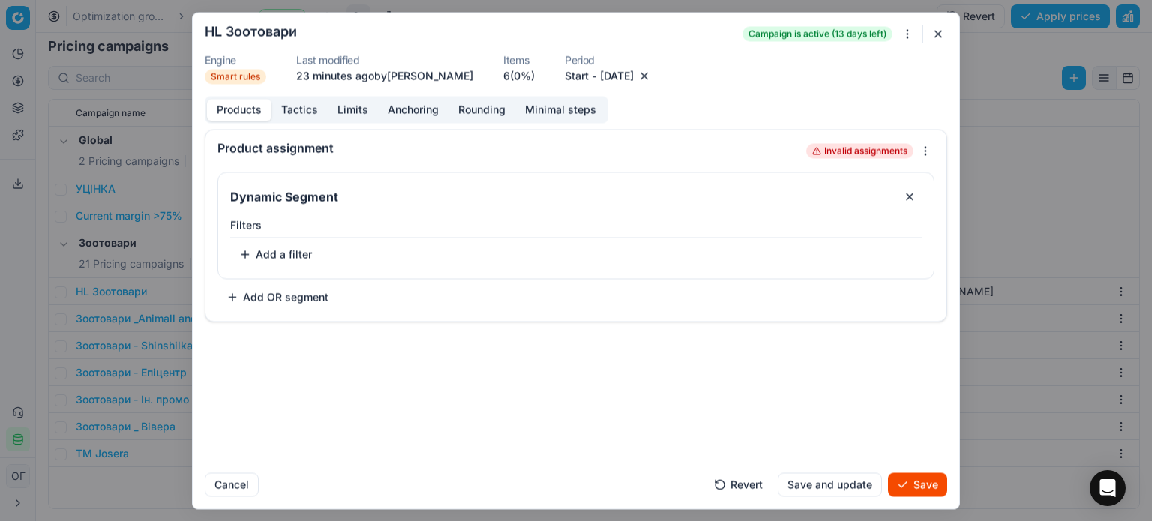
click at [936, 35] on button "button" at bounding box center [939, 34] width 18 height 18
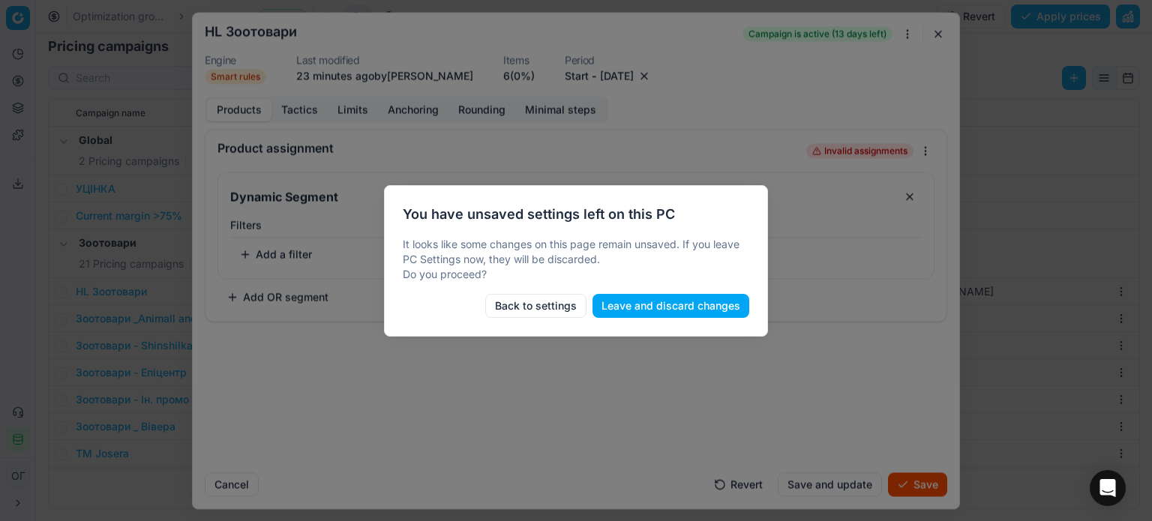
click at [647, 311] on button "Leave and discard changes" at bounding box center [671, 306] width 157 height 24
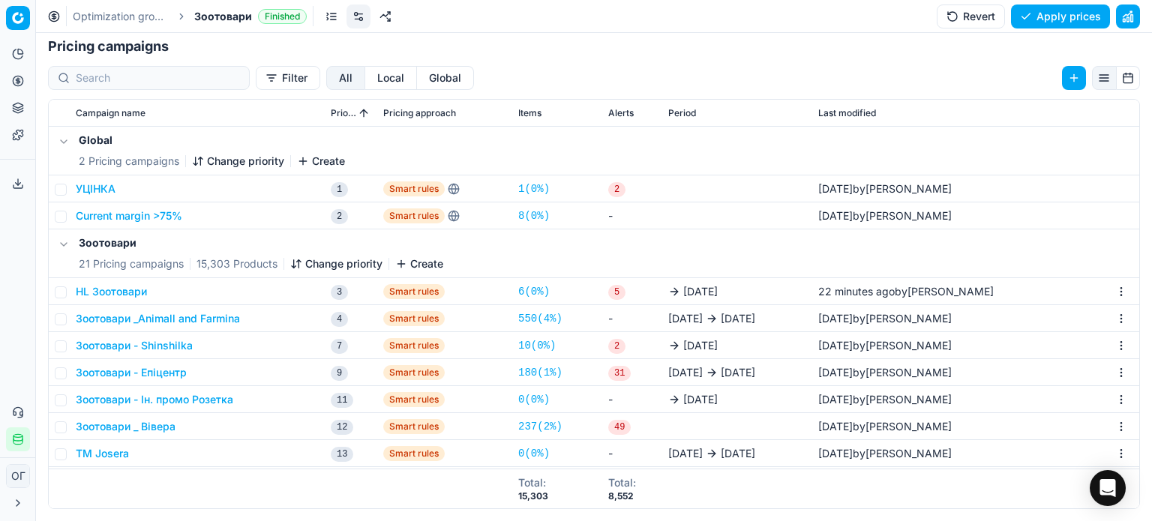
click at [132, 288] on button "HL Зоотовари" at bounding box center [111, 291] width 71 height 15
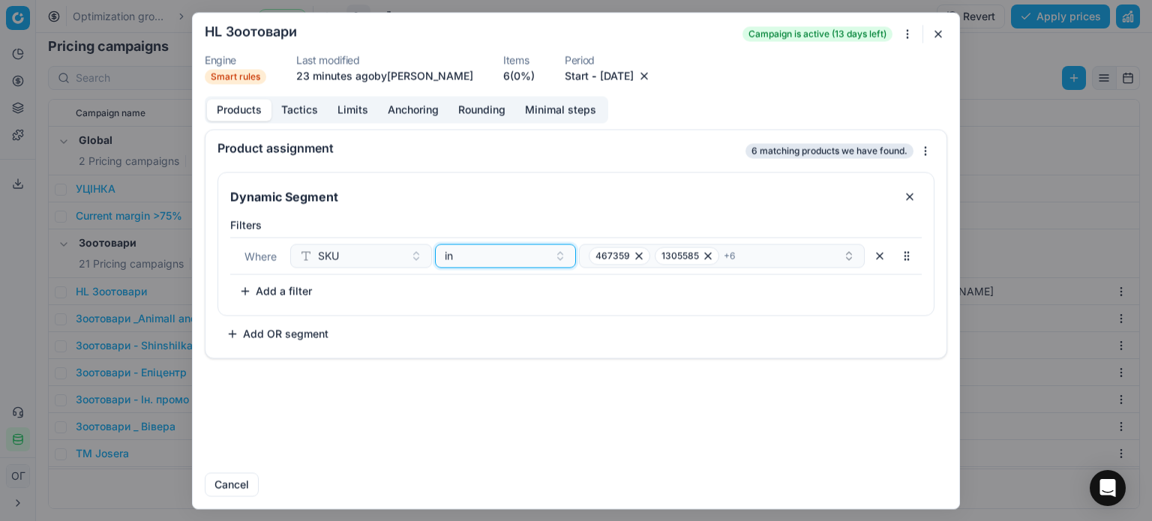
click at [493, 258] on div "in" at bounding box center [497, 255] width 104 height 15
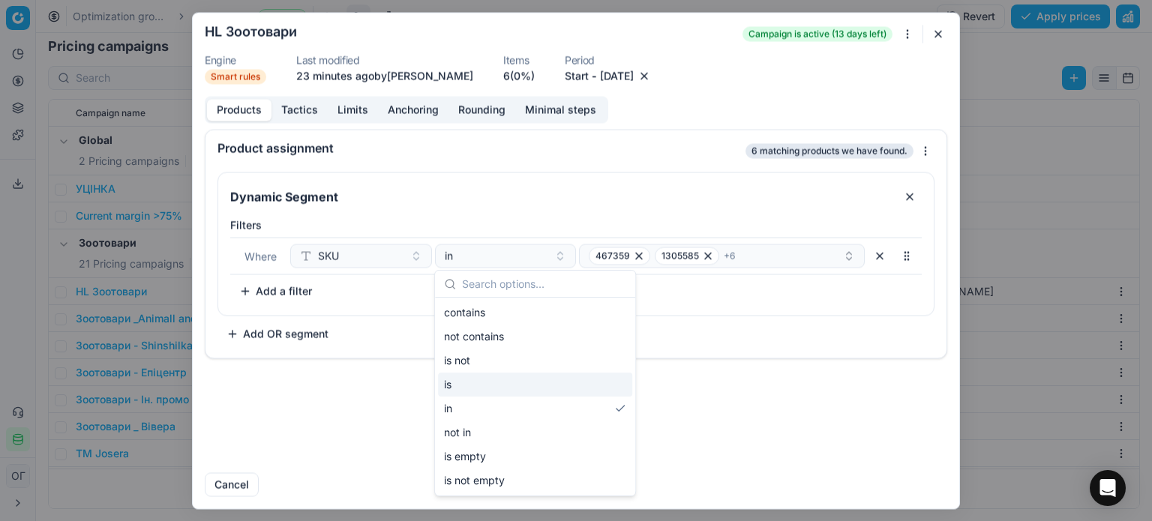
click at [795, 323] on div "Dynamic Segment Filters Where SKU in 467359 1305585 + 6 To pick up a sortable i…" at bounding box center [576, 259] width 717 height 174
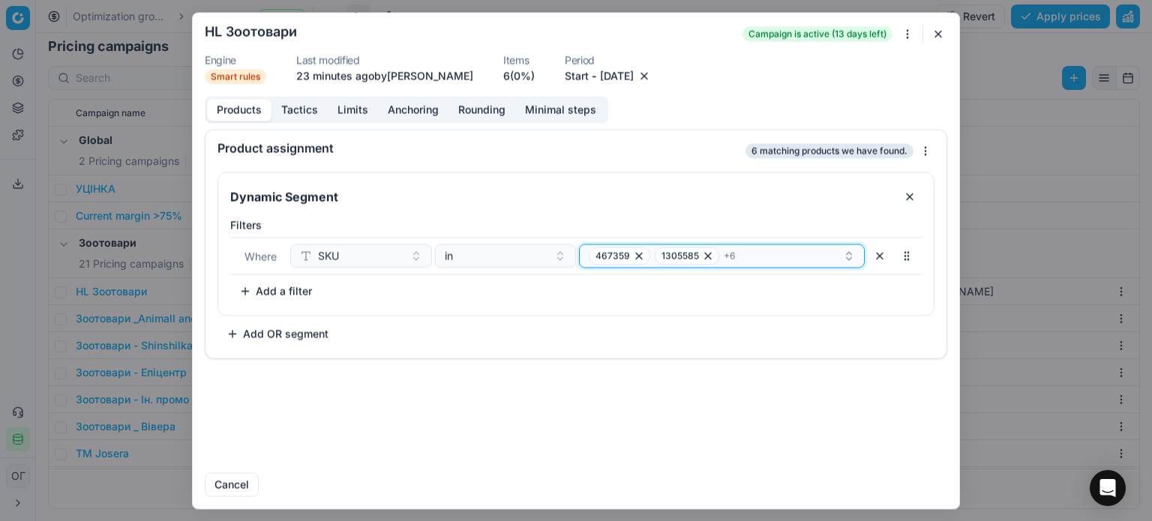
click at [582, 255] on button "467359 1305585 + 6" at bounding box center [722, 256] width 286 height 24
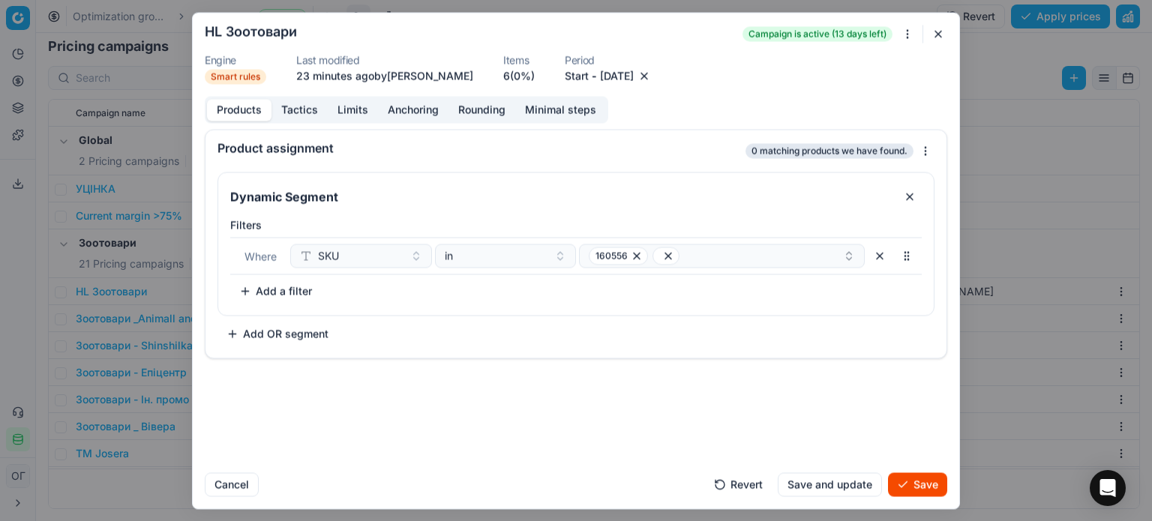
click at [500, 315] on div "Dynamic Segment Filters Where SKU in 160556 To pick up a sortable item, press s…" at bounding box center [576, 259] width 717 height 174
click at [936, 30] on button "button" at bounding box center [939, 34] width 18 height 18
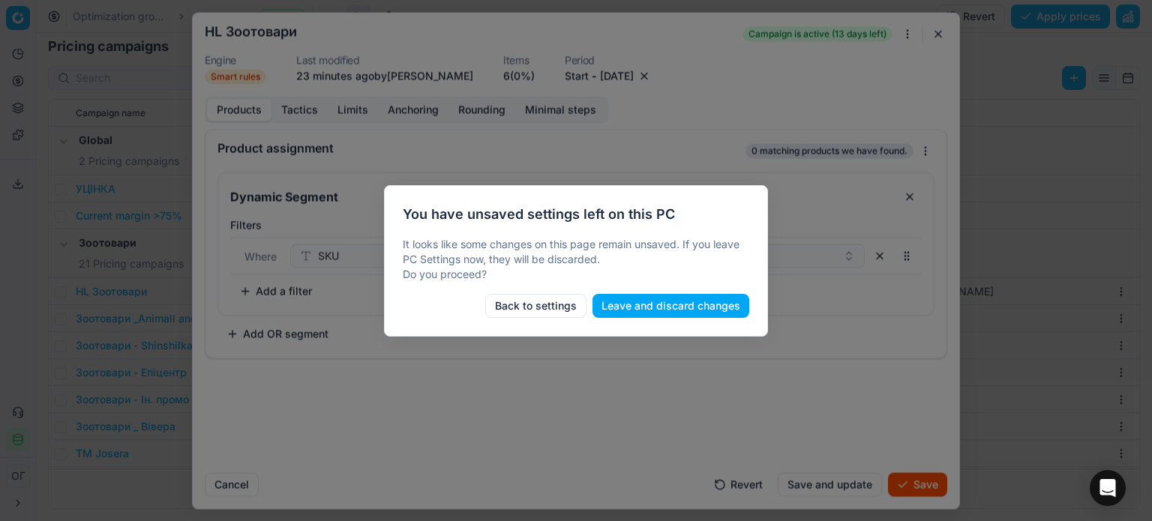
click at [723, 299] on button "Leave and discard changes" at bounding box center [671, 306] width 157 height 24
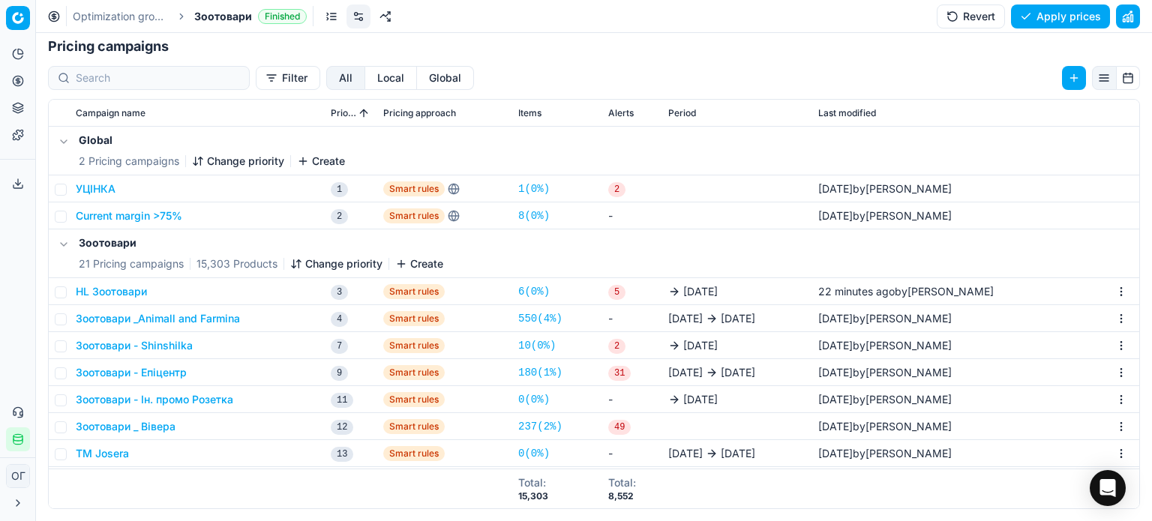
click at [124, 284] on button "HL Зоотовари" at bounding box center [111, 291] width 71 height 15
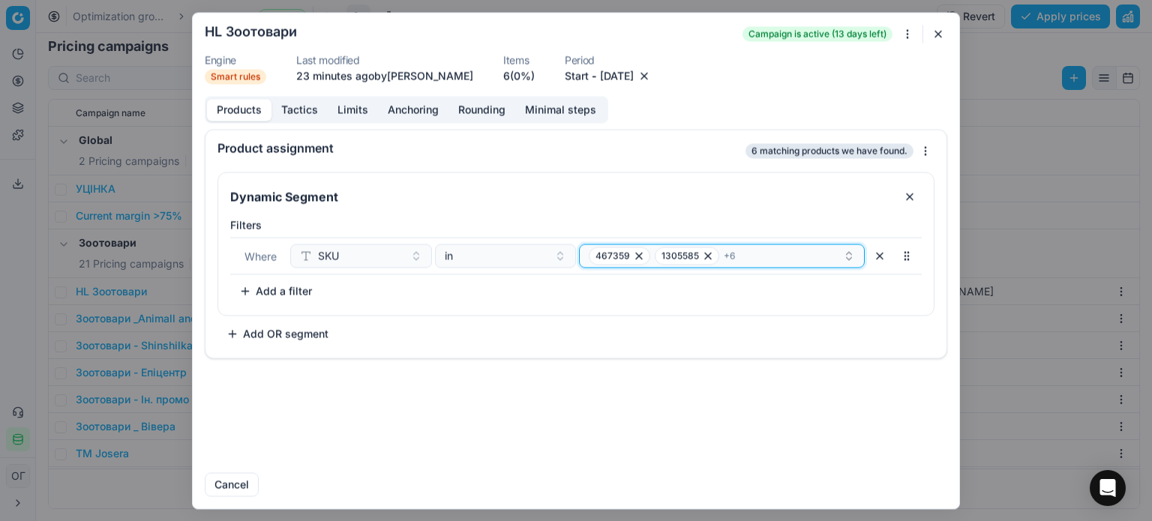
click at [587, 260] on button "467359 1305585 + 6" at bounding box center [722, 256] width 286 height 24
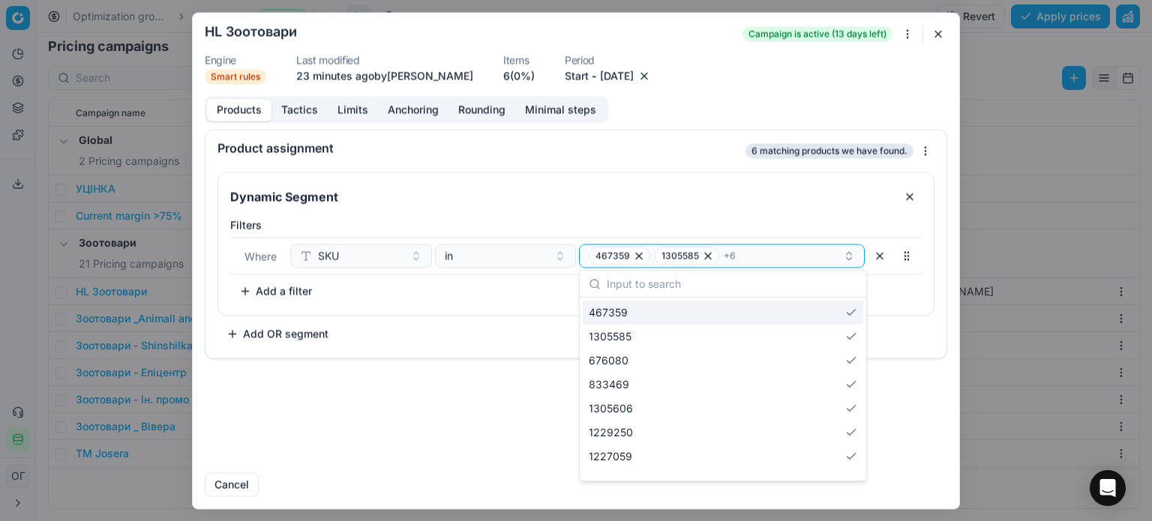
click at [611, 287] on input "text" at bounding box center [732, 284] width 251 height 30
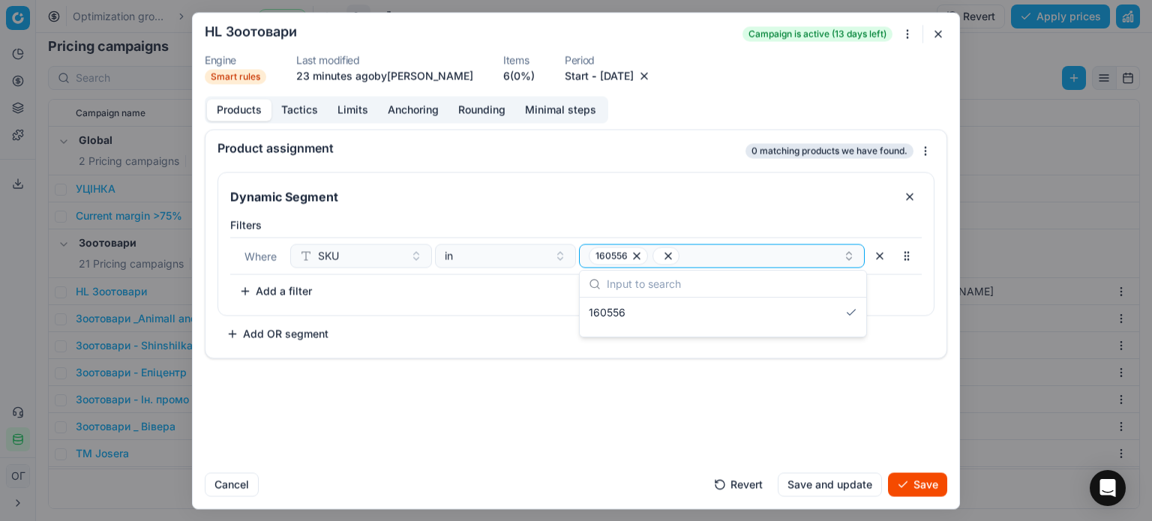
click at [528, 311] on div "Filters Where SKU in 160556 To pick up a sortable item, press space or enter. W…" at bounding box center [576, 264] width 716 height 104
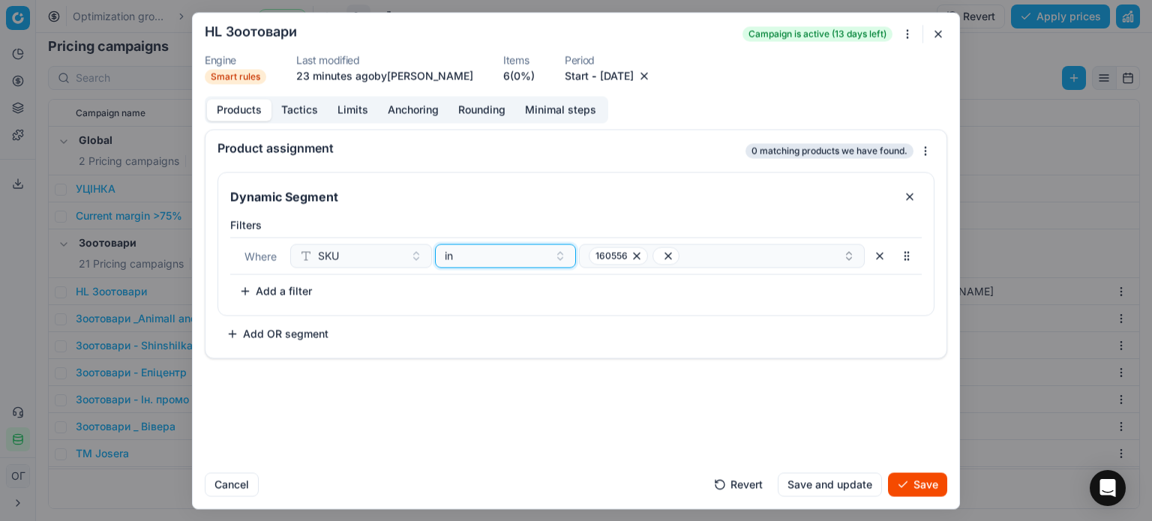
click at [501, 263] on button "in" at bounding box center [506, 256] width 142 height 24
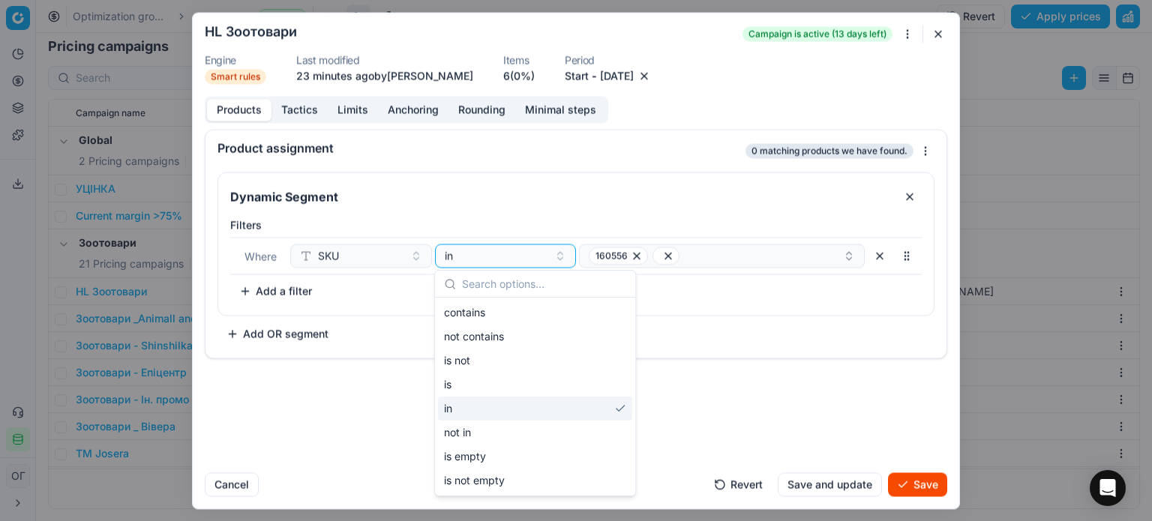
drag, startPoint x: 489, startPoint y: 404, endPoint x: 600, endPoint y: 353, distance: 122.5
click at [488, 404] on div "in" at bounding box center [535, 409] width 194 height 24
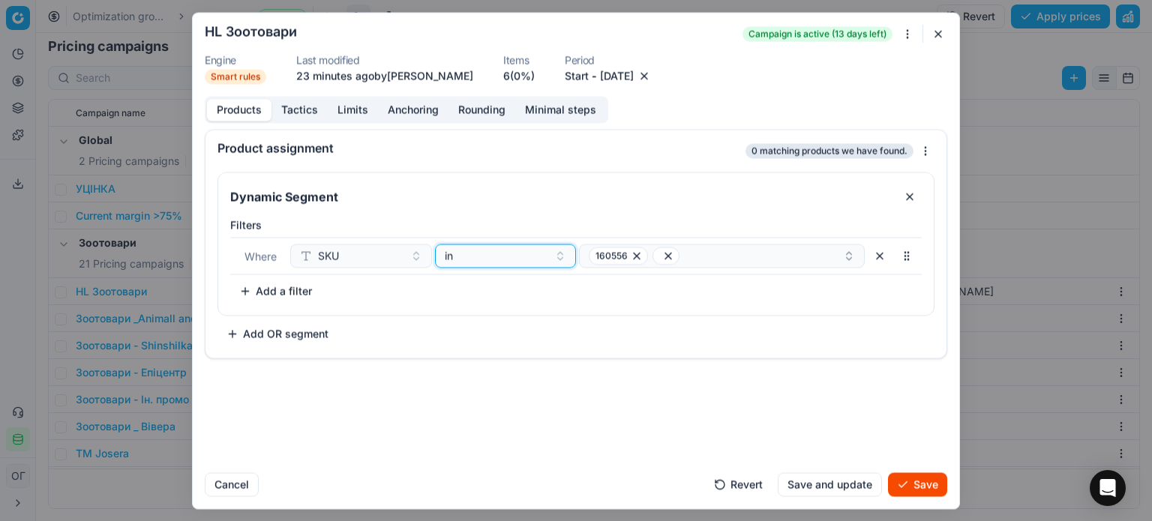
click at [509, 258] on div "in" at bounding box center [497, 255] width 104 height 15
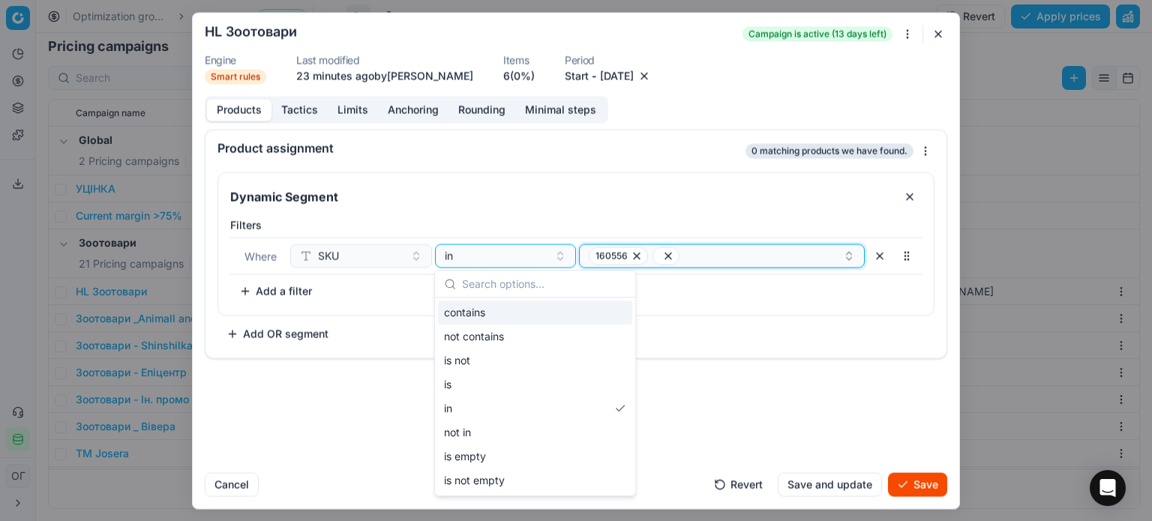
click at [585, 254] on button "160556" at bounding box center [722, 256] width 286 height 24
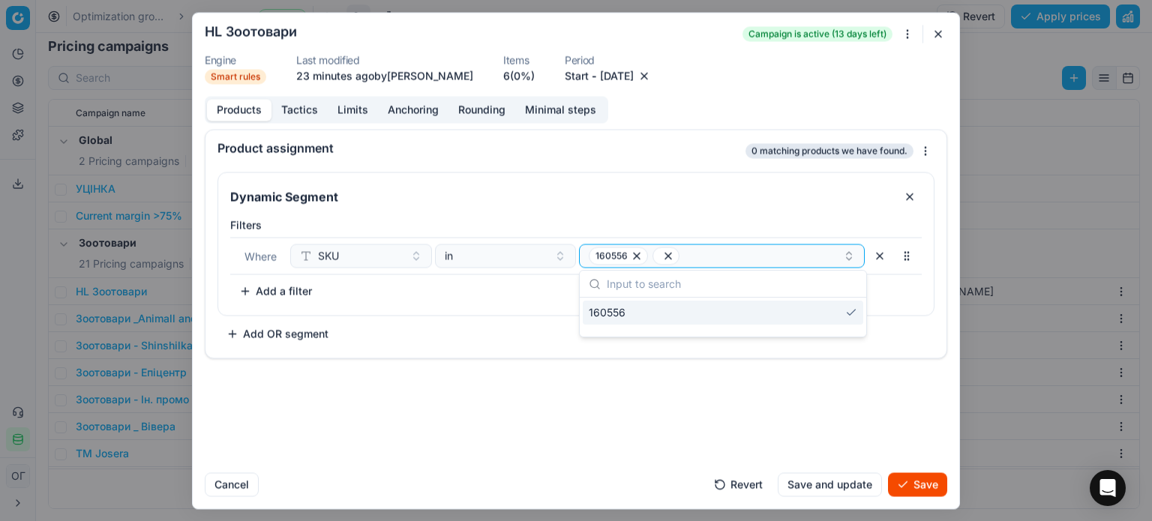
click at [617, 288] on input "text" at bounding box center [732, 284] width 251 height 30
click at [936, 30] on button "button" at bounding box center [939, 34] width 18 height 18
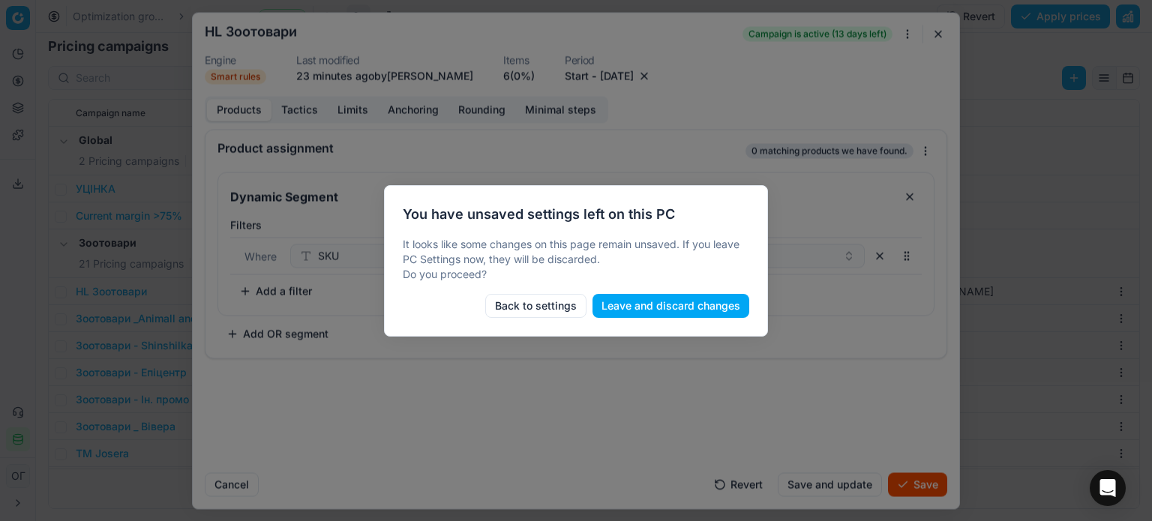
click at [692, 302] on button "Leave and discard changes" at bounding box center [671, 306] width 157 height 24
